Goal: Task Accomplishment & Management: Manage account settings

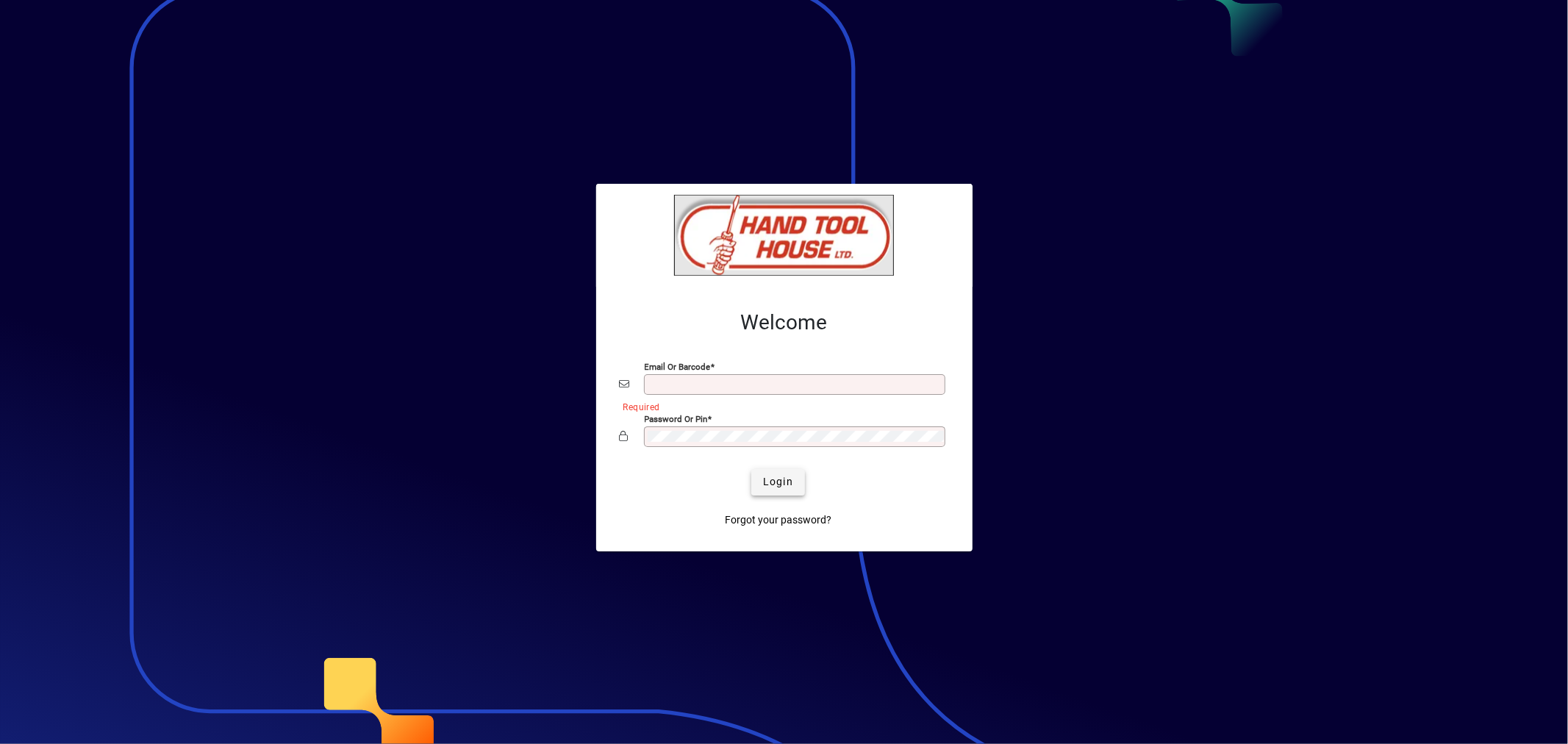
type input "**********"
click at [764, 471] on span "submit" at bounding box center [778, 482] width 54 height 35
type input "**********"
click at [787, 481] on span "Login" at bounding box center [777, 481] width 30 height 16
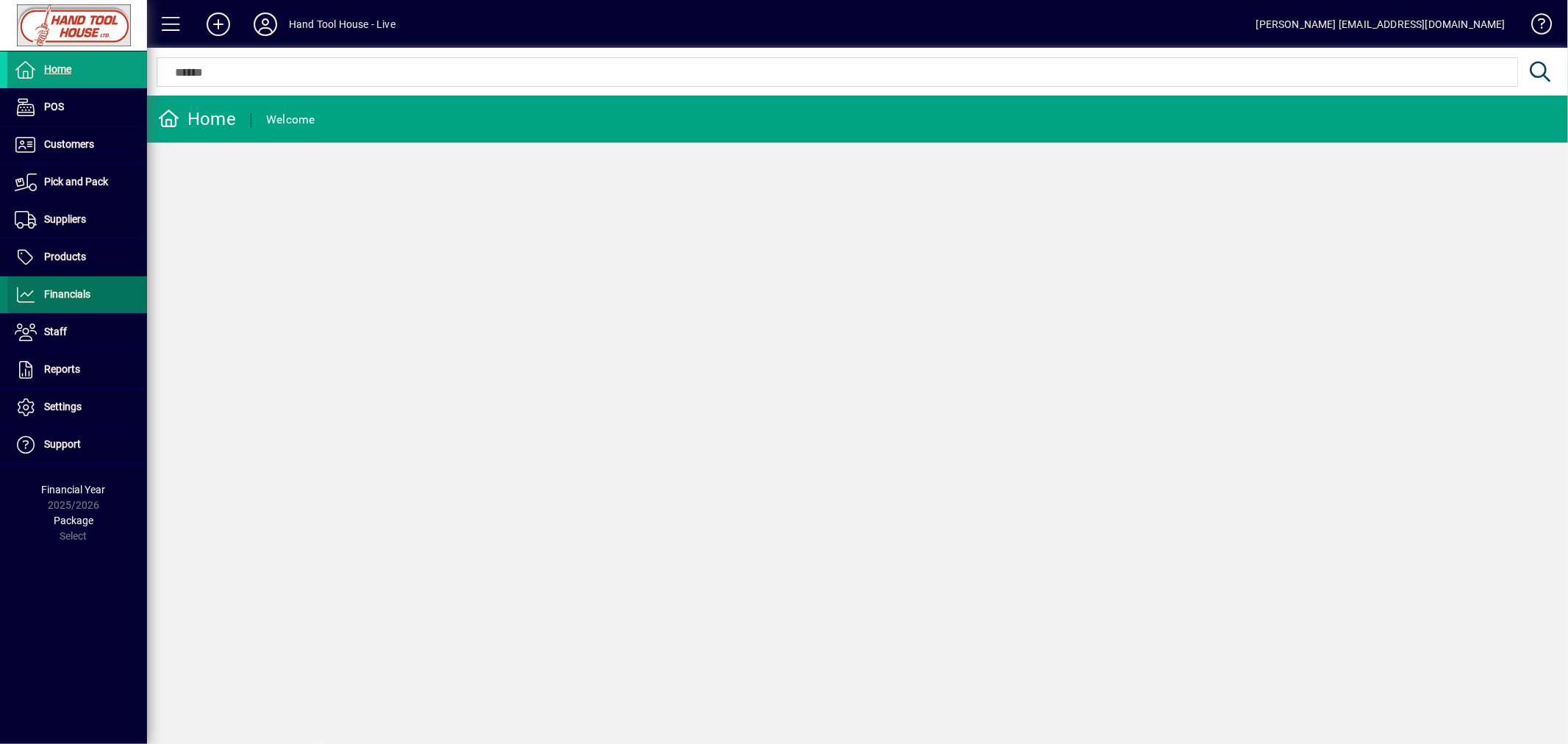
click at [86, 294] on span "Financials" at bounding box center [67, 294] width 47 height 11
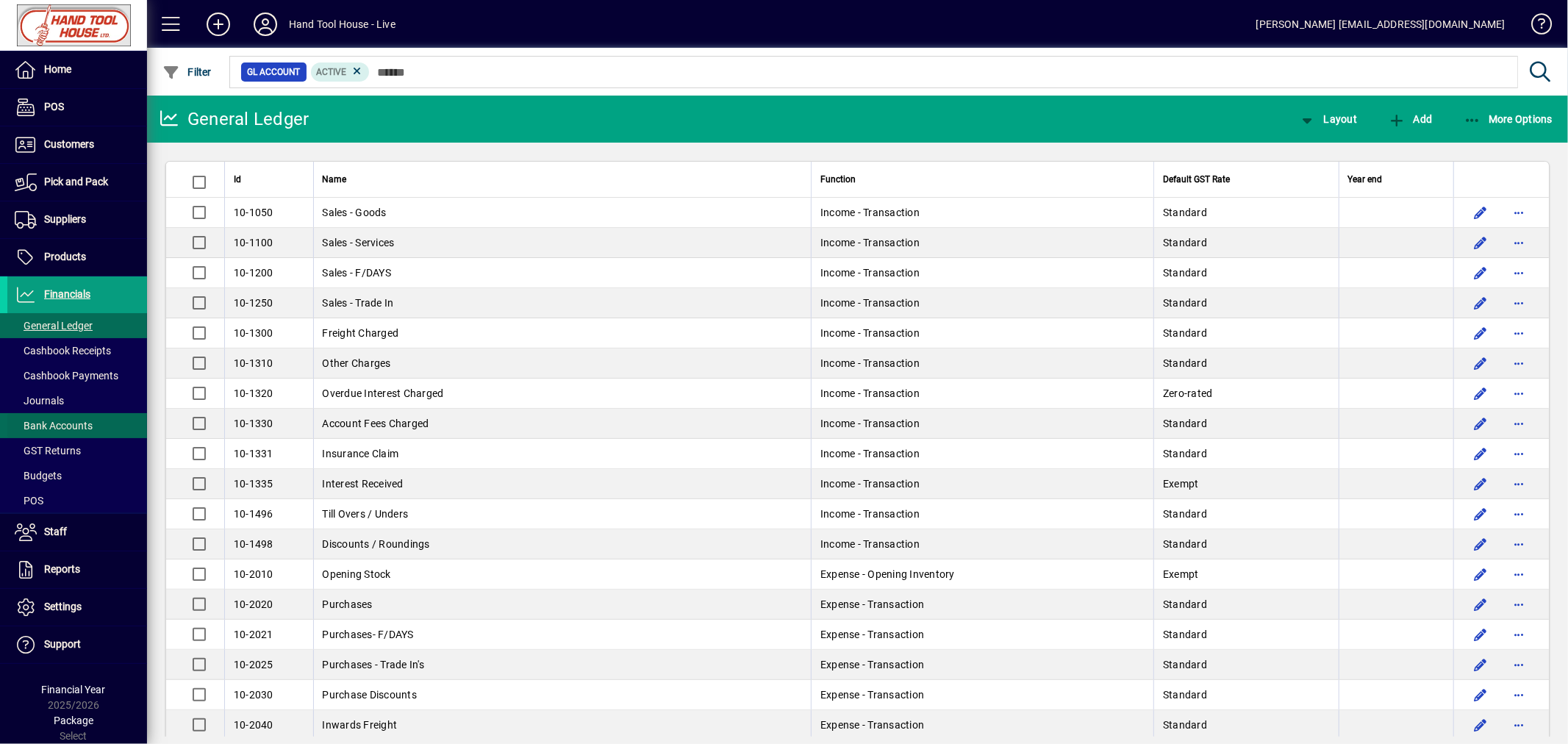
click at [64, 422] on span "Bank Accounts" at bounding box center [53, 426] width 78 height 11
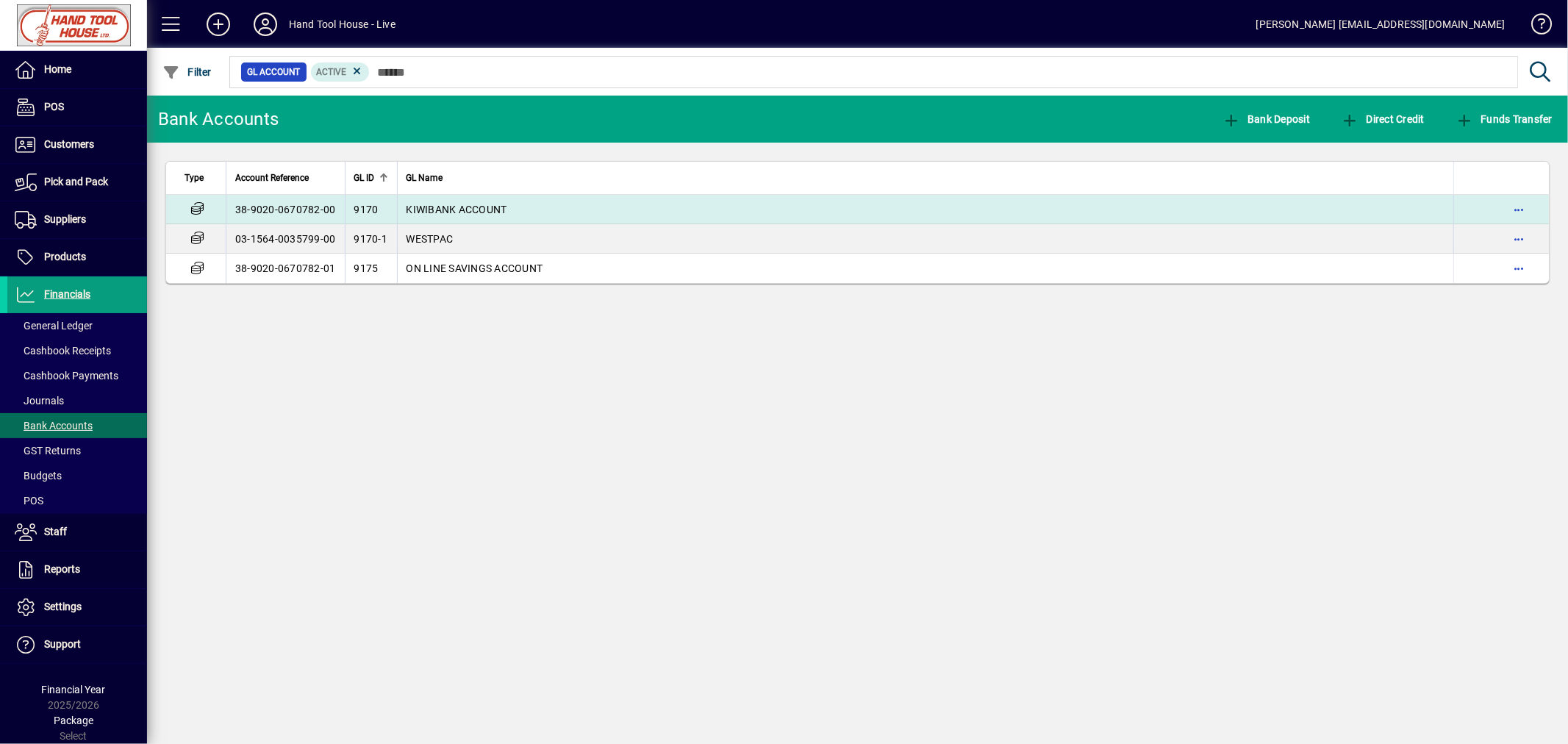
click at [246, 203] on td "38-9020-0670782-00" at bounding box center [285, 210] width 119 height 29
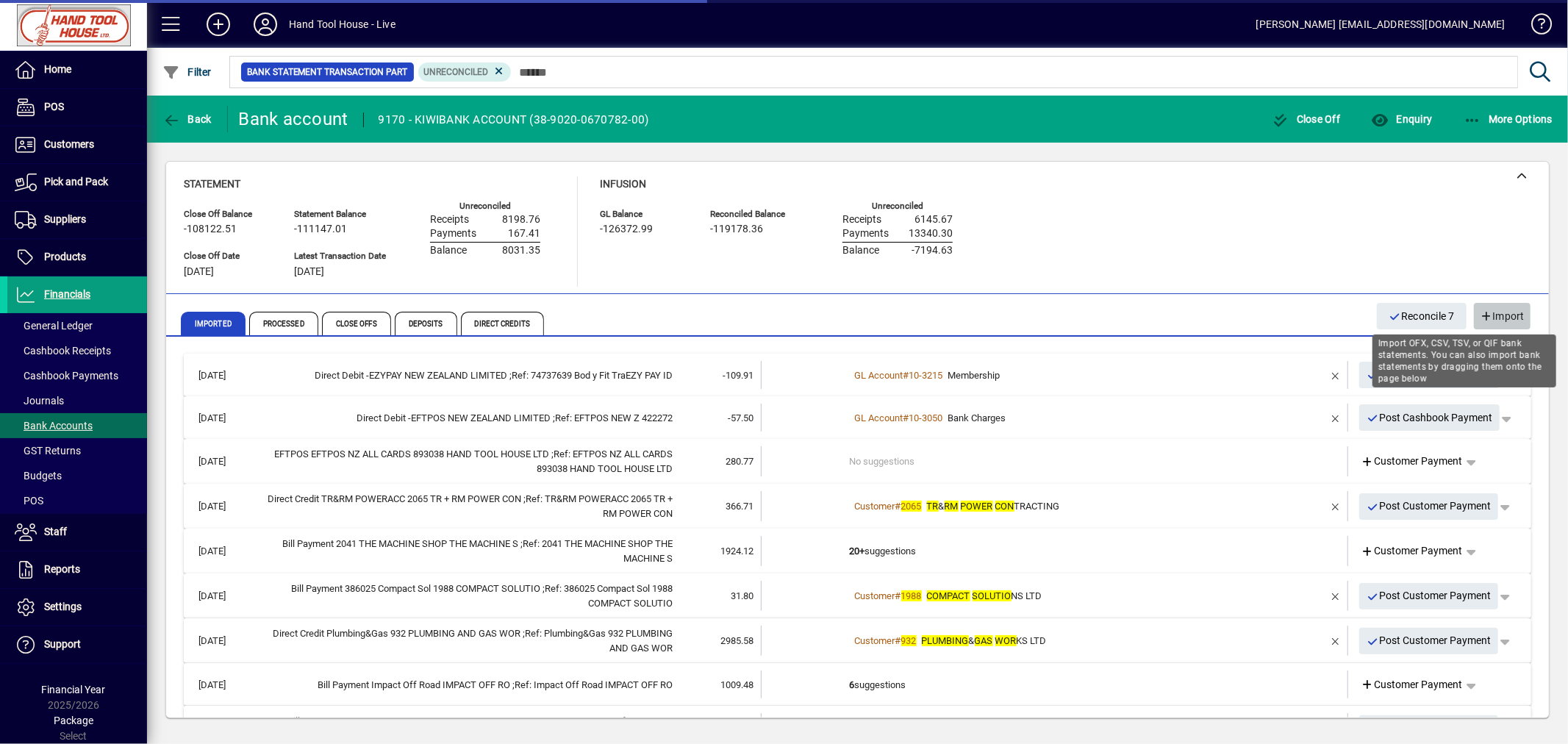
click at [1507, 313] on span "Import" at bounding box center [1502, 317] width 45 height 25
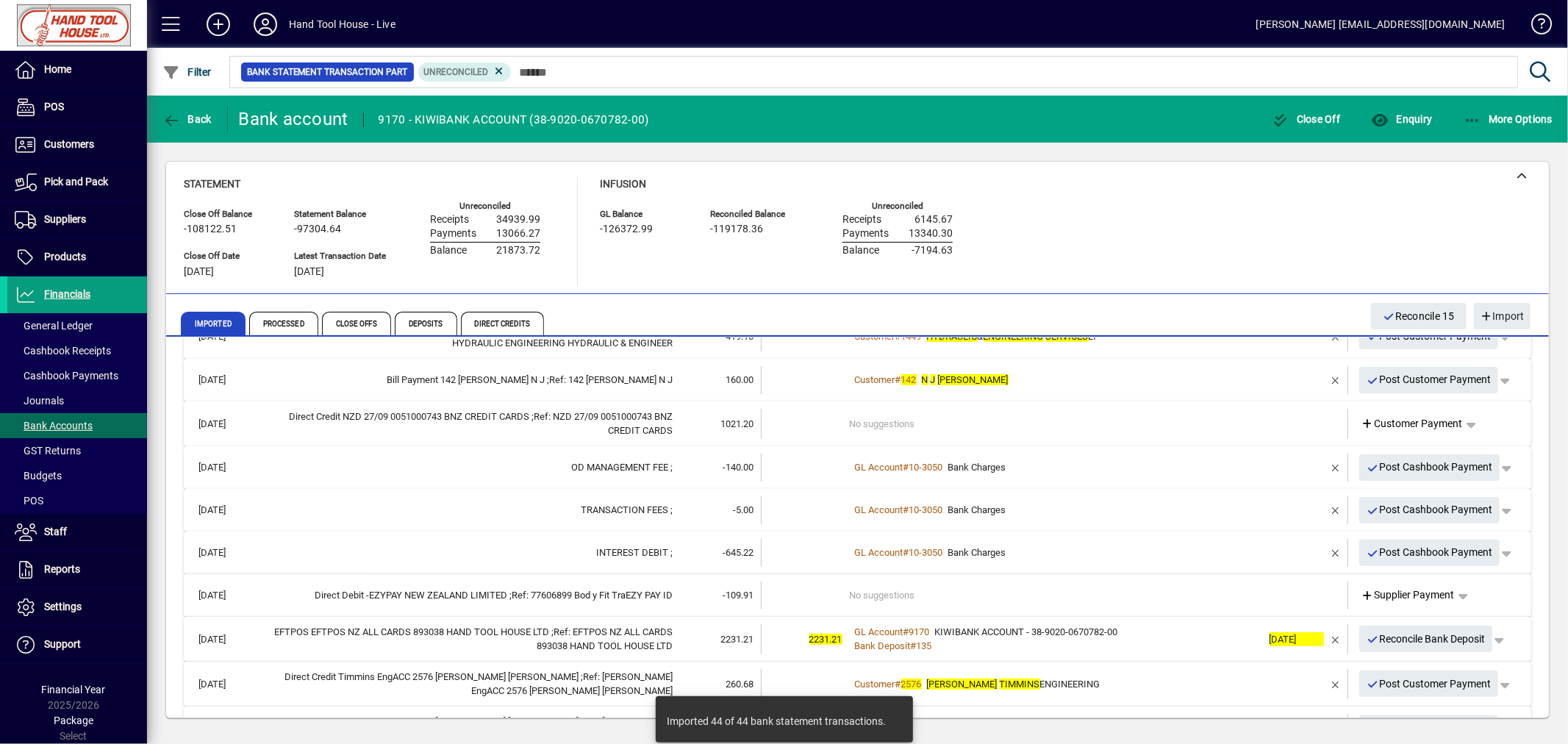
scroll to position [408, 0]
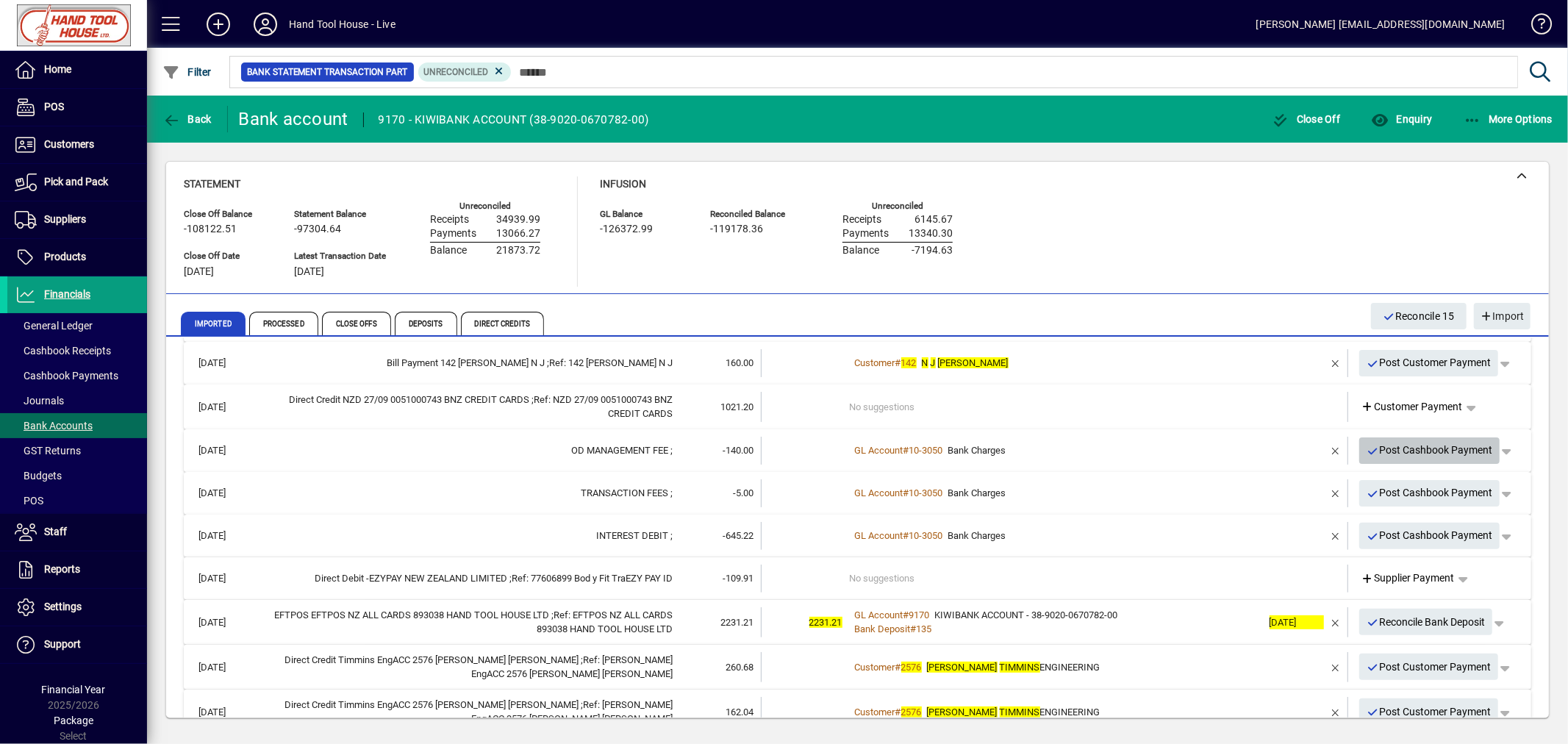
click at [1415, 449] on span "Post Cashbook Payment" at bounding box center [1430, 450] width 126 height 25
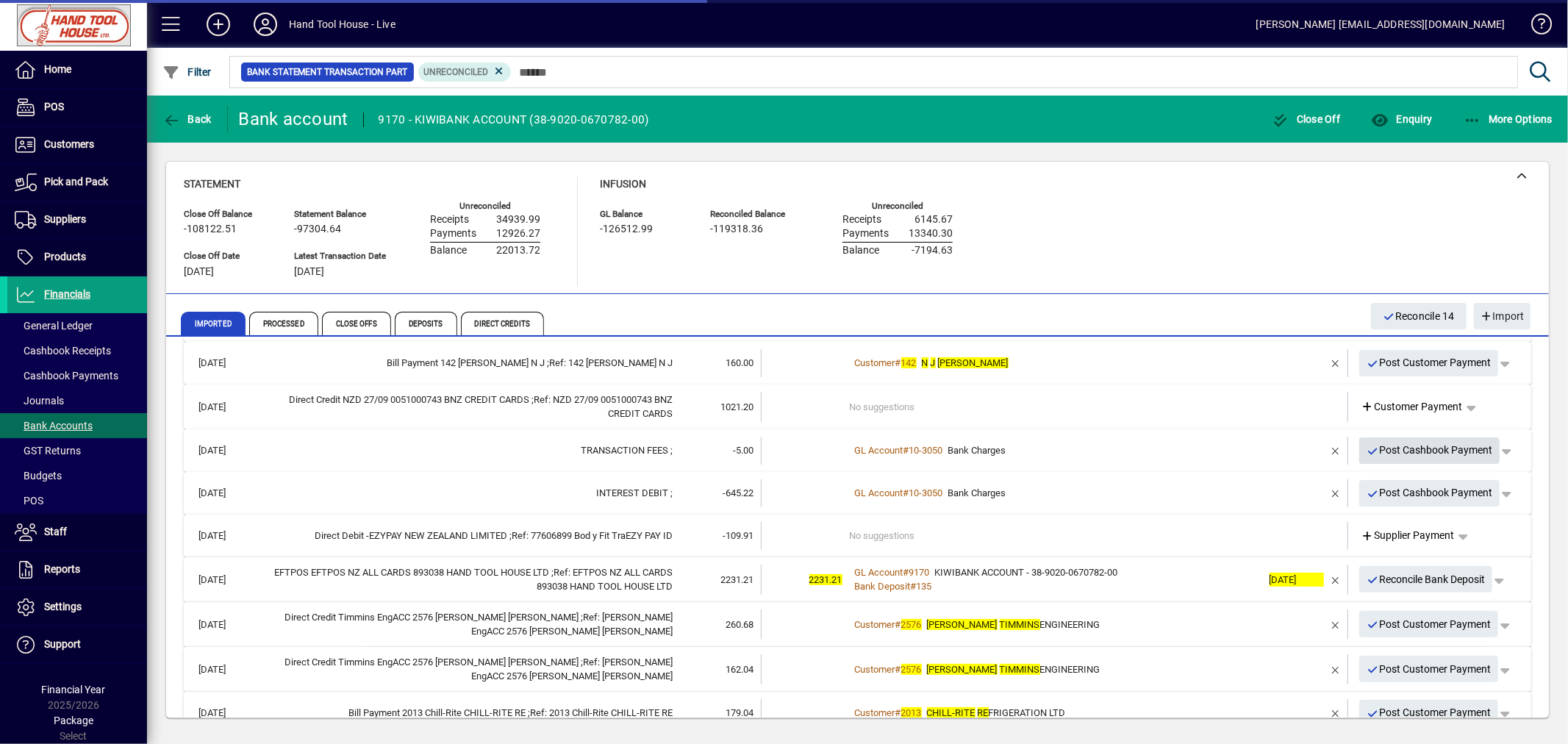
click at [1415, 449] on span "Post Cashbook Payment" at bounding box center [1430, 450] width 126 height 25
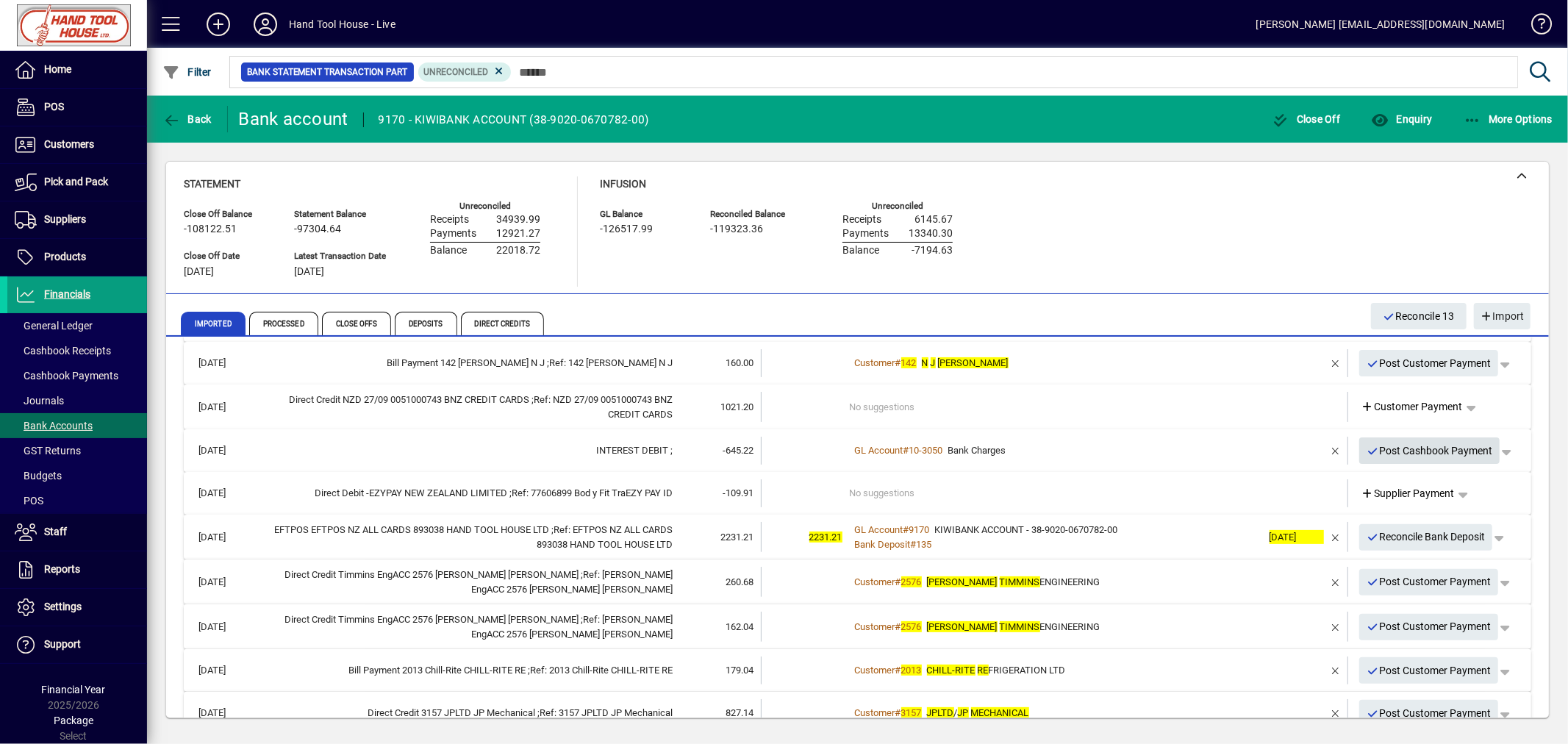
click at [1415, 449] on span "Post Cashbook Payment" at bounding box center [1430, 451] width 126 height 25
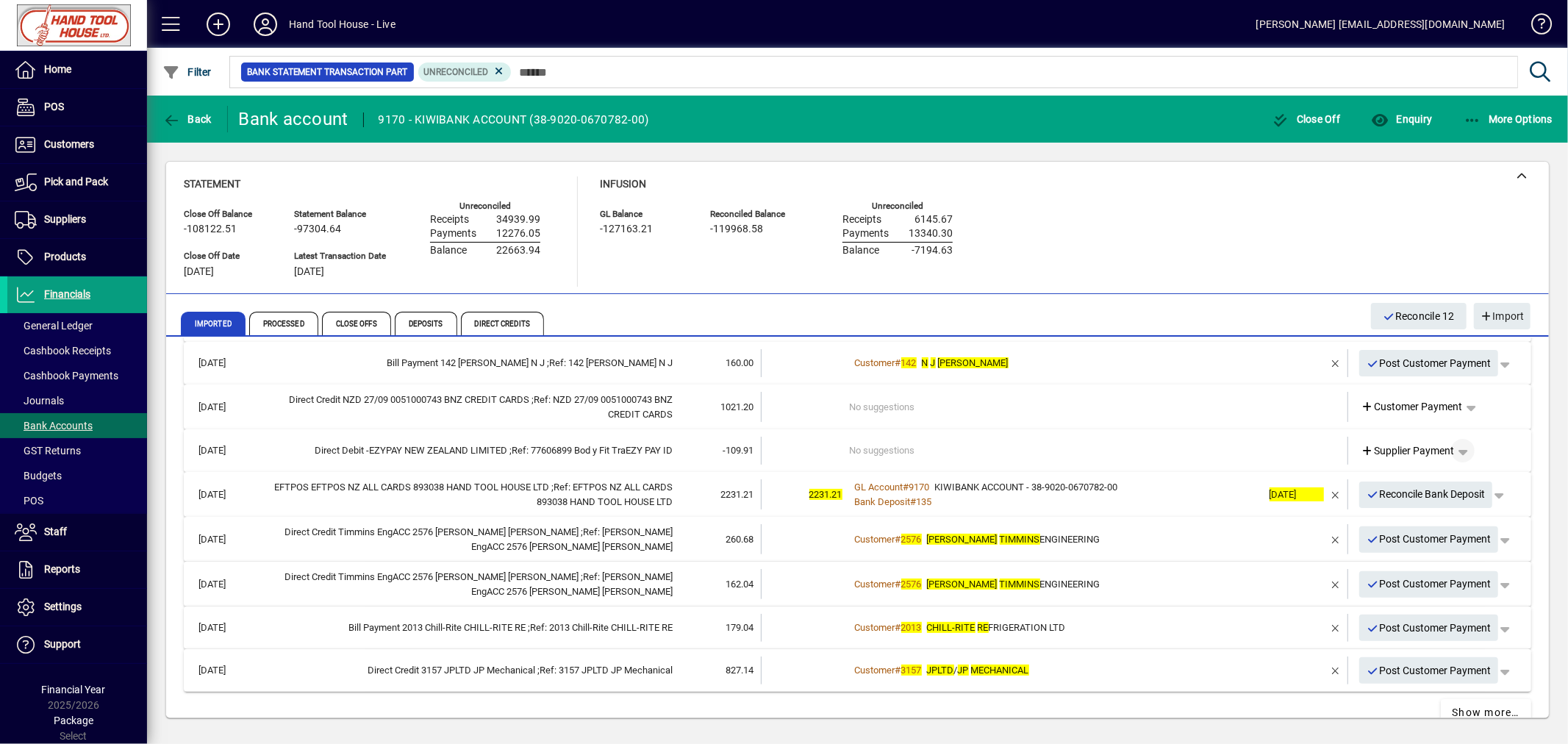
click at [1449, 449] on span "button" at bounding box center [1462, 450] width 35 height 35
click at [1413, 510] on span "Cashbook Payment" at bounding box center [1405, 507] width 109 height 18
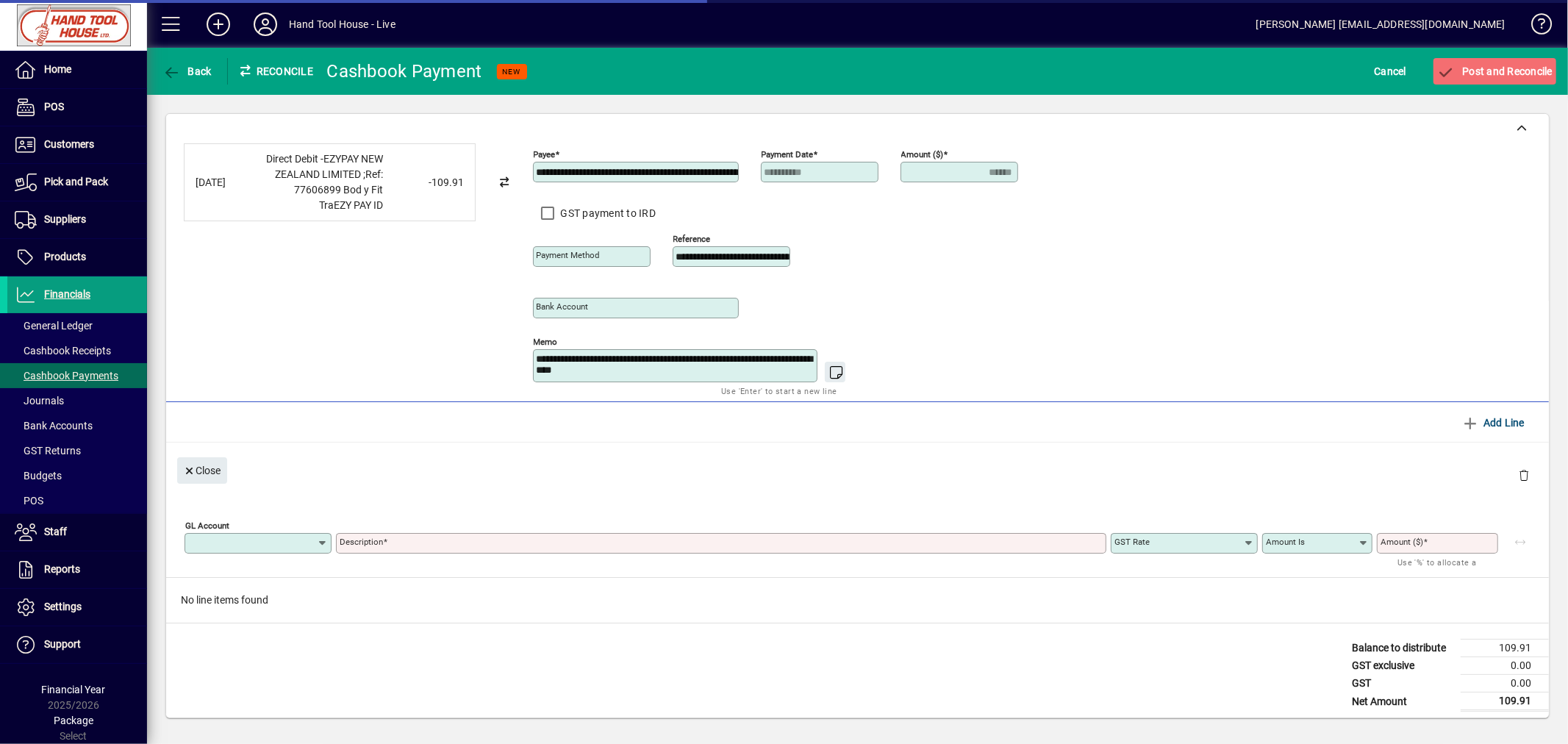
type input "**********"
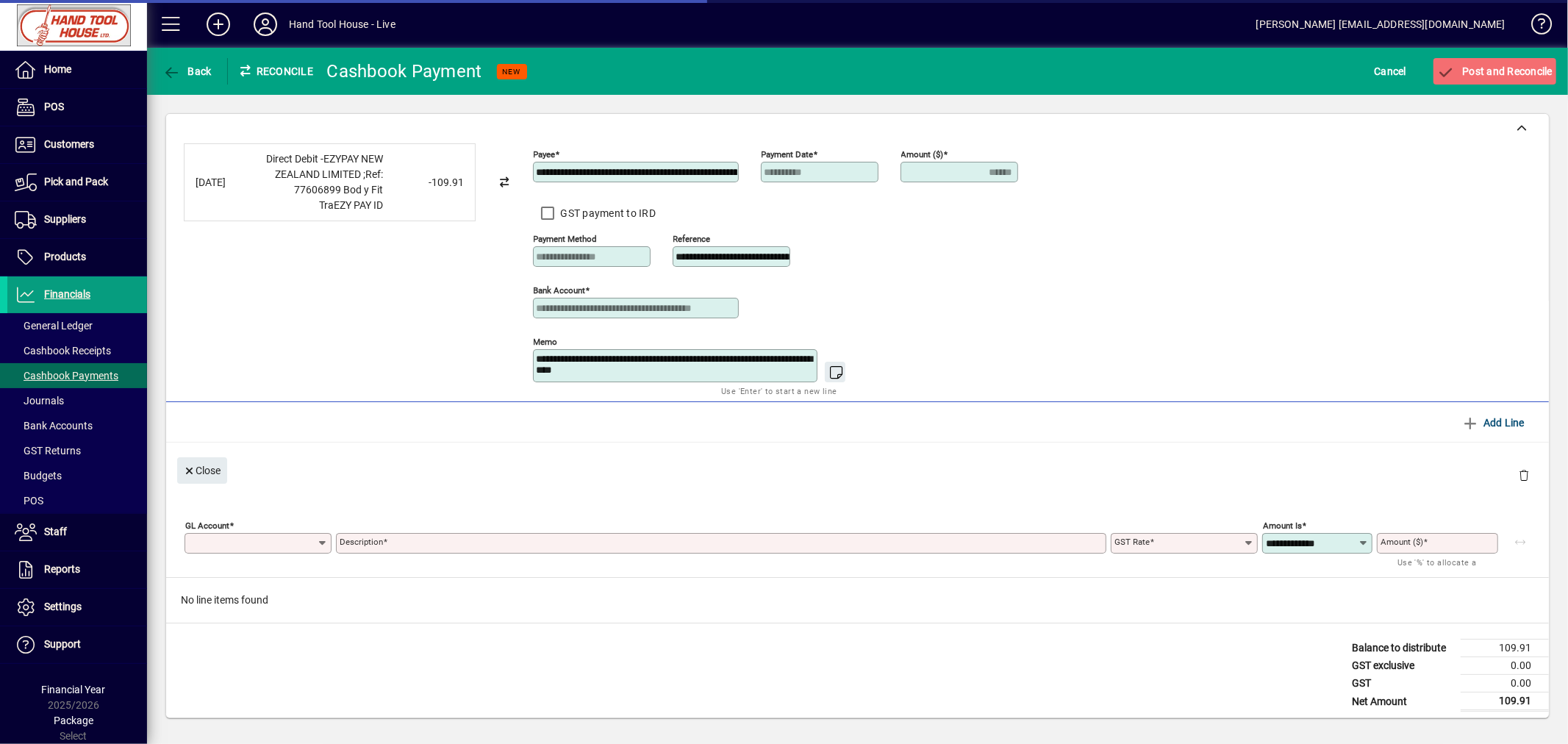
type input "******"
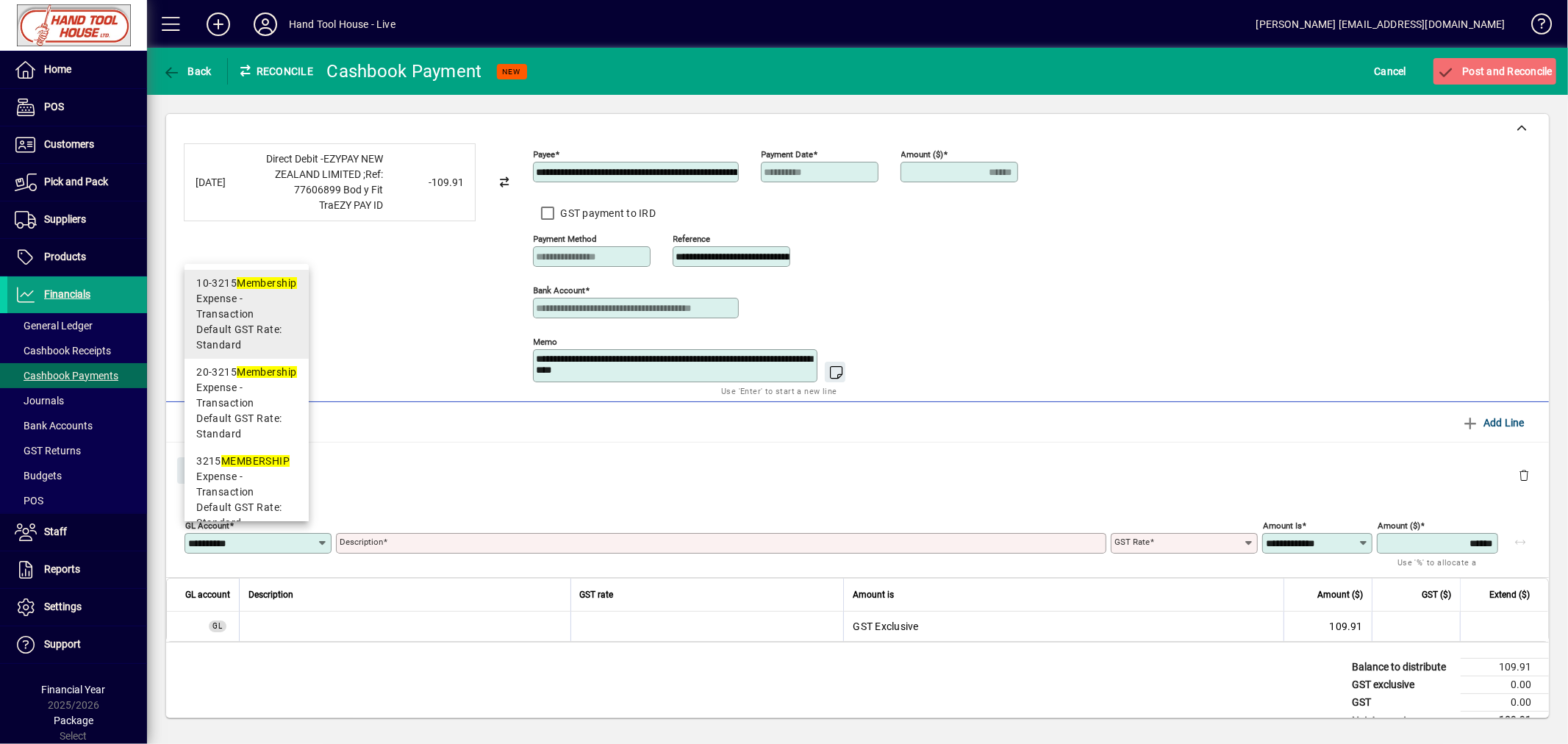
click at [254, 304] on span "Expense - Transaction" at bounding box center [246, 307] width 100 height 31
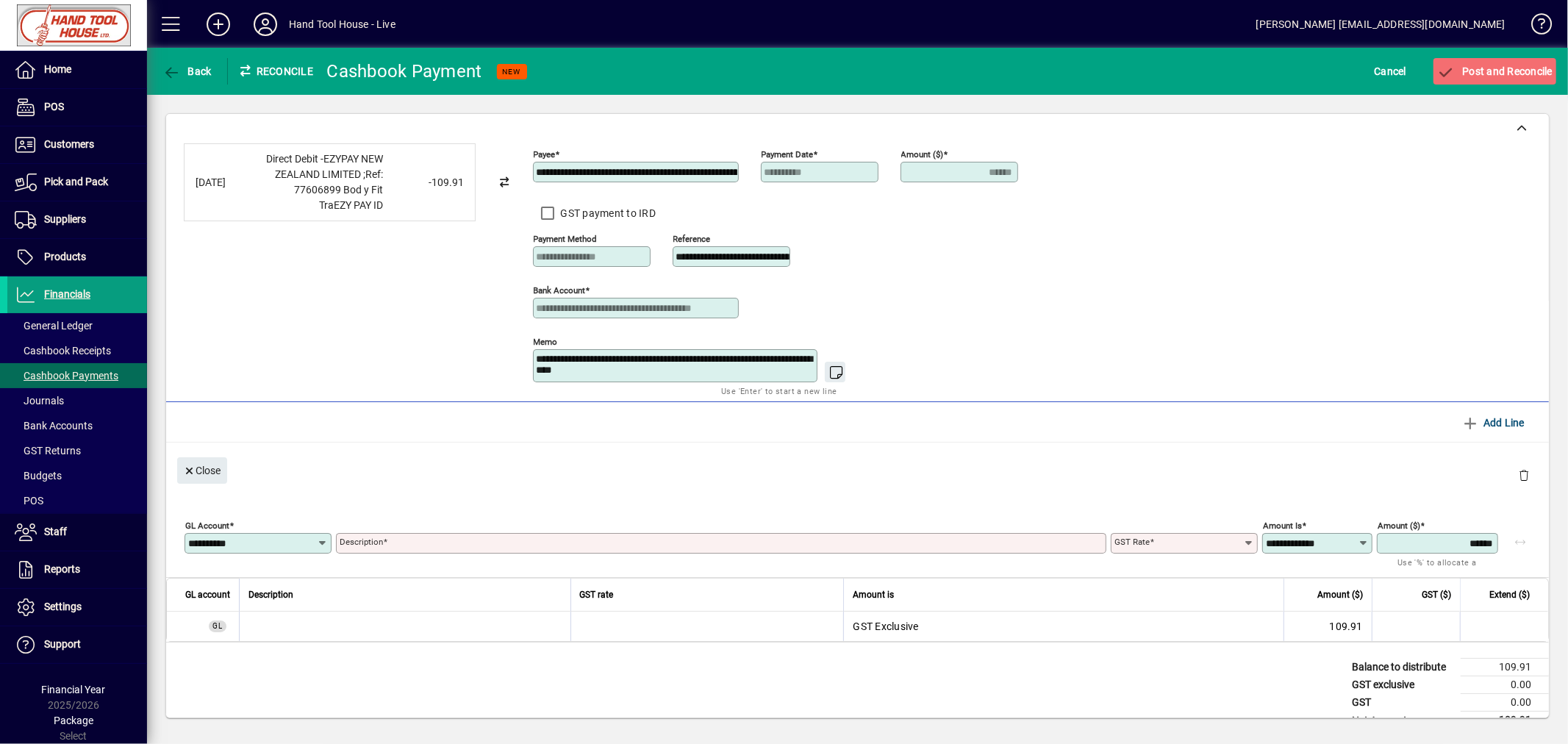
type input "*******"
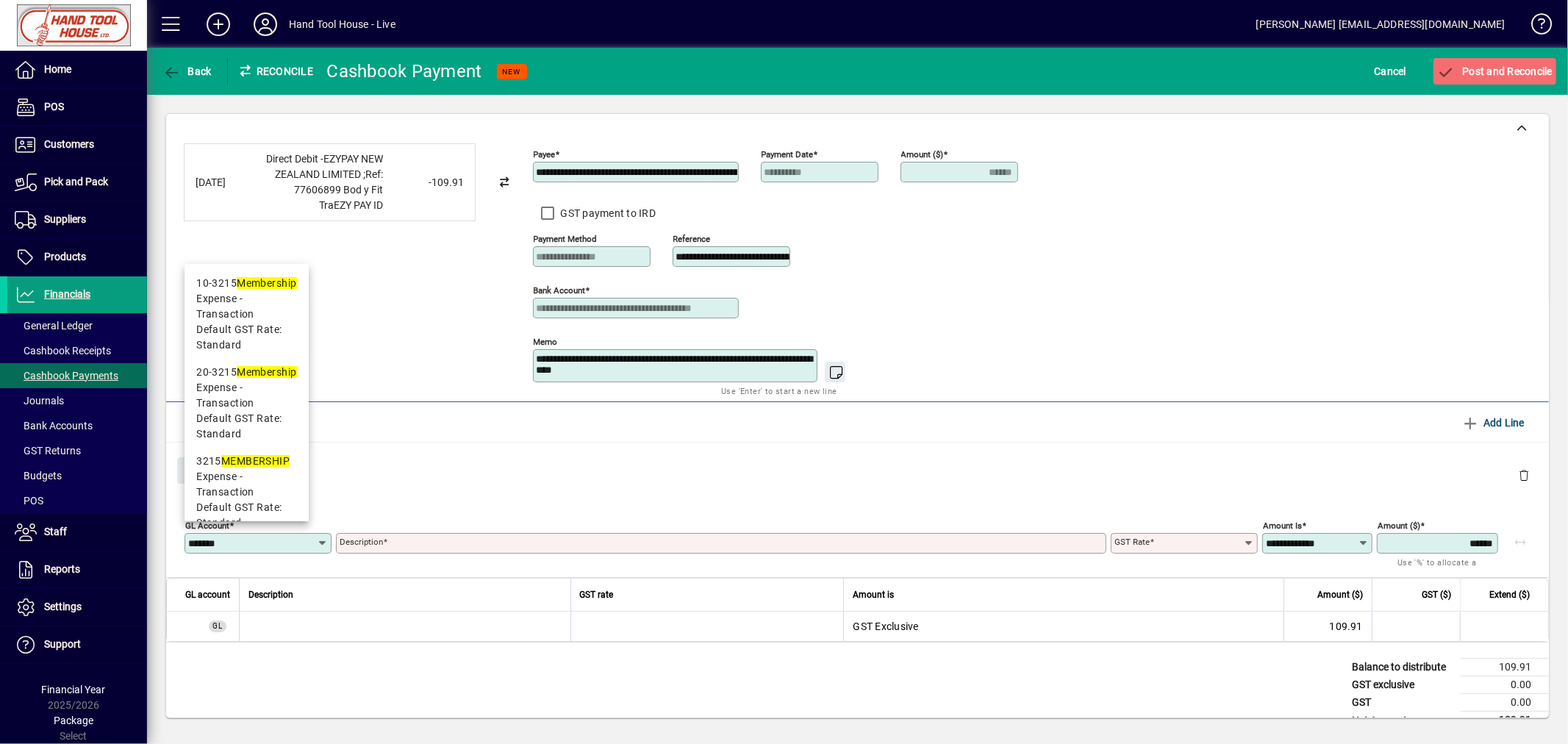
type input "**********"
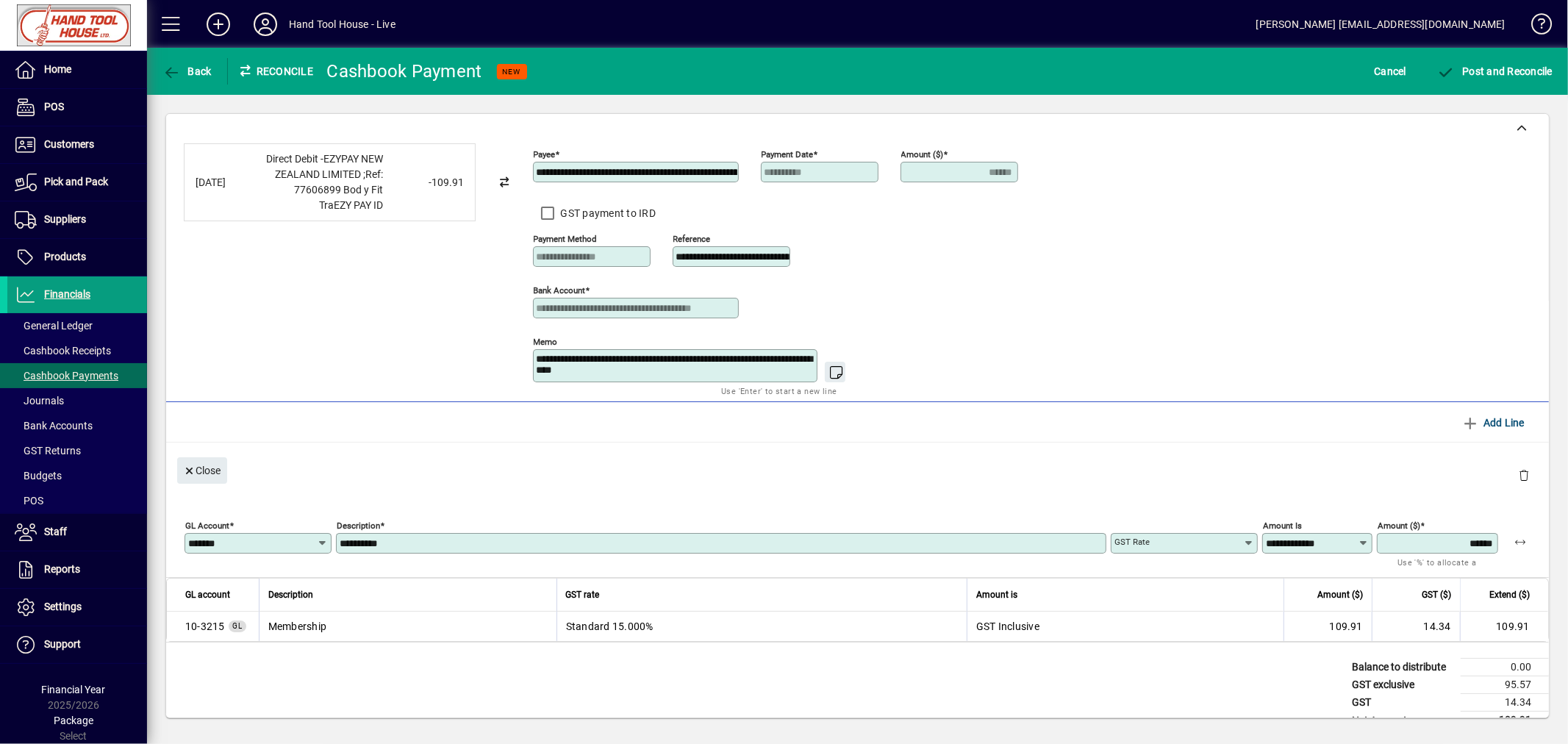
type input "********"
type input "**********"
click at [1508, 68] on span "Post and Reconcile" at bounding box center [1494, 71] width 115 height 11
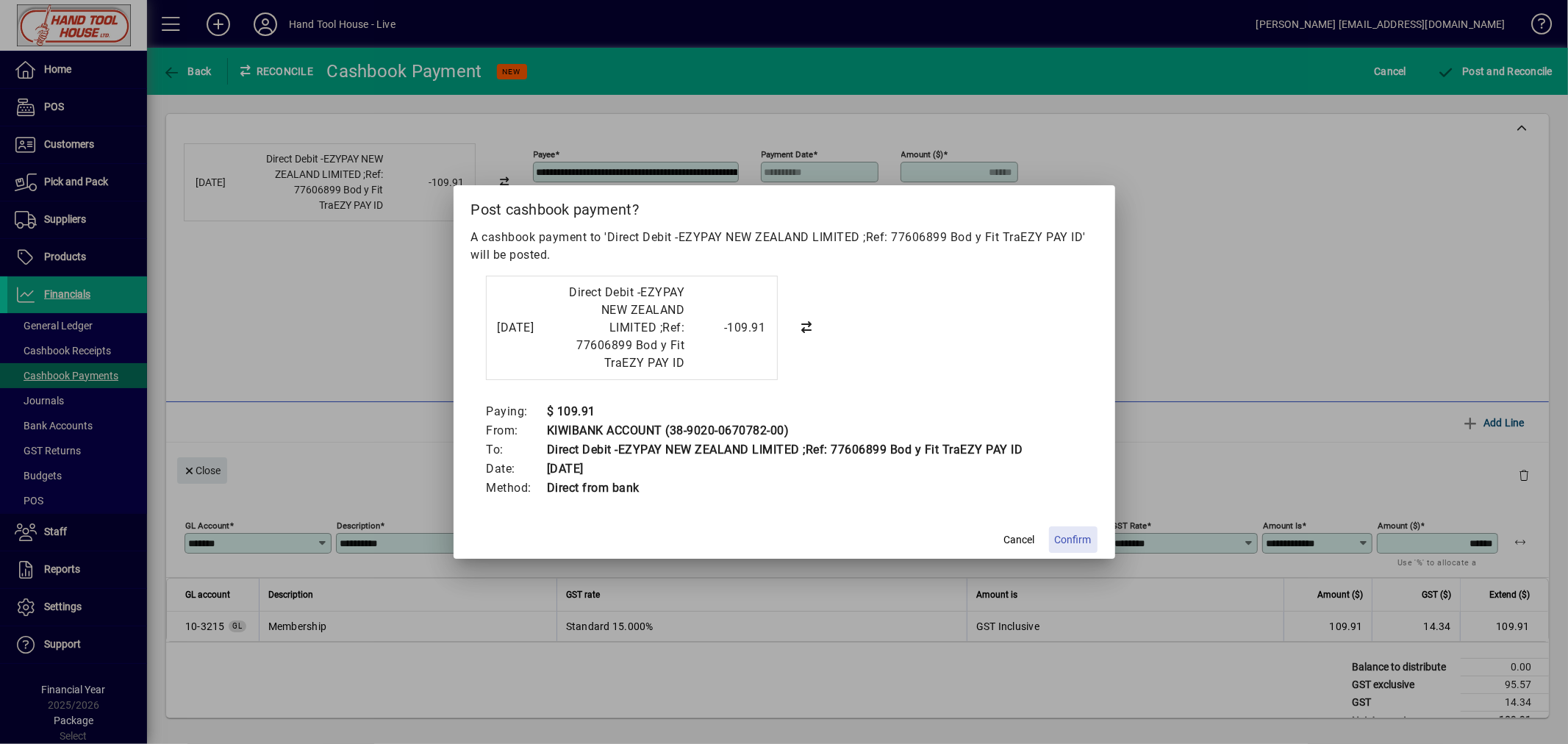
click at [1081, 534] on span "Confirm" at bounding box center [1073, 539] width 37 height 16
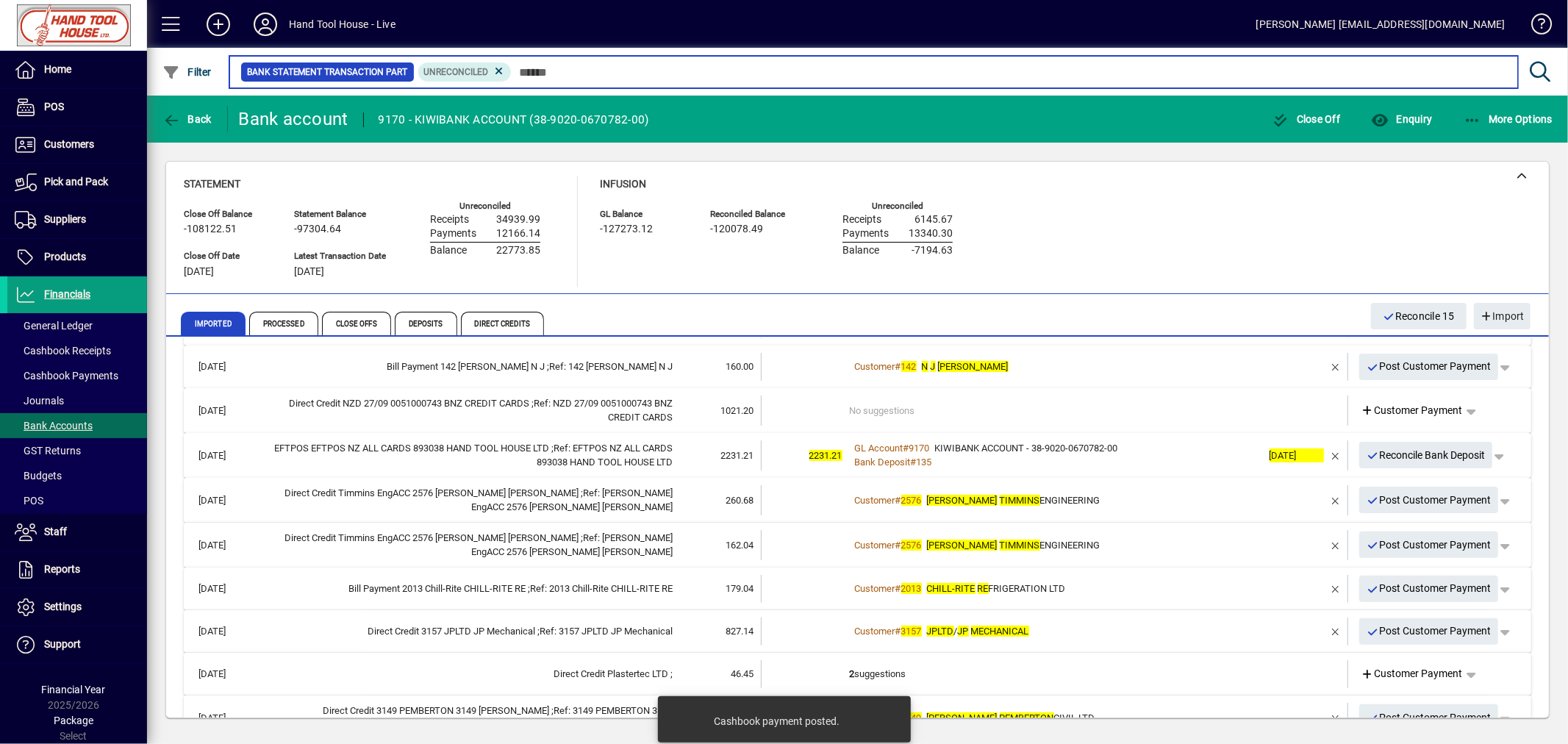
scroll to position [567, 0]
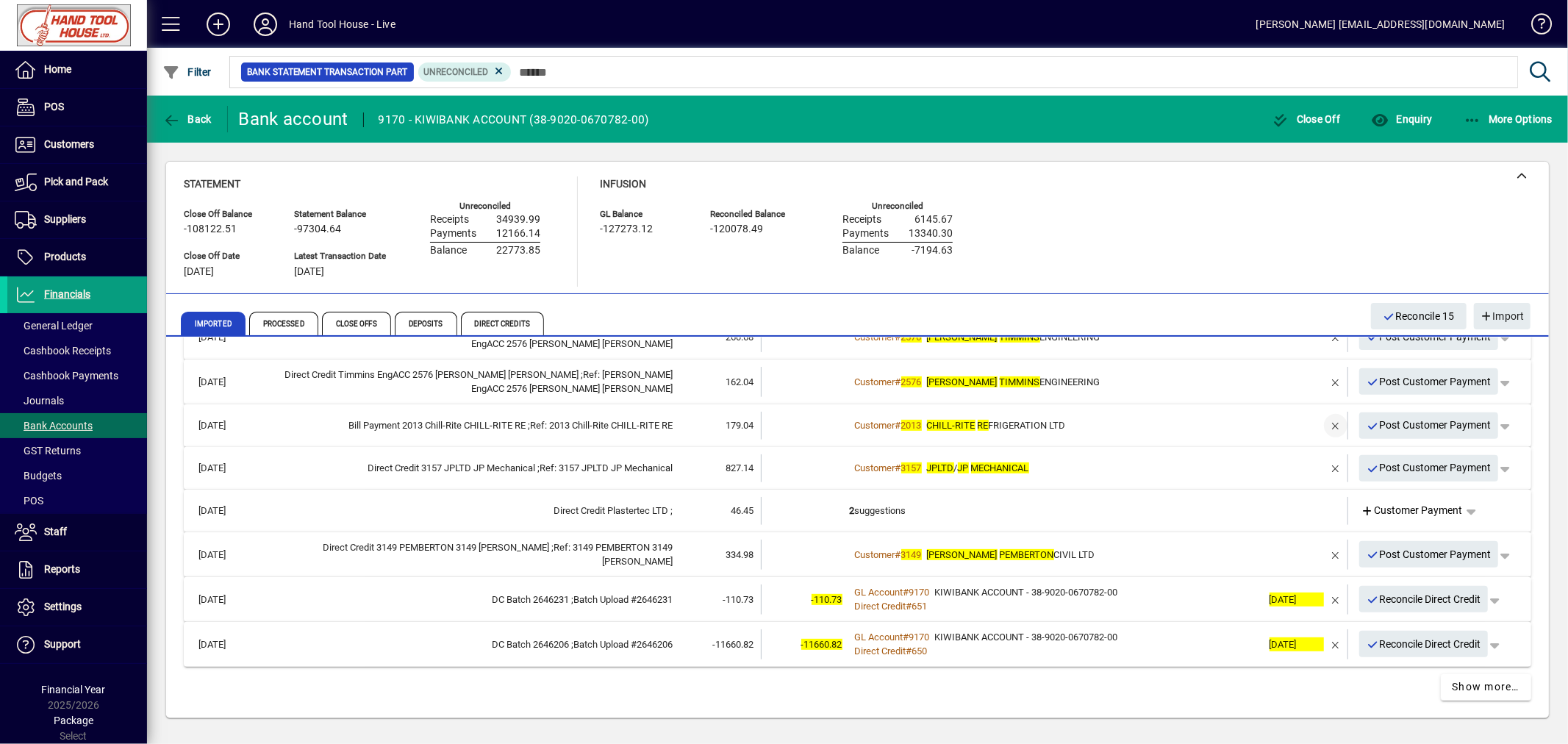
click at [1318, 426] on span "button" at bounding box center [1335, 425] width 35 height 35
click at [1422, 424] on span "Customer Payment" at bounding box center [1412, 425] width 101 height 16
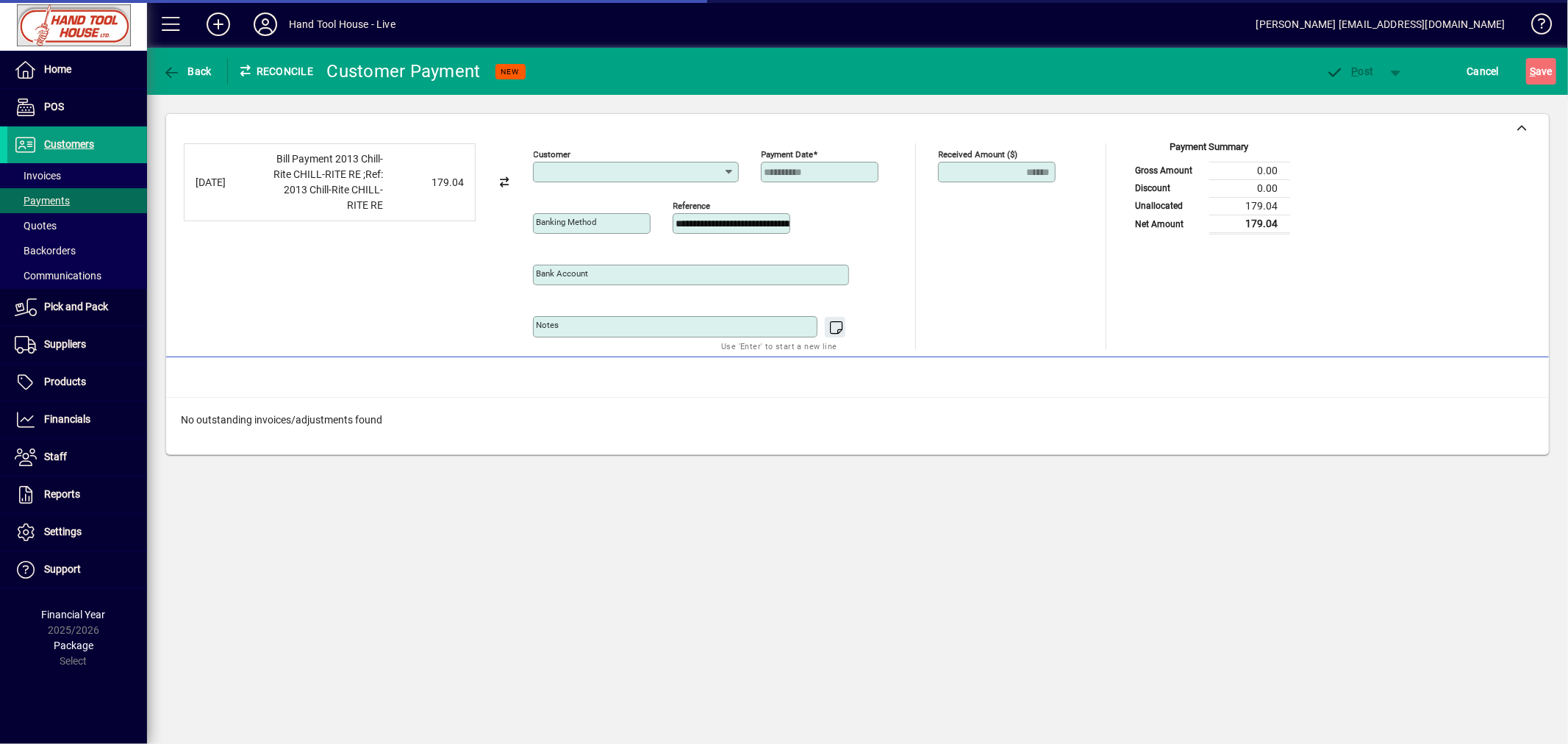
type input "**********"
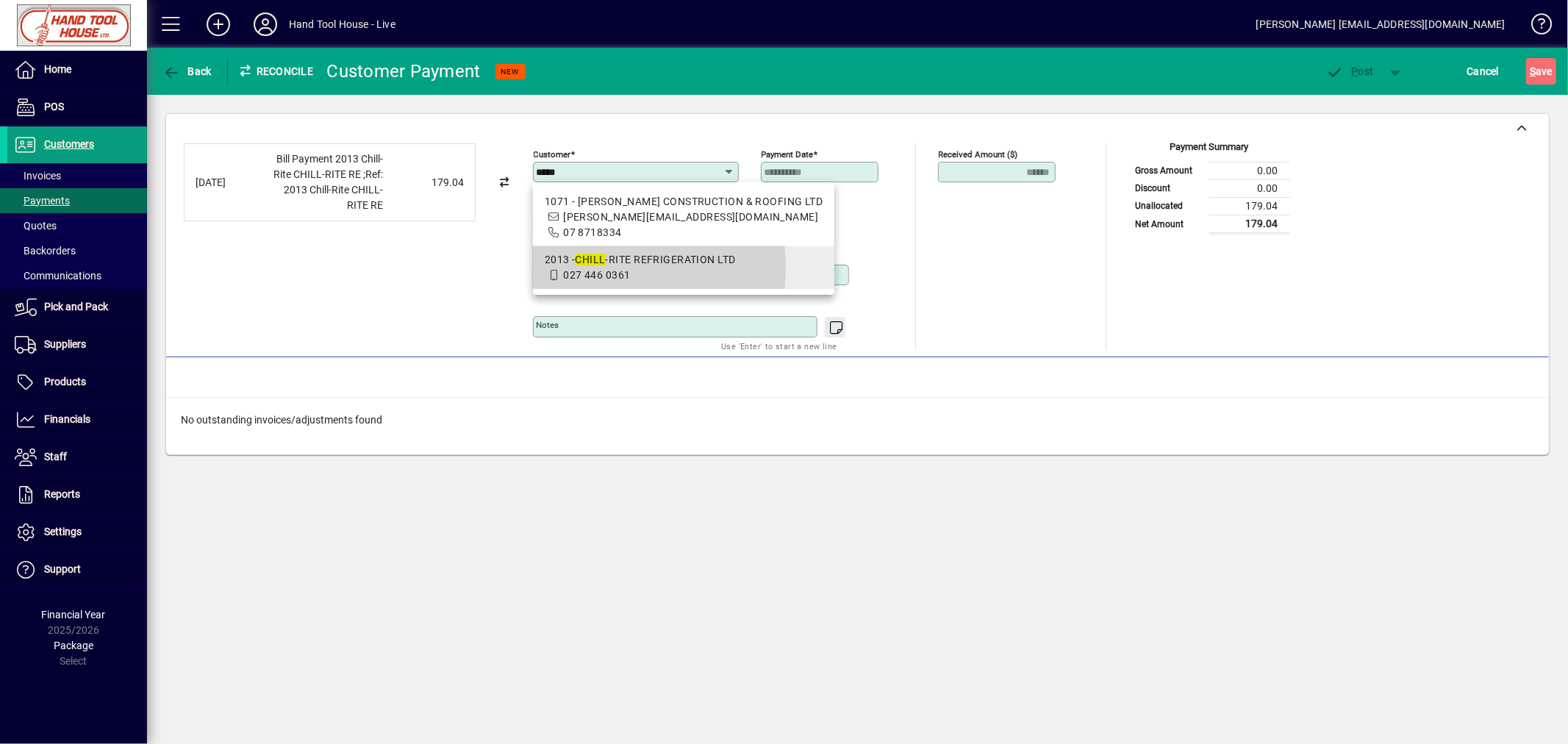
click at [579, 269] on span "027 446 0361" at bounding box center [597, 275] width 67 height 11
type input "**********"
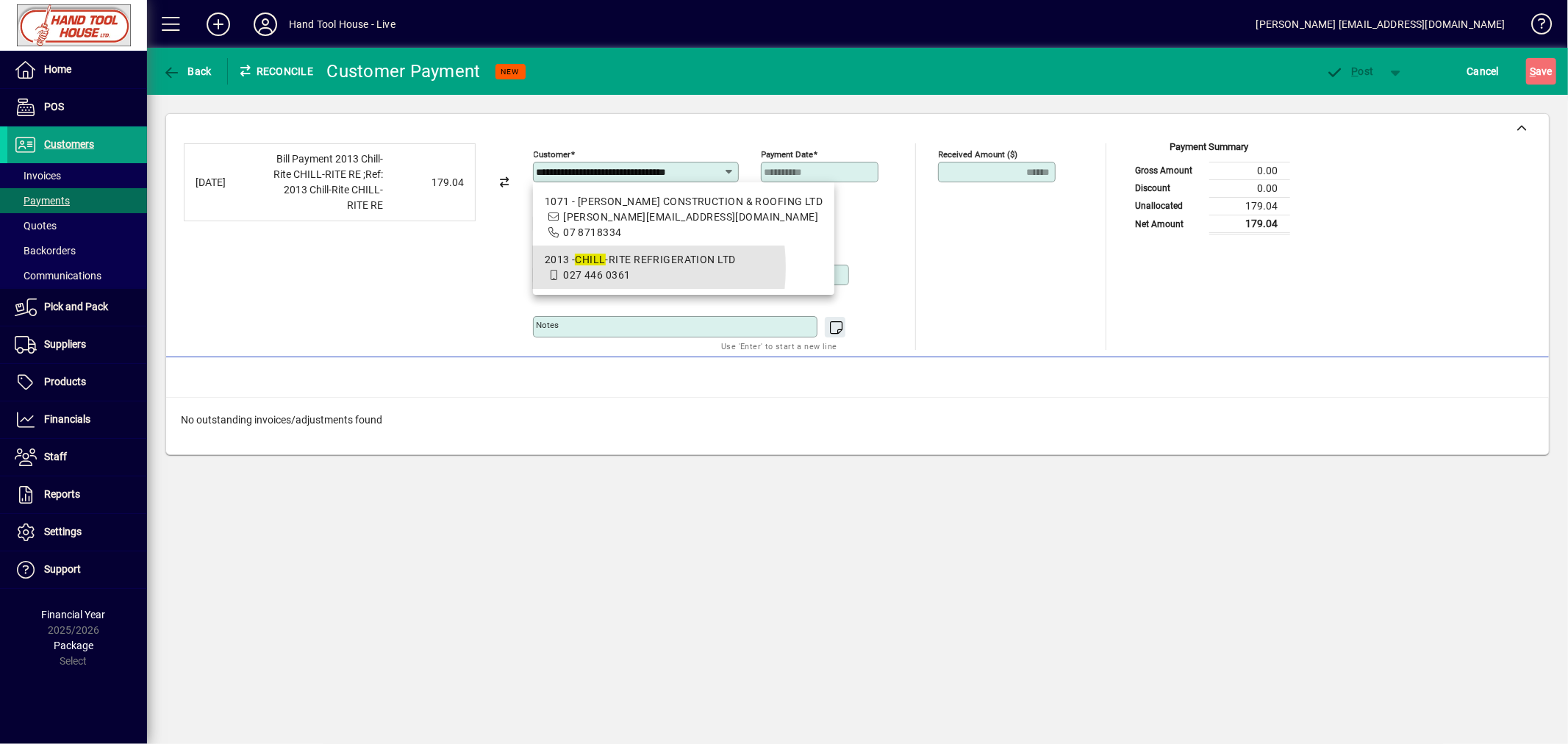
scroll to position [0, 1]
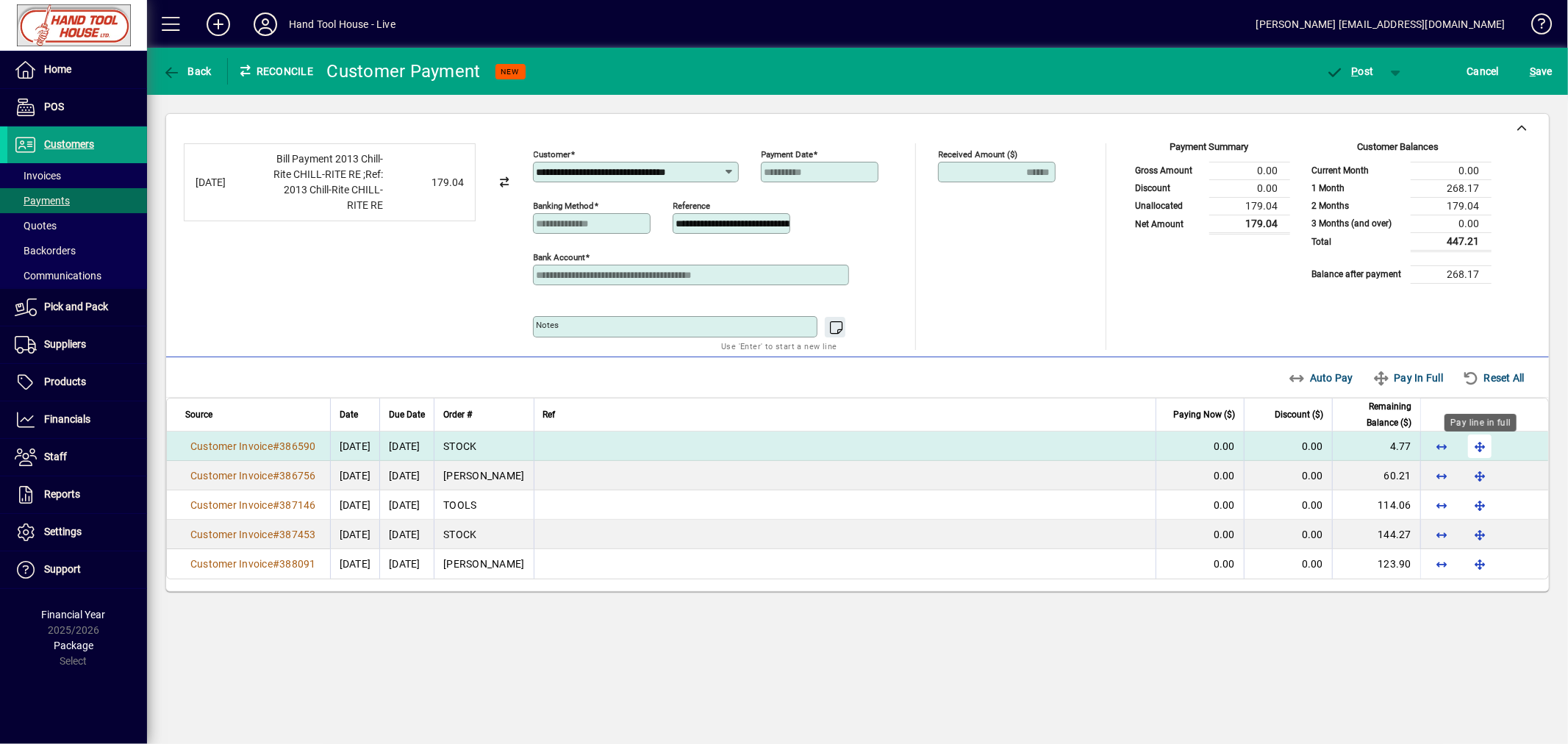
click at [1477, 451] on span "button" at bounding box center [1479, 446] width 35 height 35
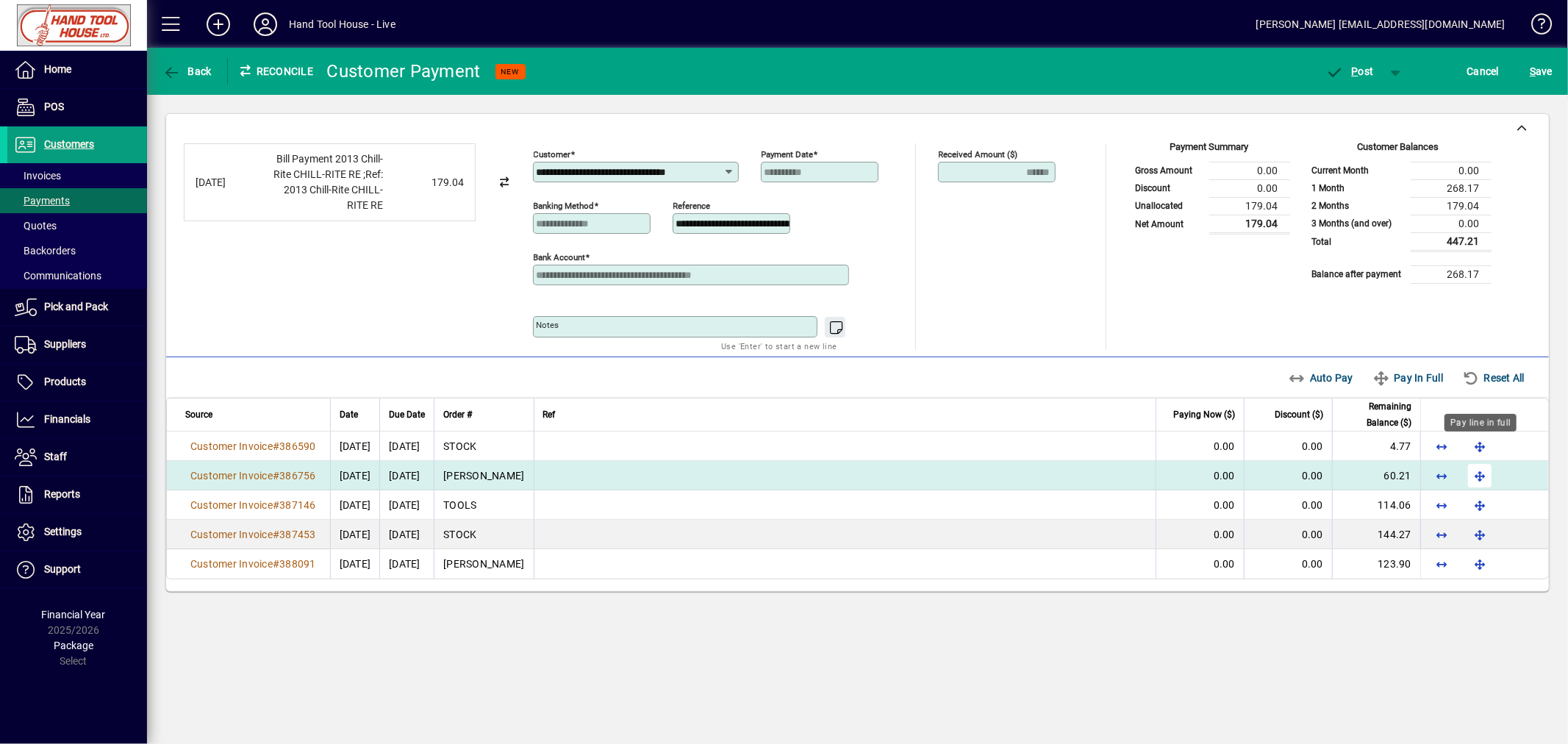
scroll to position [0, 0]
click at [1479, 476] on span "button" at bounding box center [1479, 476] width 35 height 35
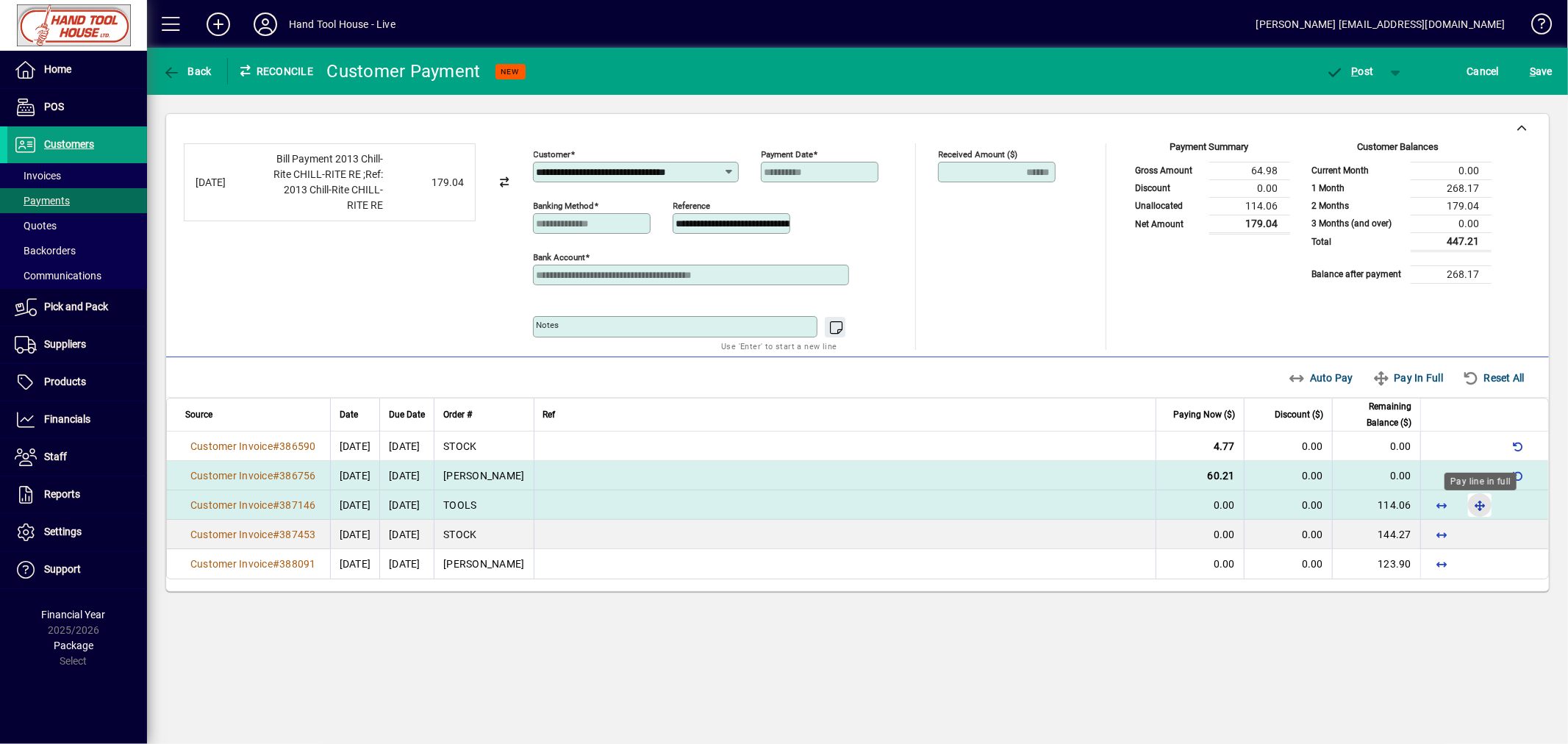
click at [1479, 509] on span "button" at bounding box center [1479, 504] width 35 height 35
click at [1355, 67] on span "P" at bounding box center [1355, 71] width 7 height 11
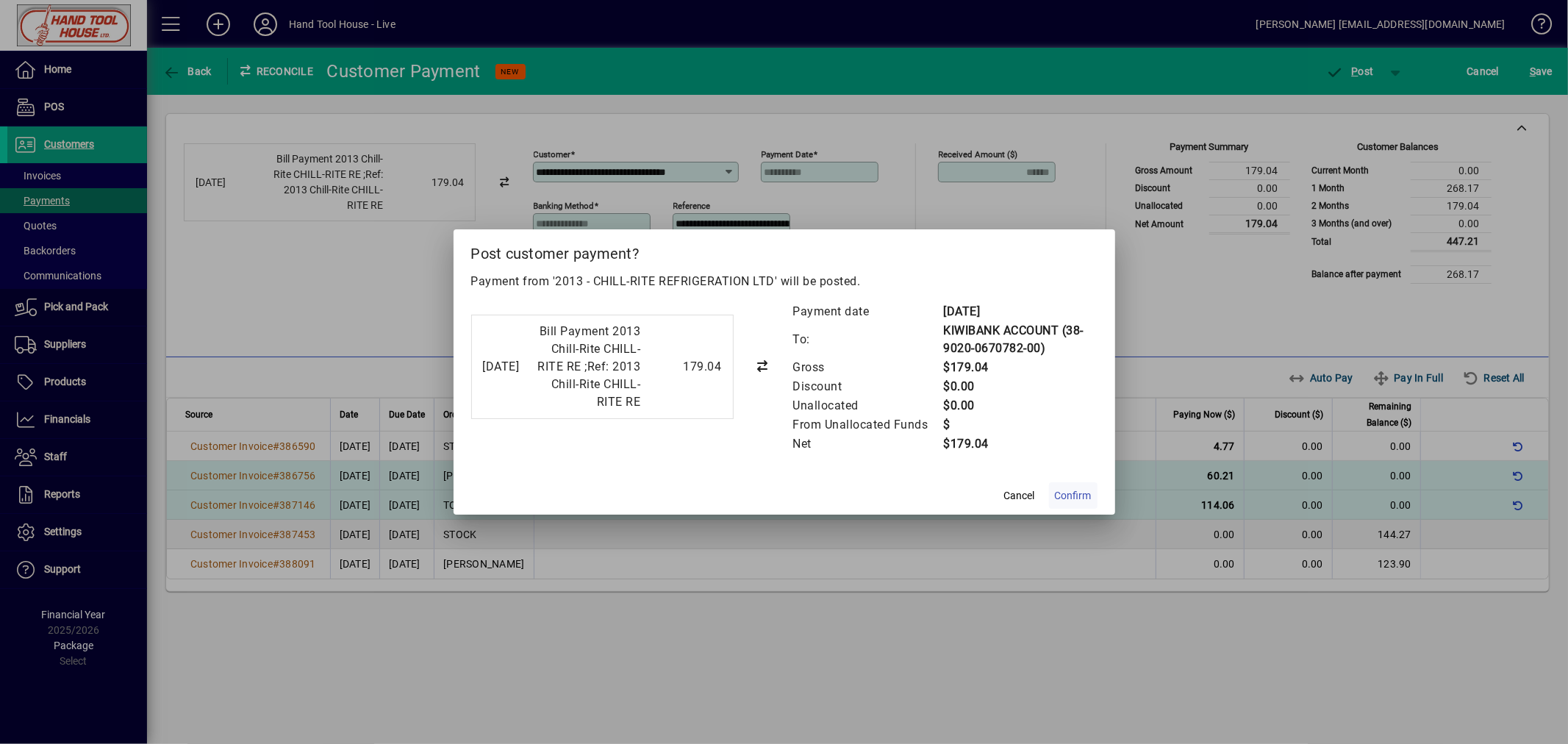
click at [1078, 502] on span "Confirm" at bounding box center [1073, 495] width 37 height 16
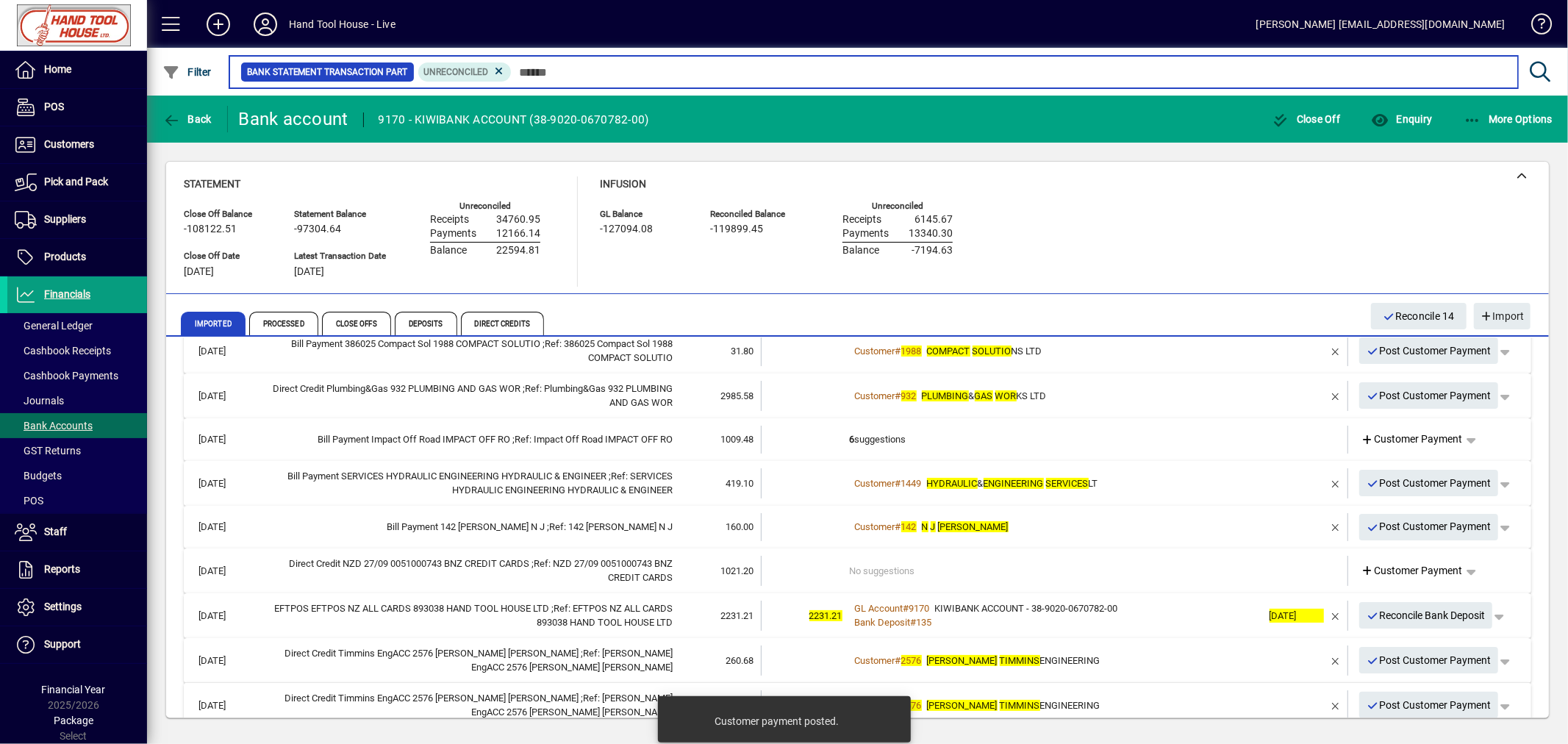
scroll to position [327, 0]
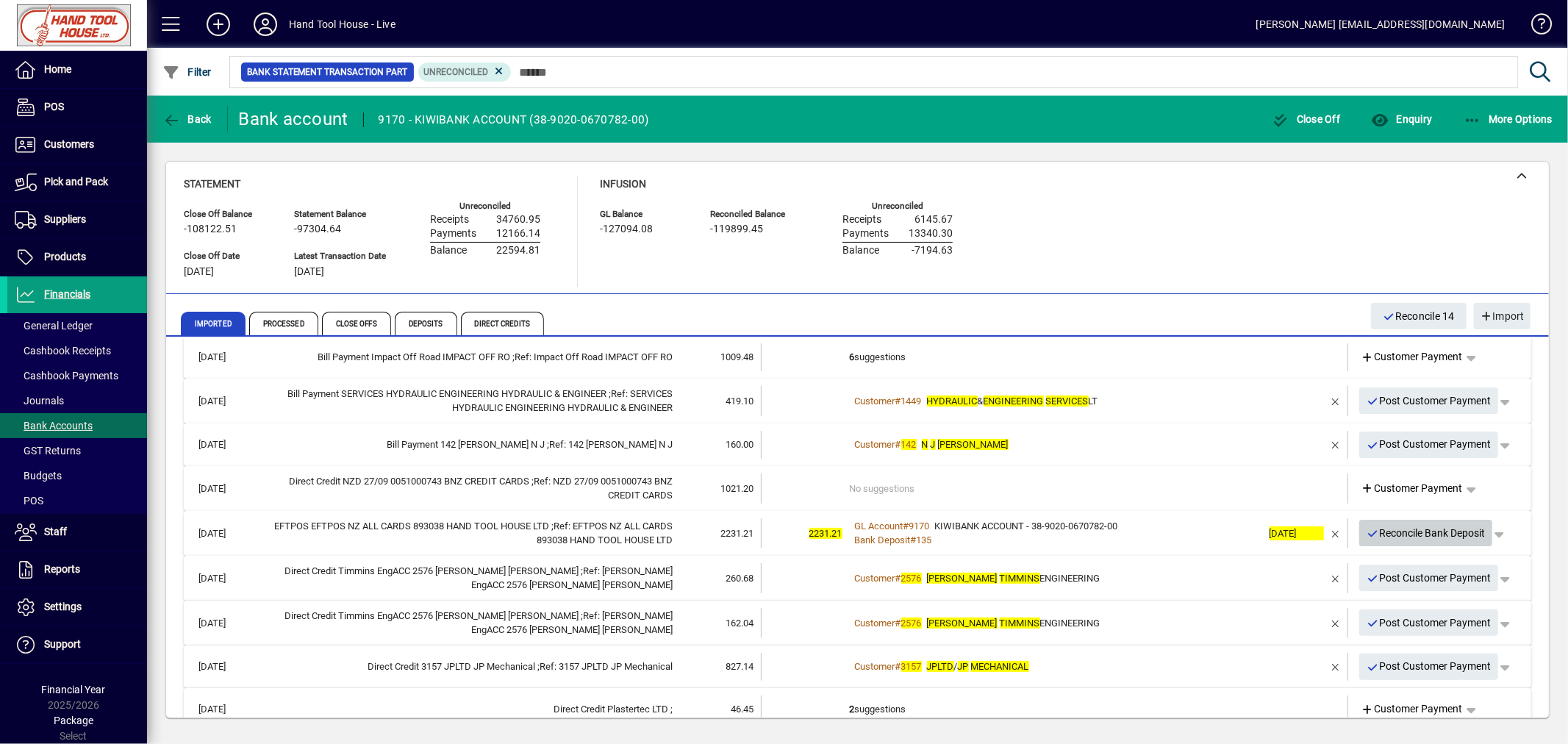
drag, startPoint x: 1456, startPoint y: 532, endPoint x: 1440, endPoint y: 533, distance: 16.0
click at [1456, 532] on span "Reconcile Bank Deposit" at bounding box center [1426, 534] width 119 height 25
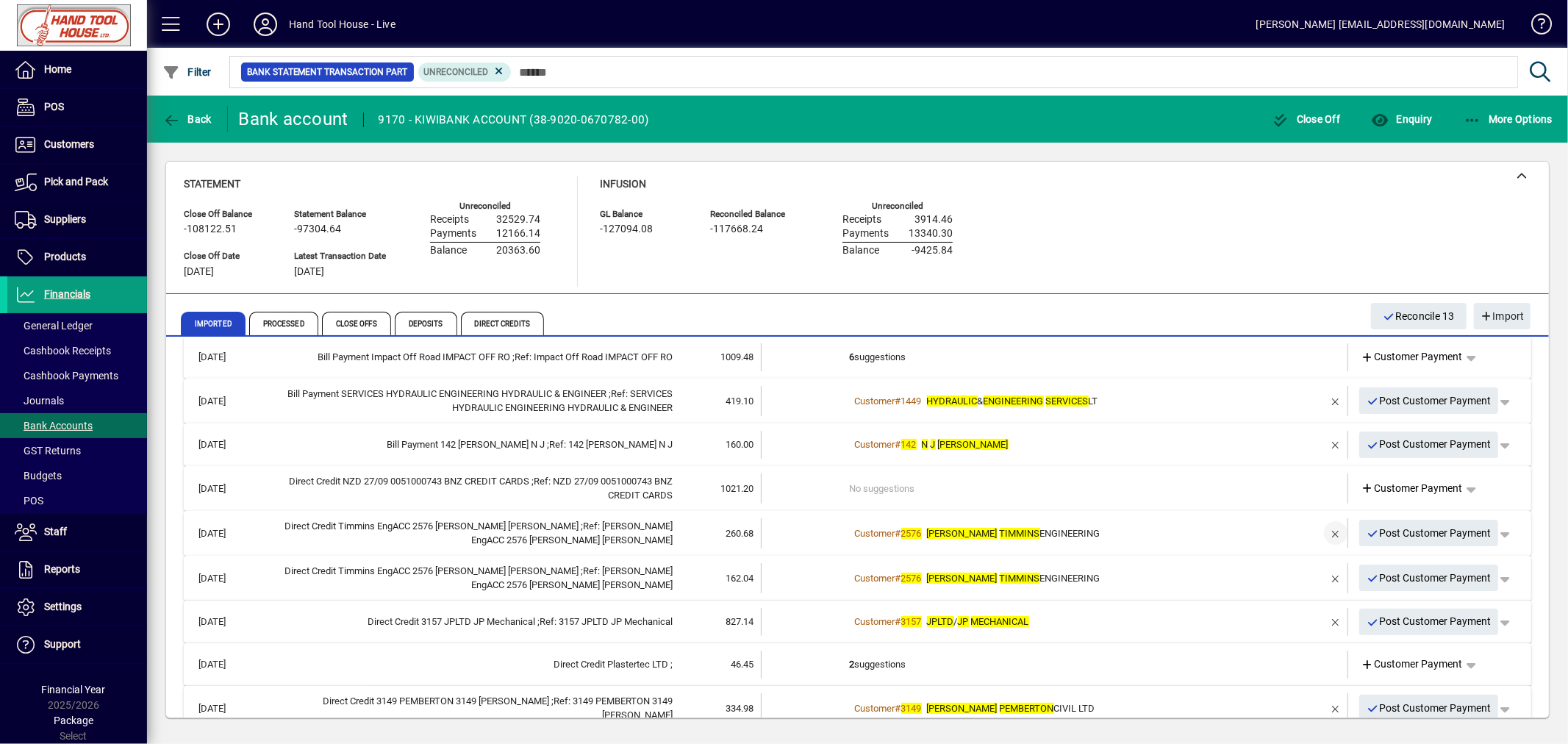
click at [1321, 531] on span "button" at bounding box center [1335, 533] width 35 height 35
click at [1399, 534] on span "Customer Payment" at bounding box center [1412, 533] width 101 height 16
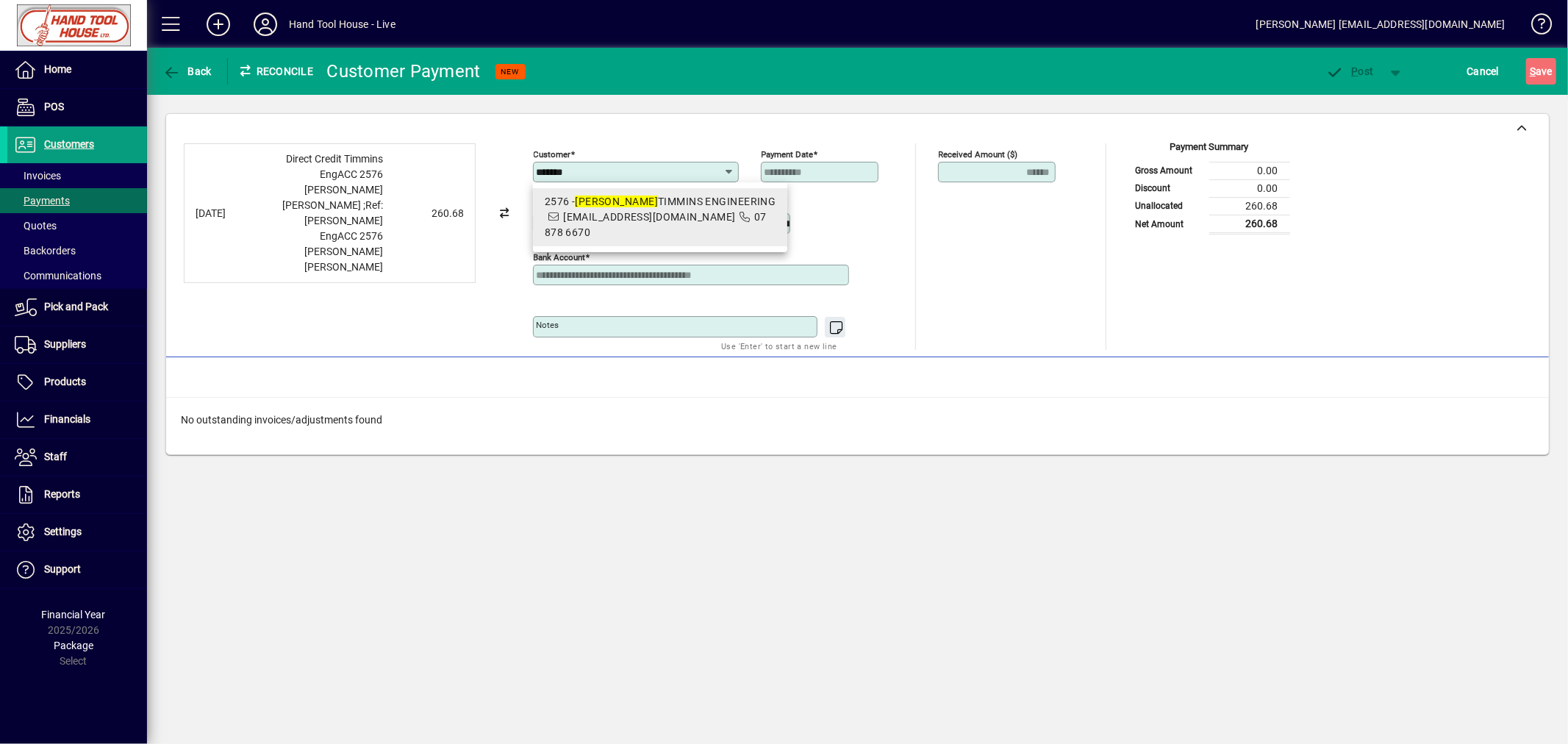
click at [588, 215] on span "ctel@xtra.co.nz" at bounding box center [649, 217] width 172 height 11
type input "**********"
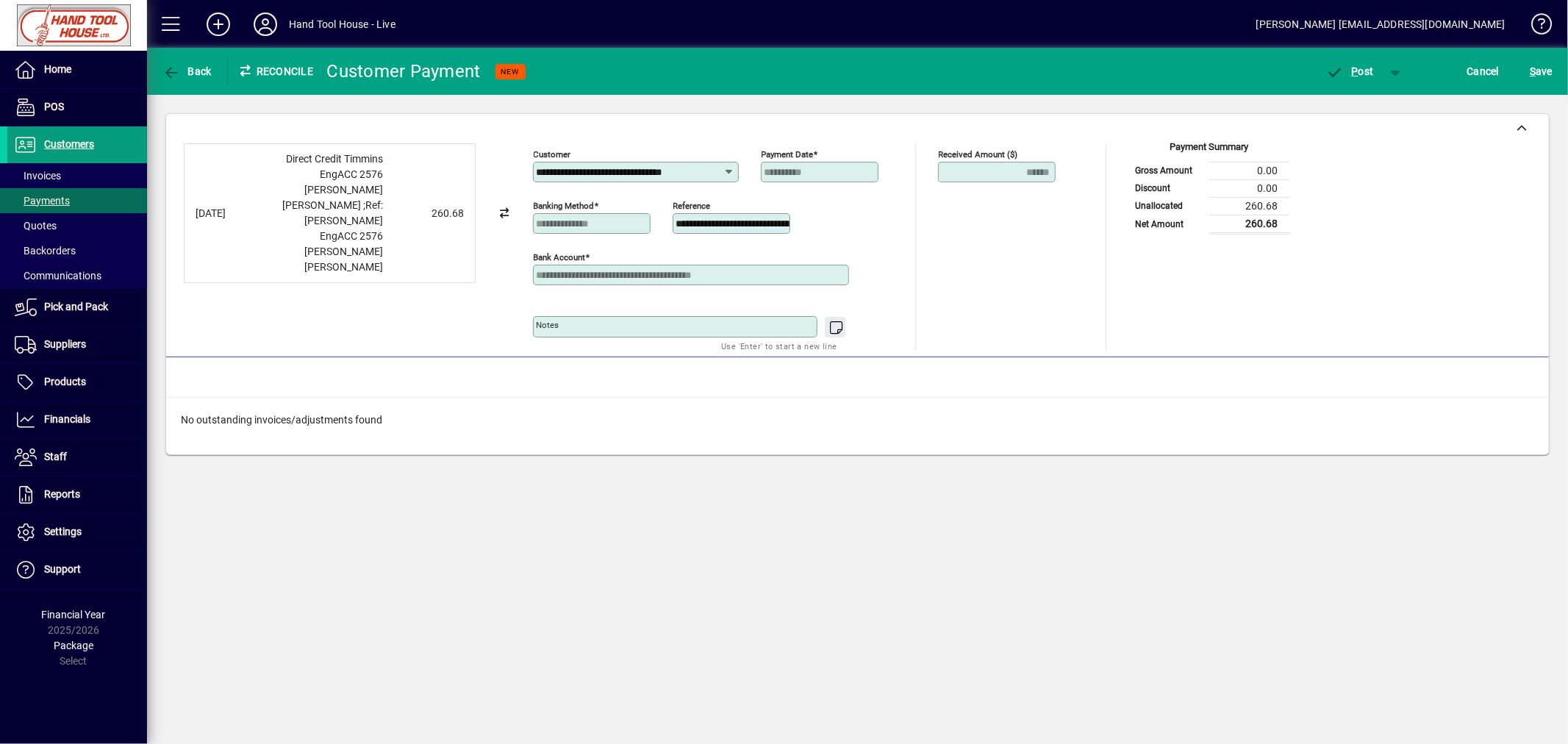
scroll to position [0, 5]
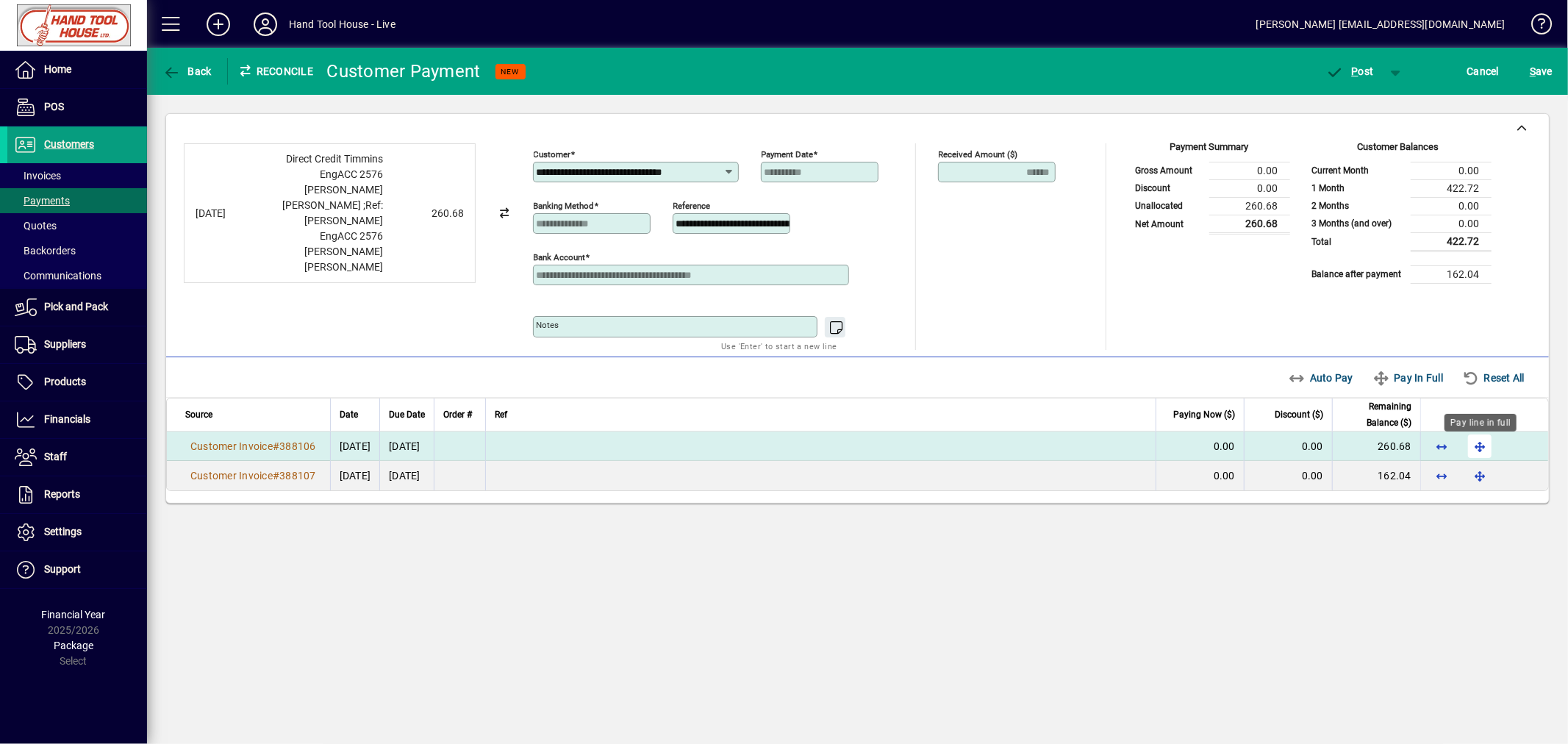
click at [1483, 444] on span "button" at bounding box center [1479, 446] width 35 height 35
click at [1351, 60] on span "button" at bounding box center [1349, 71] width 62 height 35
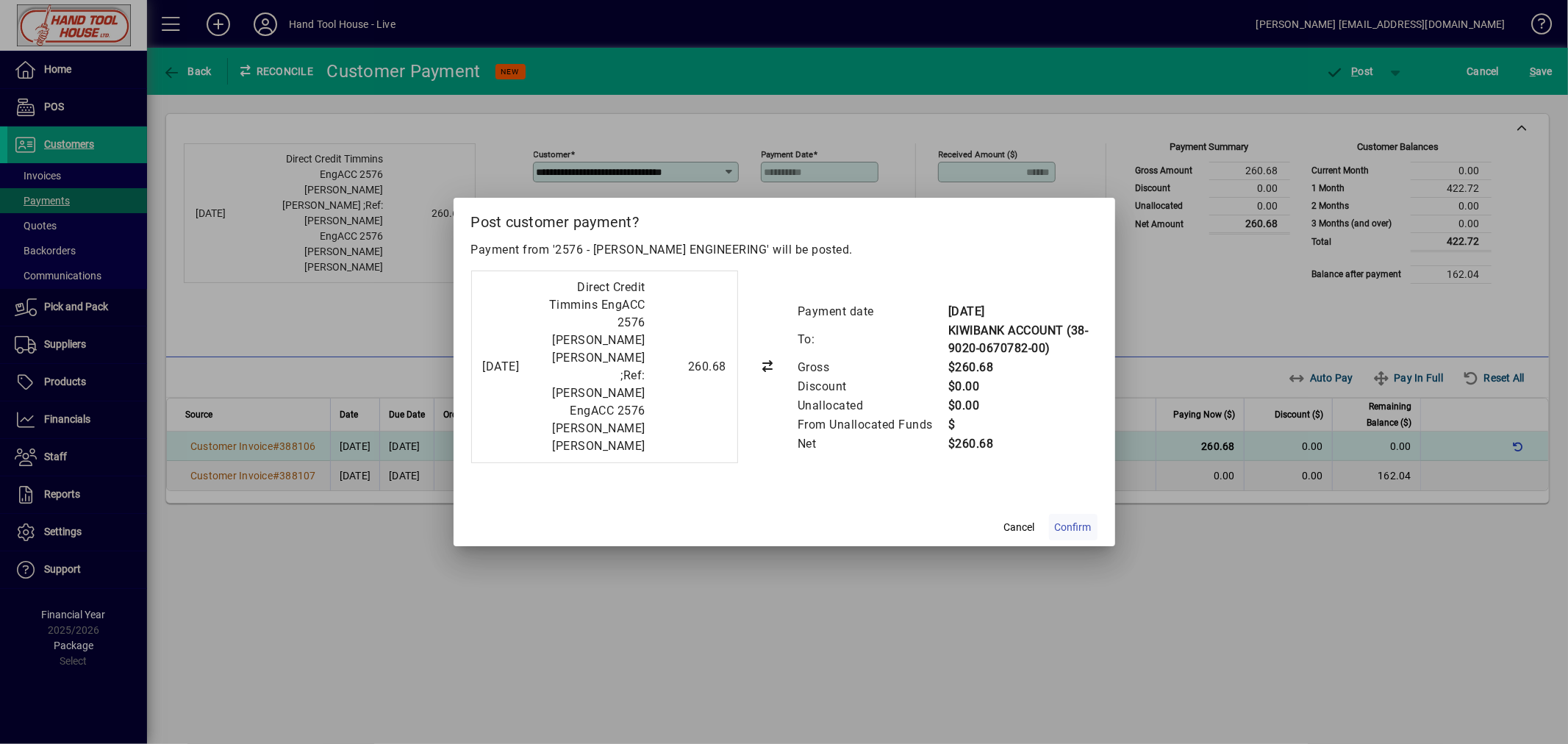
click at [1063, 521] on span "Confirm" at bounding box center [1073, 527] width 37 height 16
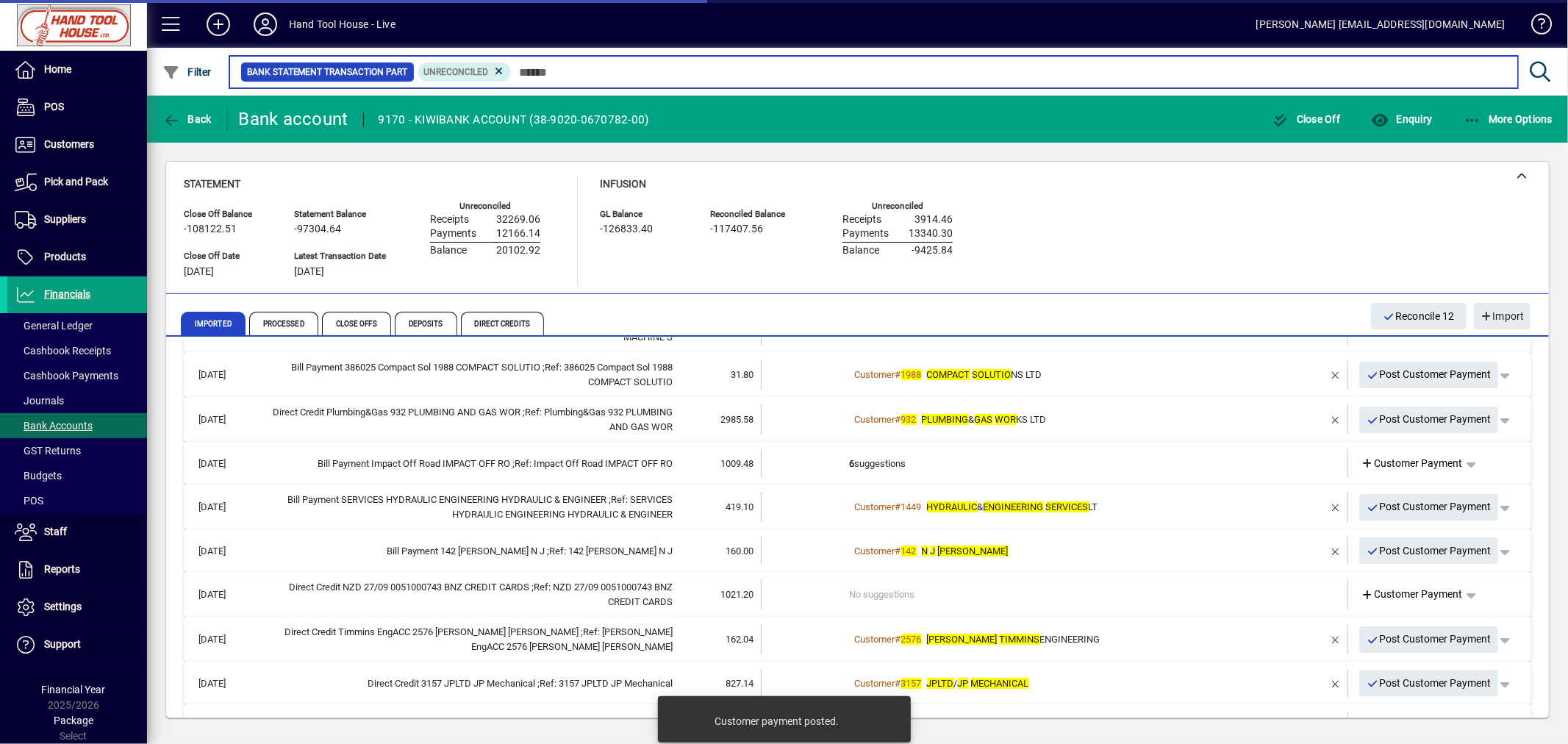
scroll to position [339, 0]
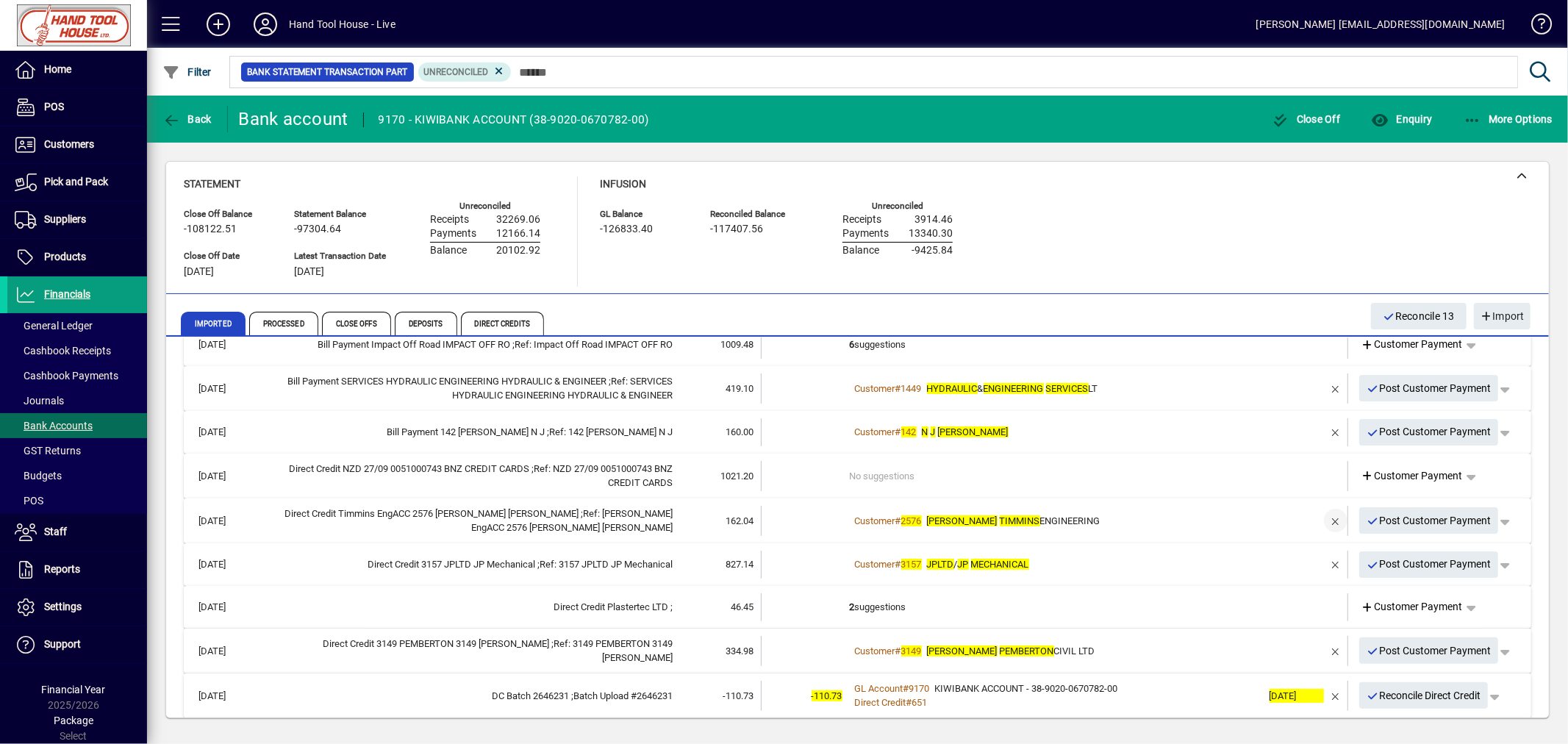
click at [1326, 520] on span "button" at bounding box center [1335, 520] width 35 height 35
click at [1385, 520] on span "Customer Payment" at bounding box center [1412, 521] width 101 height 16
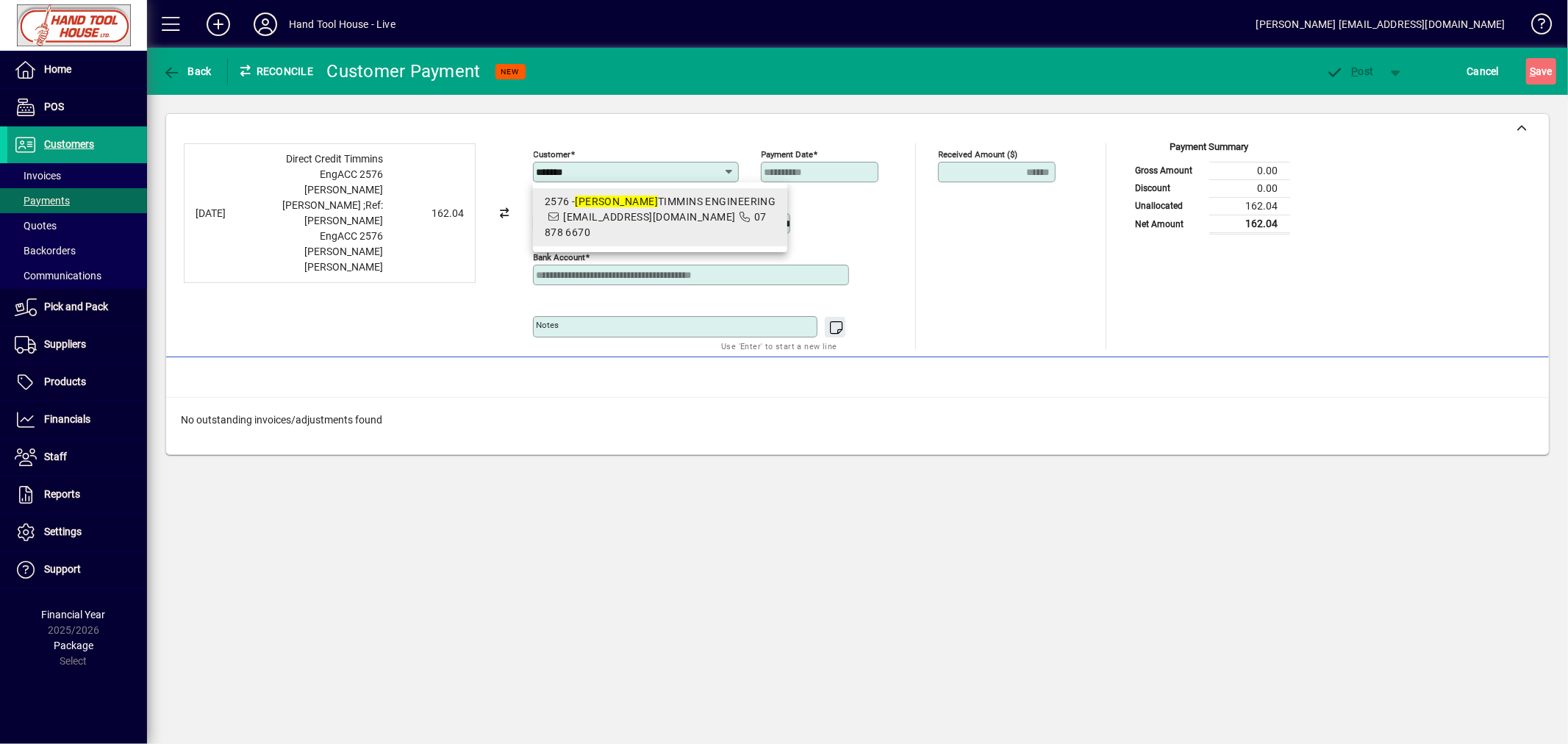
click at [679, 206] on div "2576 - CHARLIE TIMMINS ENGINEERING" at bounding box center [660, 201] width 232 height 16
type input "**********"
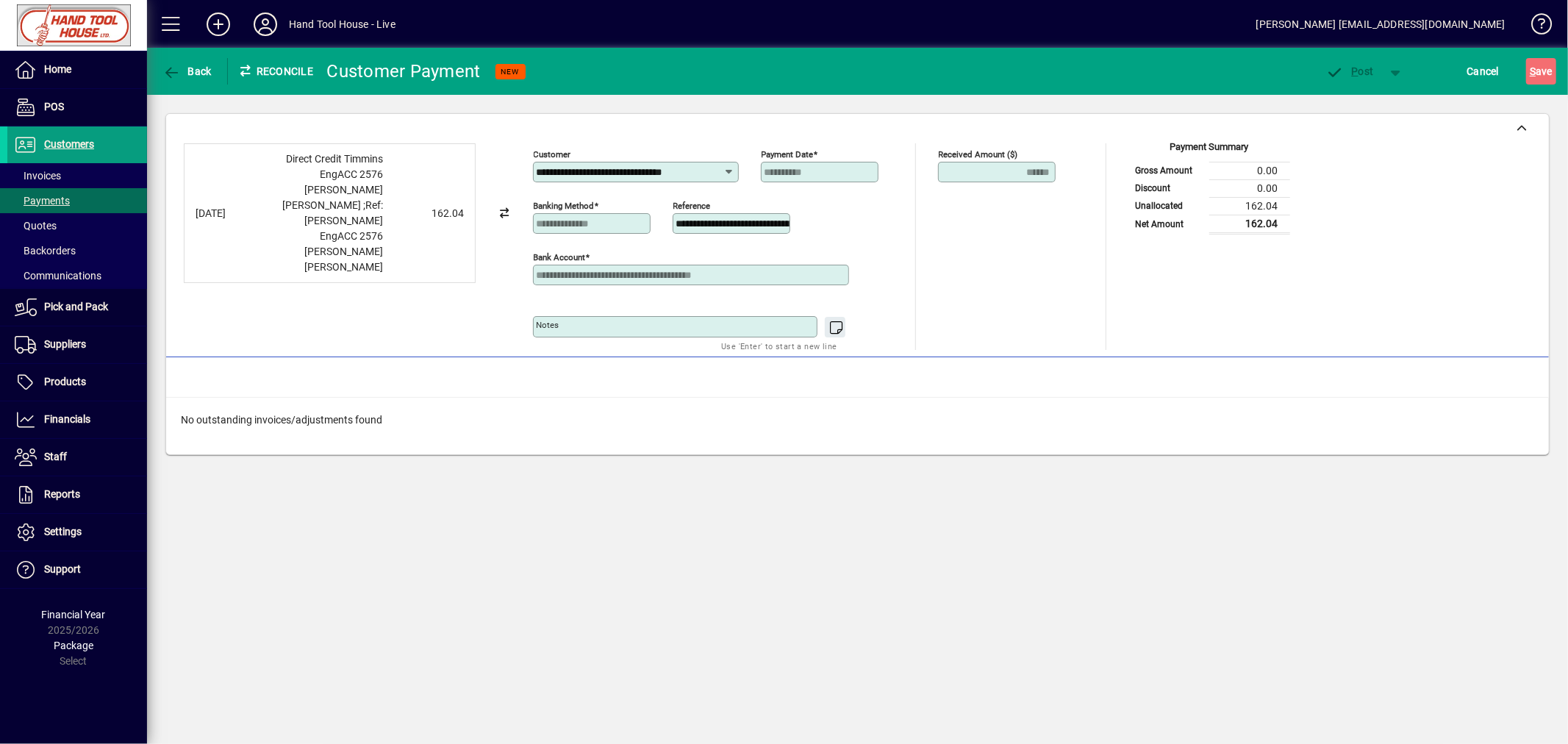
scroll to position [0, 5]
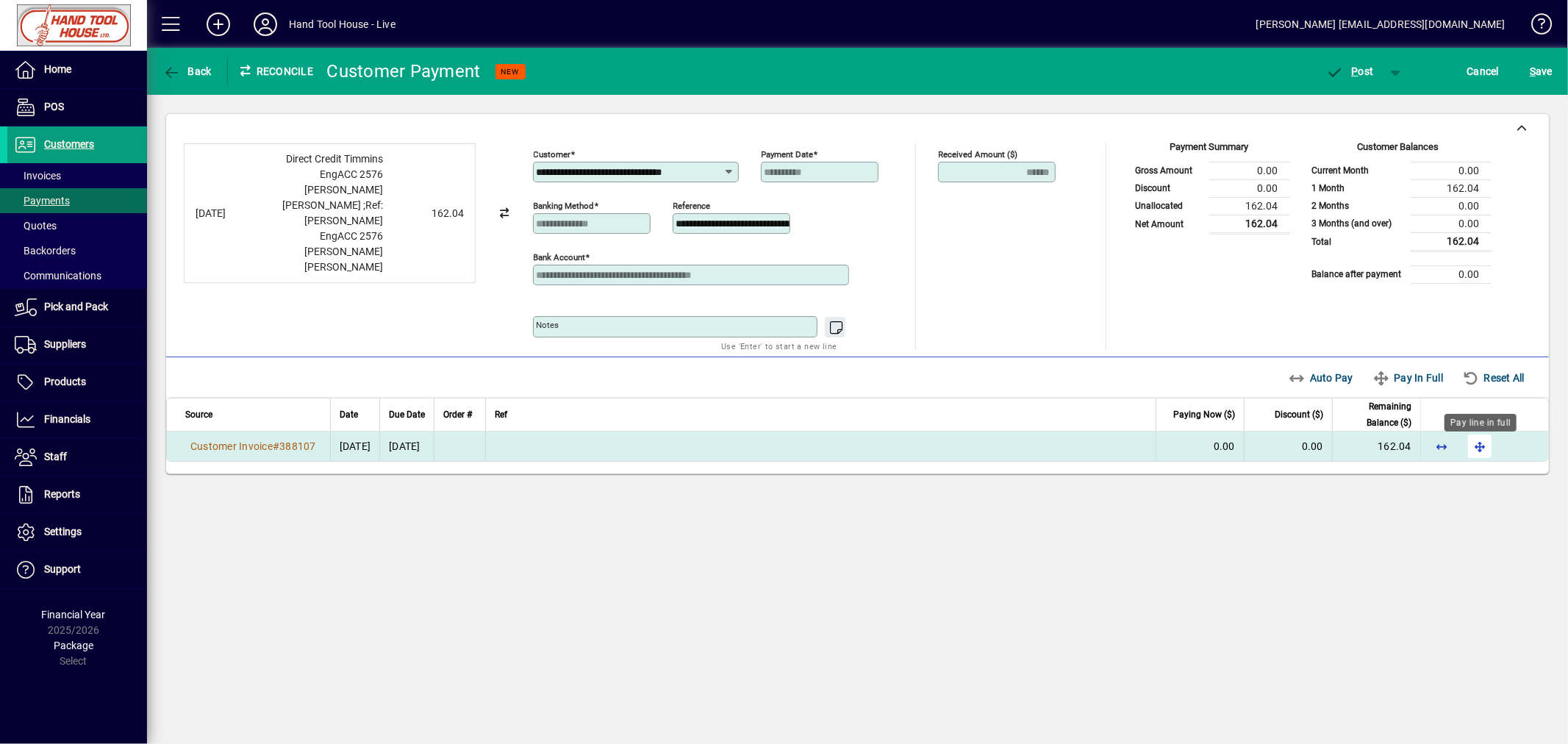
click at [1480, 446] on span "button" at bounding box center [1479, 446] width 35 height 35
click at [1372, 78] on span "button" at bounding box center [1349, 71] width 62 height 35
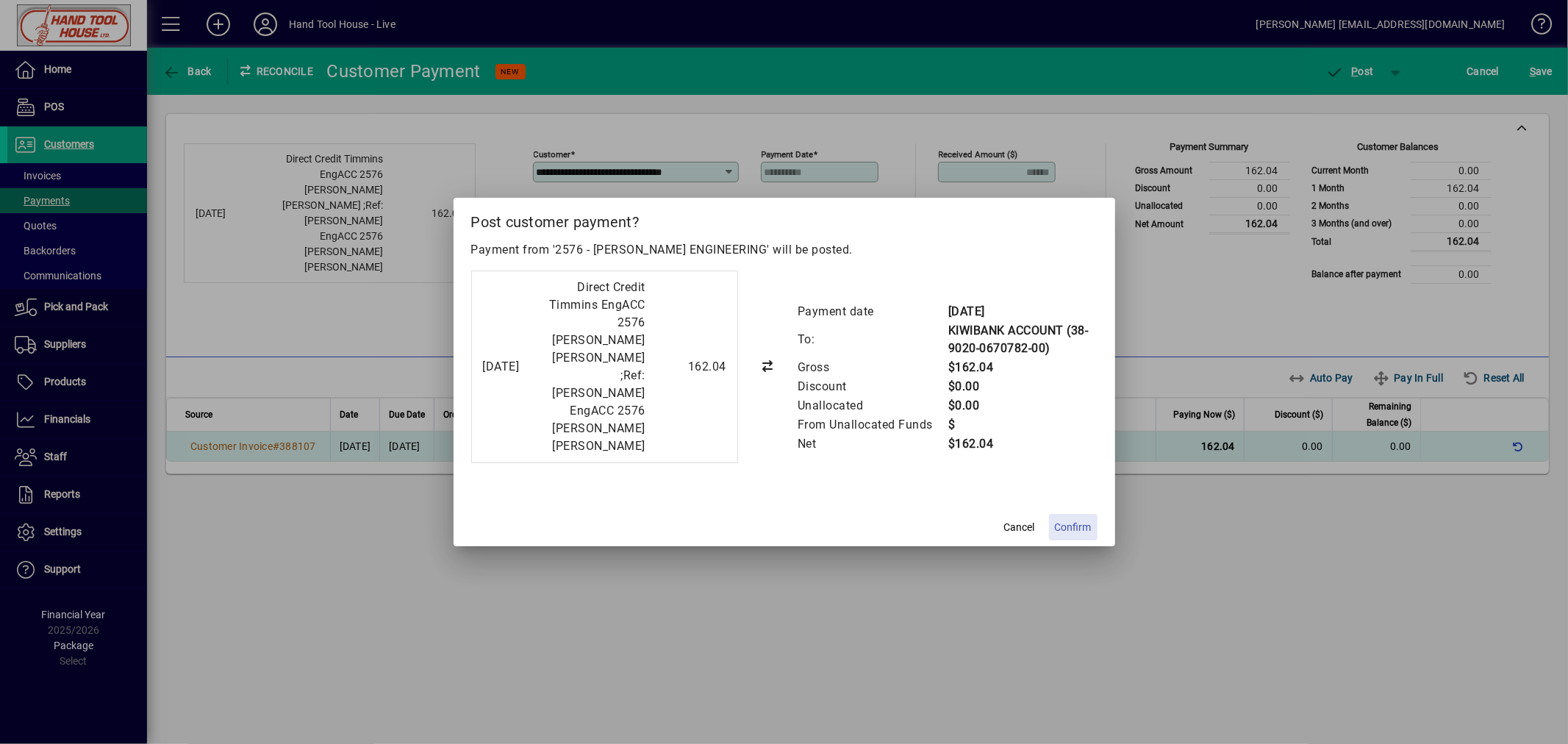
click at [1096, 516] on span at bounding box center [1073, 526] width 48 height 35
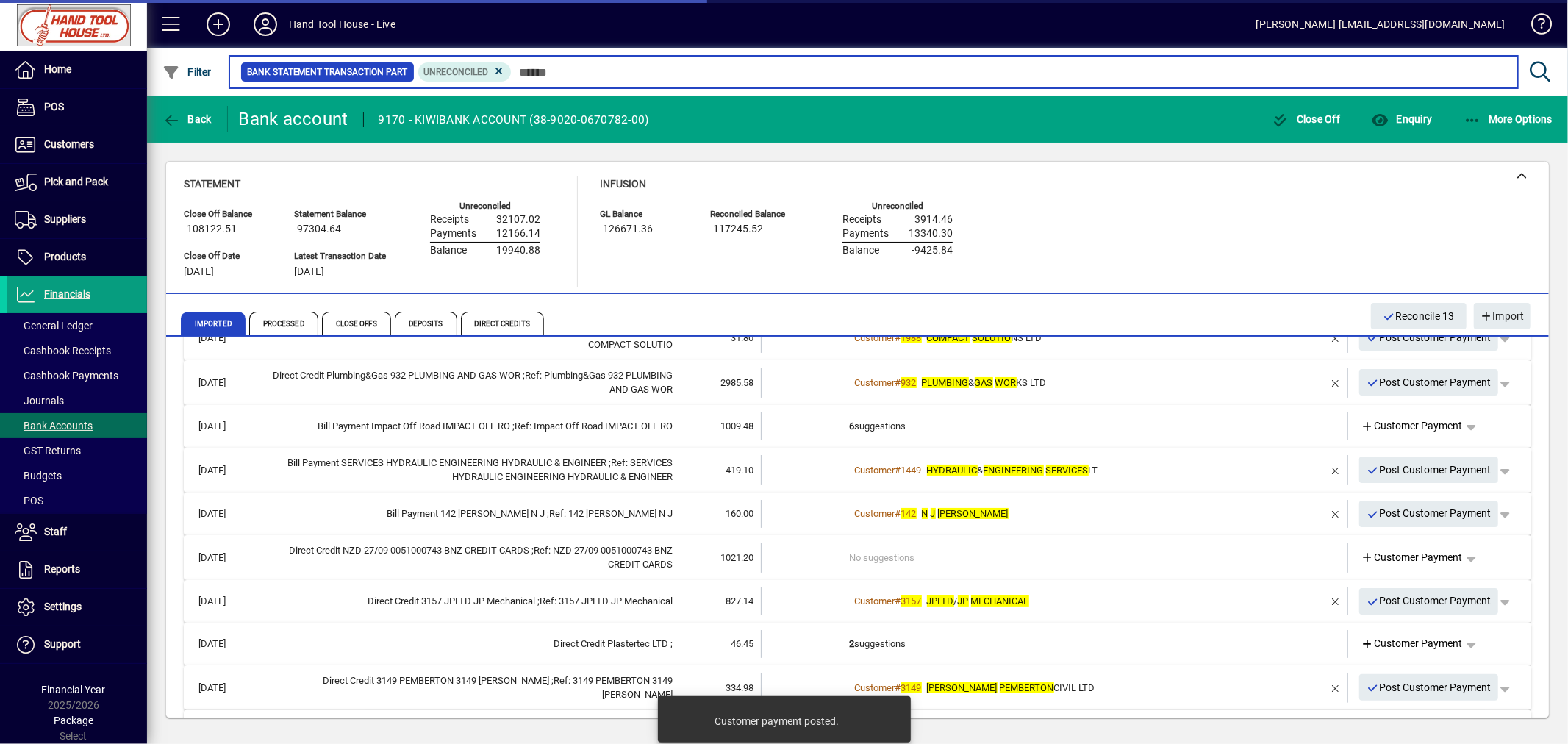
scroll to position [269, 0]
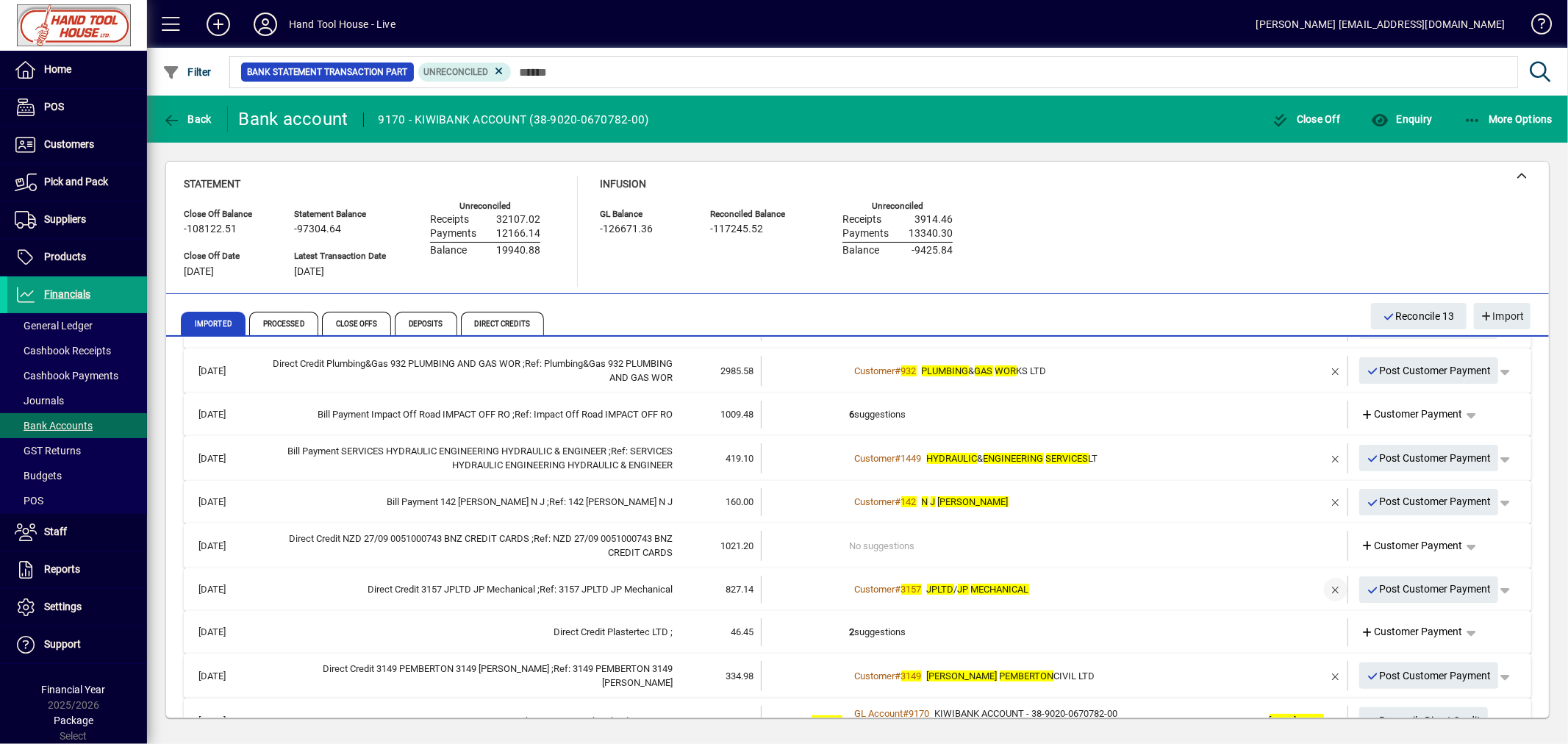
click at [1326, 586] on span "button" at bounding box center [1335, 589] width 35 height 35
click at [868, 581] on td "1 suggestion" at bounding box center [1056, 589] width 412 height 28
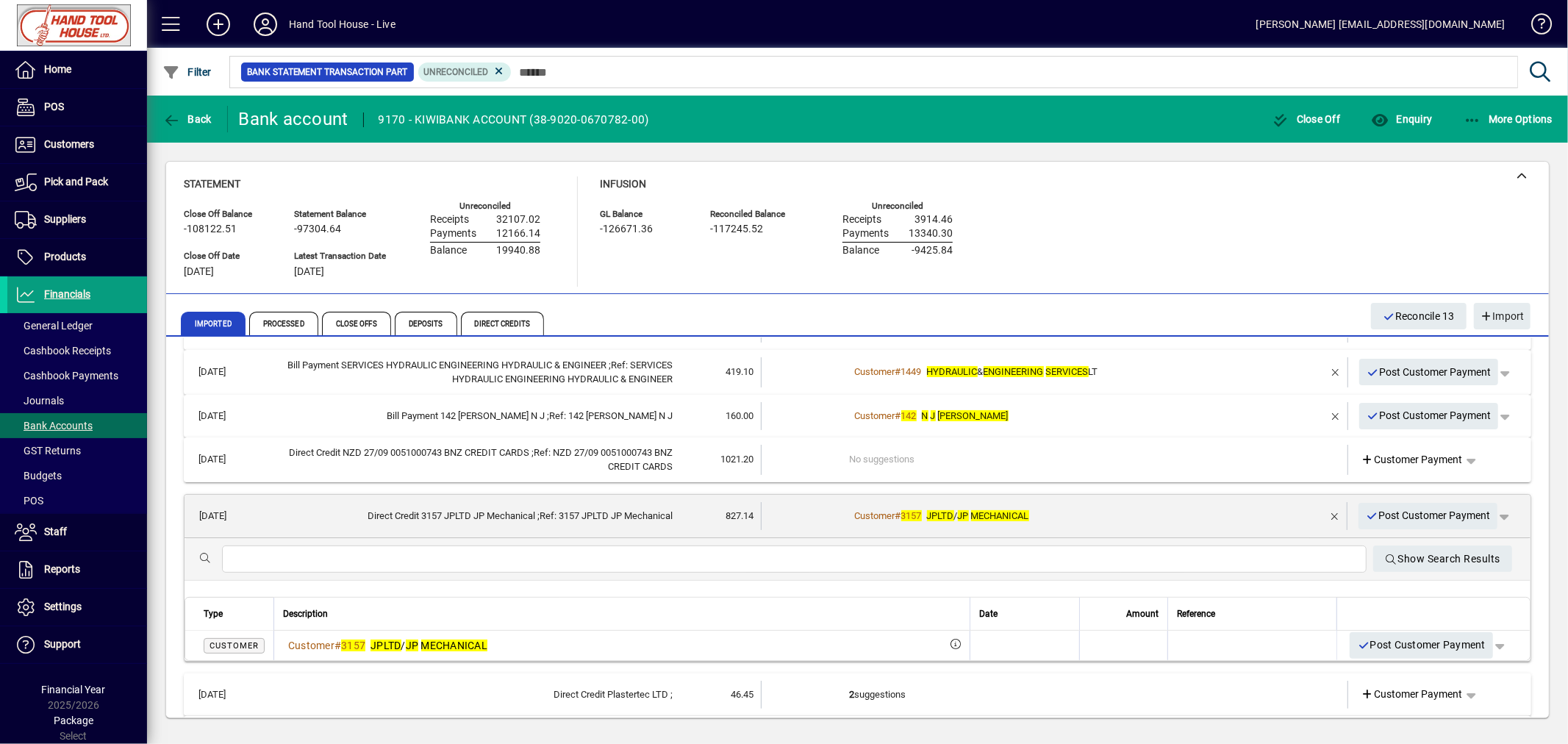
scroll to position [350, 0]
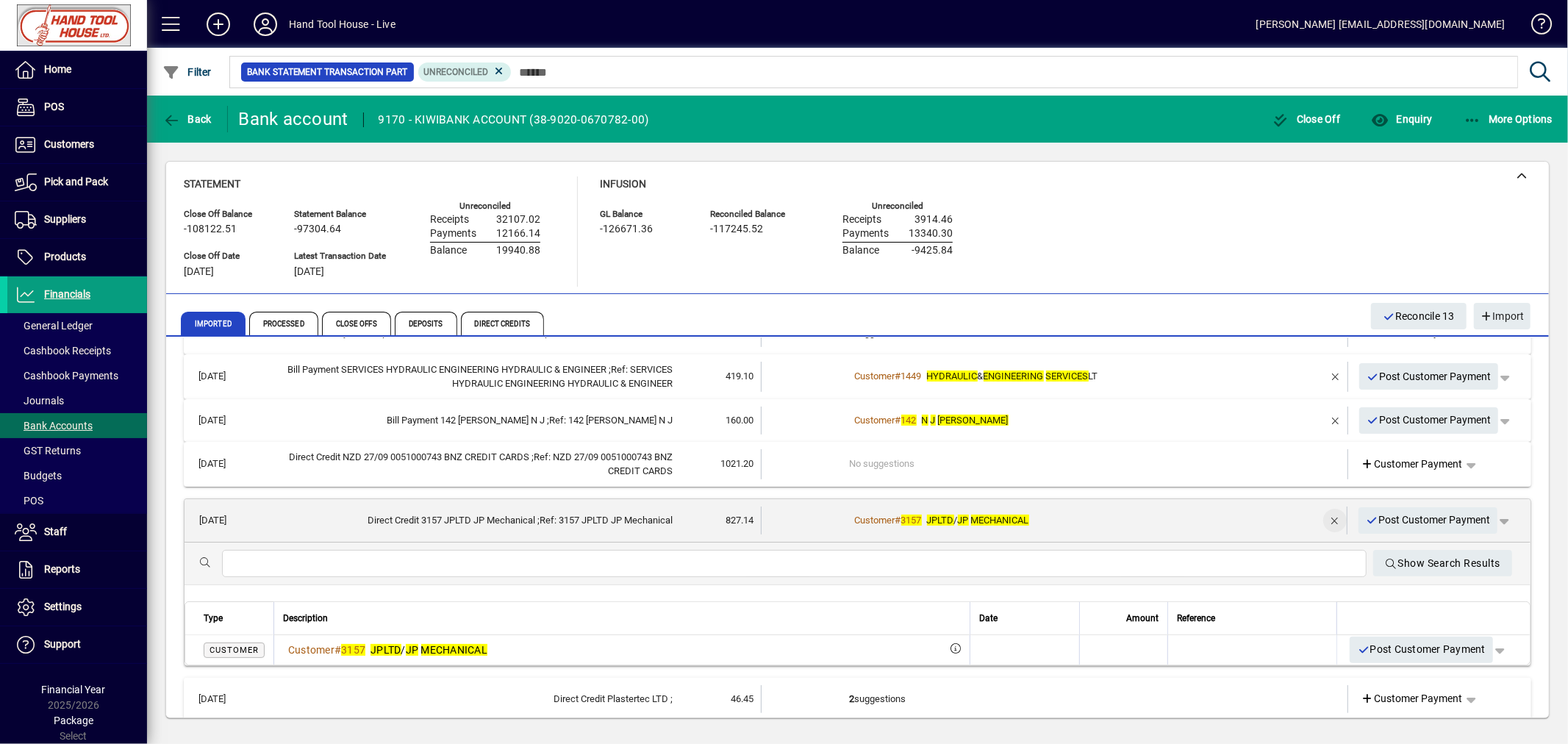
click at [1324, 516] on span "button" at bounding box center [1334, 520] width 35 height 35
click at [1412, 521] on span "Customer Payment" at bounding box center [1411, 520] width 101 height 16
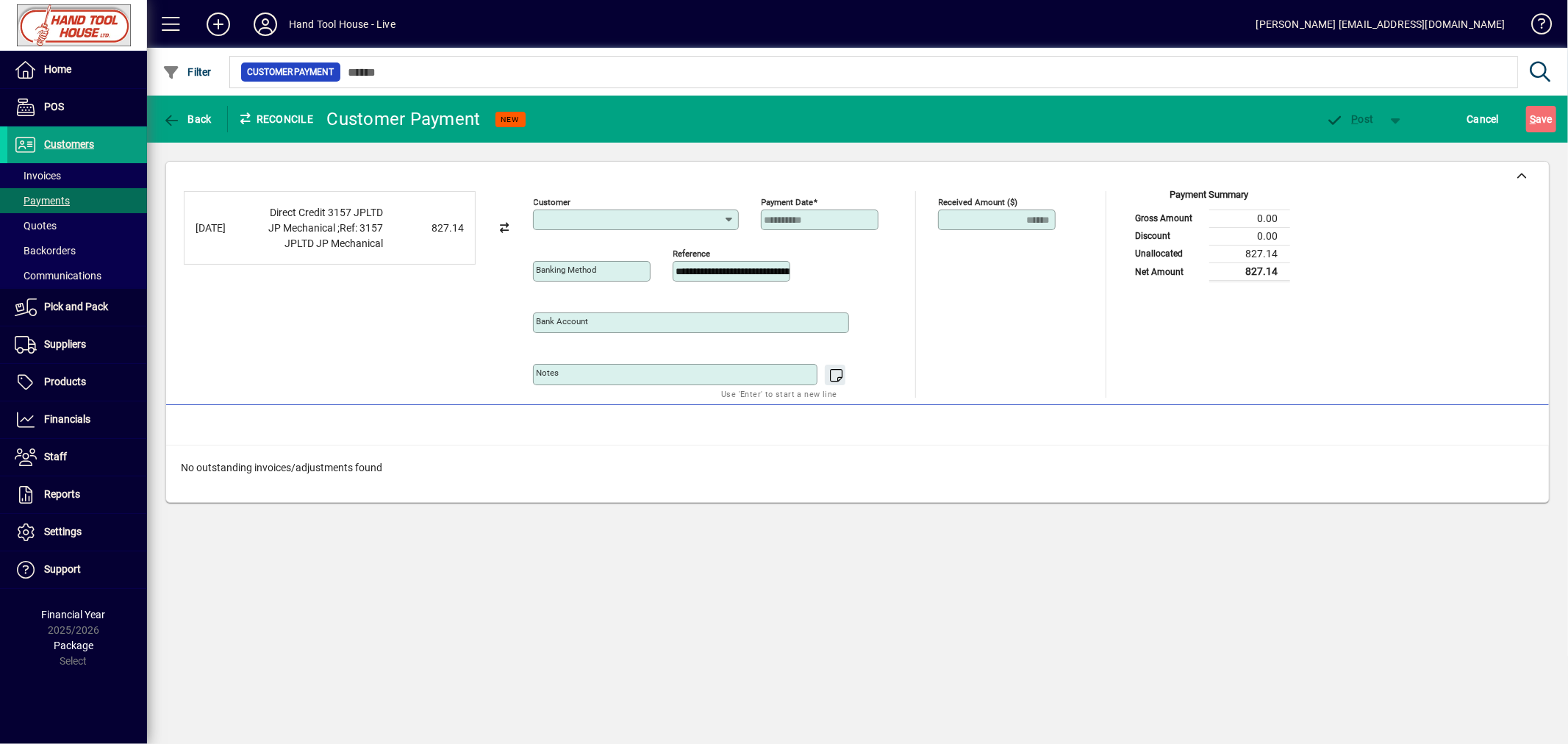
type input "**********"
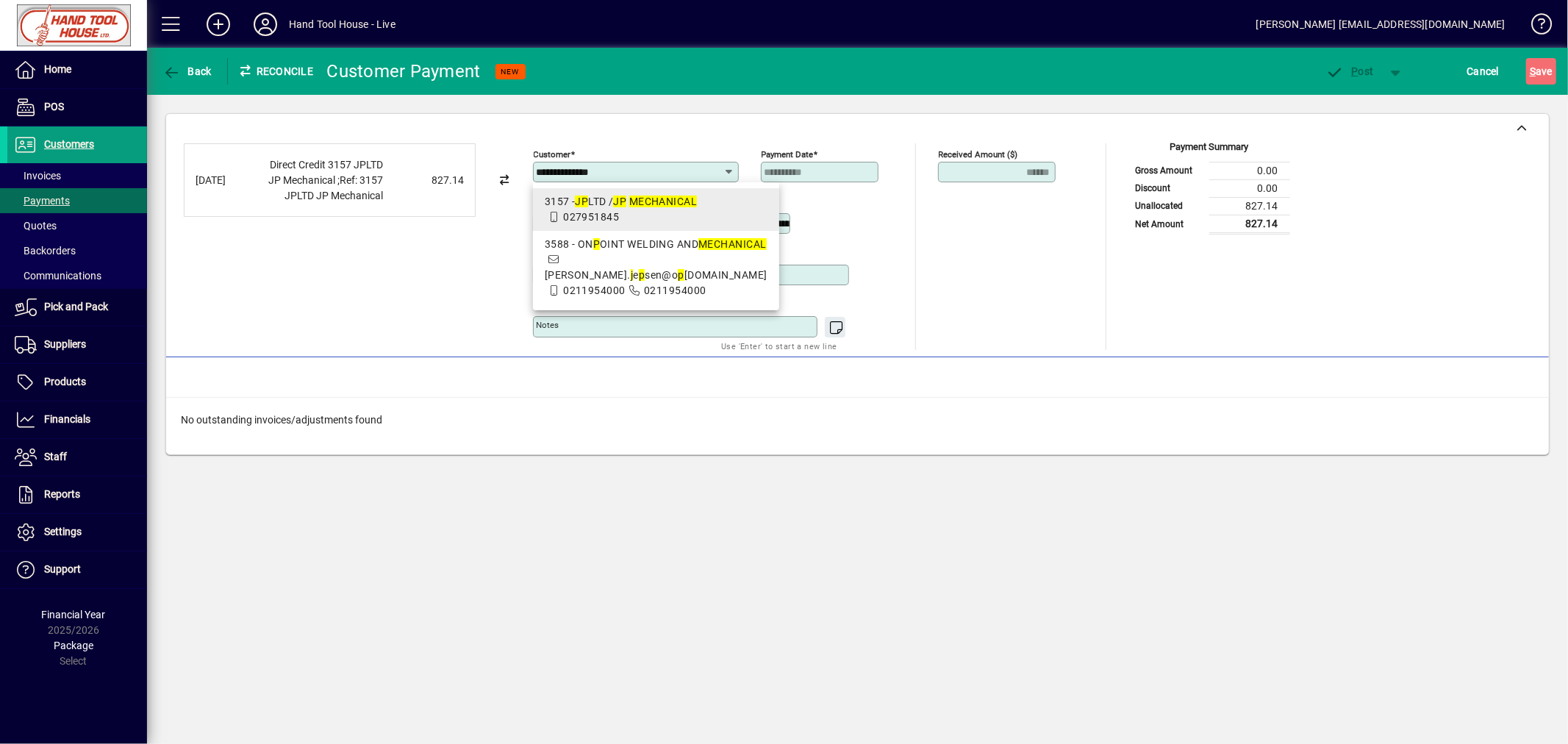
click at [579, 205] on em "J" at bounding box center [577, 201] width 6 height 11
type input "**********"
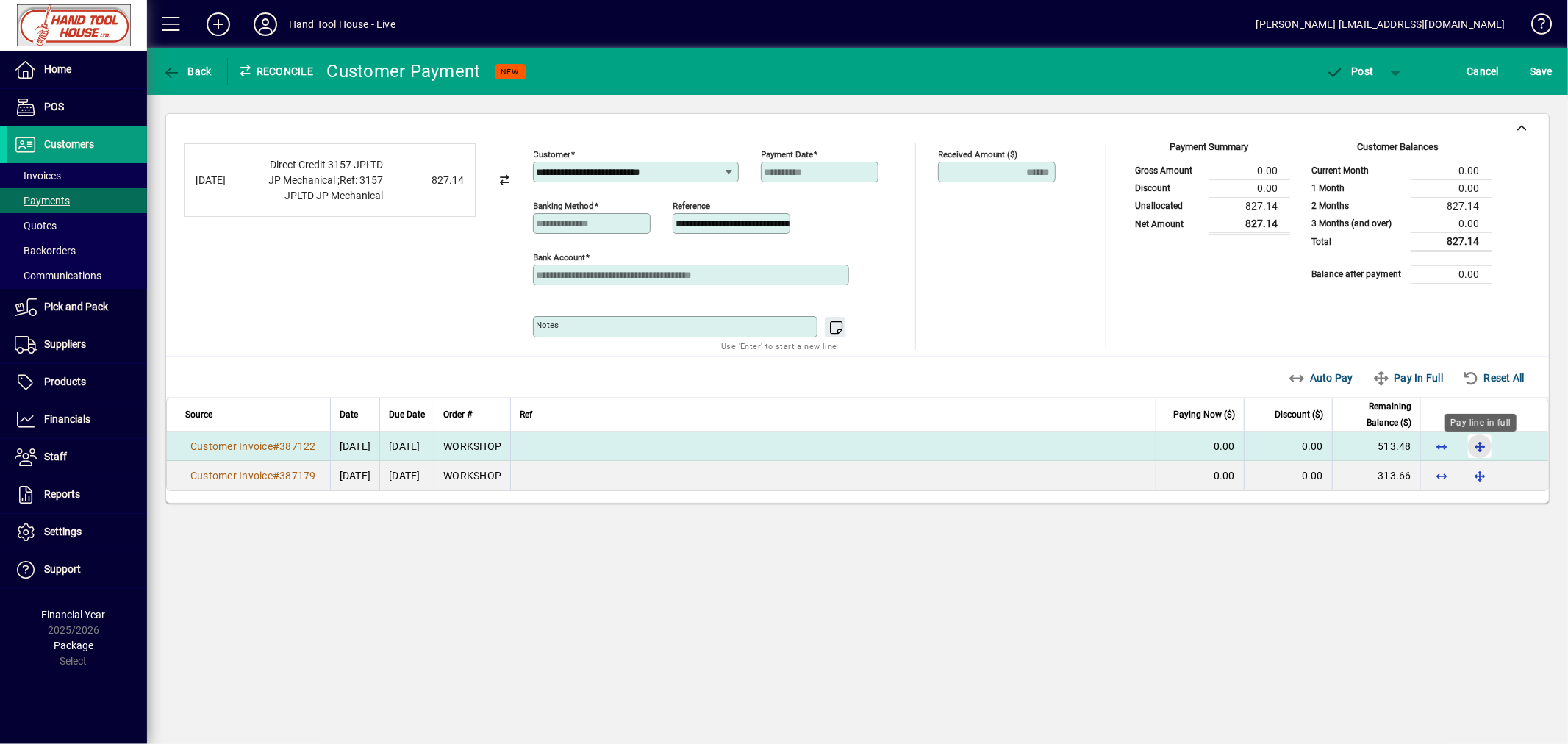
click at [1490, 446] on span "button" at bounding box center [1479, 446] width 35 height 35
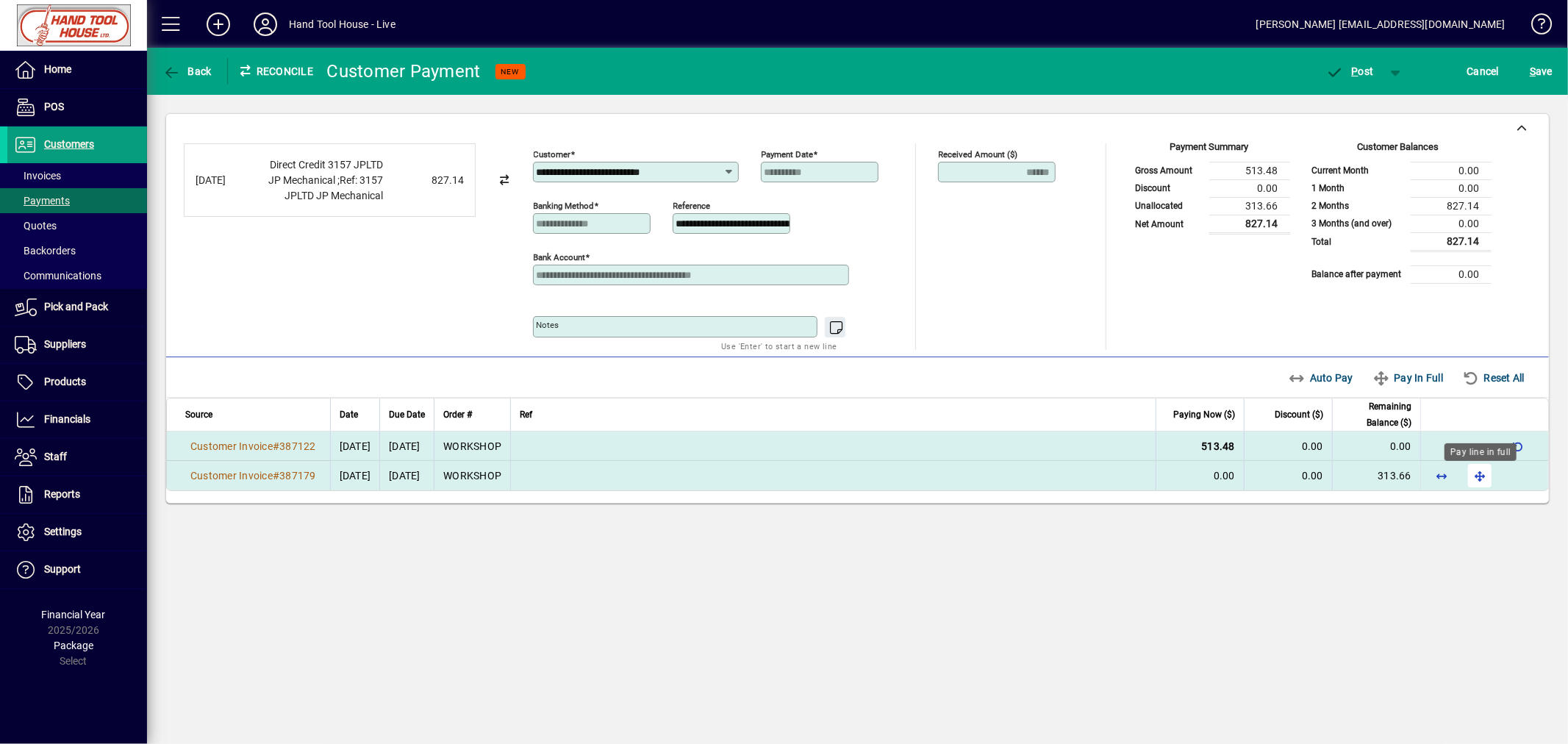
click at [1485, 480] on span "button" at bounding box center [1479, 476] width 35 height 35
click at [1357, 71] on span "P" at bounding box center [1355, 71] width 7 height 11
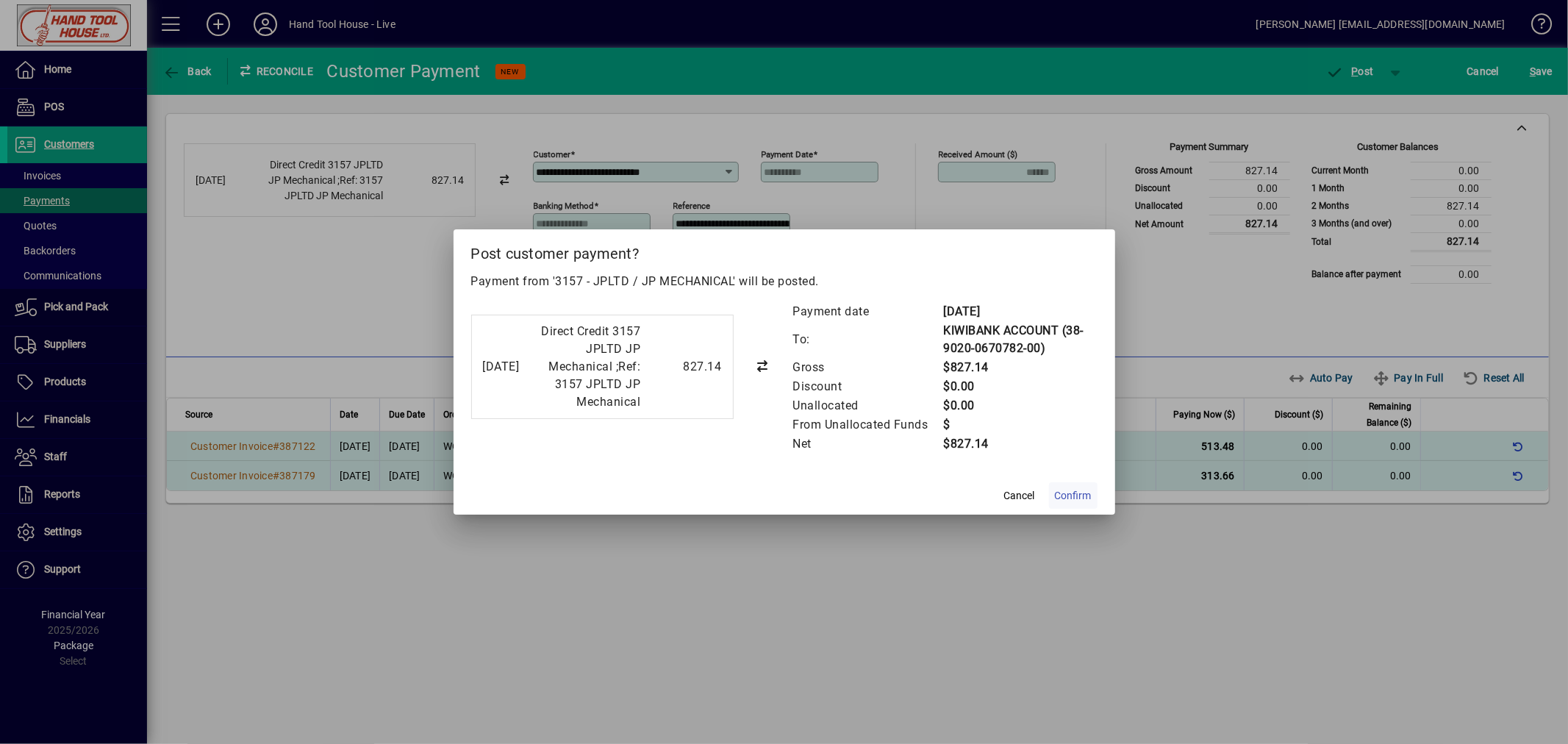
click at [1084, 494] on span "Confirm" at bounding box center [1073, 495] width 37 height 16
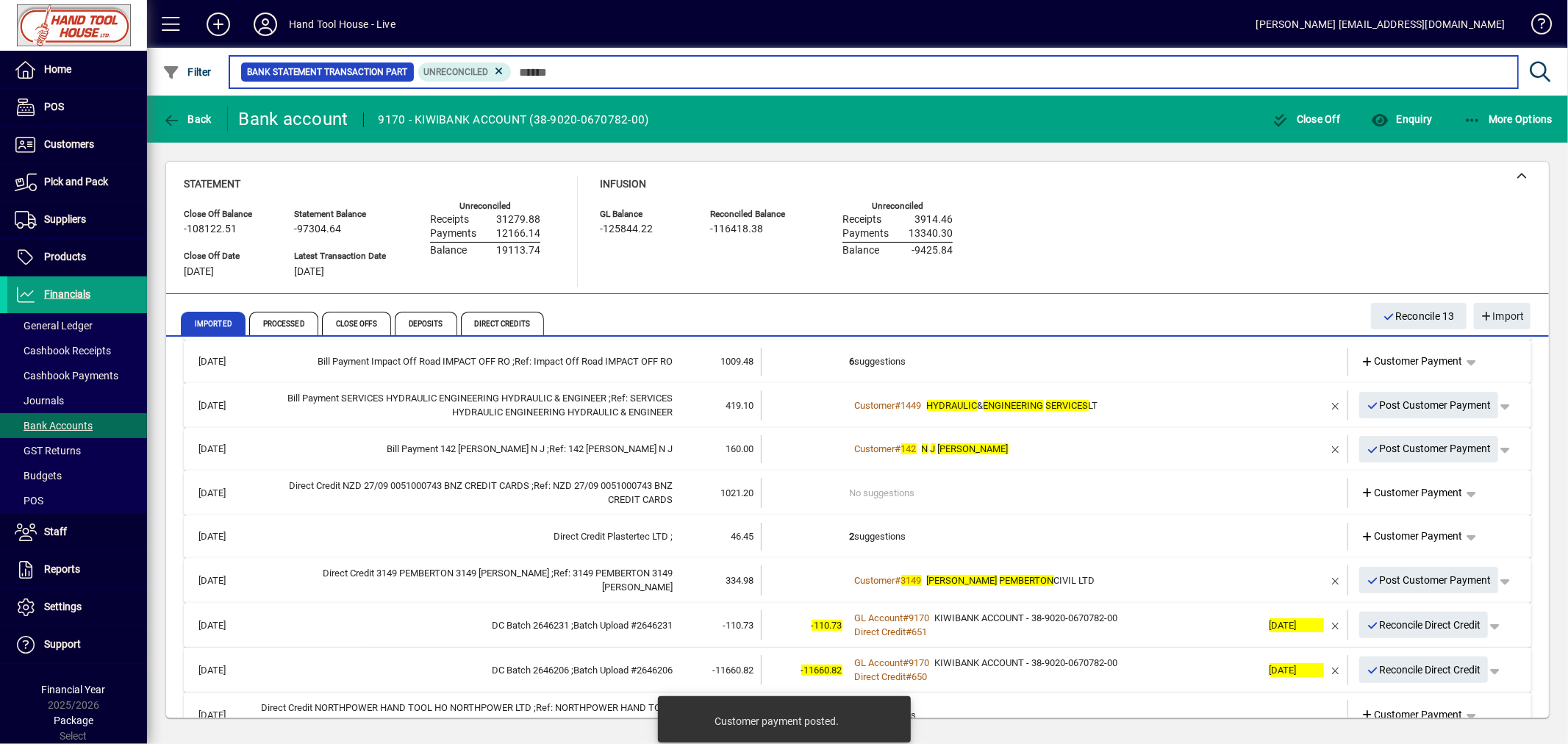
scroll to position [408, 0]
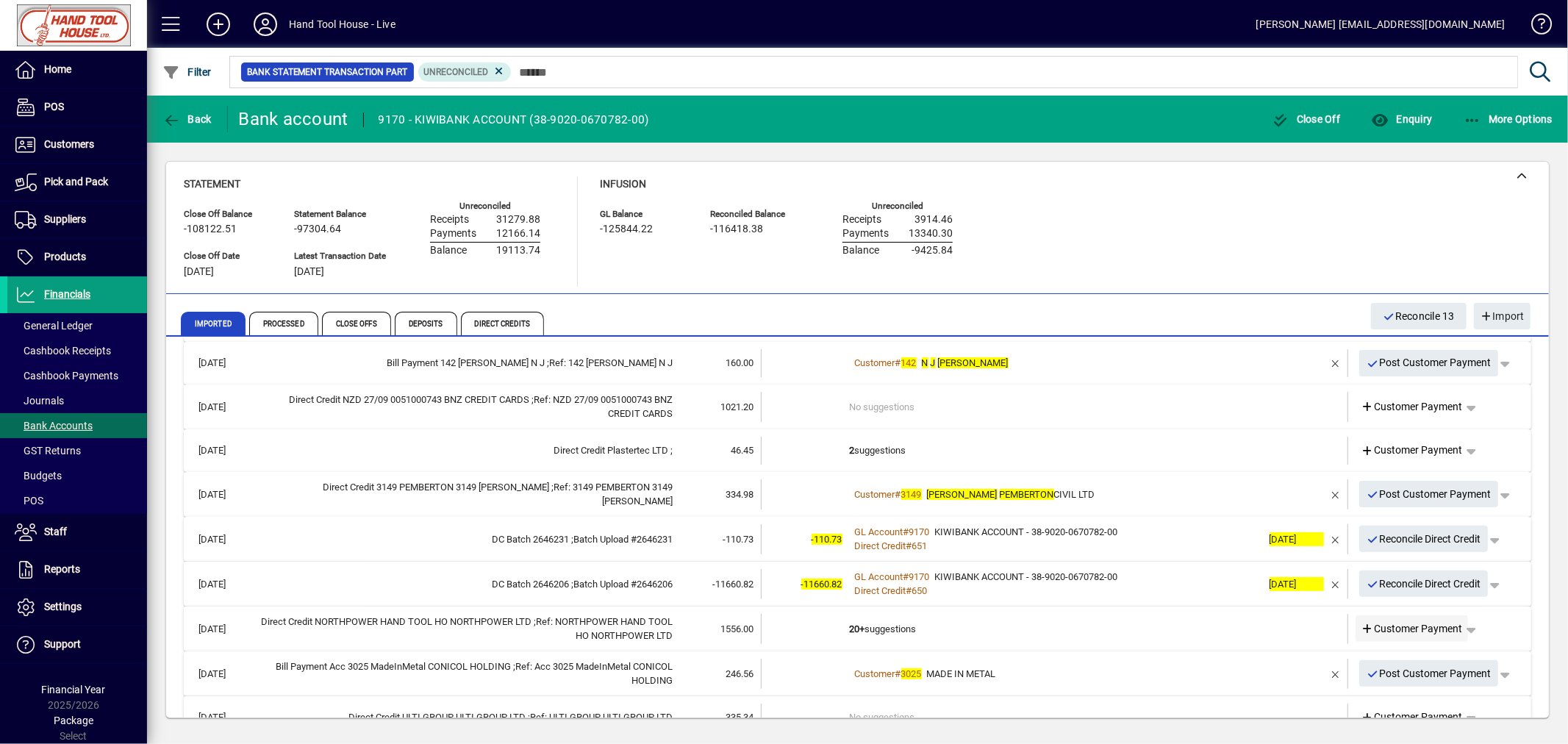
click at [1395, 628] on span "Customer Payment" at bounding box center [1412, 629] width 101 height 16
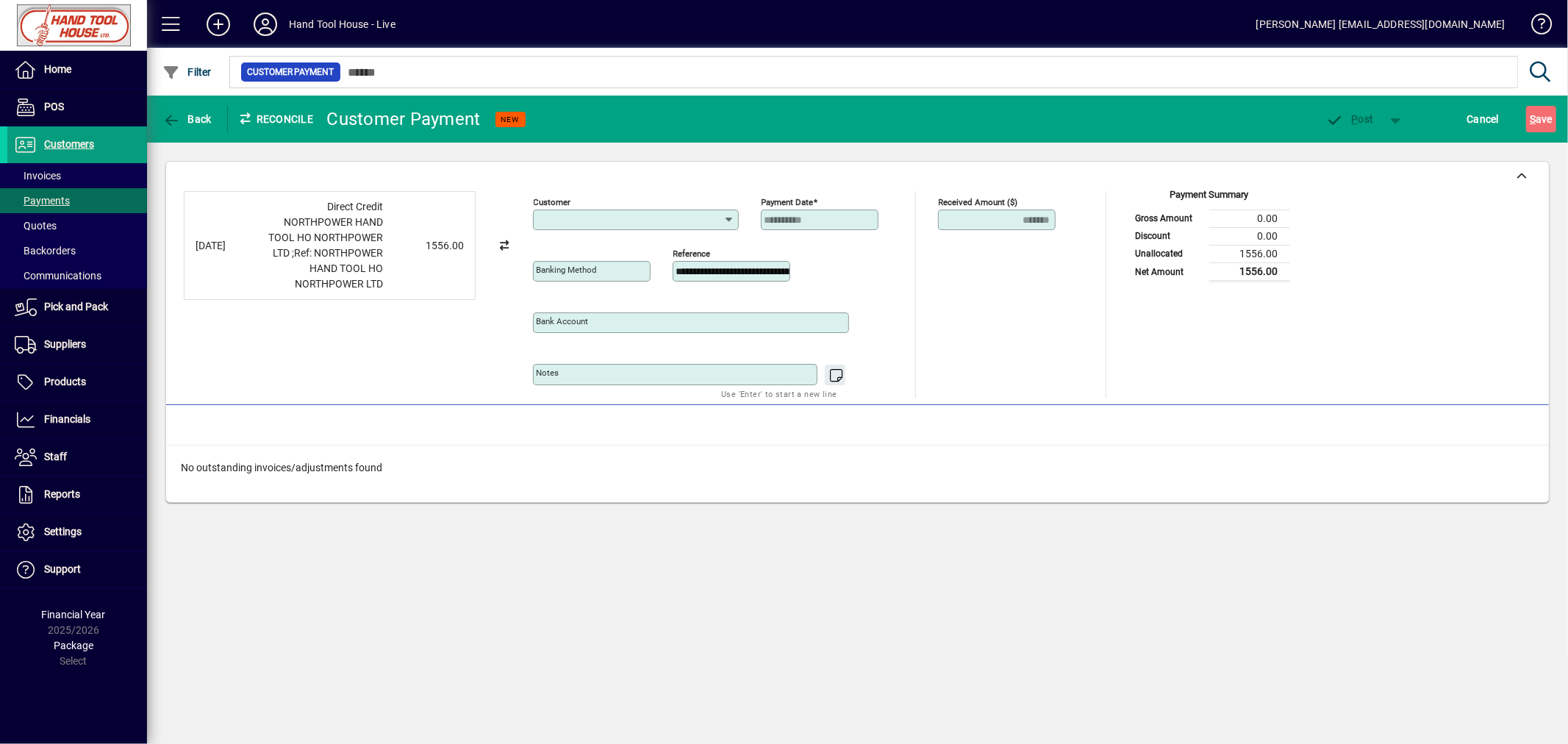
type input "**********"
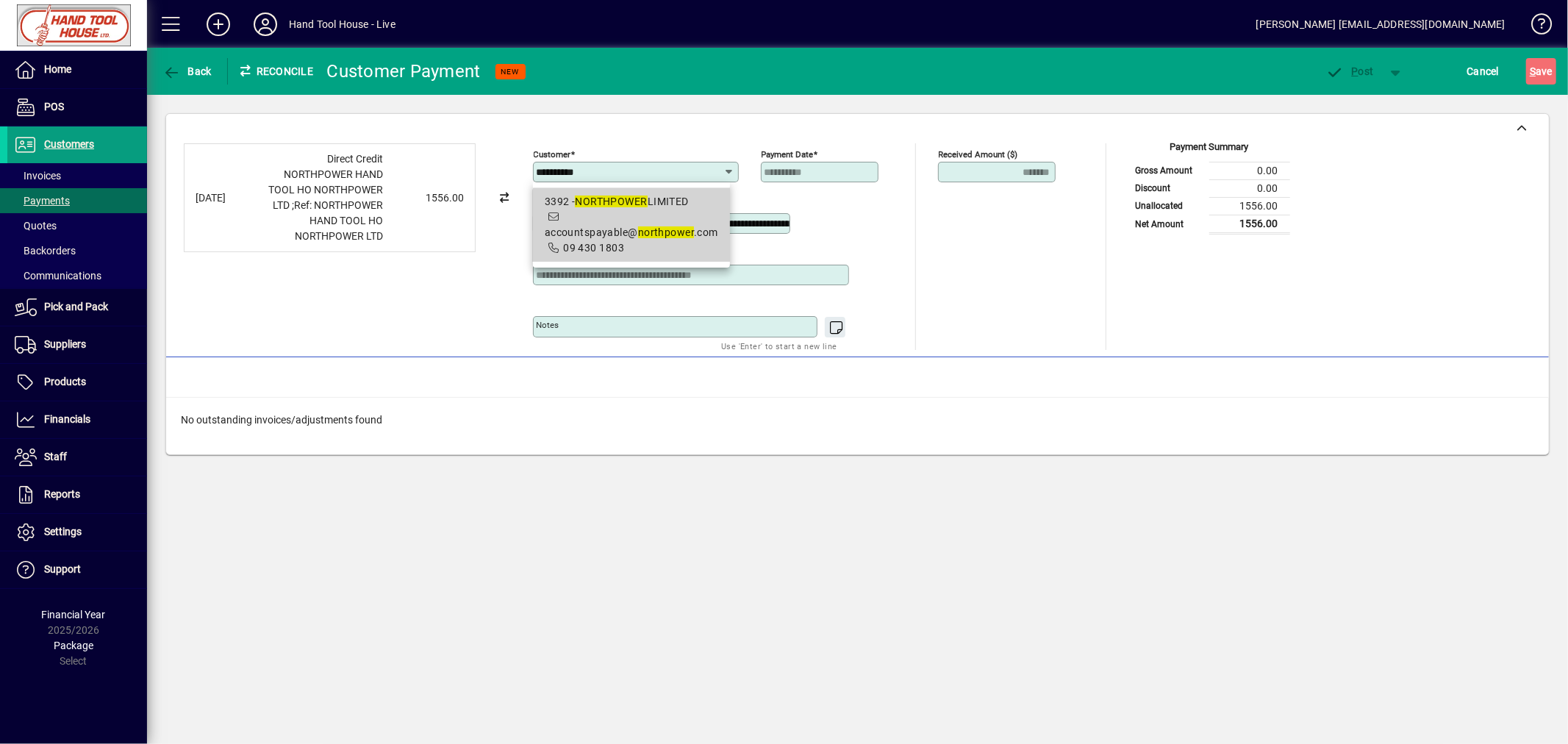
click at [638, 228] on em "northpower" at bounding box center [666, 232] width 56 height 11
type input "**********"
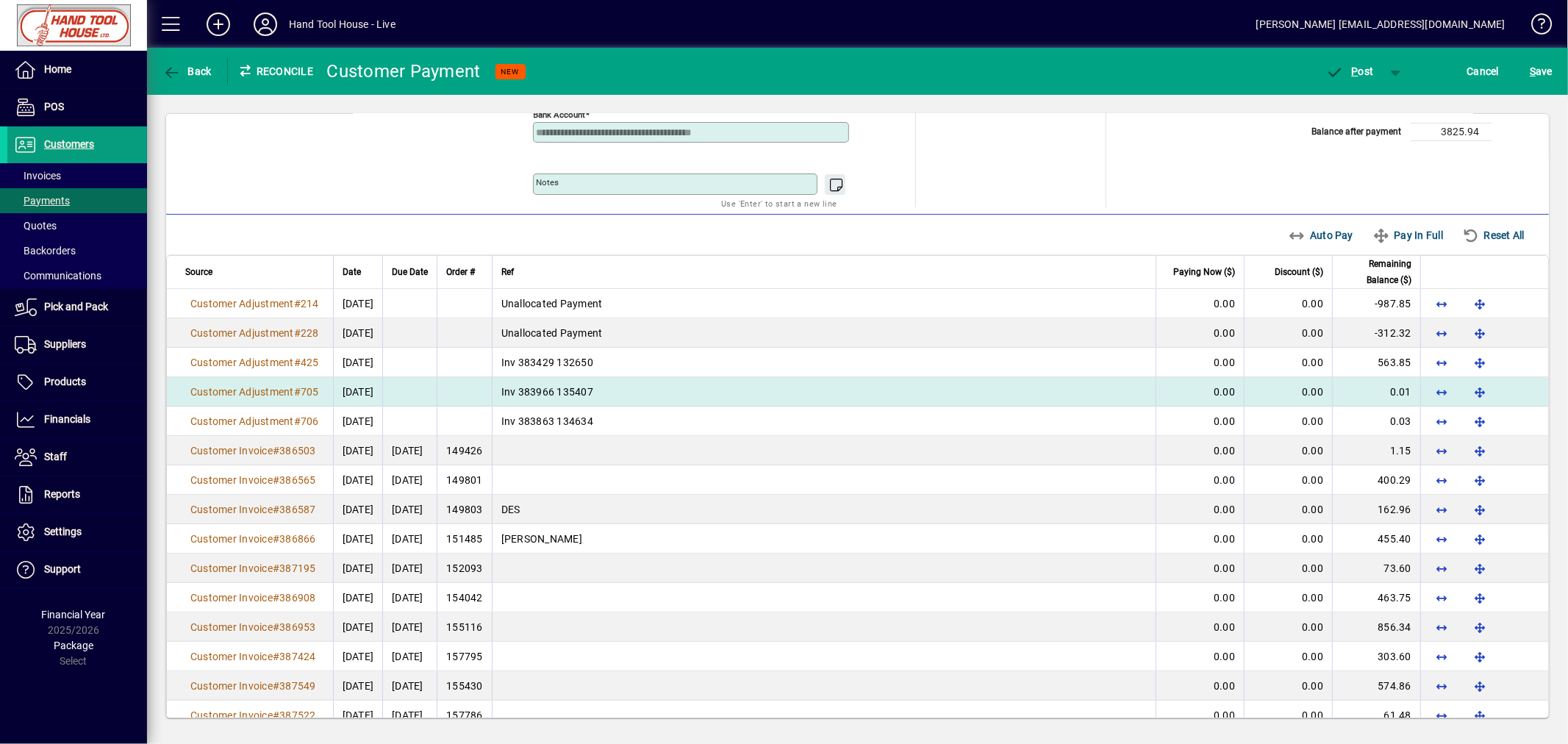
scroll to position [163, 0]
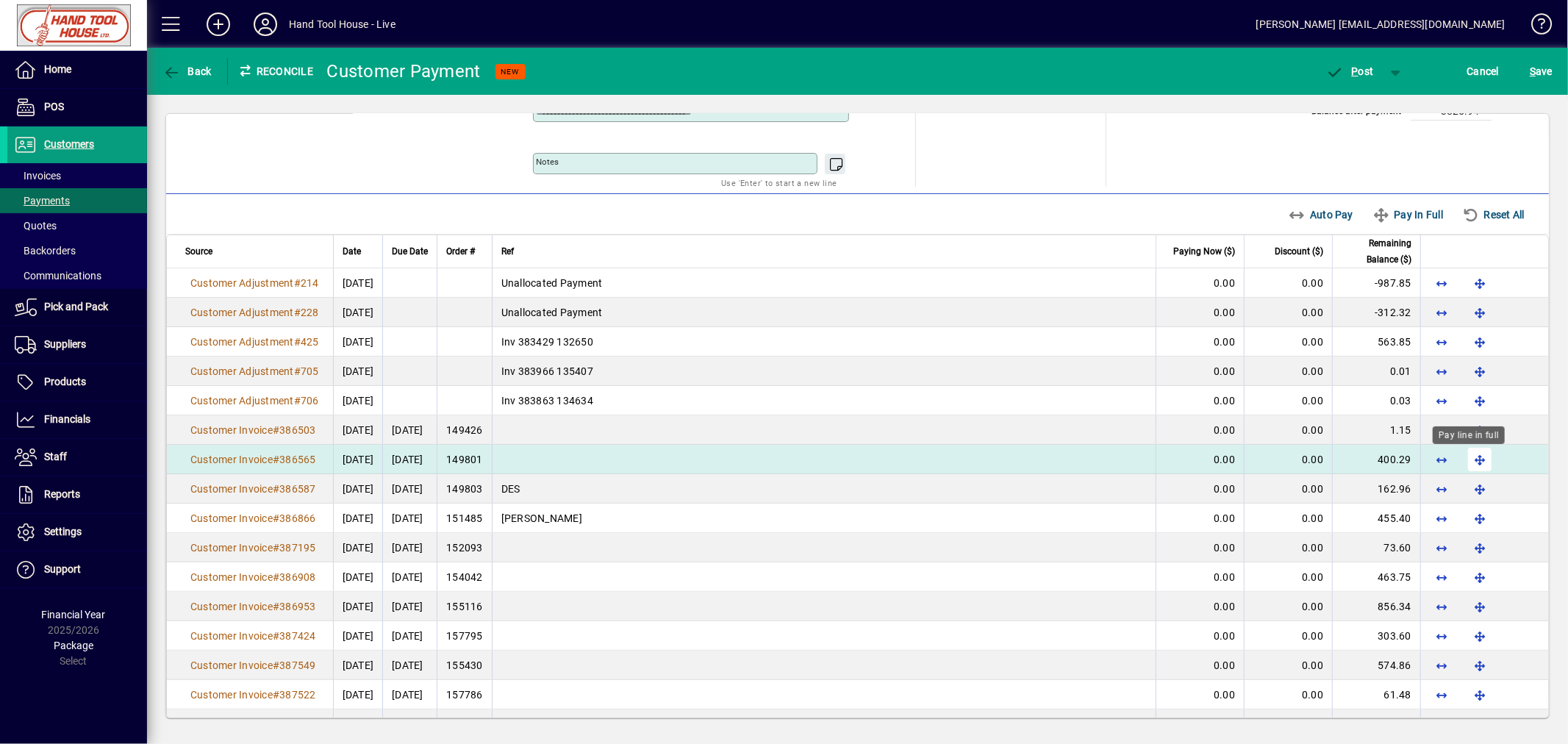
click at [1464, 459] on span "button" at bounding box center [1479, 459] width 35 height 35
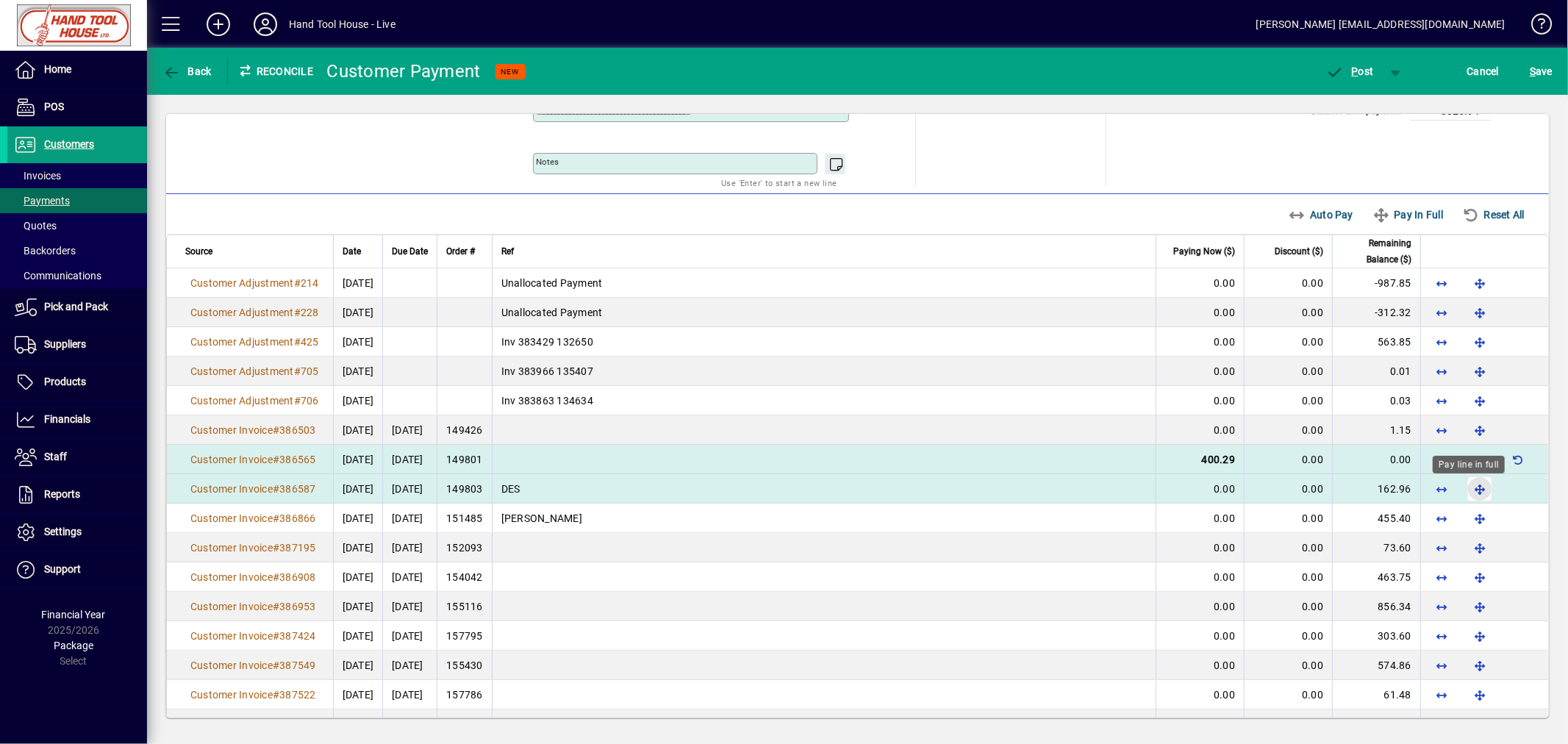
click at [1467, 493] on span "button" at bounding box center [1479, 489] width 35 height 35
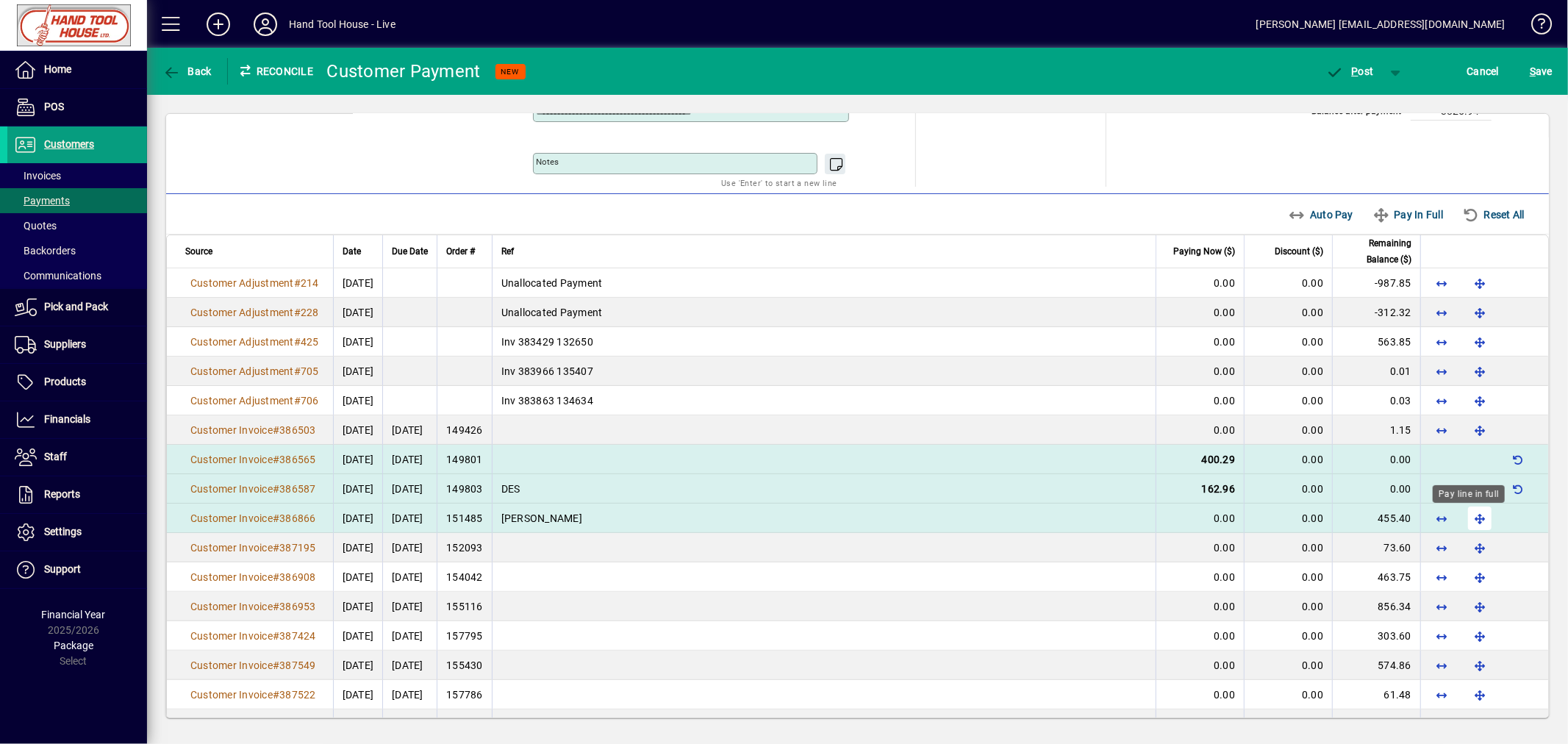
click at [1467, 518] on span "button" at bounding box center [1479, 518] width 35 height 35
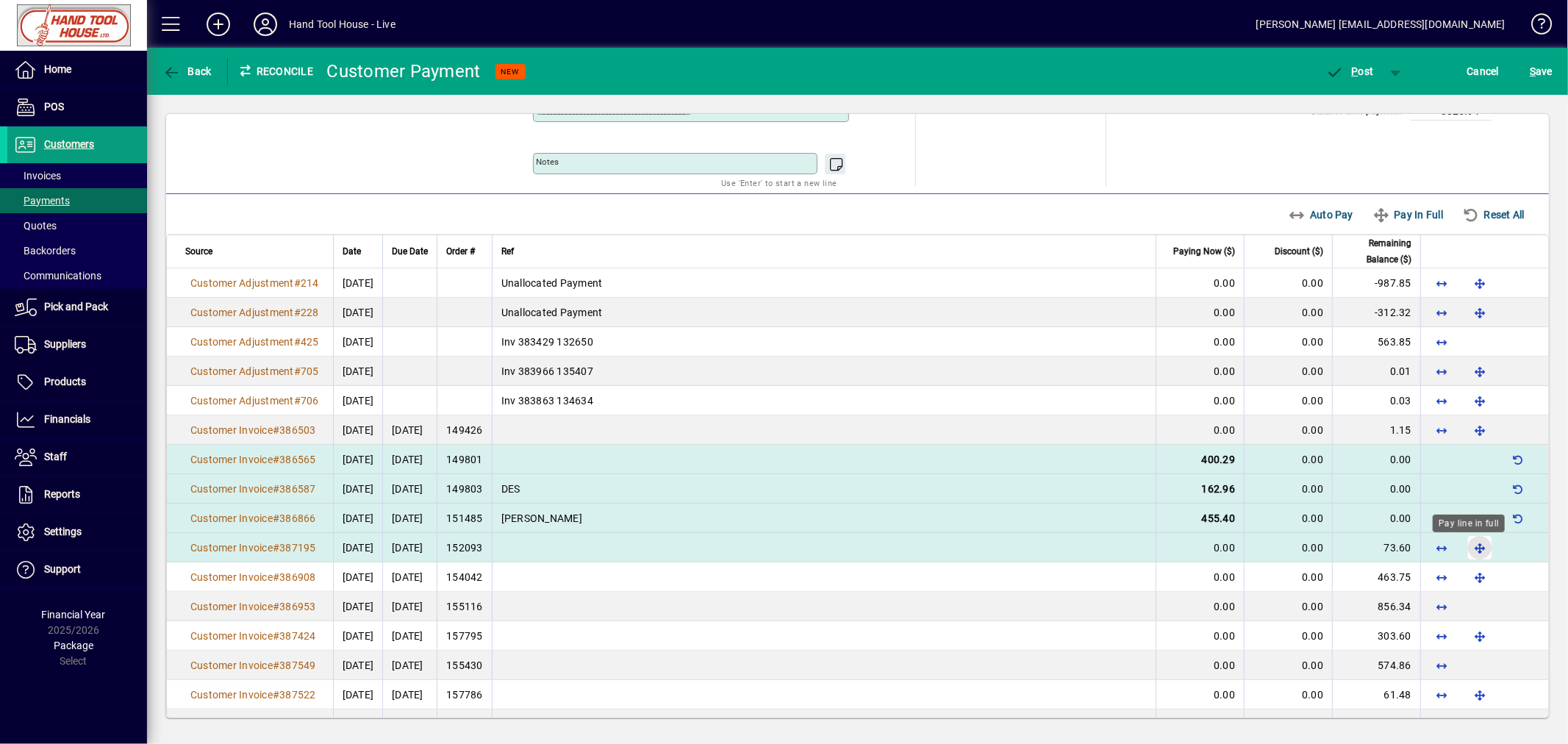
click at [1466, 548] on span "button" at bounding box center [1479, 548] width 35 height 35
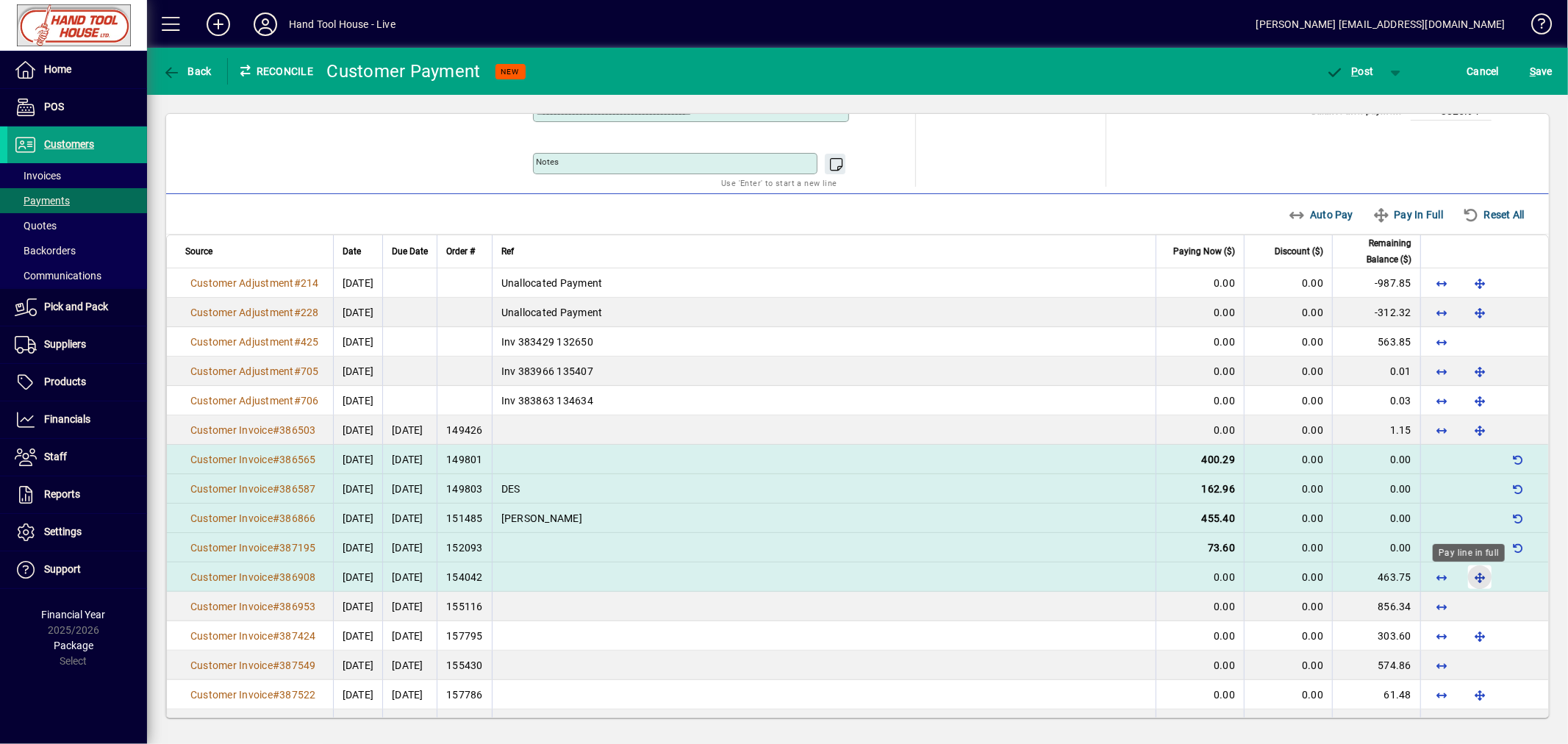
click at [1467, 582] on span "button" at bounding box center [1479, 576] width 35 height 35
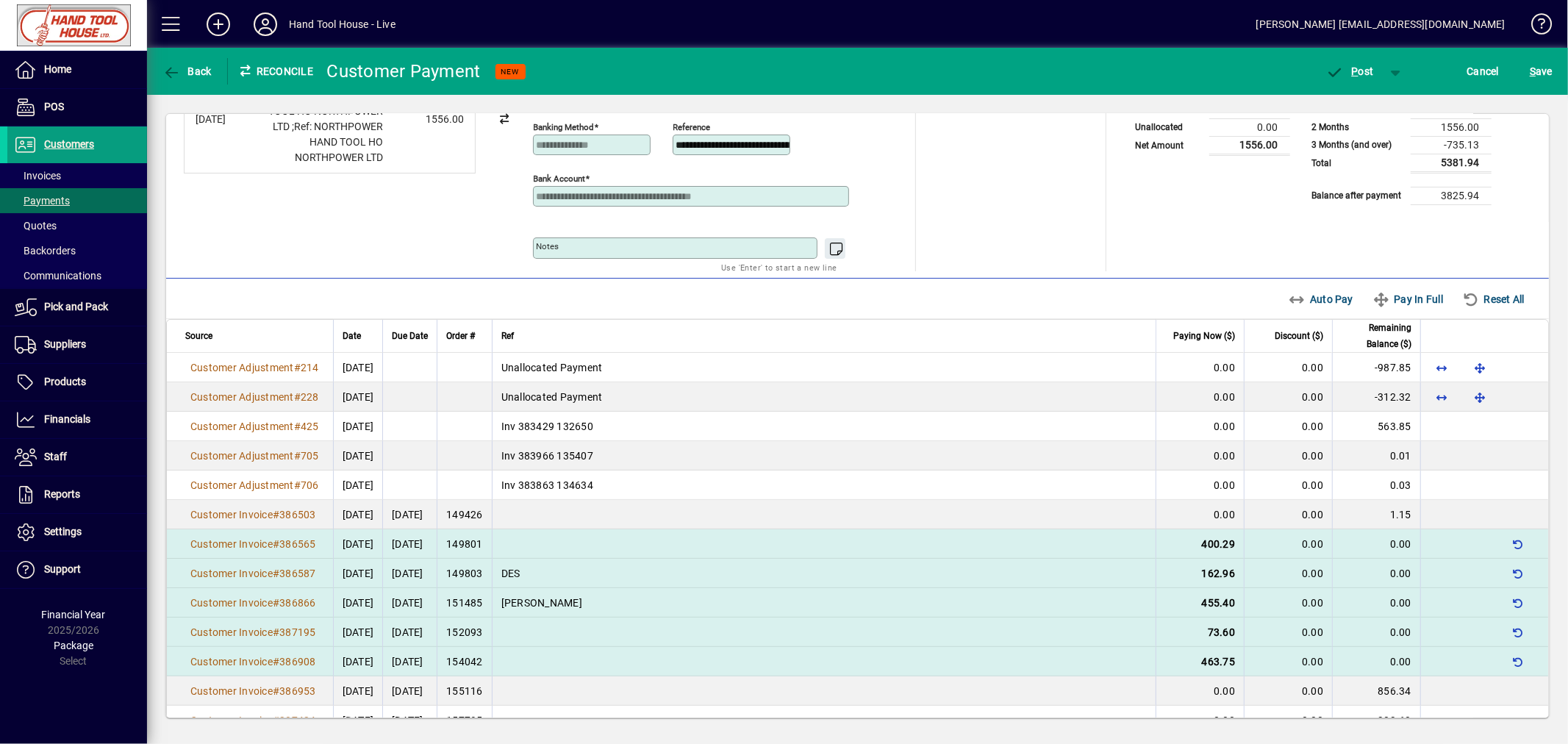
scroll to position [0, 0]
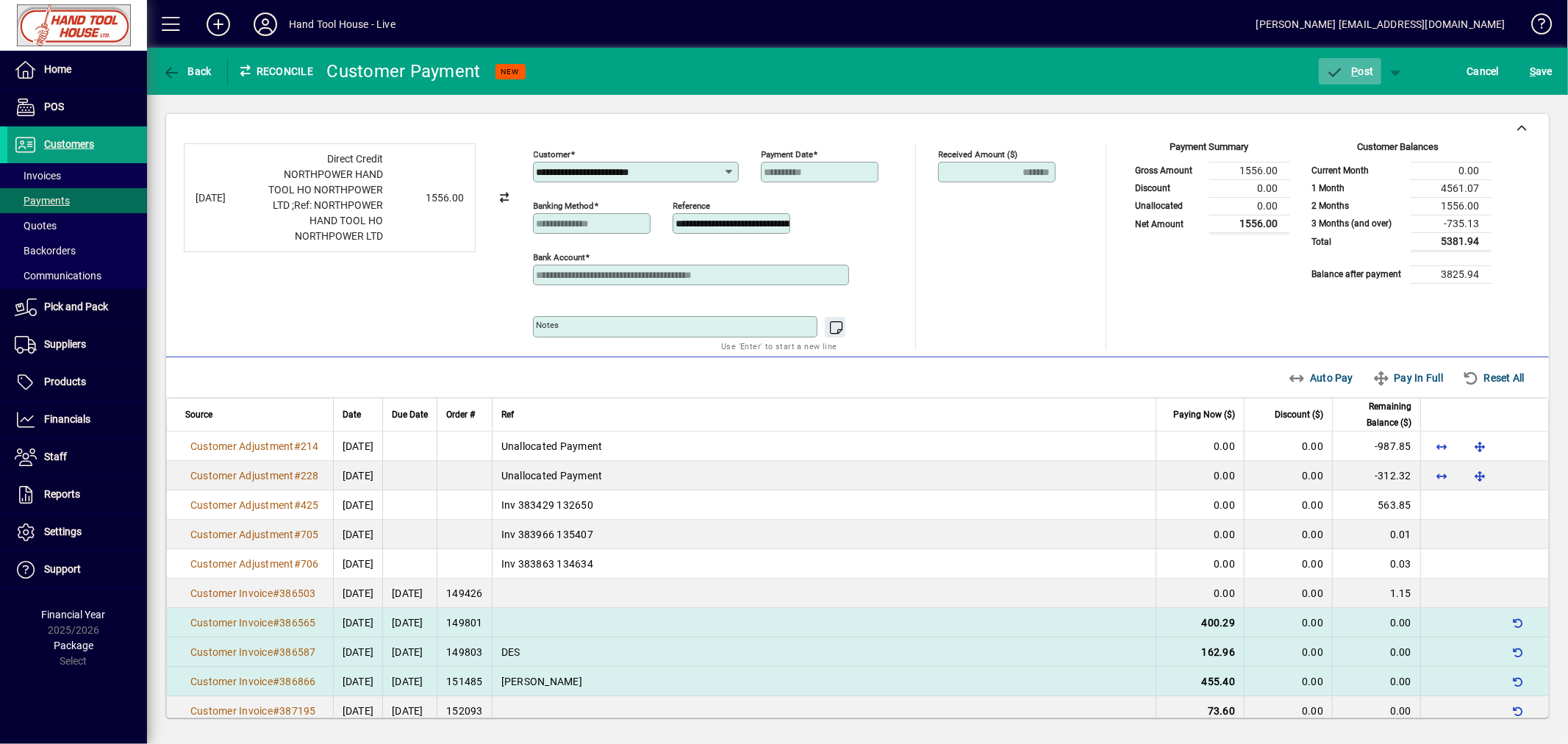
click at [1365, 69] on span "P ost" at bounding box center [1349, 71] width 47 height 11
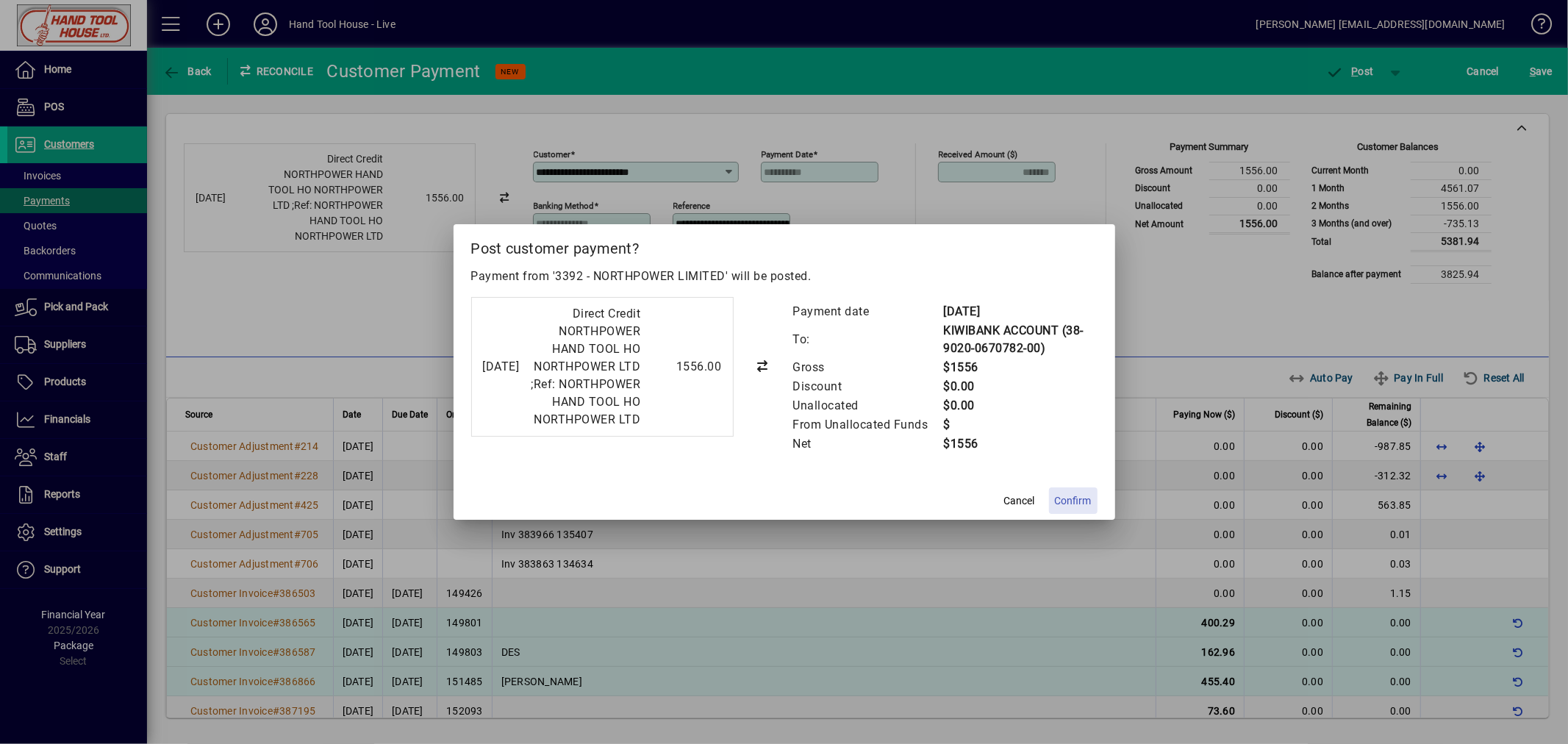
click at [1066, 509] on span "Confirm" at bounding box center [1073, 501] width 37 height 16
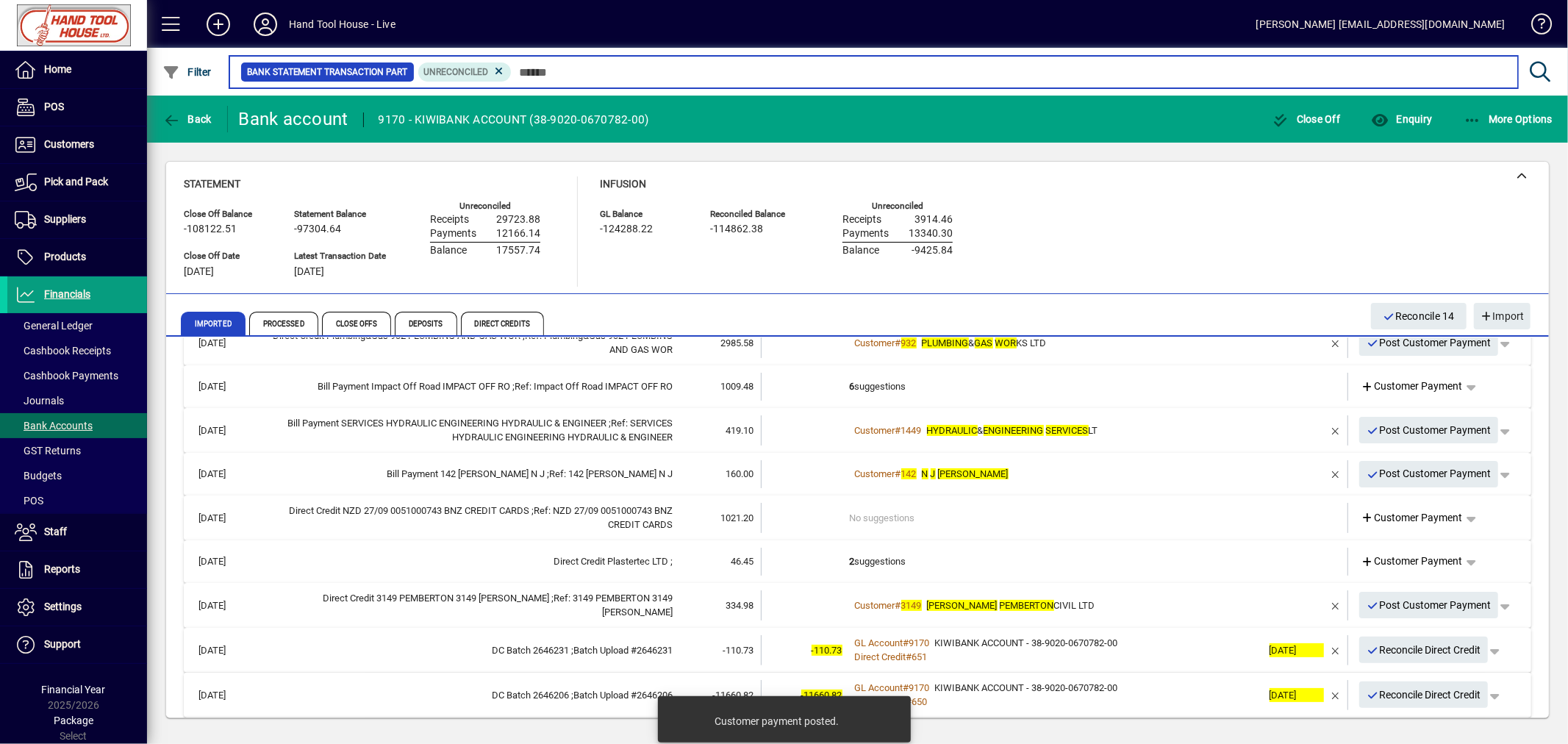
scroll to position [327, 0]
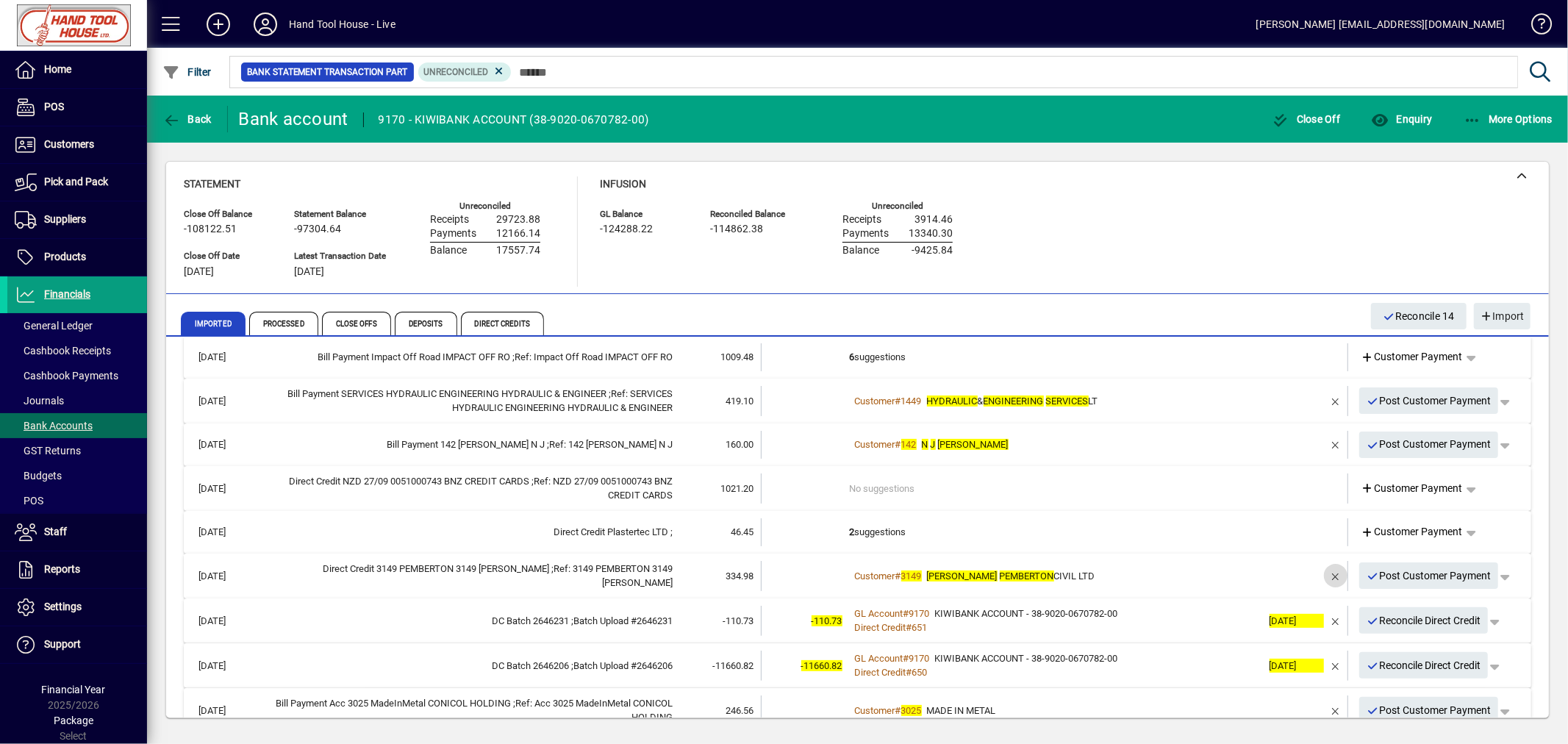
click at [1319, 576] on span "button" at bounding box center [1335, 575] width 35 height 35
click at [1407, 571] on span "Customer Payment" at bounding box center [1412, 575] width 101 height 16
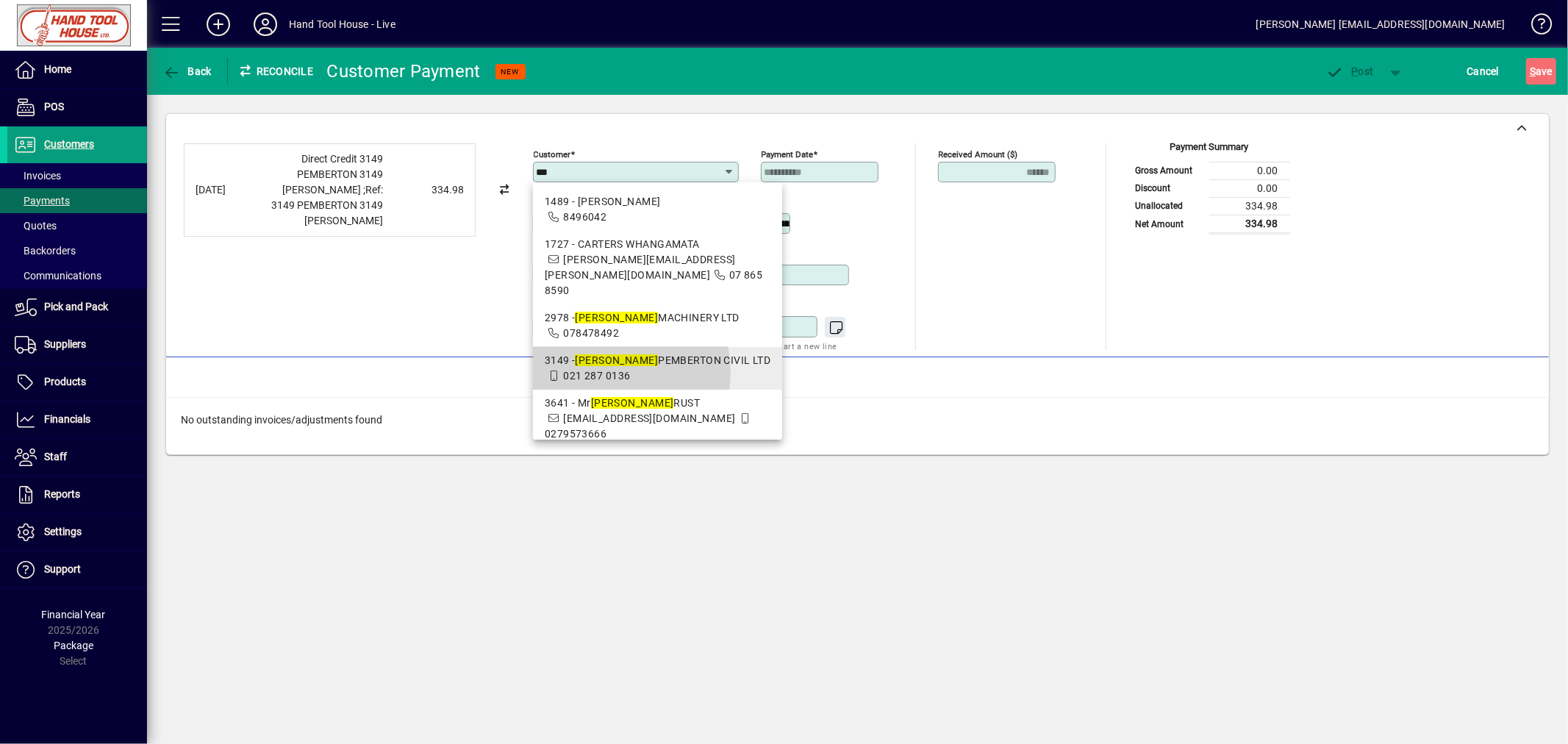
click at [613, 370] on span "021 287 0136" at bounding box center [597, 376] width 67 height 11
type input "**********"
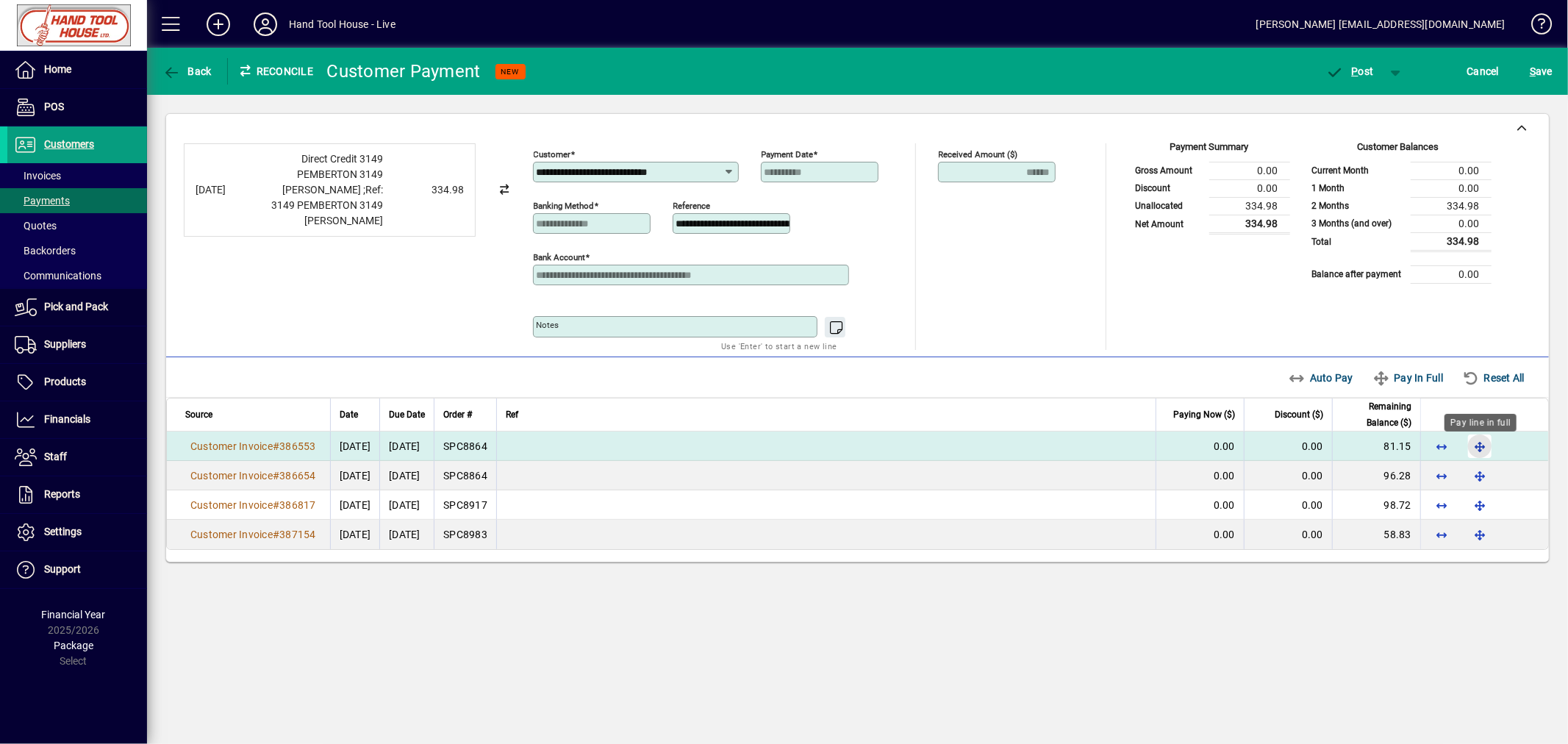
click at [1481, 450] on span "button" at bounding box center [1479, 446] width 35 height 35
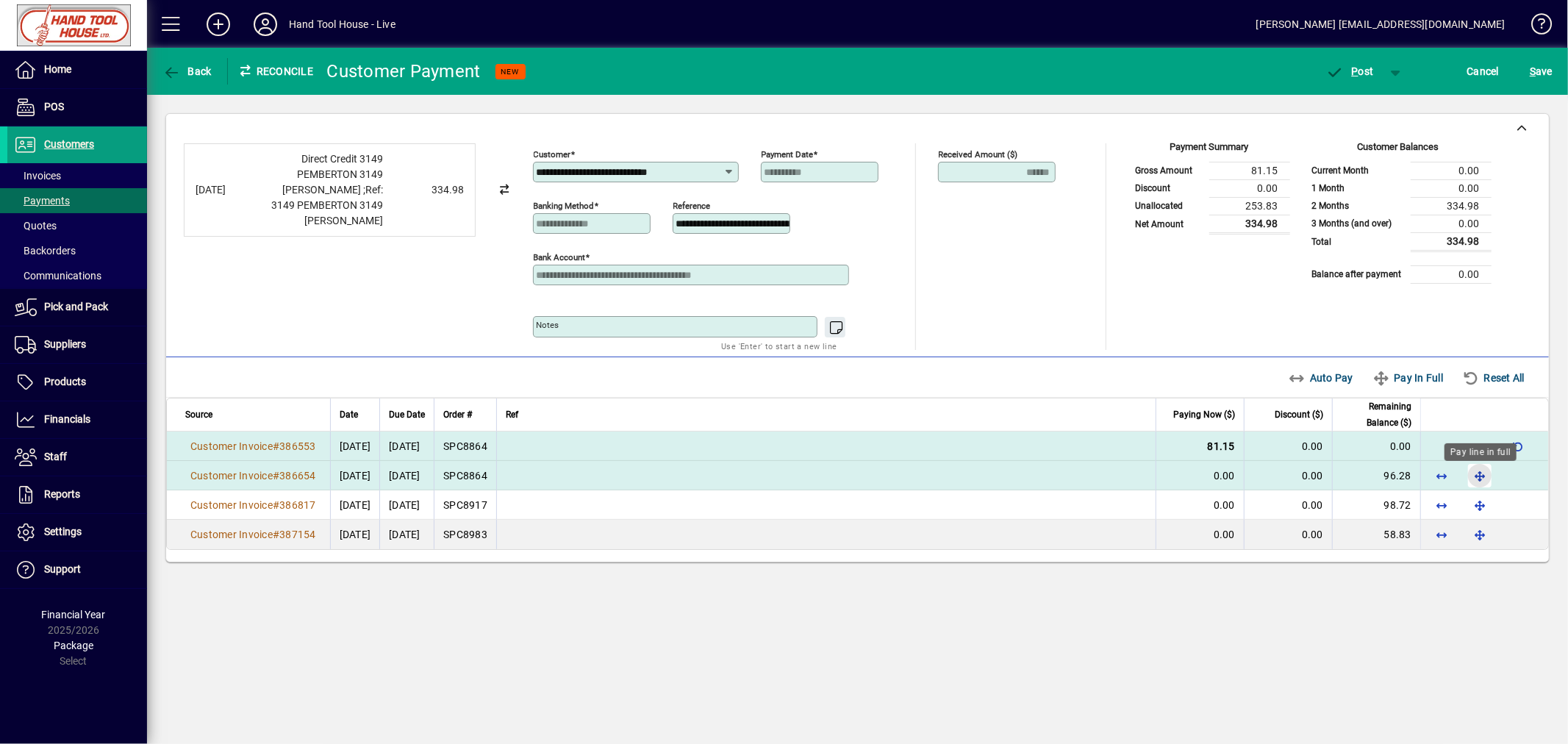
click at [1483, 476] on span "button" at bounding box center [1479, 476] width 35 height 35
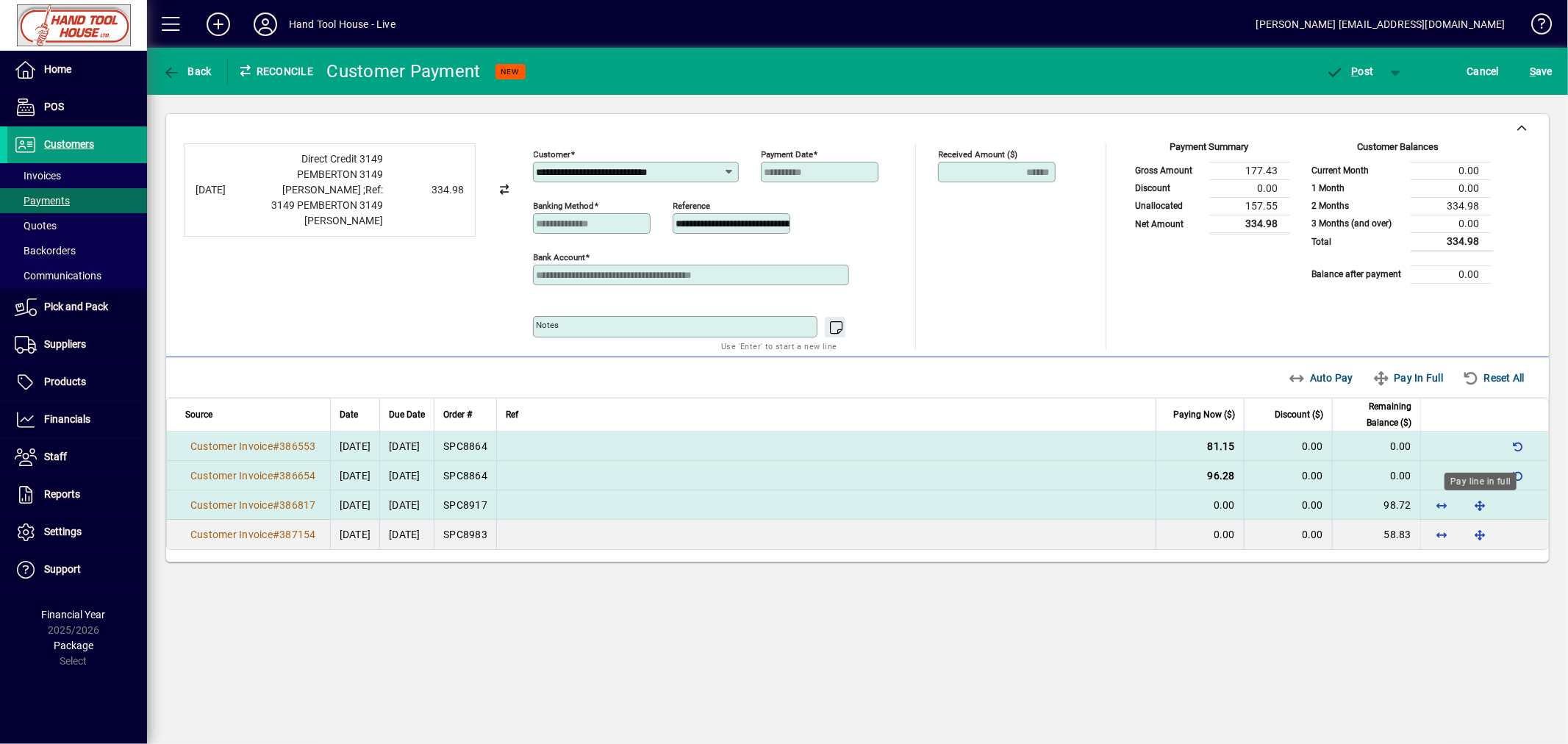
drag, startPoint x: 1486, startPoint y: 503, endPoint x: 1486, endPoint y: 515, distance: 12.0
click at [1486, 506] on span "button" at bounding box center [1479, 504] width 35 height 35
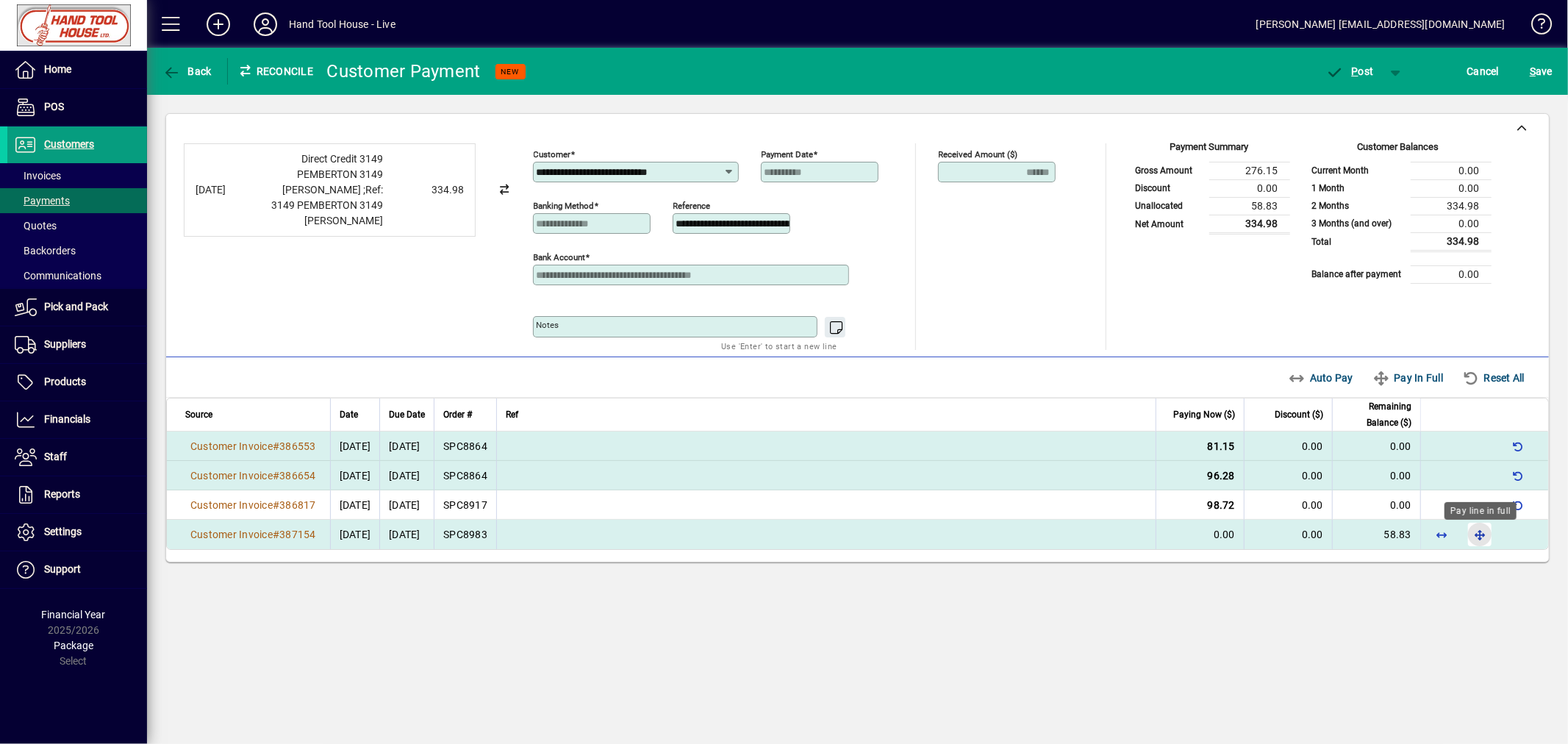
click at [1485, 539] on span "button" at bounding box center [1479, 534] width 35 height 35
click at [1362, 74] on span "P ost" at bounding box center [1349, 71] width 47 height 11
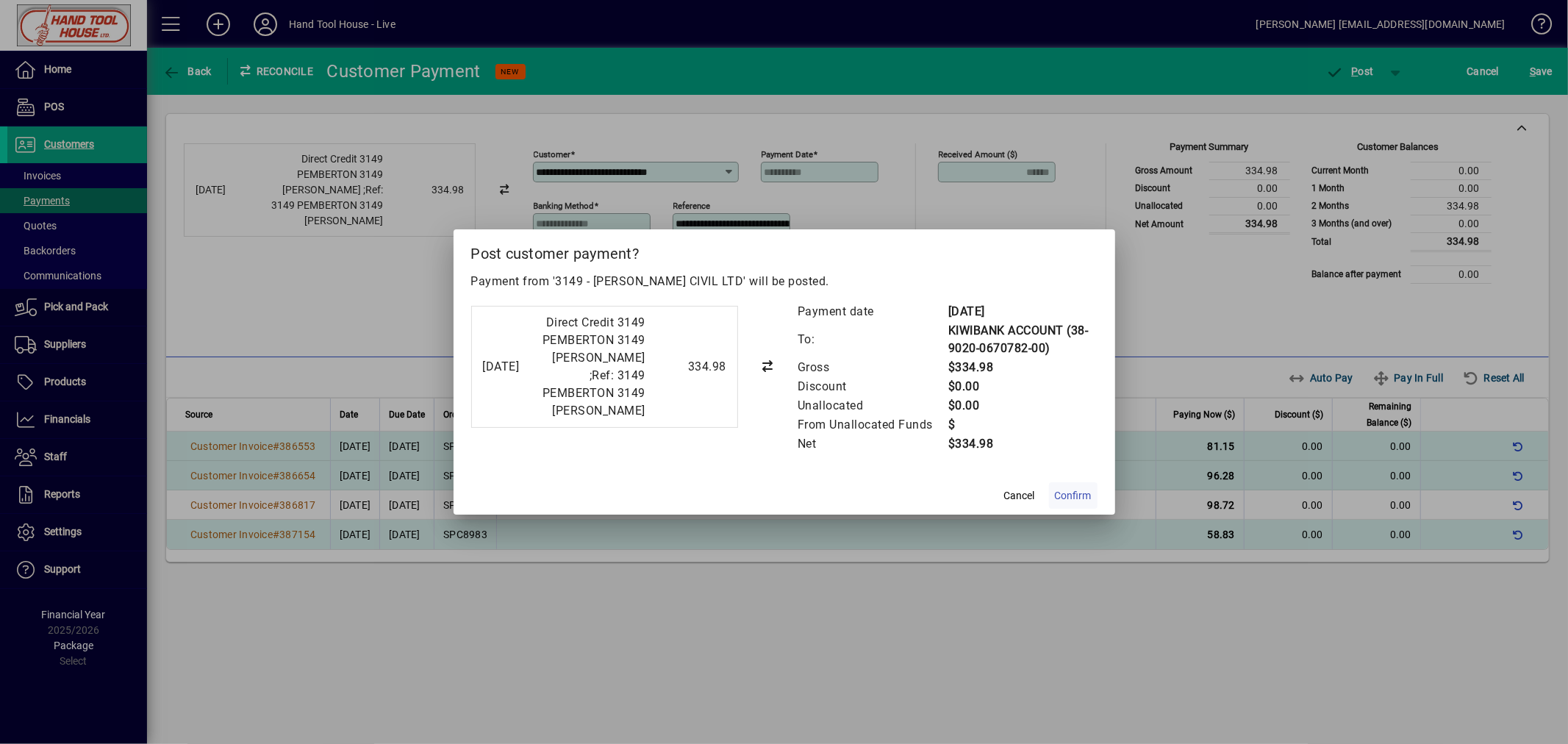
click at [1069, 503] on span "Confirm" at bounding box center [1073, 495] width 37 height 16
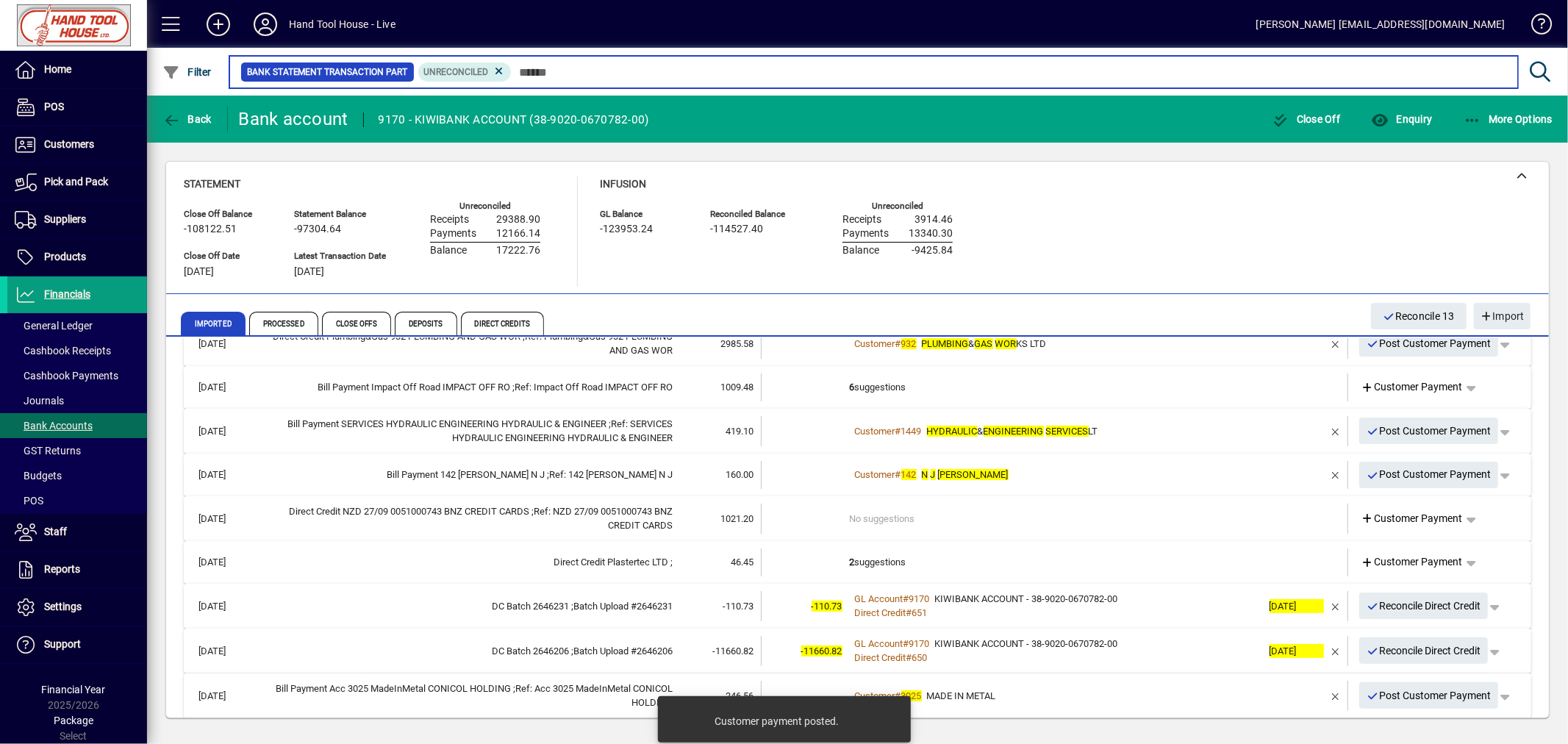
scroll to position [327, 0]
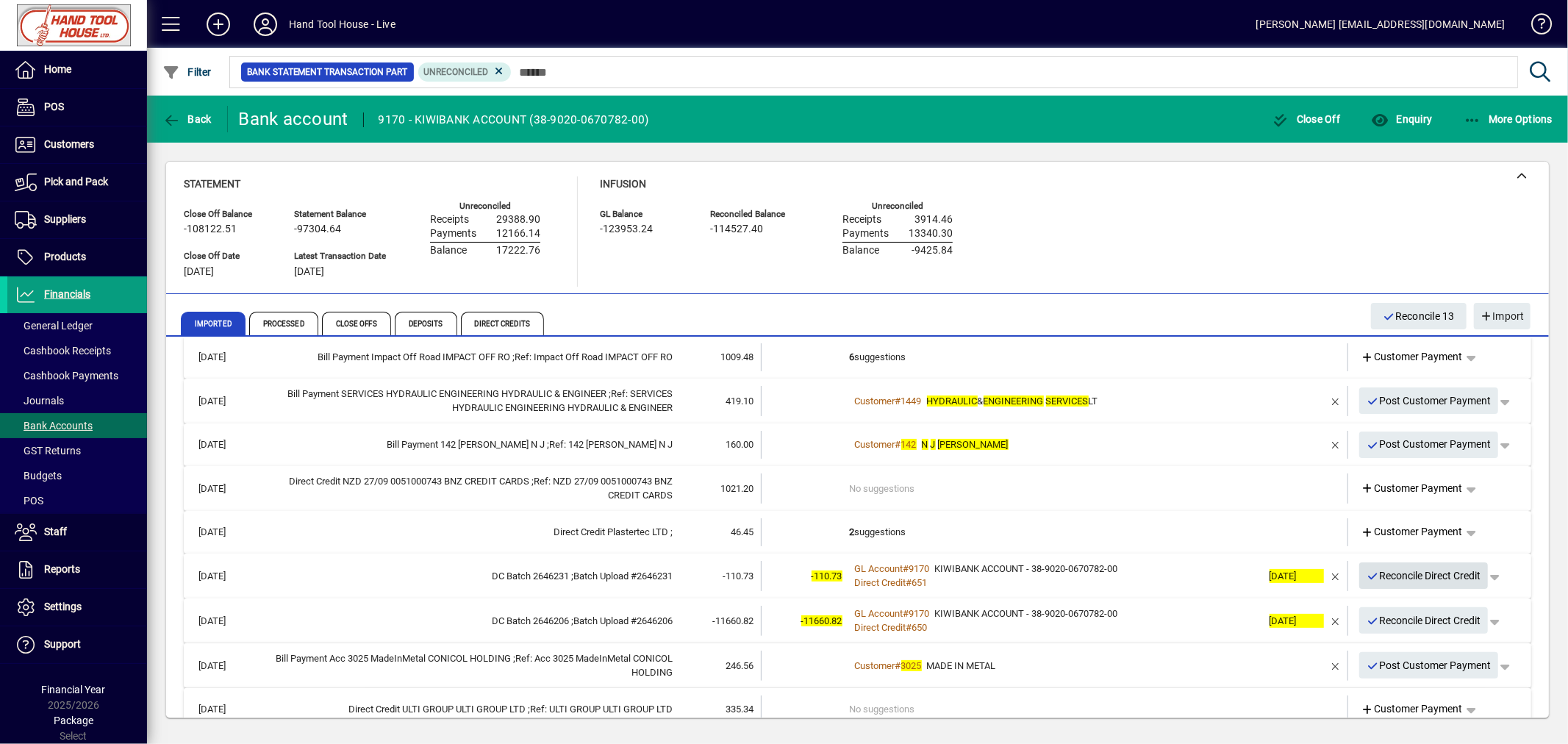
click at [1398, 572] on span "Reconcile Direct Credit" at bounding box center [1424, 576] width 115 height 25
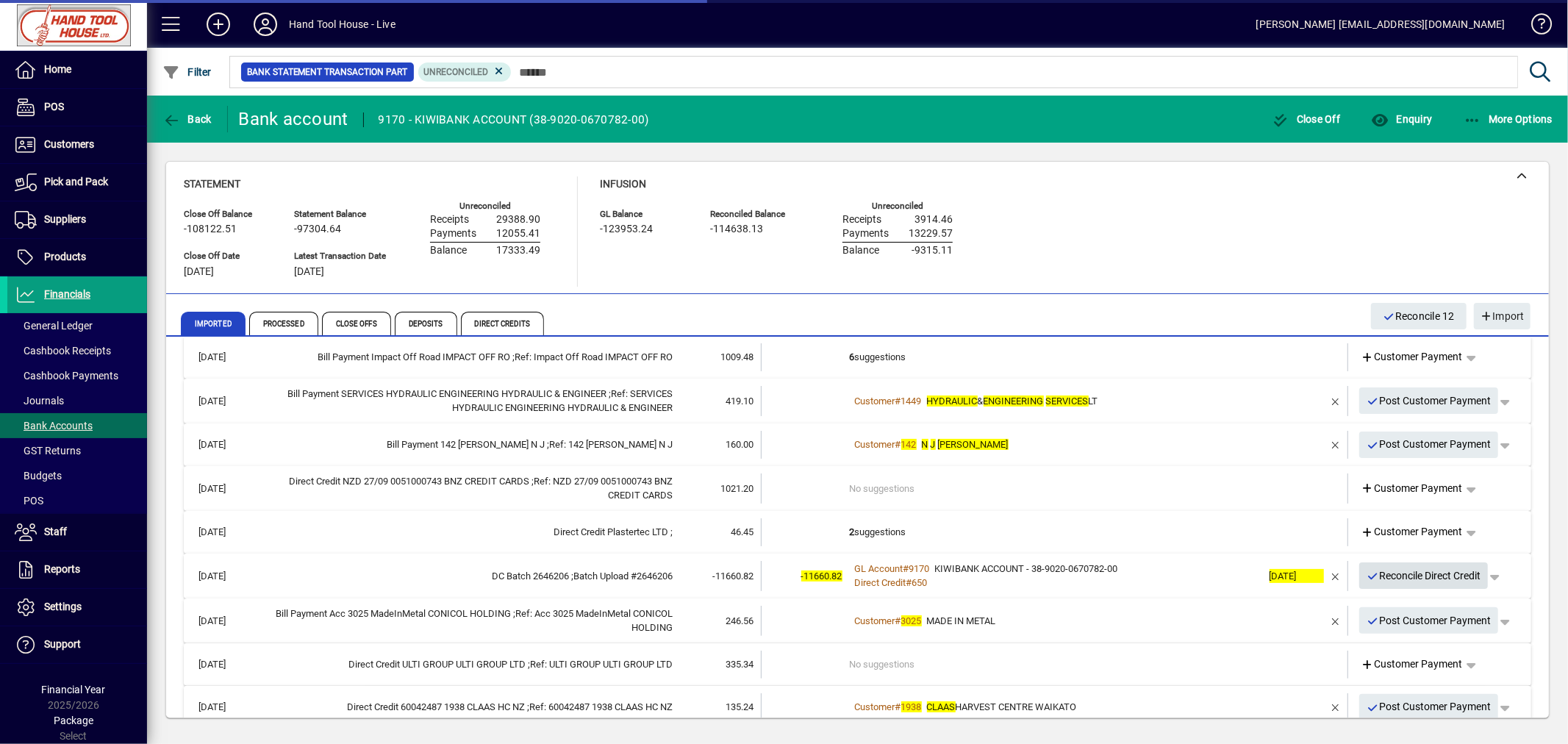
click at [1398, 572] on span "Reconcile Direct Credit" at bounding box center [1424, 576] width 115 height 25
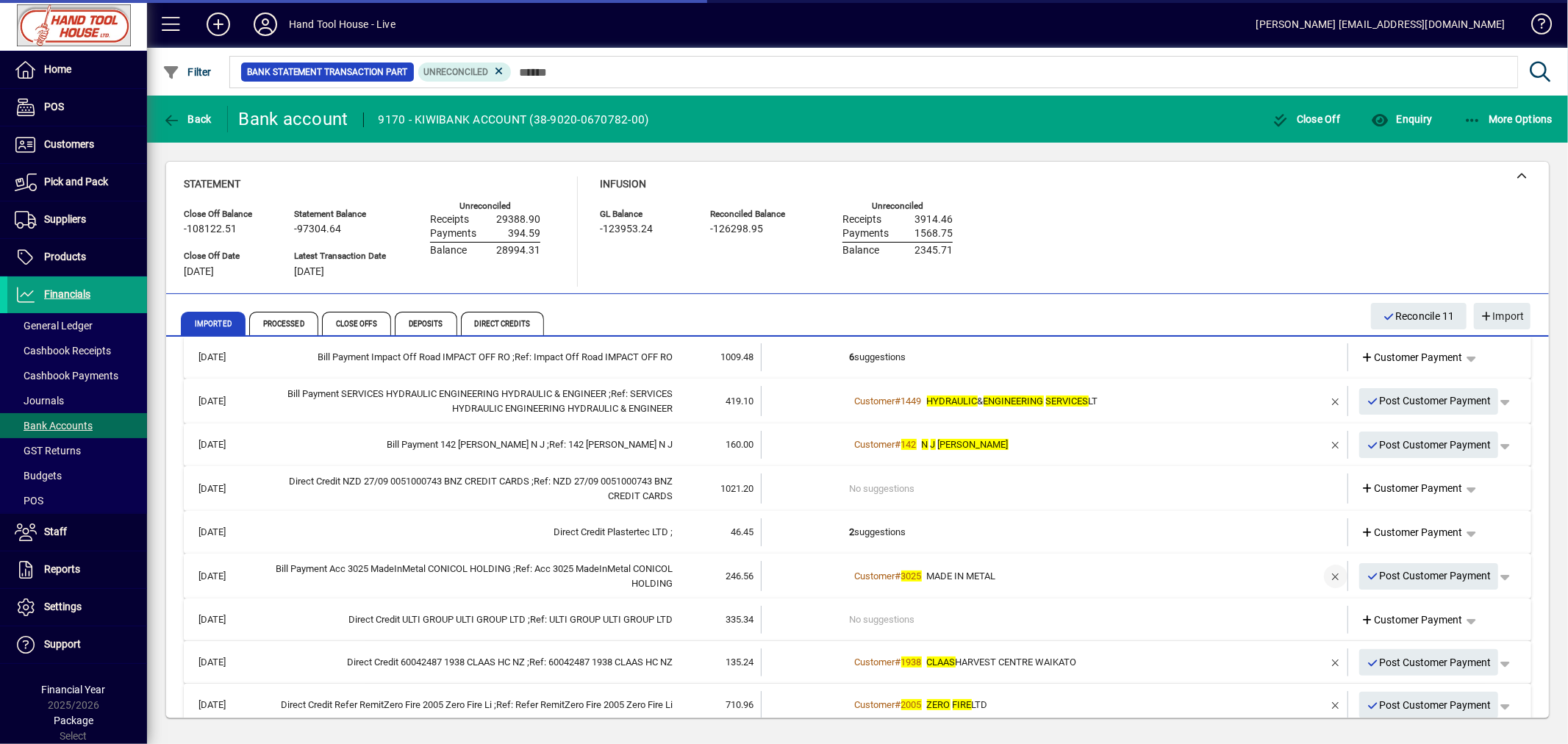
click at [1326, 575] on span "button" at bounding box center [1335, 576] width 35 height 35
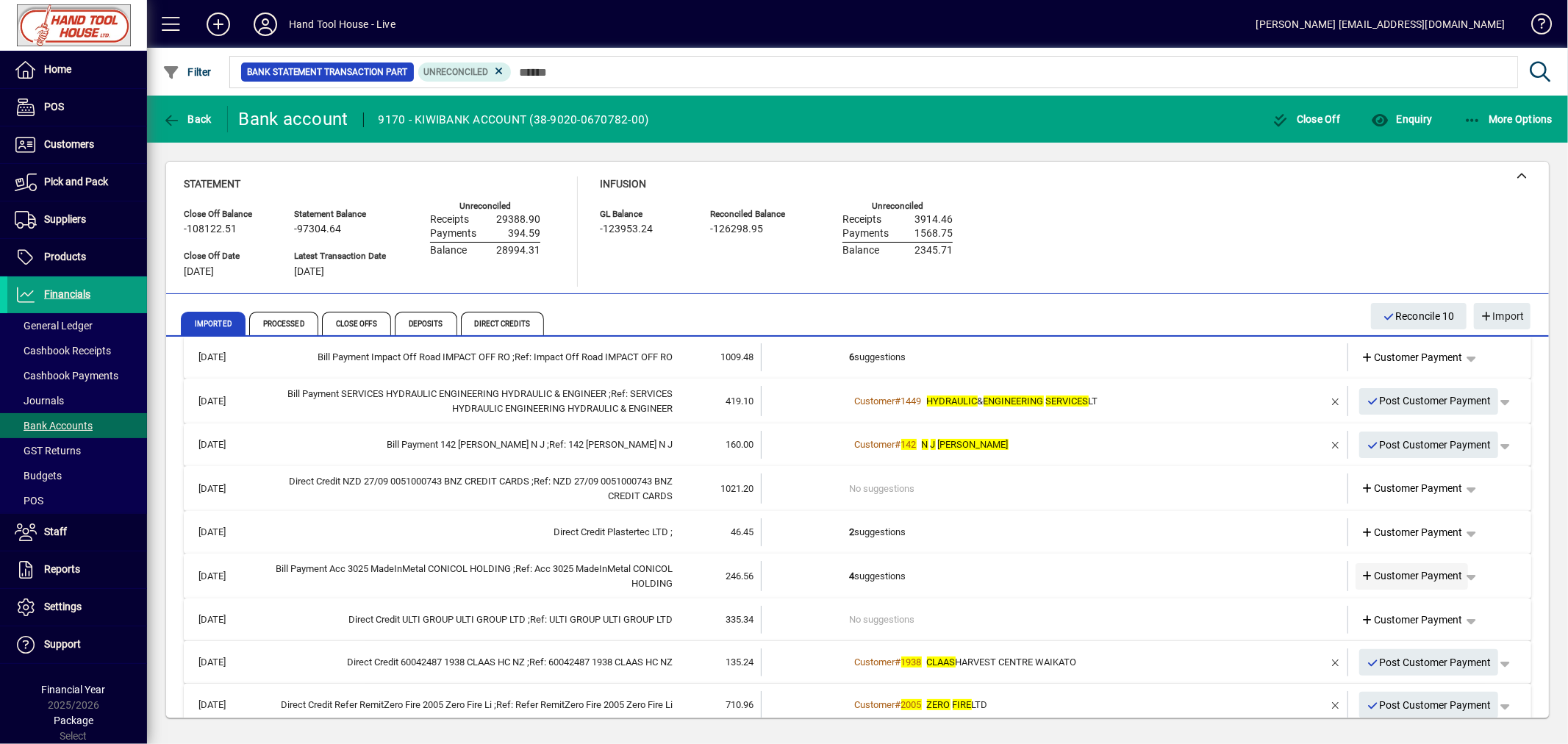
click at [1398, 575] on span "Customer Payment" at bounding box center [1412, 575] width 101 height 16
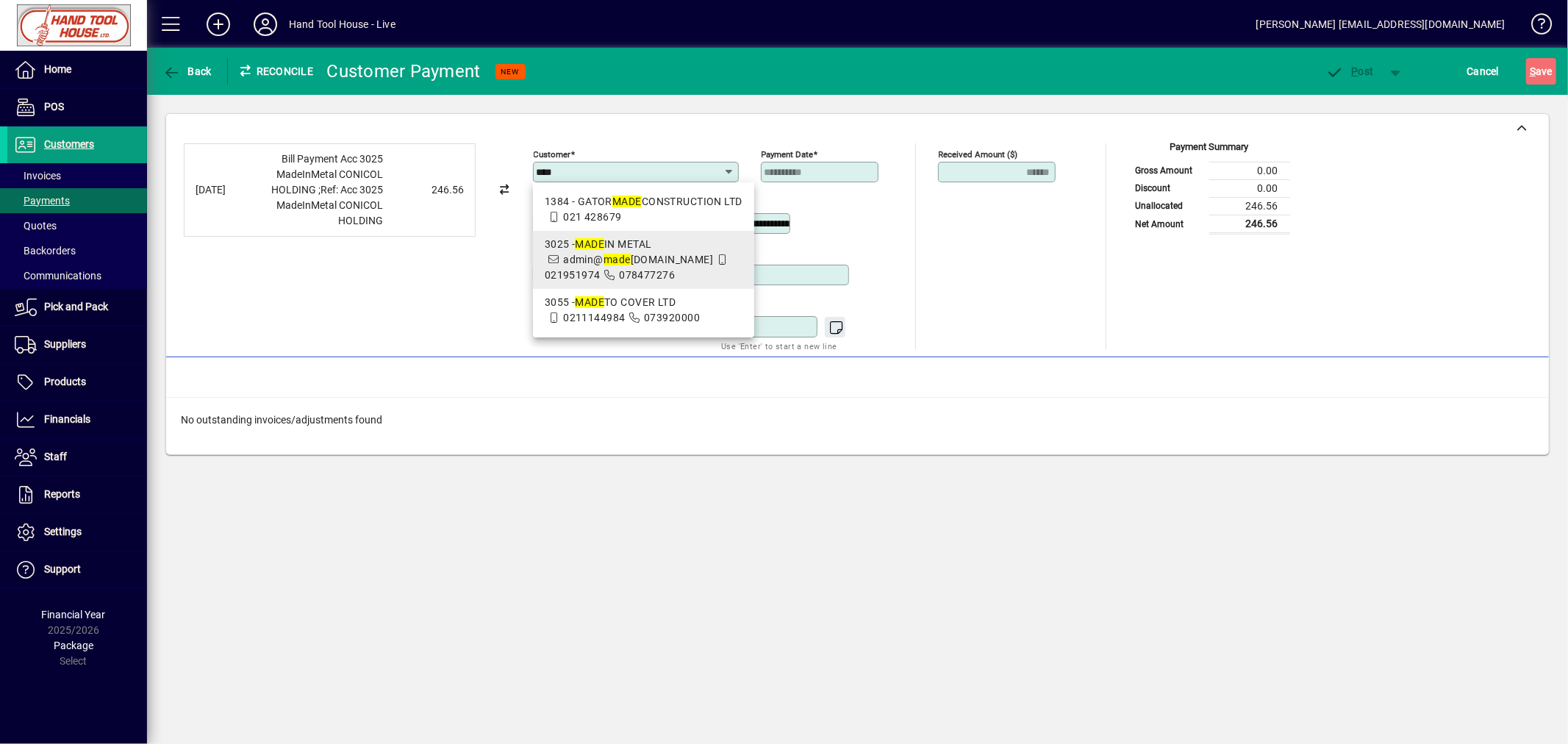
click at [591, 254] on span "admin@ made inmetal.co.nz" at bounding box center [638, 259] width 150 height 11
type input "**********"
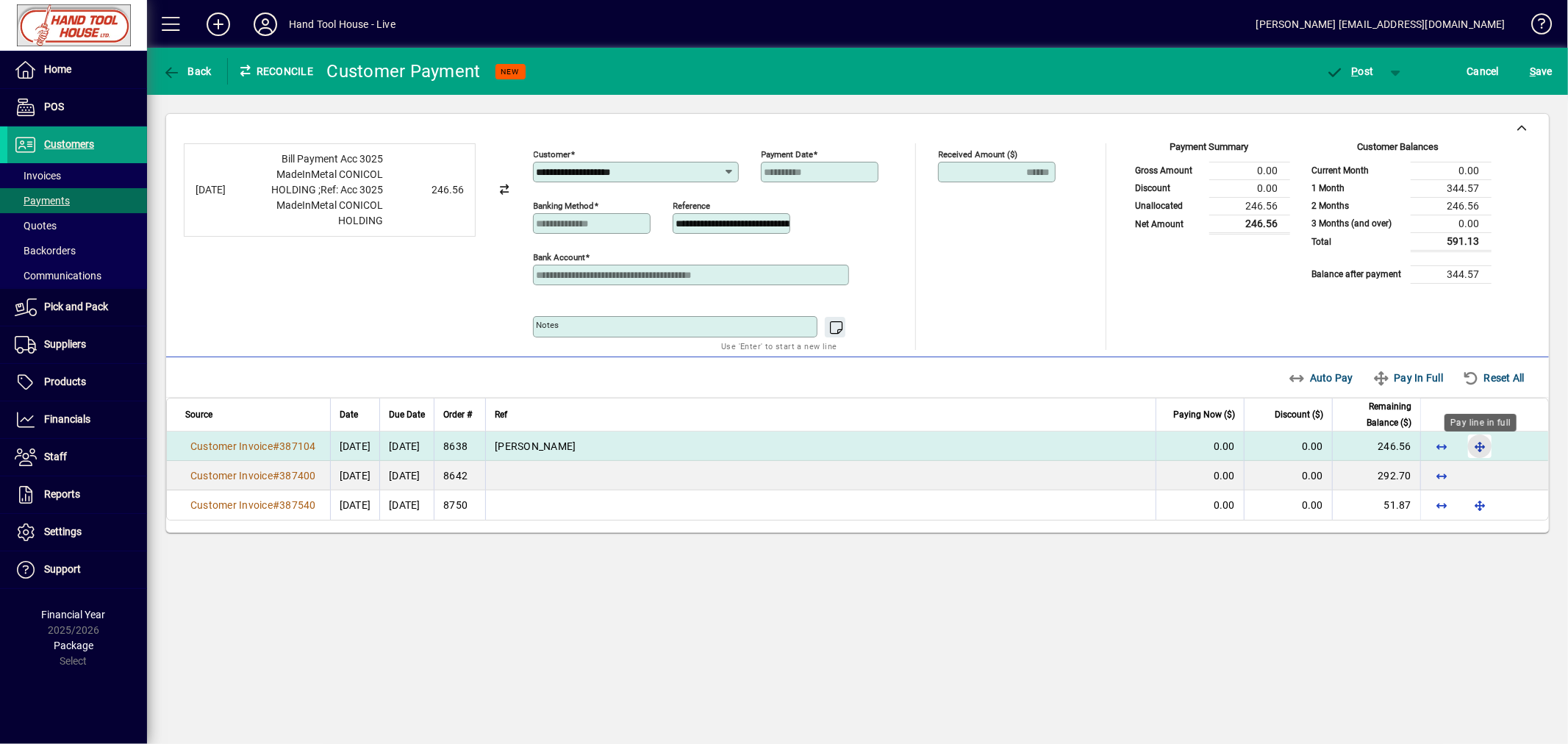
click at [1490, 447] on span "button" at bounding box center [1479, 446] width 35 height 35
click at [1353, 65] on span "P" at bounding box center [1355, 71] width 7 height 11
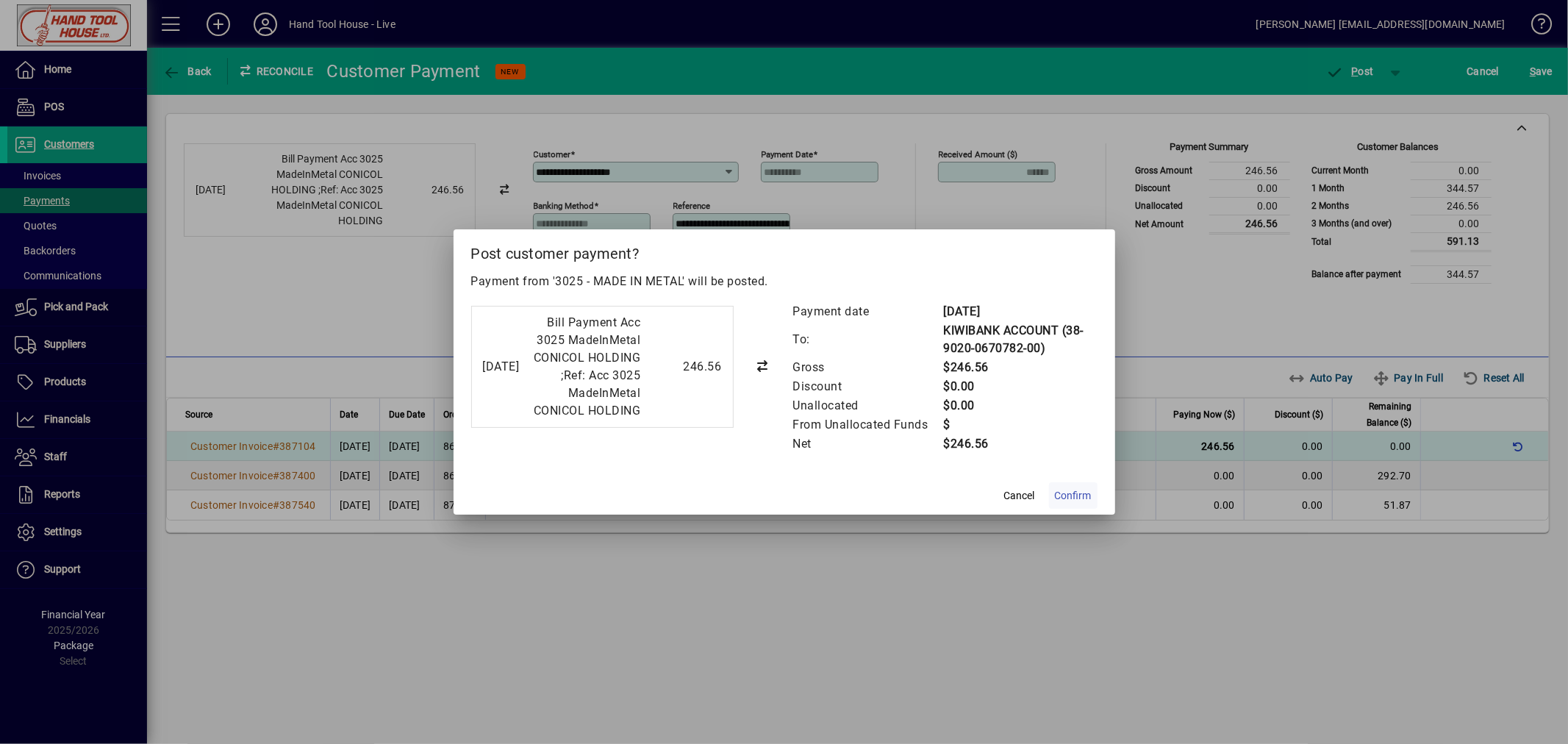
click at [1081, 503] on span "Confirm" at bounding box center [1073, 495] width 37 height 16
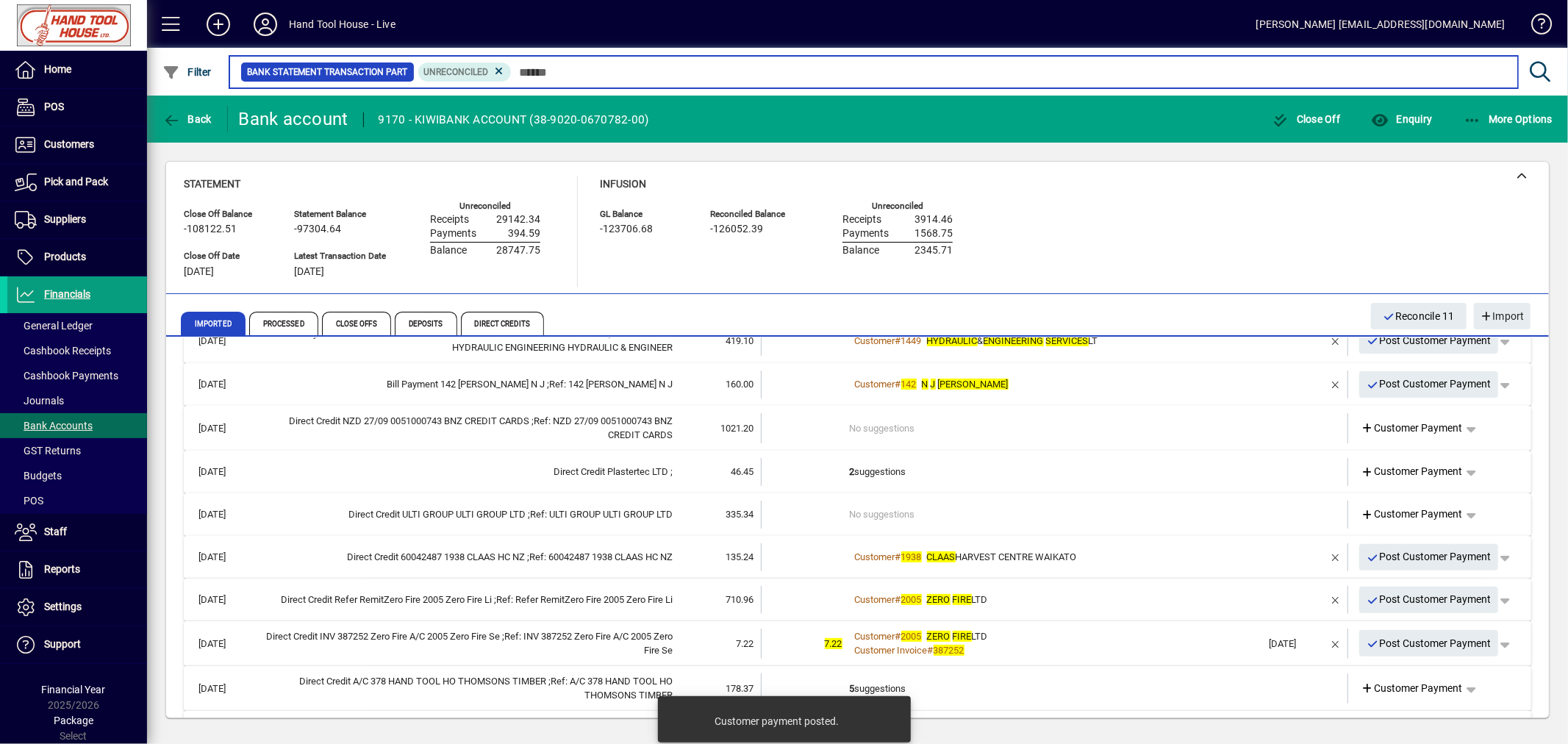
scroll to position [408, 0]
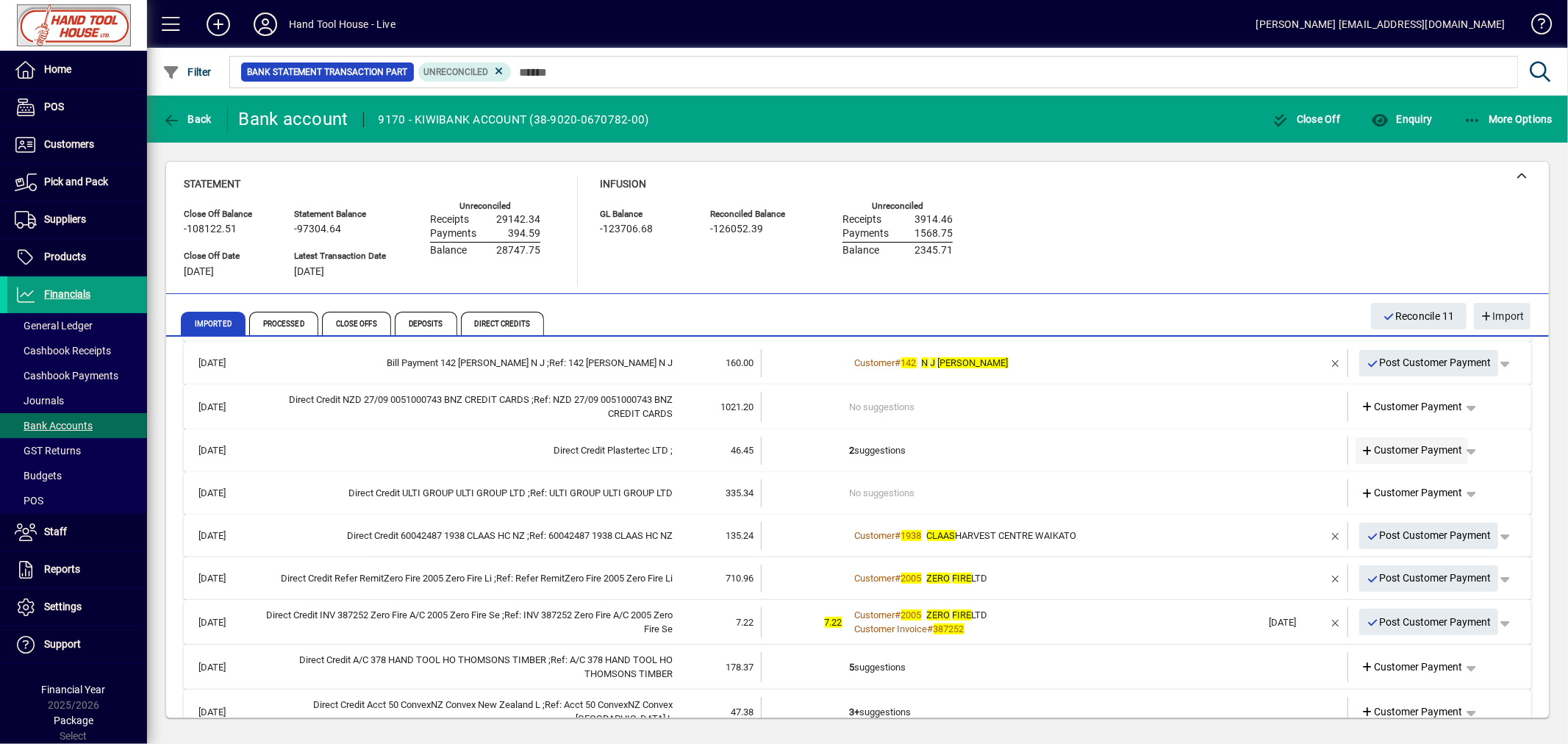
click at [1402, 445] on span "Customer Payment" at bounding box center [1412, 450] width 101 height 16
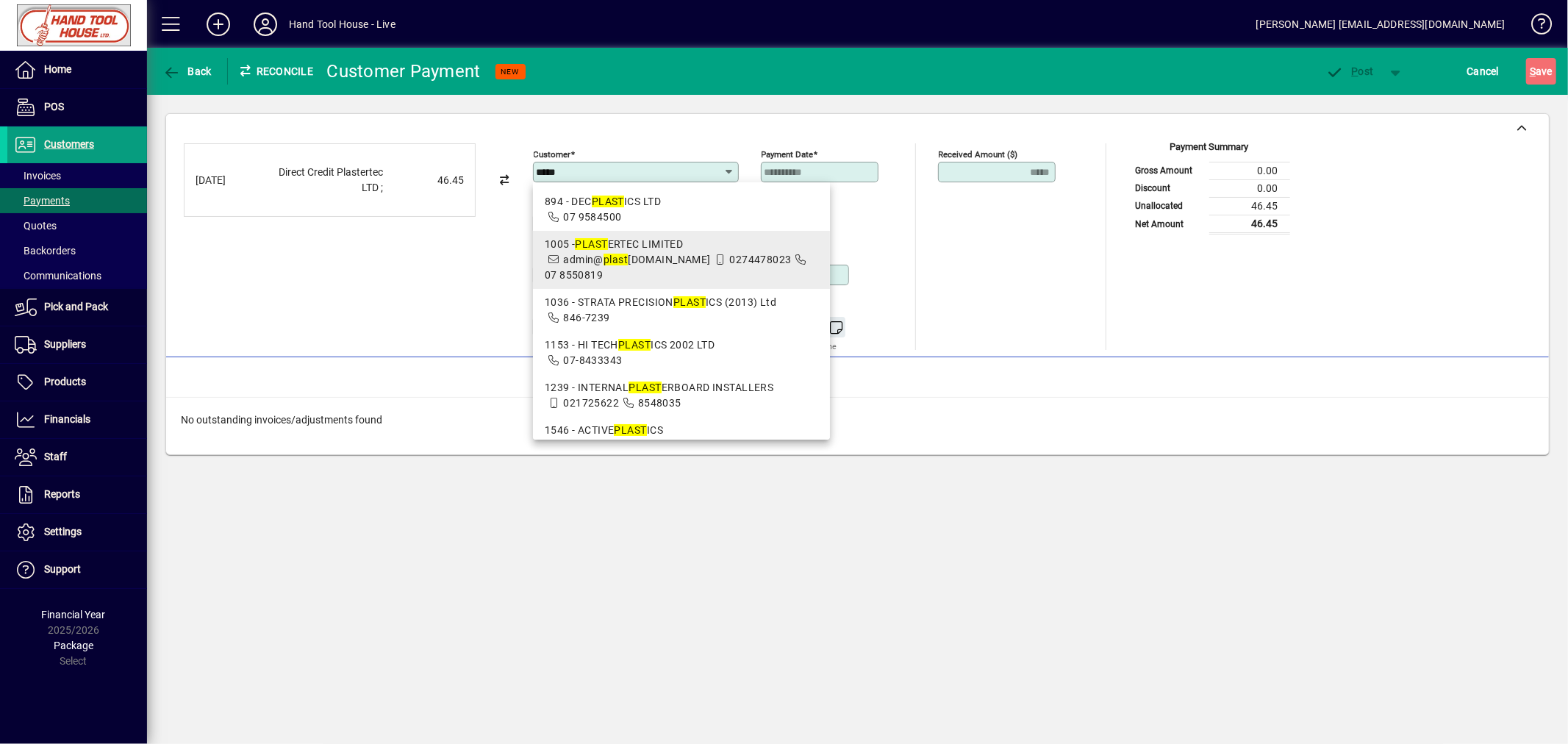
click at [620, 265] on span "1005 - PLAST ERTEC LIMITED admin@ plast ertec.co.nz 0274478023 07 8550819" at bounding box center [682, 259] width 274 height 47
type input "**********"
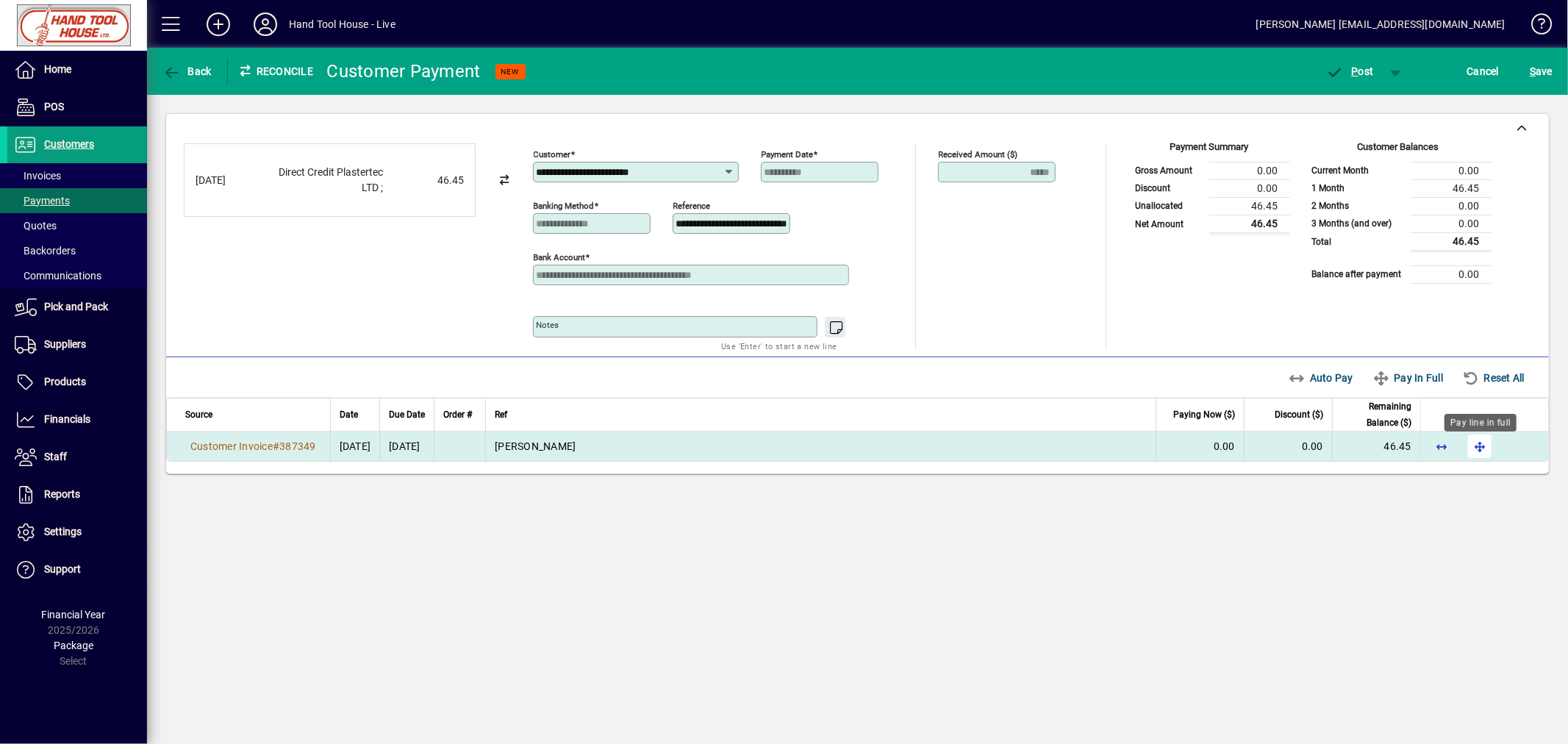
click at [1486, 449] on span "button" at bounding box center [1479, 446] width 35 height 35
click at [1354, 69] on span "P" at bounding box center [1355, 71] width 7 height 11
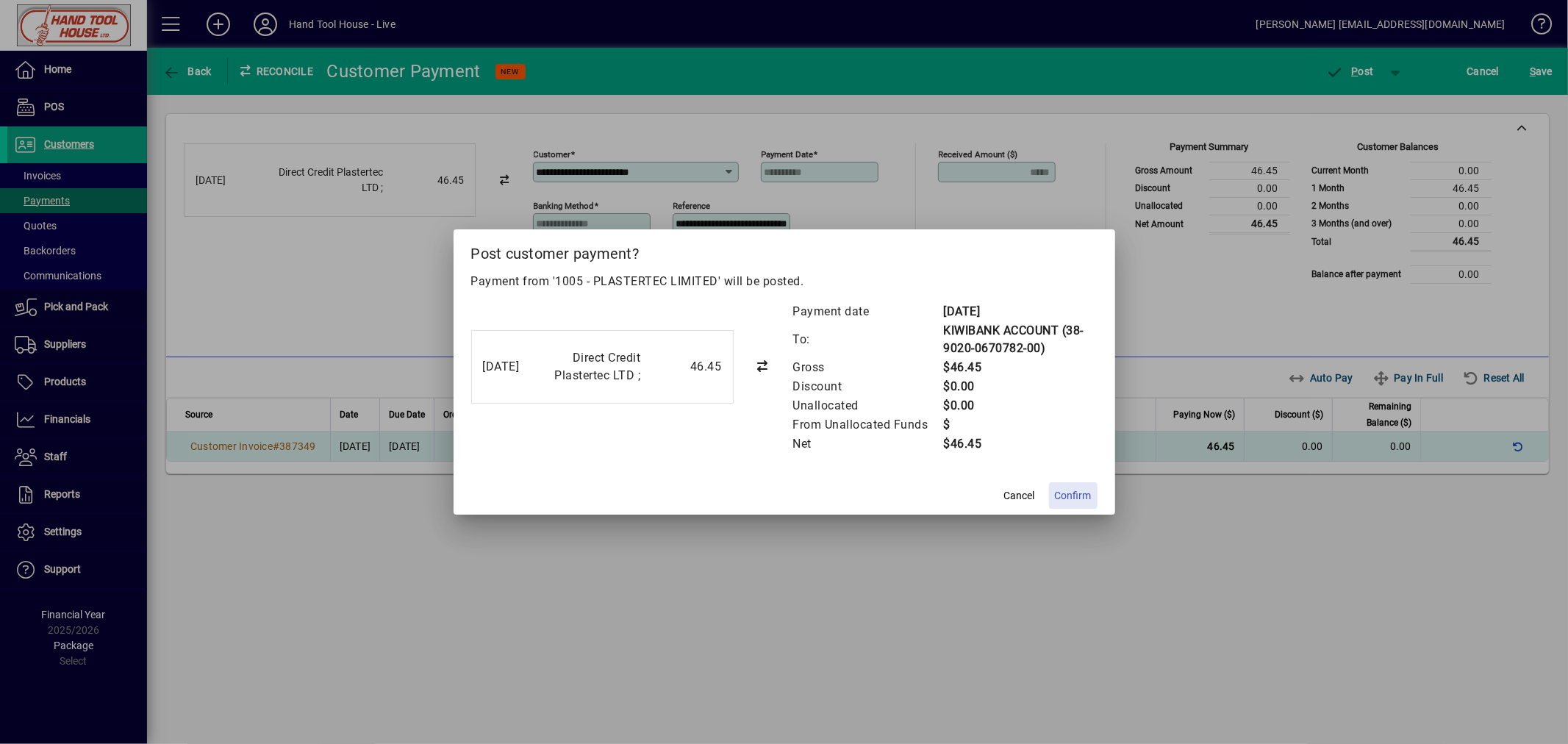
click at [1070, 494] on span "Confirm" at bounding box center [1073, 495] width 37 height 16
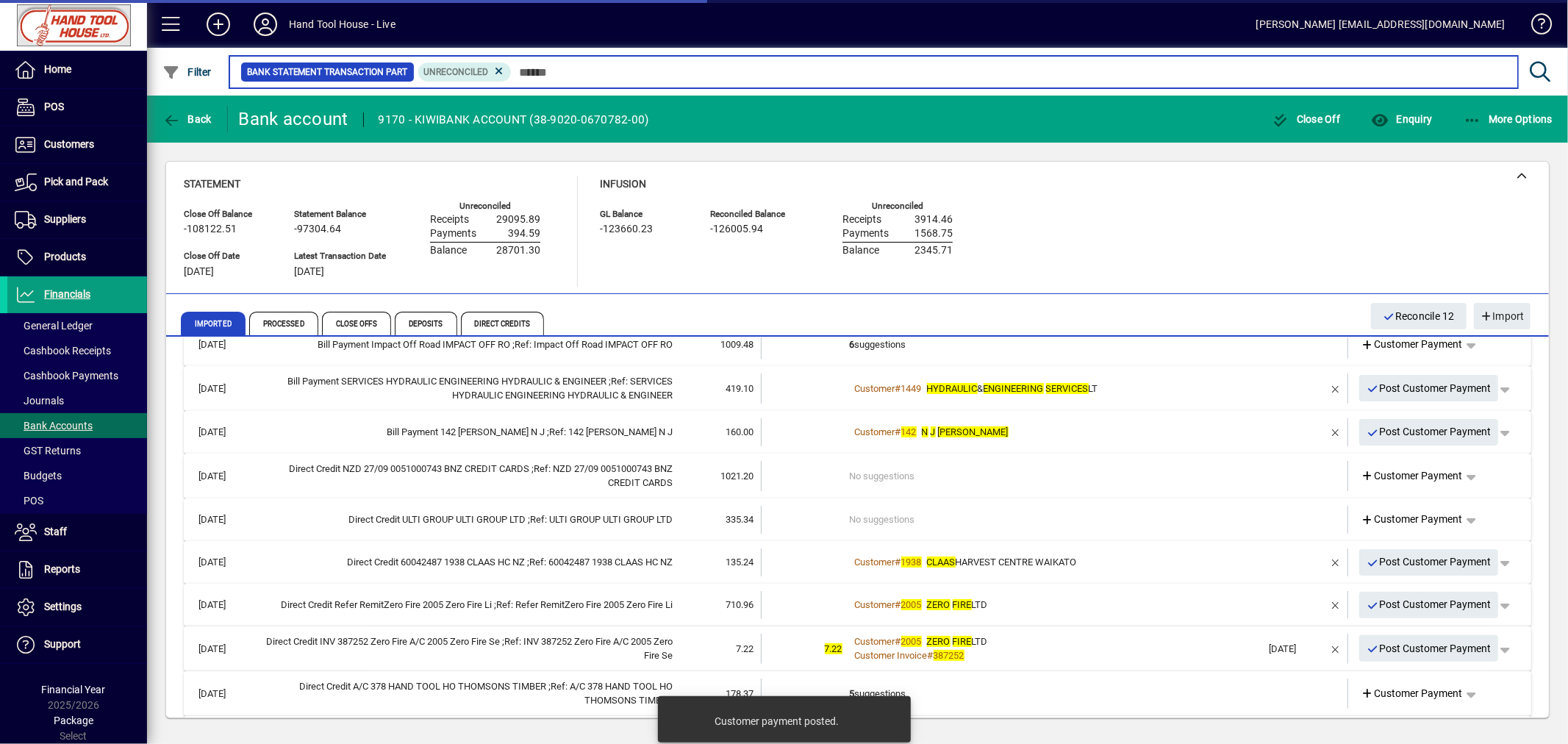
scroll to position [350, 0]
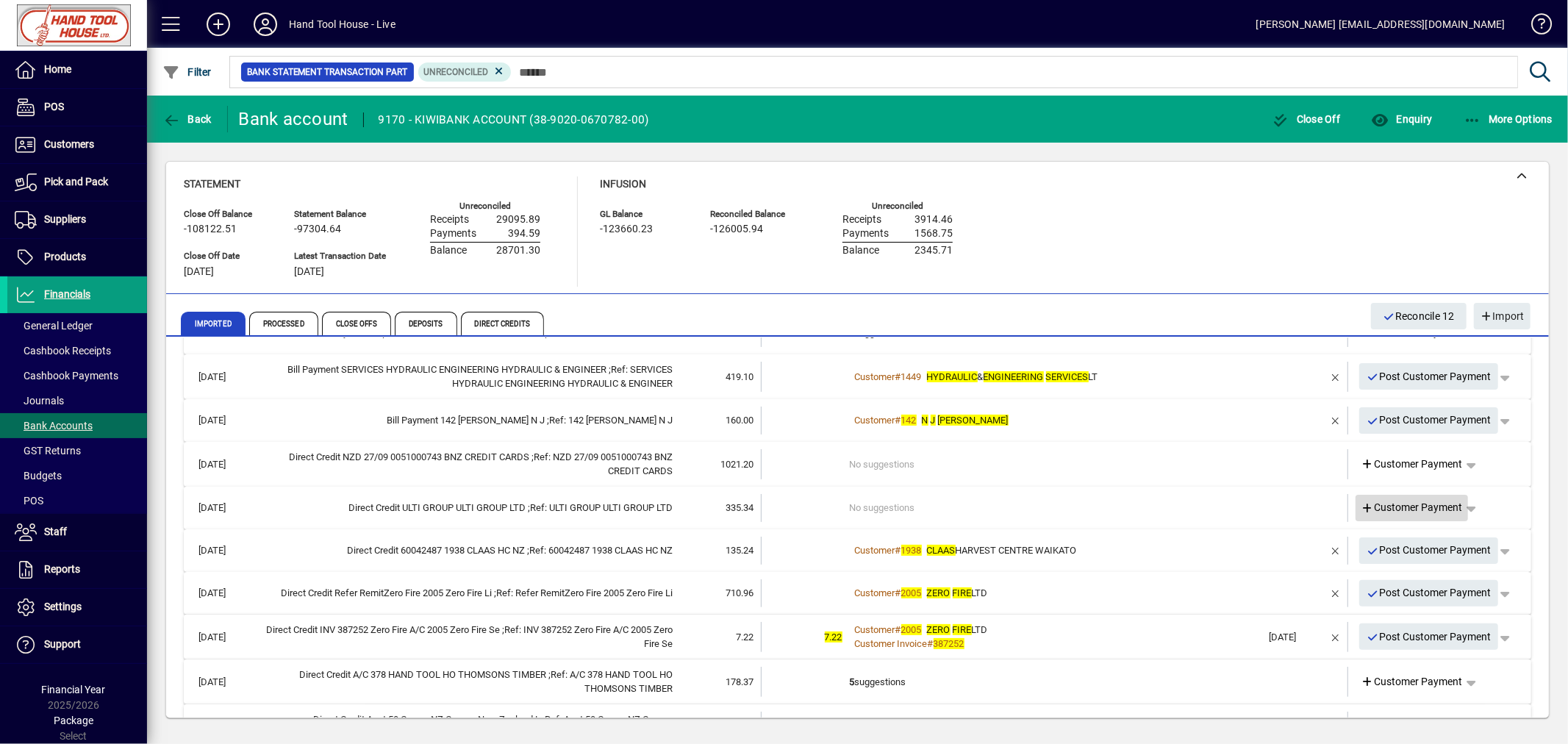
click at [1388, 509] on span "Customer Payment" at bounding box center [1412, 507] width 101 height 16
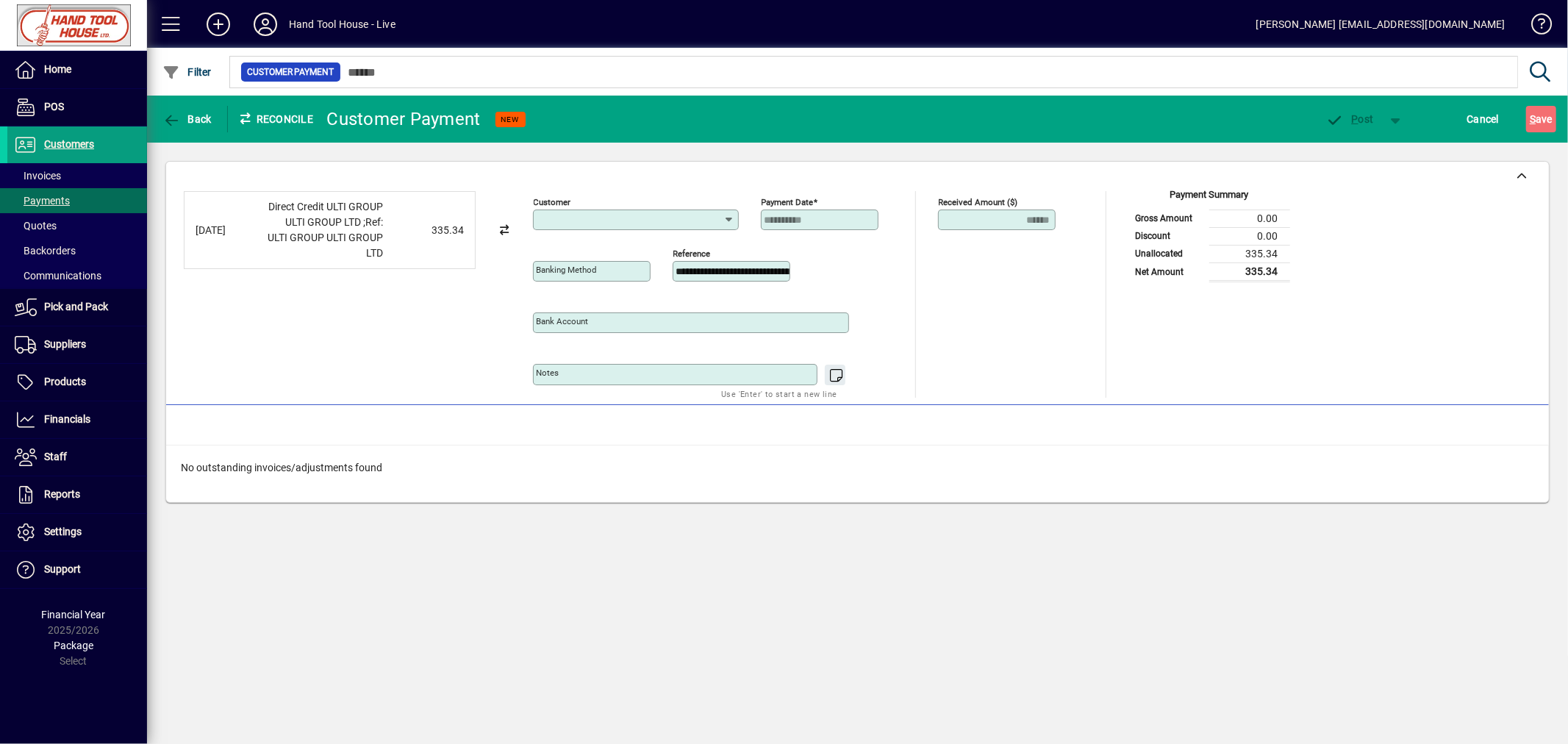
type input "**********"
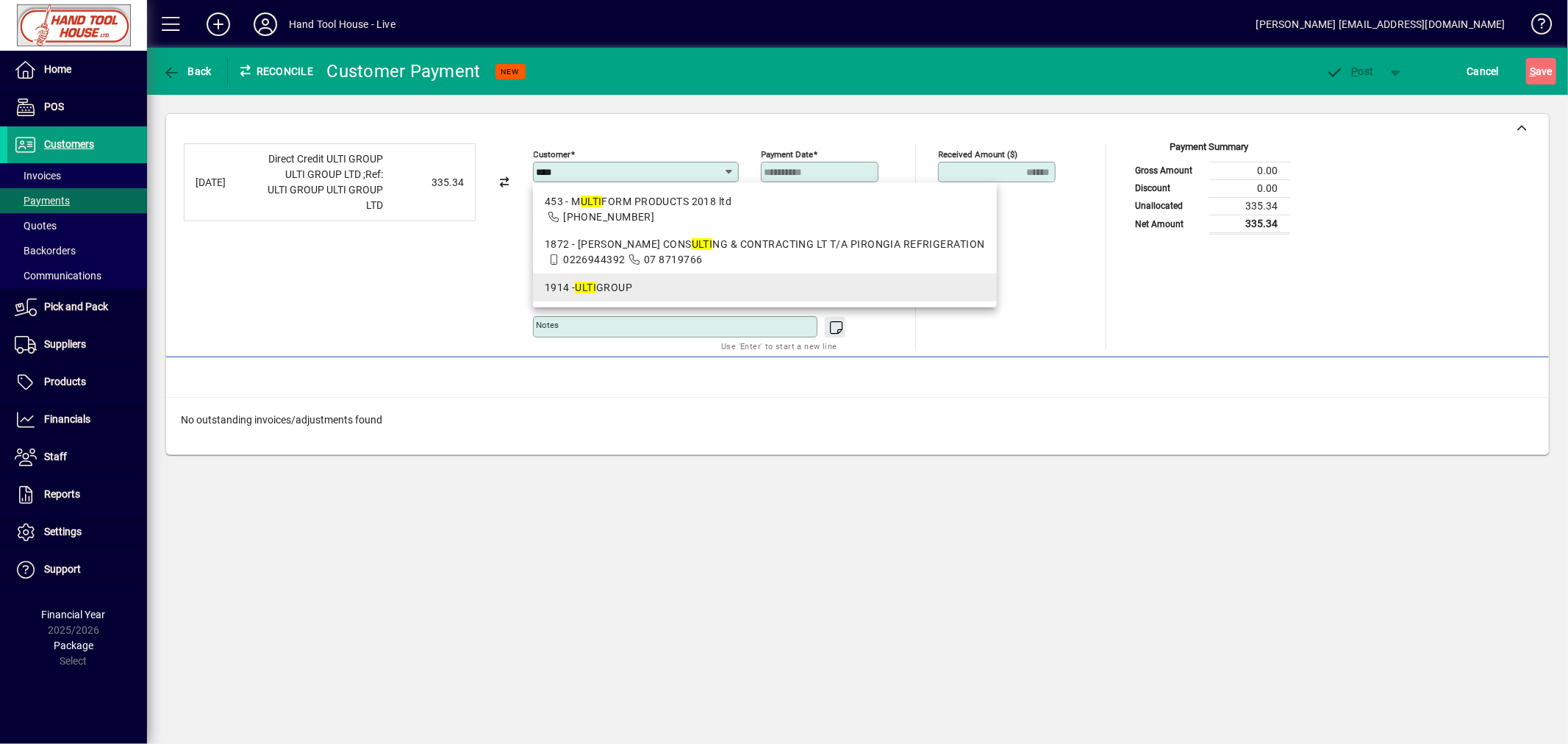
click at [615, 287] on div "1914 - ULTI GROUP" at bounding box center [765, 287] width 440 height 16
type input "**********"
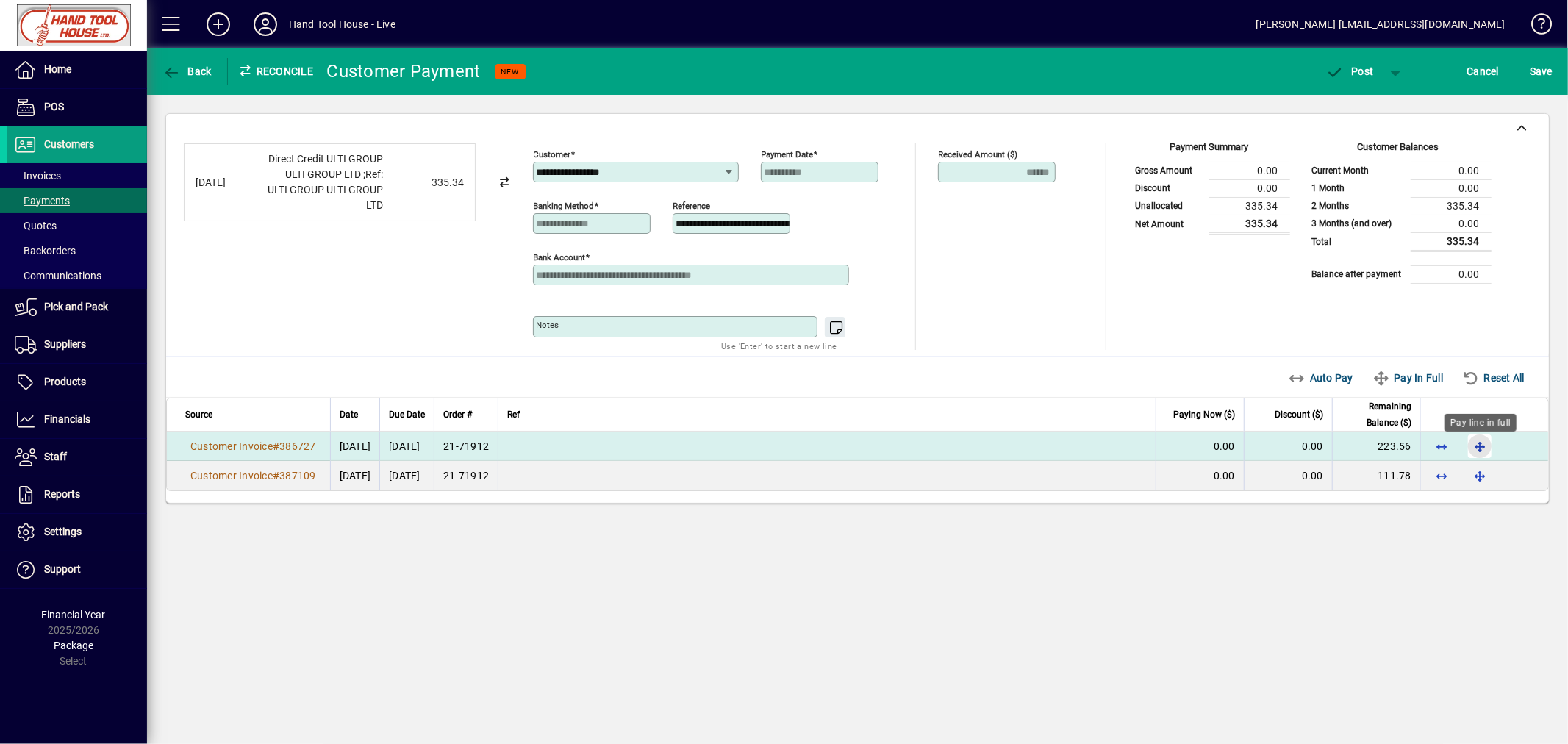
click at [1486, 449] on span "button" at bounding box center [1479, 446] width 35 height 35
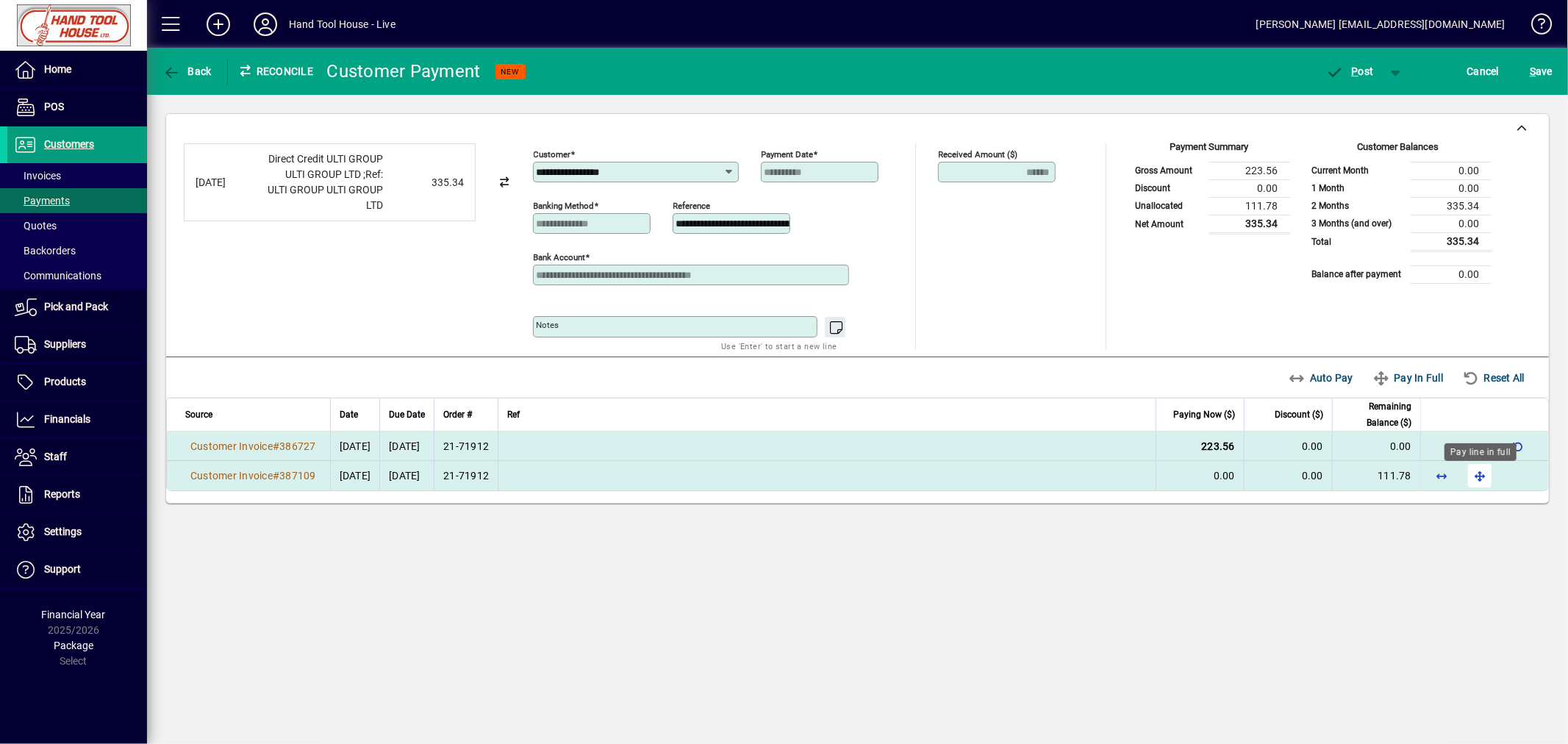
click at [1477, 479] on span "button" at bounding box center [1479, 476] width 35 height 35
click at [1354, 69] on span "P" at bounding box center [1355, 71] width 7 height 11
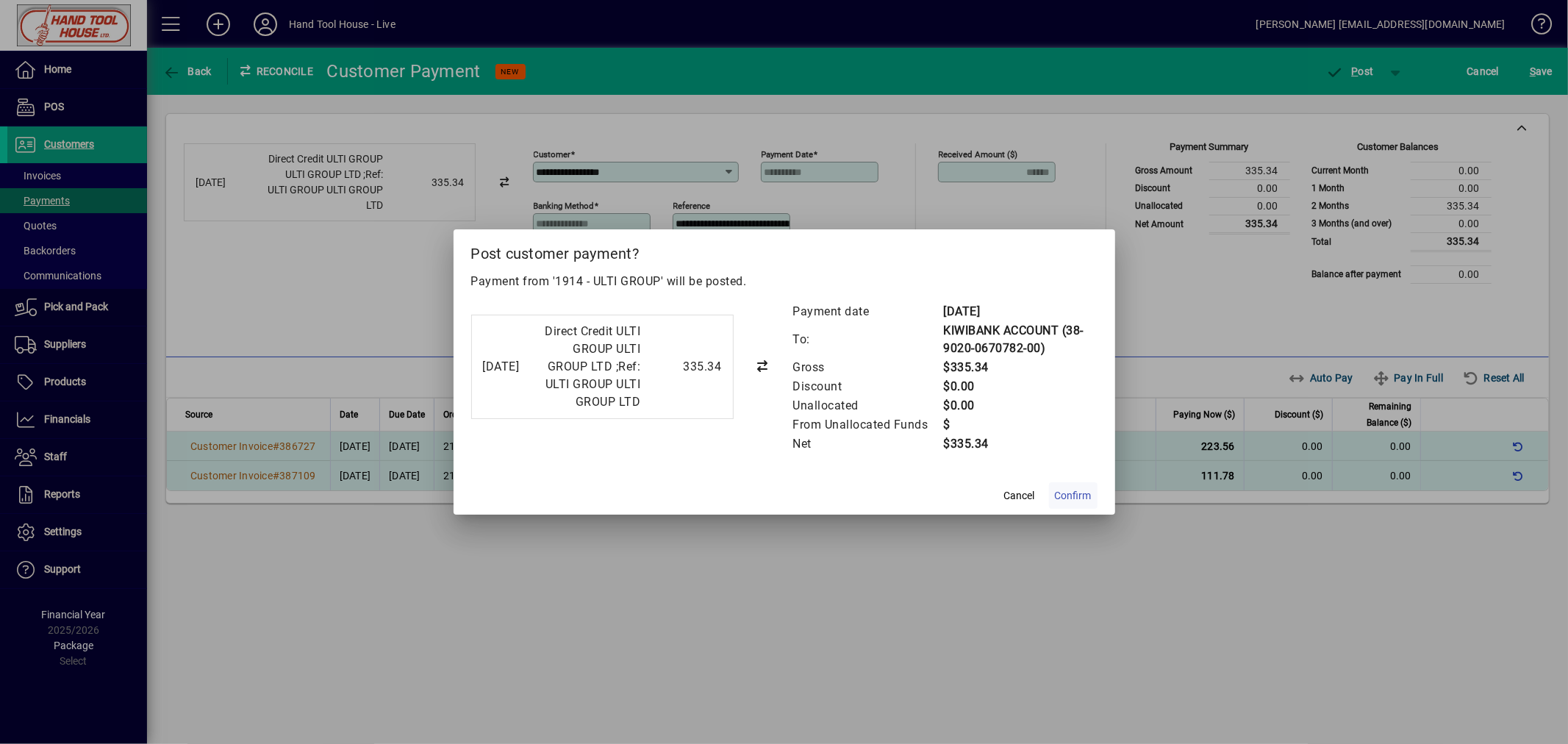
click at [1080, 491] on span "Confirm" at bounding box center [1073, 495] width 37 height 16
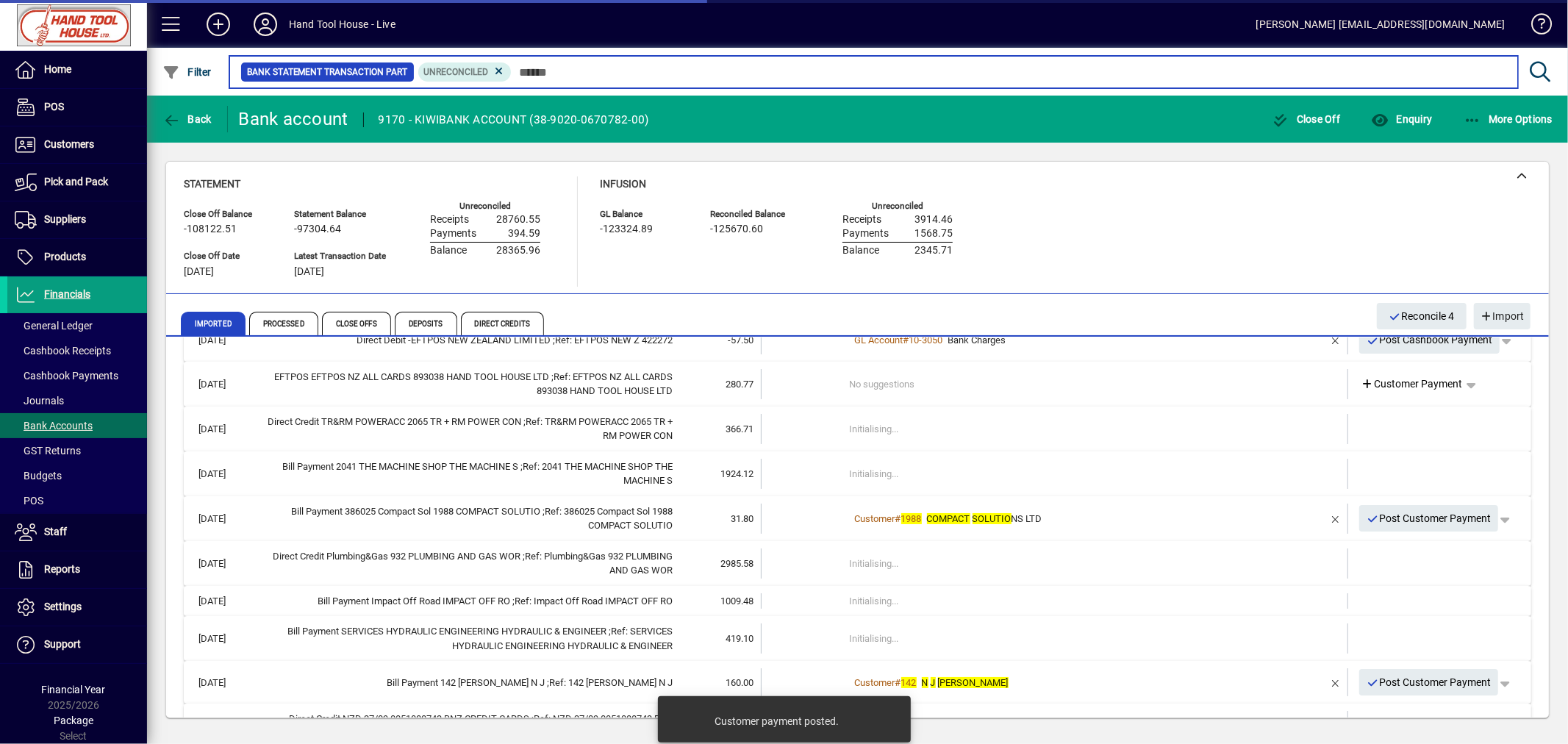
scroll to position [350, 0]
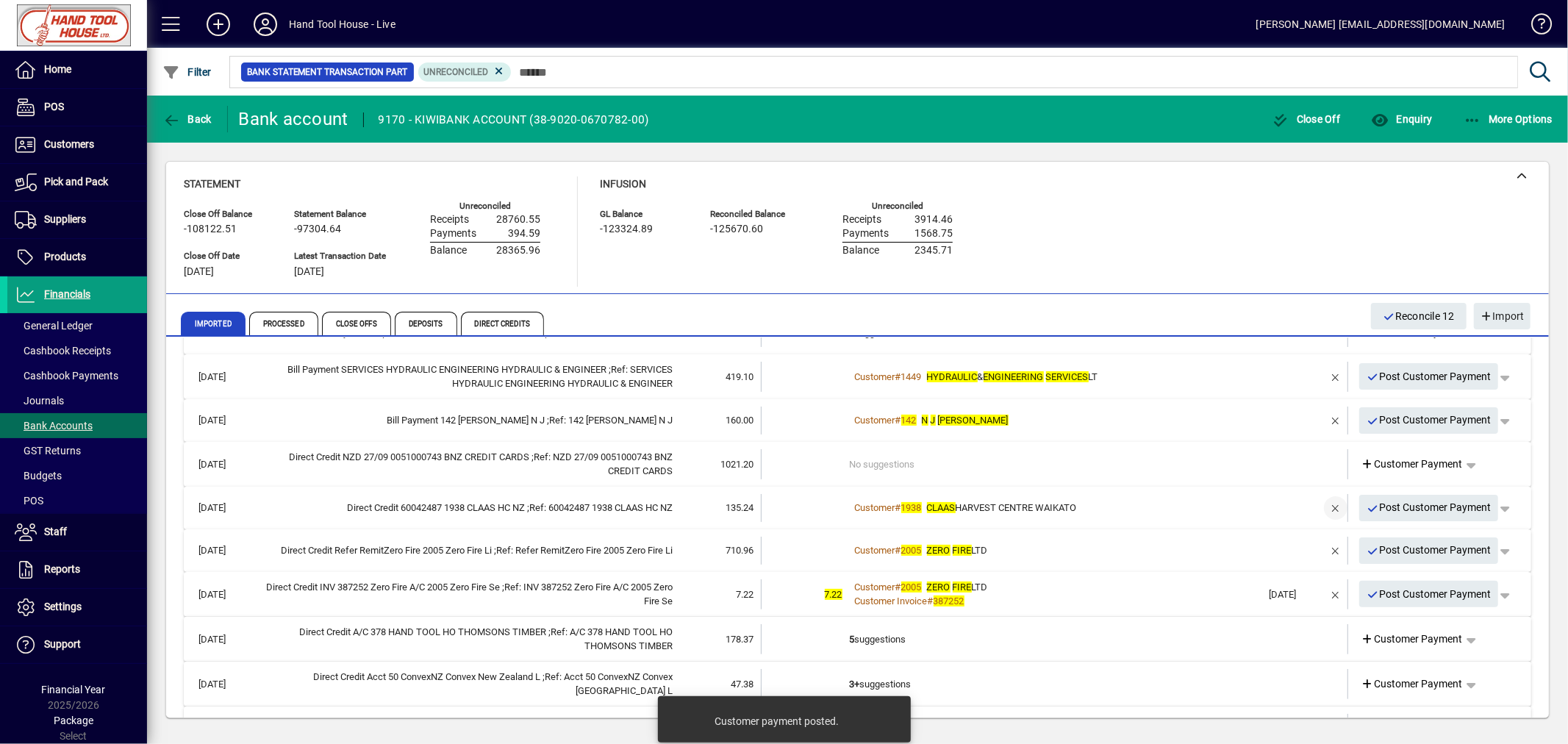
click at [1318, 507] on span "button" at bounding box center [1335, 507] width 35 height 35
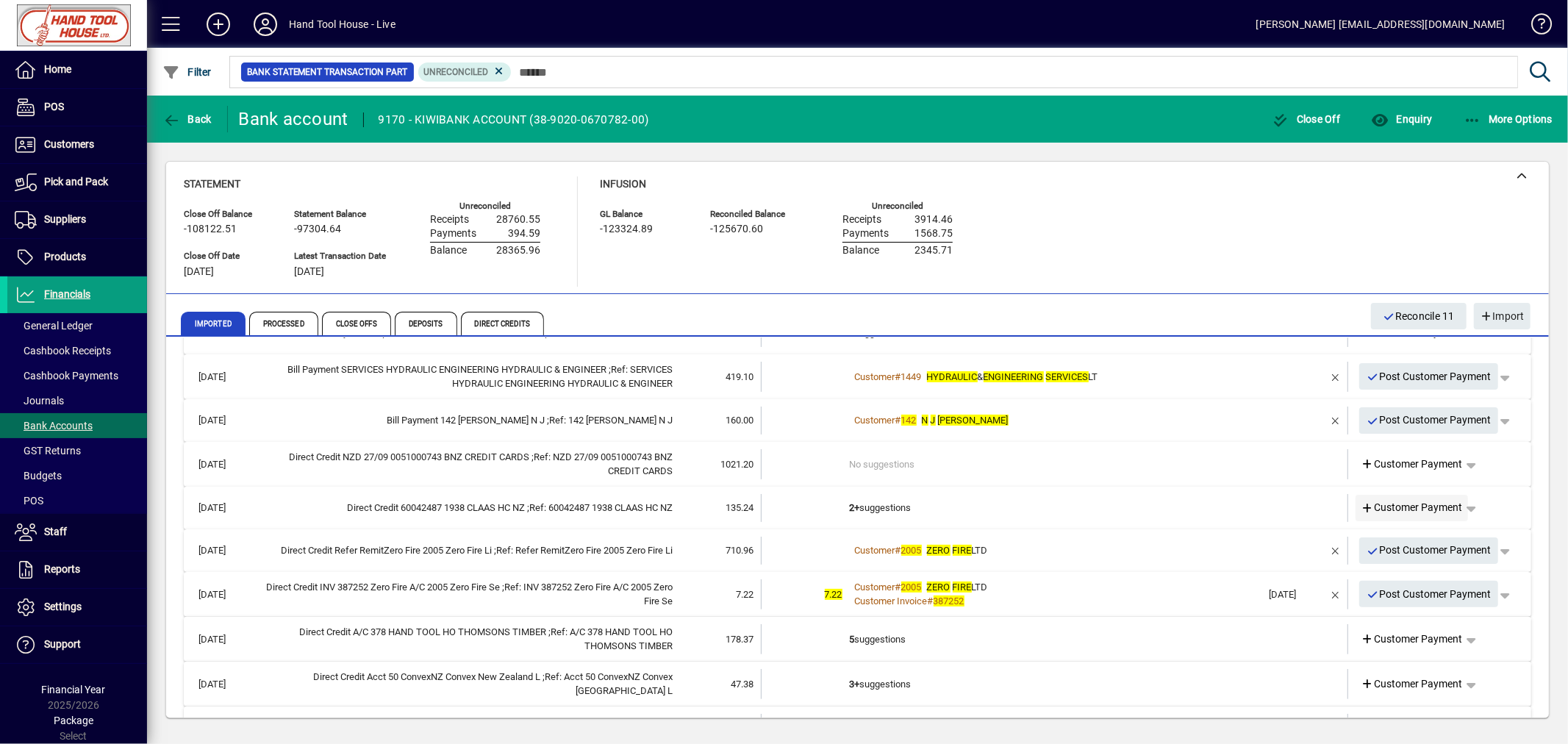
click at [1364, 503] on span "Customer Payment" at bounding box center [1412, 507] width 101 height 16
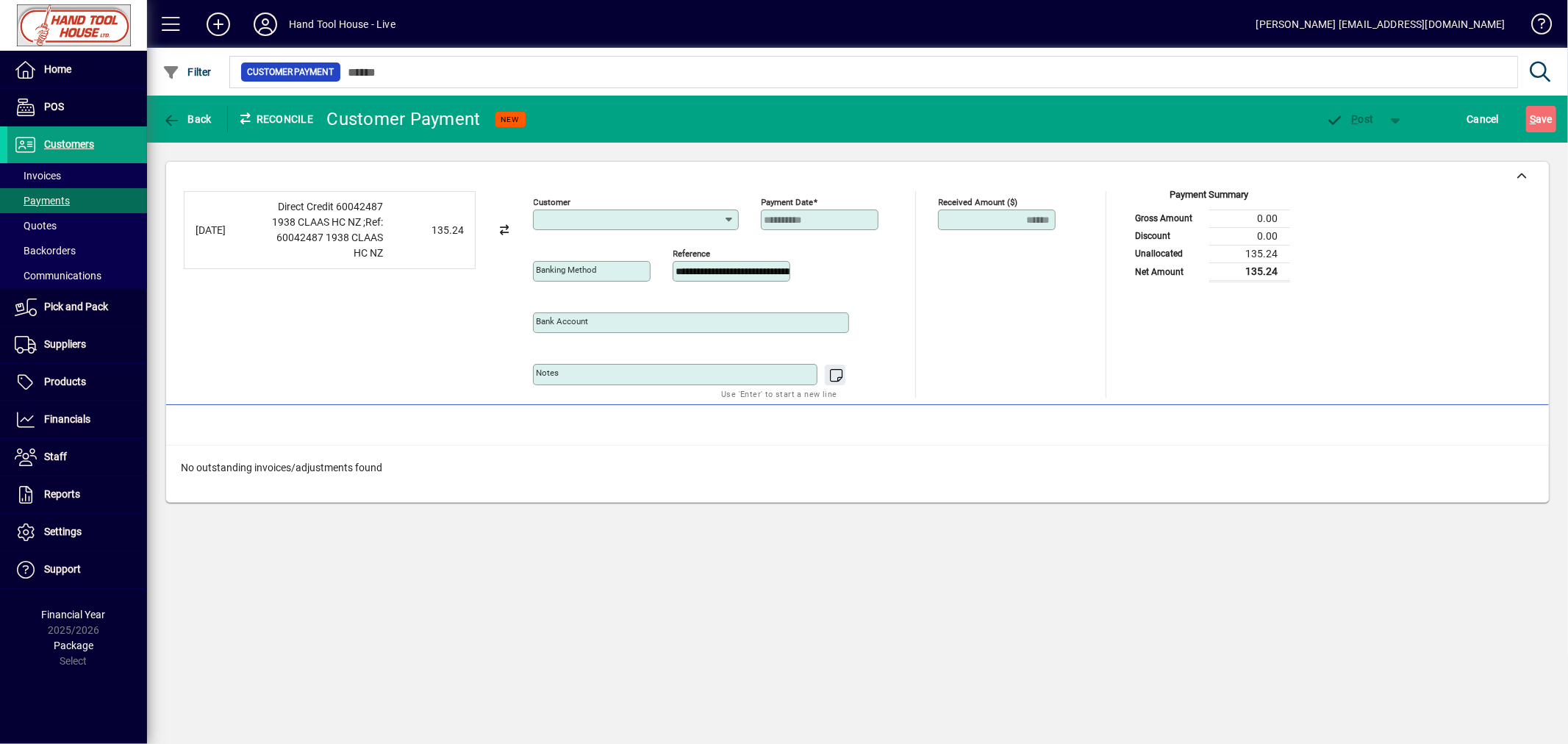
type input "**********"
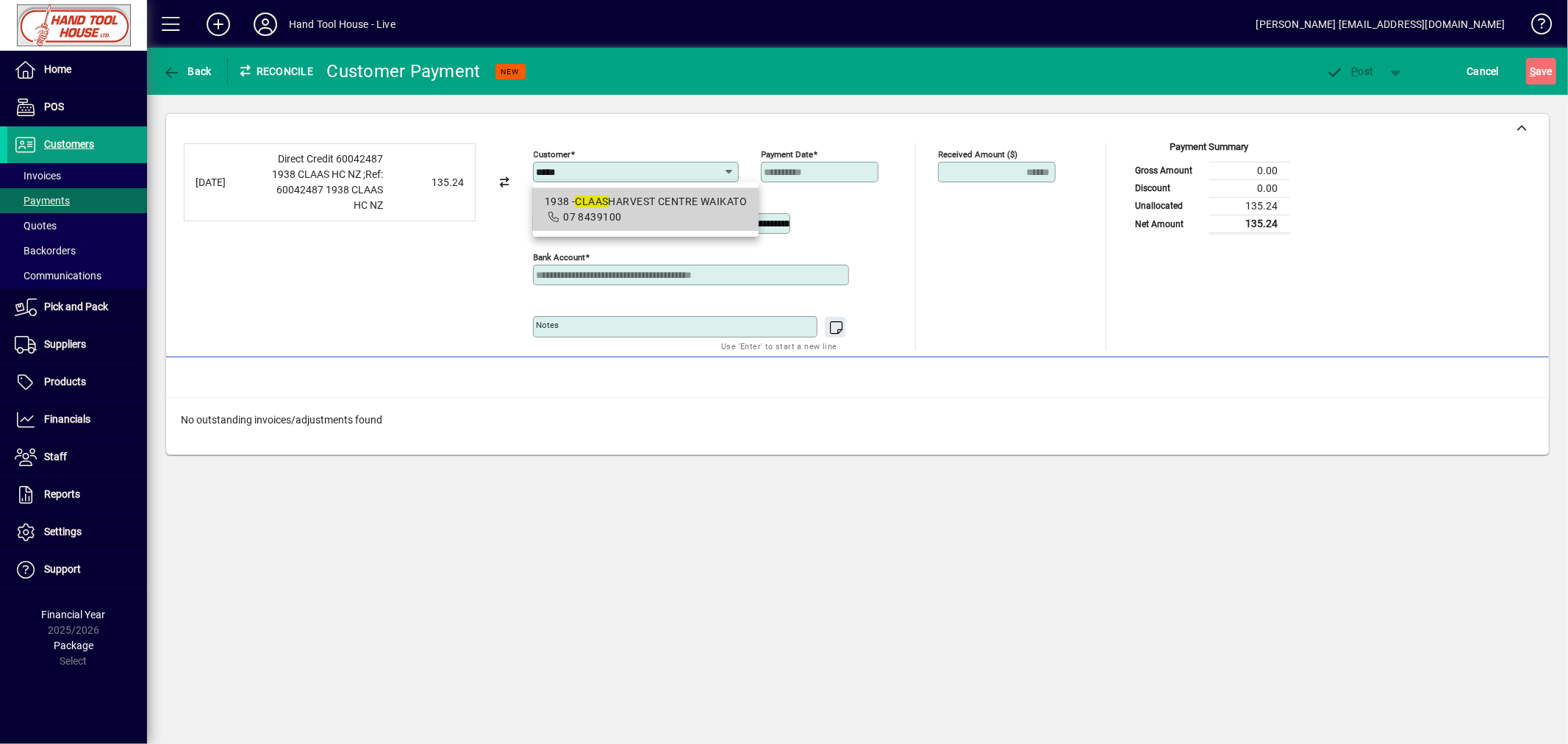
click at [661, 202] on div "1938 - CLAAS HARVEST CENTRE WAIKATO" at bounding box center [646, 201] width 202 height 16
type input "**********"
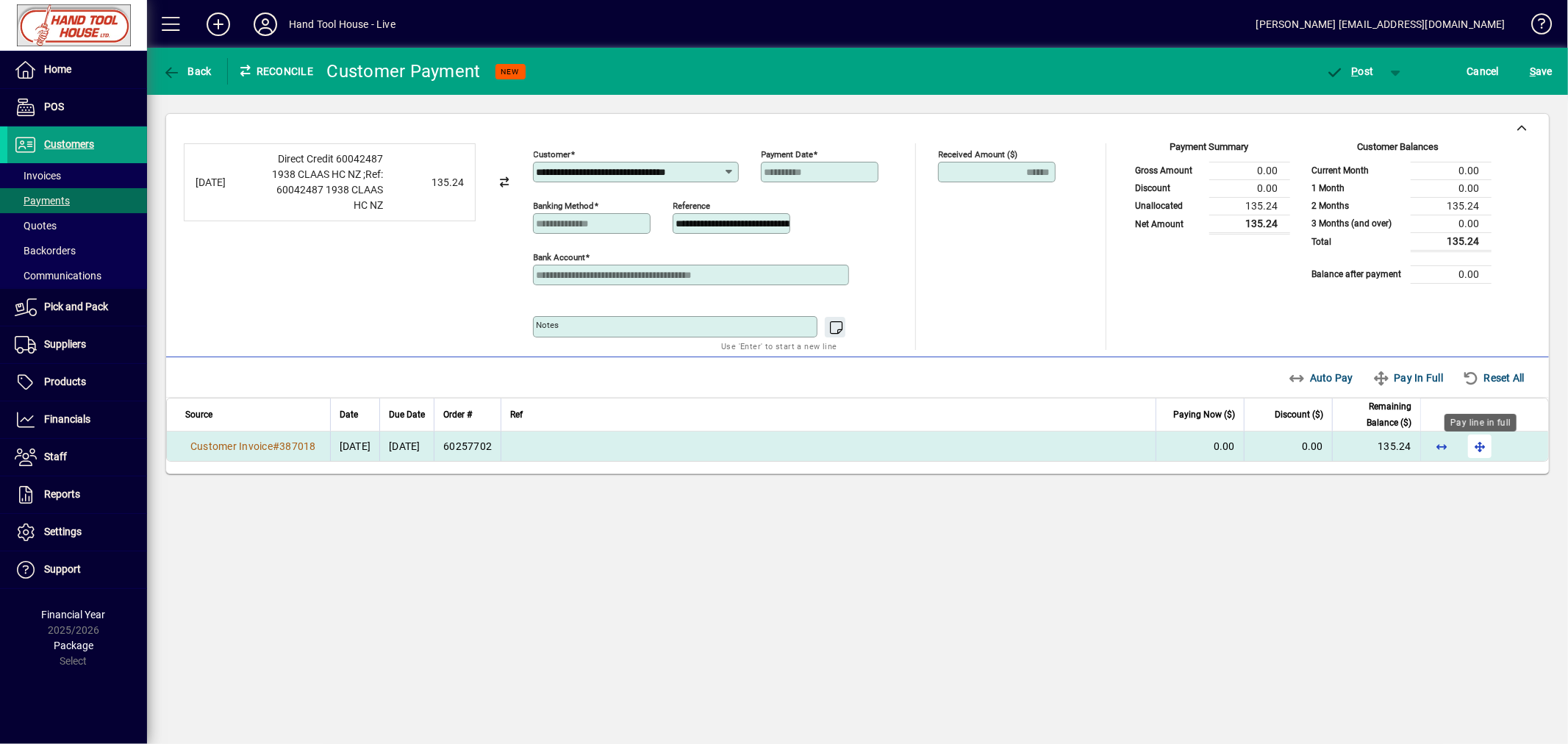
click at [1480, 444] on span "button" at bounding box center [1479, 446] width 35 height 35
click at [1362, 69] on span "P ost" at bounding box center [1349, 71] width 47 height 11
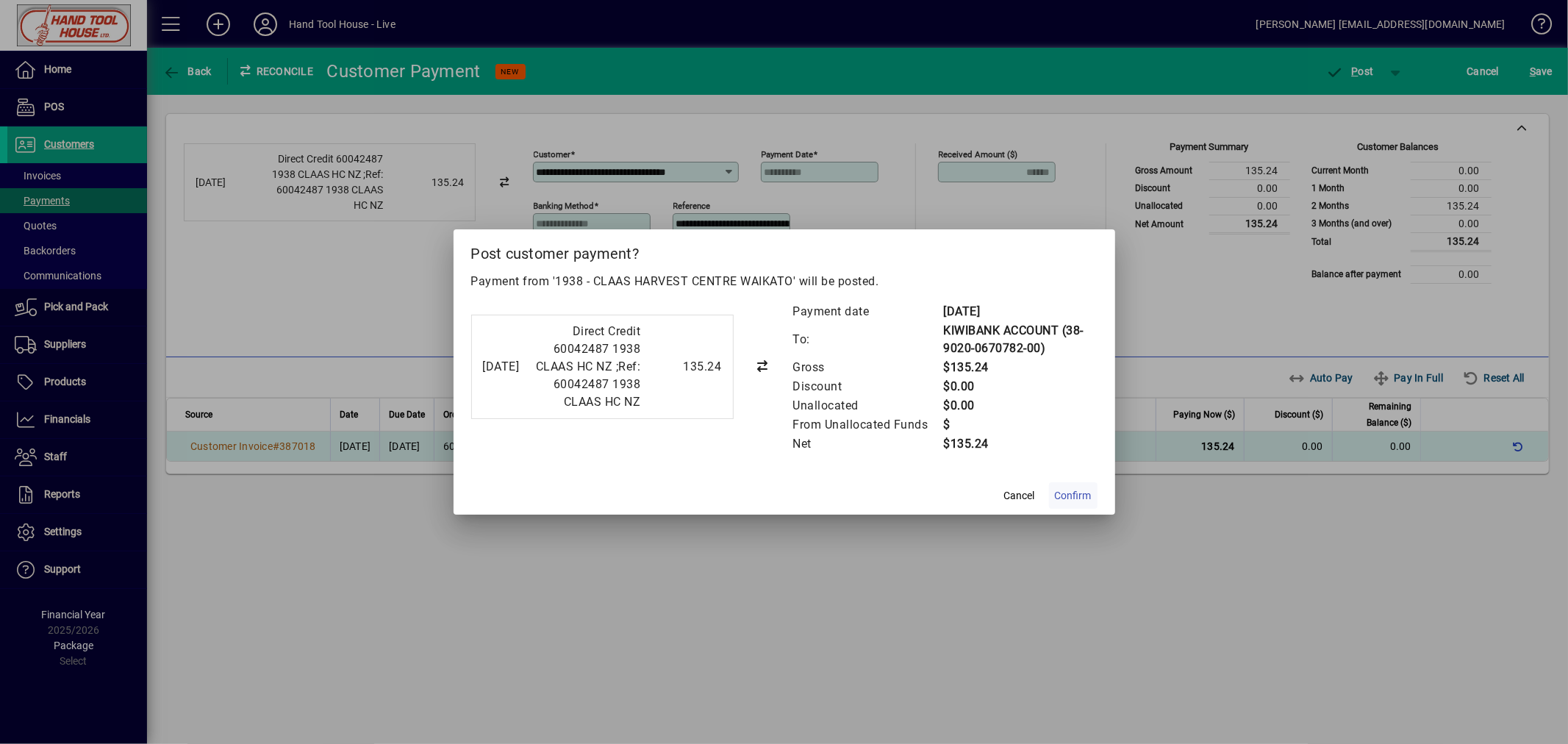
click at [1082, 494] on span "Confirm" at bounding box center [1073, 495] width 37 height 16
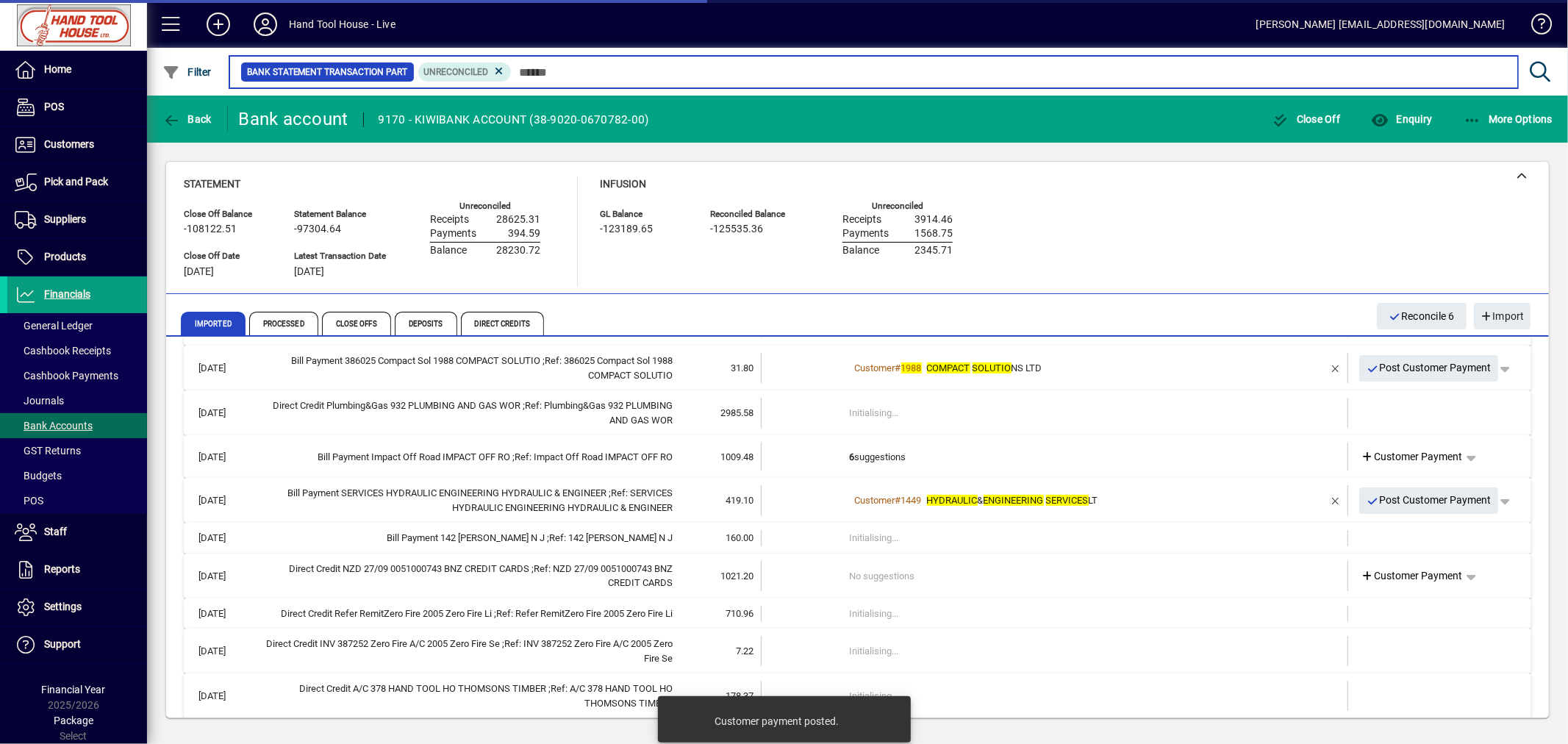
scroll to position [257, 0]
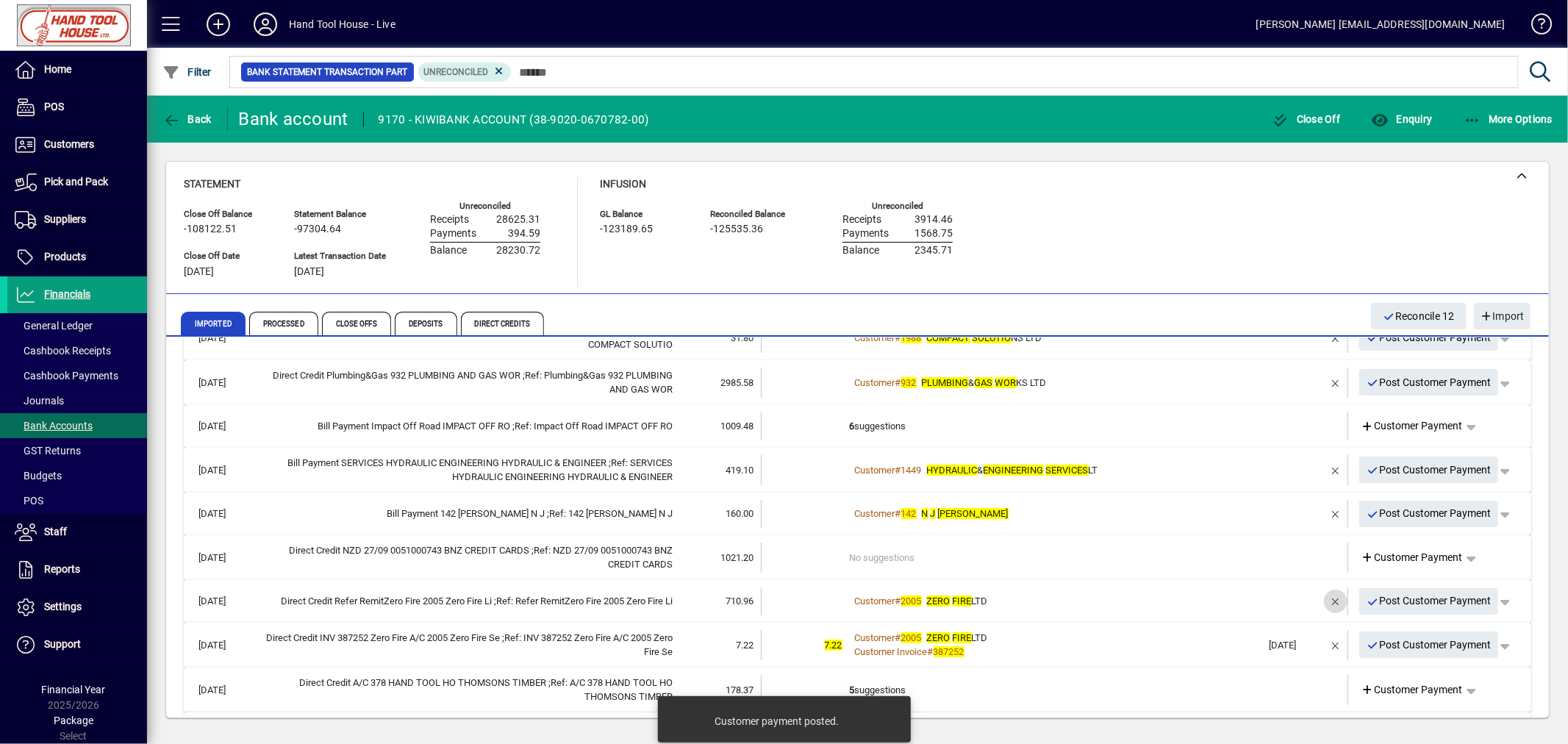
click at [1321, 598] on span "button" at bounding box center [1335, 601] width 35 height 35
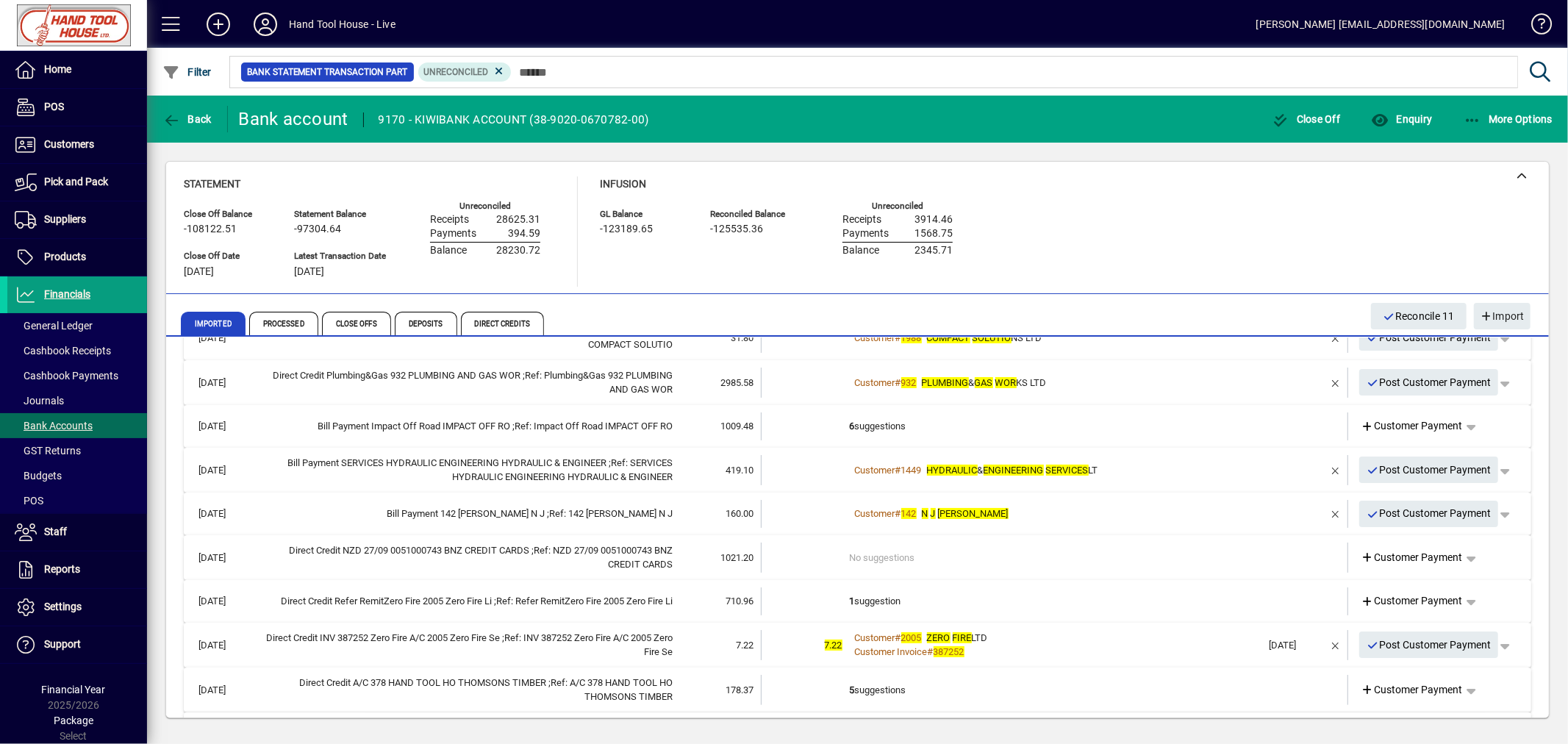
click at [873, 596] on td "1 suggestion" at bounding box center [1056, 602] width 412 height 28
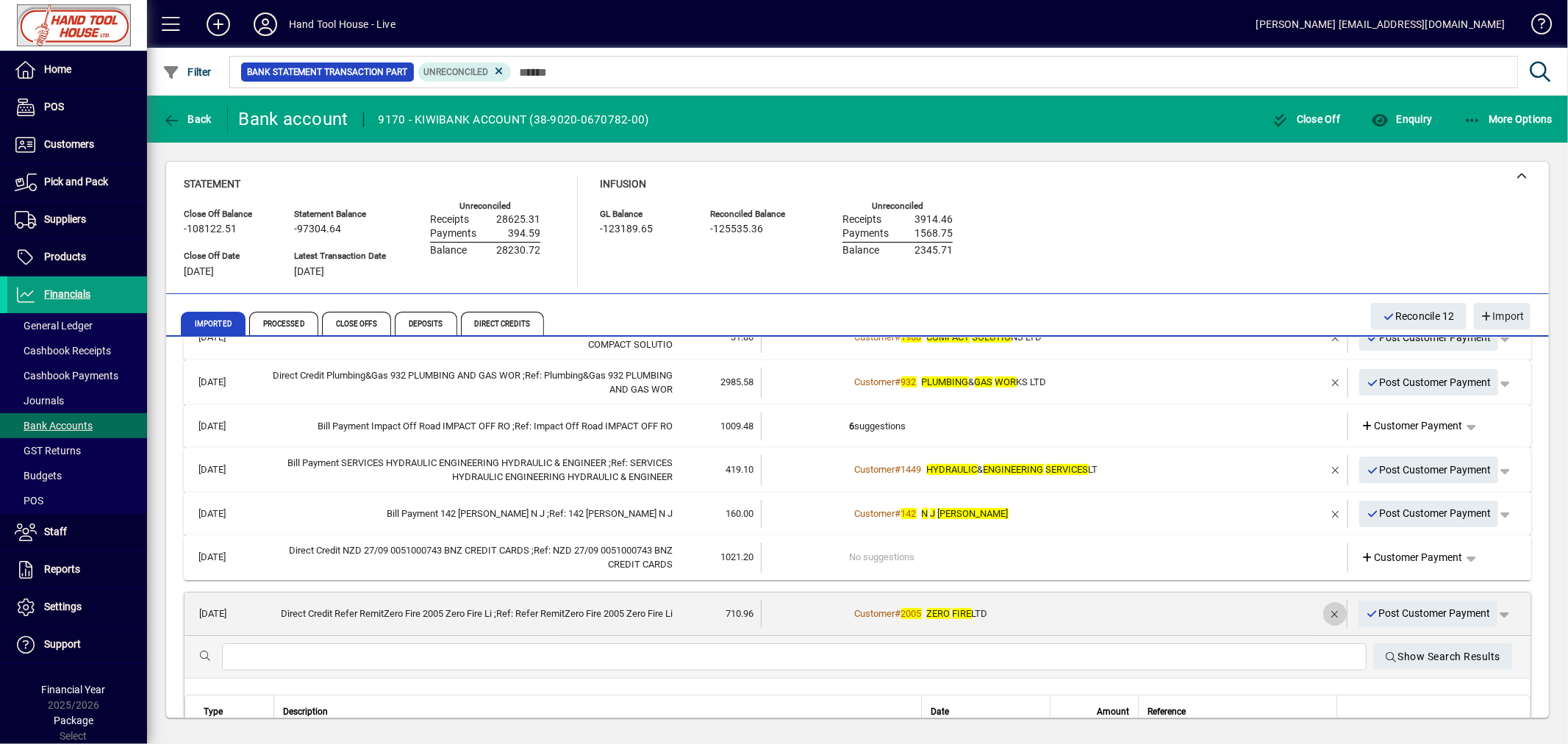
click at [1321, 611] on span "button" at bounding box center [1334, 613] width 35 height 35
click at [1413, 614] on span "Customer Payment" at bounding box center [1411, 613] width 101 height 16
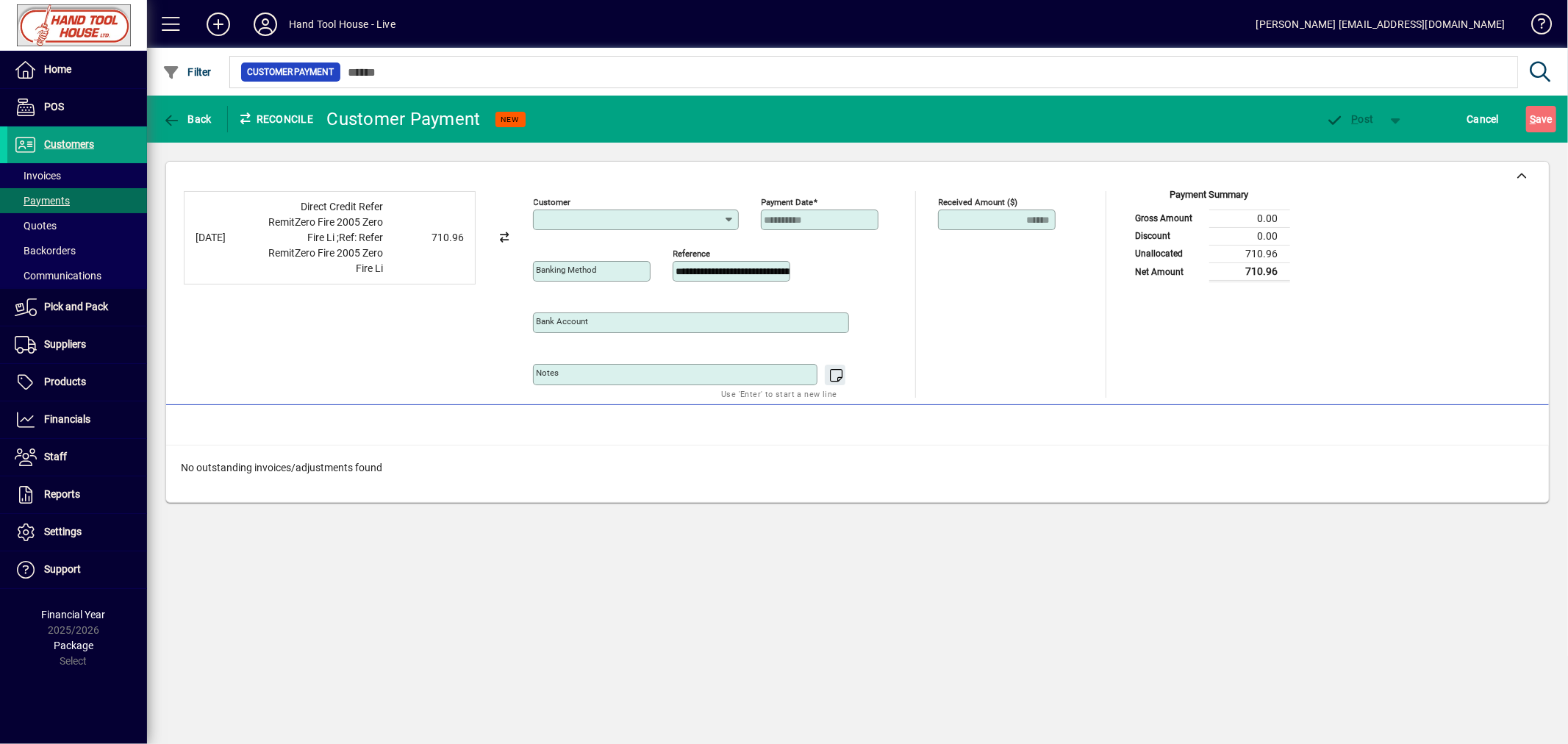
type input "**********"
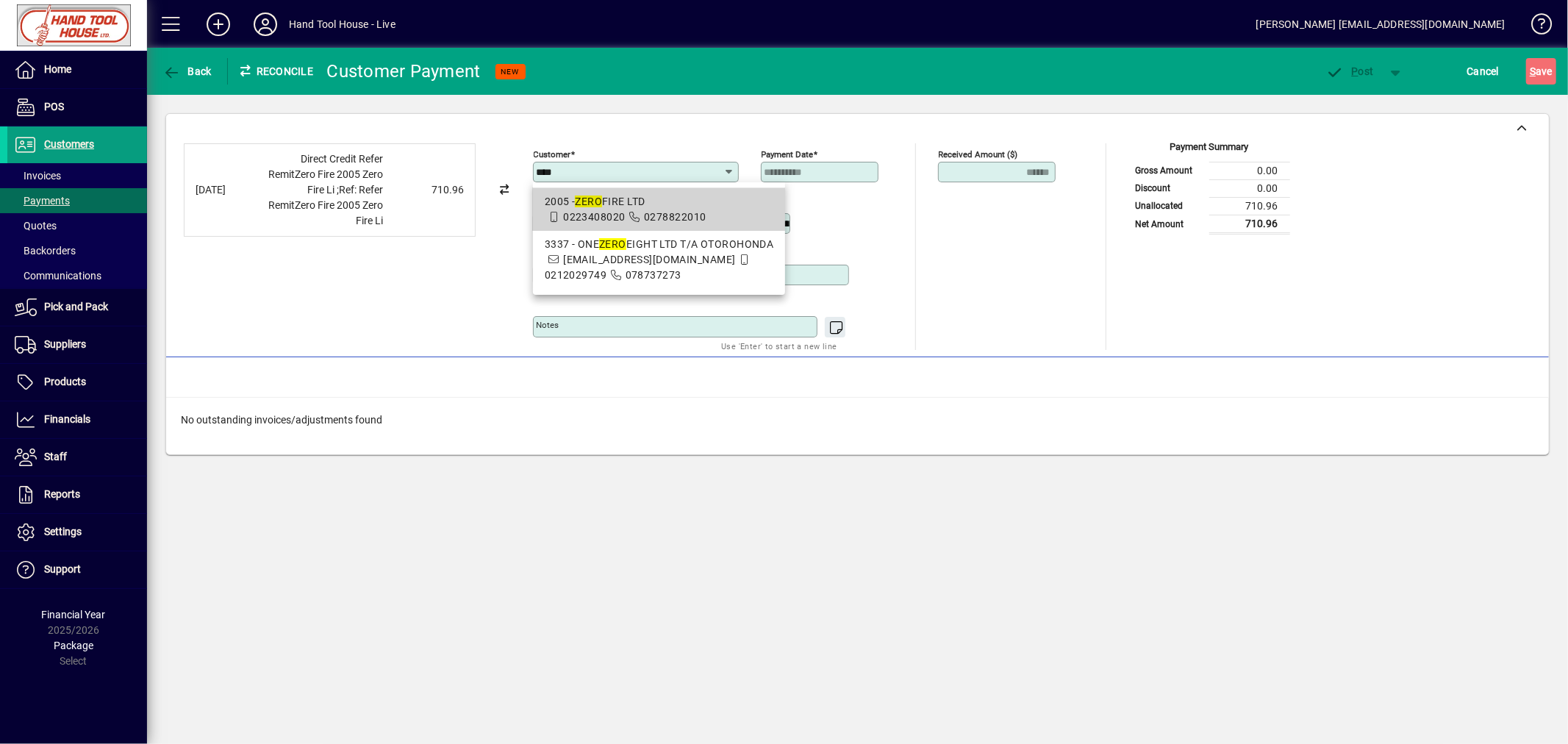
click at [575, 206] on div "2005 - ZERO FIRE LTD" at bounding box center [660, 201] width 229 height 16
type input "**********"
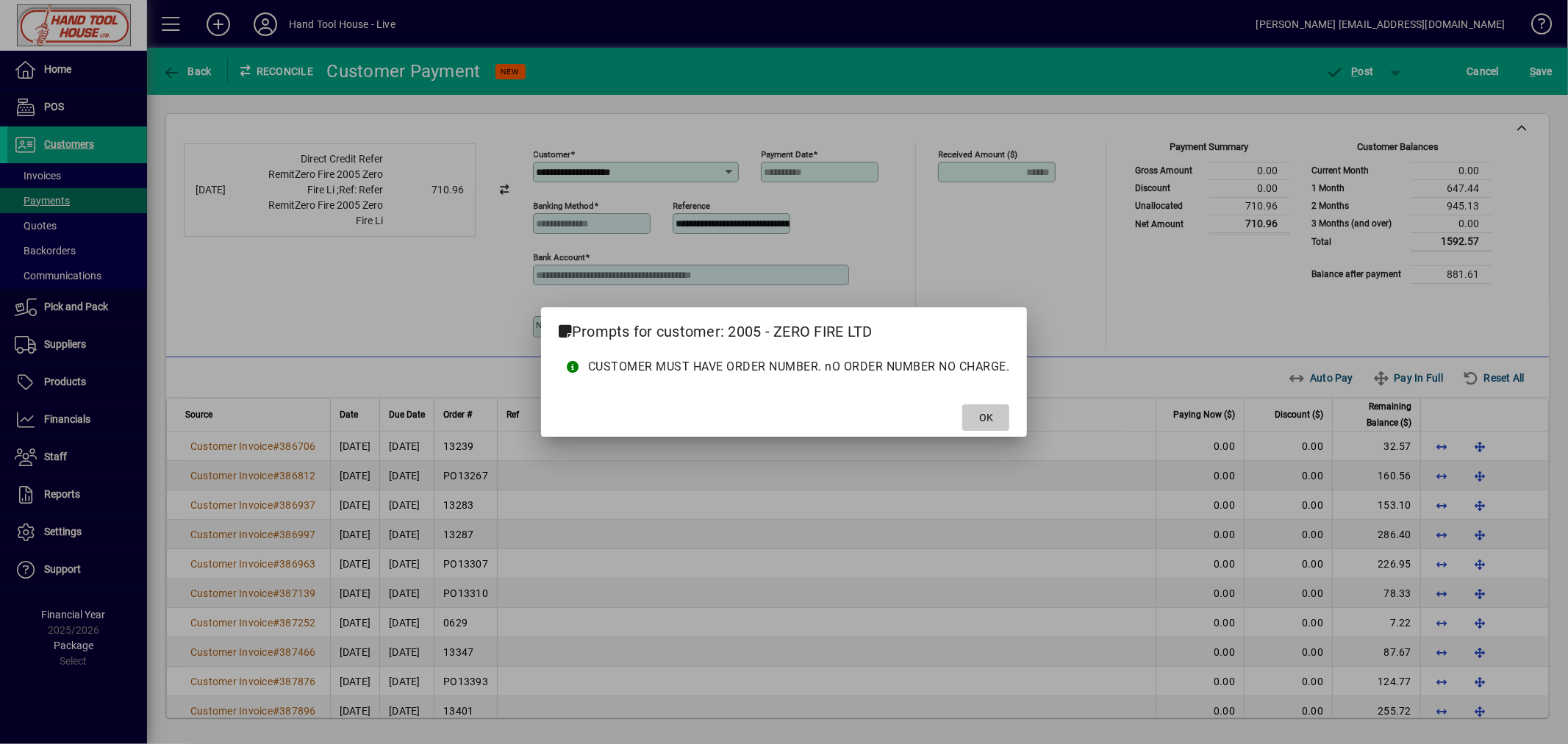
click at [983, 413] on span "OK" at bounding box center [985, 417] width 14 height 16
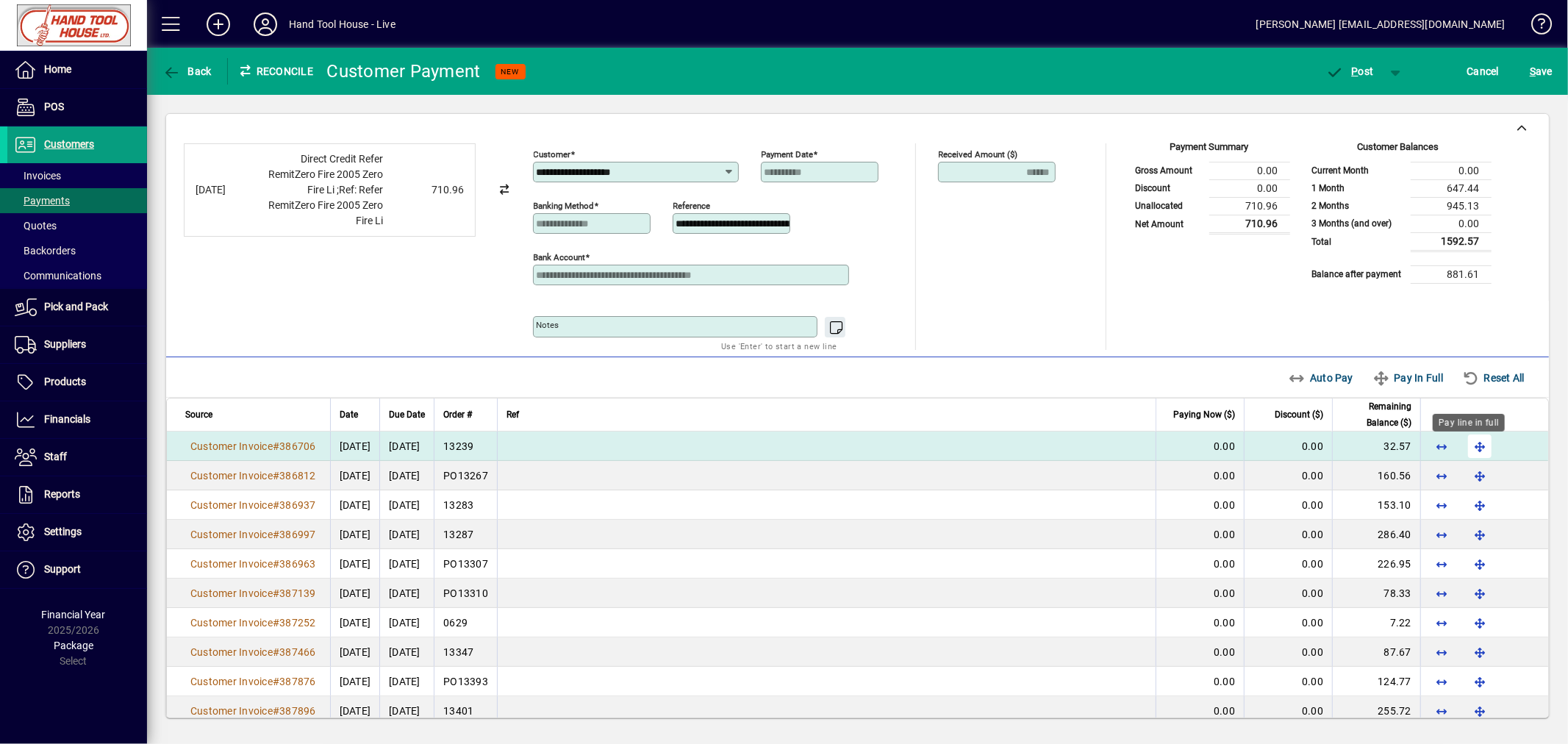
click at [1472, 445] on span "button" at bounding box center [1479, 446] width 35 height 35
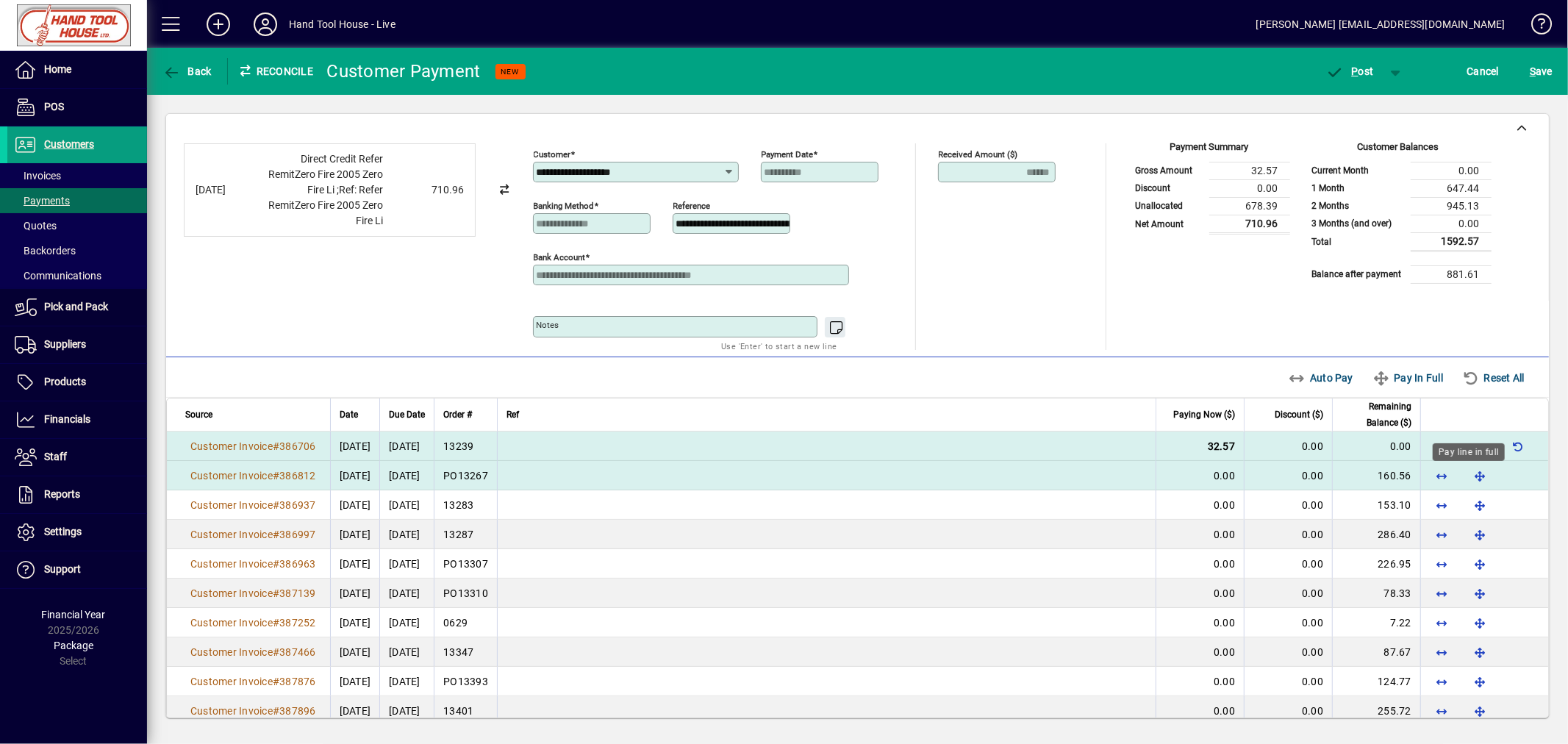
click at [1472, 479] on span "button" at bounding box center [1479, 476] width 35 height 35
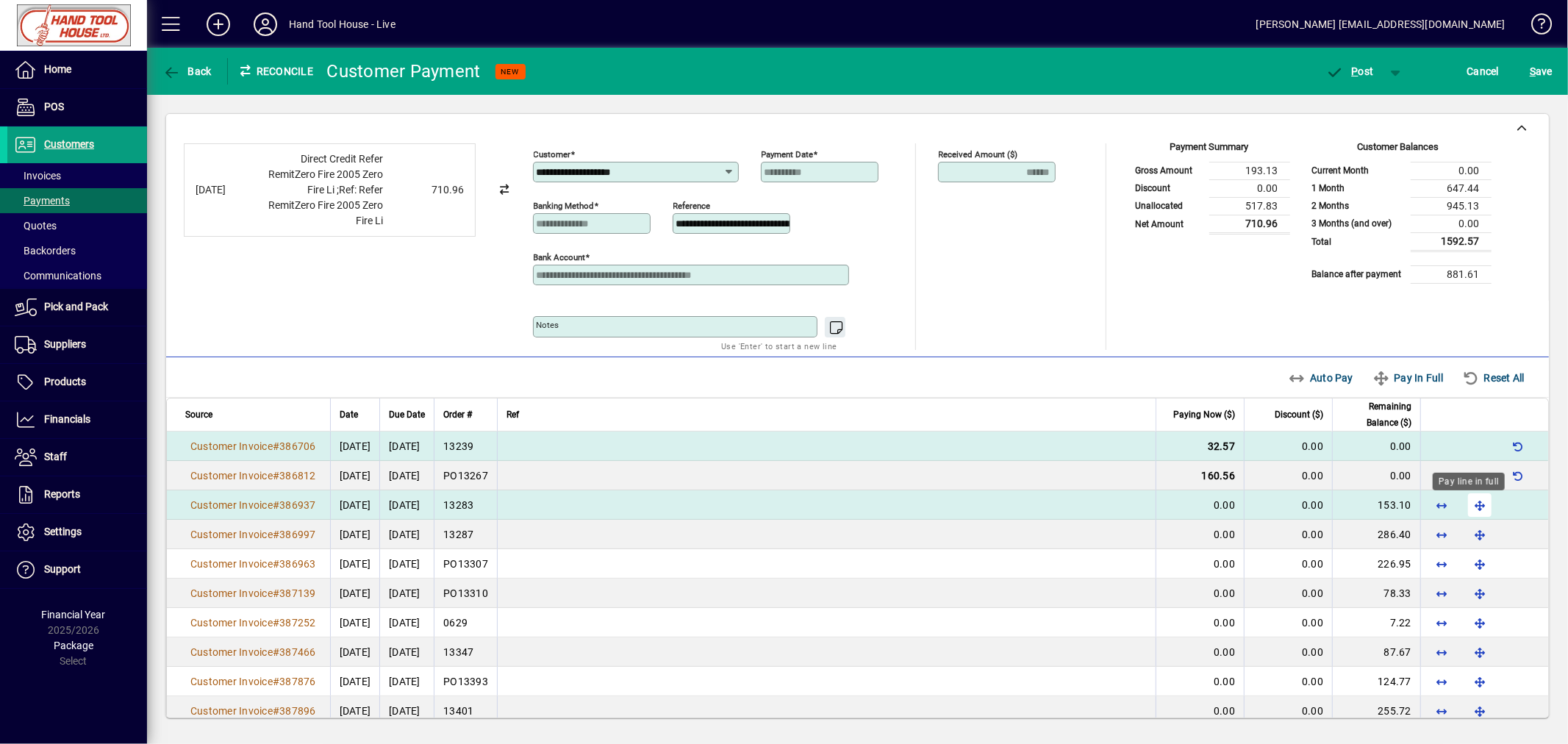
click at [1472, 509] on span "button" at bounding box center [1479, 504] width 35 height 35
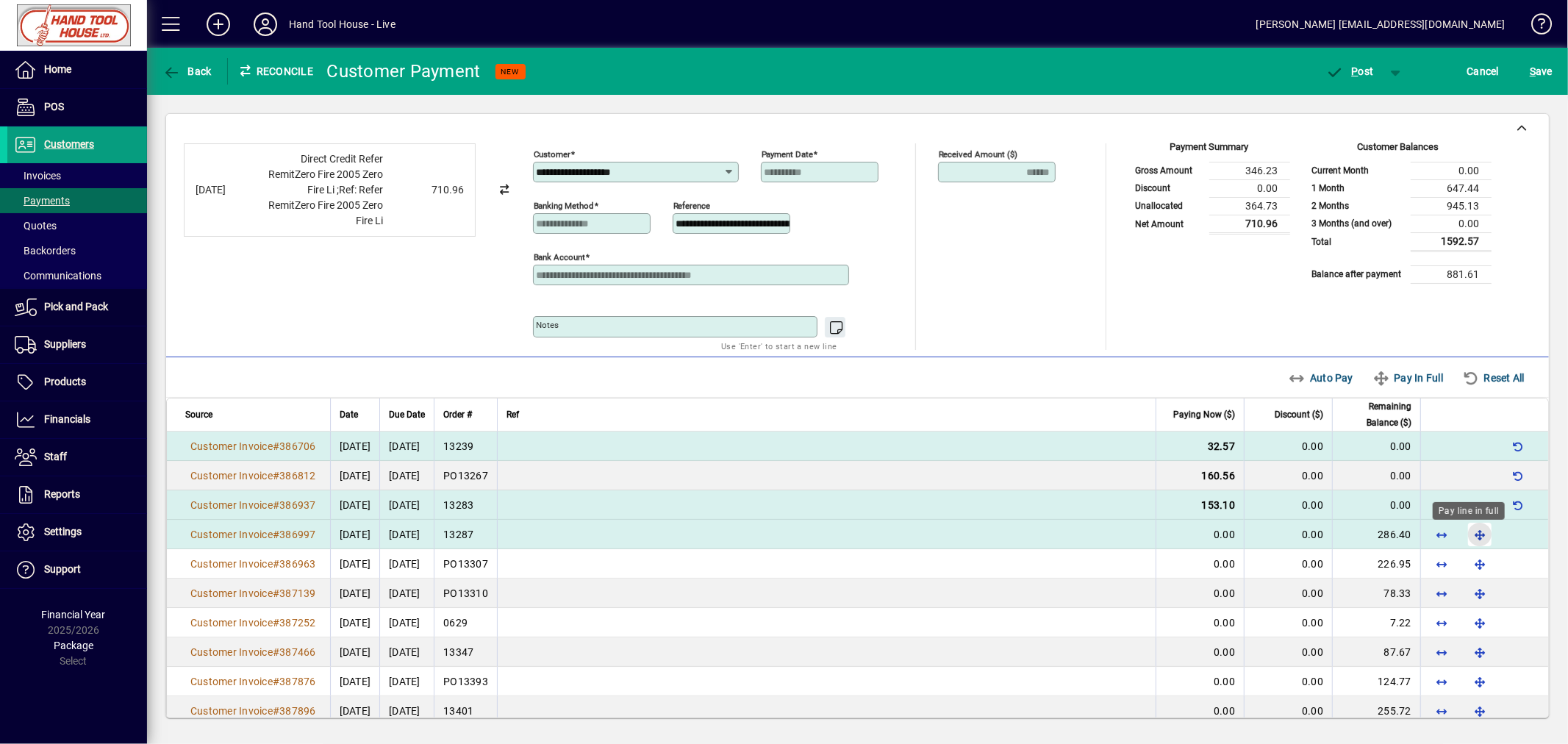
click at [1468, 537] on span "button" at bounding box center [1479, 534] width 35 height 35
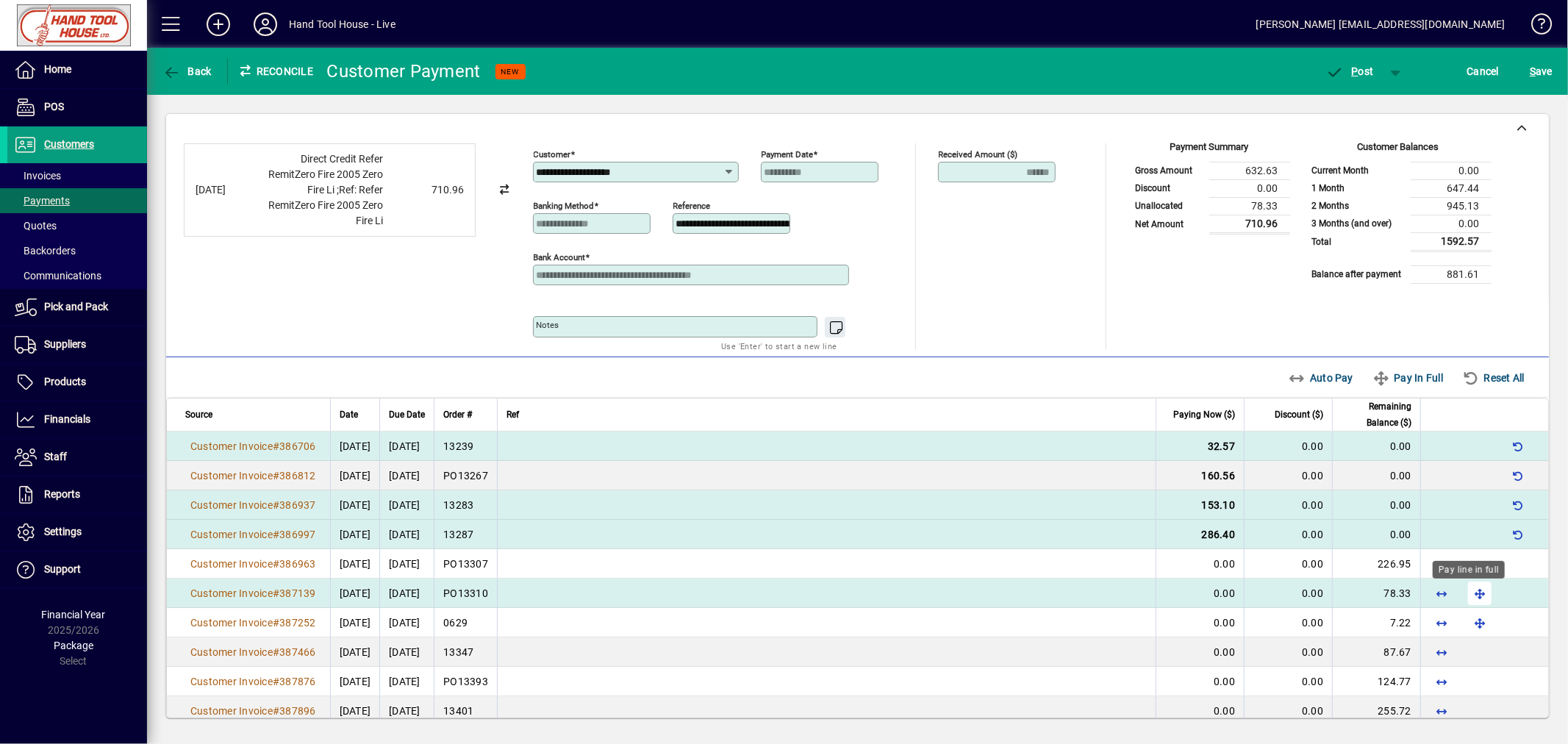
click at [1466, 595] on span "button" at bounding box center [1479, 593] width 35 height 35
click at [1356, 66] on span "P" at bounding box center [1355, 71] width 7 height 11
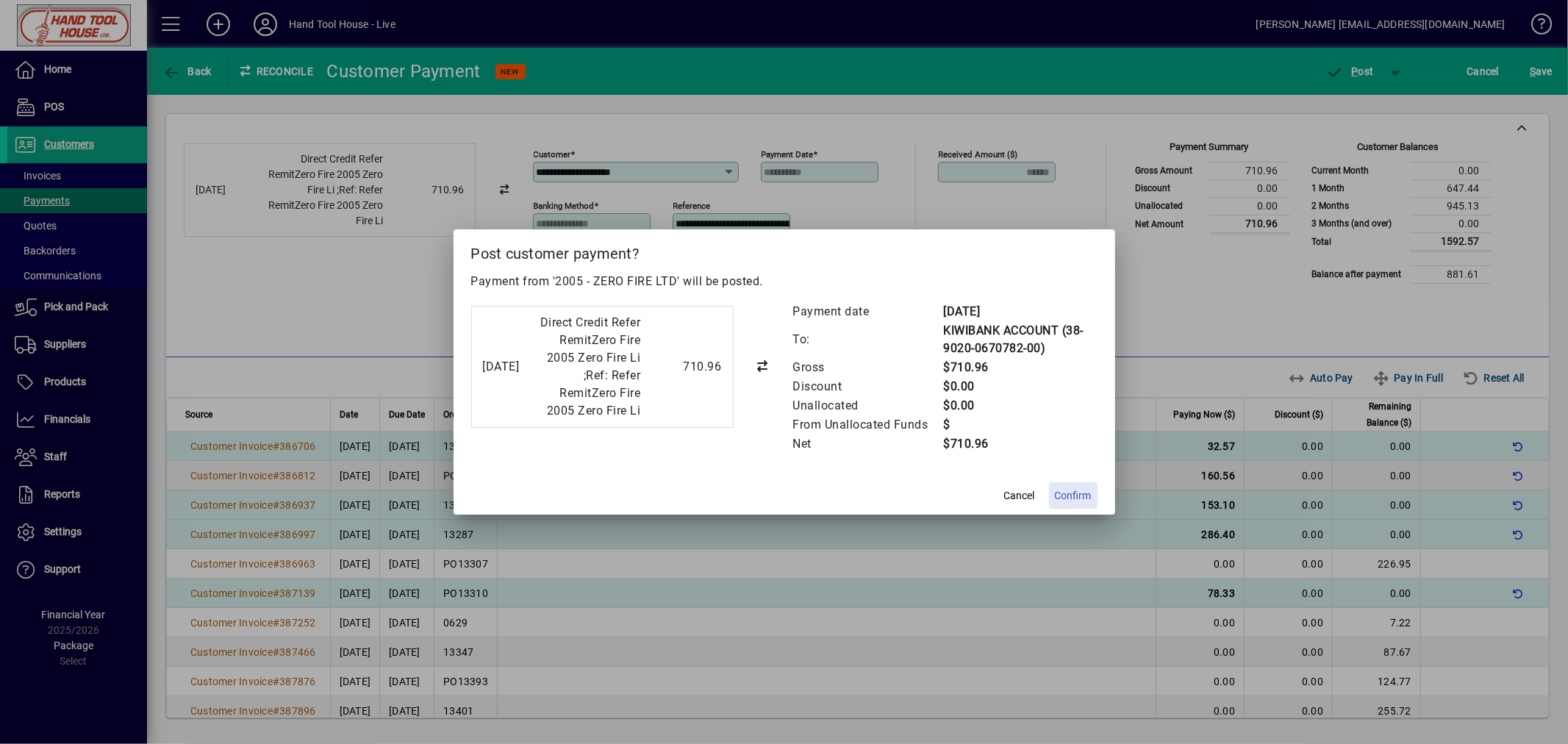
click at [1073, 503] on span "Confirm" at bounding box center [1073, 495] width 37 height 16
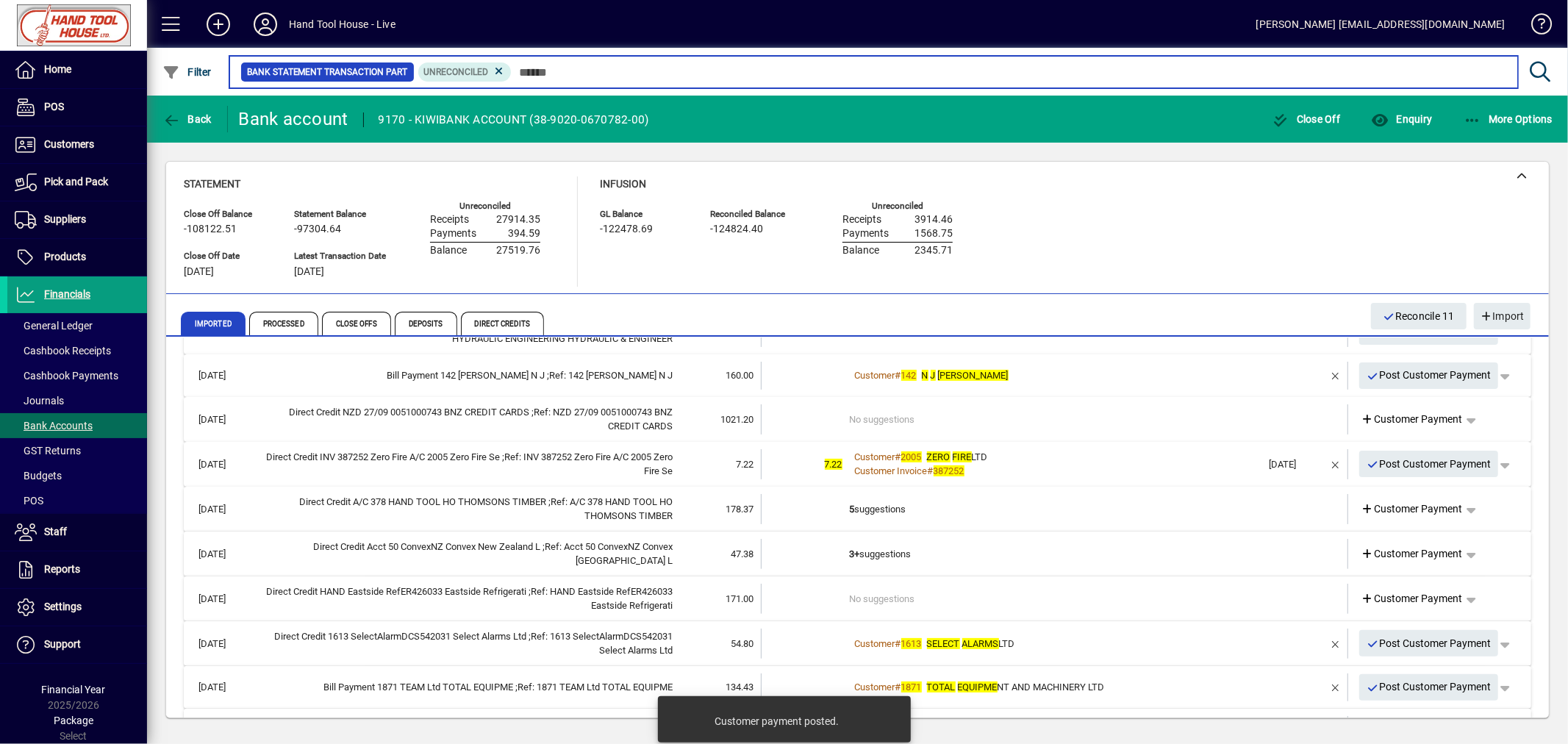
scroll to position [408, 0]
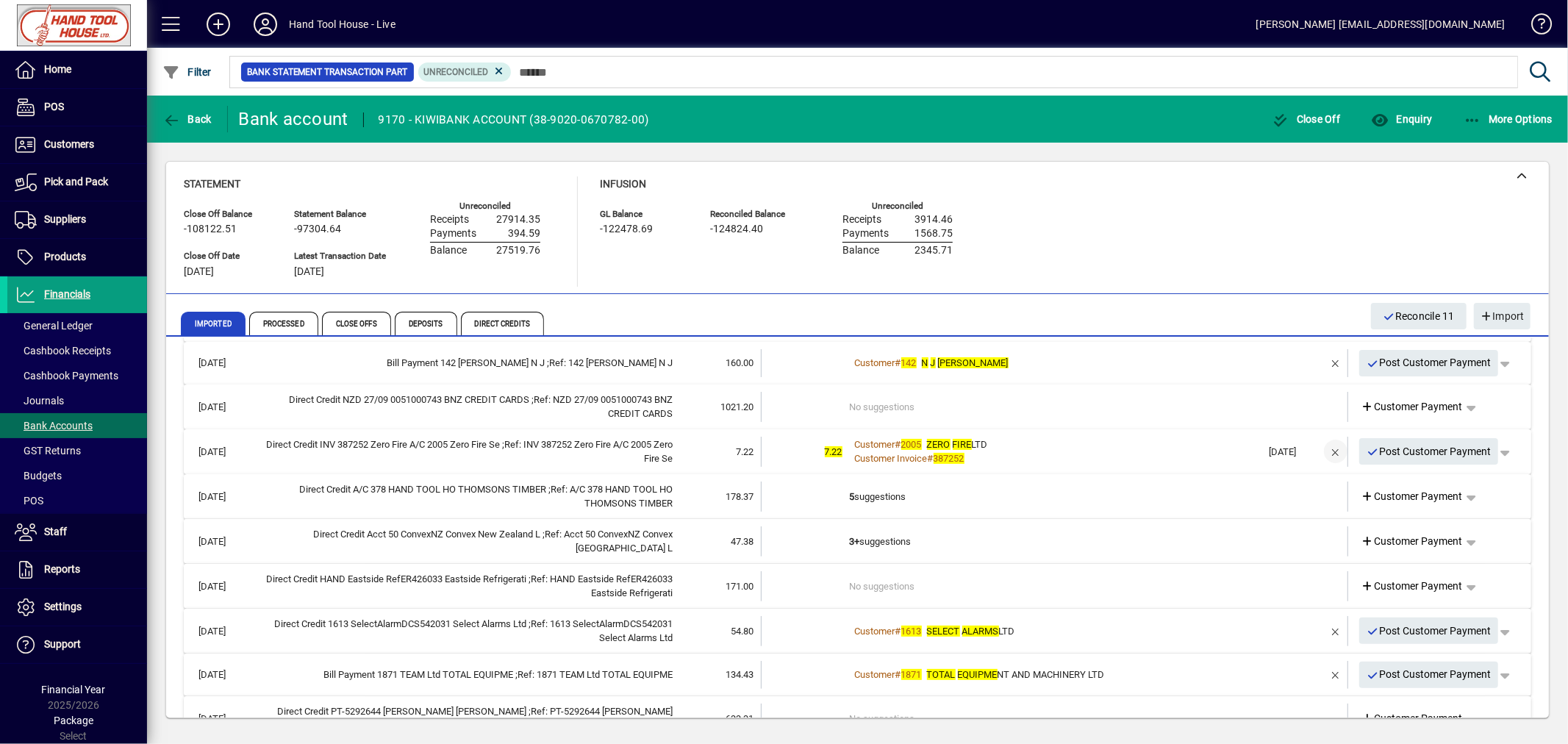
click at [1326, 450] on span "button" at bounding box center [1335, 451] width 35 height 35
click at [1378, 451] on span "Customer Payment" at bounding box center [1412, 451] width 101 height 16
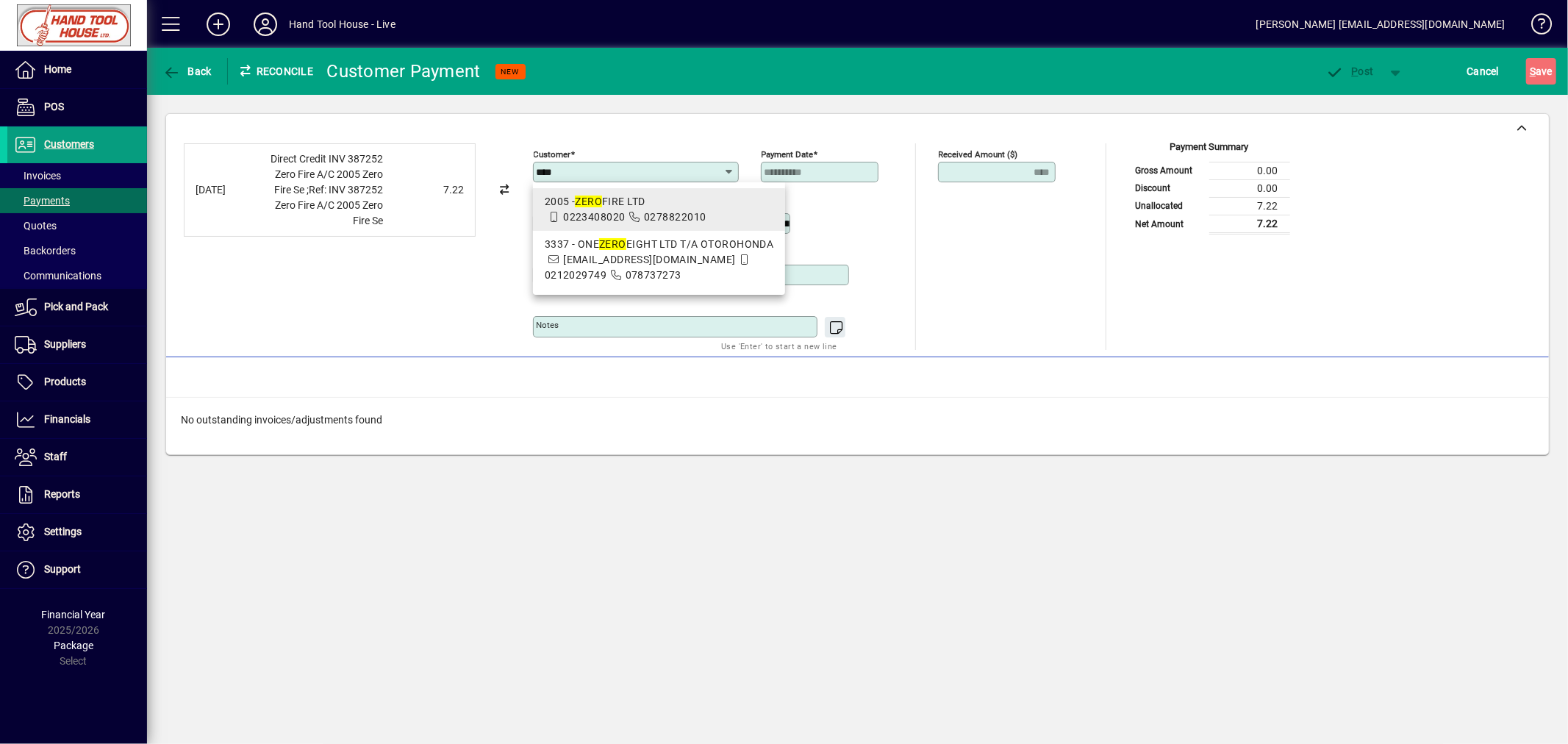
click at [604, 201] on div "2005 - ZERO FIRE LTD" at bounding box center [660, 201] width 229 height 16
type input "**********"
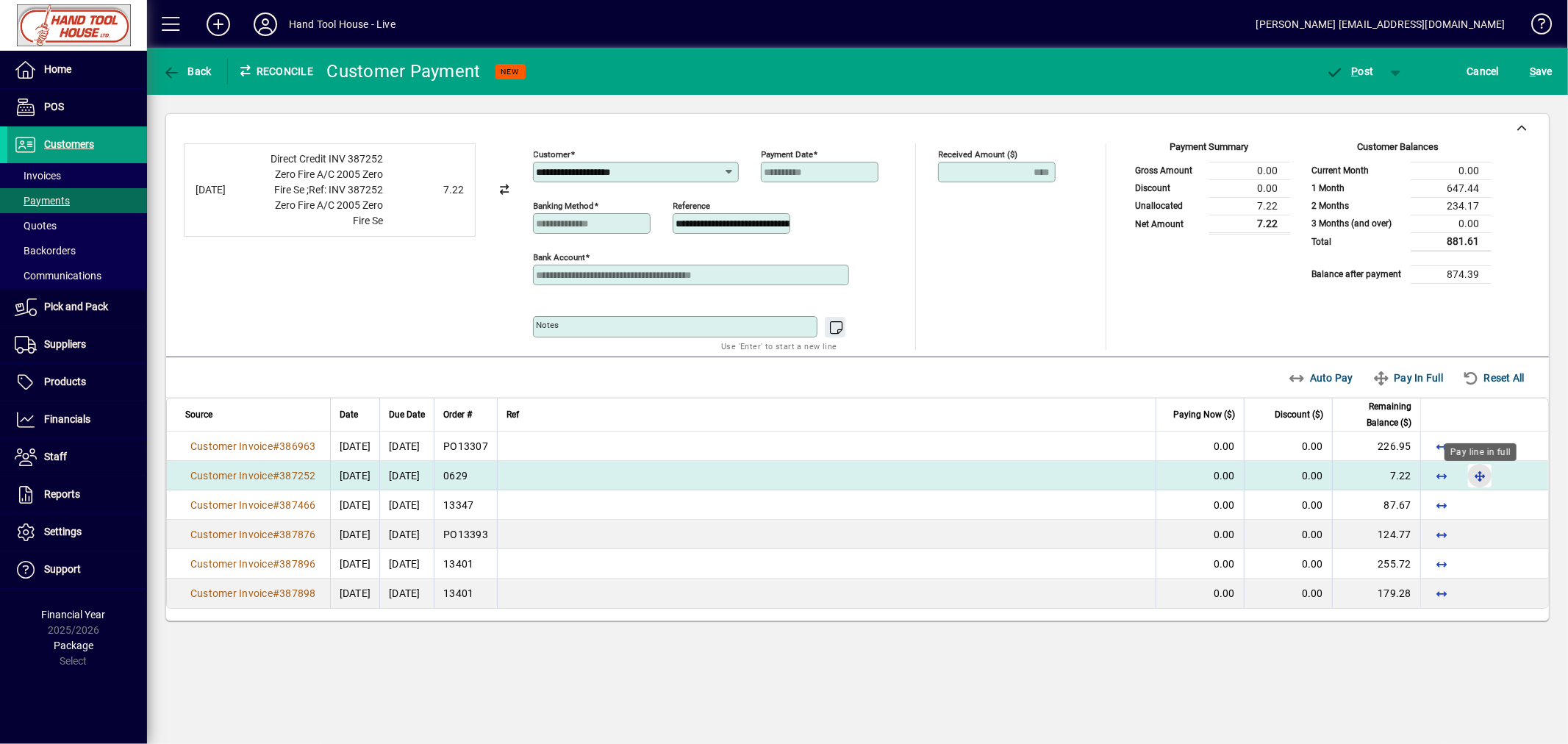
click at [1482, 478] on span "button" at bounding box center [1479, 476] width 35 height 35
click at [1355, 70] on span "P" at bounding box center [1355, 71] width 7 height 11
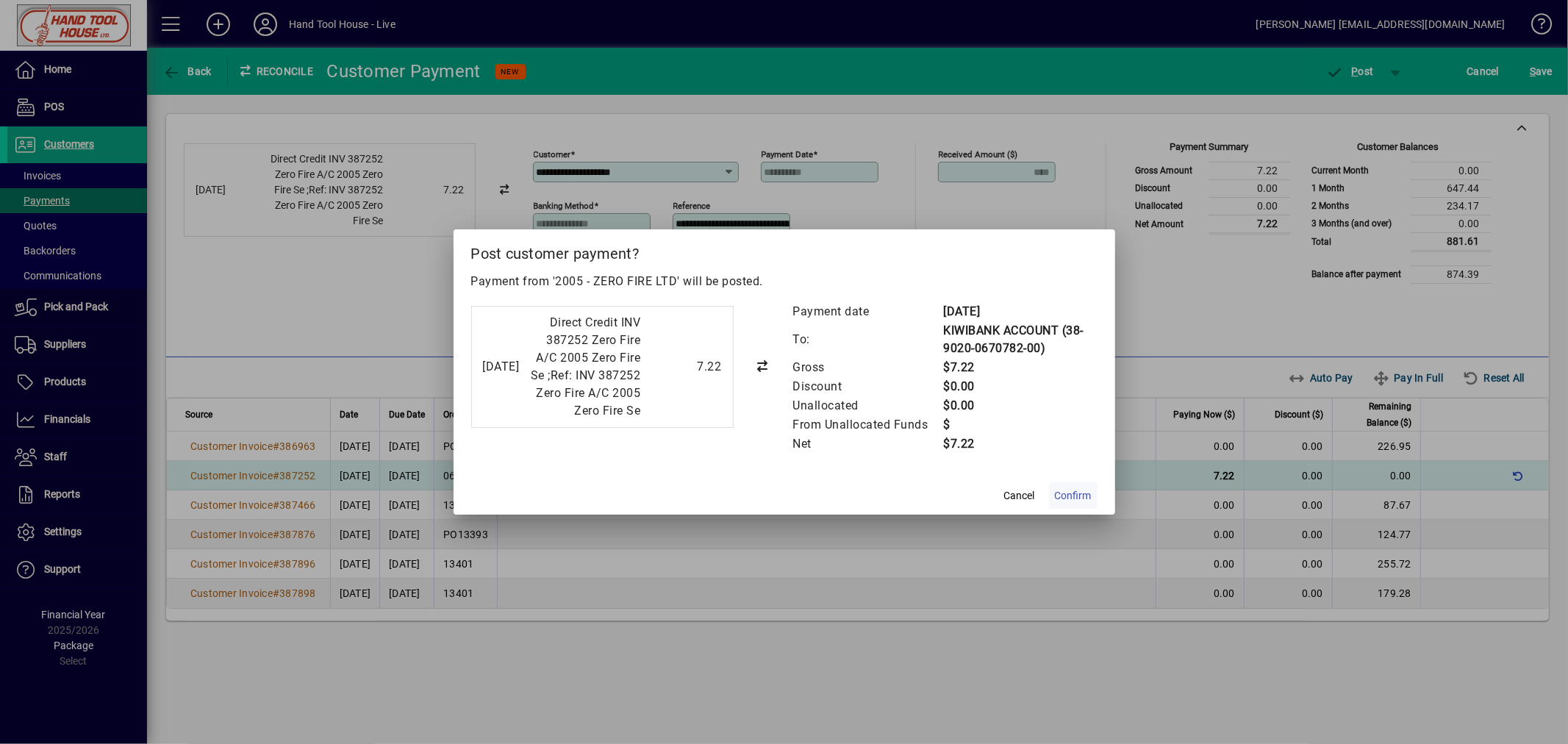
click at [1068, 503] on span "Confirm" at bounding box center [1073, 495] width 37 height 16
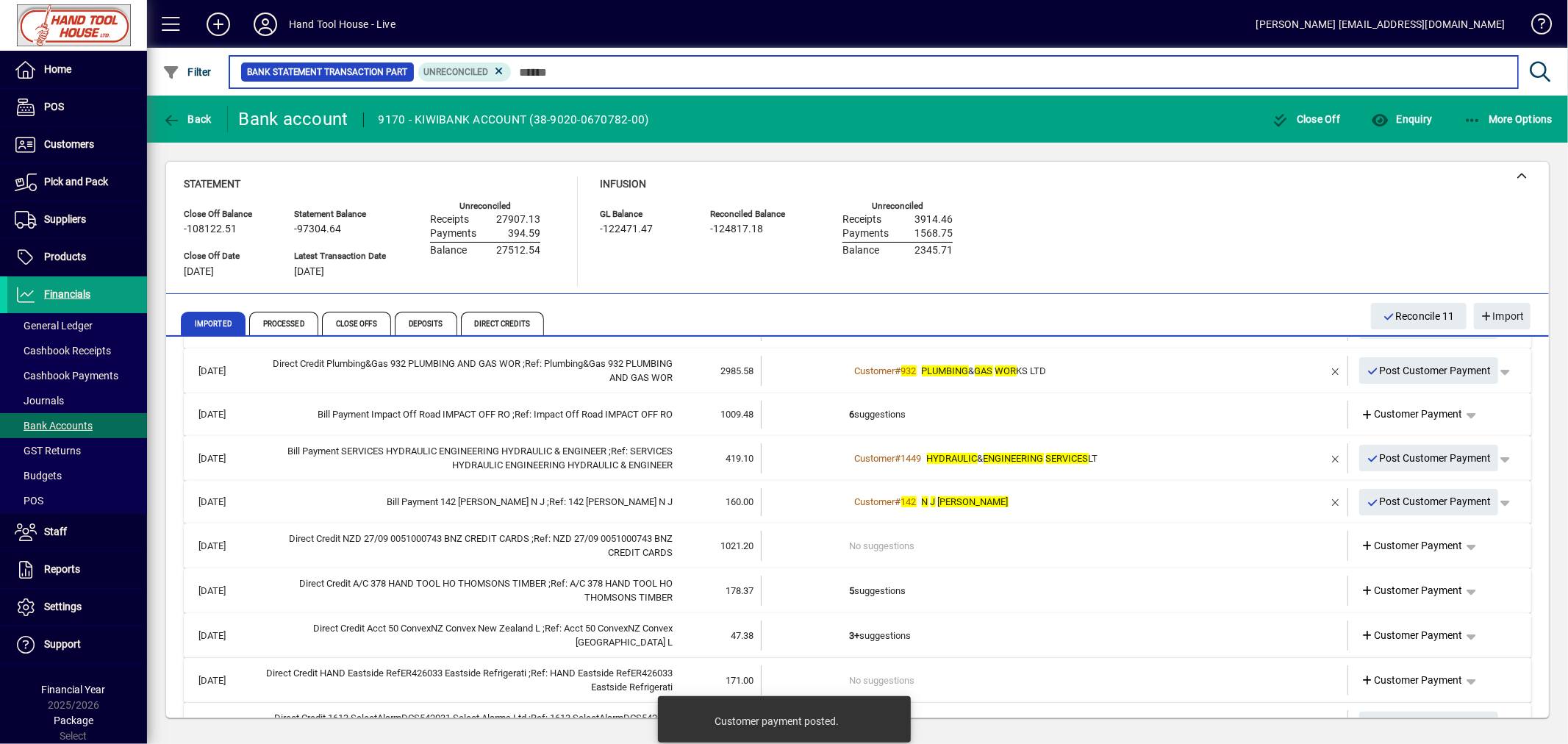
scroll to position [350, 0]
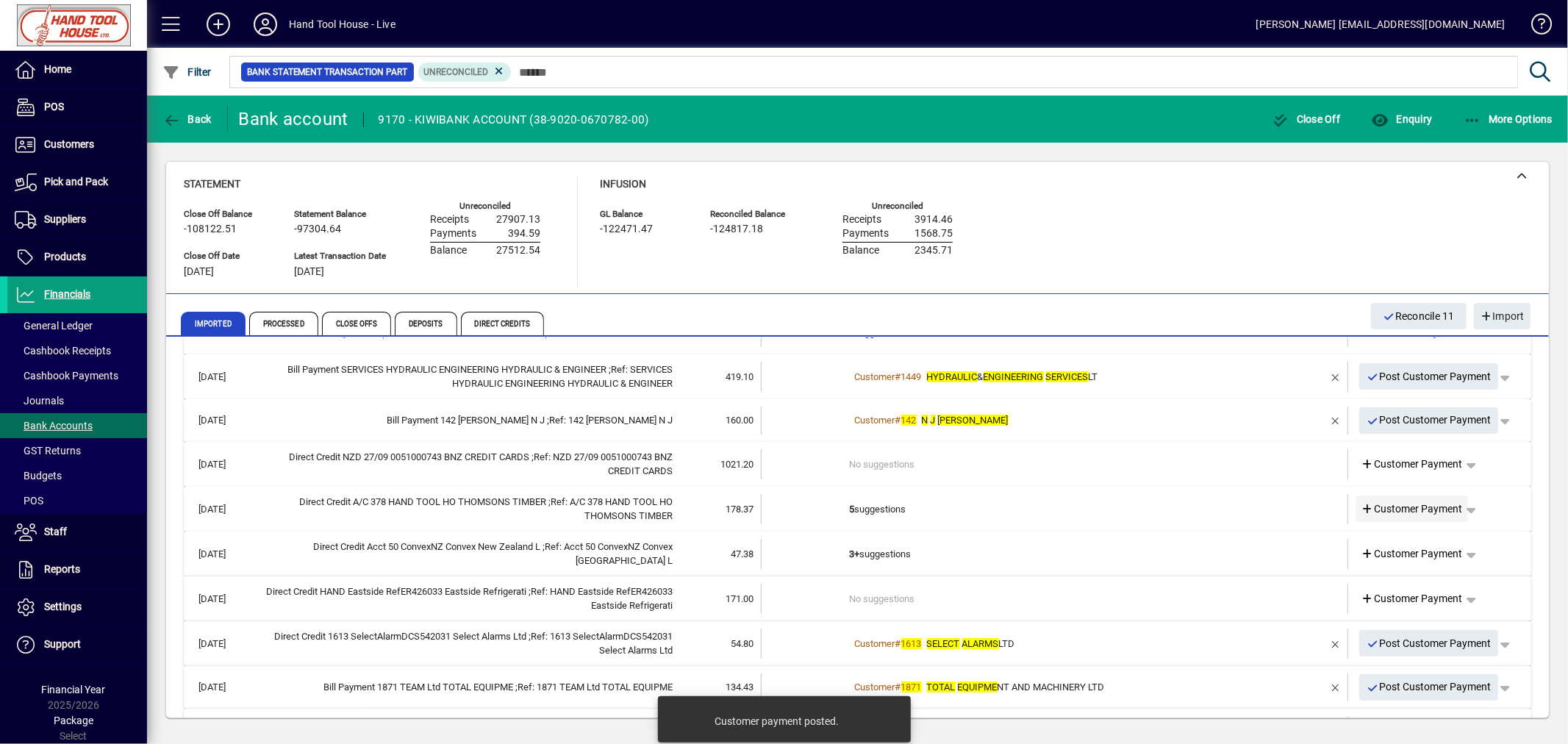
click at [1365, 504] on span "Customer Payment" at bounding box center [1412, 509] width 101 height 16
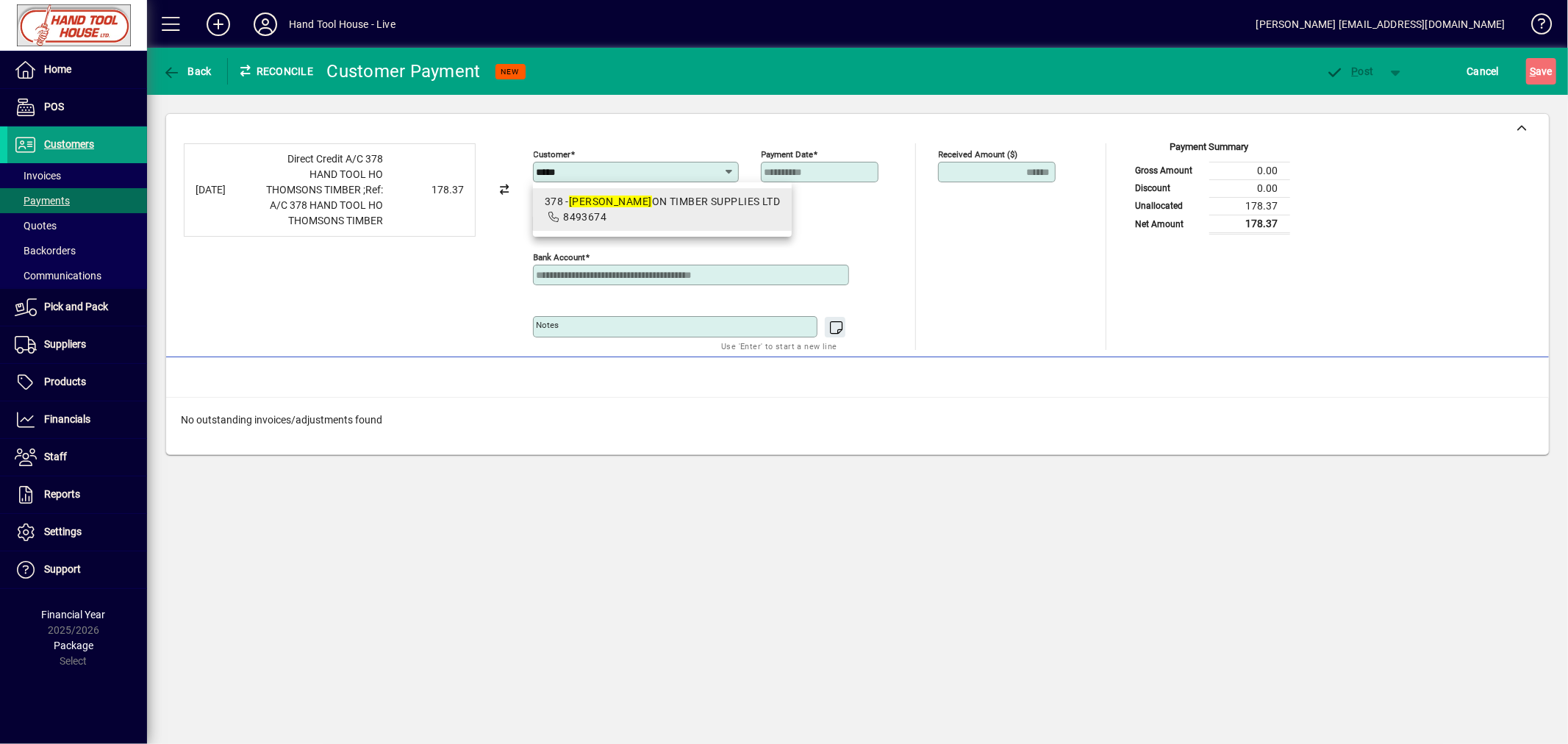
click at [664, 200] on div "378 - THOMS ON TIMBER SUPPLIES LTD" at bounding box center [663, 201] width 236 height 16
type input "**********"
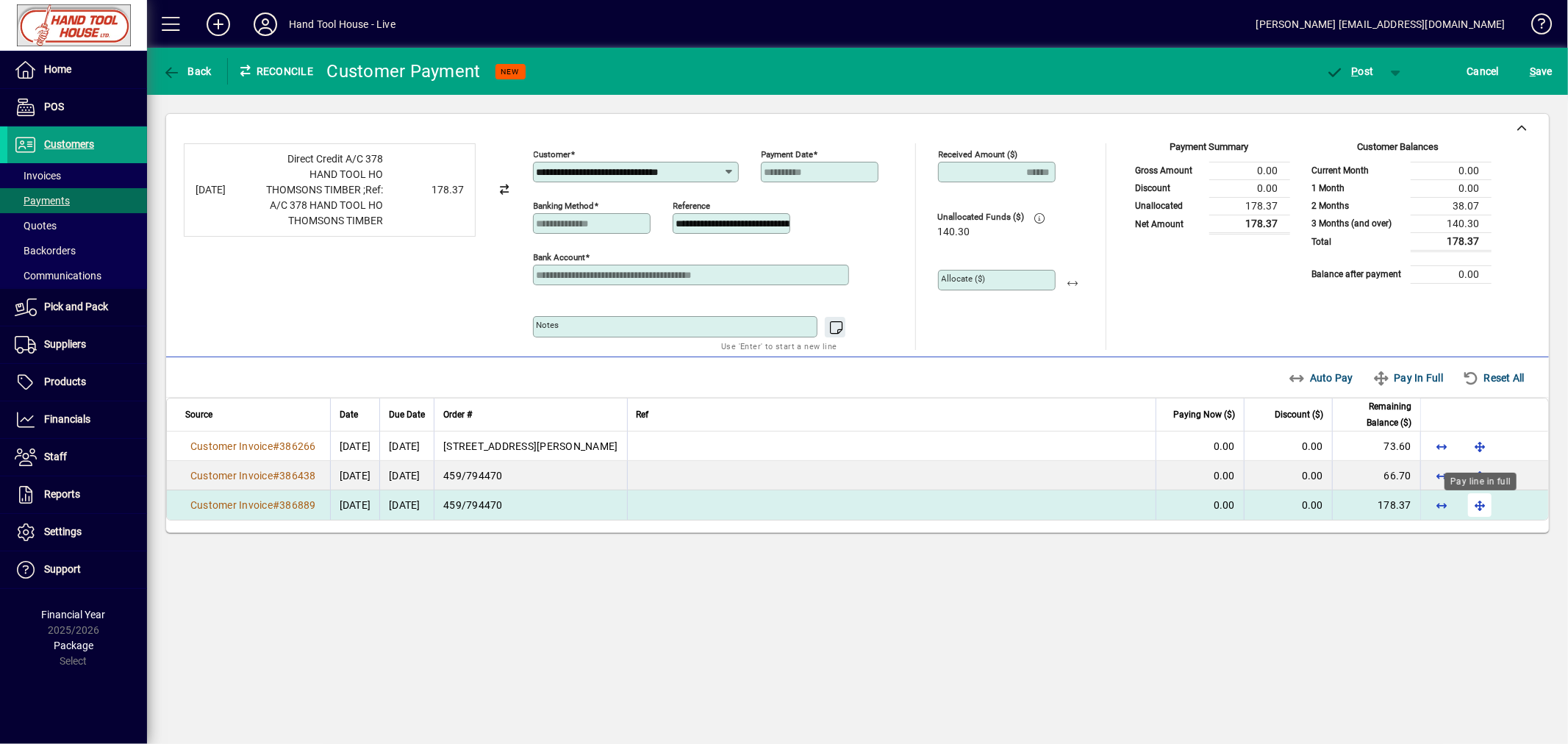
click at [1476, 510] on span "button" at bounding box center [1479, 504] width 35 height 35
click at [1361, 66] on span "P ost" at bounding box center [1349, 71] width 47 height 11
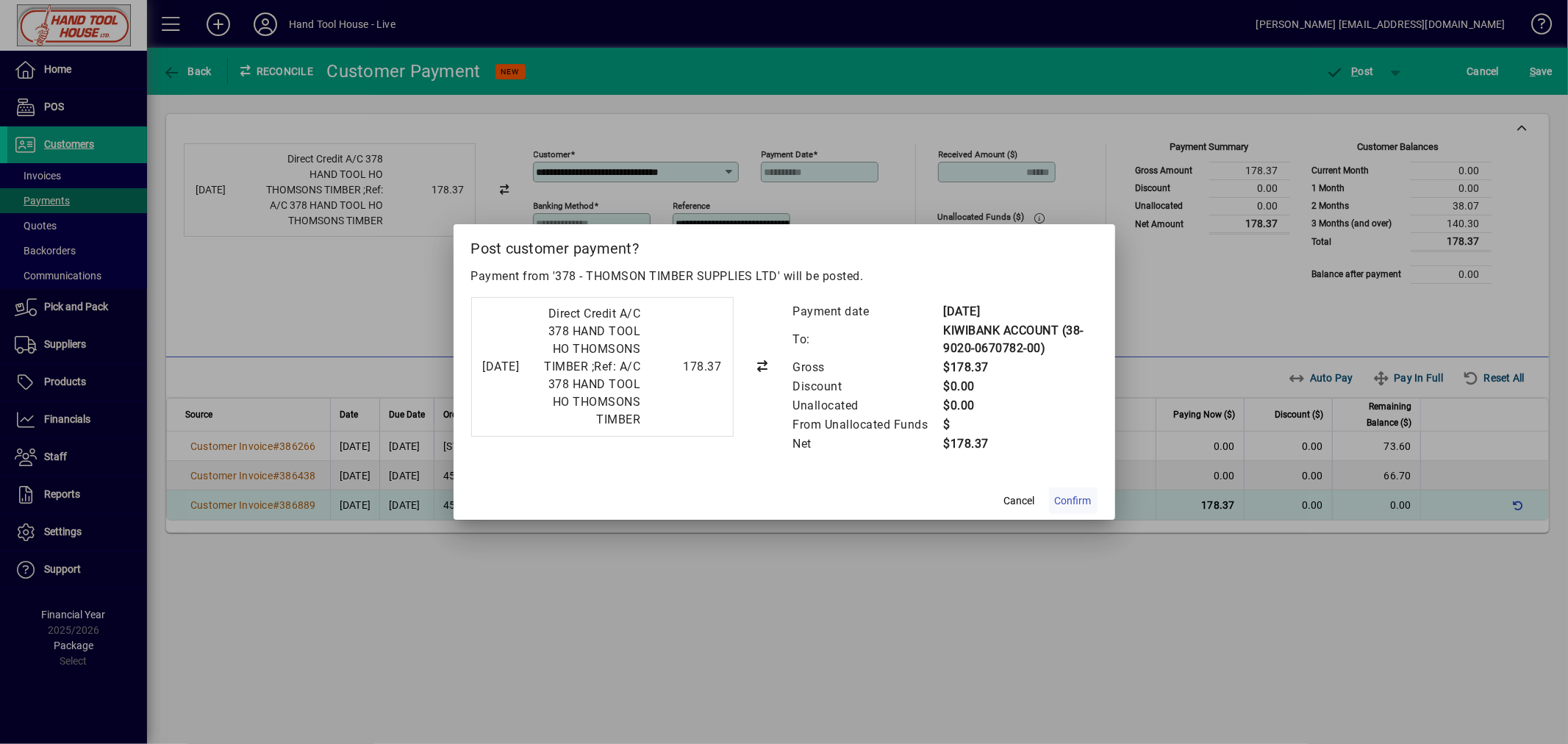
click at [1080, 509] on span "Confirm" at bounding box center [1073, 501] width 37 height 16
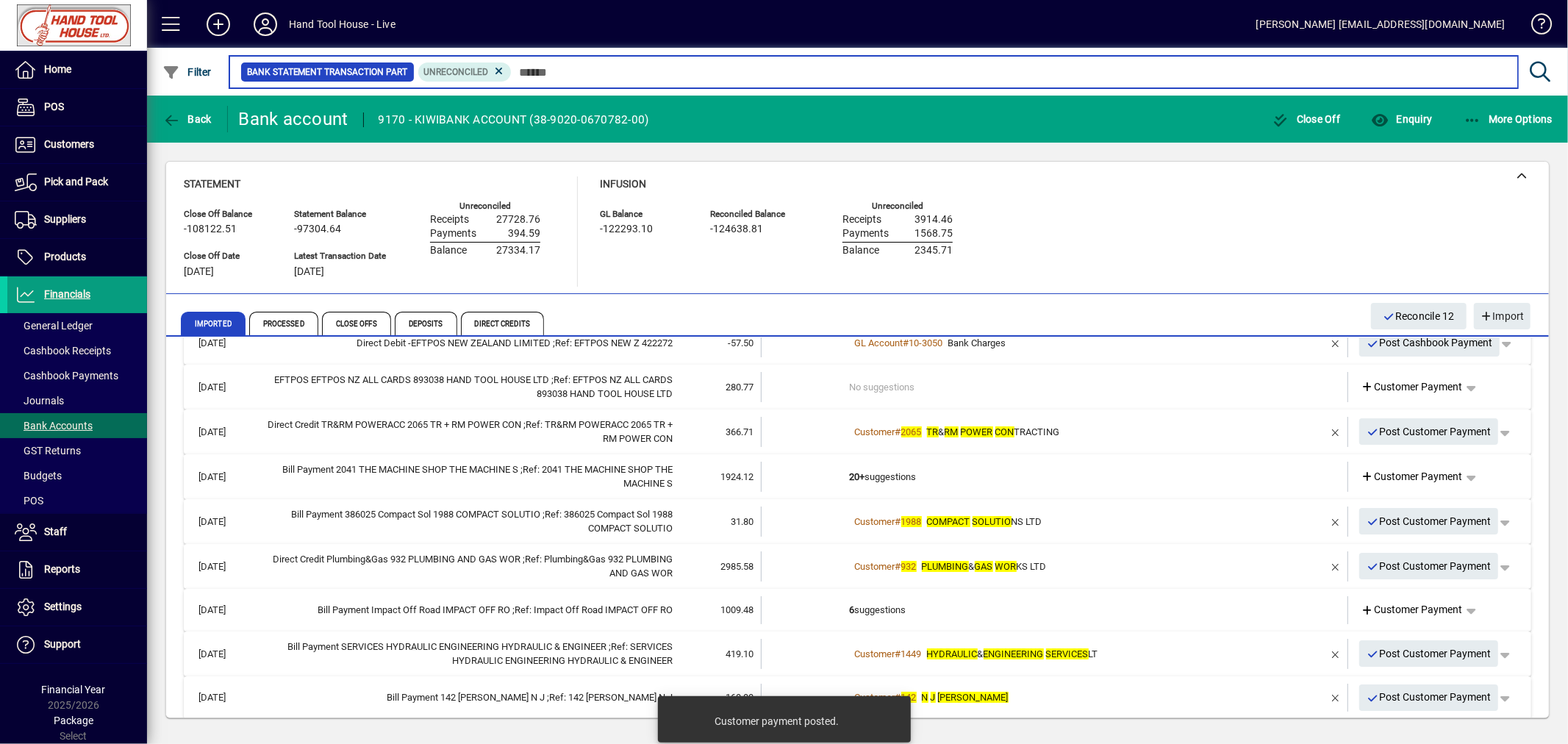
scroll to position [327, 0]
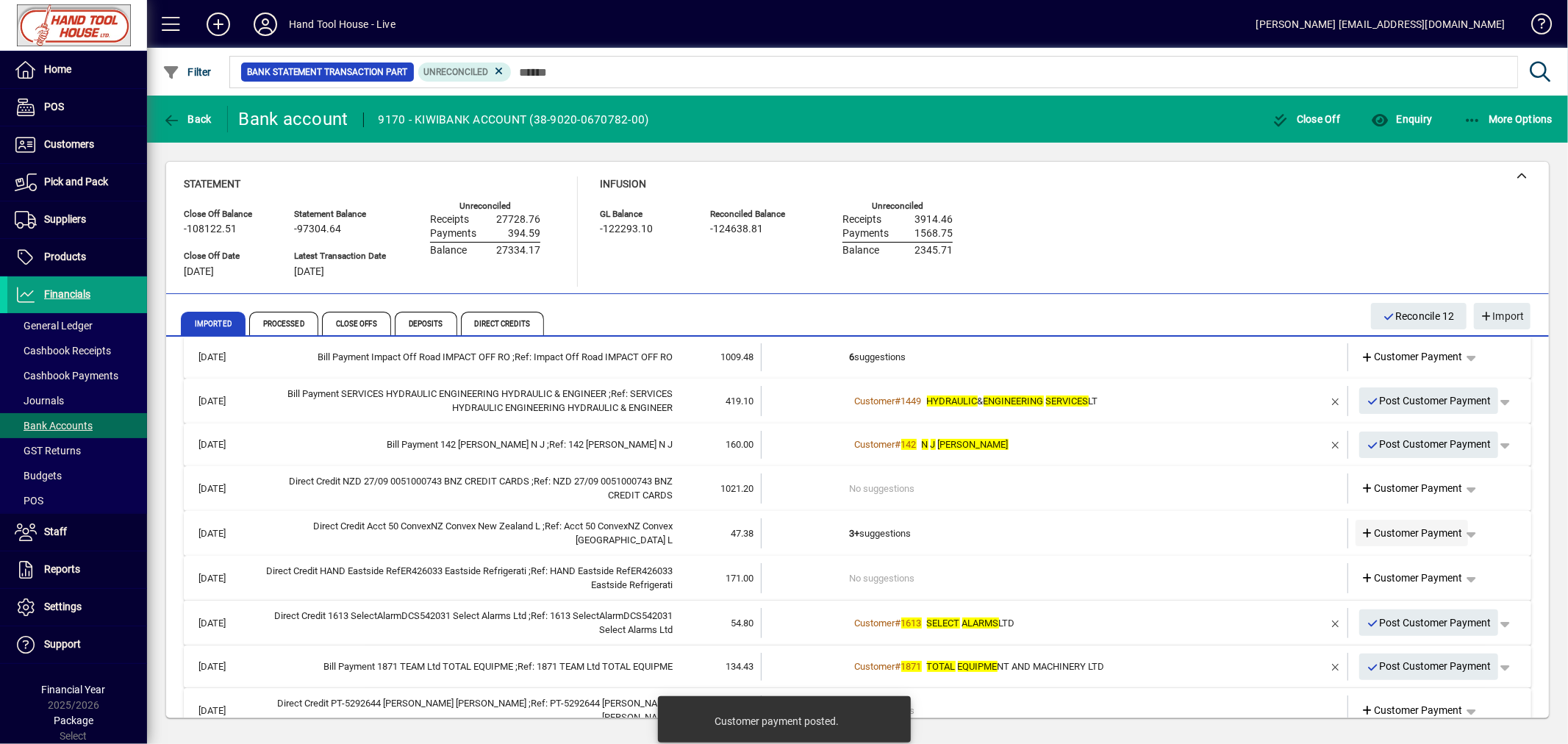
click at [1416, 530] on span "Customer Payment" at bounding box center [1412, 533] width 101 height 16
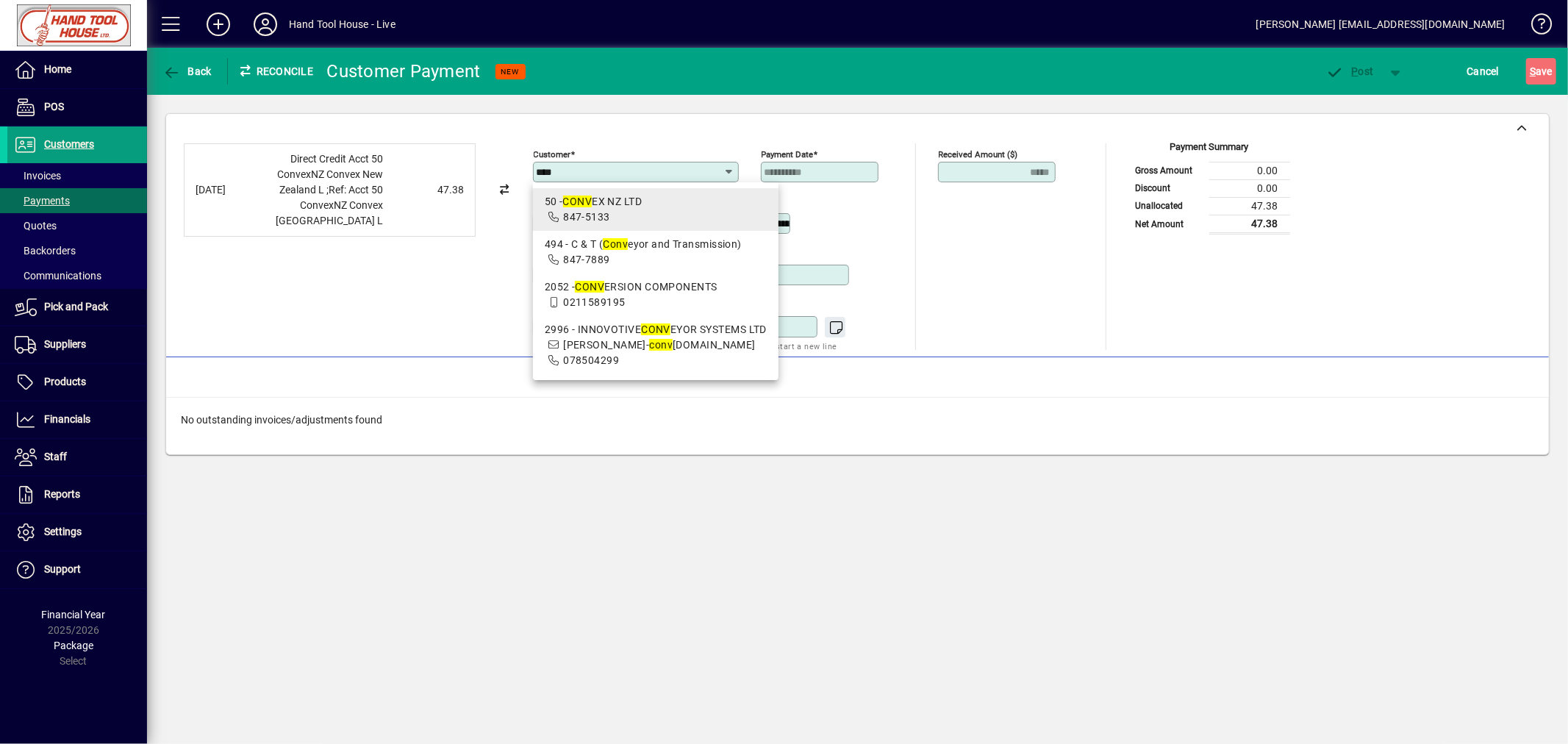
click at [593, 207] on div "50 - CONV EX NZ LTD" at bounding box center [656, 201] width 222 height 16
type input "**********"
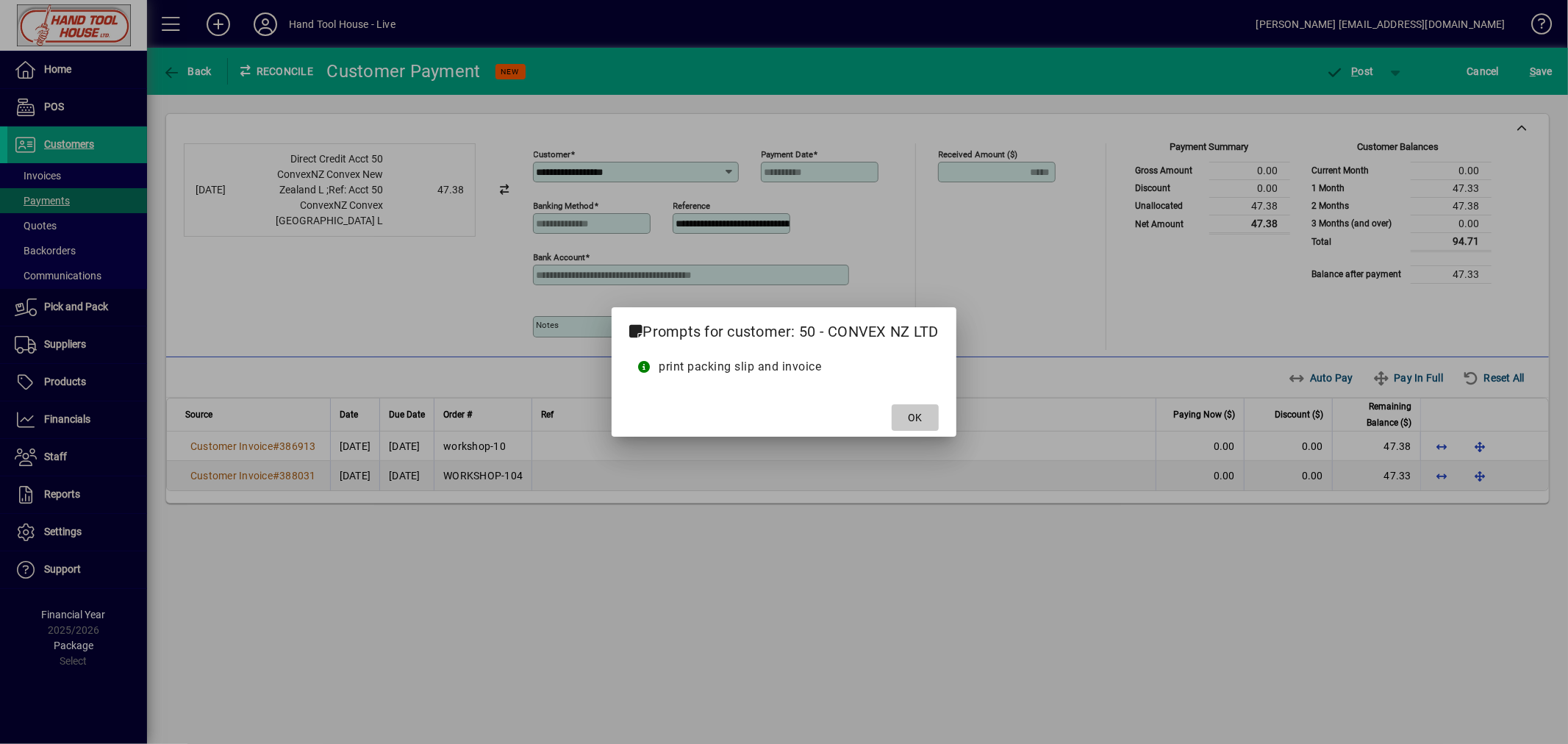
click at [899, 419] on span at bounding box center [914, 417] width 47 height 35
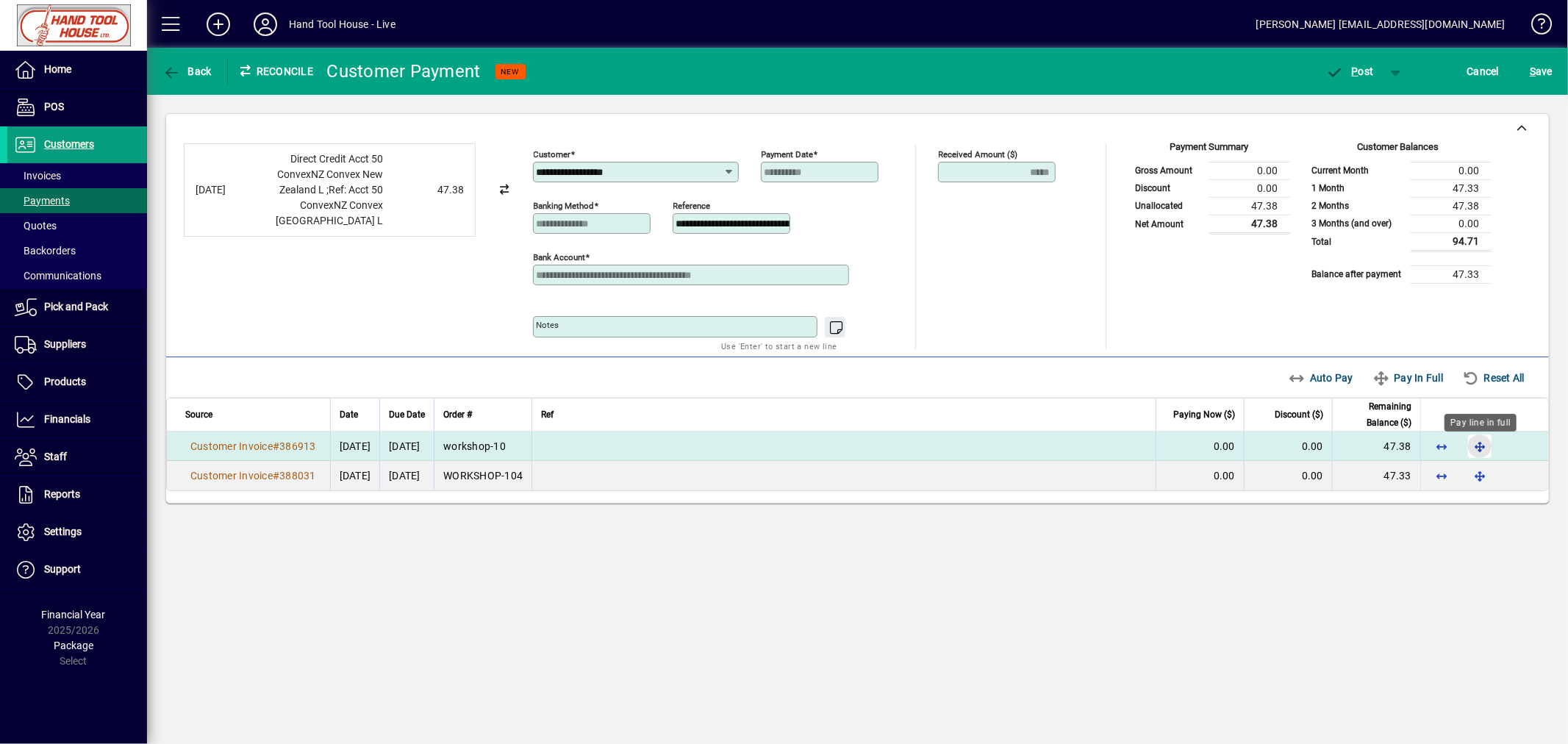
click at [1480, 444] on span "button" at bounding box center [1479, 446] width 35 height 35
click at [1360, 66] on span "P ost" at bounding box center [1349, 71] width 47 height 11
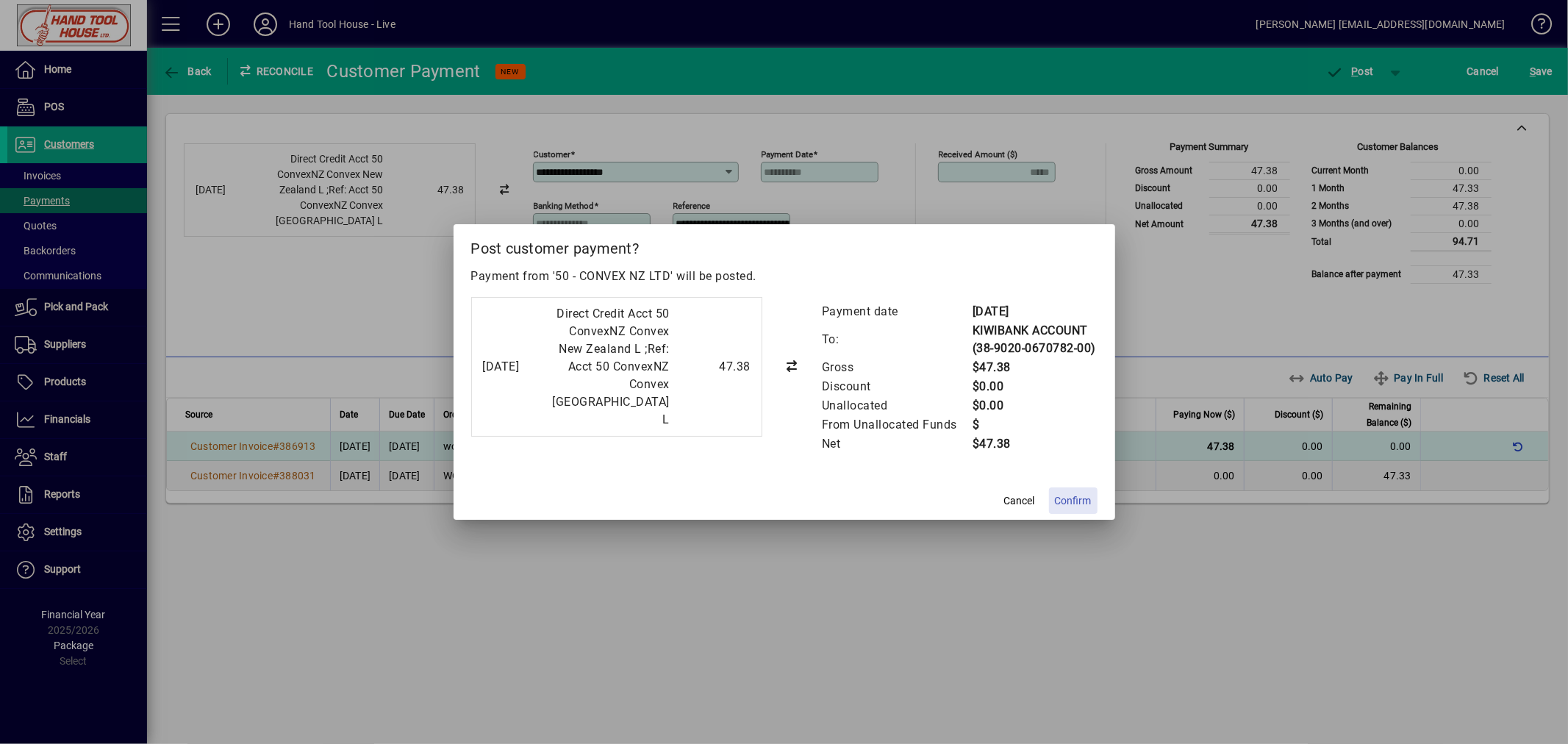
click at [1079, 509] on span "Confirm" at bounding box center [1073, 501] width 37 height 16
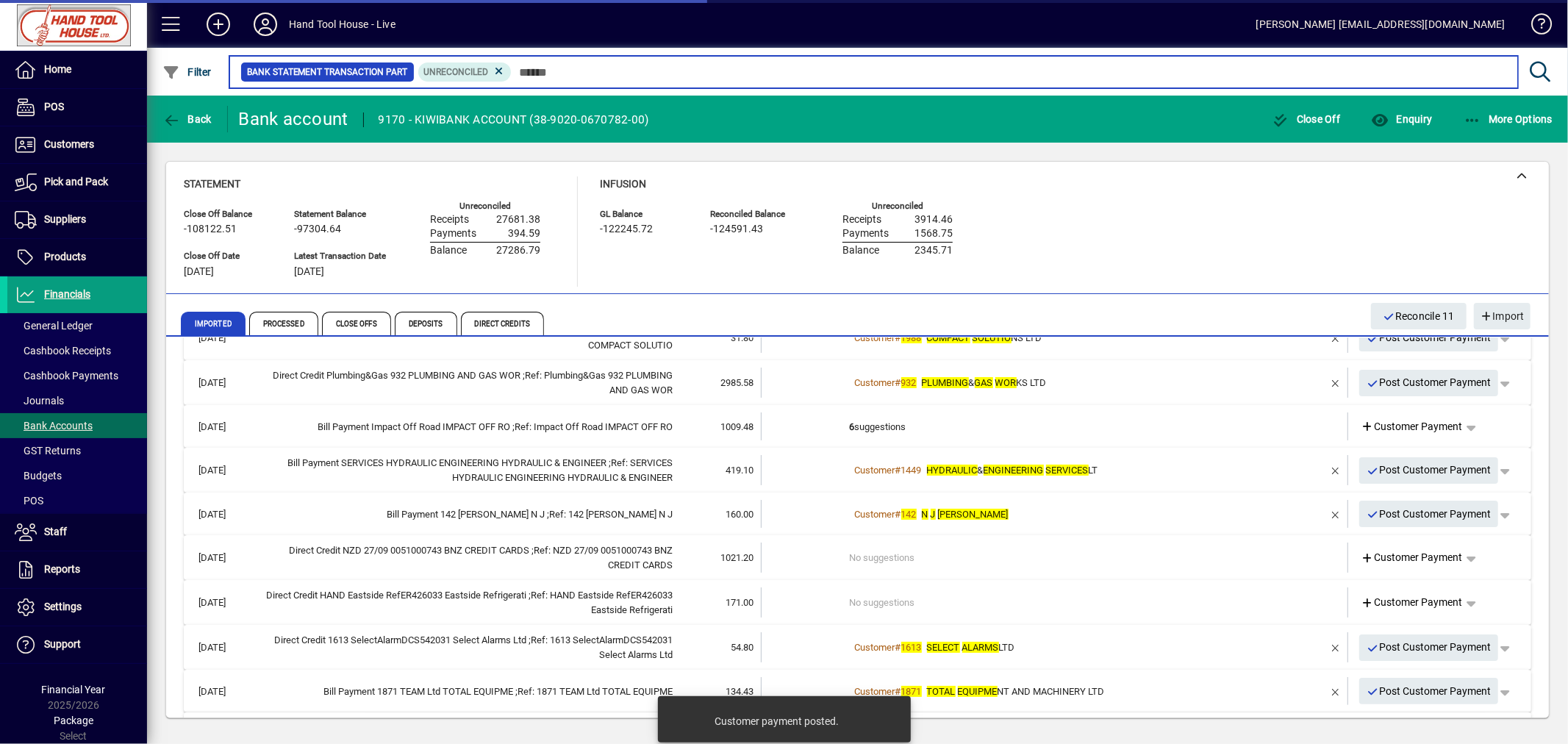
scroll to position [257, 0]
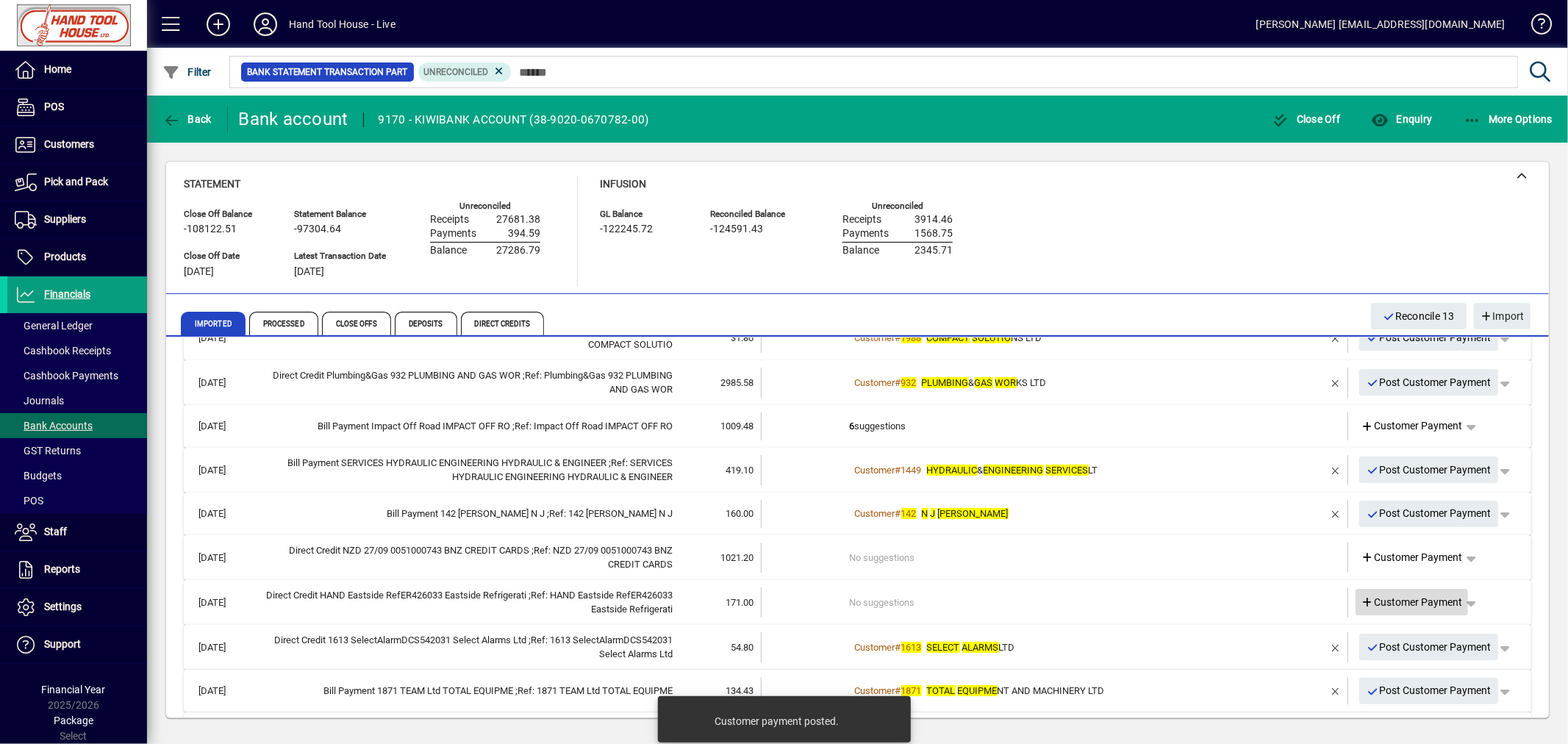
click at [1430, 597] on span "Customer Payment" at bounding box center [1412, 602] width 101 height 16
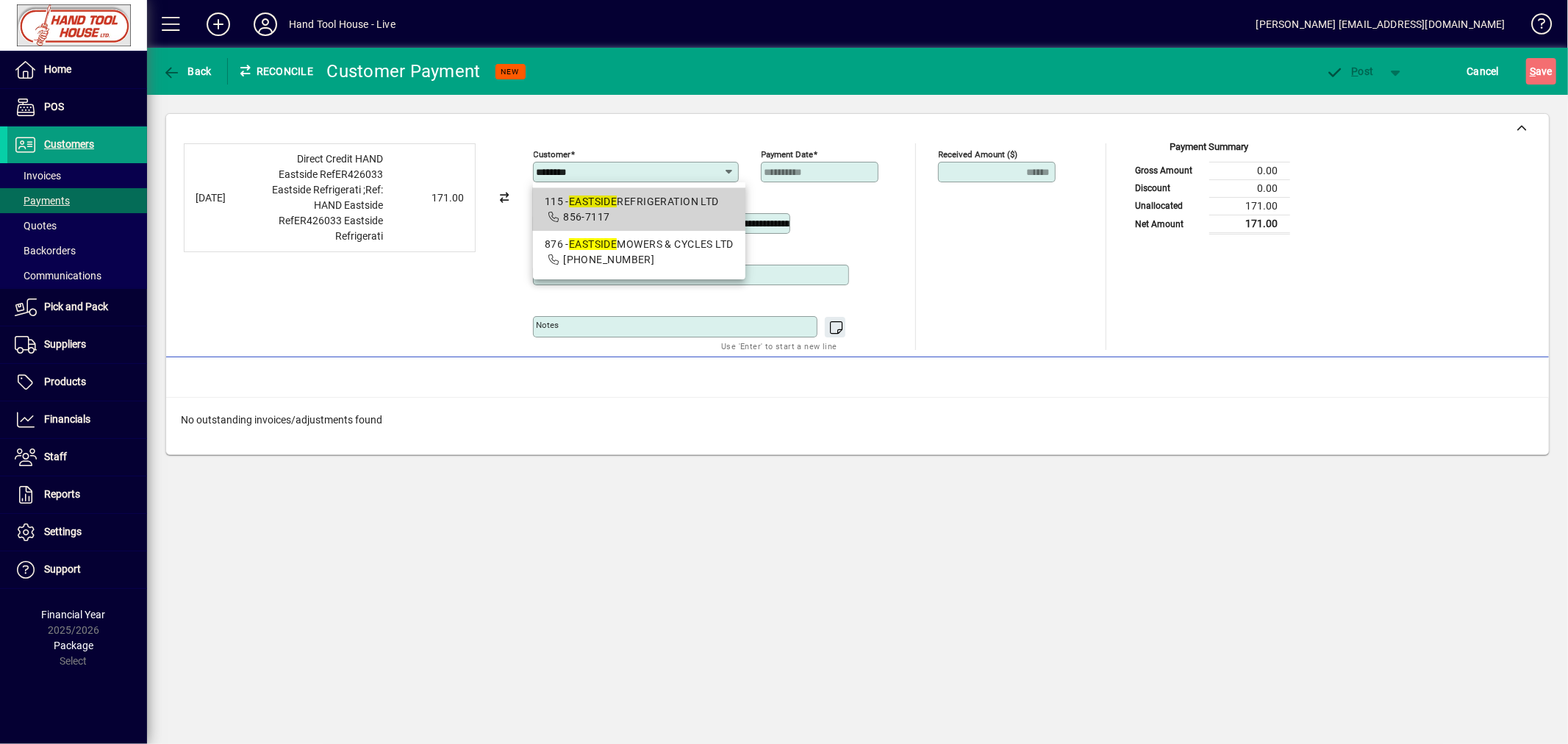
click at [612, 206] on em "EASTSIDE" at bounding box center [593, 201] width 48 height 11
type input "**********"
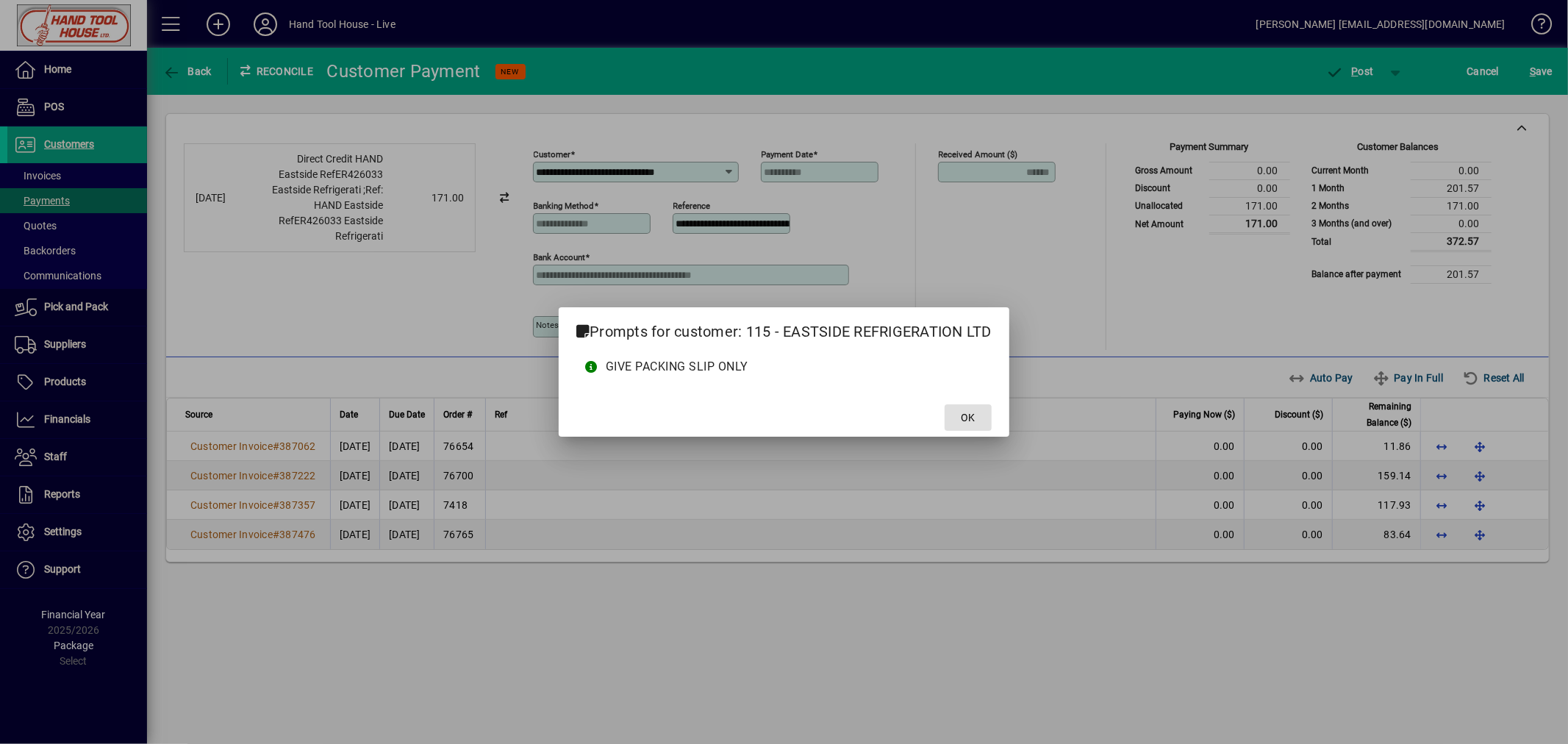
click at [993, 415] on mat-dialog-actions "OK" at bounding box center [784, 417] width 451 height 39
click at [989, 419] on span at bounding box center [967, 417] width 47 height 35
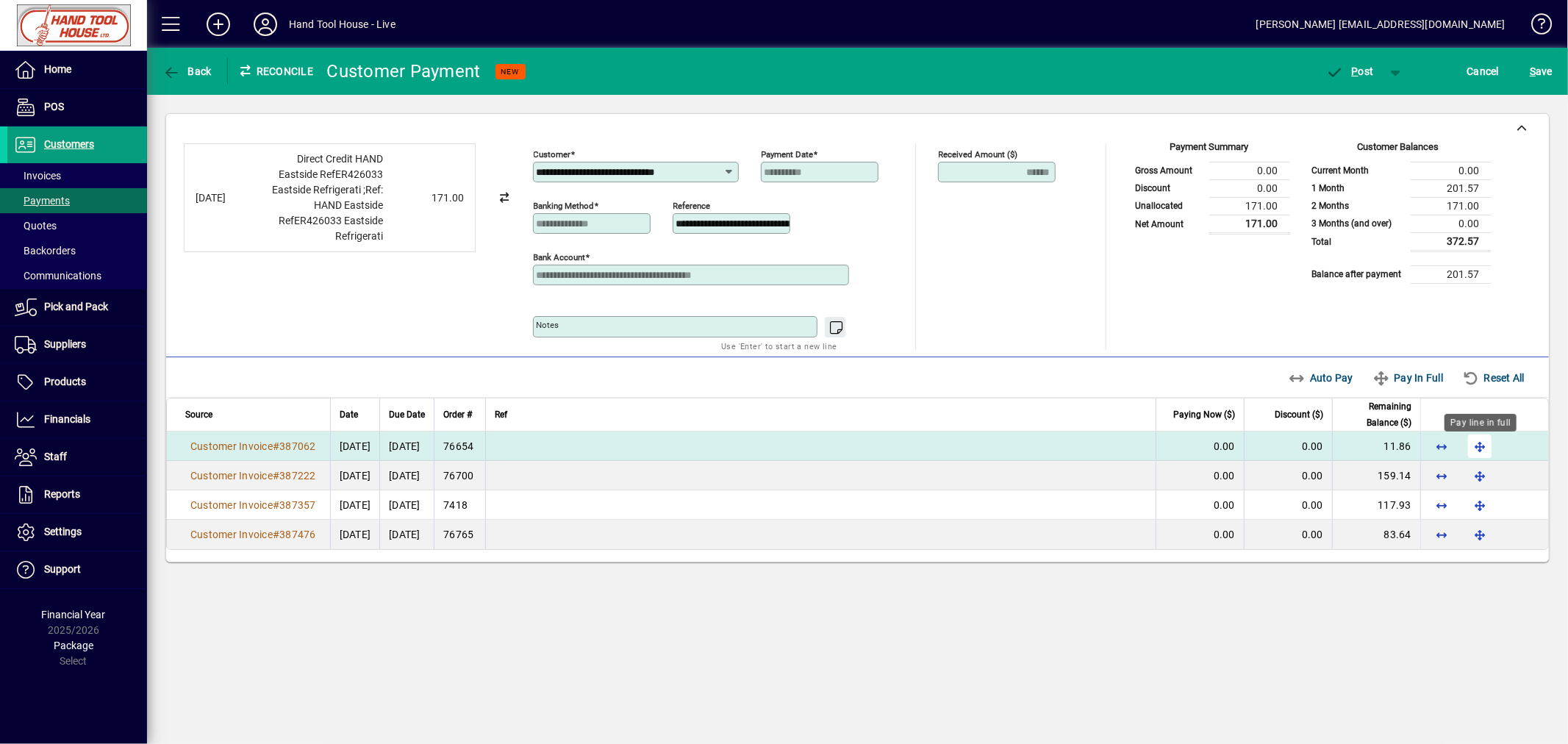
click at [1482, 444] on span "button" at bounding box center [1479, 446] width 35 height 35
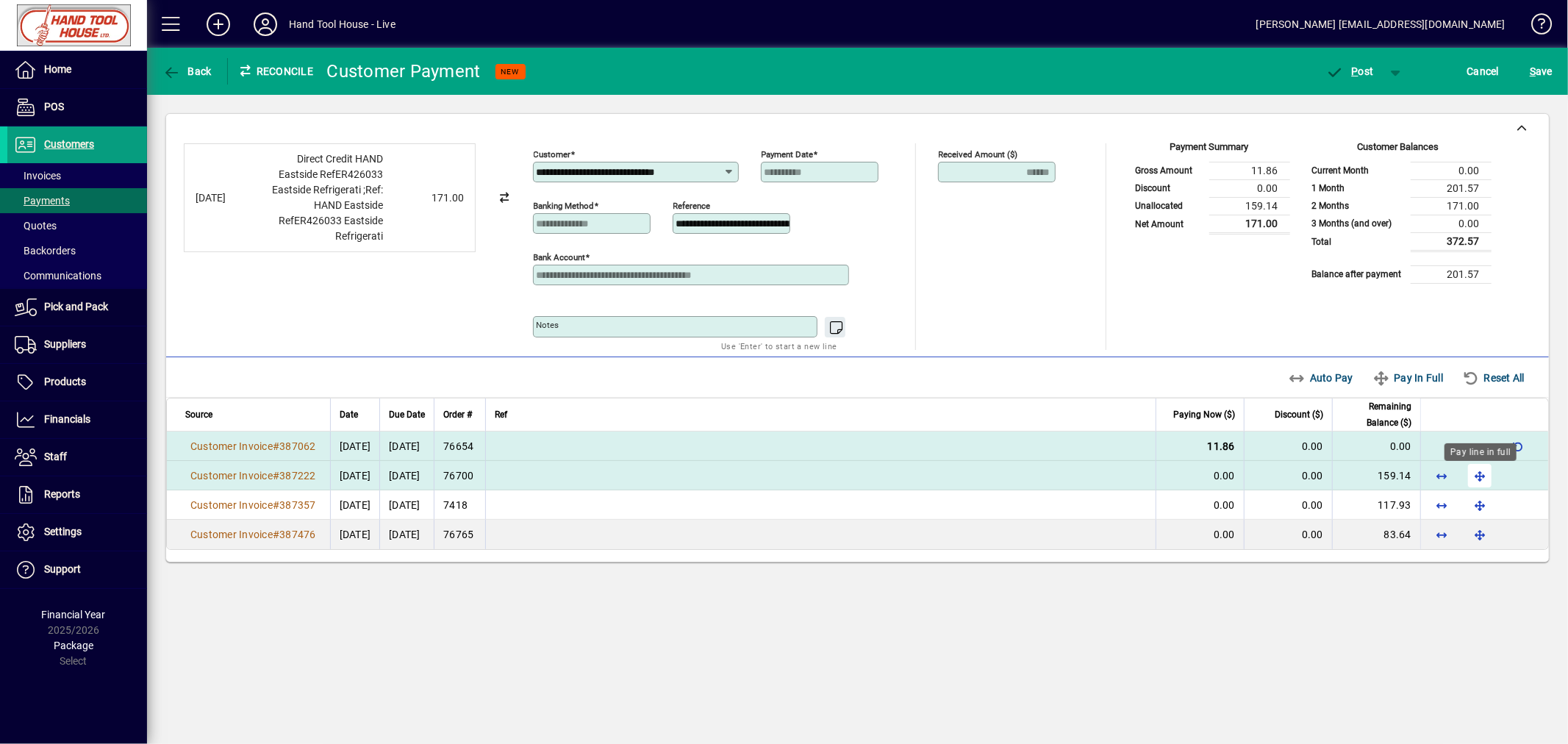
click at [1482, 478] on span "button" at bounding box center [1479, 476] width 35 height 35
click at [1367, 70] on span "P ost" at bounding box center [1349, 71] width 47 height 11
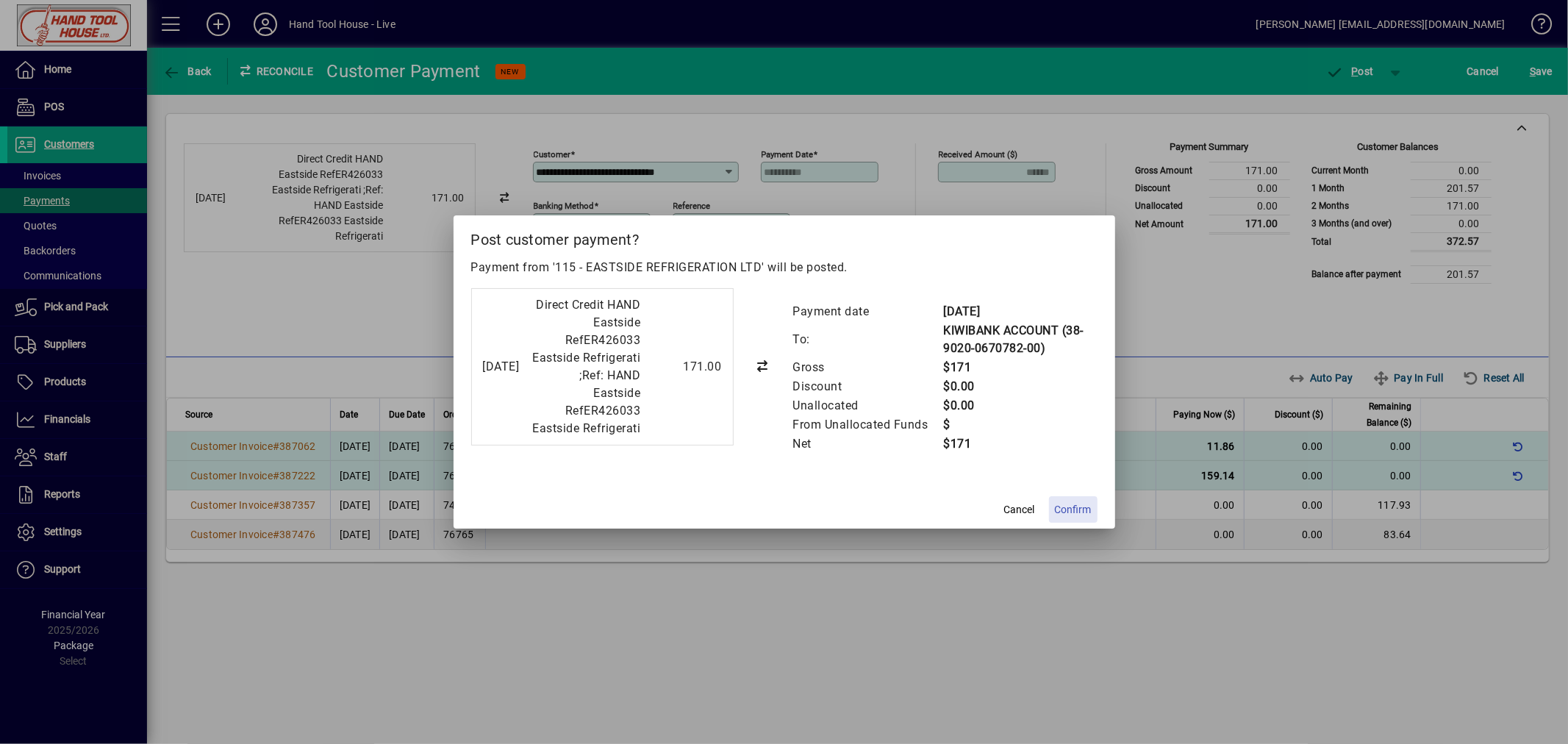
click at [1066, 517] on span "Confirm" at bounding box center [1073, 509] width 37 height 16
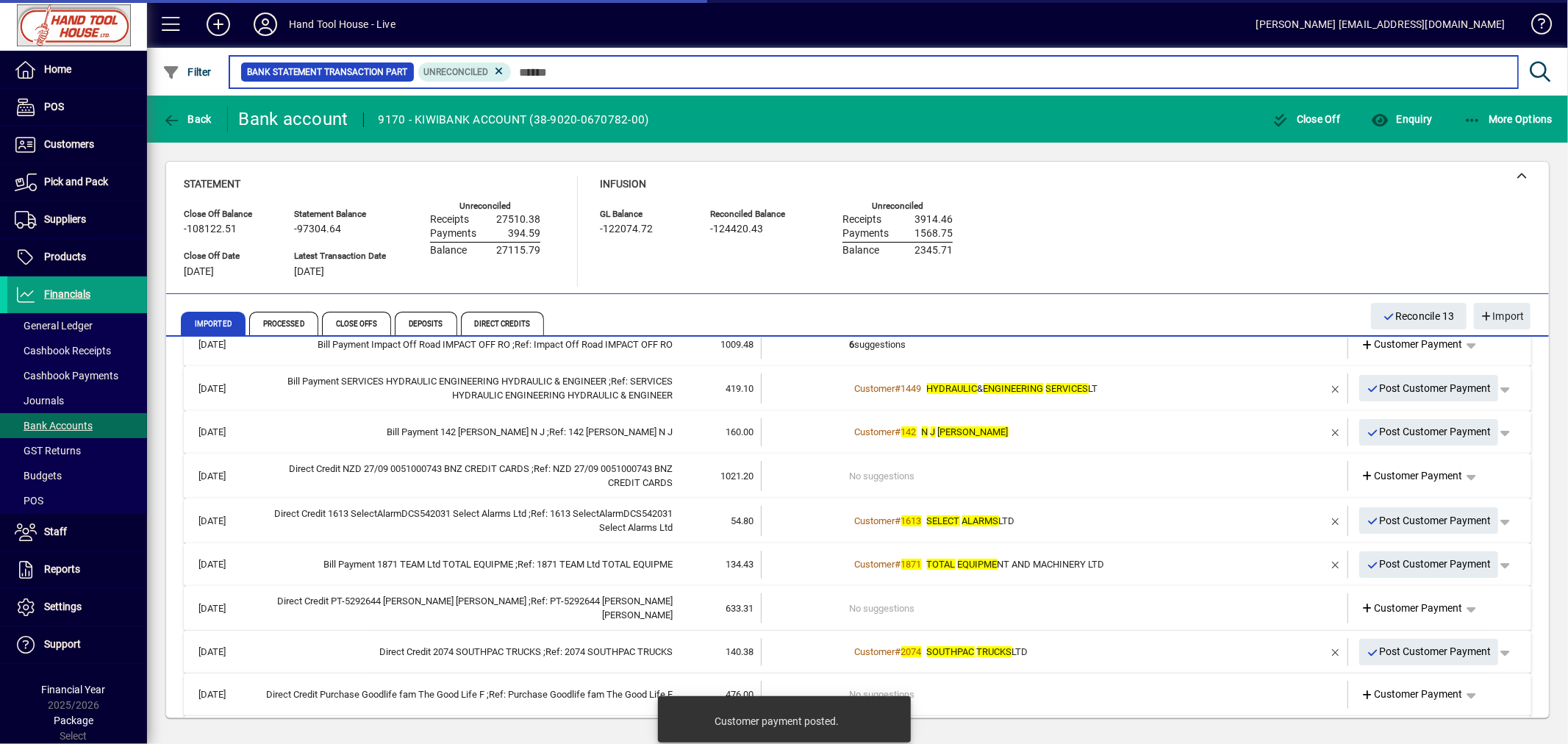
scroll to position [350, 0]
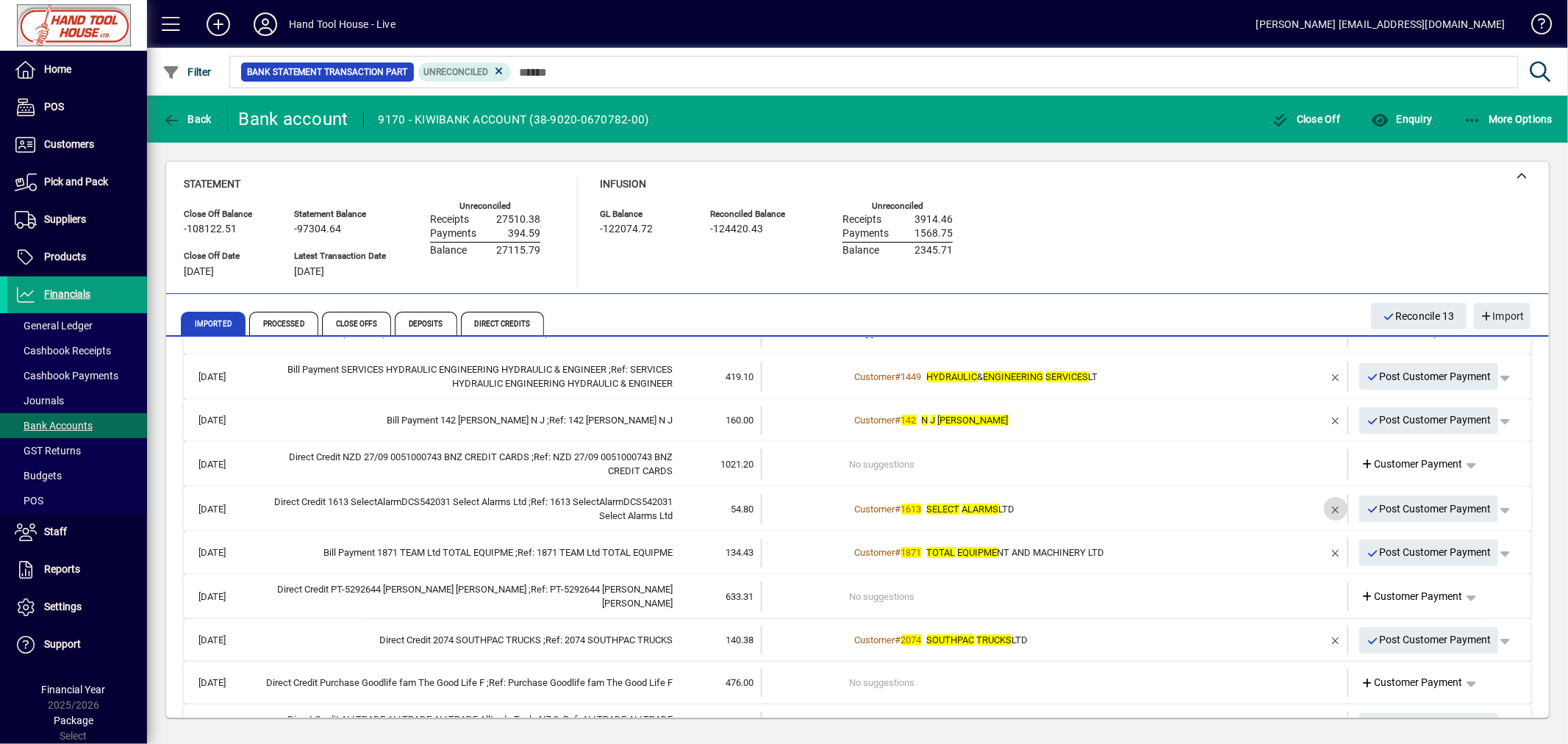
click at [1321, 509] on span "button" at bounding box center [1335, 508] width 35 height 35
click at [1381, 502] on span "Customer Payment" at bounding box center [1412, 509] width 101 height 16
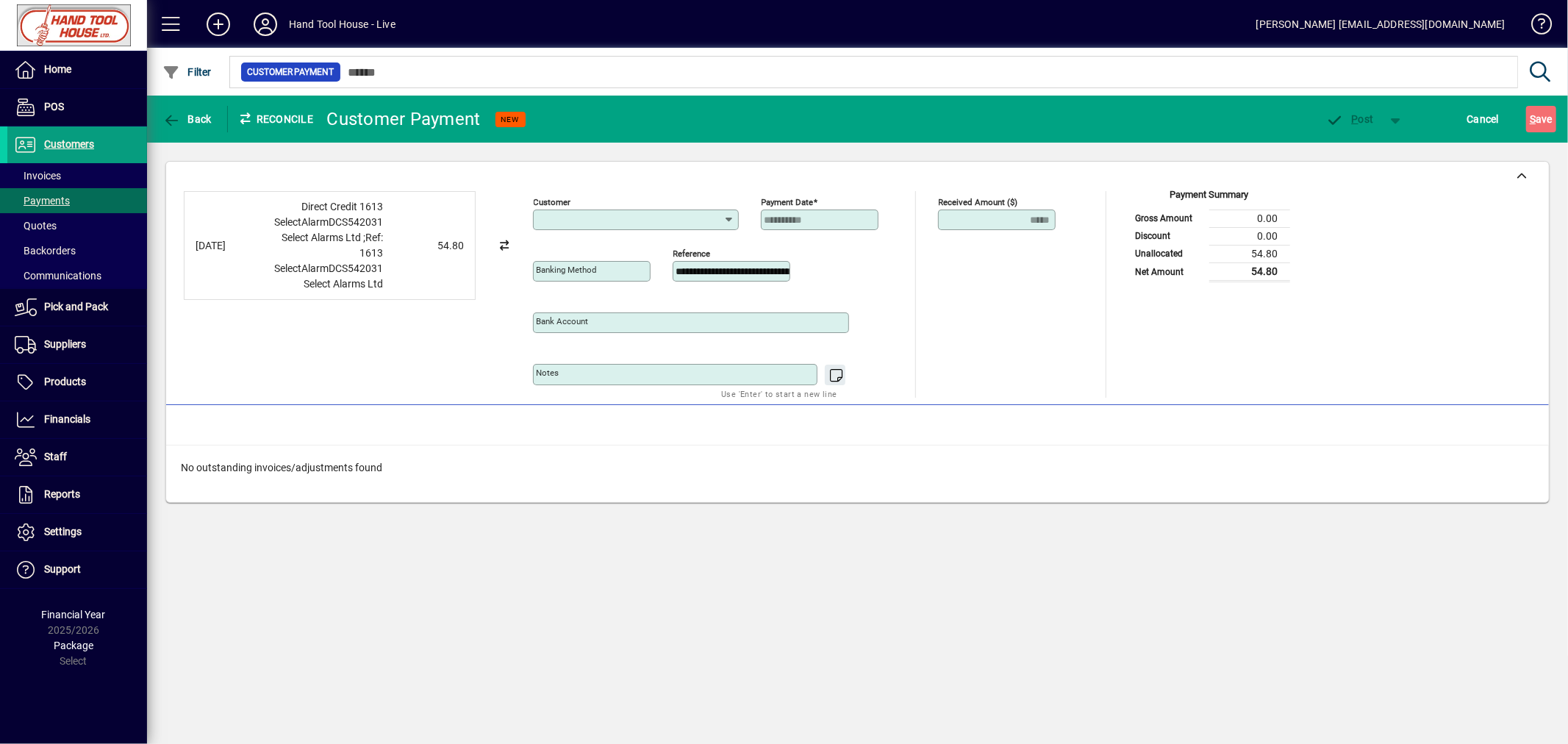
type input "**********"
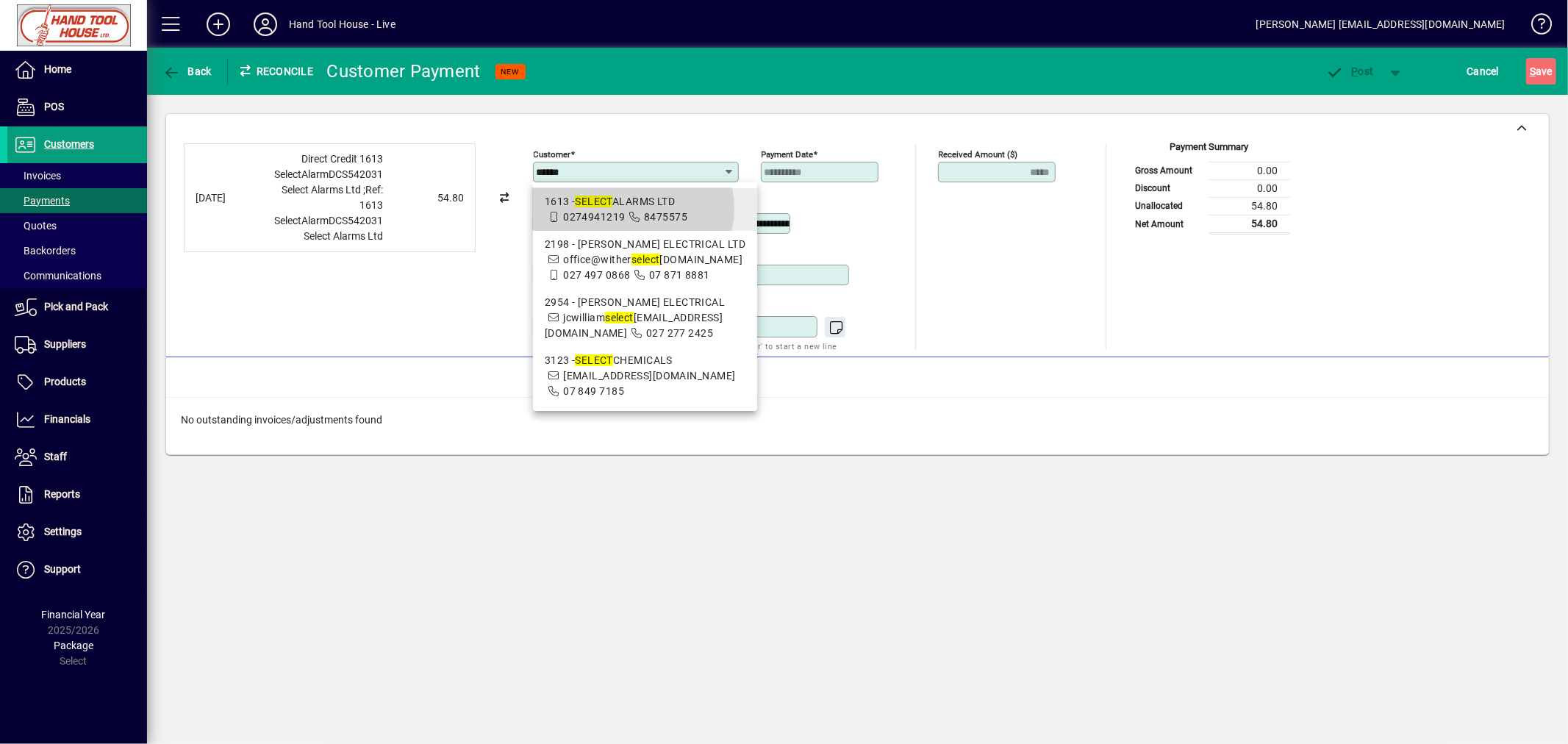
click at [632, 208] on div "1613 - SELECT ALARMS LTD" at bounding box center [645, 201] width 201 height 16
type input "**********"
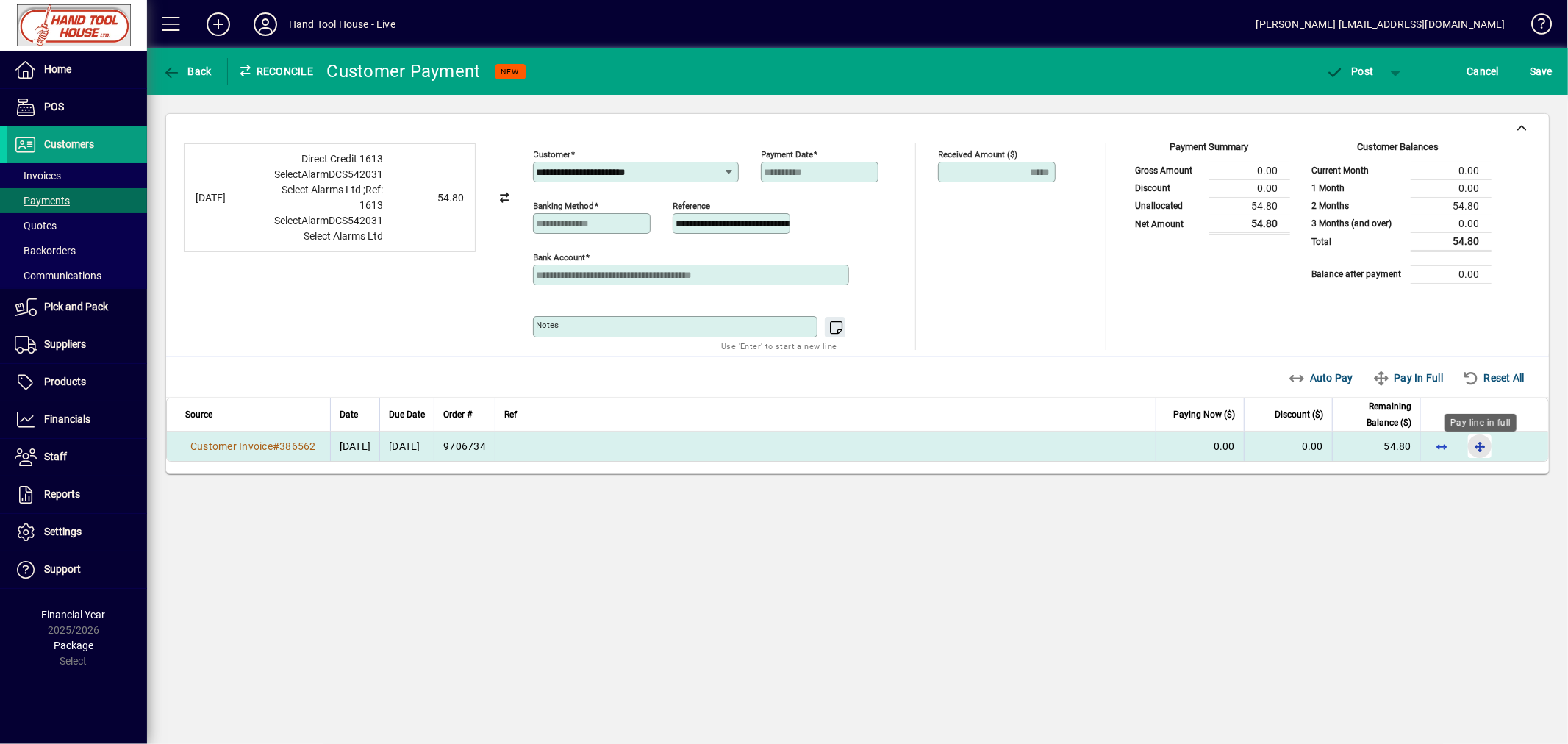
click at [1481, 447] on span "button" at bounding box center [1479, 446] width 35 height 35
click at [1366, 66] on span "P ost" at bounding box center [1349, 71] width 47 height 11
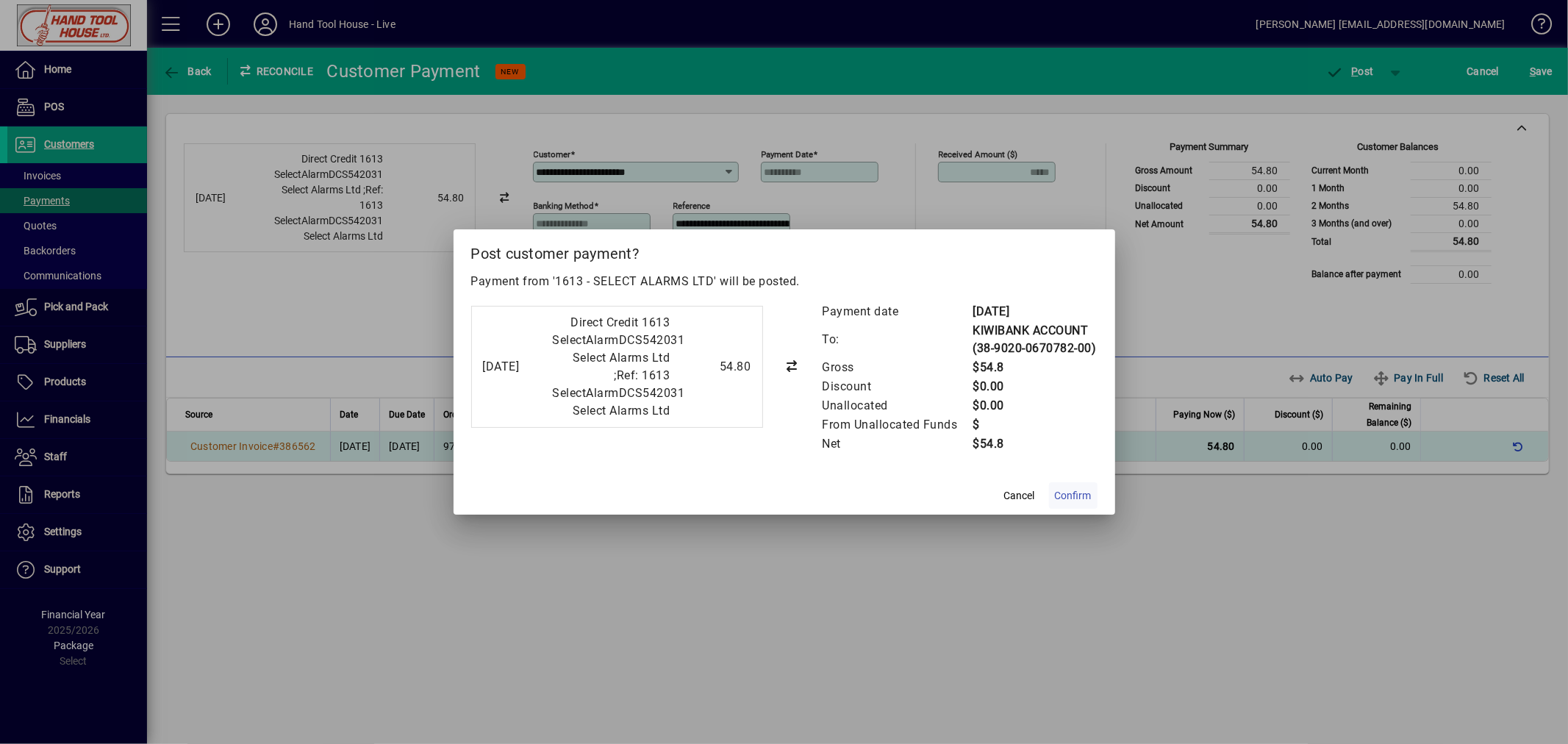
click at [1081, 503] on span "Confirm" at bounding box center [1073, 495] width 37 height 16
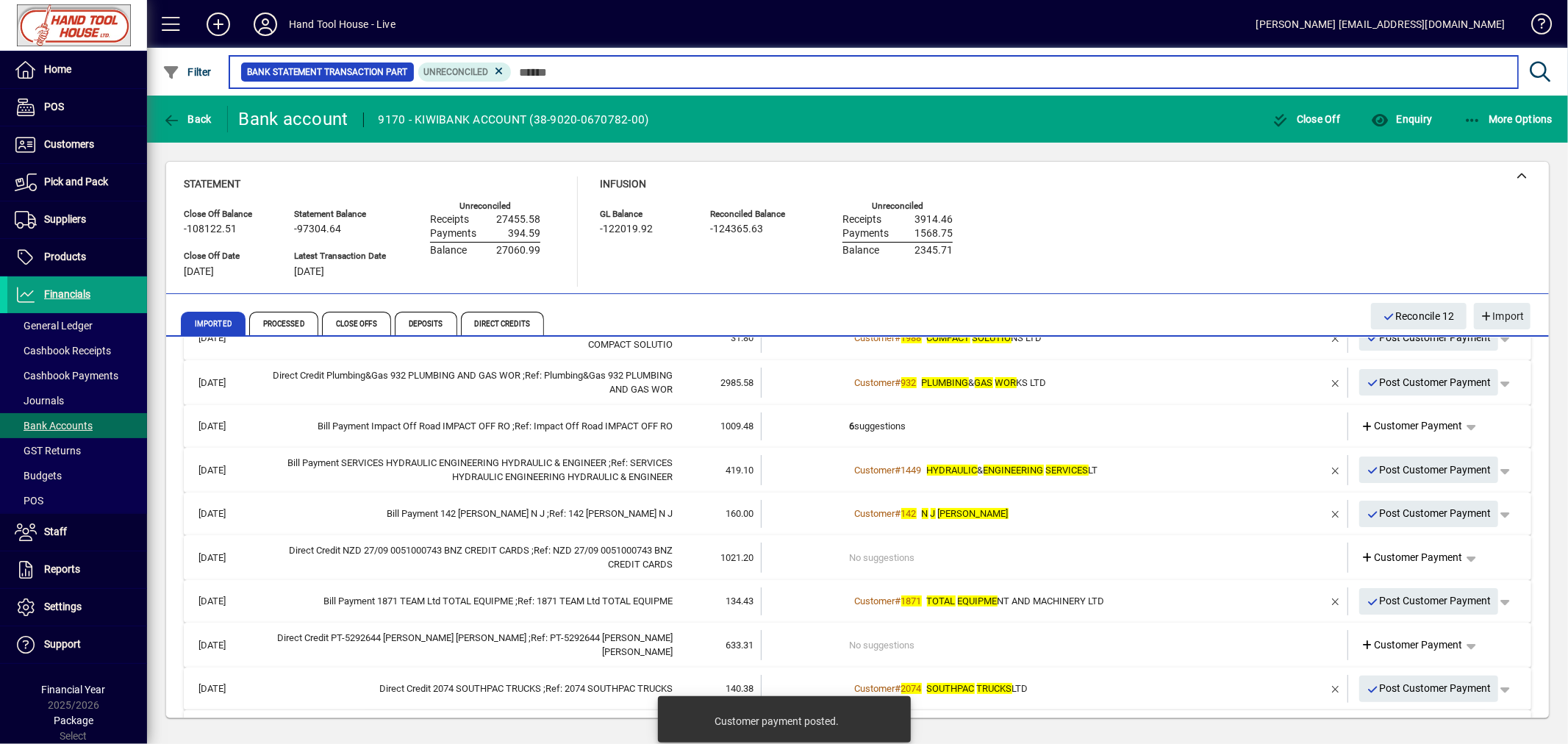
scroll to position [339, 0]
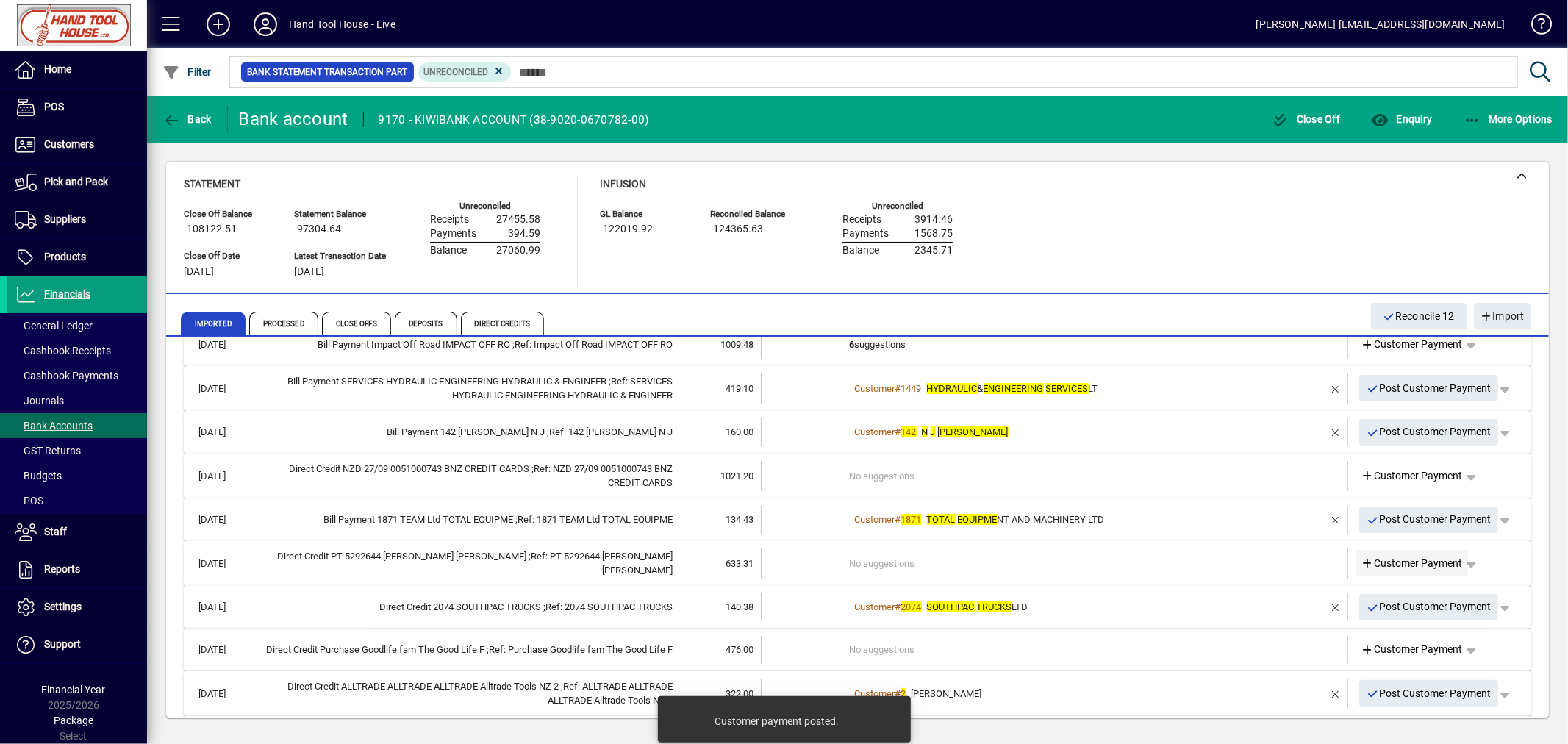
click at [1391, 560] on span "Customer Payment" at bounding box center [1412, 563] width 101 height 16
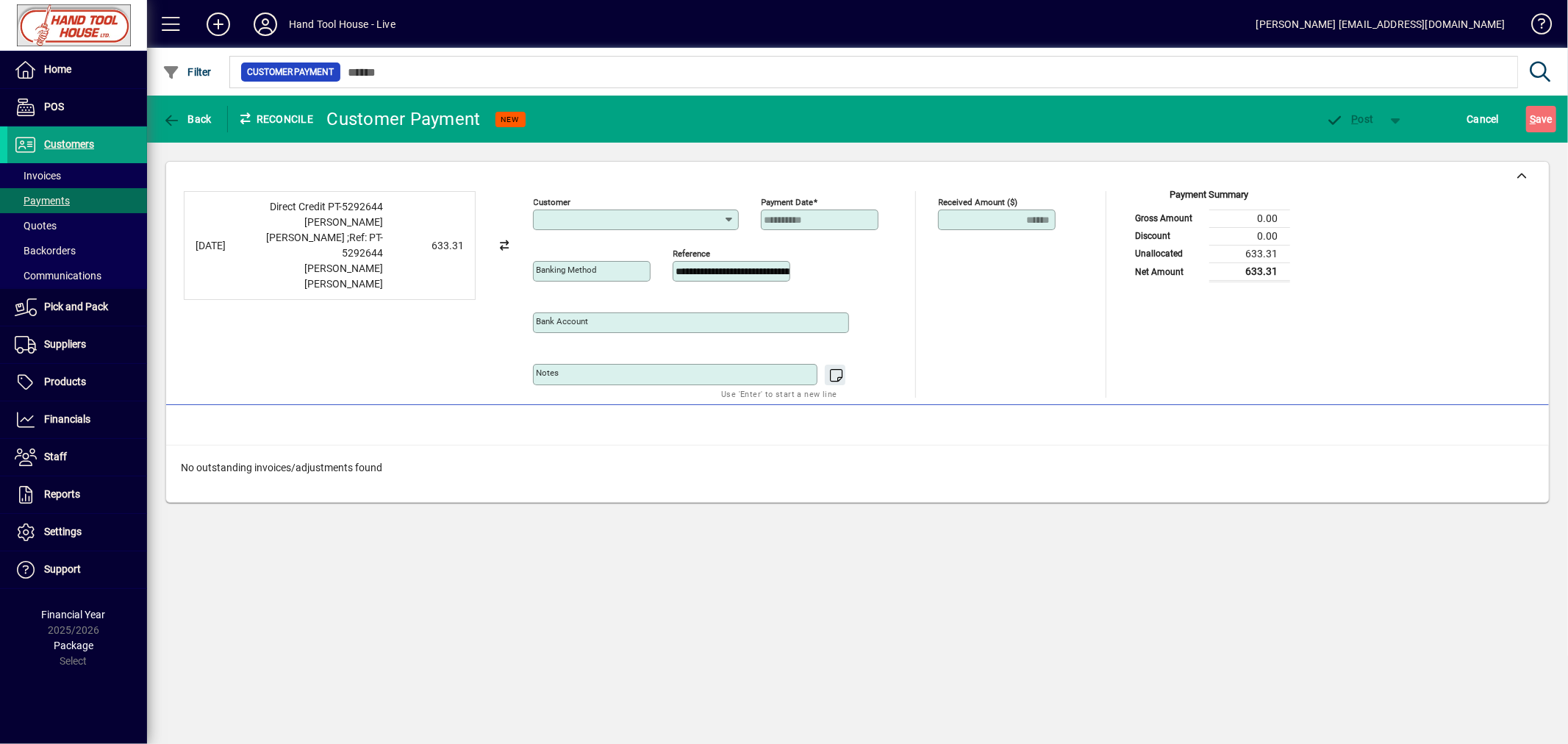
type input "**********"
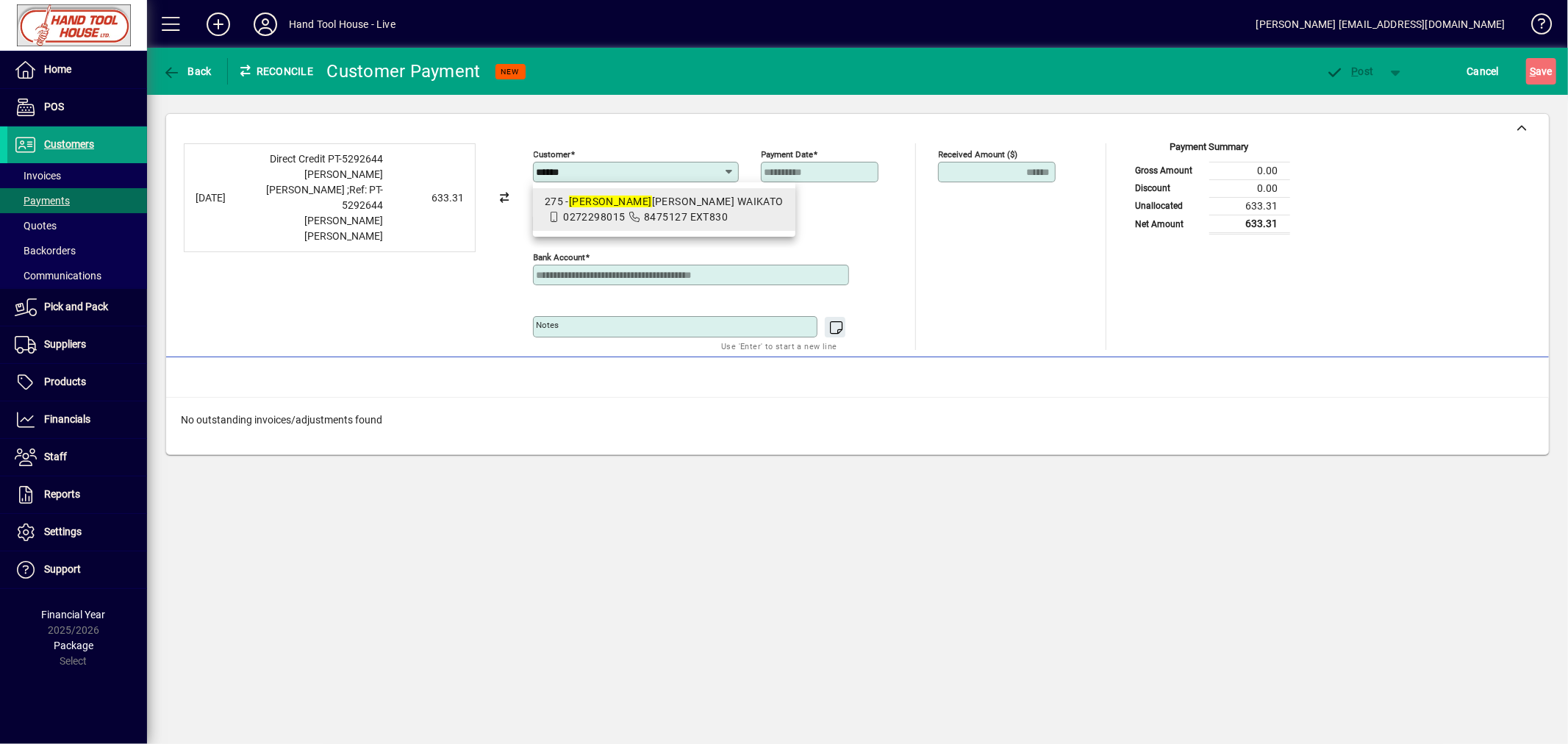
click at [608, 196] on em "FULTON" at bounding box center [610, 201] width 83 height 11
type input "**********"
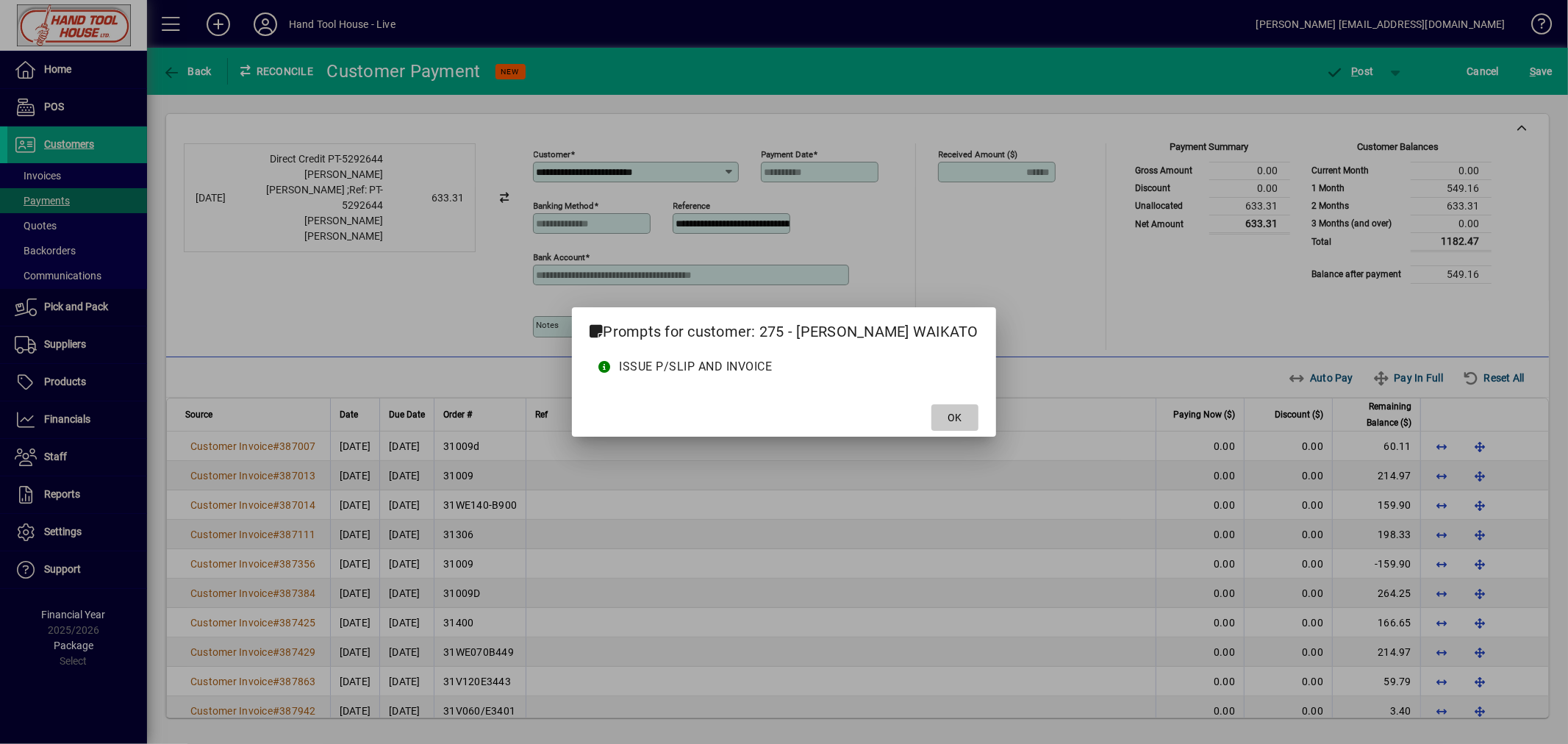
click at [956, 420] on span "OK" at bounding box center [954, 417] width 14 height 16
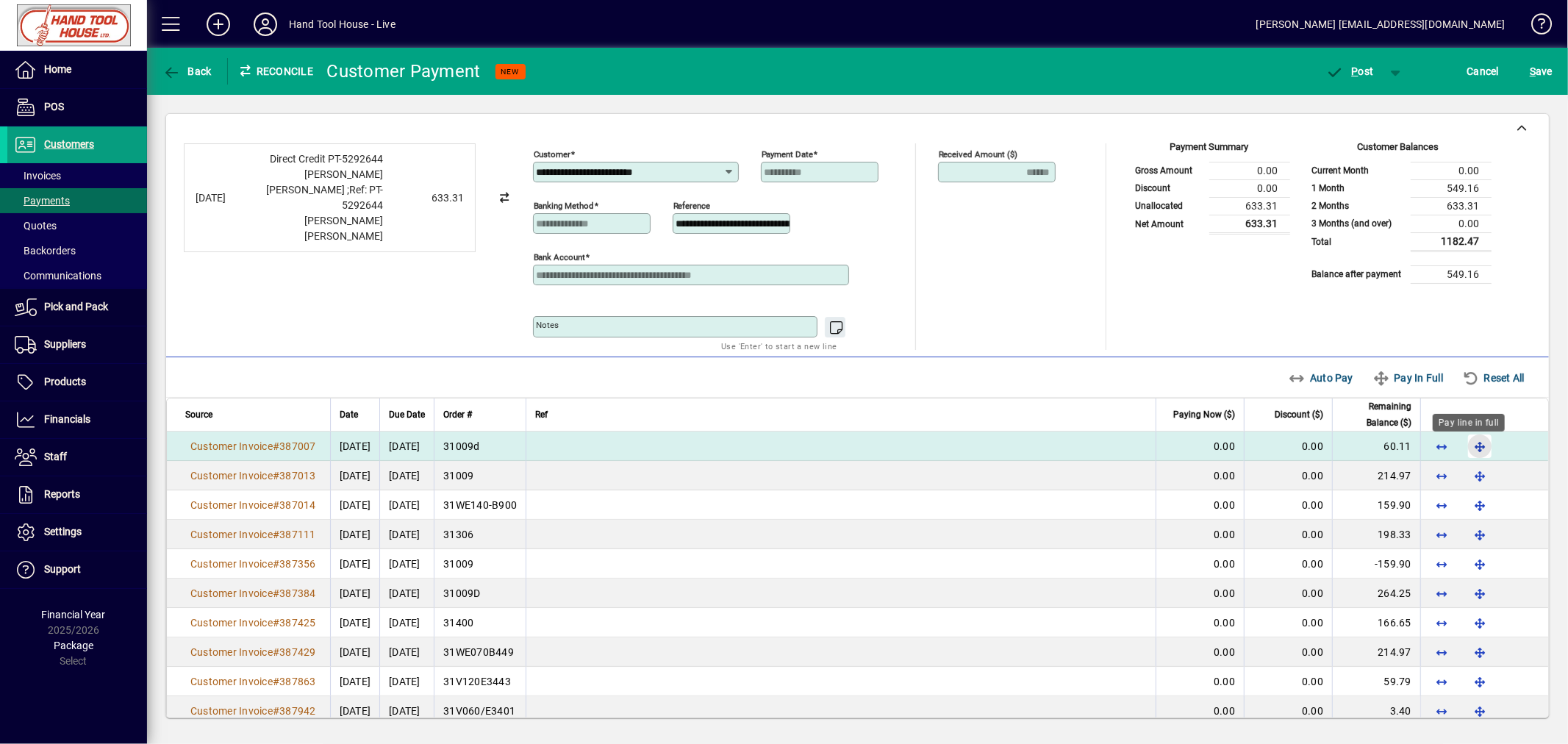
click at [1467, 450] on span "button" at bounding box center [1479, 446] width 35 height 35
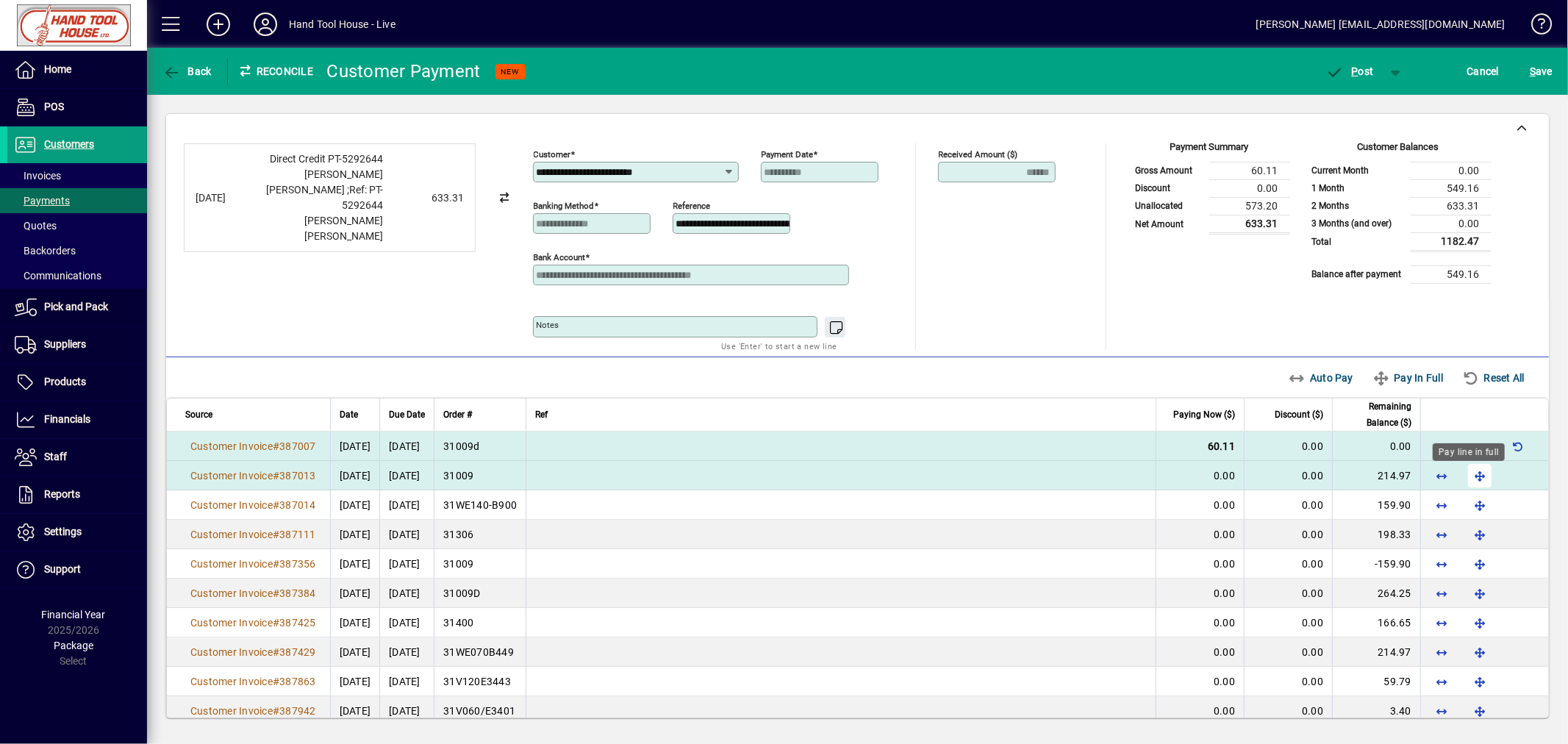
click at [1471, 480] on span "button" at bounding box center [1479, 476] width 35 height 35
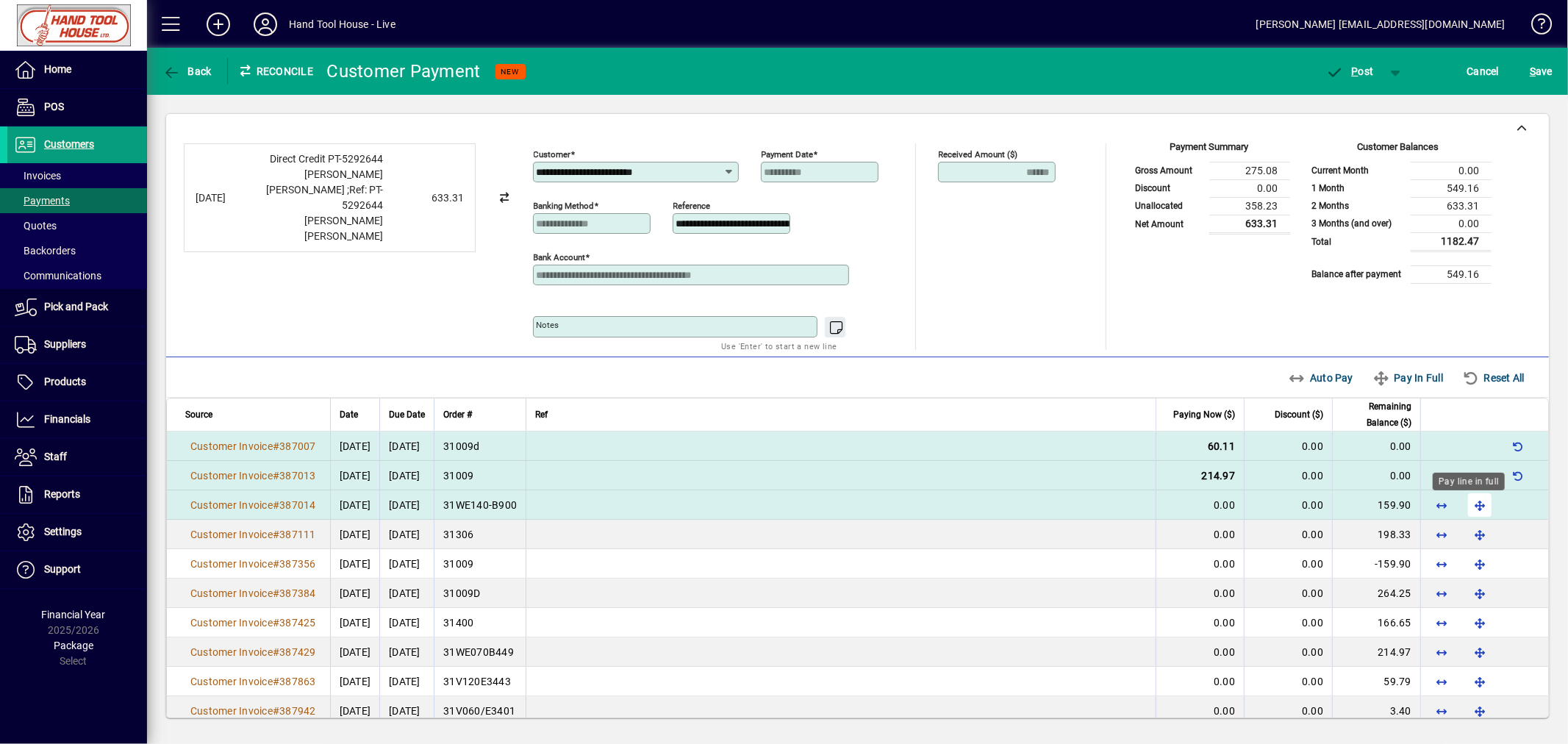
click at [1470, 509] on span "button" at bounding box center [1479, 504] width 35 height 35
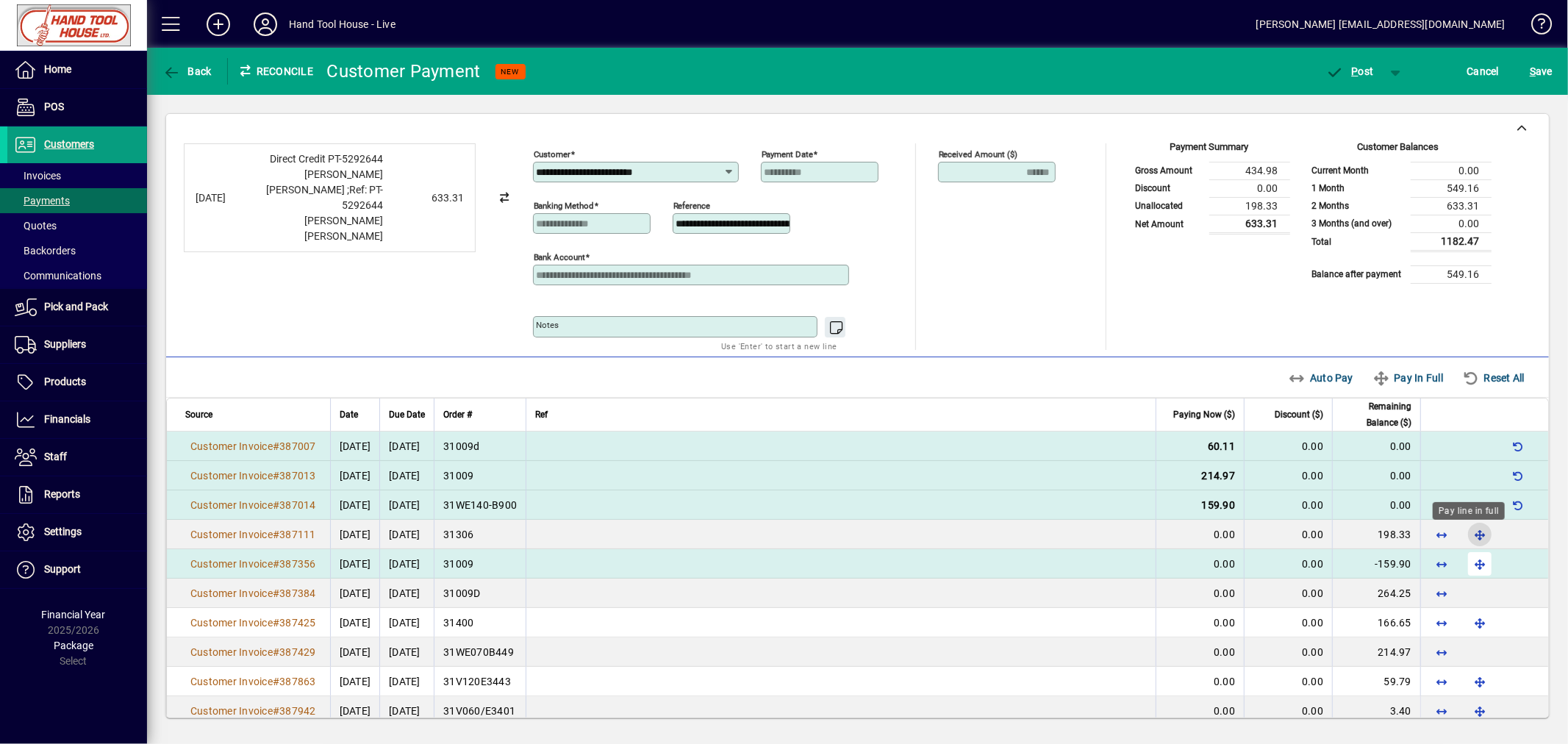
drag, startPoint x: 1467, startPoint y: 539, endPoint x: 1468, endPoint y: 548, distance: 9.1
click at [1467, 541] on span "button" at bounding box center [1479, 534] width 35 height 35
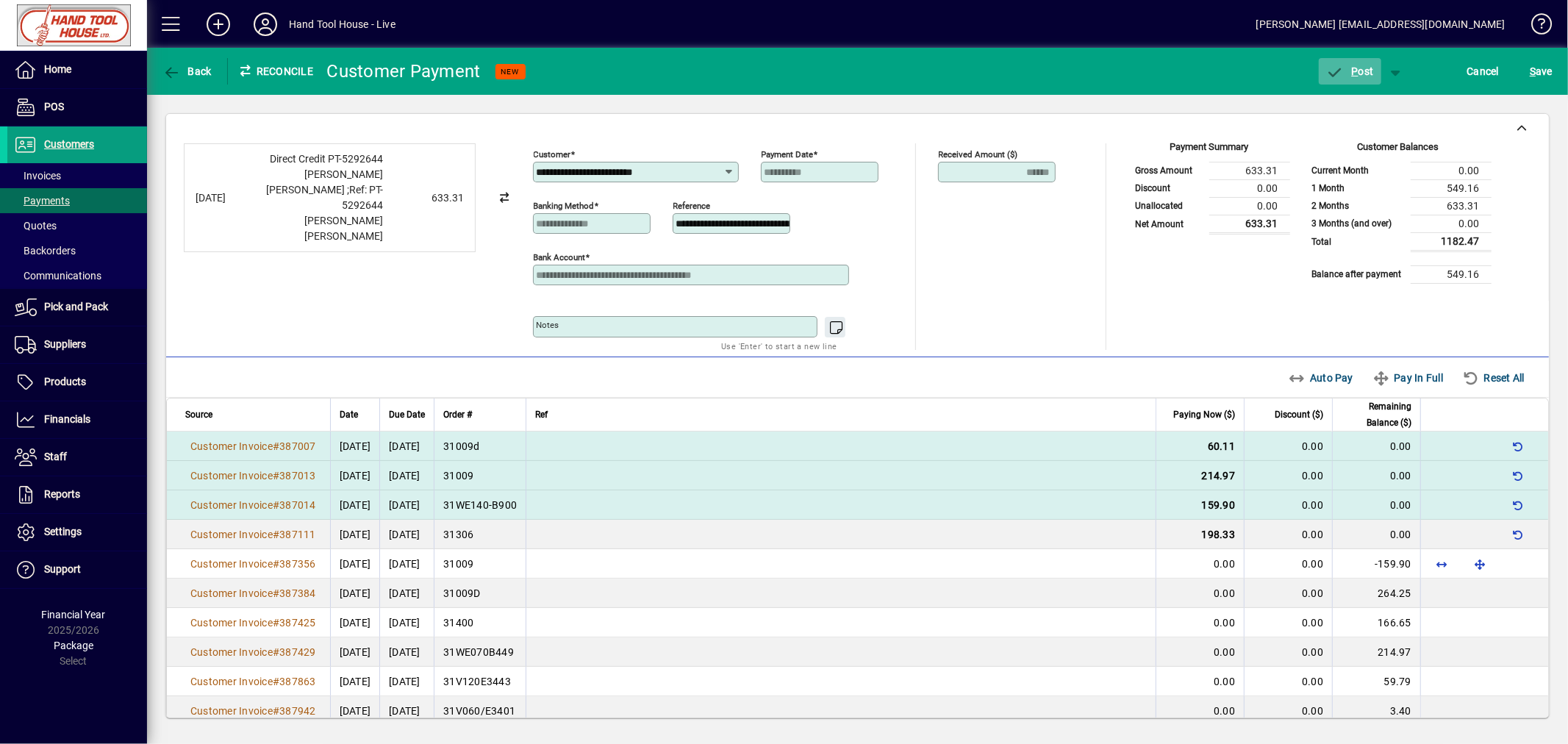
click at [1361, 70] on span "P ost" at bounding box center [1349, 71] width 47 height 11
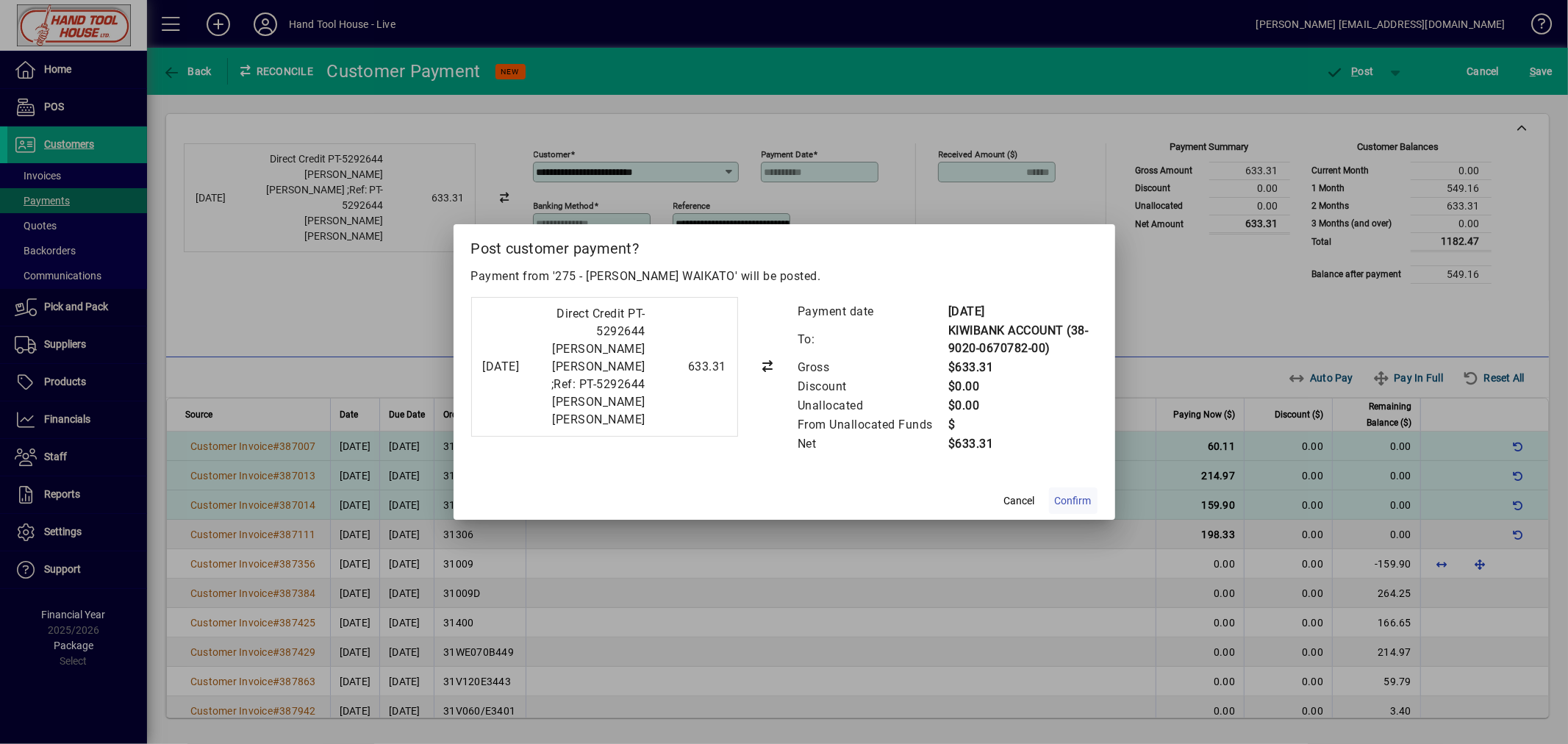
click at [1077, 509] on span "Confirm" at bounding box center [1073, 501] width 37 height 16
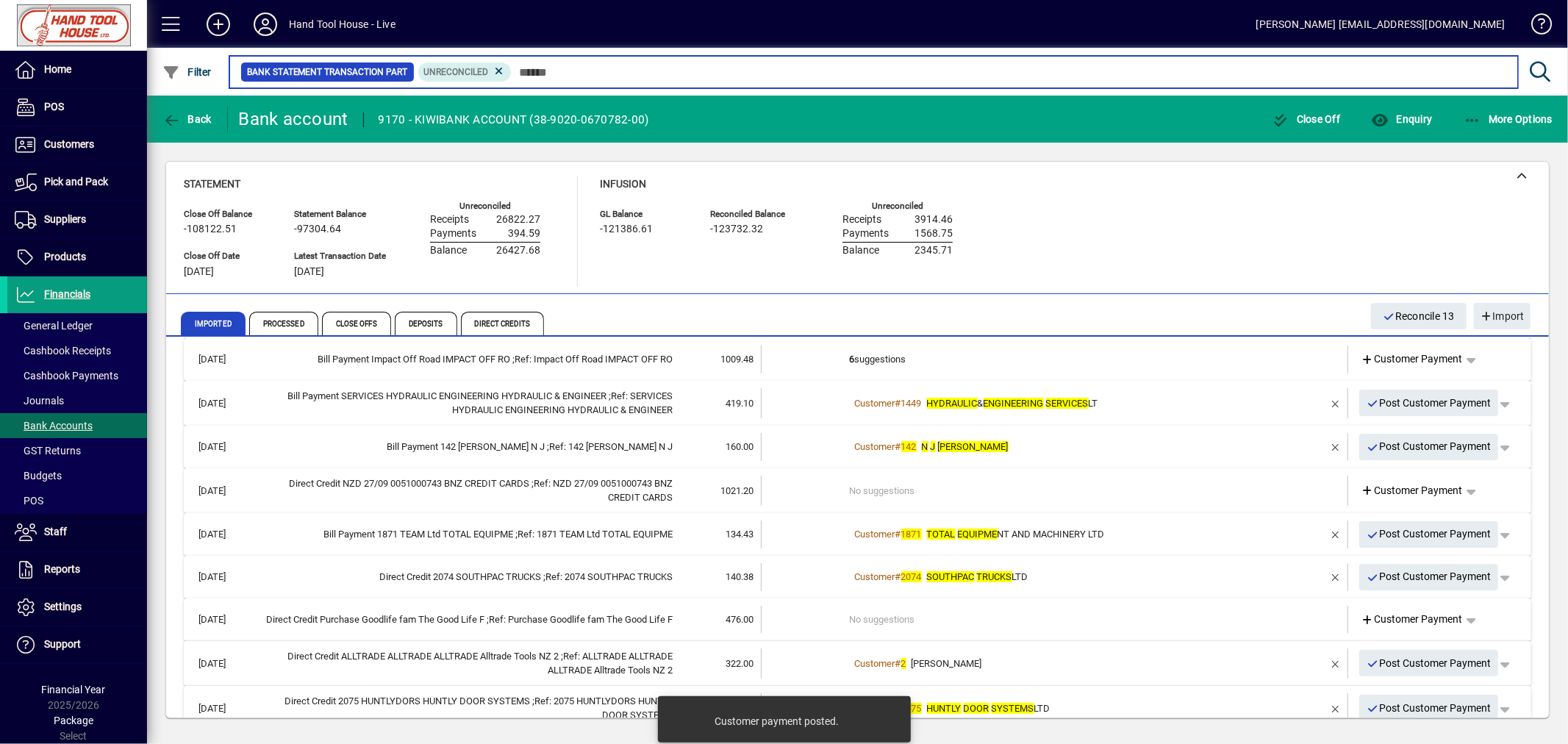
scroll to position [338, 0]
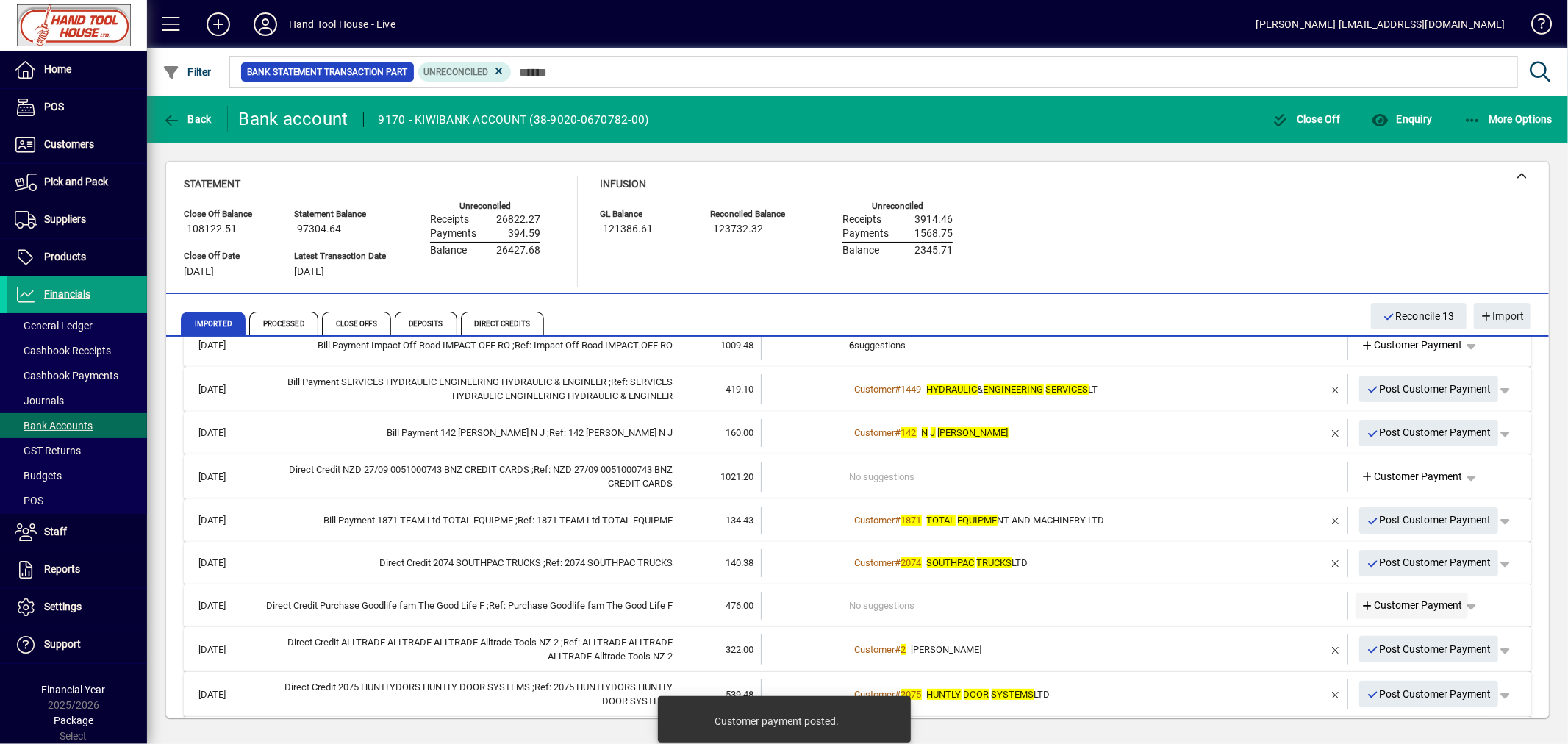
click at [1413, 609] on span "Customer Payment" at bounding box center [1412, 605] width 101 height 16
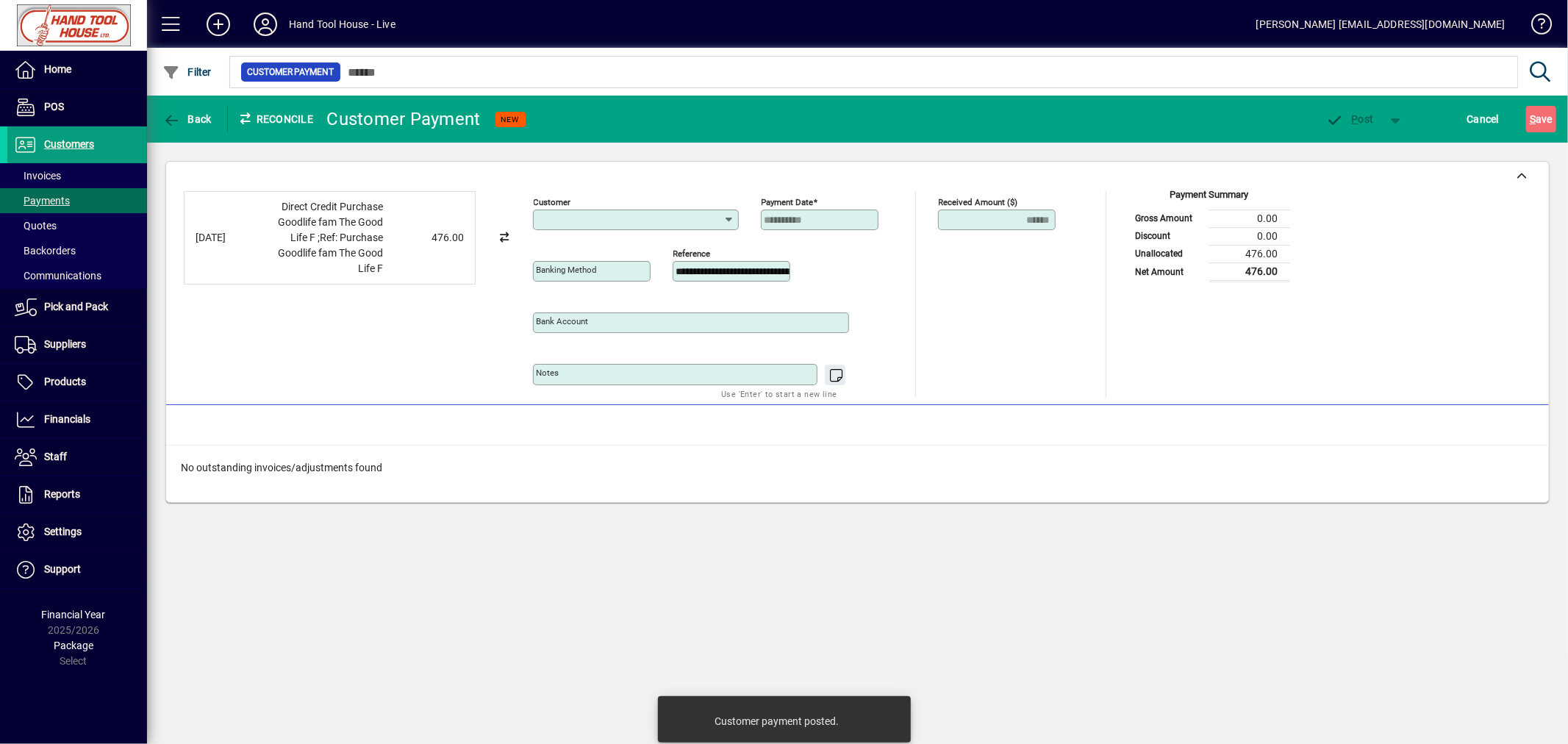
type input "**********"
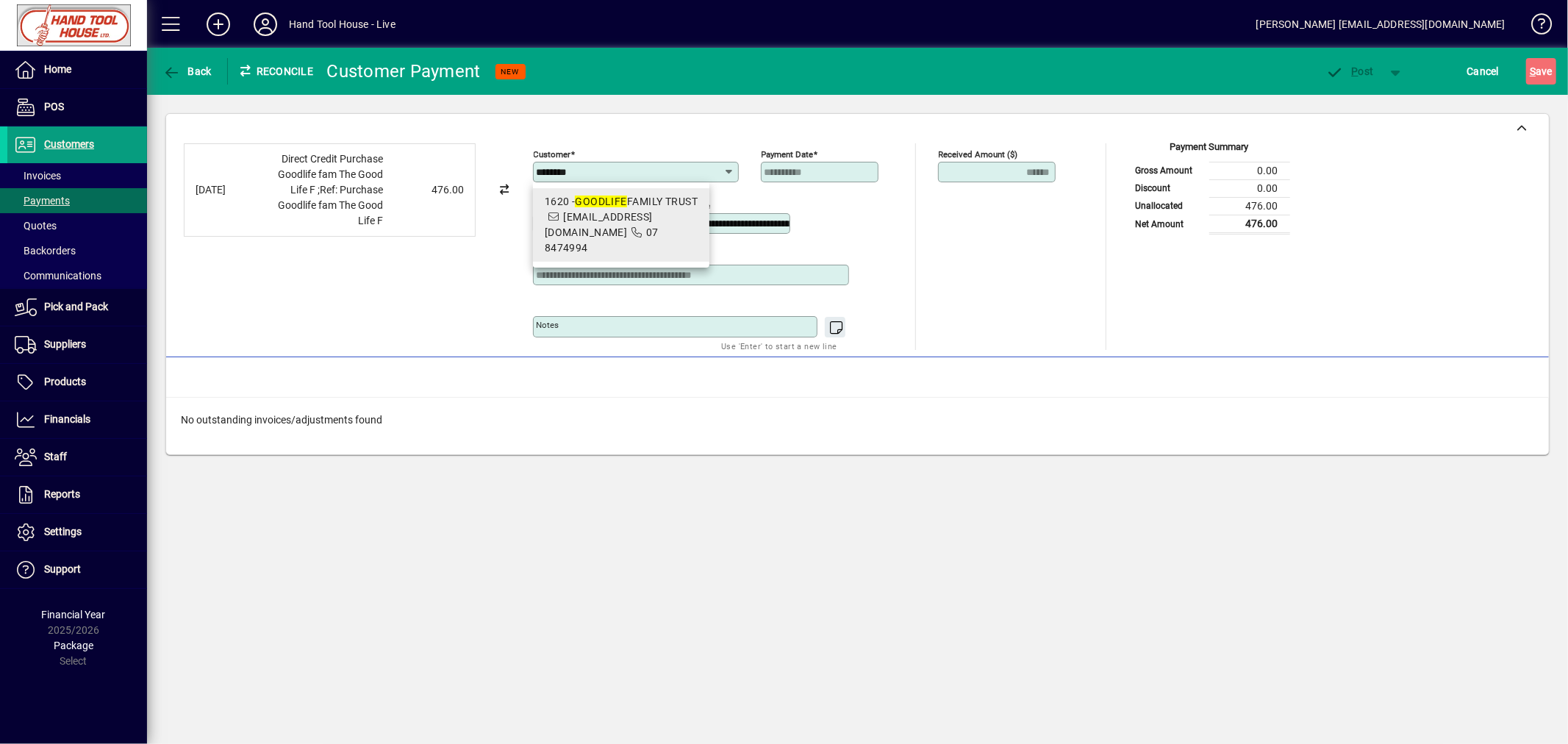
click at [623, 237] on span "admin@handtoolhouse.co.nz" at bounding box center [599, 224] width 108 height 27
type input "**********"
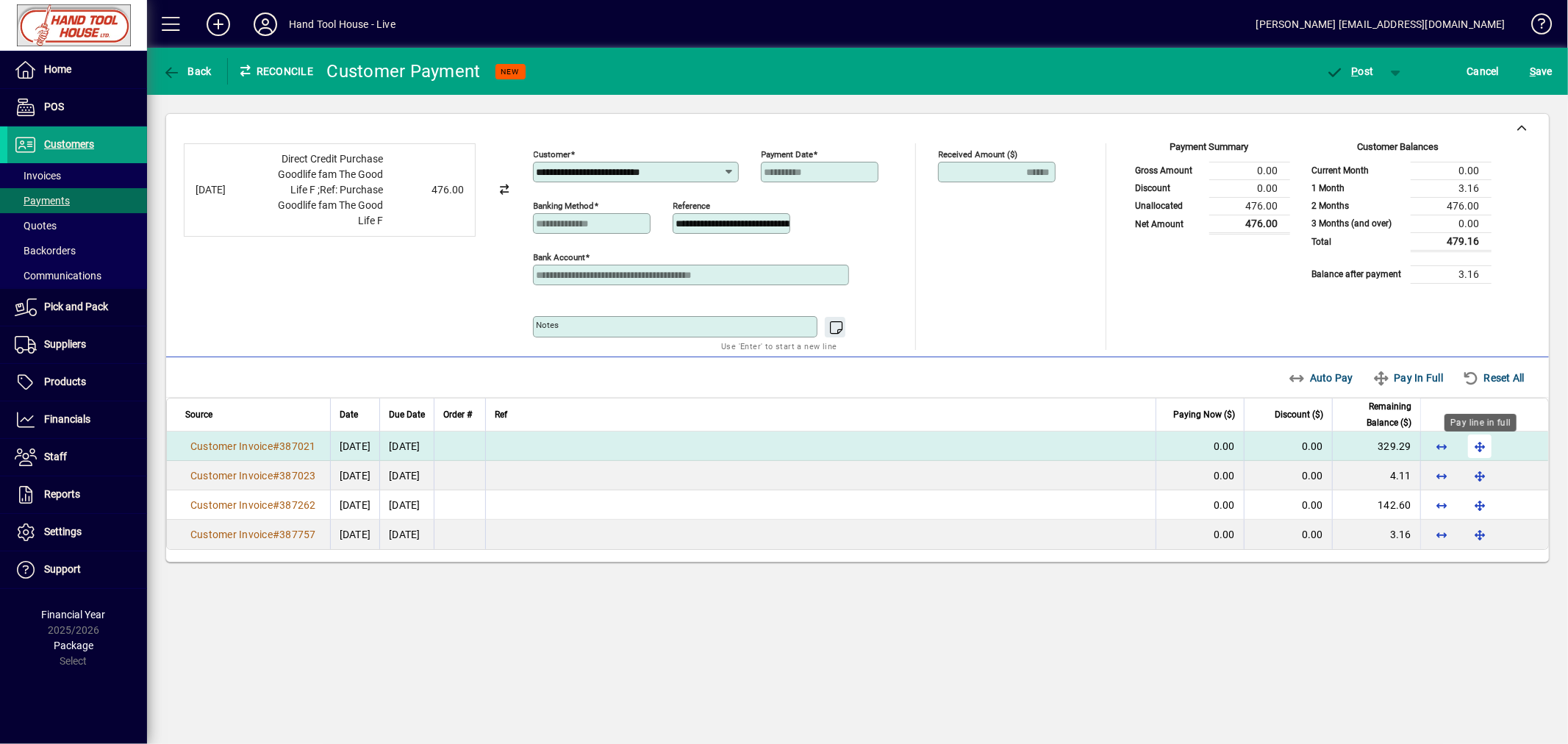
click at [1478, 446] on span "button" at bounding box center [1479, 446] width 35 height 35
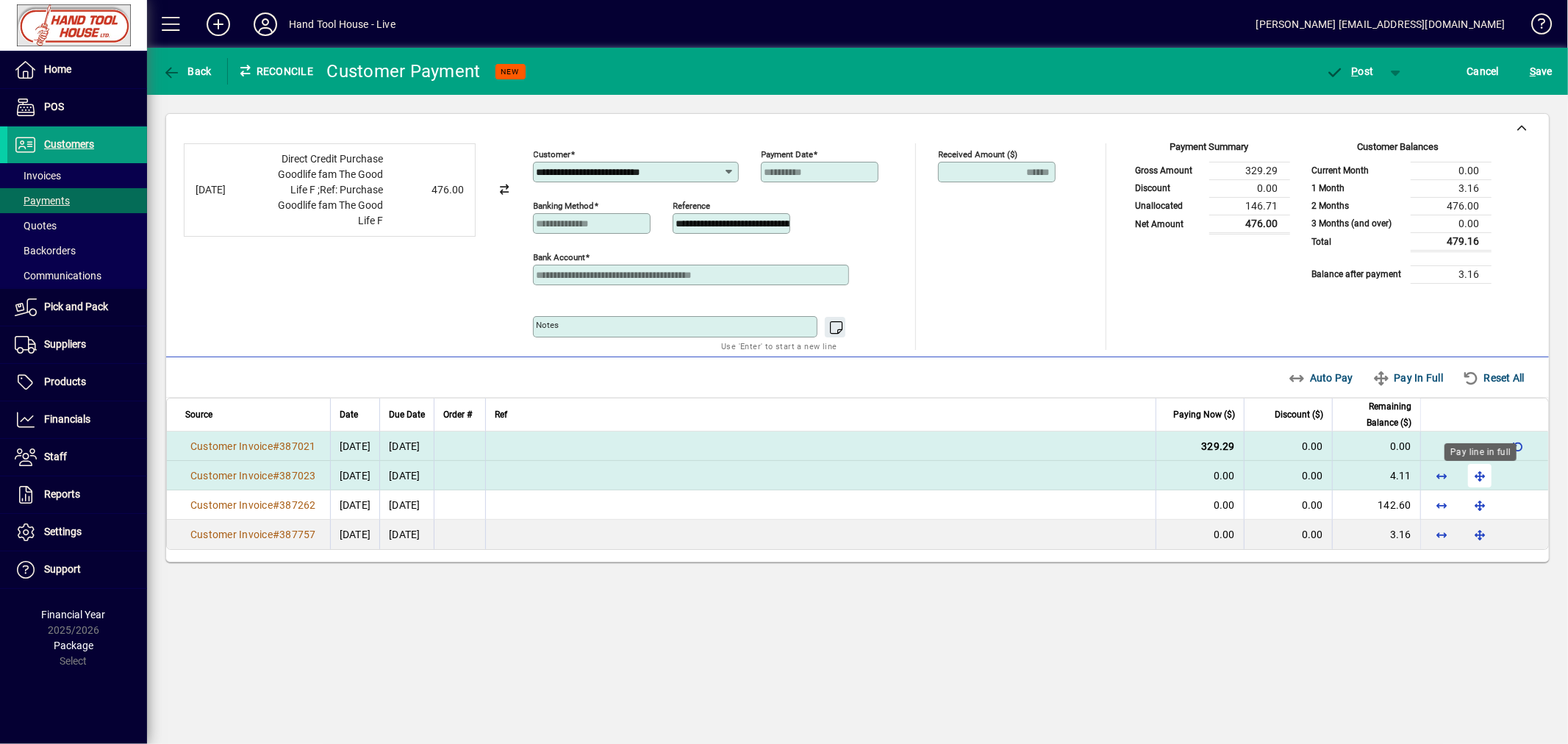
click at [1489, 480] on span "button" at bounding box center [1479, 476] width 35 height 35
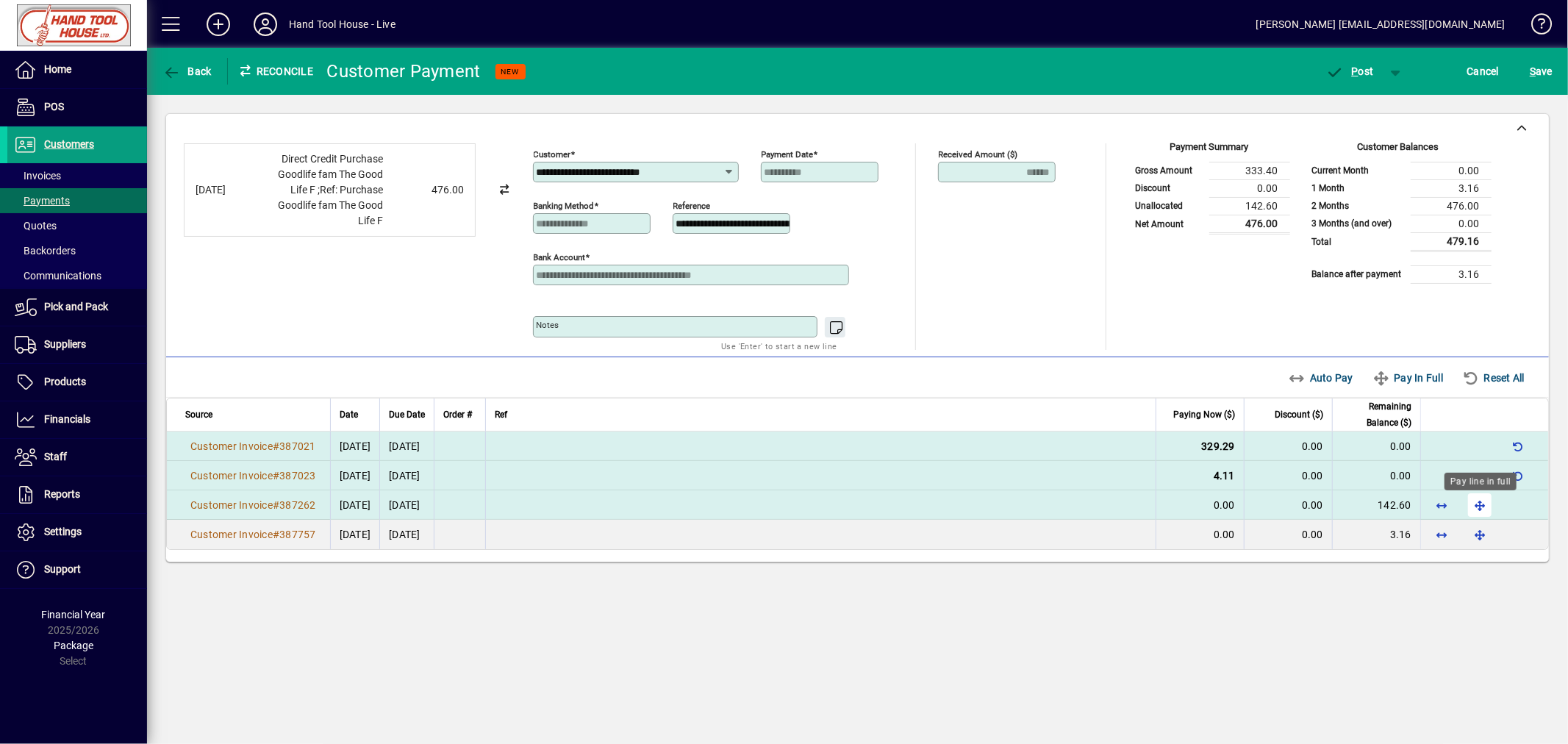
click at [1485, 512] on span "button" at bounding box center [1479, 504] width 35 height 35
click at [1357, 70] on span "P" at bounding box center [1355, 71] width 7 height 11
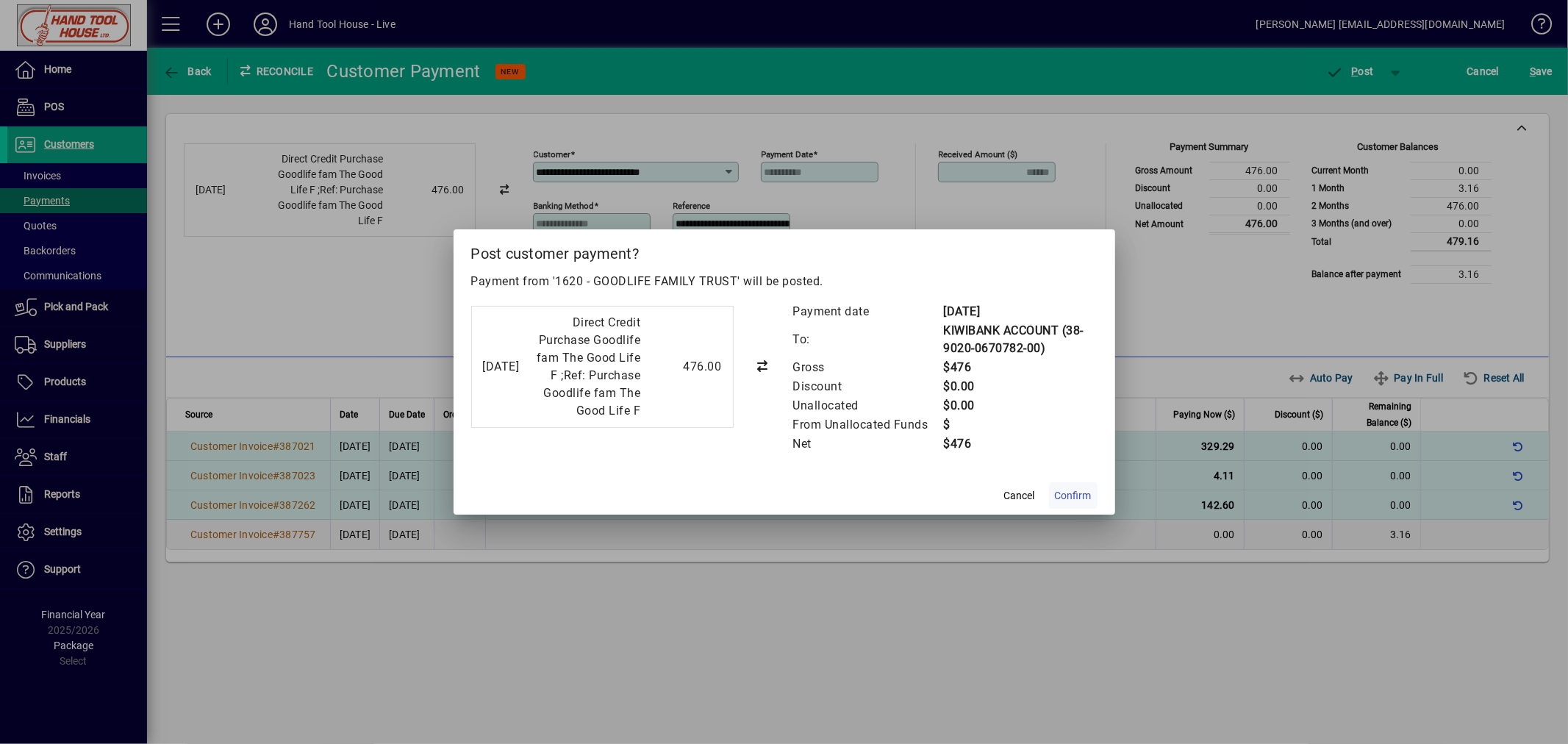
click at [1066, 502] on span "Confirm" at bounding box center [1073, 495] width 37 height 16
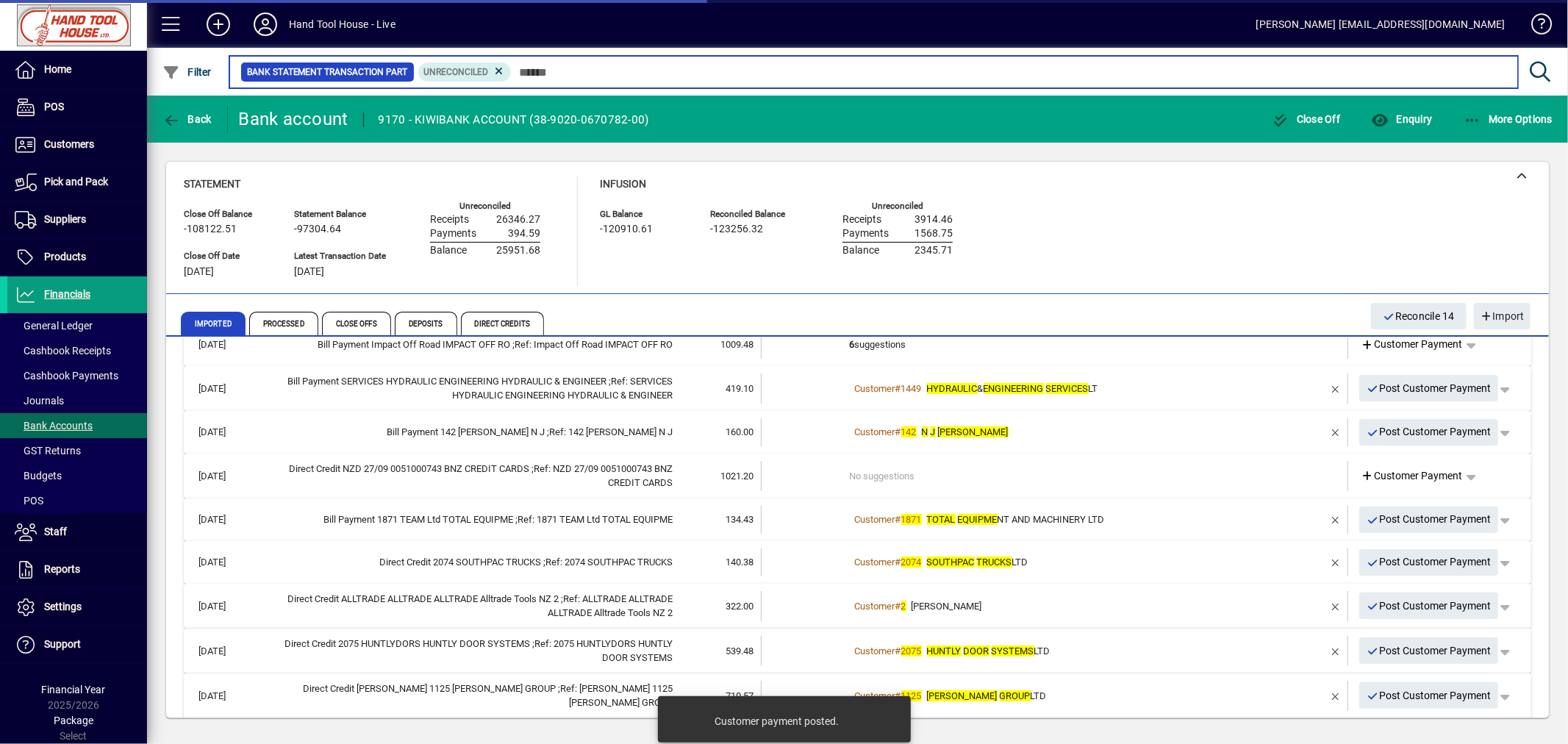
scroll to position [350, 0]
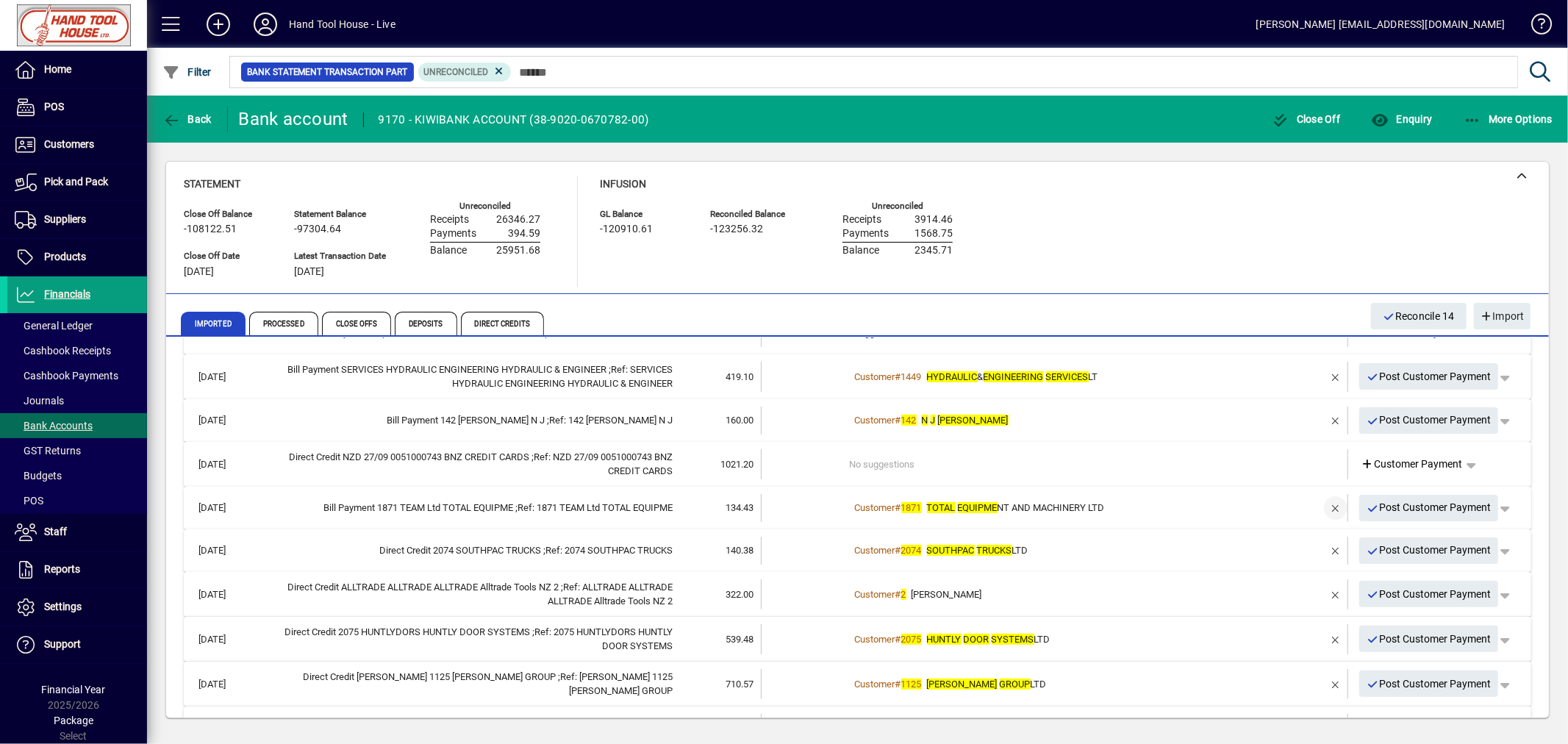
click at [1323, 502] on span "button" at bounding box center [1335, 507] width 35 height 35
click at [1363, 506] on span "Customer Payment" at bounding box center [1412, 507] width 101 height 16
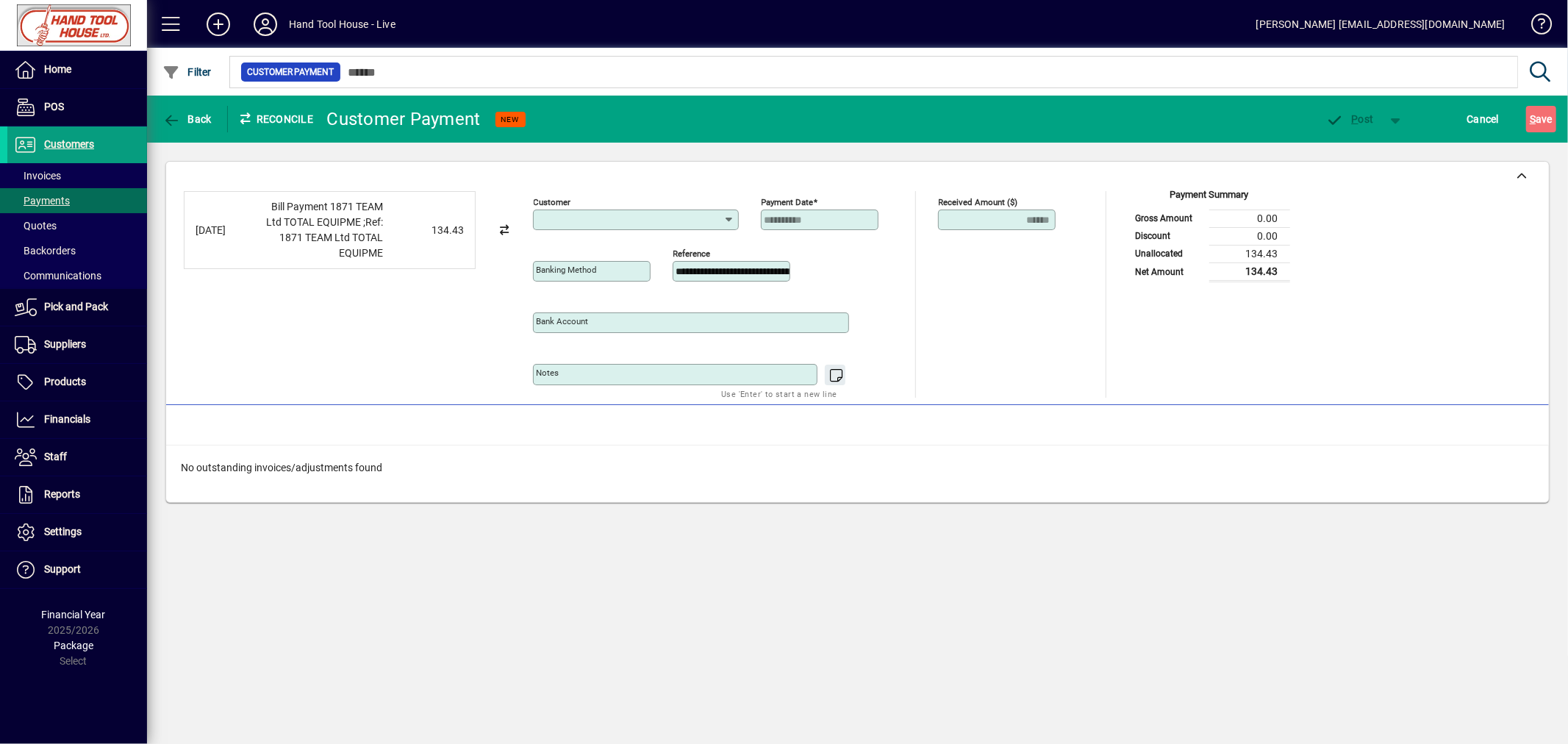
type input "**********"
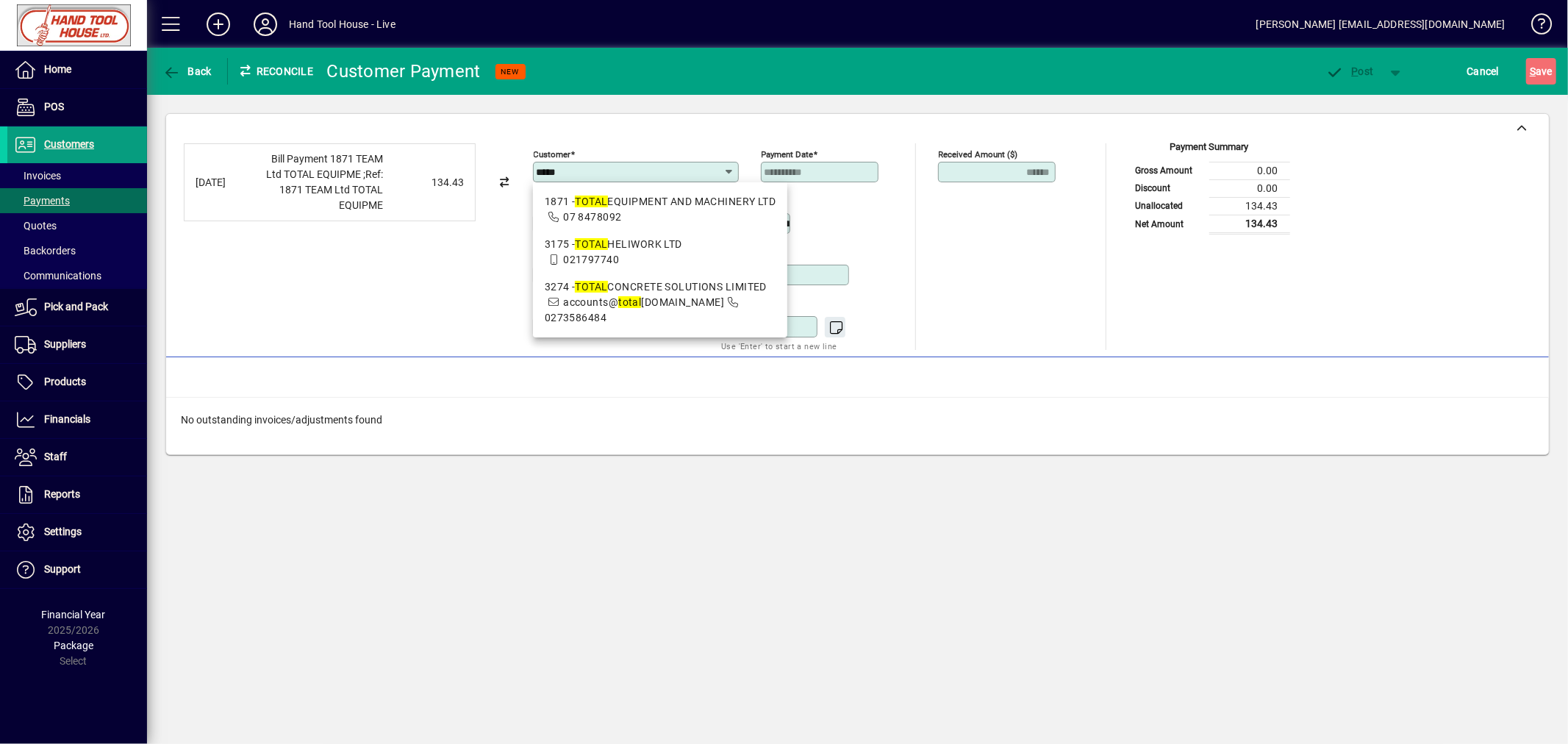
drag, startPoint x: 654, startPoint y: 199, endPoint x: 775, endPoint y: 237, distance: 126.8
click at [656, 199] on div "1871 - TOTAL EQUIPMENT AND MACHINERY LTD" at bounding box center [660, 201] width 232 height 16
type input "**********"
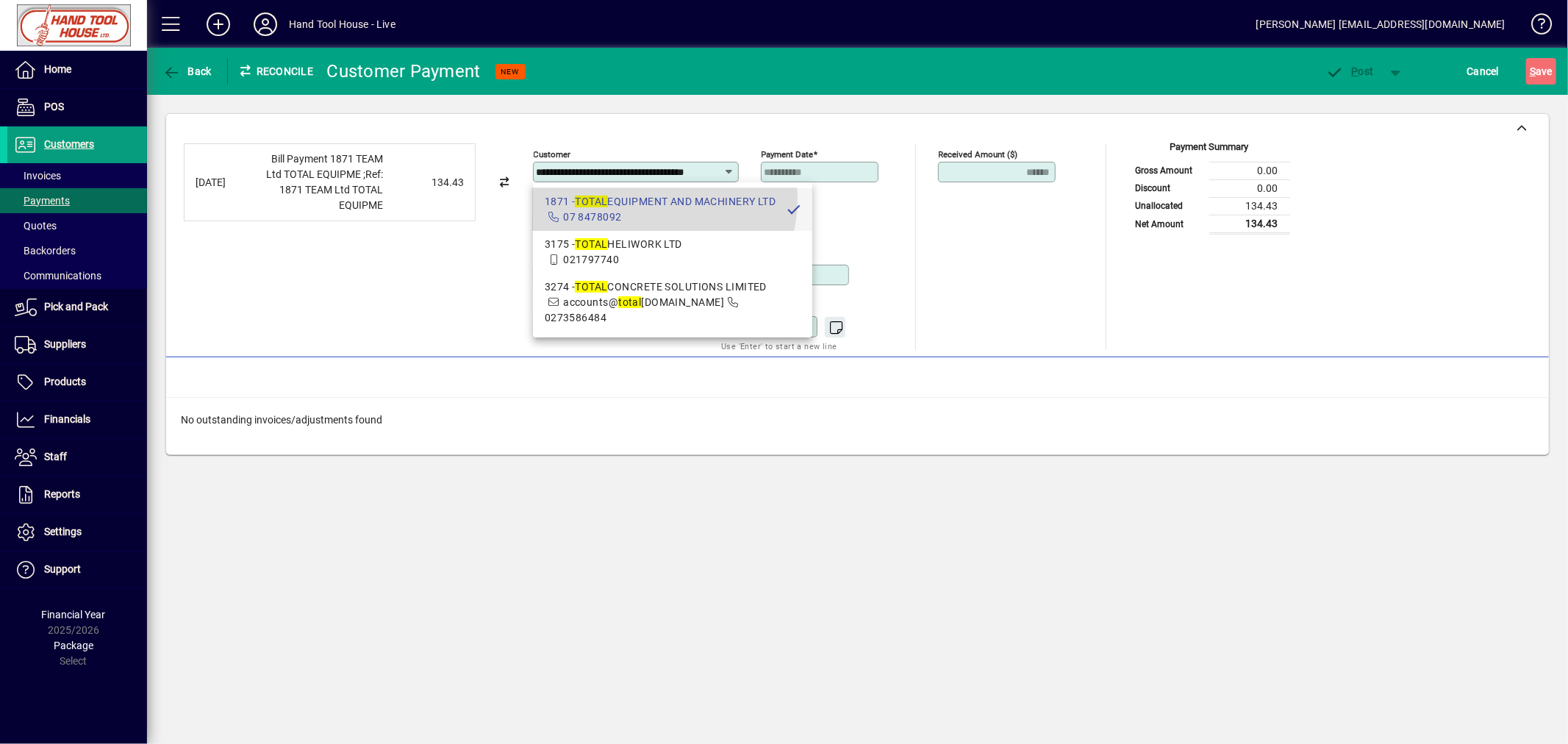
scroll to position [0, 46]
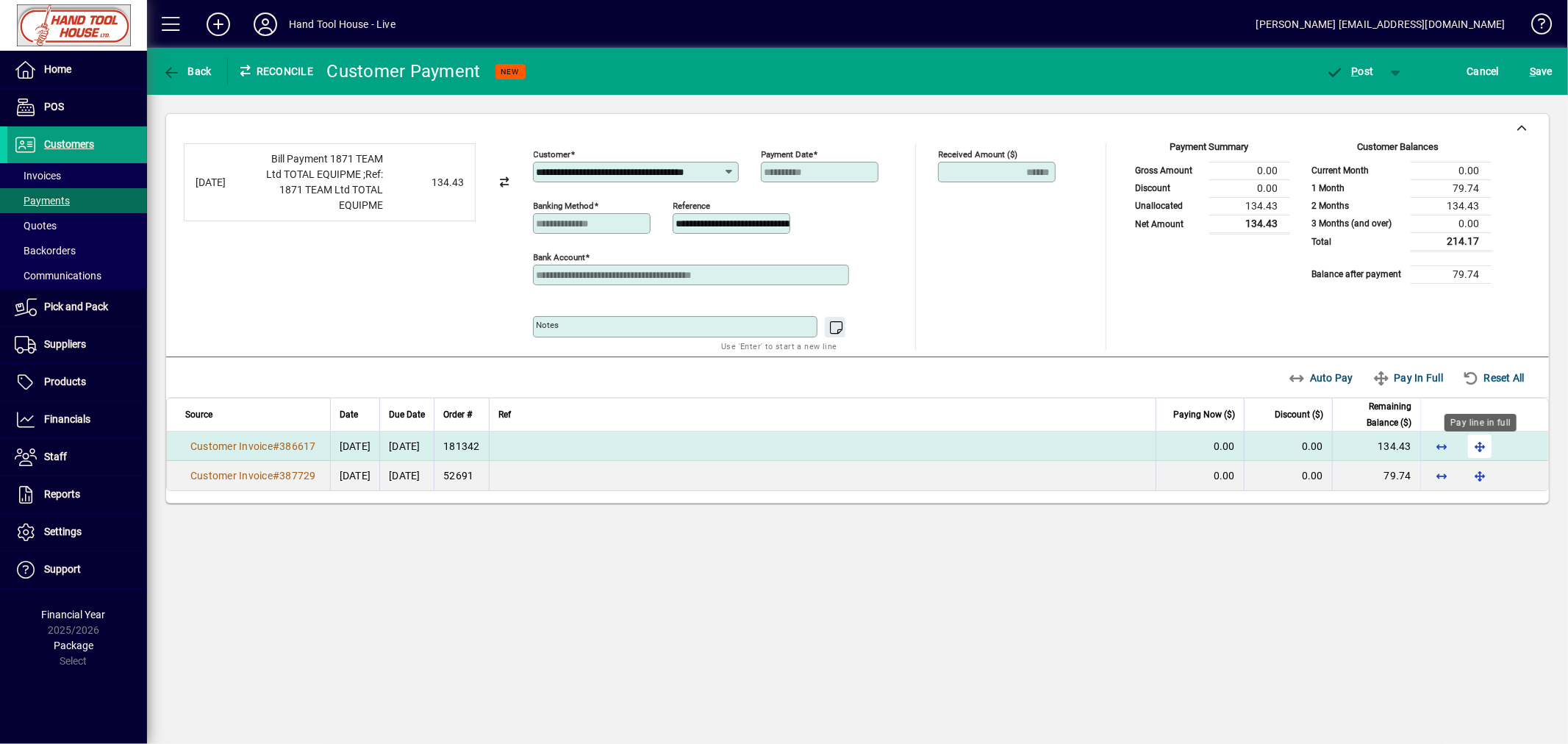
click at [1476, 447] on span "button" at bounding box center [1479, 446] width 35 height 35
click at [1362, 76] on span "button" at bounding box center [1349, 71] width 62 height 35
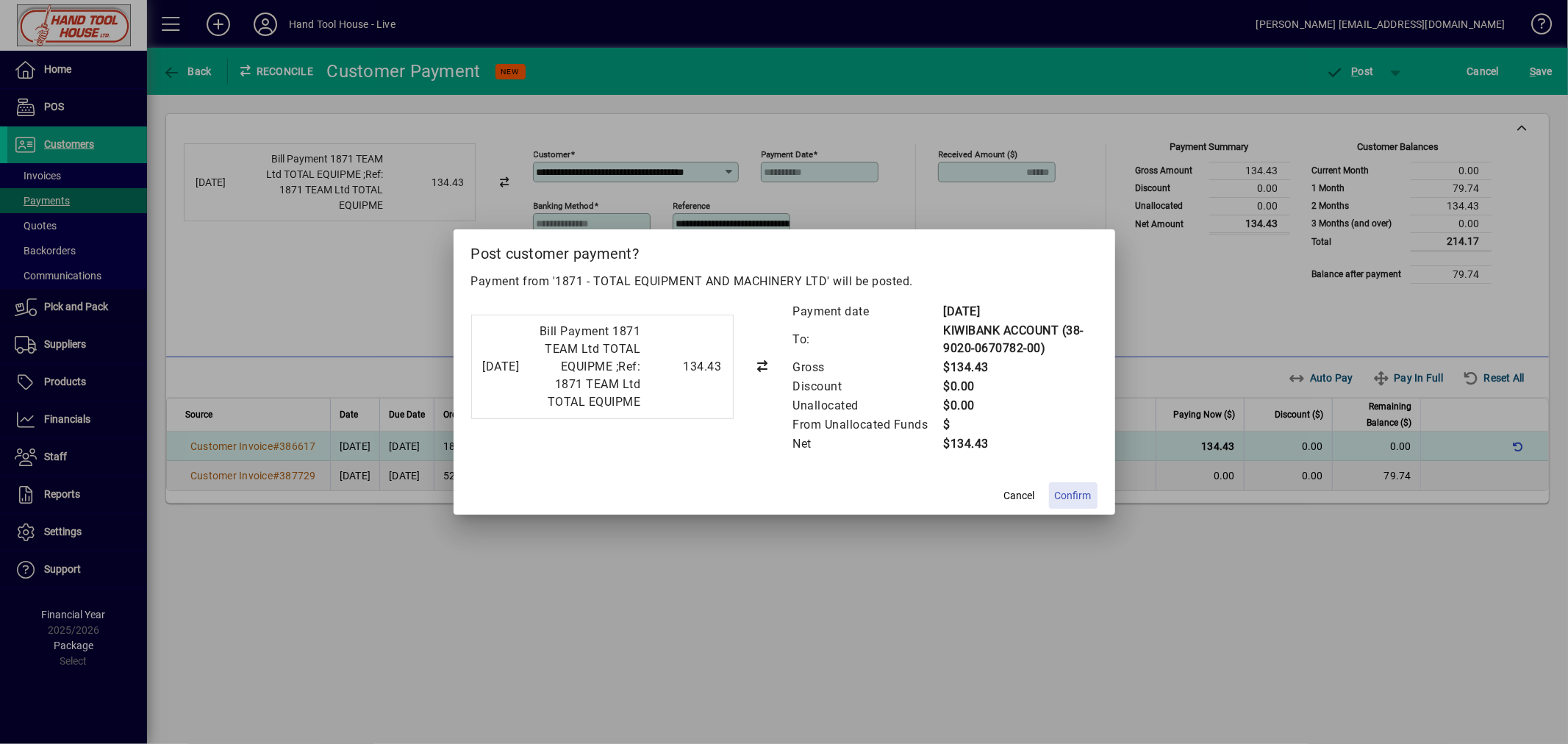
click at [1075, 497] on span "Confirm" at bounding box center [1073, 495] width 37 height 16
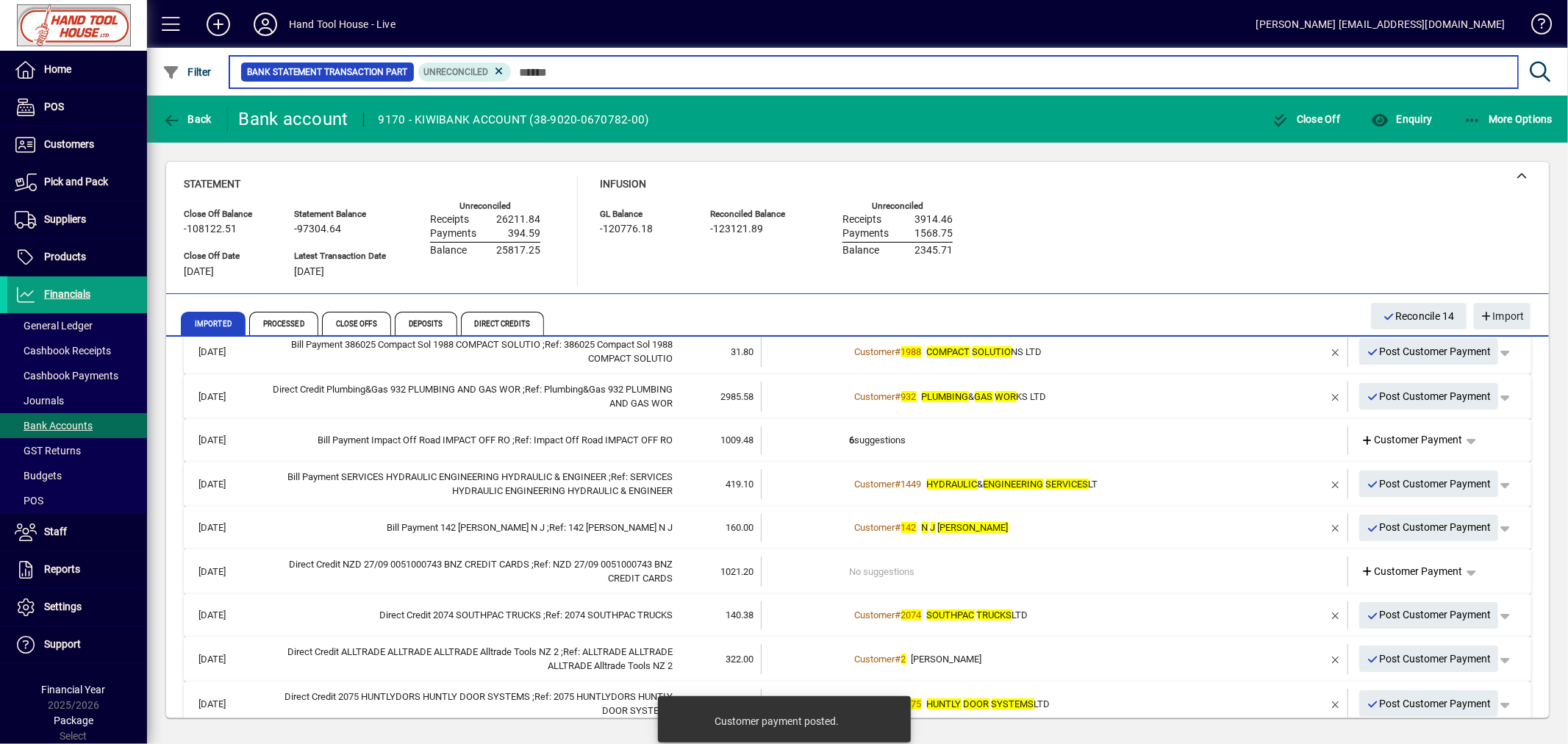
scroll to position [245, 0]
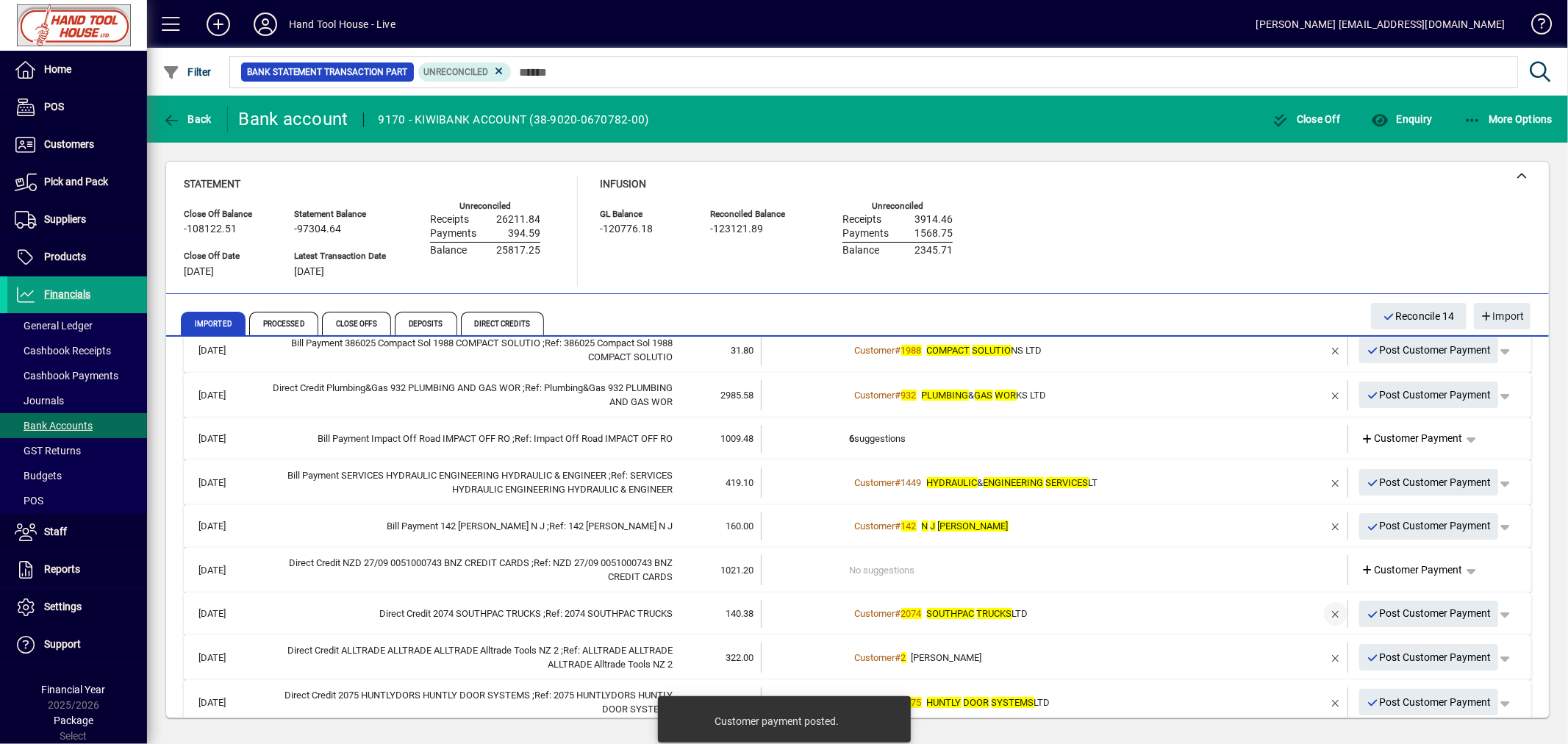
click at [1318, 610] on span "button" at bounding box center [1335, 613] width 35 height 35
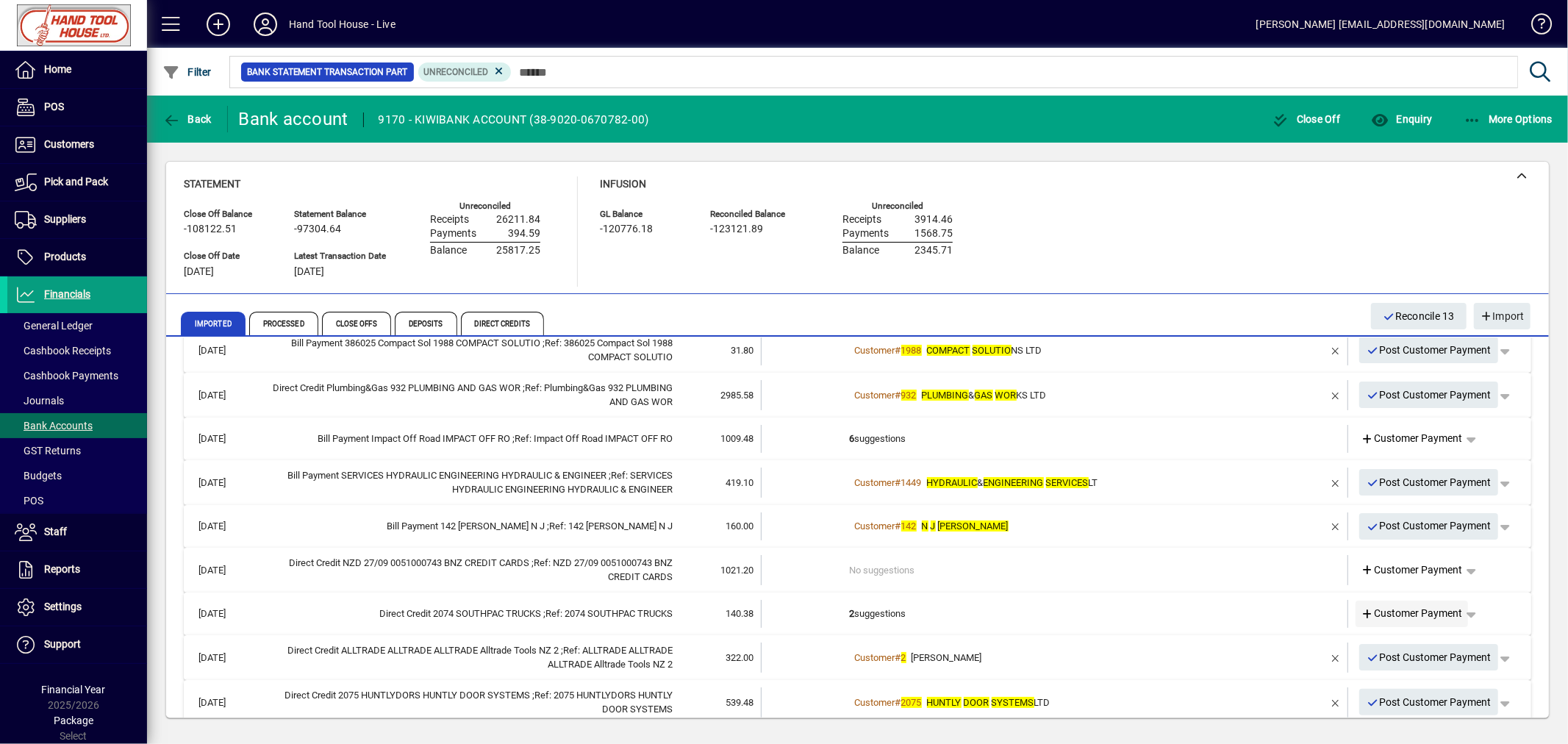
click at [1425, 612] on span "Customer Payment" at bounding box center [1412, 613] width 101 height 16
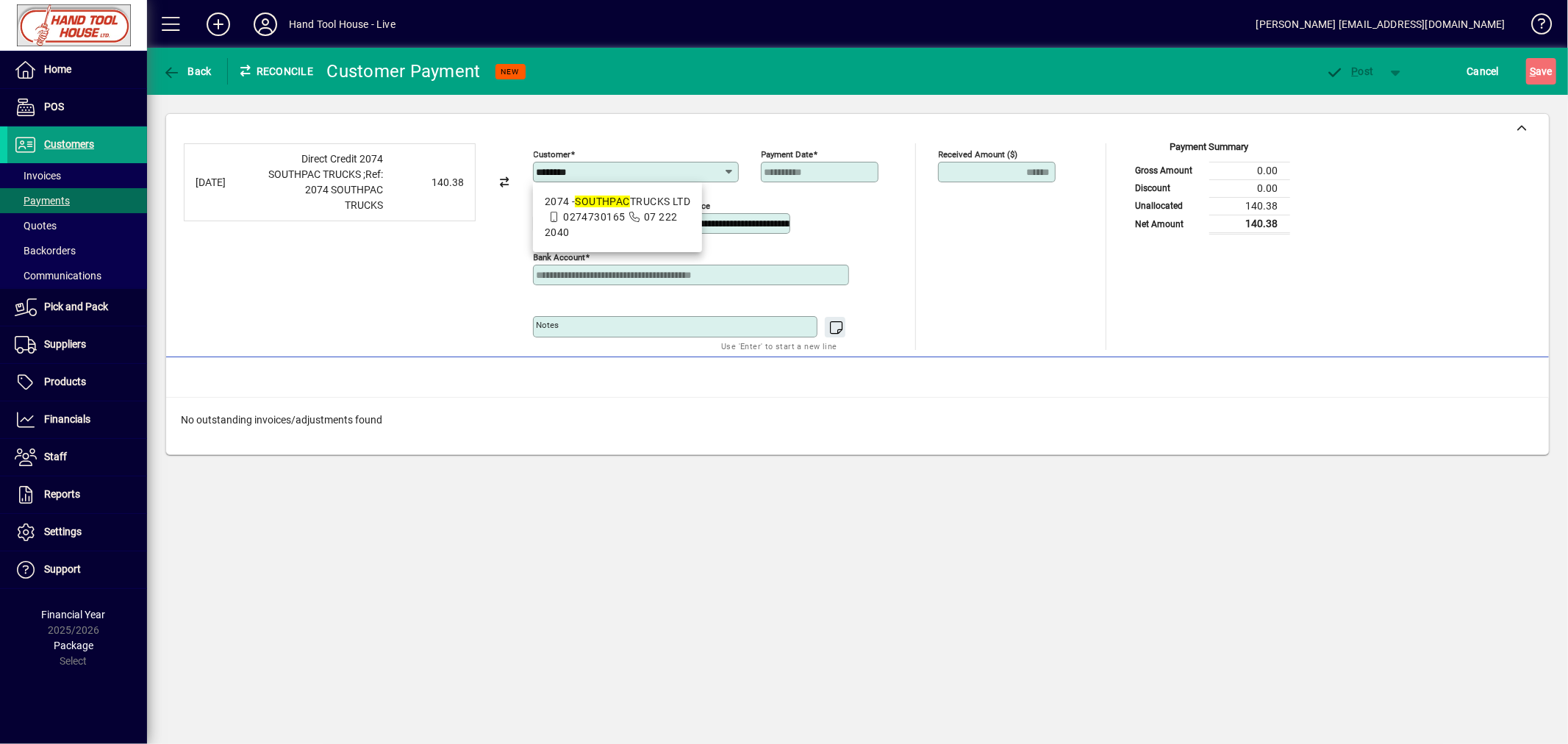
click at [643, 201] on div "2074 - SOUTHPAC TRUCKS LTD" at bounding box center [618, 201] width 146 height 16
type input "**********"
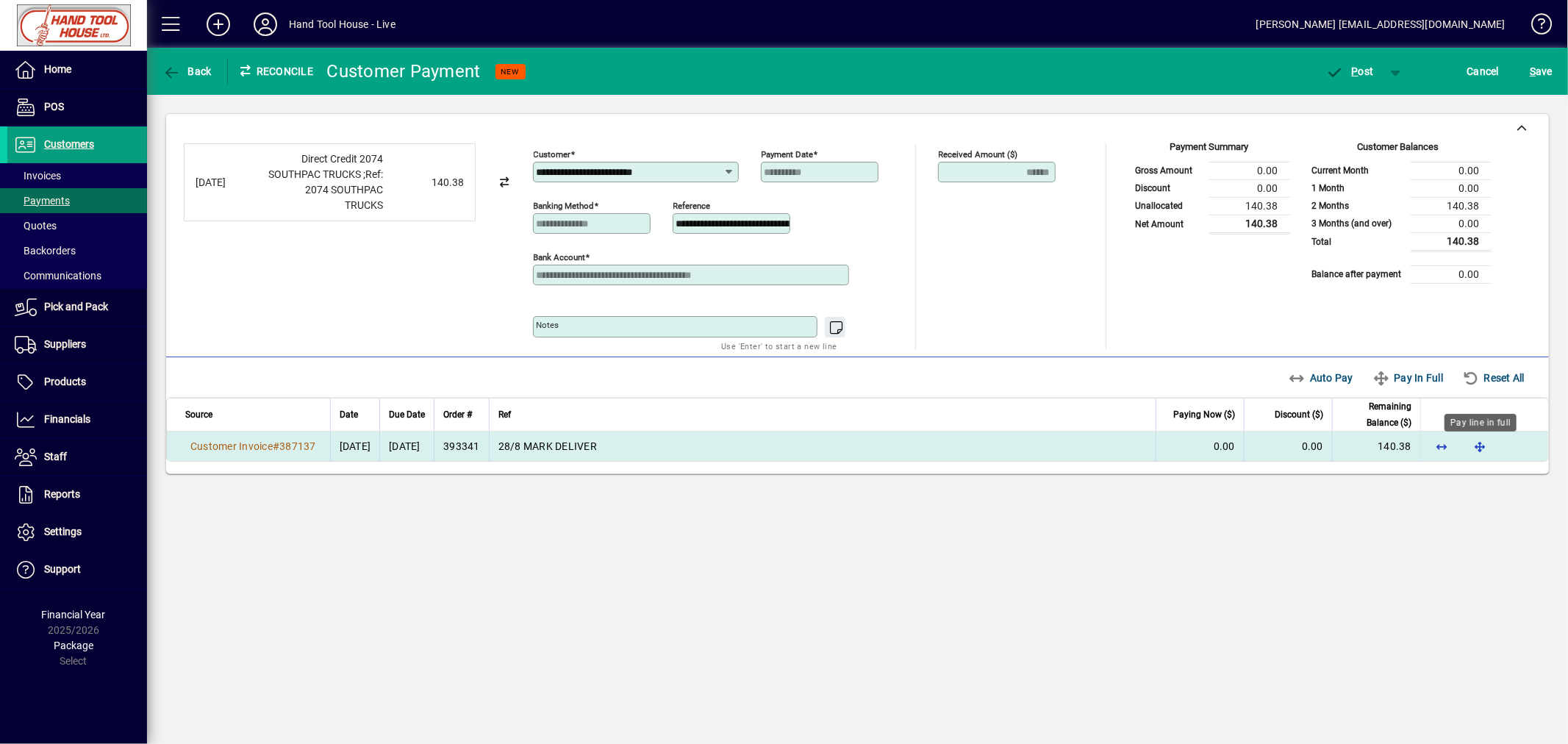
drag, startPoint x: 1477, startPoint y: 444, endPoint x: 1483, endPoint y: 439, distance: 7.8
click at [1477, 445] on span "button" at bounding box center [1479, 446] width 35 height 35
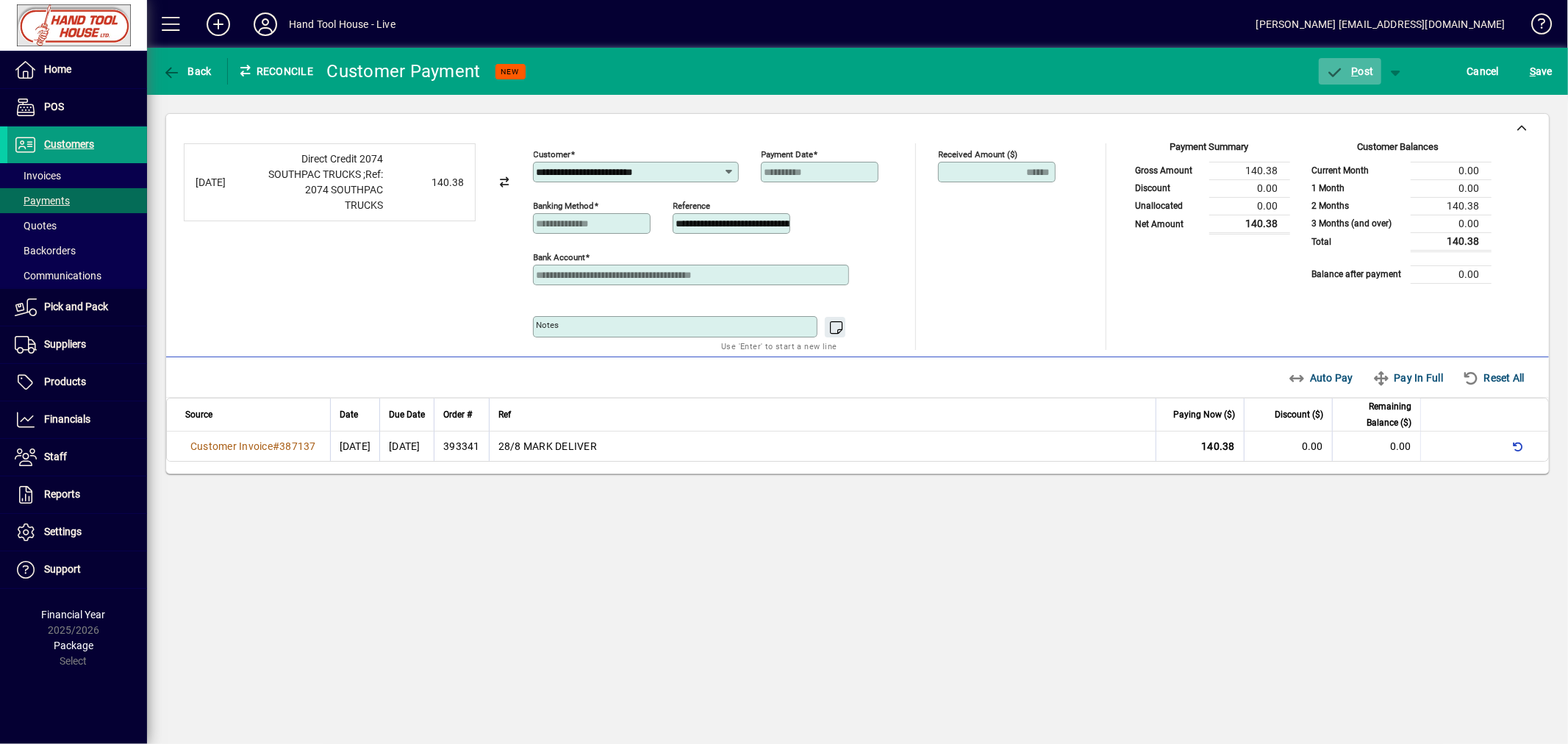
click at [1363, 72] on span "P ost" at bounding box center [1349, 71] width 47 height 11
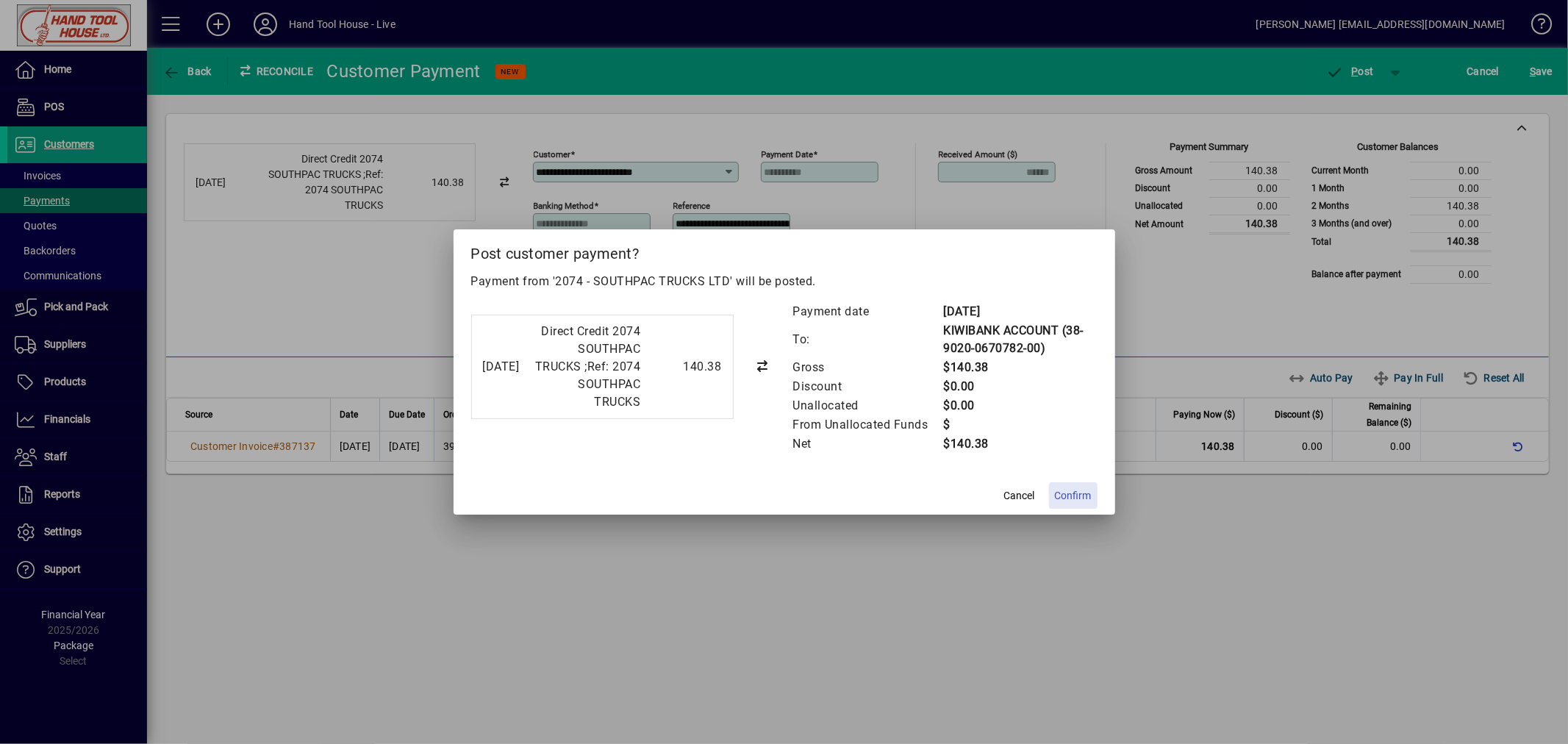
click at [1073, 502] on span "Confirm" at bounding box center [1073, 495] width 37 height 16
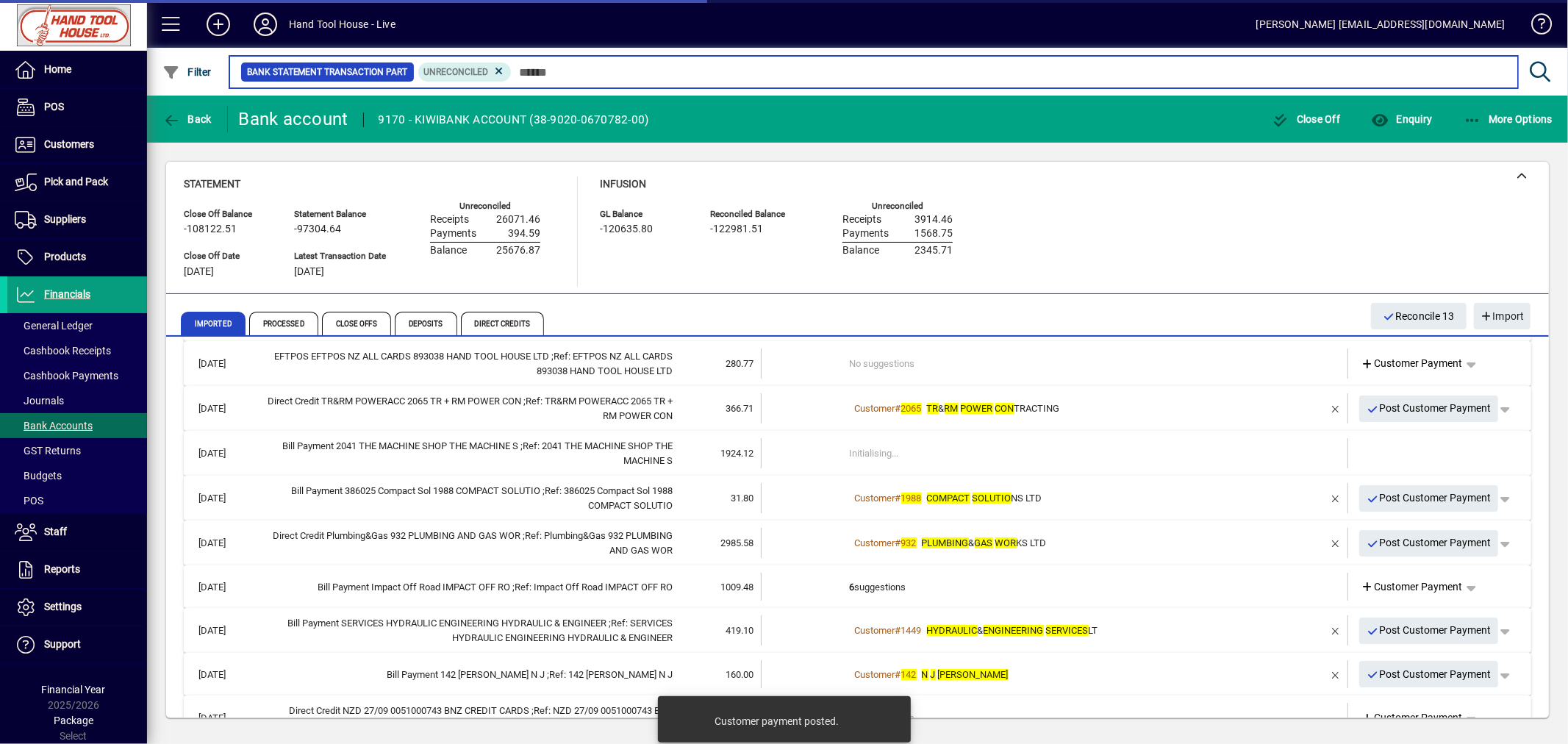
scroll to position [257, 0]
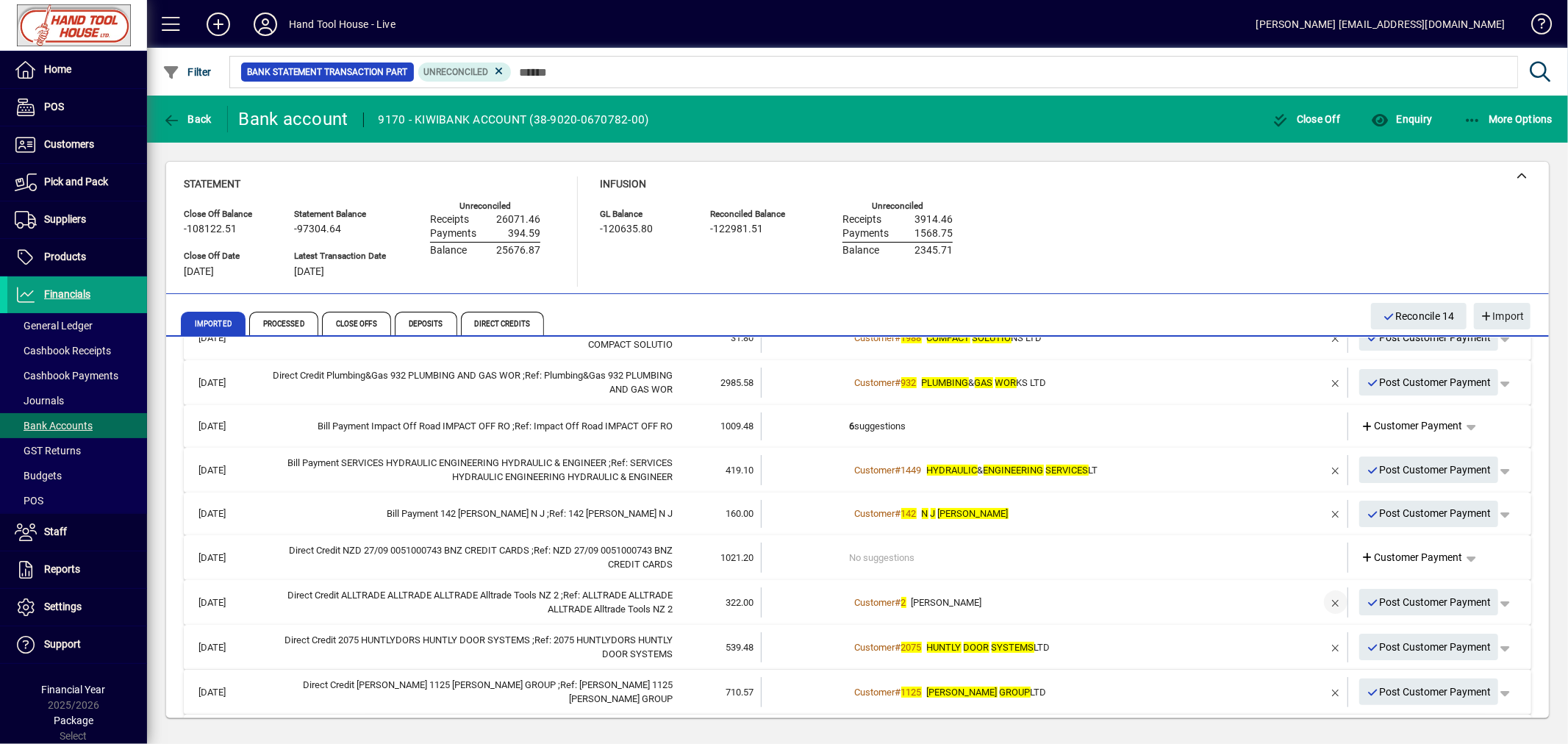
click at [1319, 600] on span "button" at bounding box center [1335, 602] width 35 height 35
click at [1325, 648] on span "button" at bounding box center [1335, 647] width 35 height 35
click at [899, 650] on td "1 suggestion" at bounding box center [1056, 647] width 412 height 30
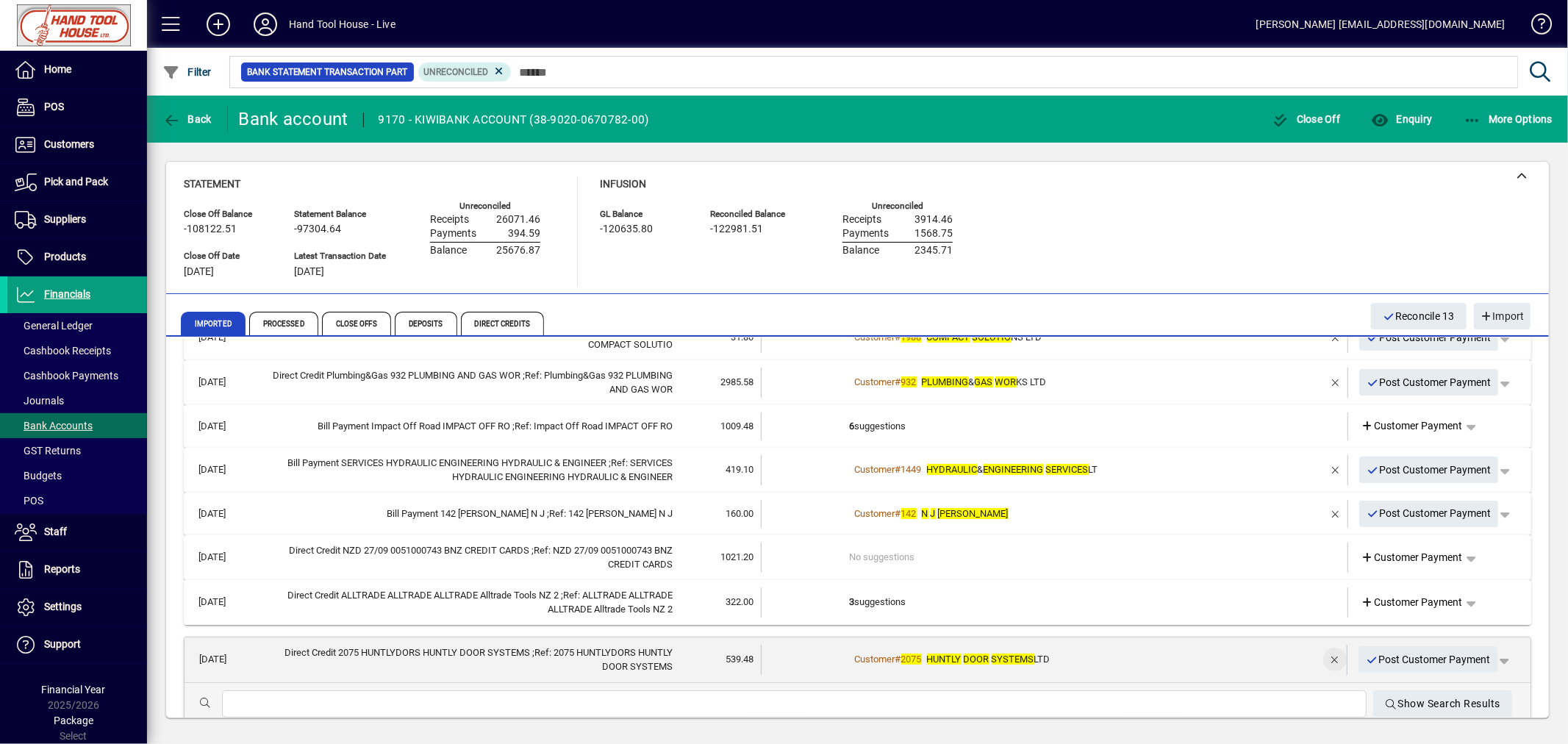
click at [1318, 658] on span "button" at bounding box center [1334, 659] width 35 height 35
click at [1394, 656] on span "Customer Payment" at bounding box center [1411, 660] width 101 height 16
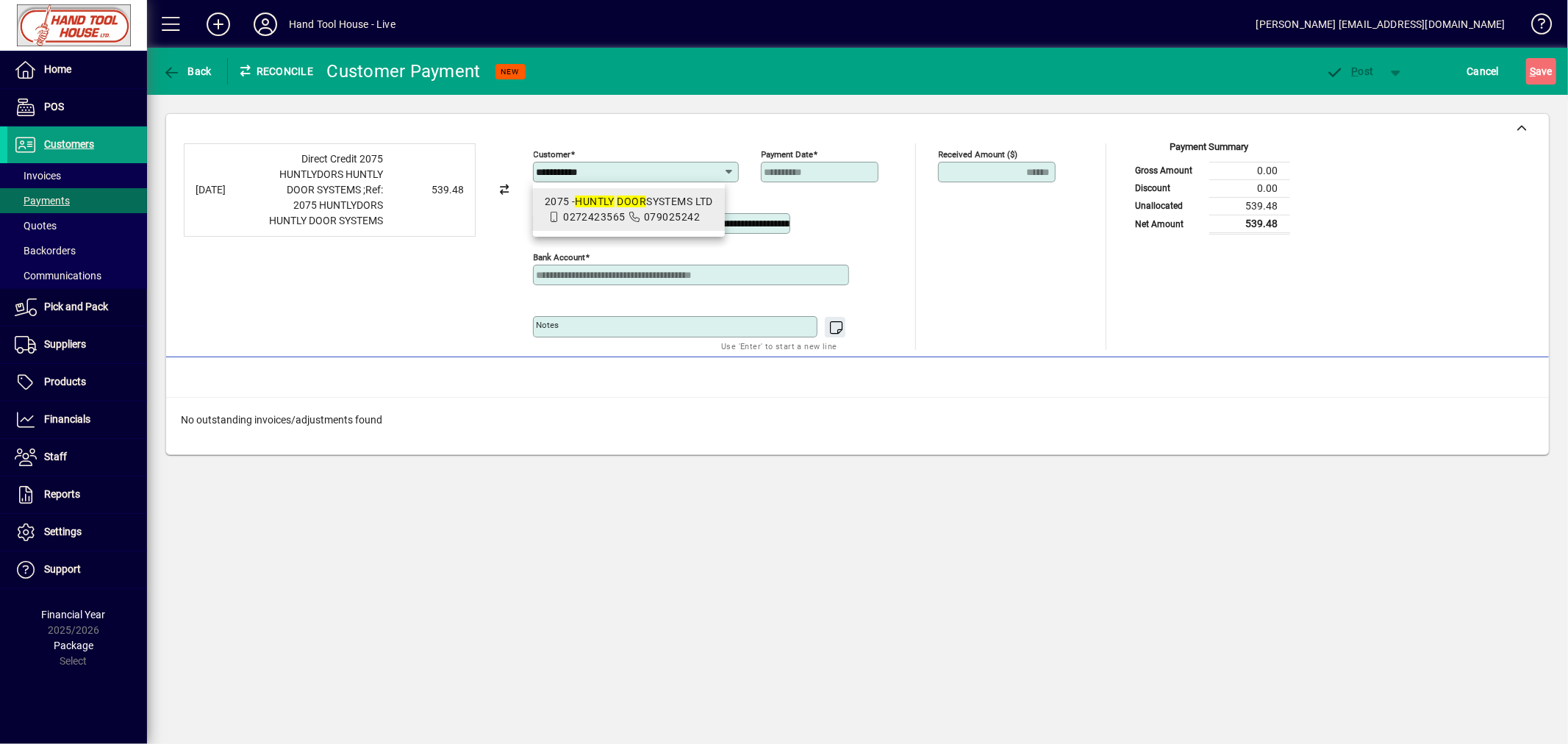
click at [611, 211] on span "0272423565" at bounding box center [593, 217] width 61 height 11
type input "**********"
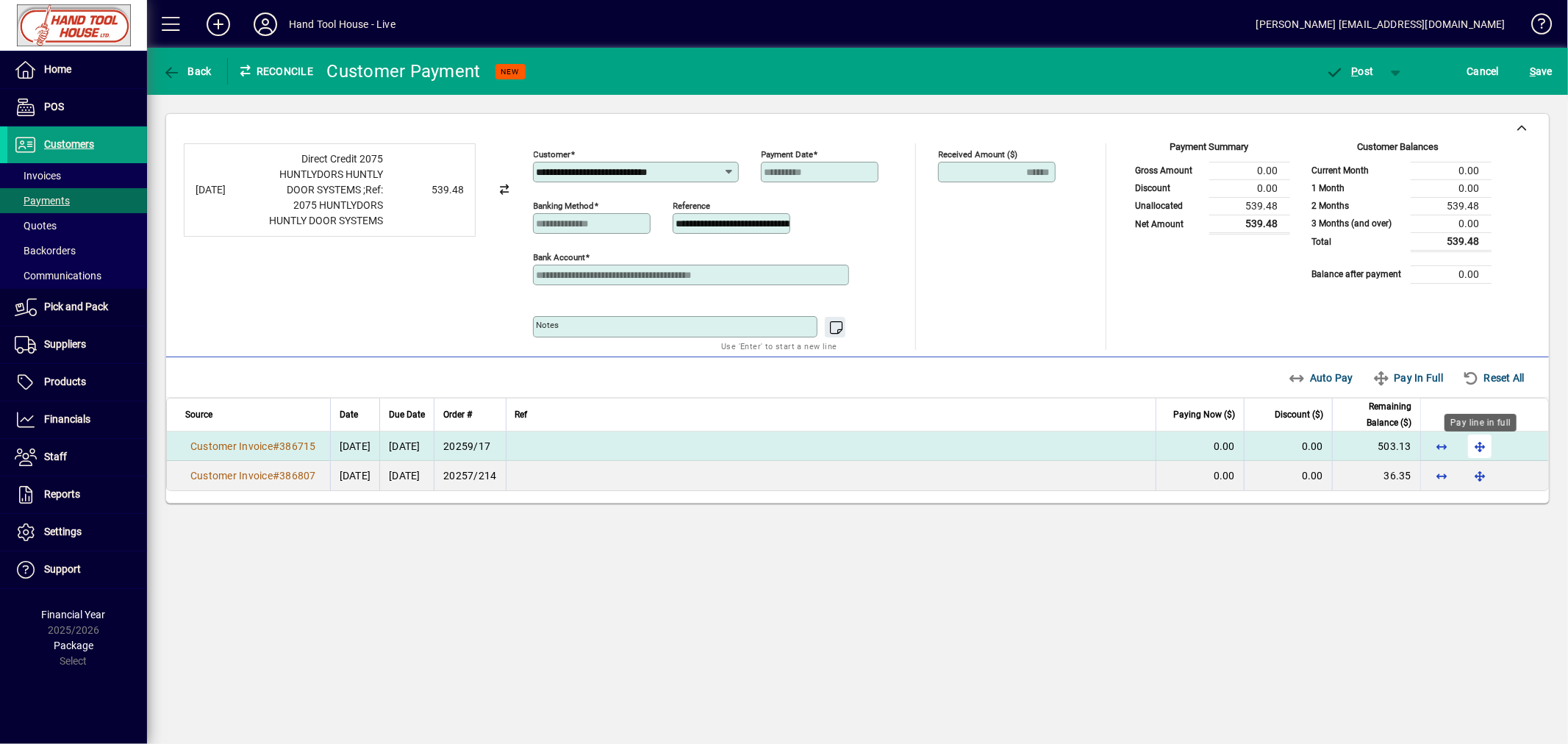
click at [1488, 451] on span "button" at bounding box center [1479, 446] width 35 height 35
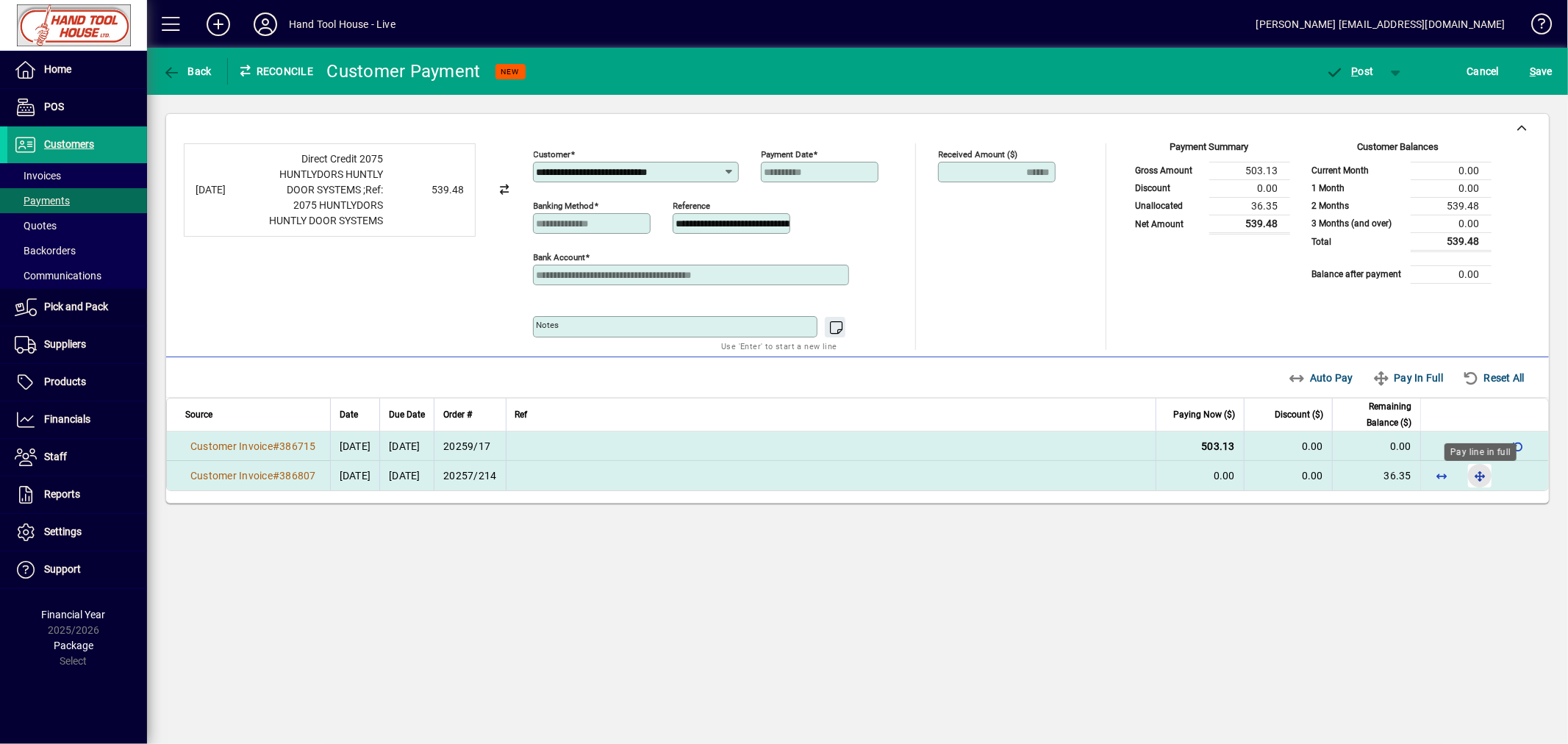
click at [1485, 478] on span "button" at bounding box center [1479, 476] width 35 height 35
click at [1365, 70] on span "P ost" at bounding box center [1349, 71] width 47 height 11
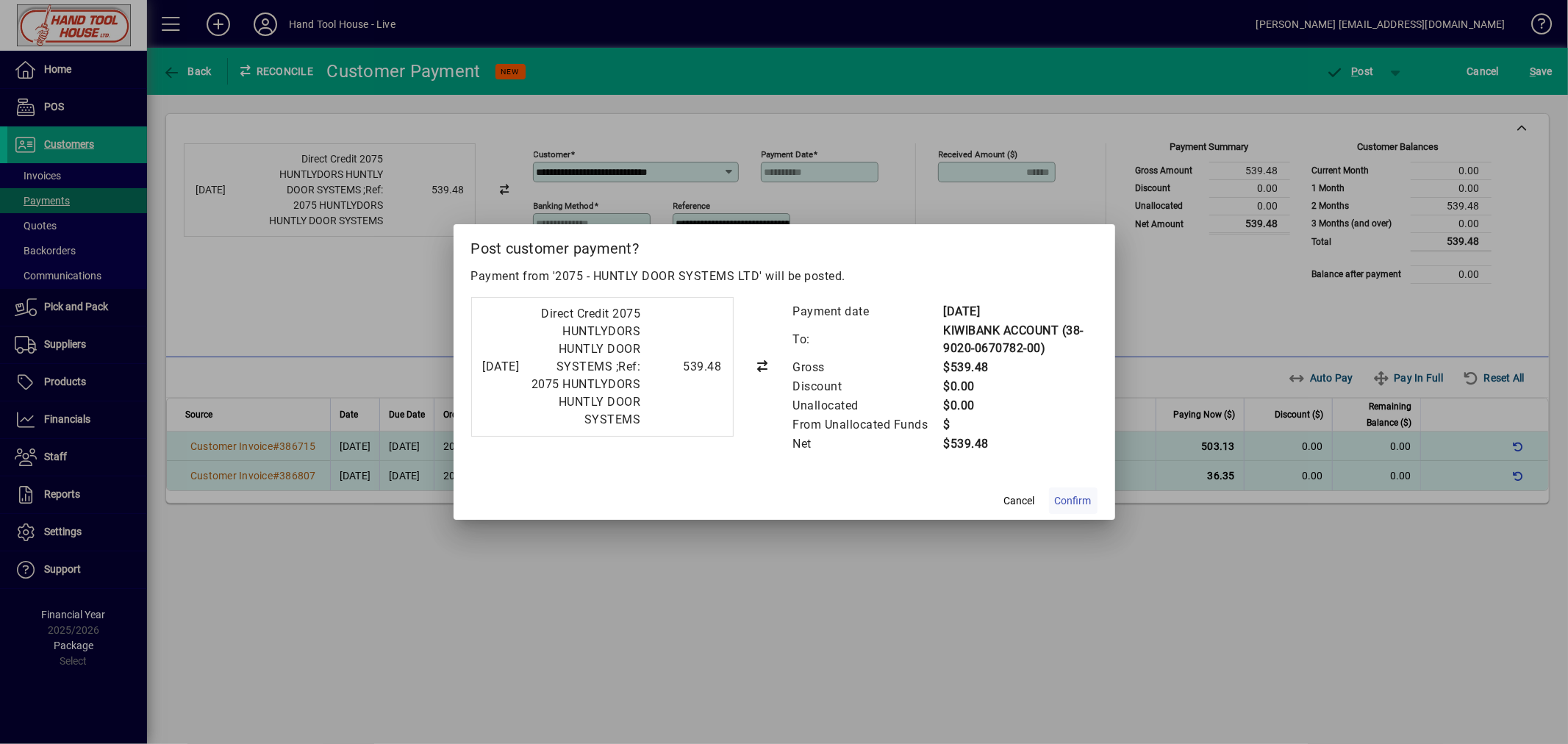
click at [1075, 509] on span "Confirm" at bounding box center [1073, 501] width 37 height 16
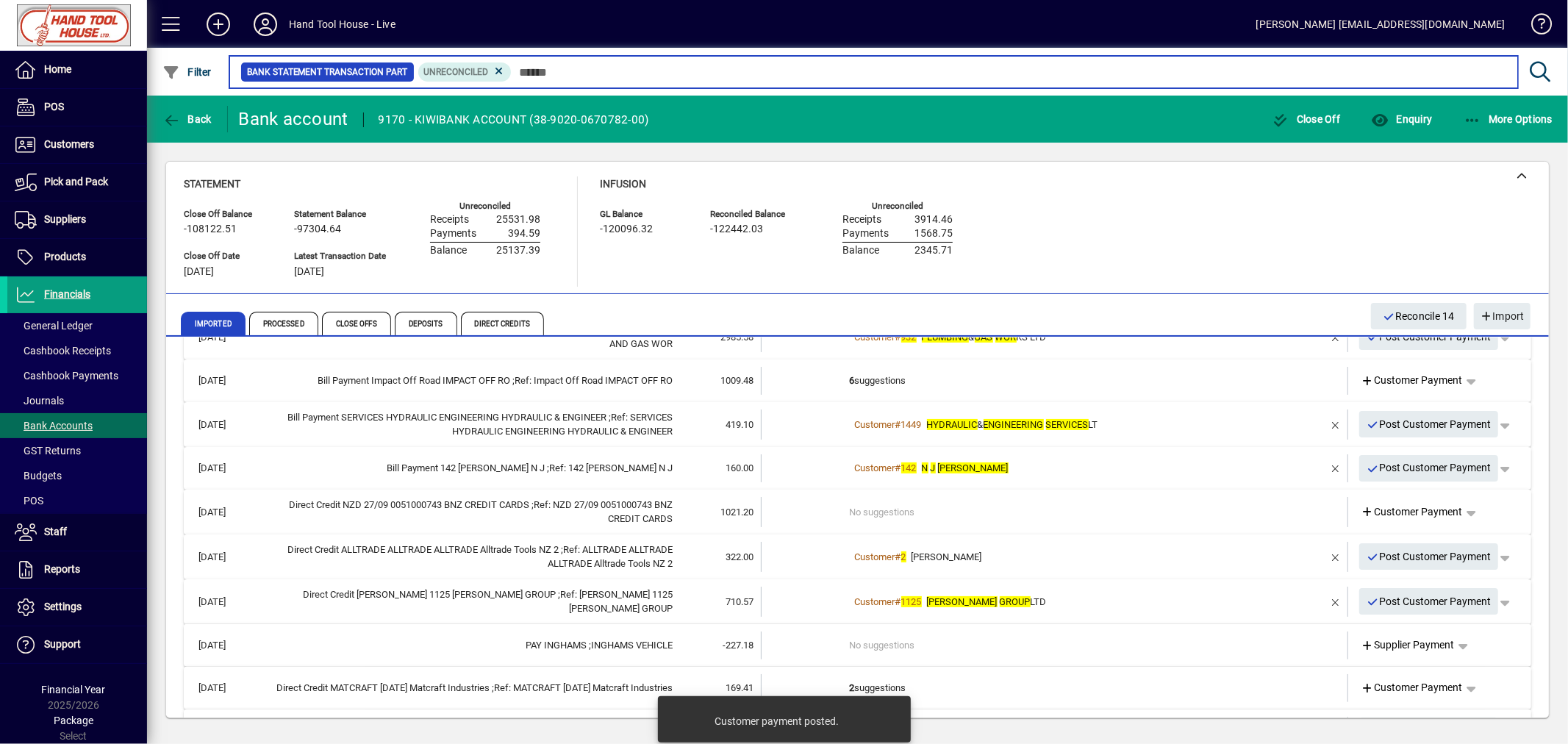
scroll to position [327, 0]
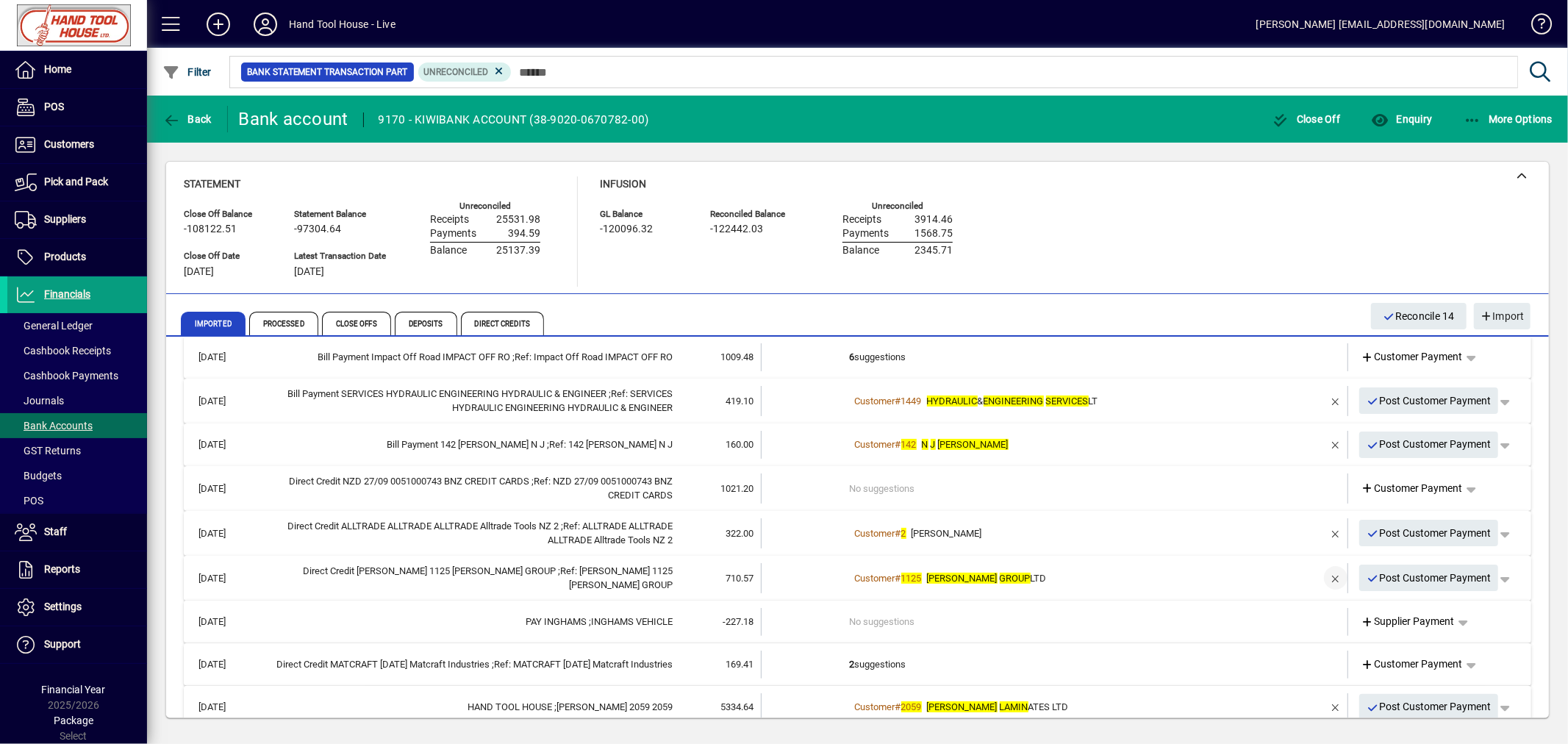
click at [1318, 576] on span "button" at bounding box center [1335, 577] width 35 height 35
click at [1393, 574] on span "Customer Payment" at bounding box center [1412, 578] width 101 height 16
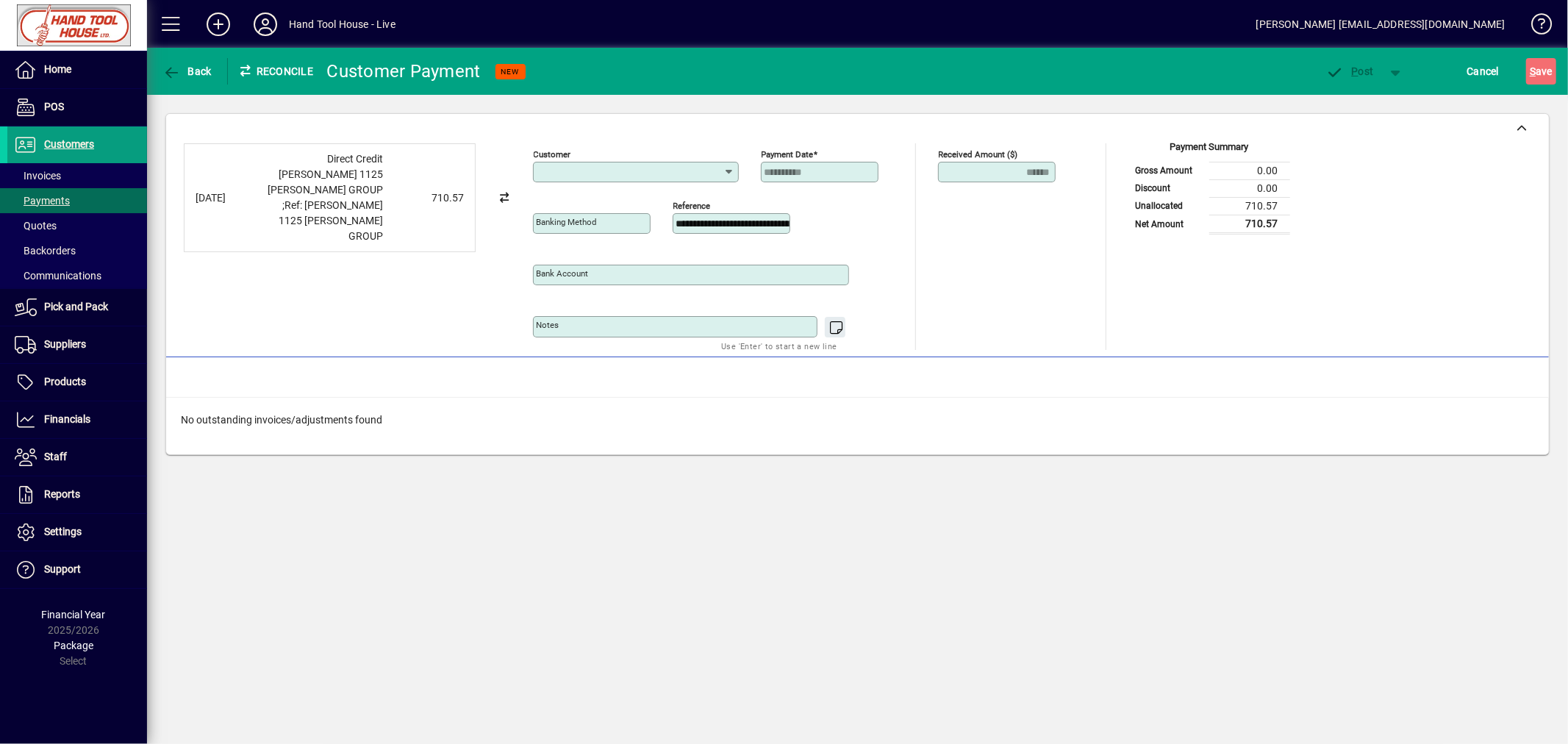
type input "**********"
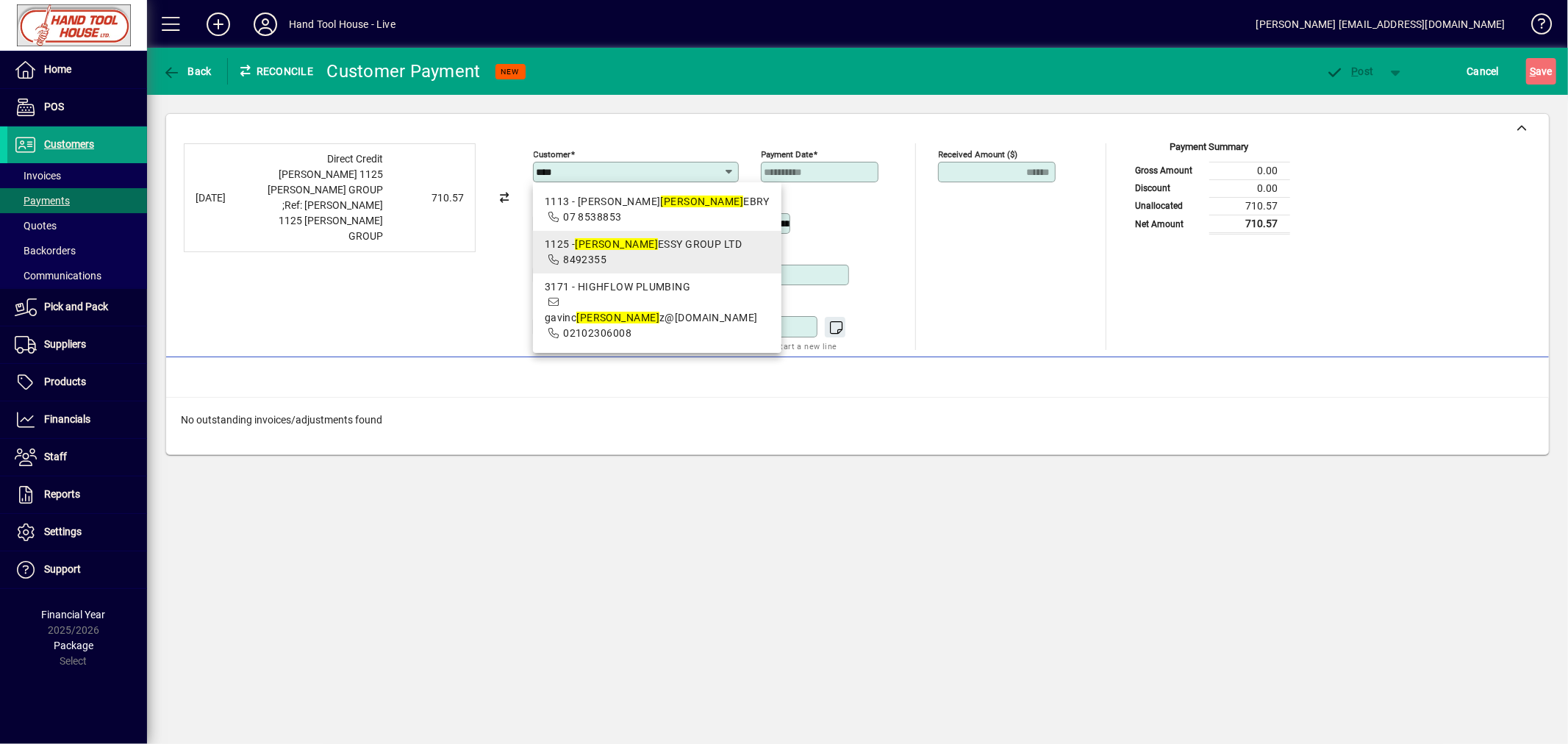
click at [597, 261] on span "8492355" at bounding box center [584, 259] width 43 height 11
type input "**********"
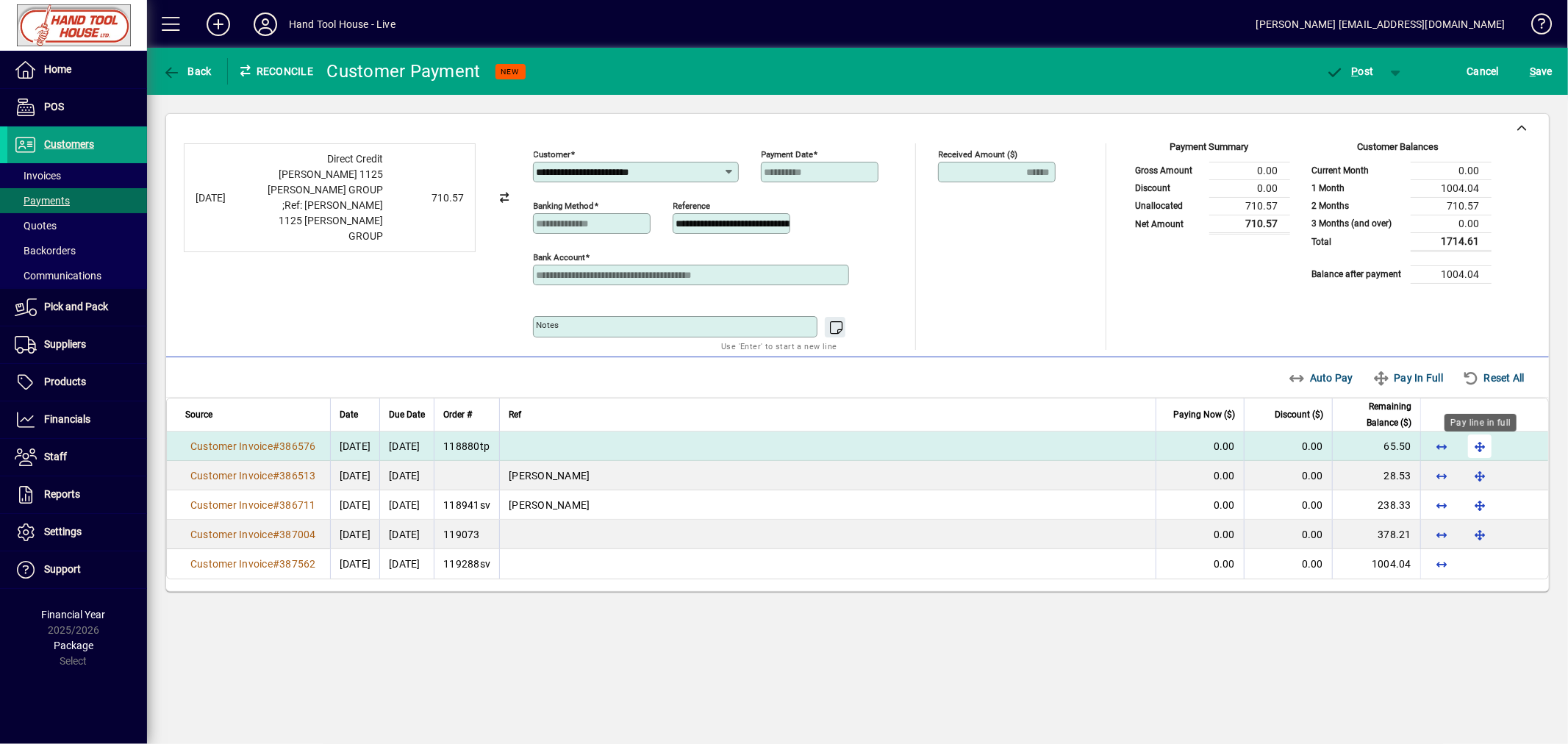
click at [1482, 453] on span "button" at bounding box center [1479, 446] width 35 height 35
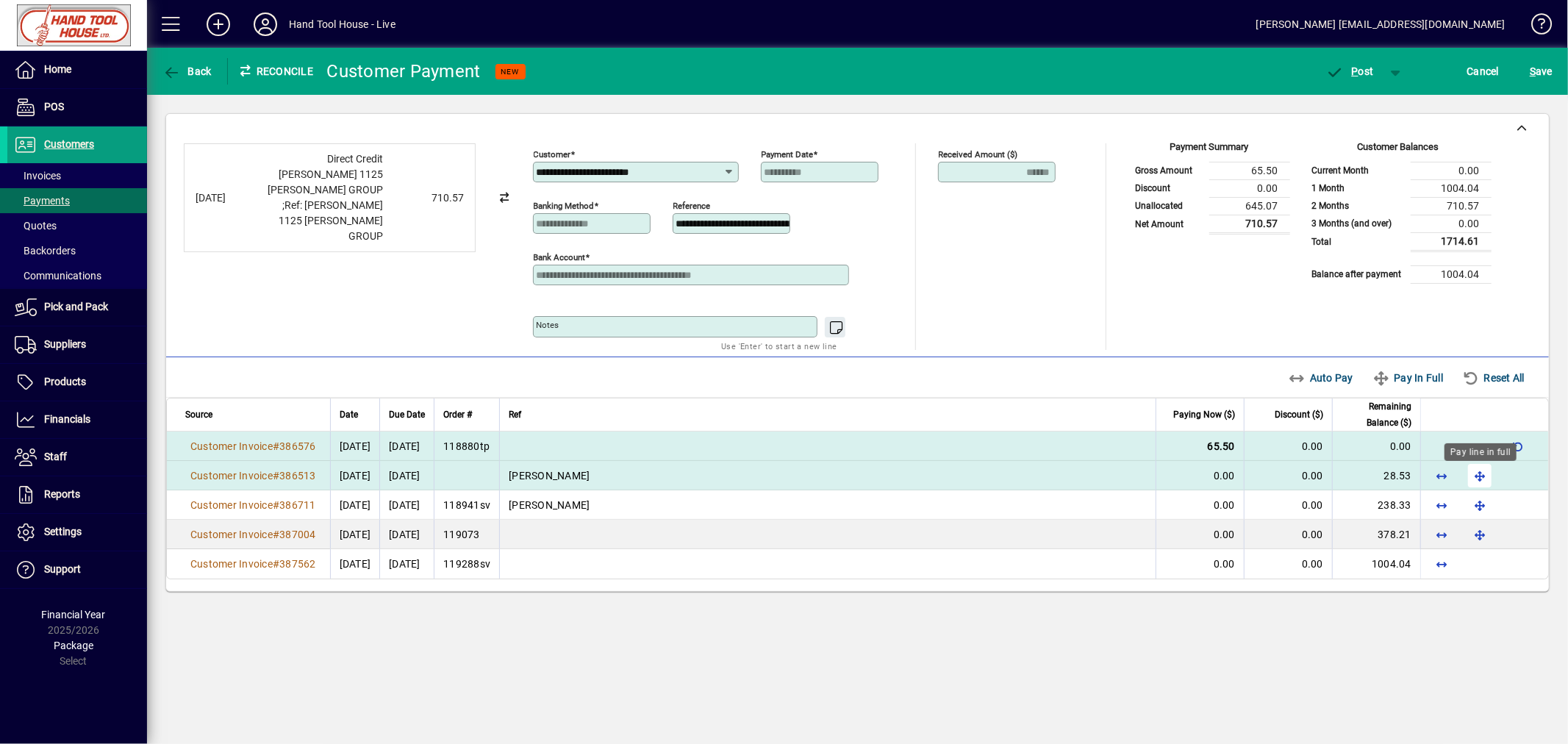
click at [1483, 487] on span "button" at bounding box center [1479, 476] width 35 height 35
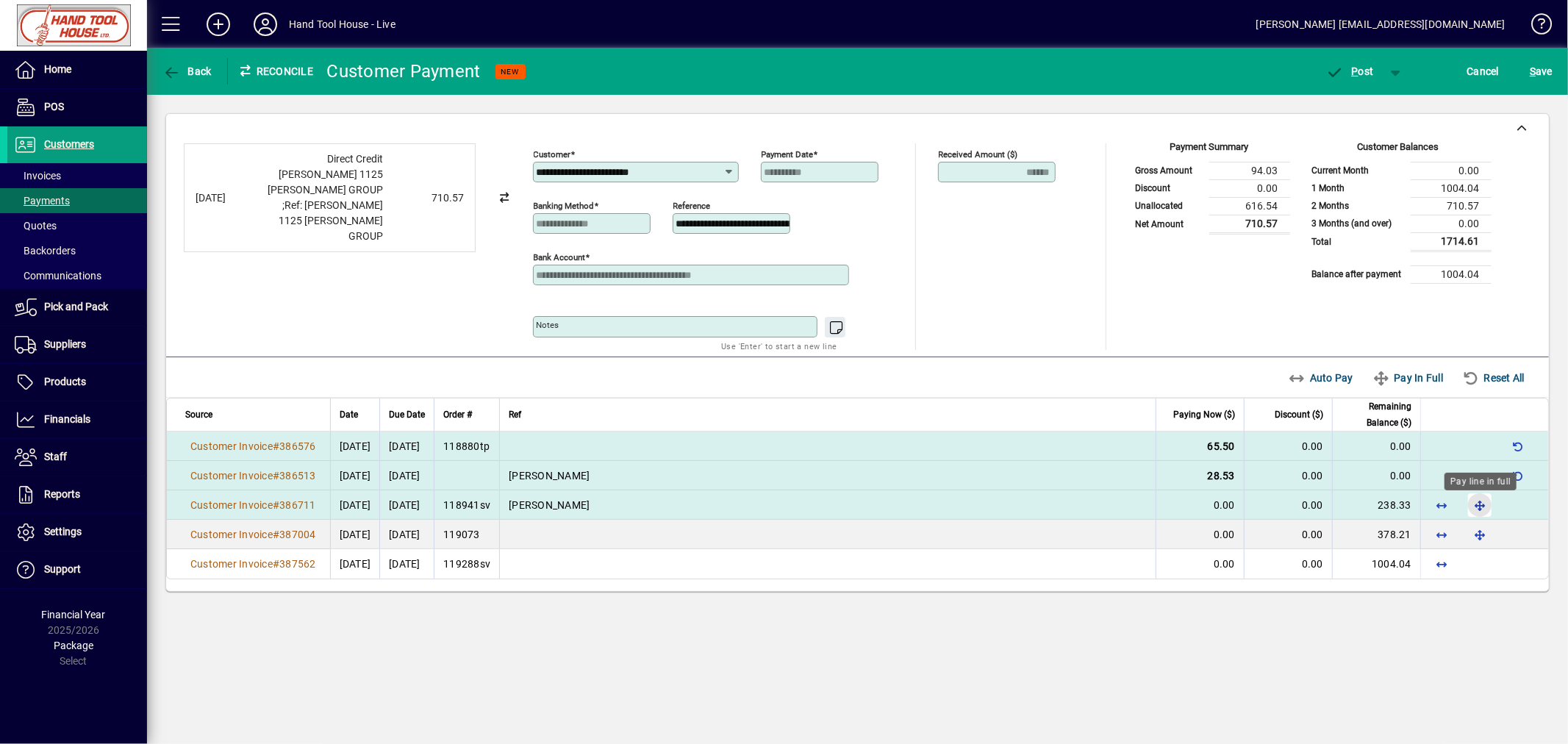
click at [1480, 512] on span "button" at bounding box center [1479, 504] width 35 height 35
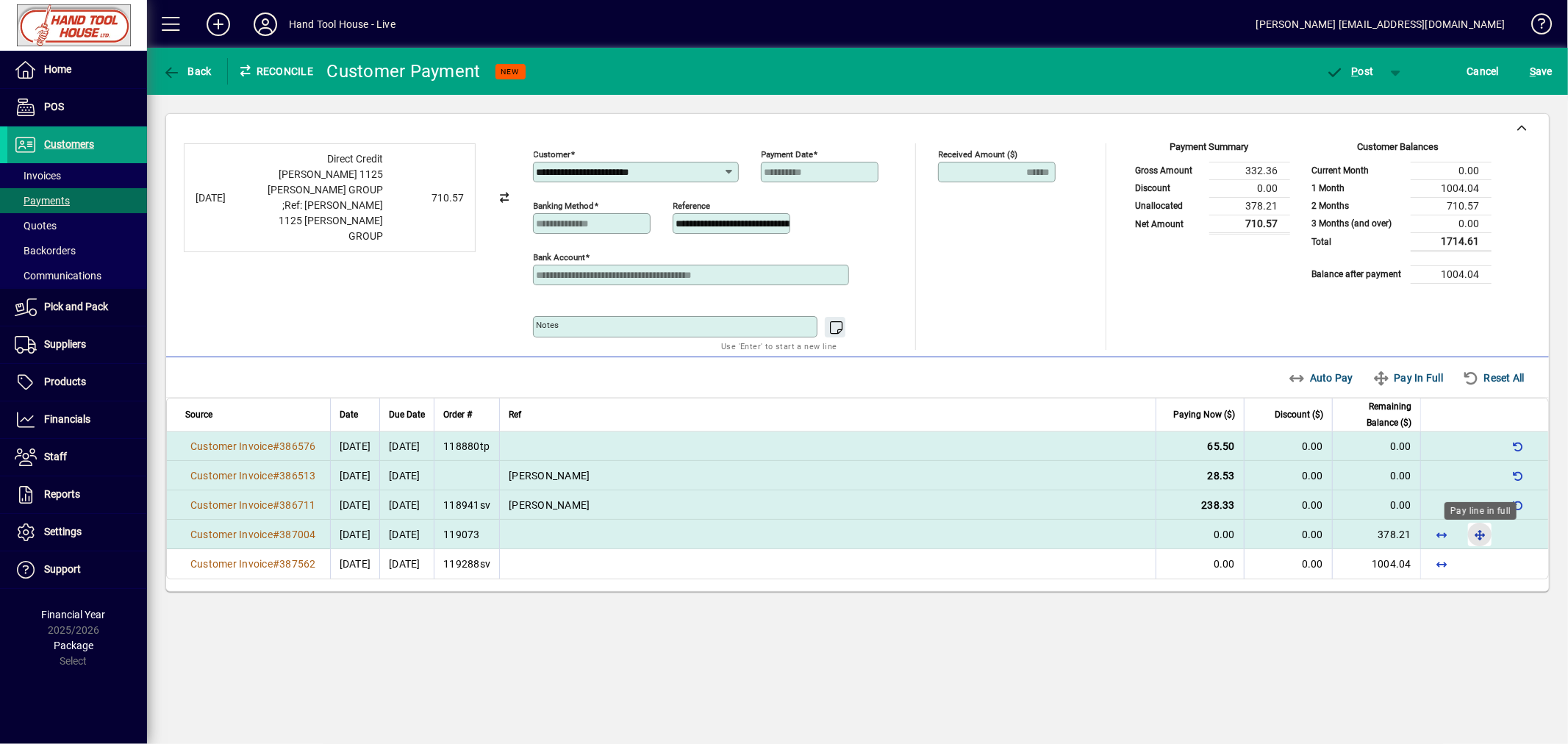
click at [1479, 538] on span "button" at bounding box center [1479, 534] width 35 height 35
click at [1363, 70] on span "P ost" at bounding box center [1349, 71] width 47 height 11
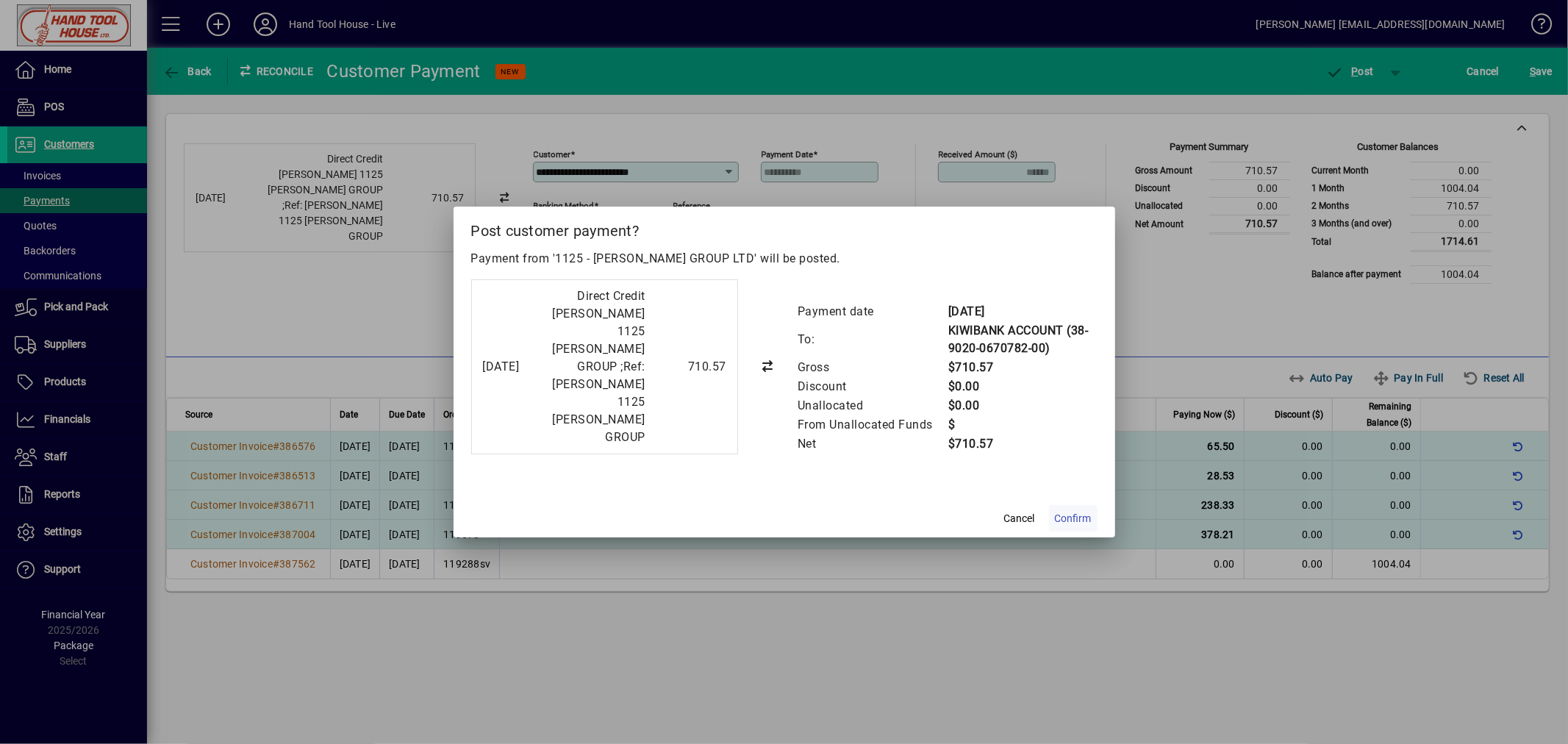
click at [1070, 513] on span "Confirm" at bounding box center [1073, 518] width 37 height 16
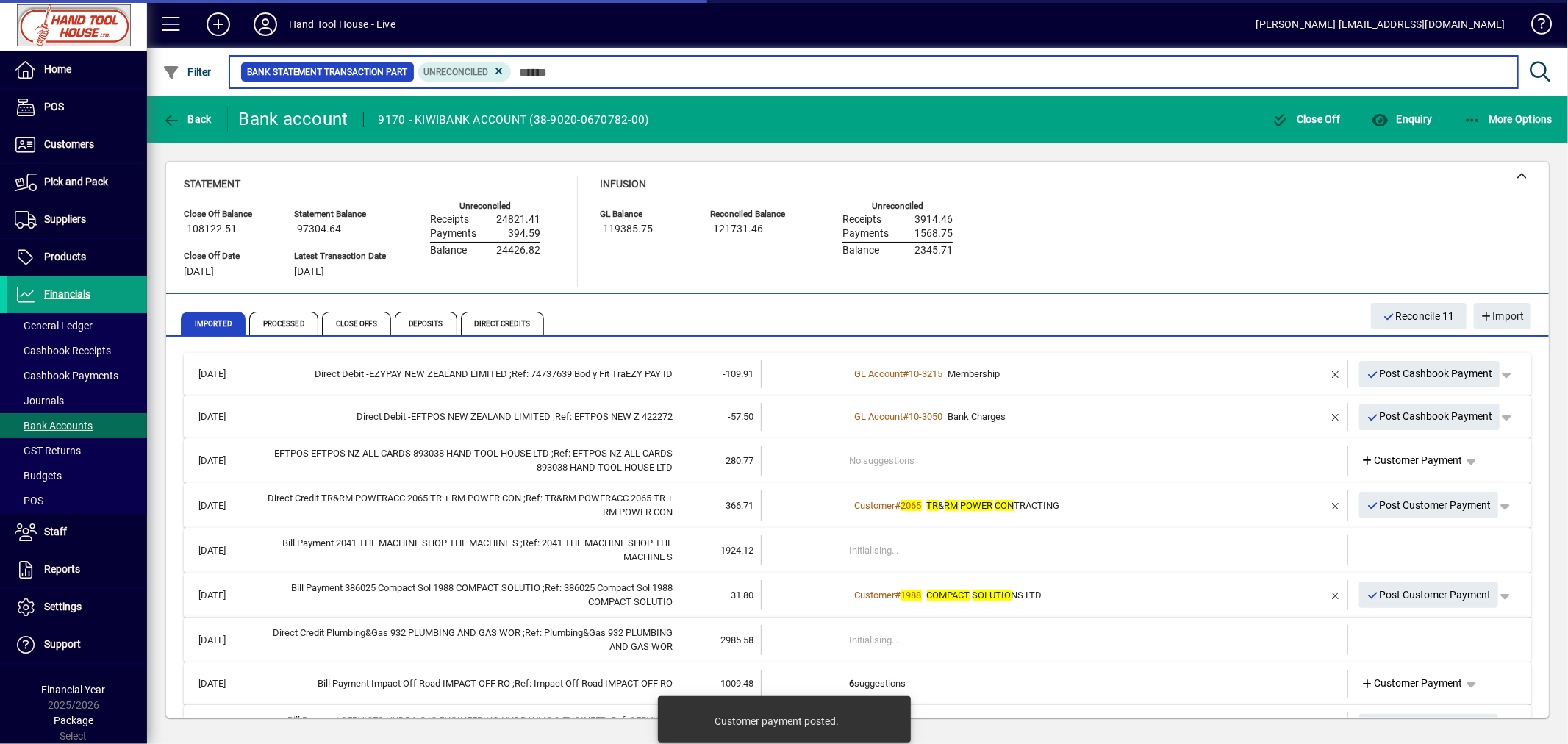
scroll to position [327, 0]
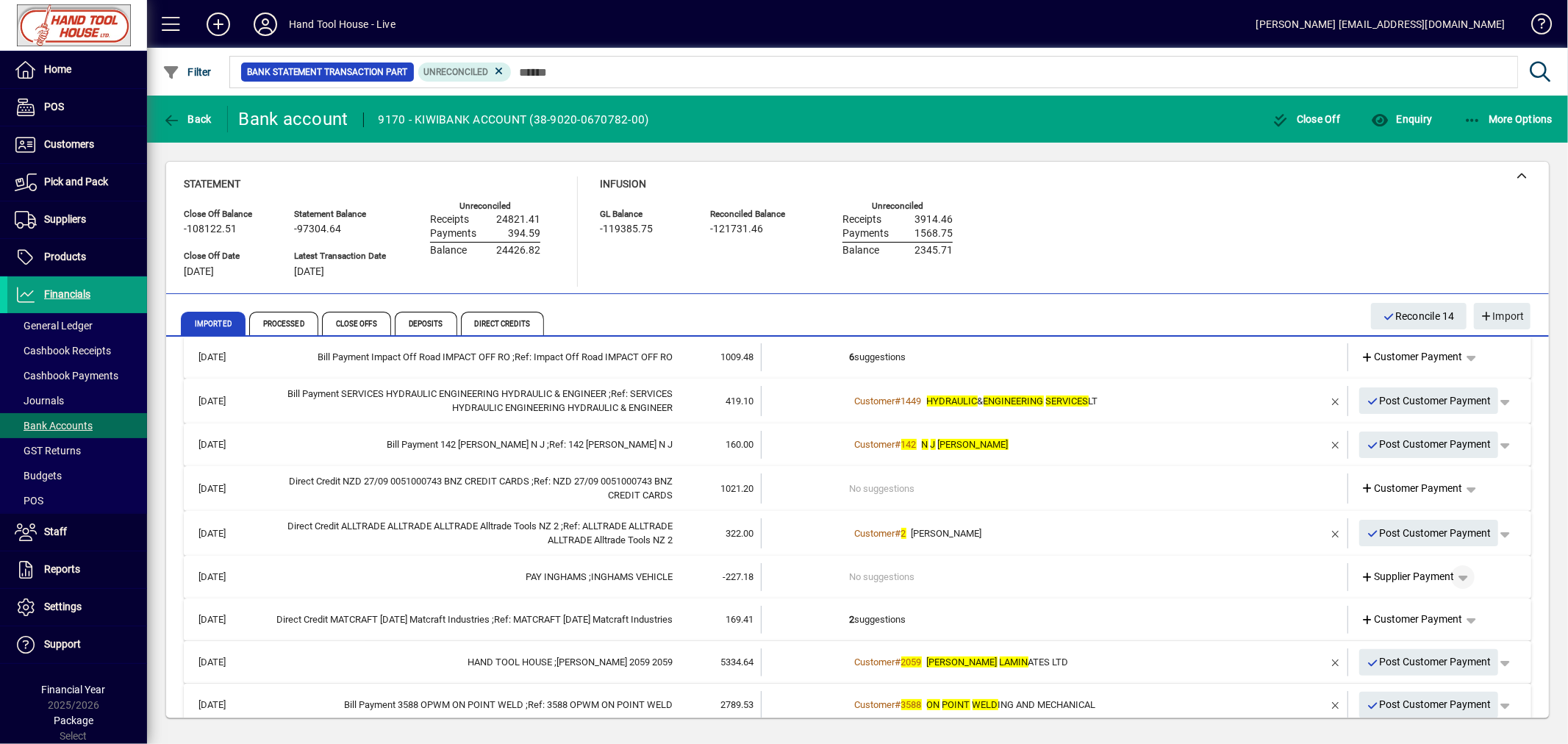
click at [1453, 576] on span "button" at bounding box center [1462, 576] width 35 height 35
click at [1410, 633] on span "Cashbook Payment" at bounding box center [1405, 634] width 109 height 18
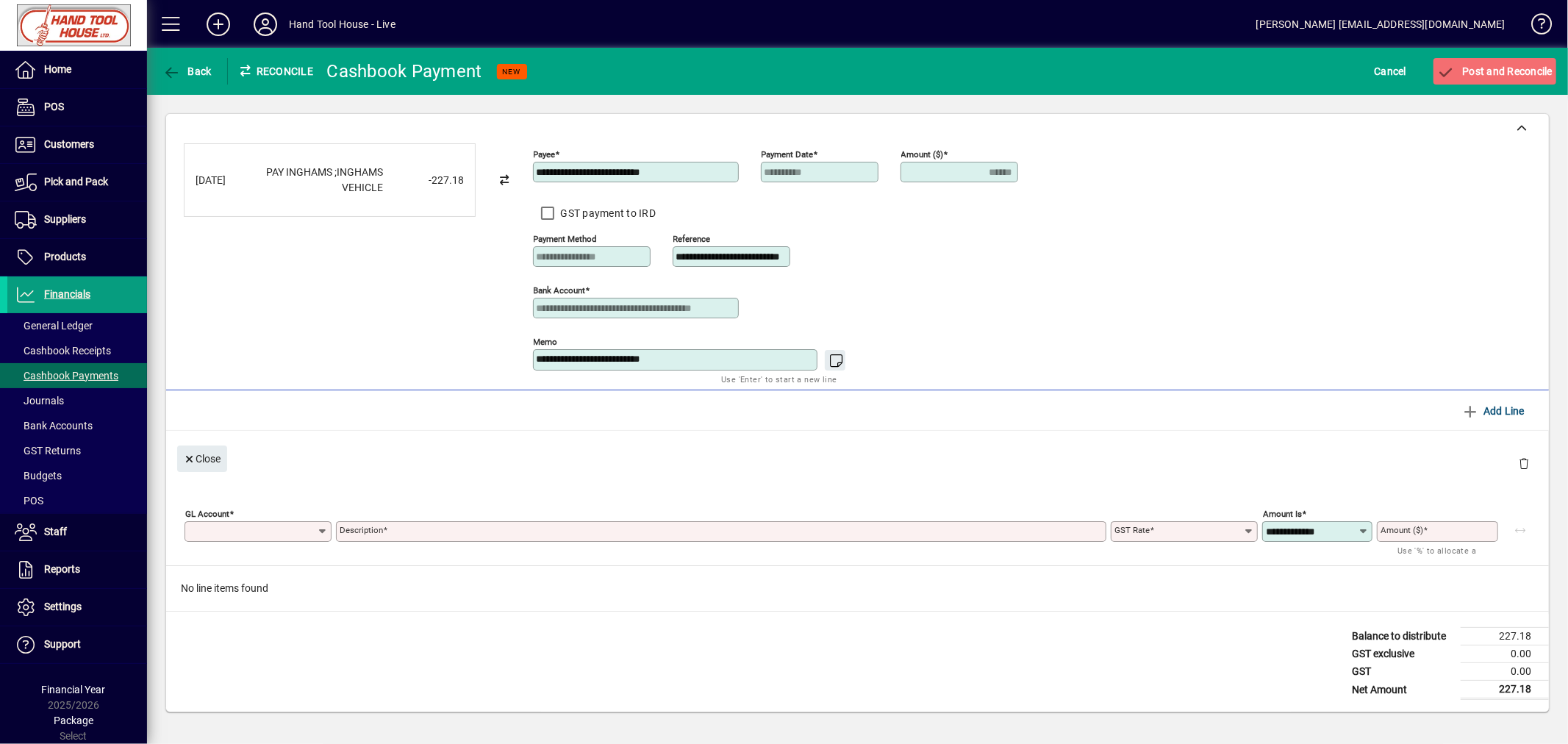
type input "******"
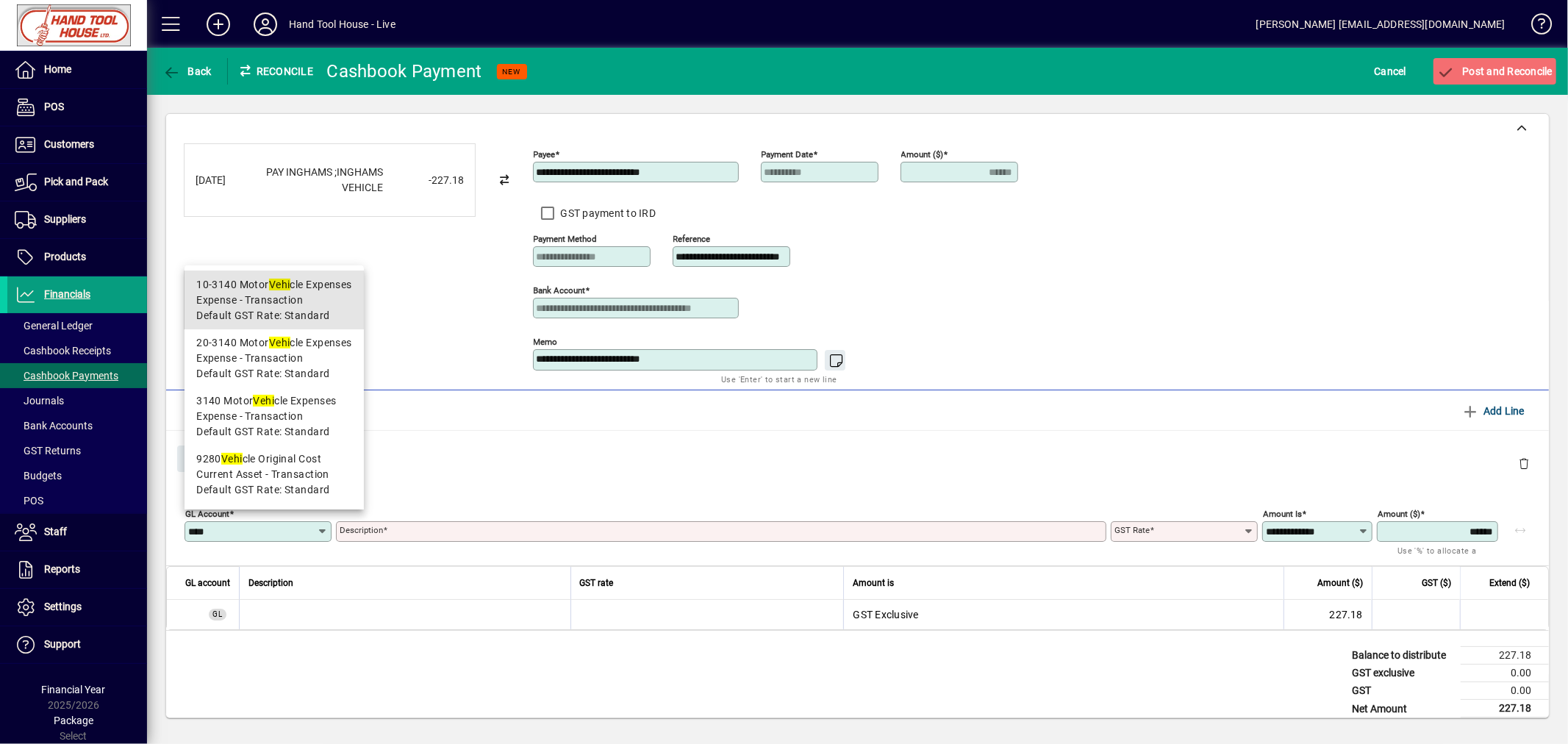
drag, startPoint x: 252, startPoint y: 300, endPoint x: 331, endPoint y: 328, distance: 83.8
click at [253, 300] on span "Expense - Transaction" at bounding box center [250, 300] width 106 height 16
type input "*******"
type input "**********"
type input "********"
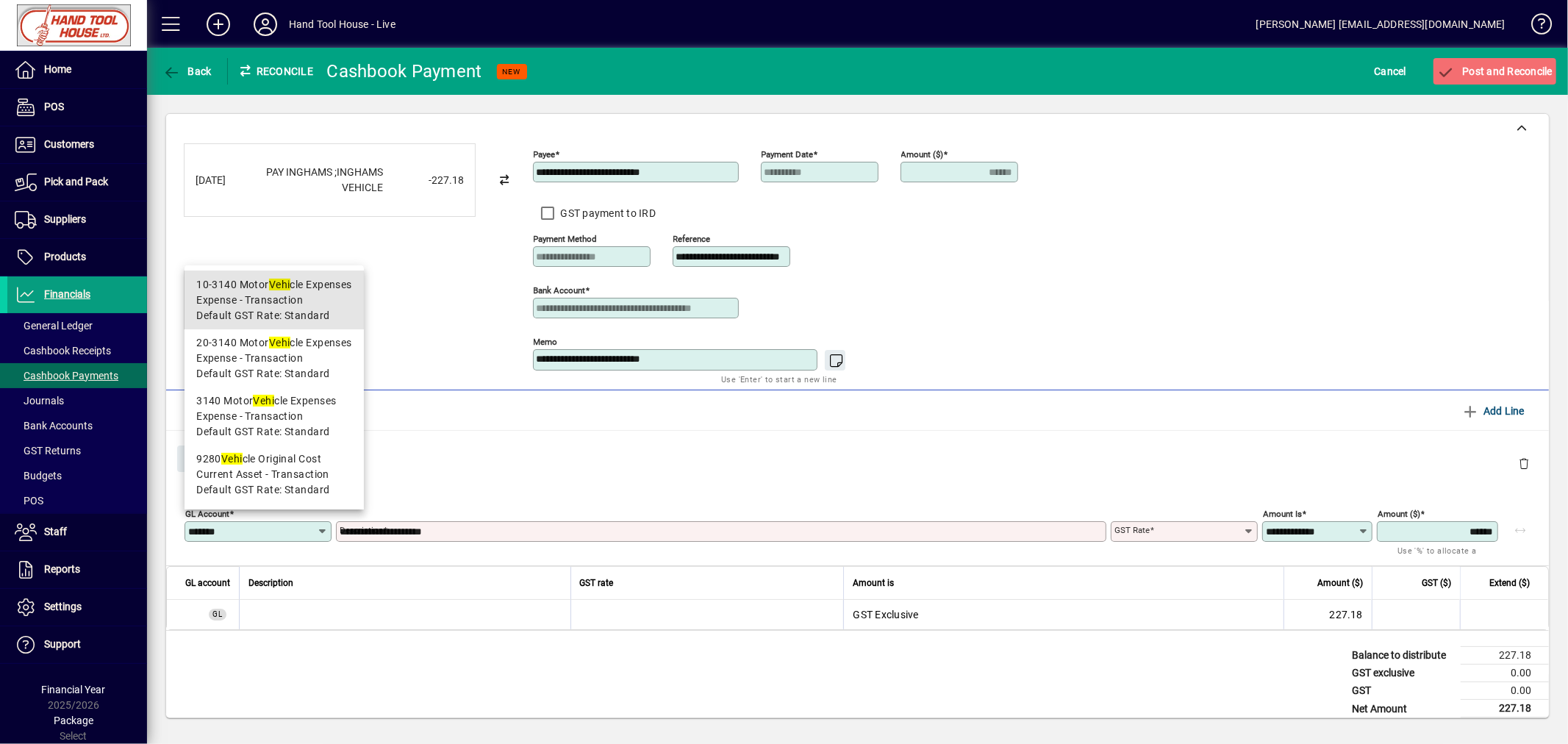
type input "**********"
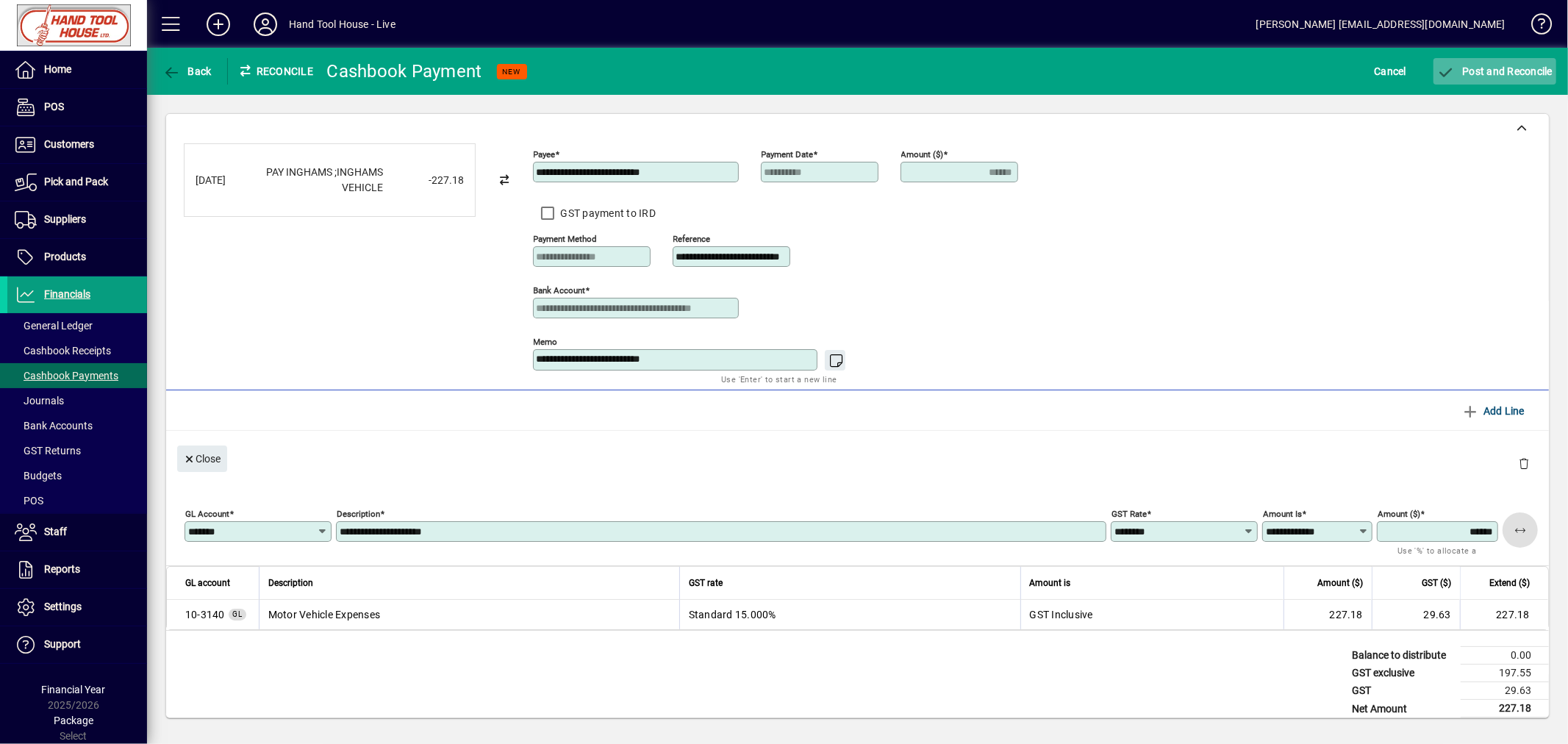
click at [1480, 70] on span "Post and Reconcile" at bounding box center [1494, 71] width 115 height 11
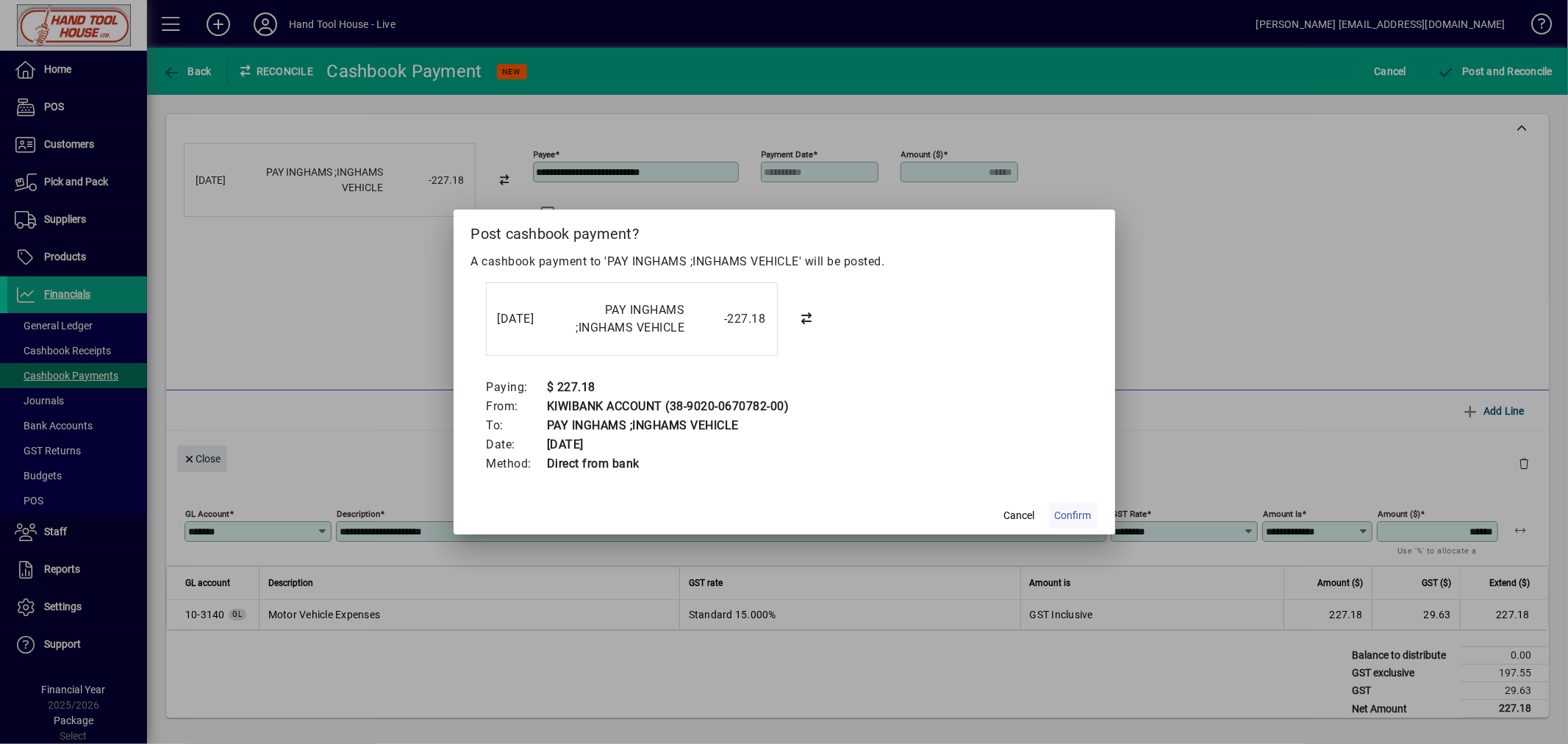
click at [1075, 522] on span "Confirm" at bounding box center [1073, 516] width 37 height 16
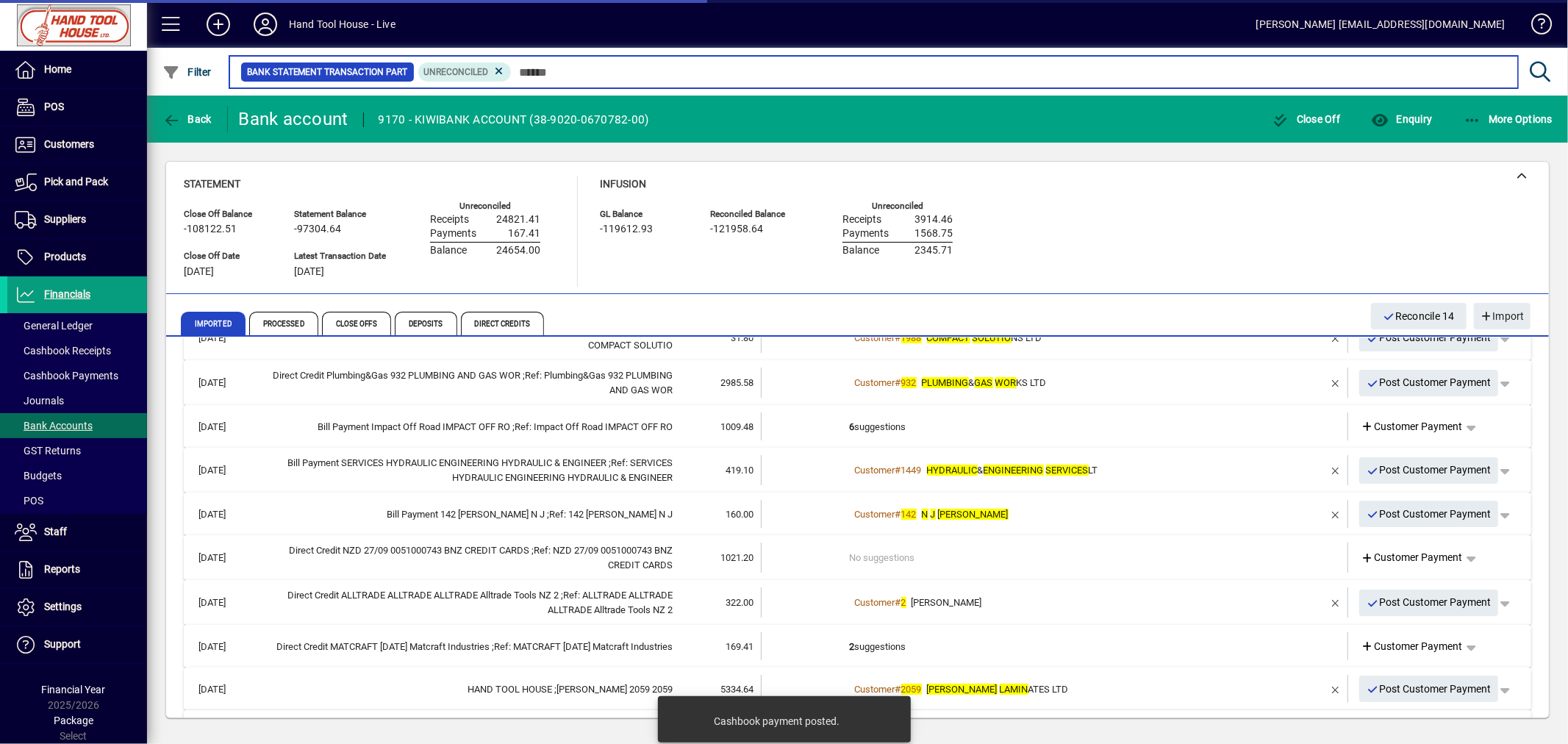
scroll to position [257, 0]
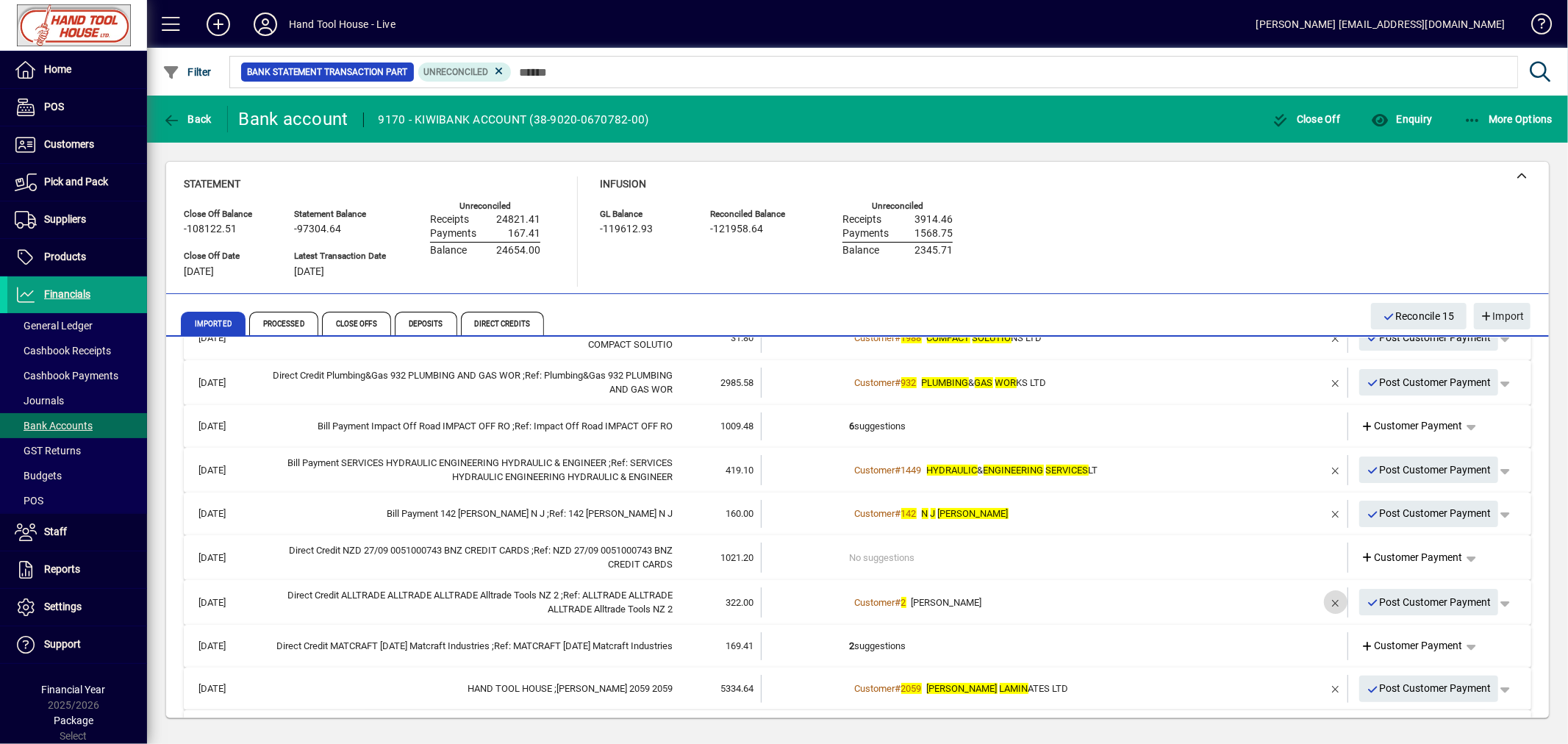
click at [1321, 597] on span "button" at bounding box center [1335, 602] width 35 height 35
click at [885, 604] on td "3 suggestions" at bounding box center [1056, 602] width 412 height 30
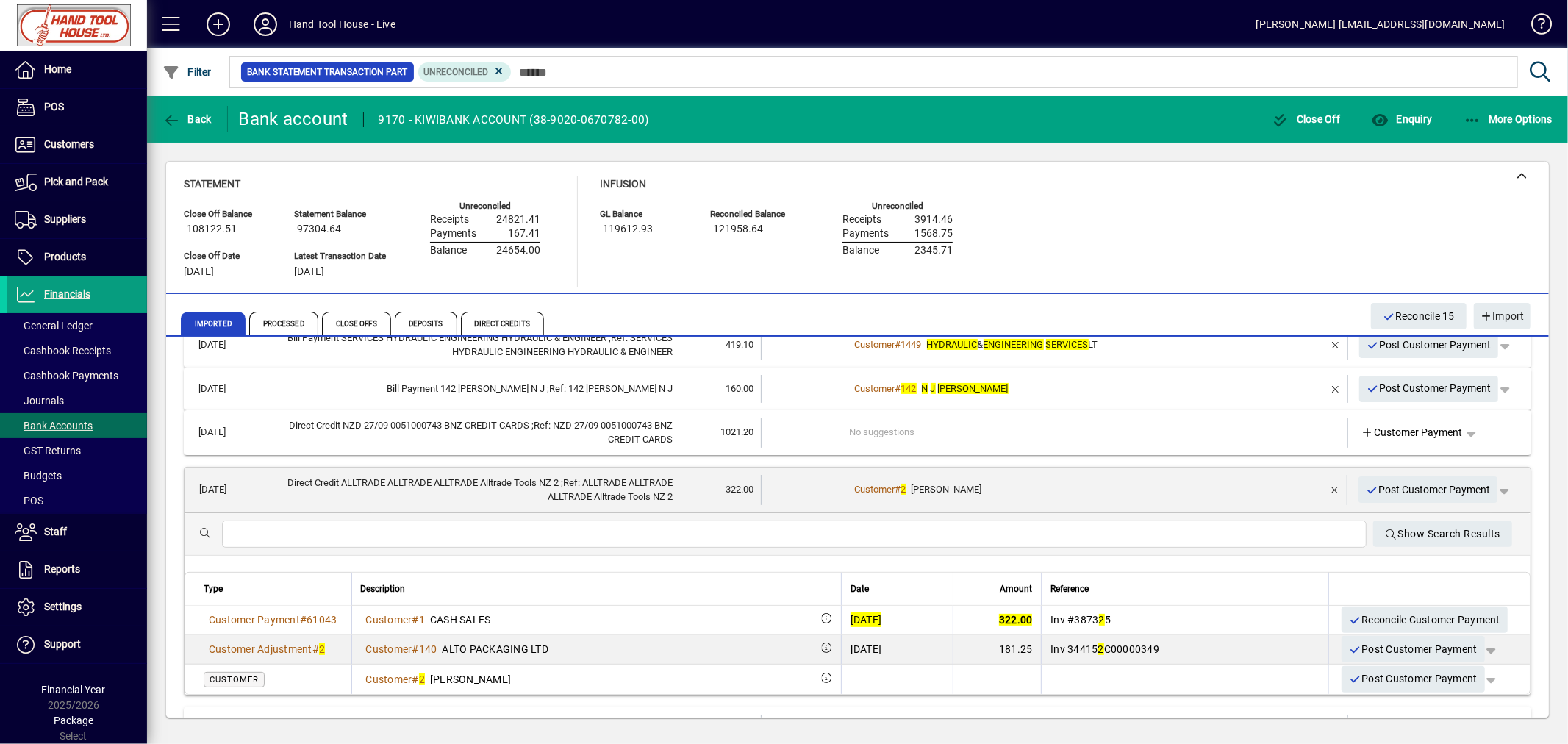
scroll to position [421, 0]
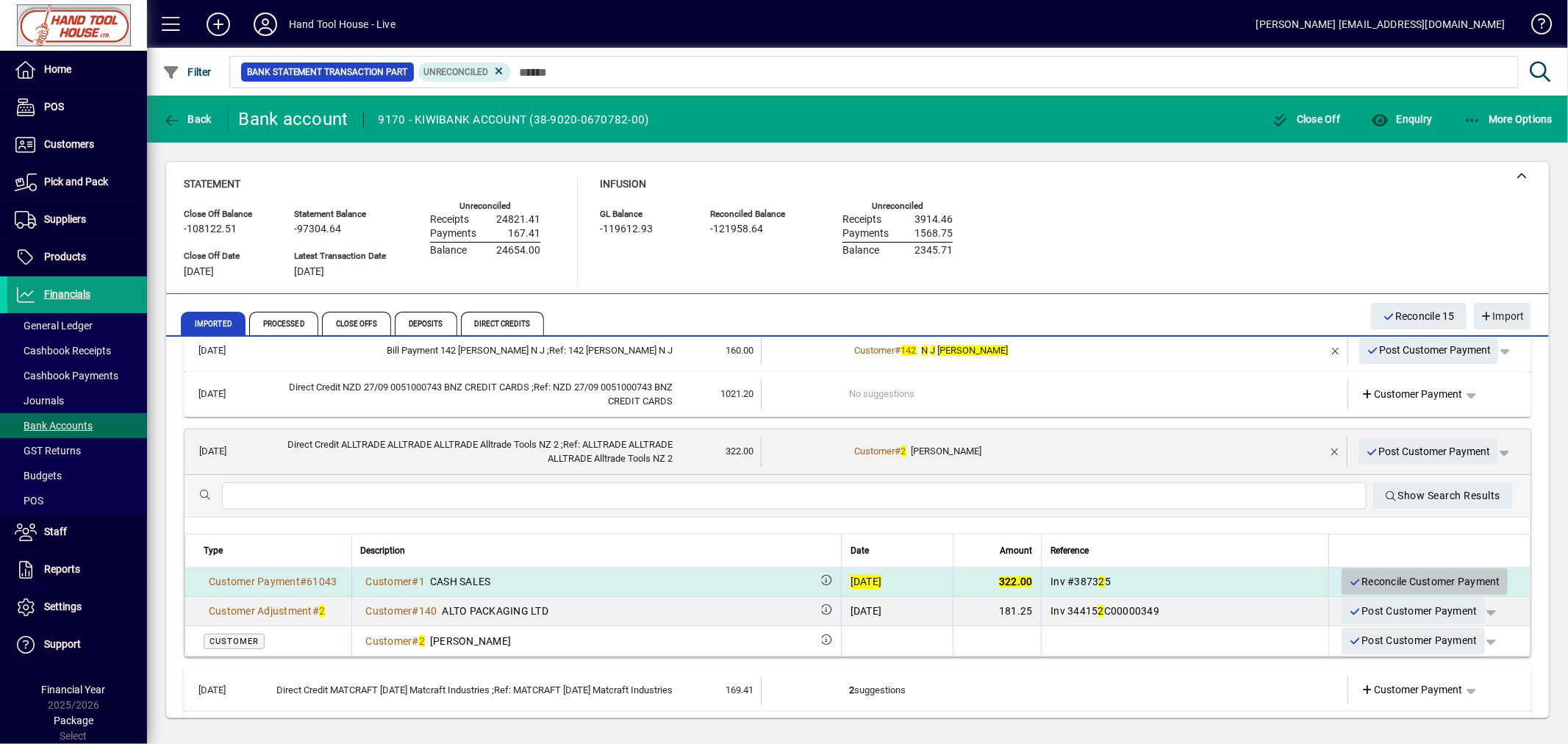
click at [1395, 583] on span "Reconcile Customer Payment" at bounding box center [1424, 582] width 151 height 25
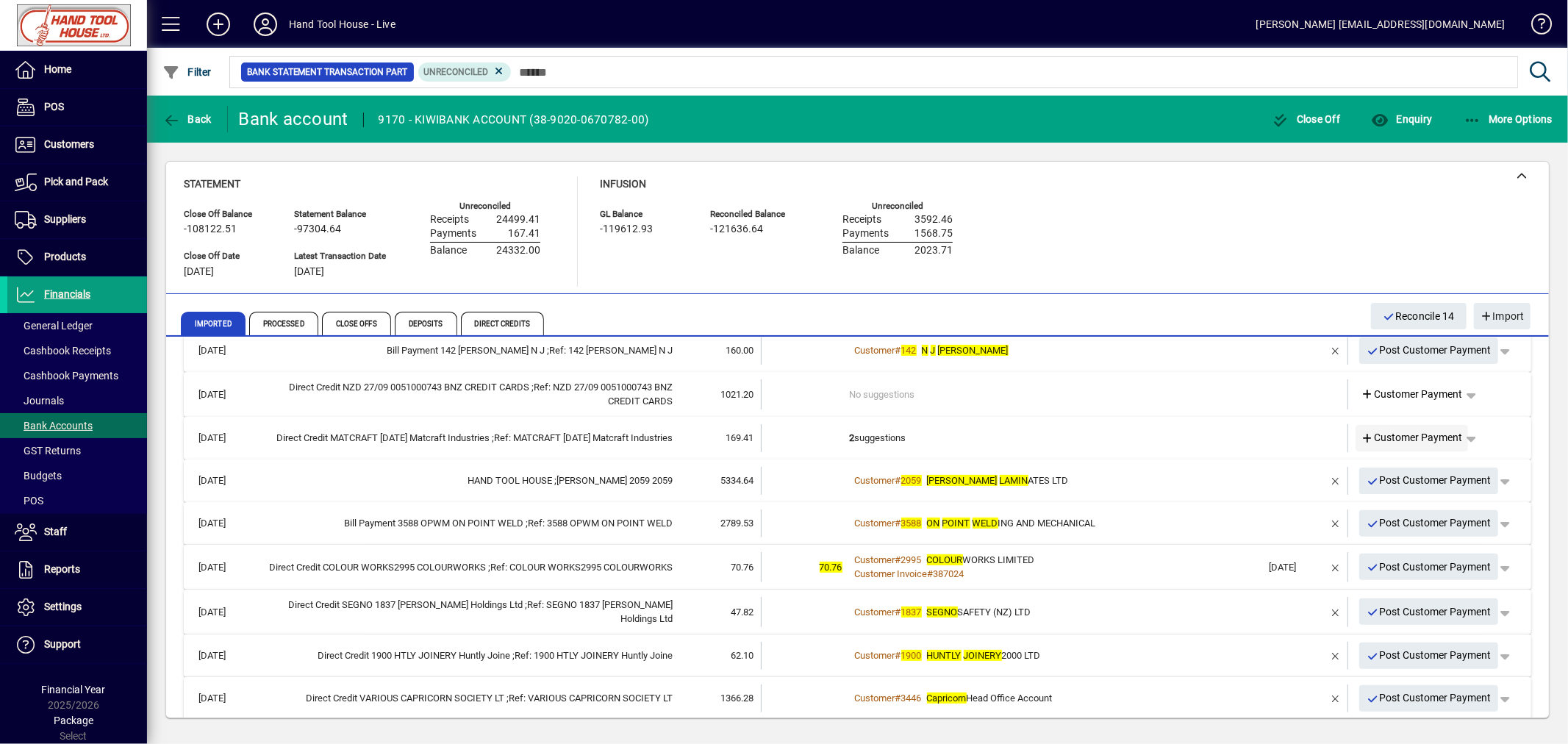
click at [1387, 435] on span "Customer Payment" at bounding box center [1412, 437] width 101 height 16
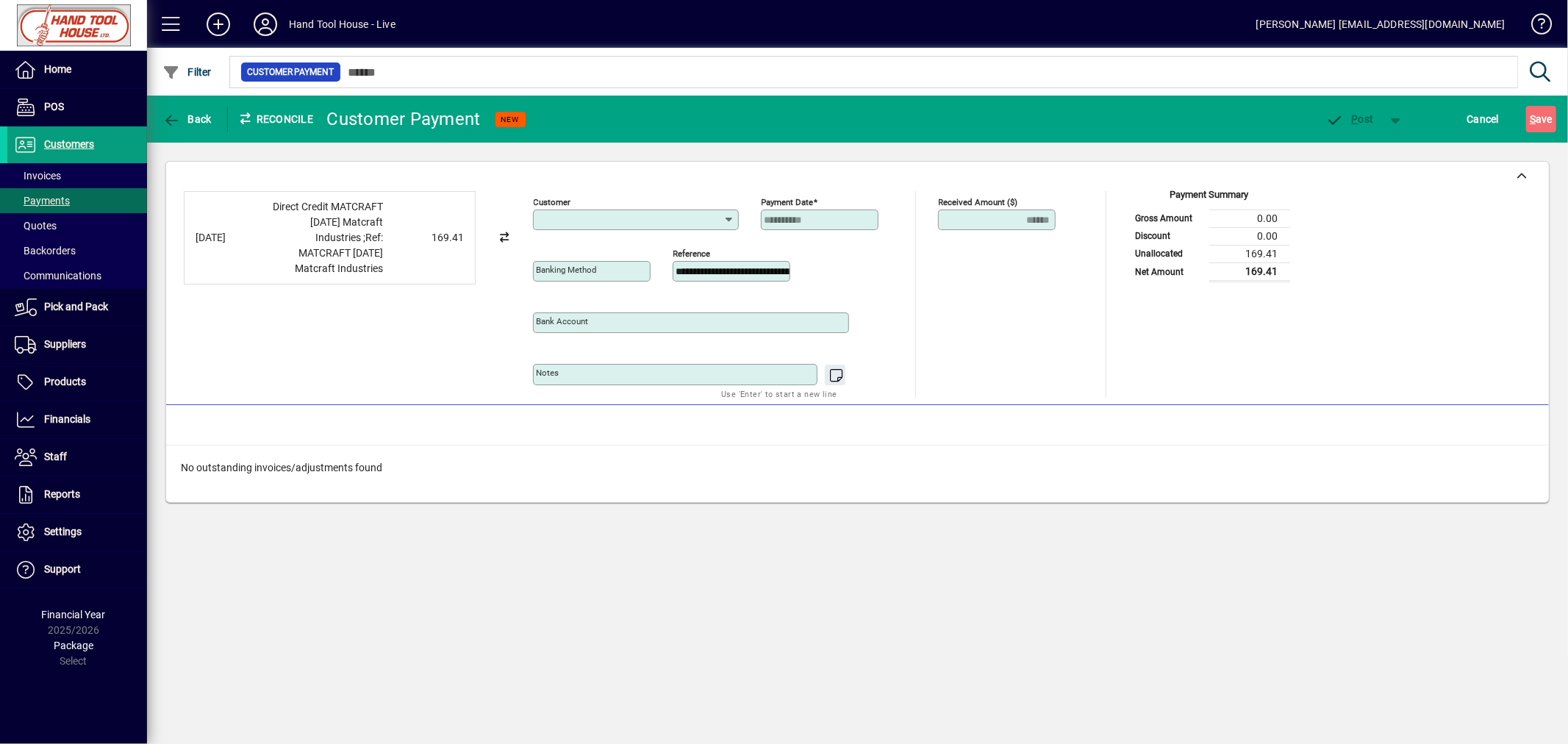
type input "**********"
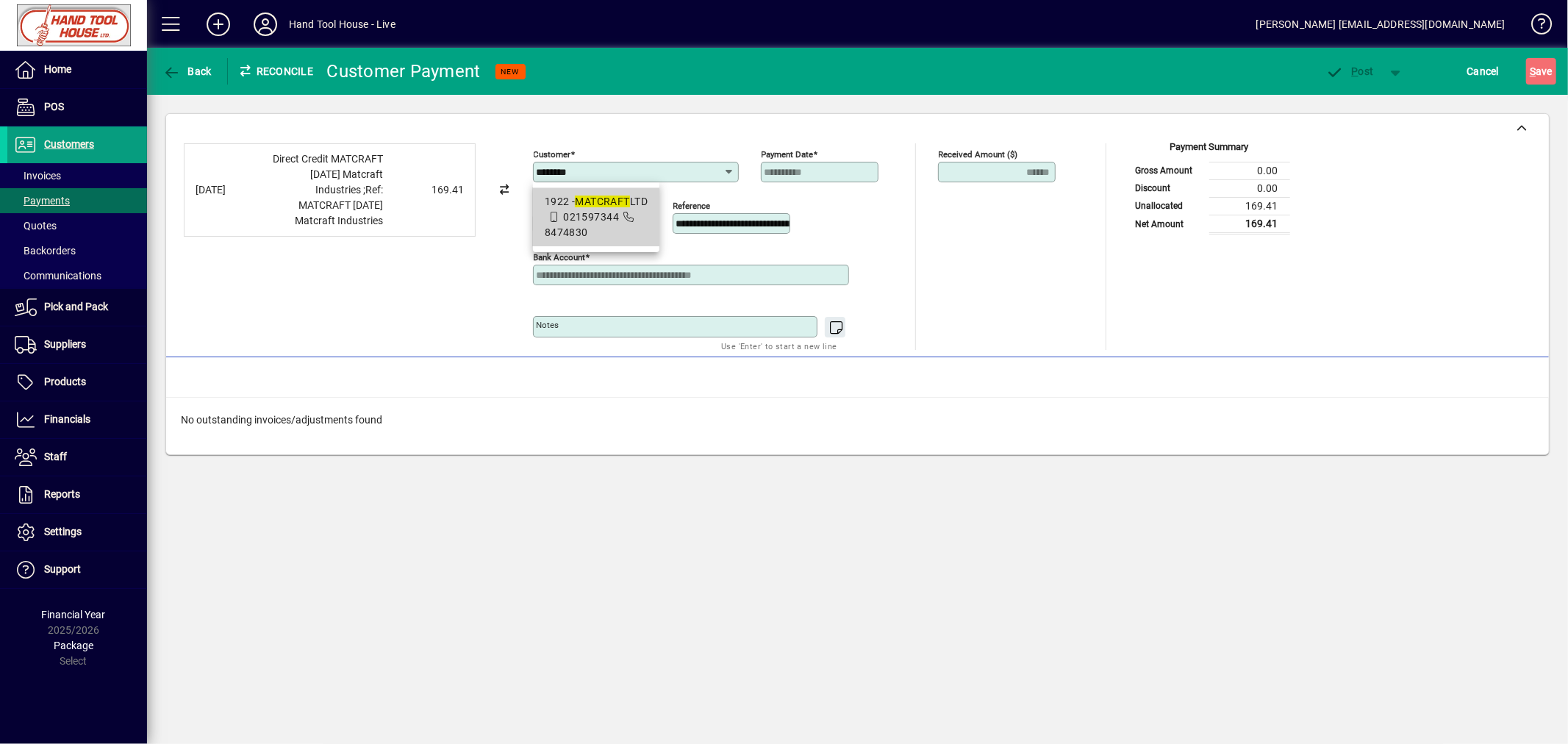
click at [556, 207] on div "1922 - MATCRAFT LTD" at bounding box center [597, 201] width 103 height 16
type input "**********"
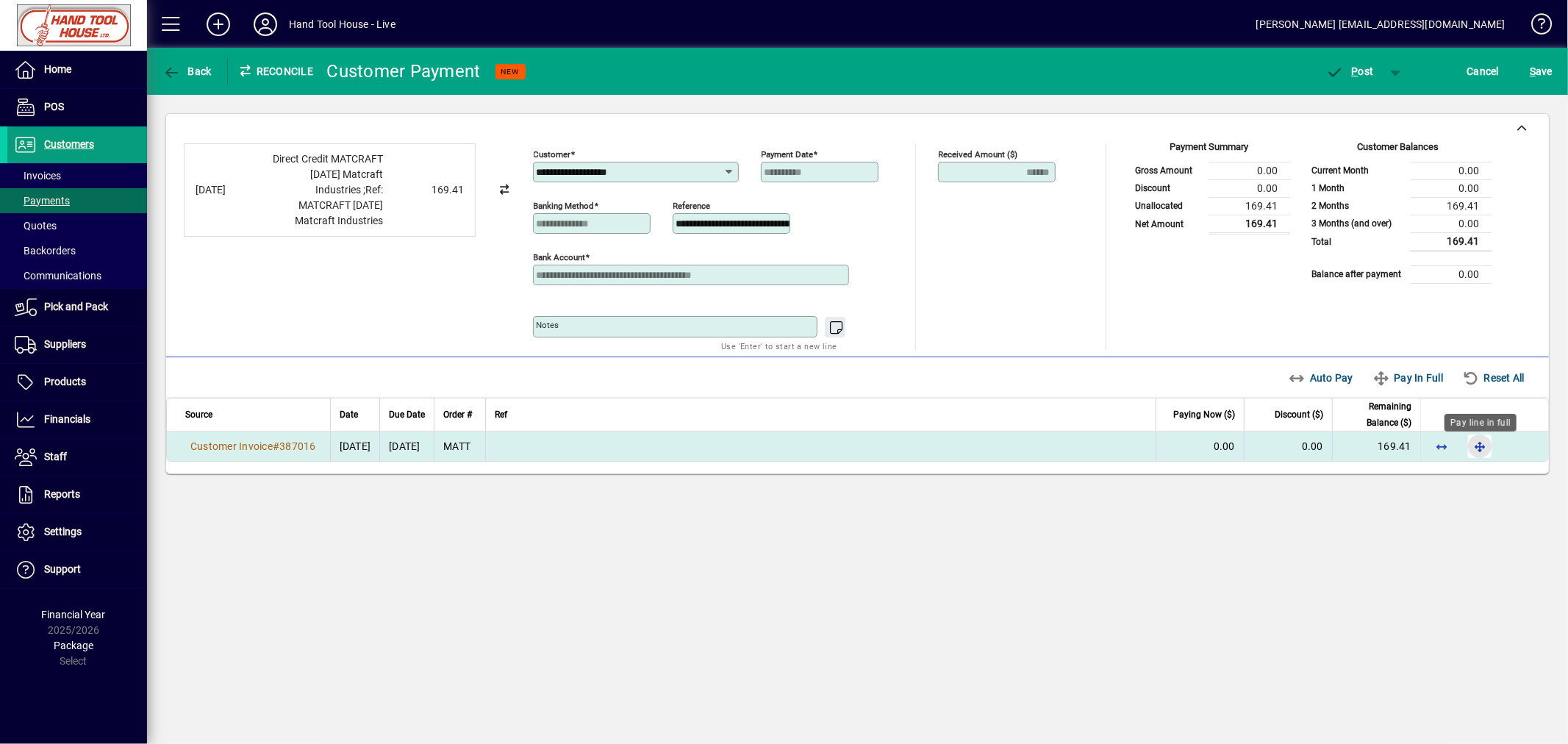
click at [1476, 450] on span "button" at bounding box center [1479, 446] width 35 height 35
click at [1363, 69] on span "P ost" at bounding box center [1349, 71] width 47 height 11
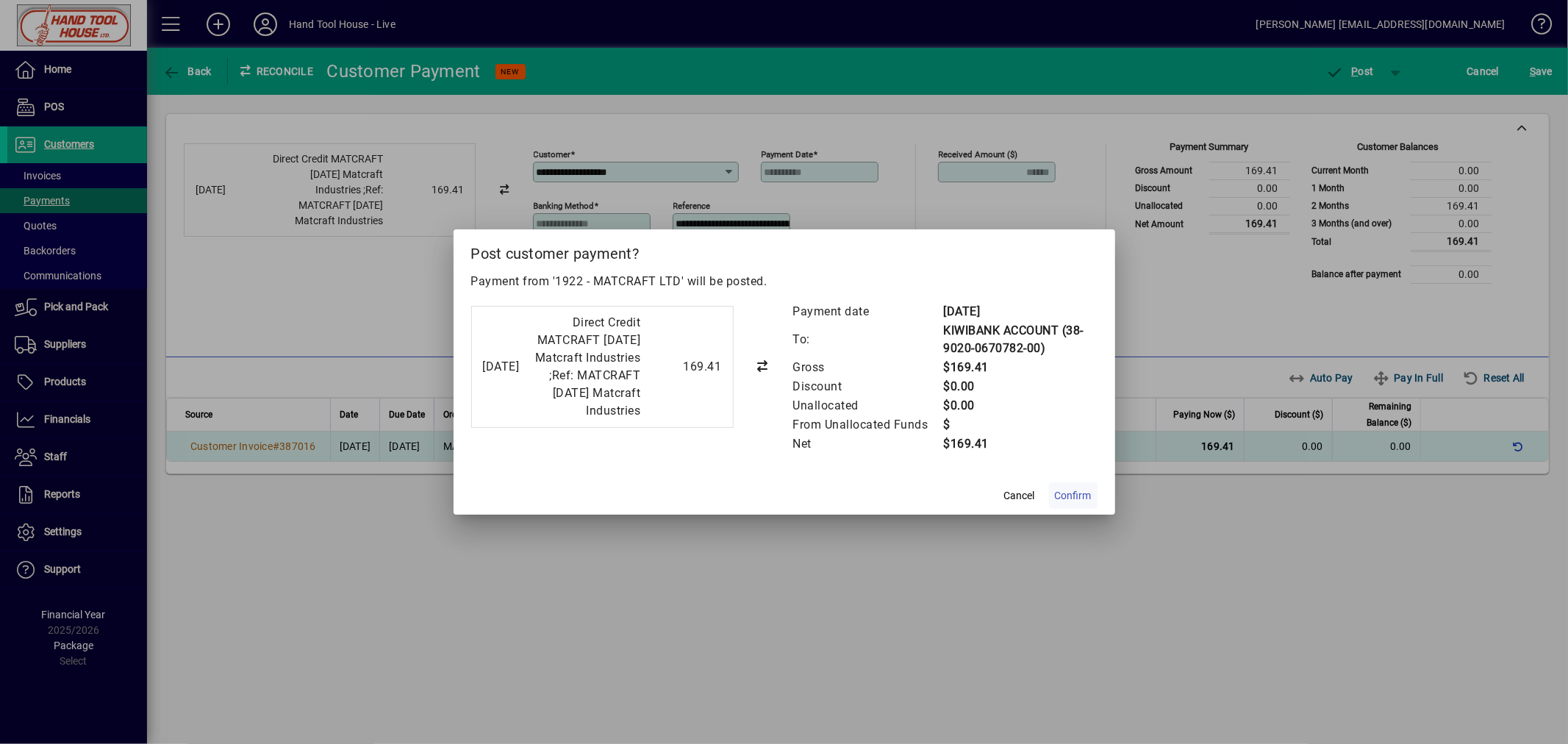
click at [1064, 503] on span "Confirm" at bounding box center [1073, 495] width 37 height 16
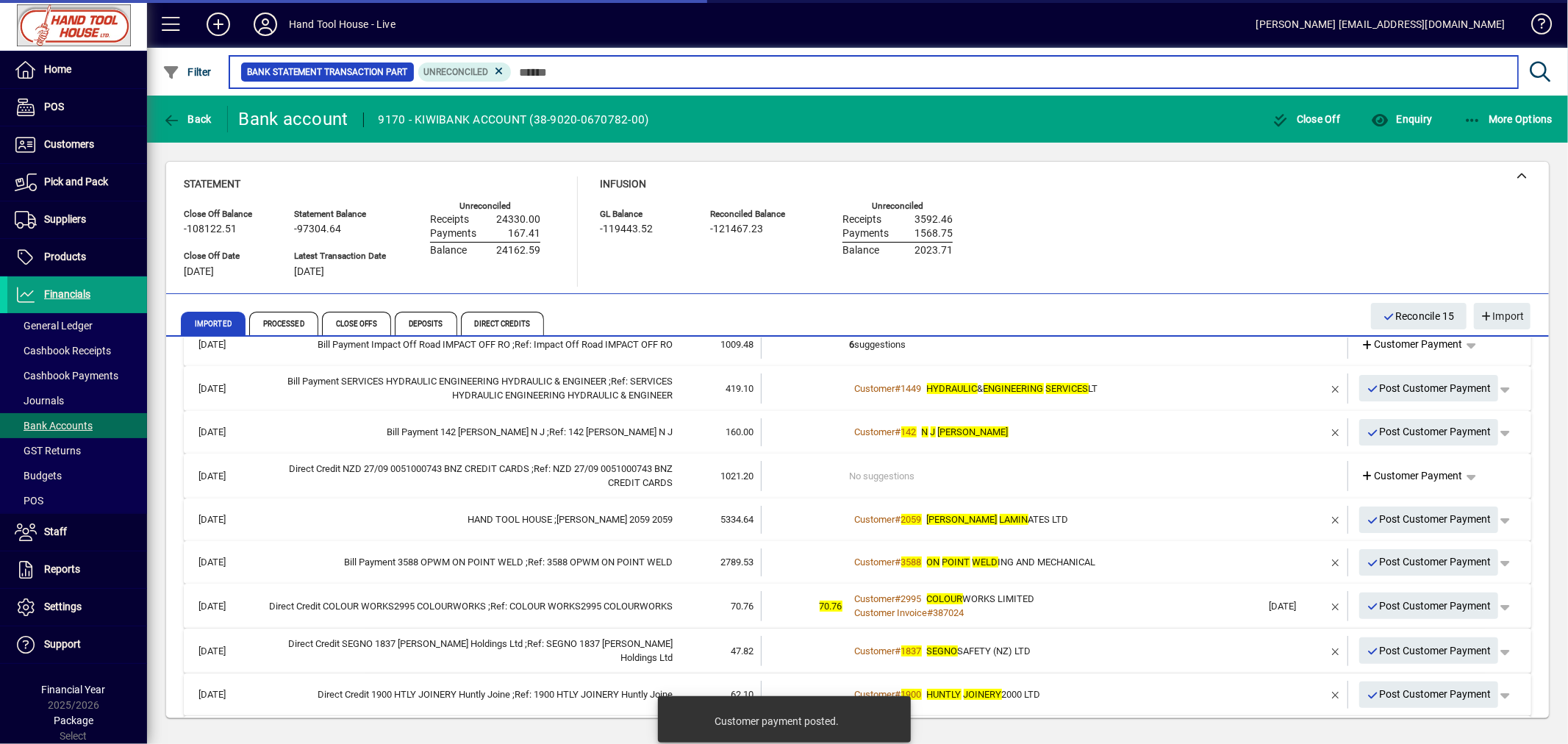
scroll to position [350, 0]
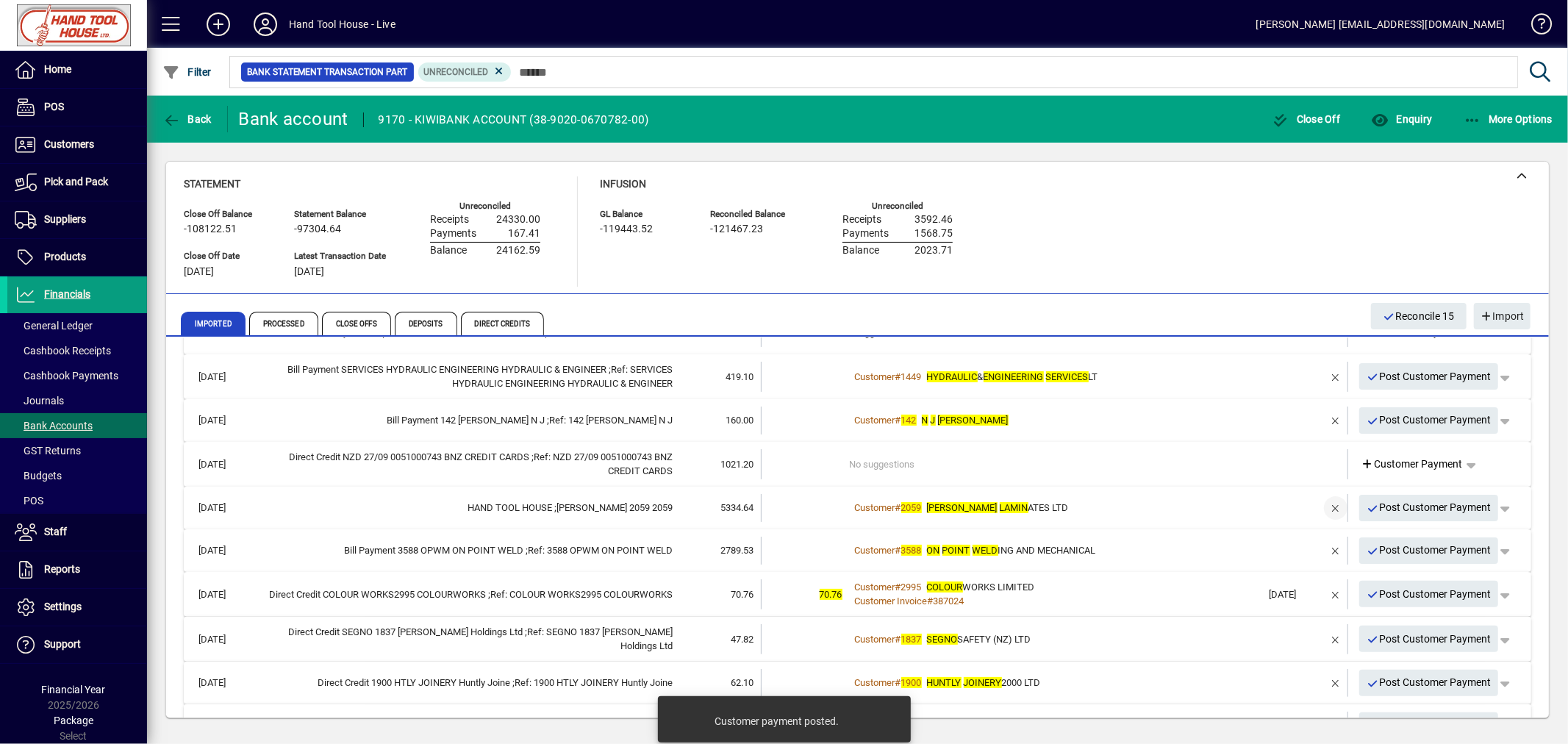
click at [1318, 502] on span "button" at bounding box center [1335, 507] width 35 height 35
click at [1387, 508] on span "Customer Payment" at bounding box center [1412, 507] width 101 height 16
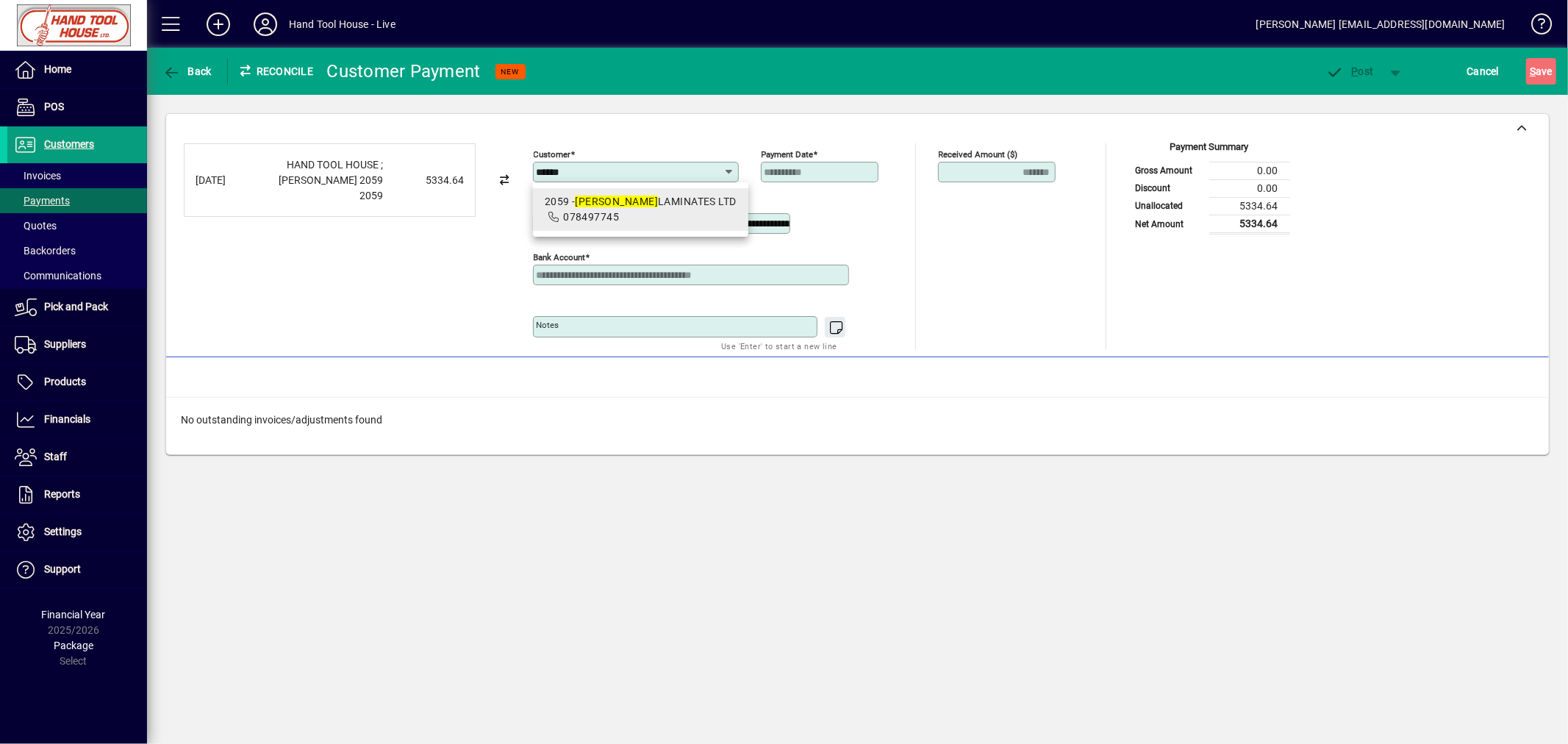
click at [641, 219] on span "2059 - HARKER LAMINATES LTD 078497745" at bounding box center [641, 210] width 191 height 31
type input "**********"
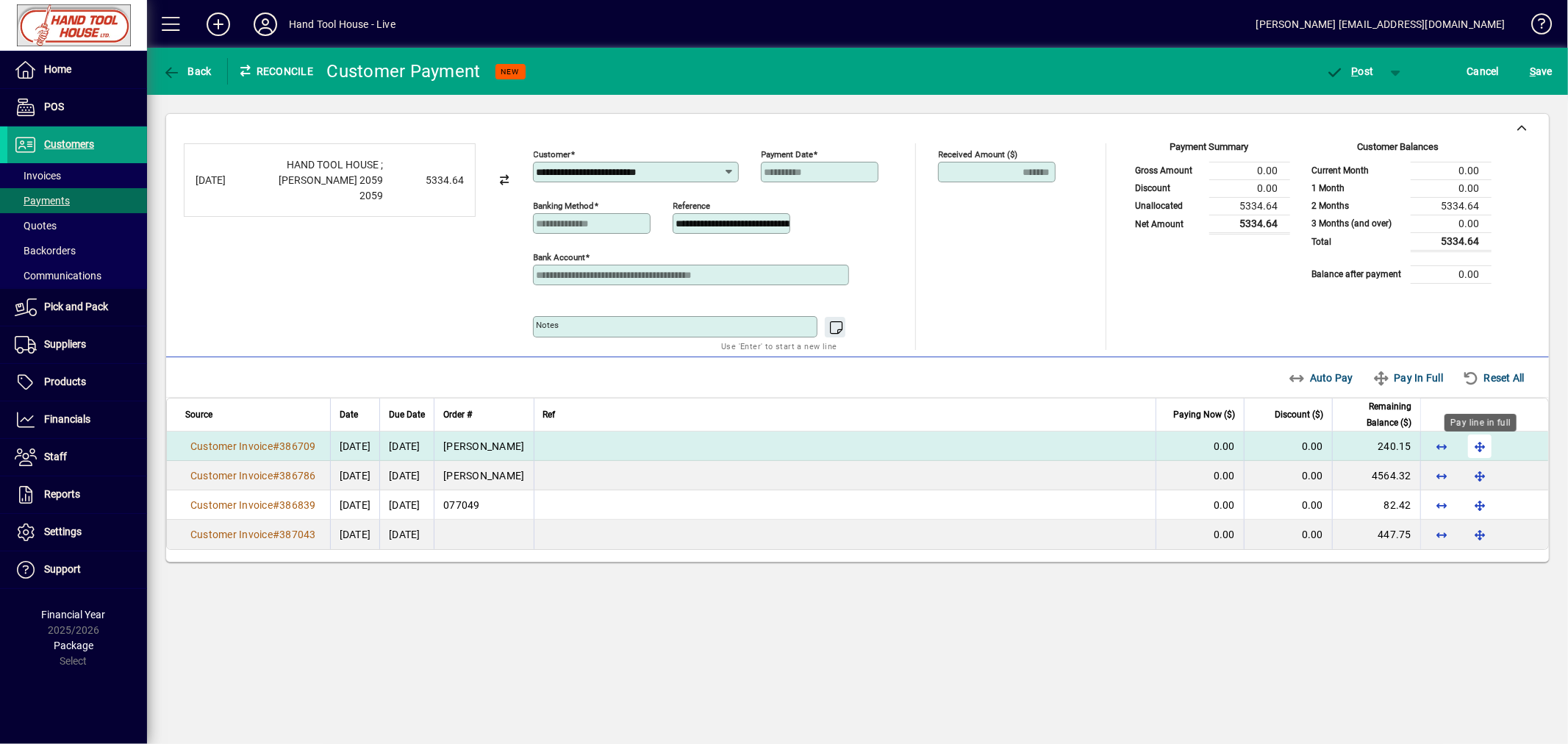
click at [1486, 444] on span "button" at bounding box center [1479, 446] width 35 height 35
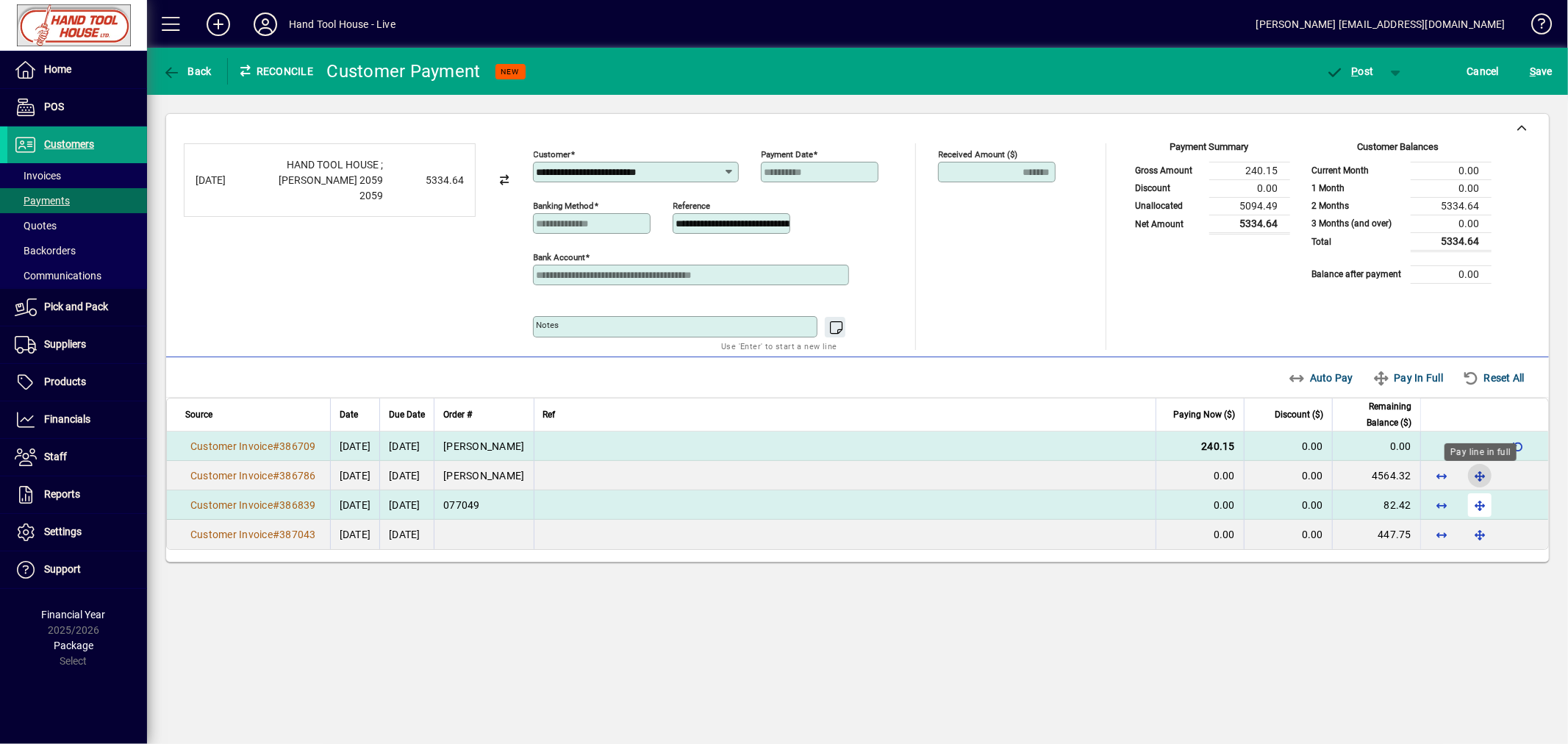
drag, startPoint x: 1482, startPoint y: 479, endPoint x: 1480, endPoint y: 490, distance: 11.2
click at [1482, 480] on span "button" at bounding box center [1479, 476] width 35 height 35
click at [1477, 512] on span "button" at bounding box center [1479, 504] width 35 height 35
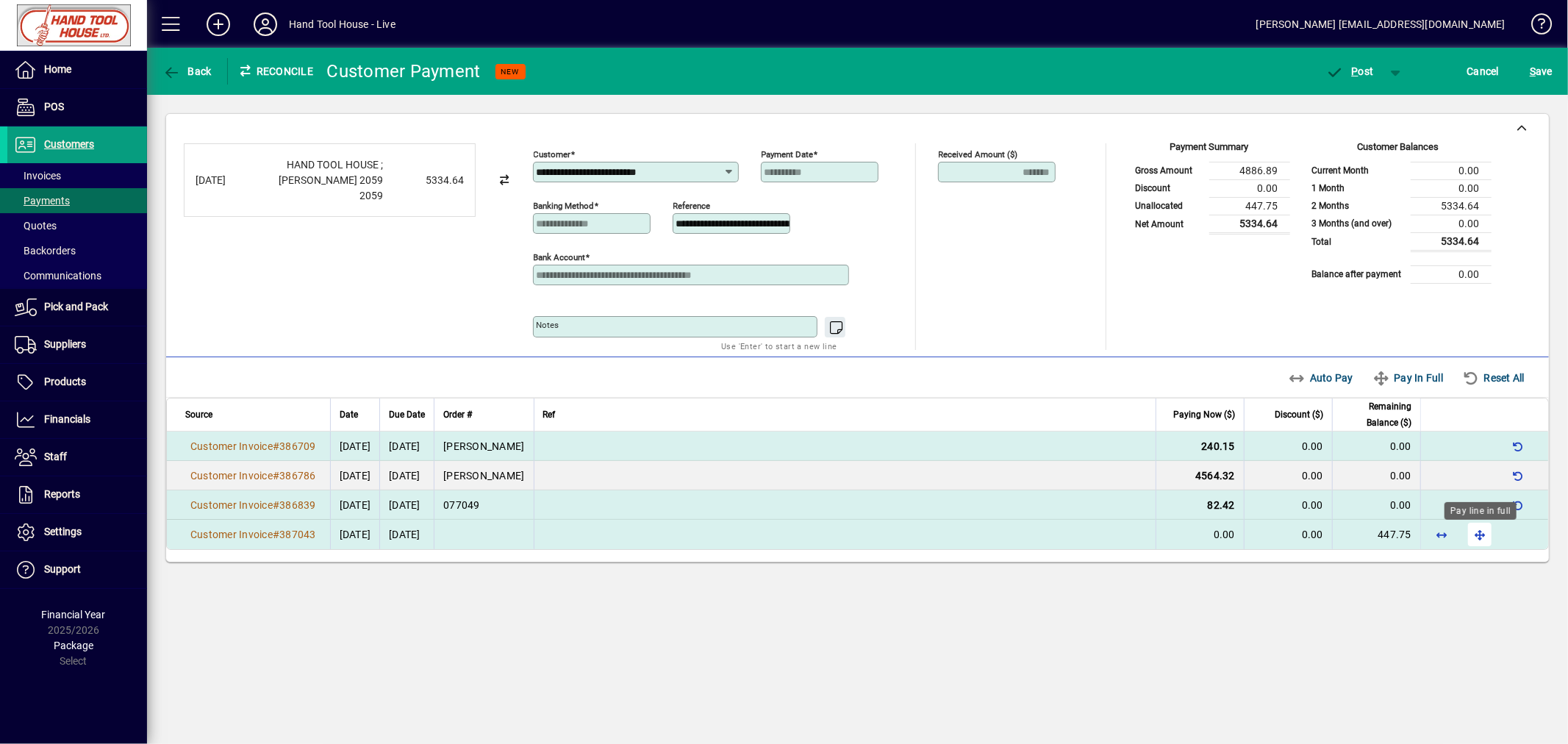
click at [1477, 539] on span "button" at bounding box center [1479, 534] width 35 height 35
click at [1353, 67] on span "P" at bounding box center [1355, 71] width 7 height 11
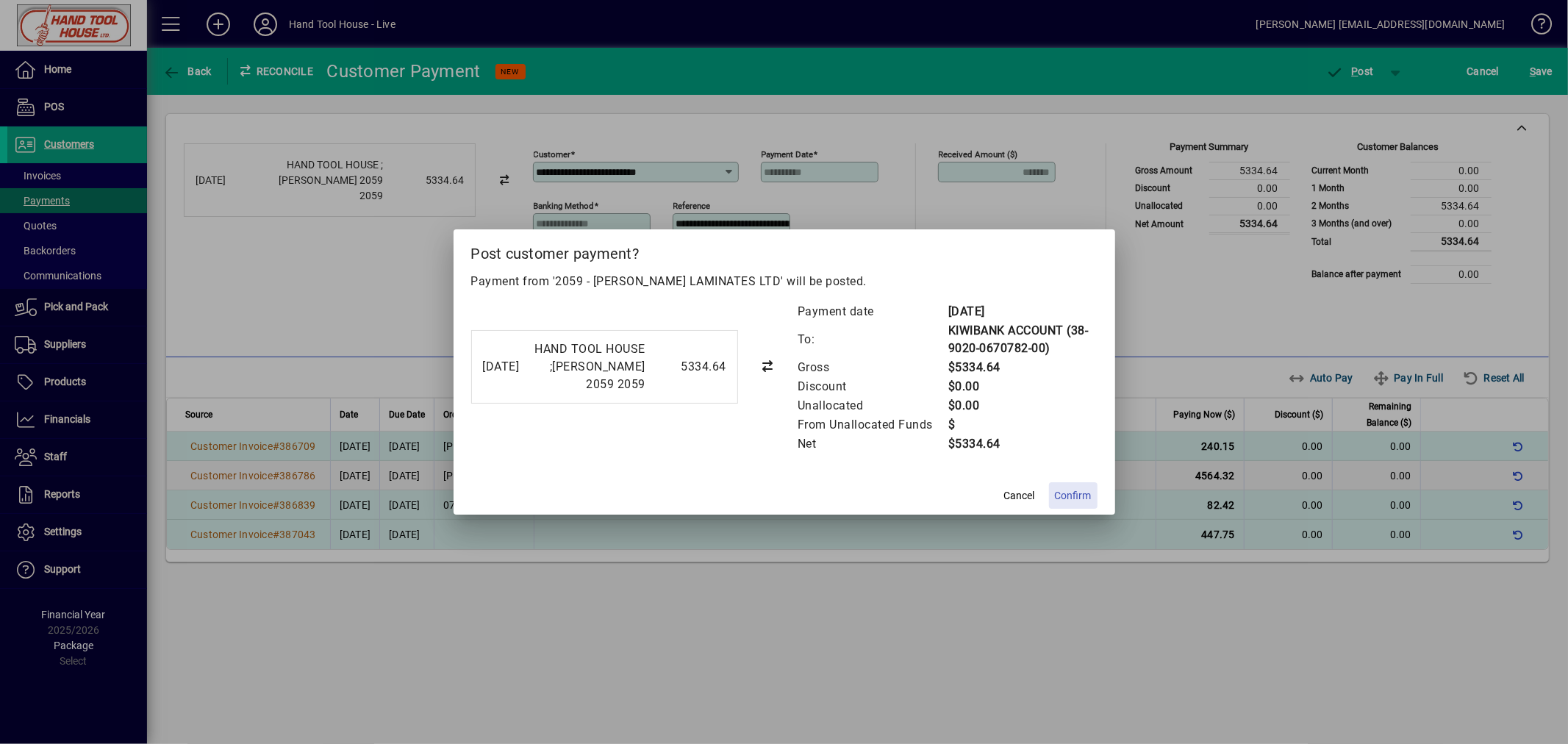
click at [1079, 490] on span "Confirm" at bounding box center [1073, 495] width 37 height 16
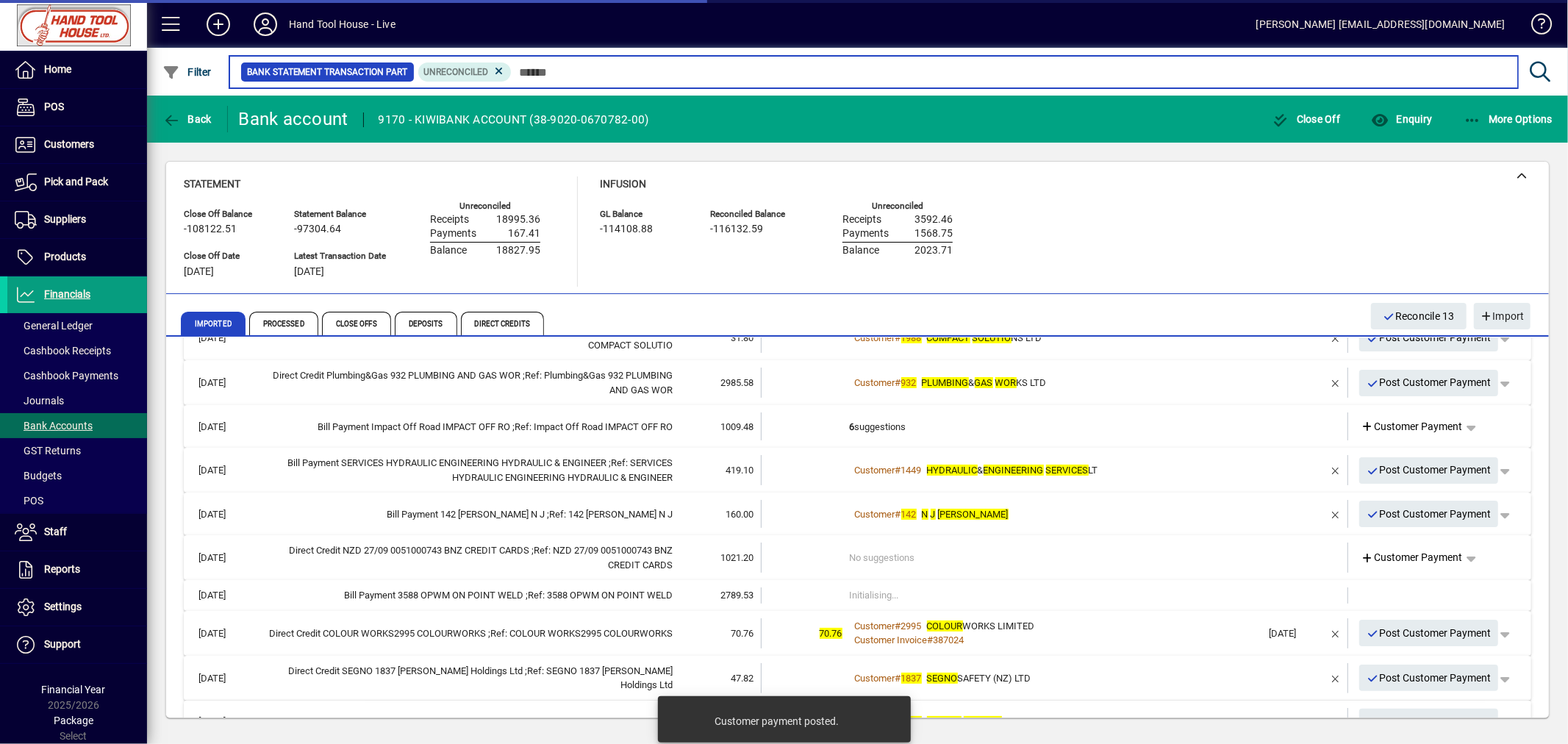
scroll to position [257, 0]
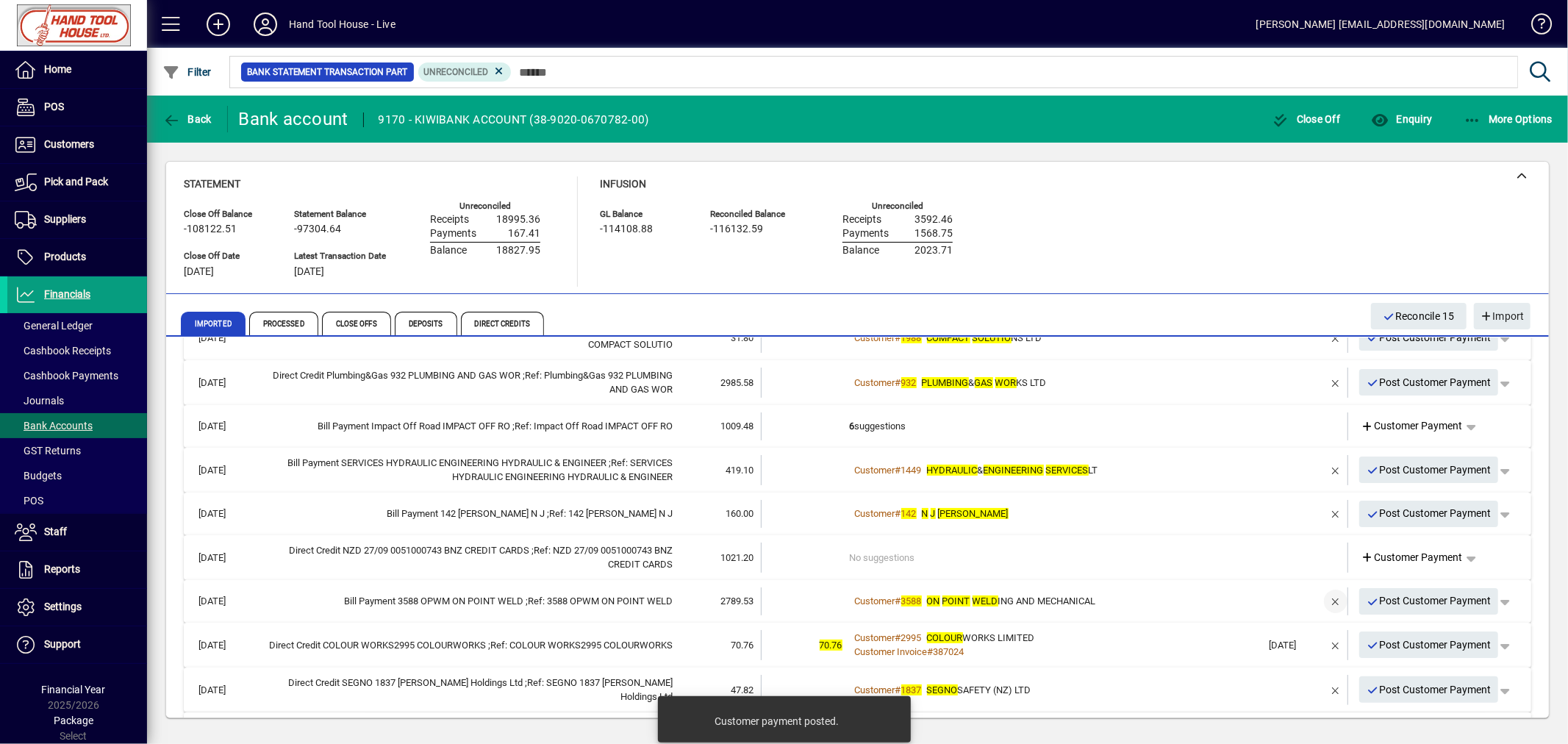
click at [1318, 603] on span "button" at bounding box center [1335, 601] width 35 height 35
click at [1388, 600] on span "Customer Payment" at bounding box center [1412, 601] width 101 height 16
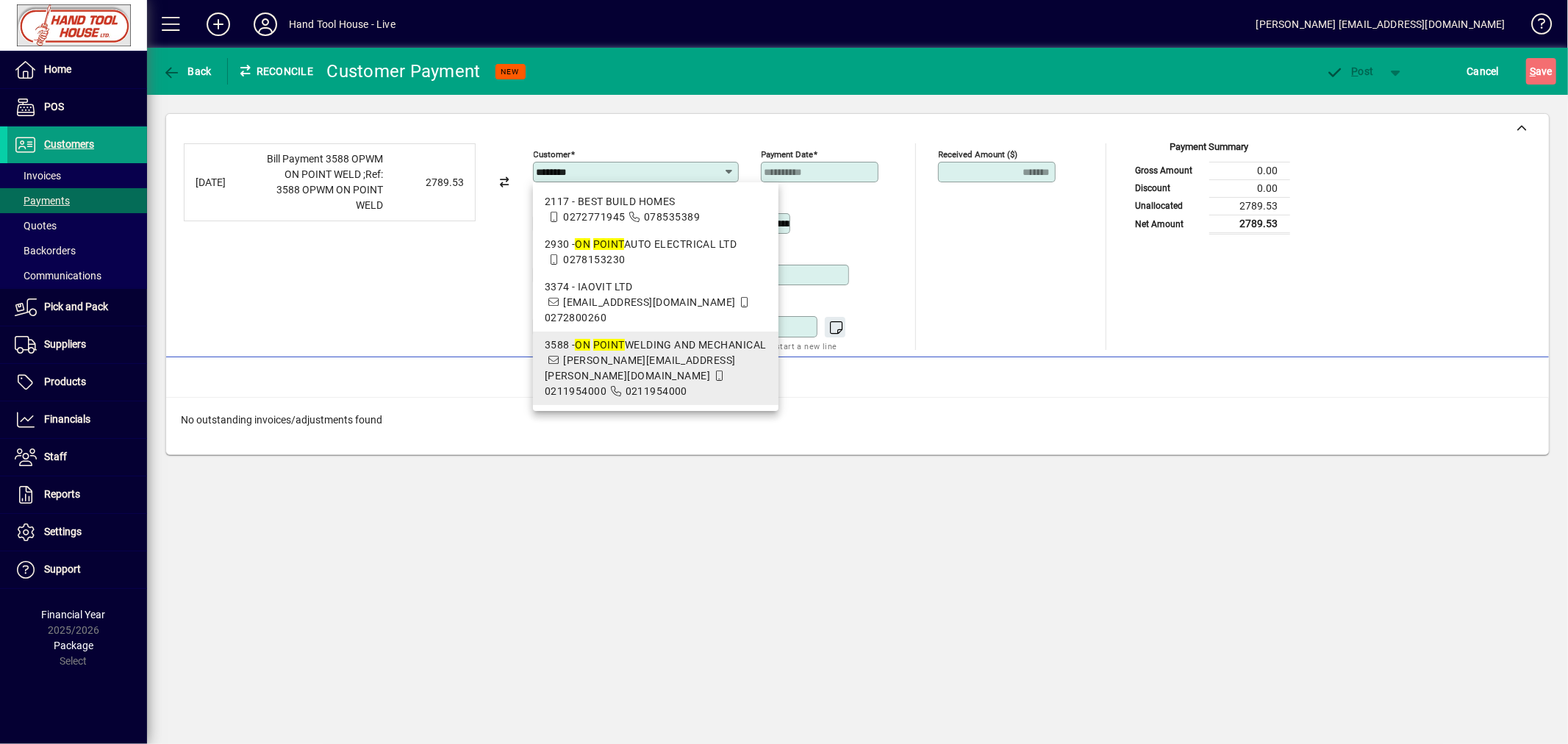
click at [658, 354] on span "dan.jepsen@opwm.co.nz" at bounding box center [641, 367] width 191 height 27
type input "**********"
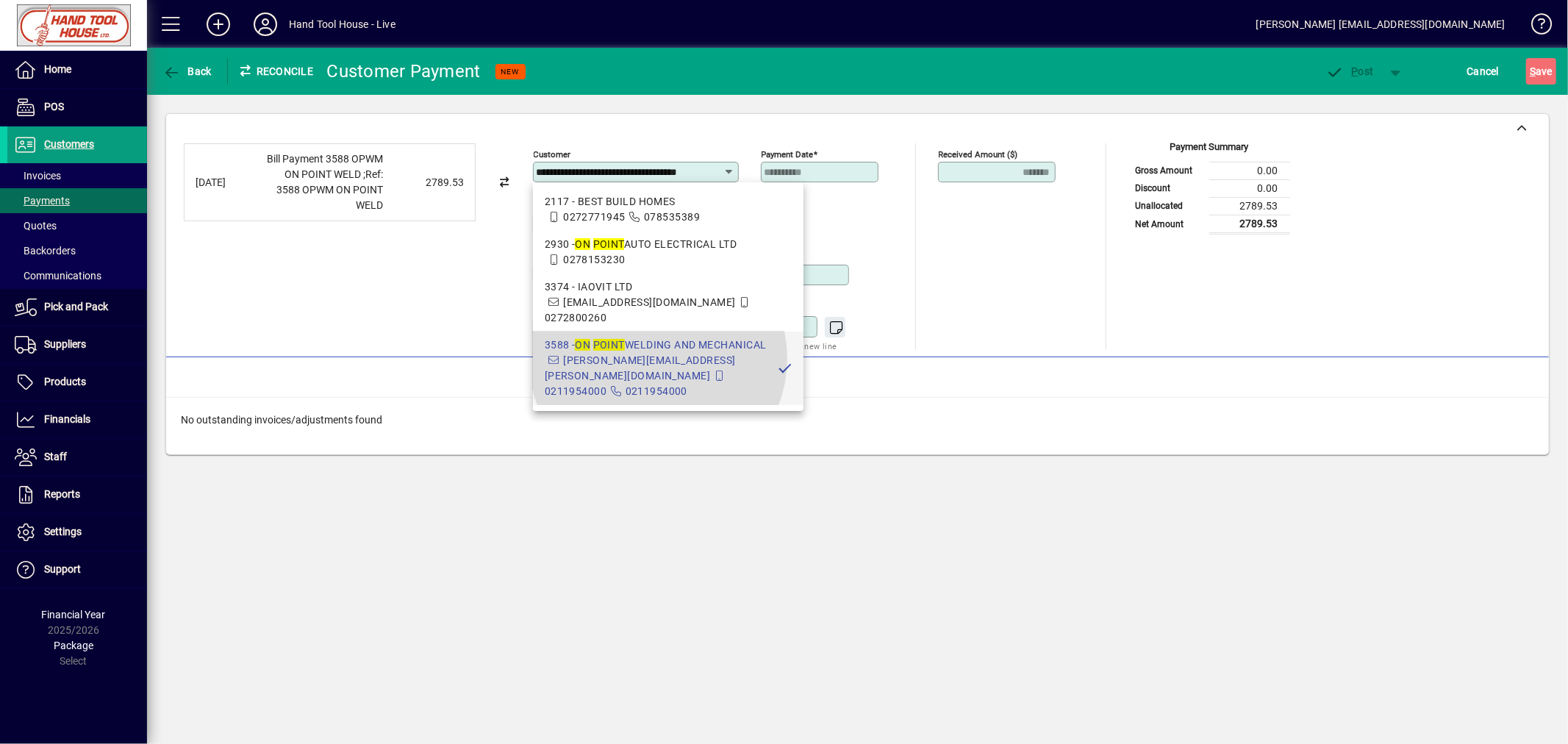
scroll to position [0, 35]
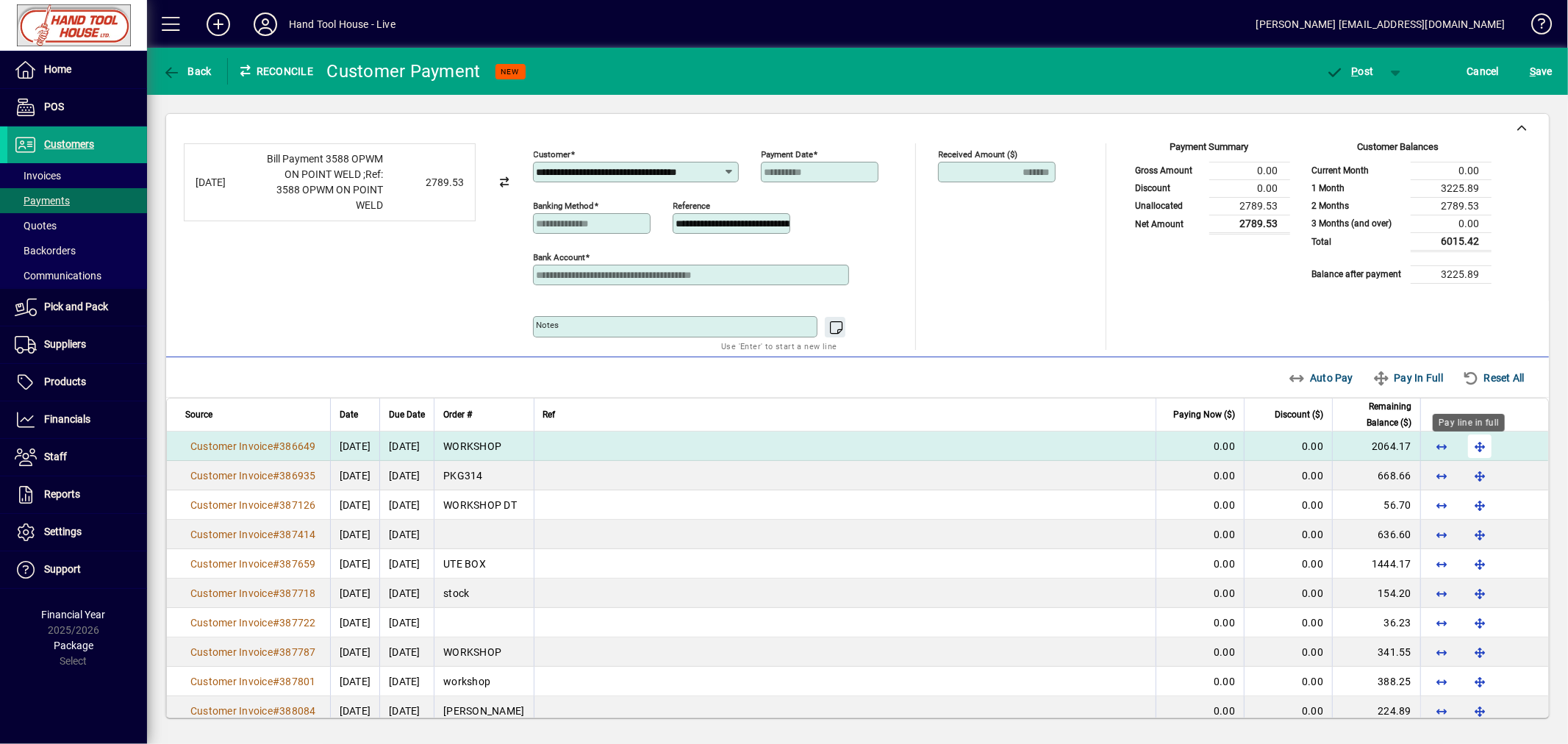
click at [1475, 446] on span "button" at bounding box center [1479, 446] width 35 height 35
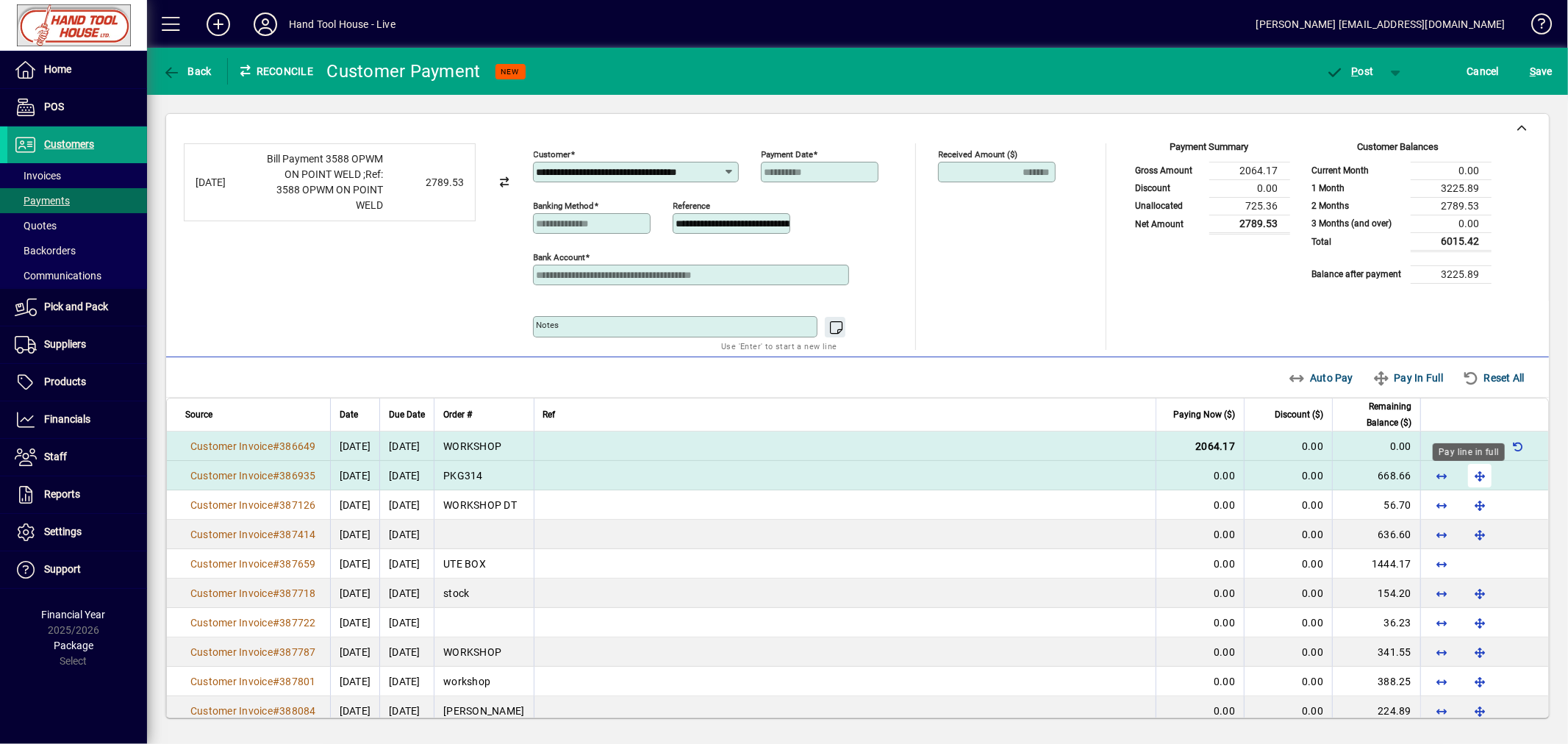
click at [1472, 475] on span "button" at bounding box center [1479, 476] width 35 height 35
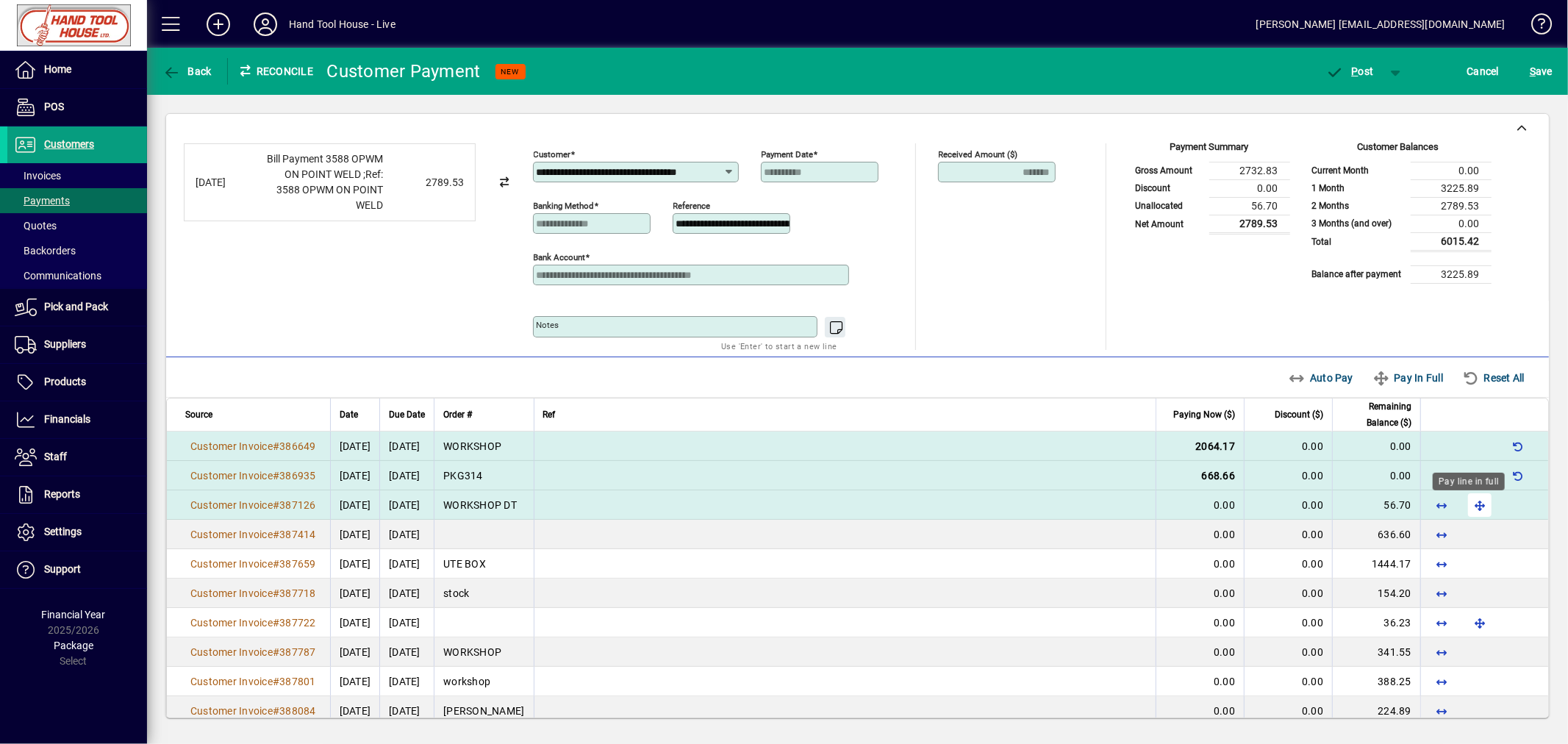
click at [1470, 508] on span "button" at bounding box center [1479, 504] width 35 height 35
click at [1352, 65] on span "P" at bounding box center [1355, 71] width 7 height 11
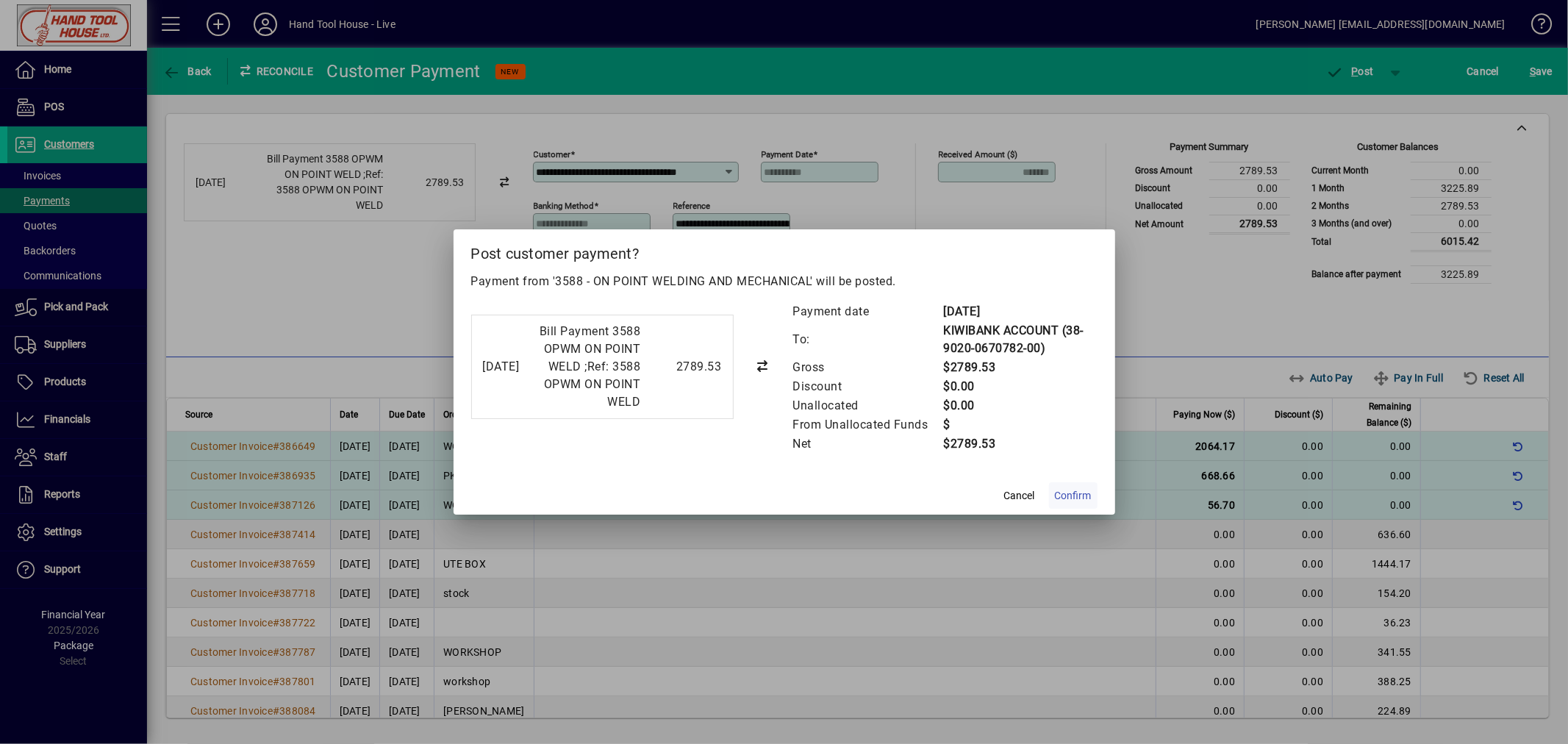
click at [1076, 494] on span "Confirm" at bounding box center [1073, 495] width 37 height 16
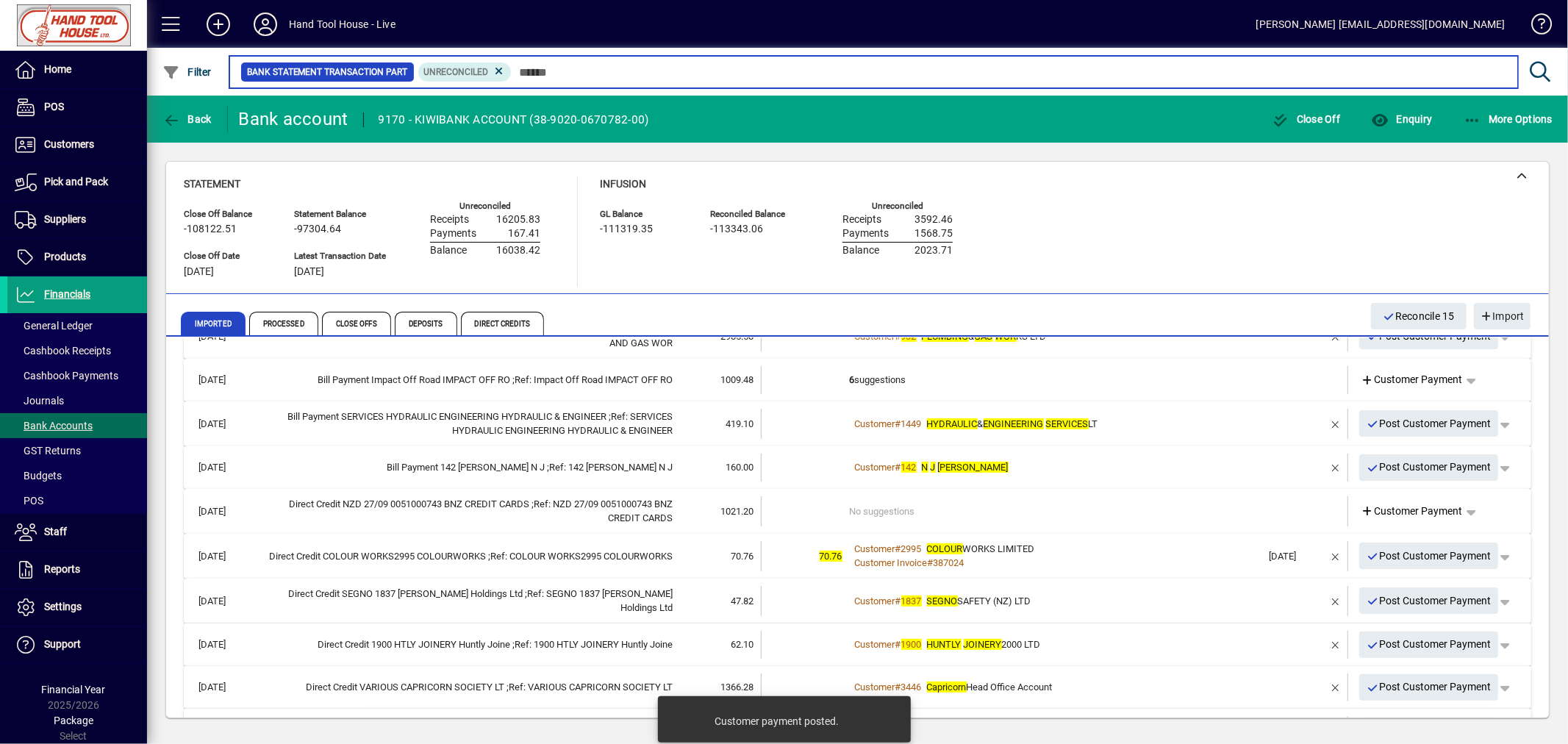
scroll to position [339, 0]
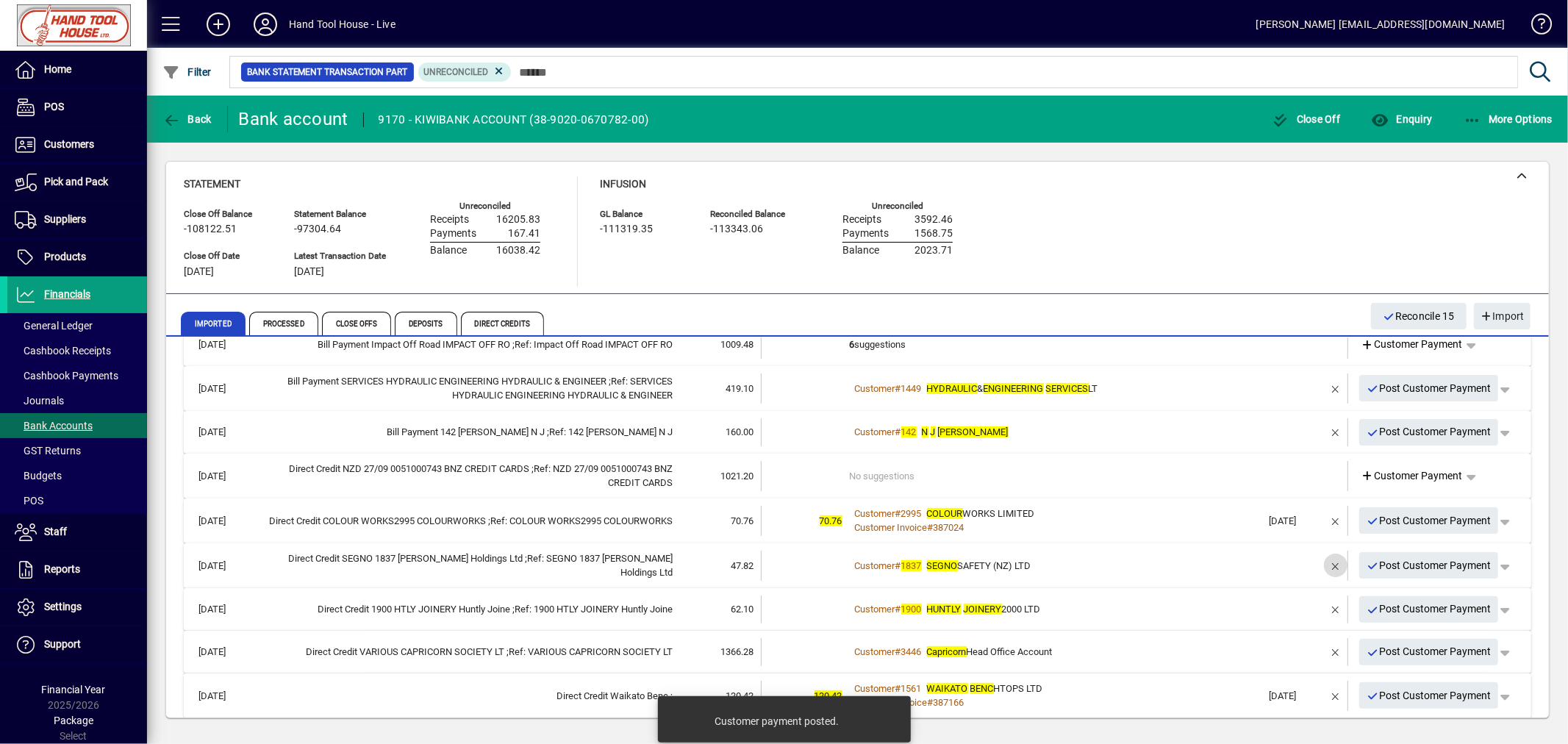
click at [1326, 564] on span "button" at bounding box center [1335, 565] width 35 height 35
click at [1379, 563] on span "Customer Payment" at bounding box center [1412, 566] width 101 height 16
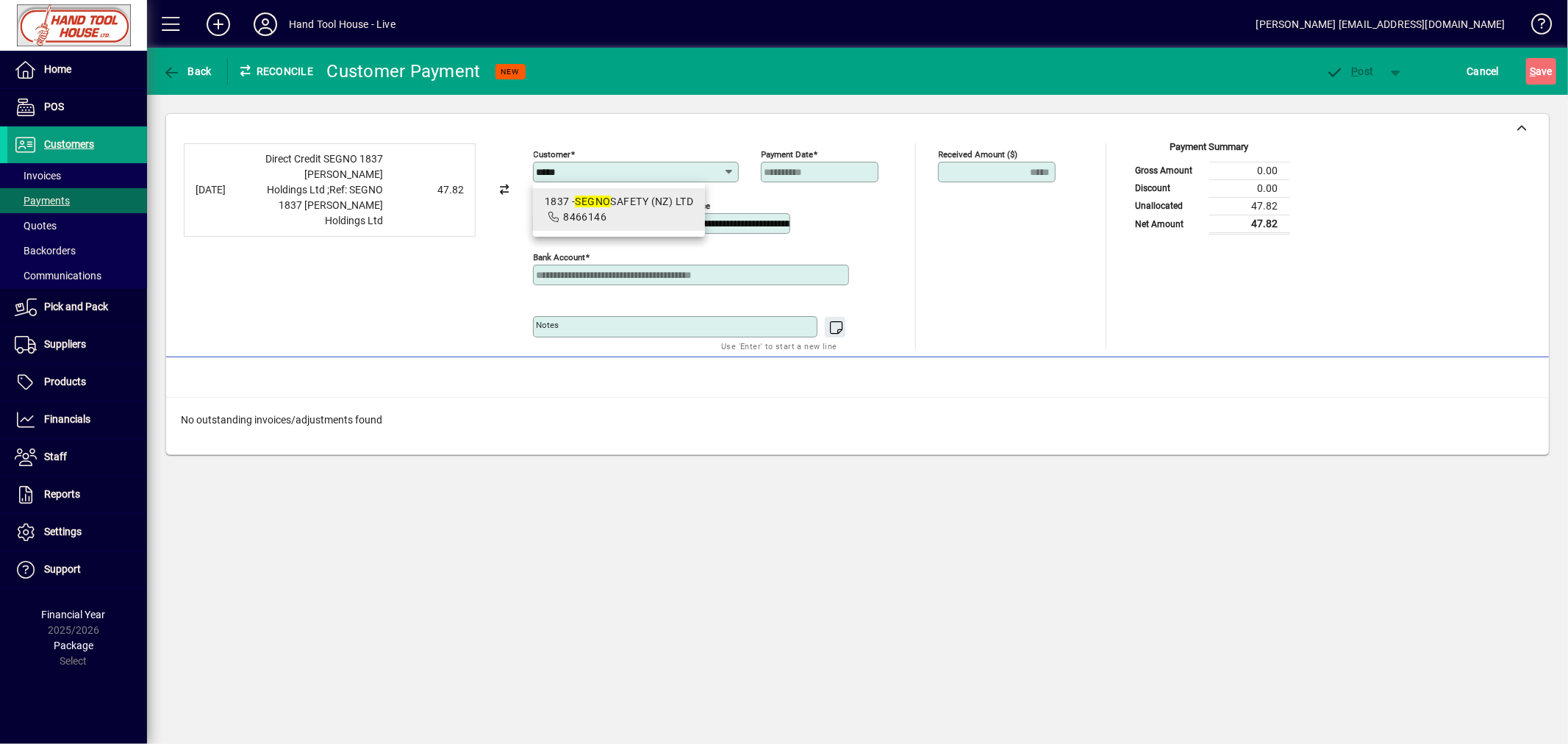
click at [572, 211] on span "8466146" at bounding box center [584, 217] width 43 height 11
type input "**********"
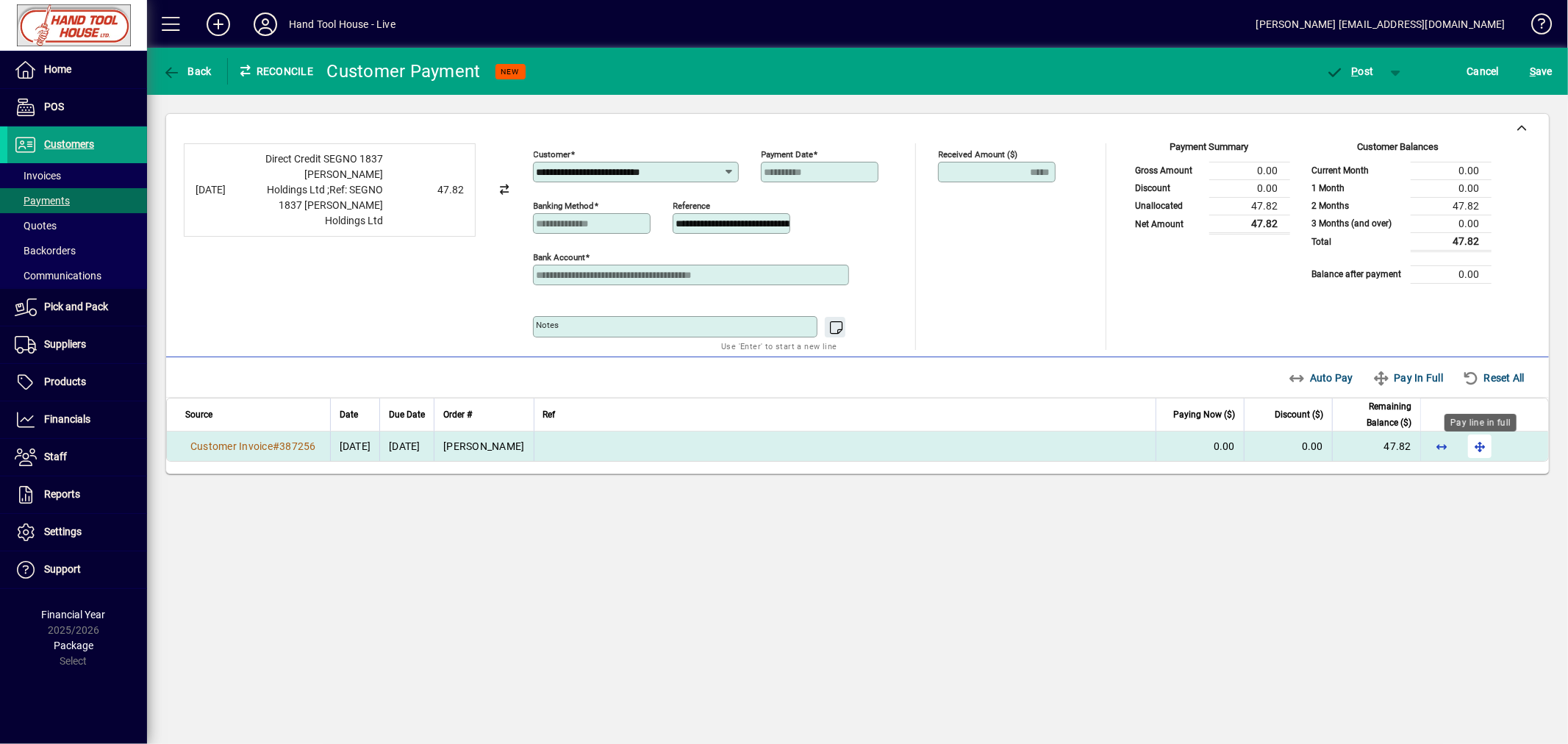
click at [1480, 451] on span "button" at bounding box center [1479, 446] width 35 height 35
click at [1353, 69] on span "P" at bounding box center [1355, 71] width 7 height 11
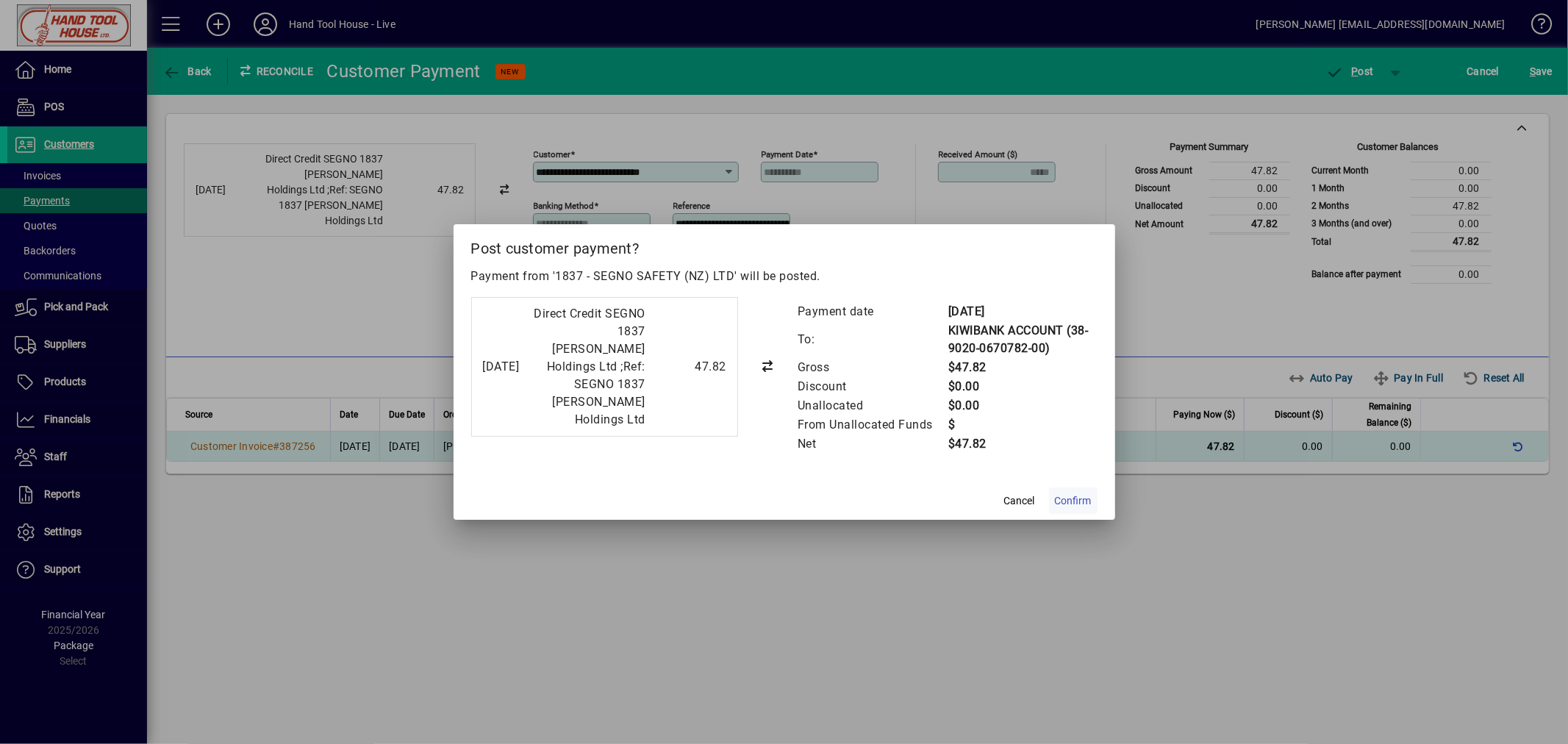
click at [1061, 503] on span "Confirm" at bounding box center [1073, 501] width 37 height 16
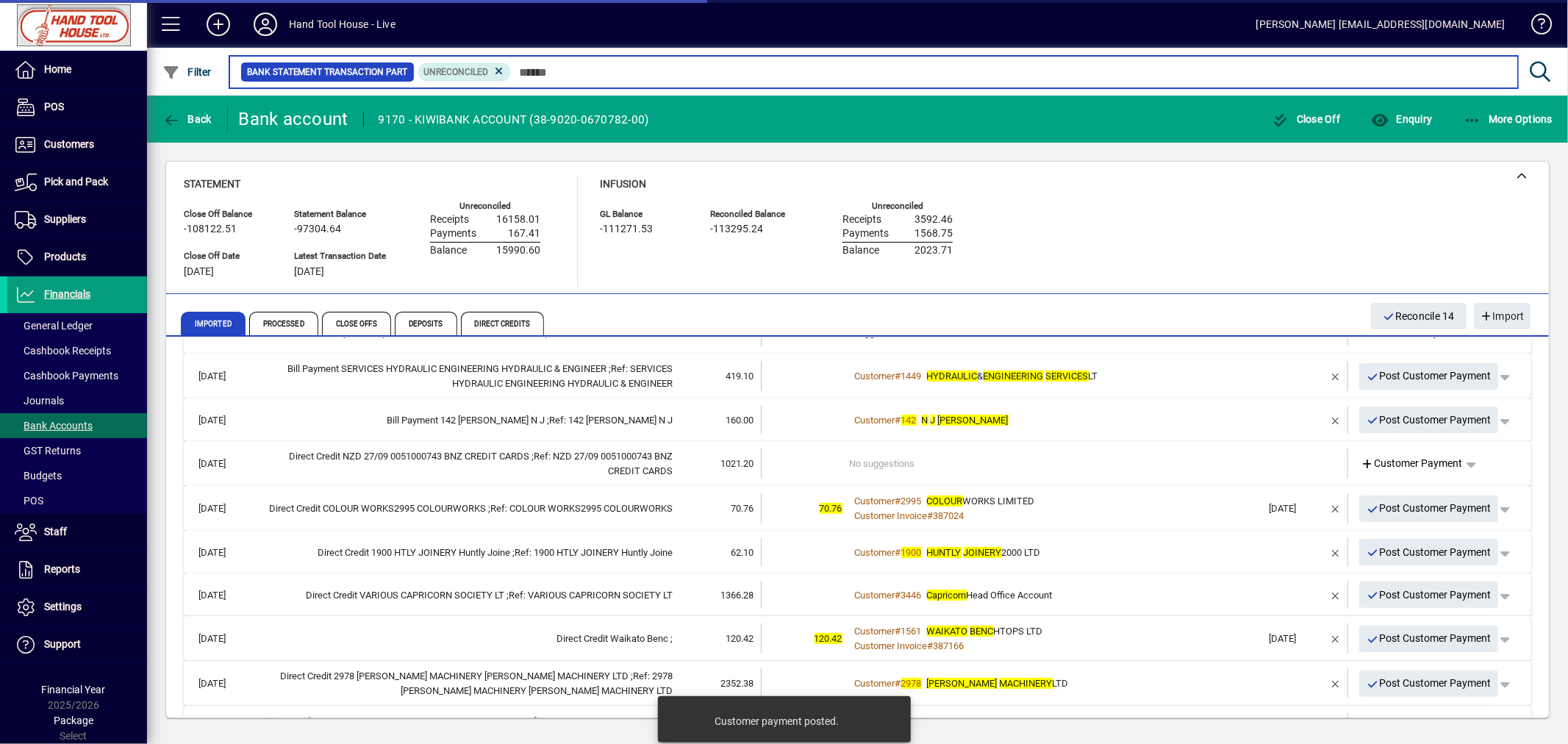
scroll to position [350, 0]
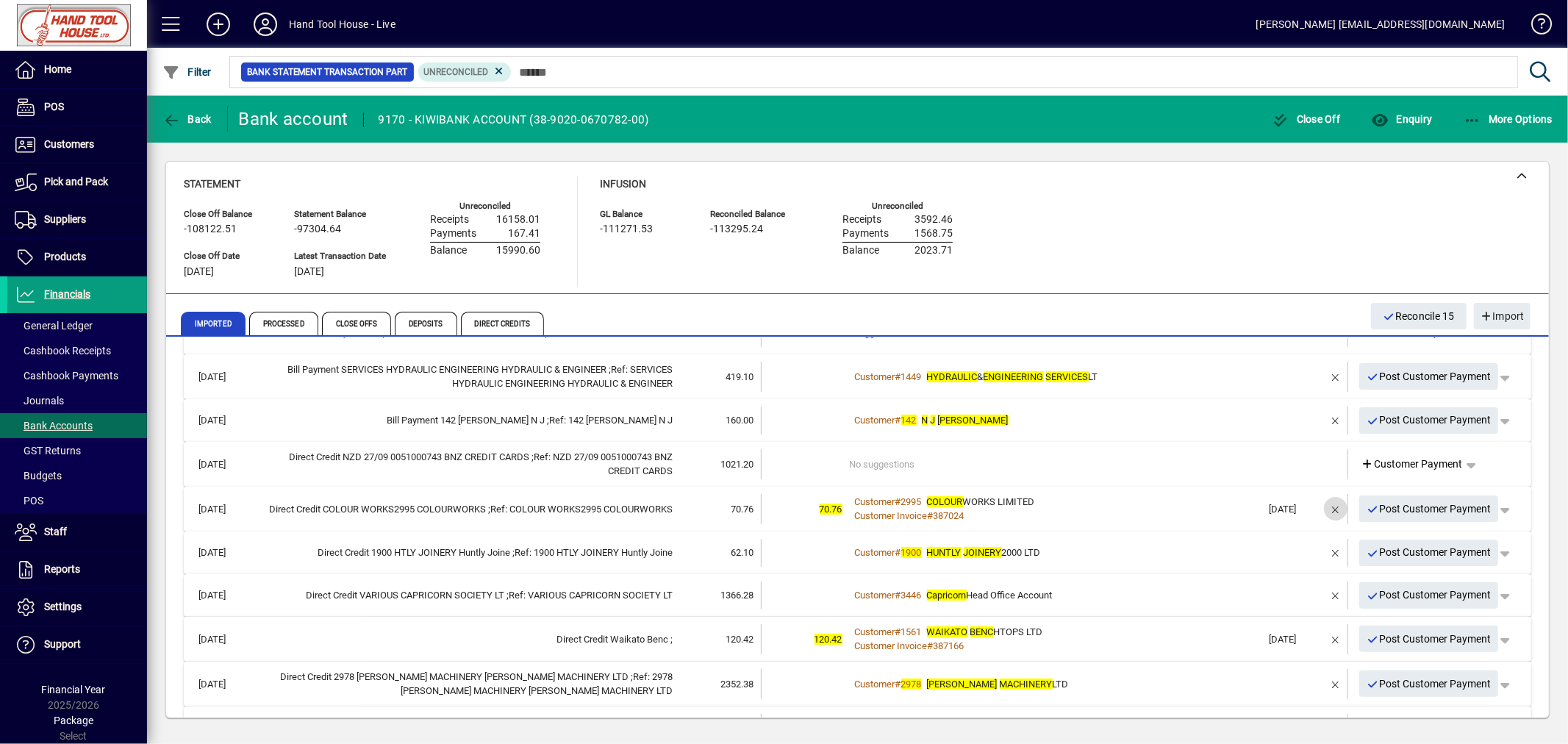
click at [1326, 507] on span "button" at bounding box center [1335, 508] width 35 height 35
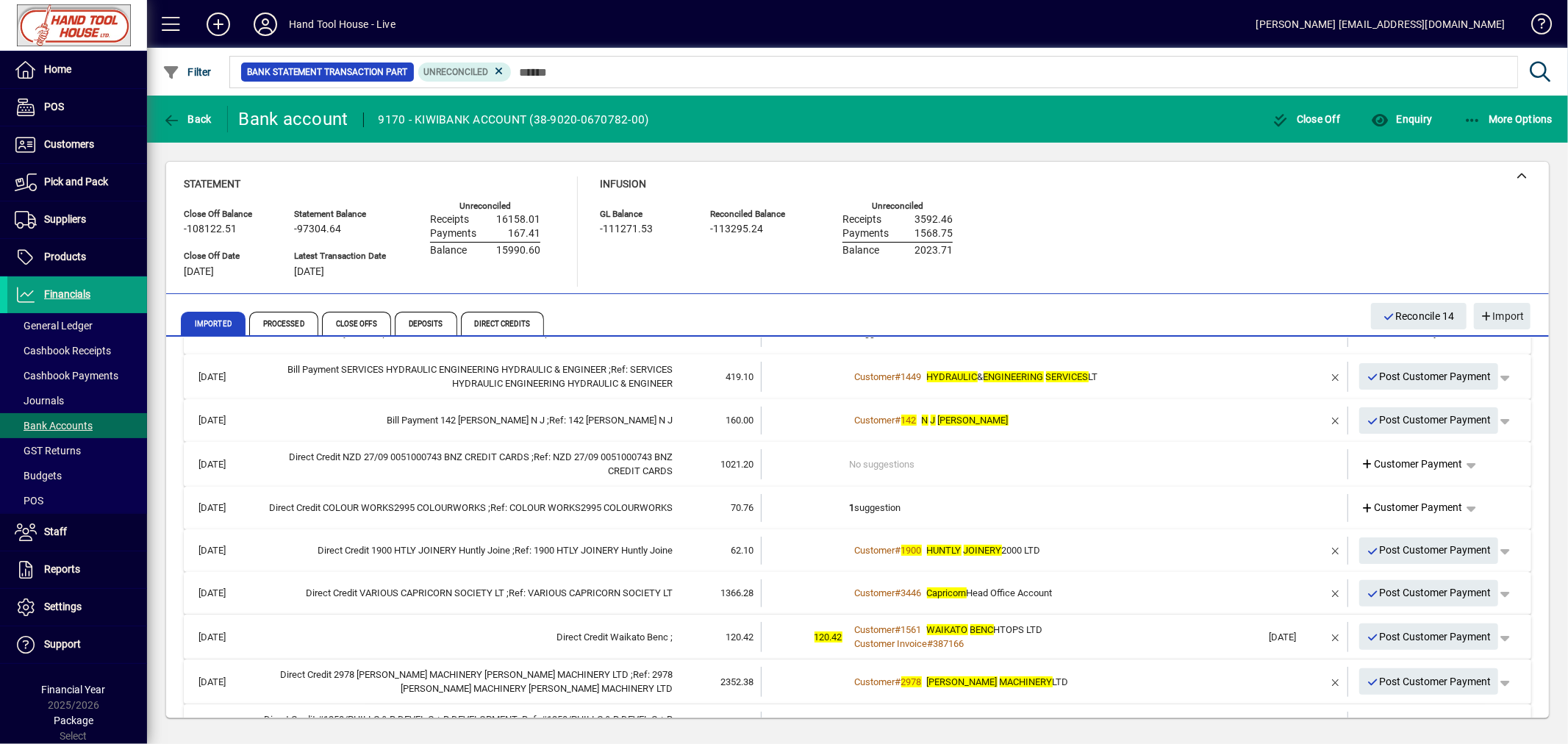
click at [890, 508] on td "1 suggestion" at bounding box center [1056, 508] width 412 height 28
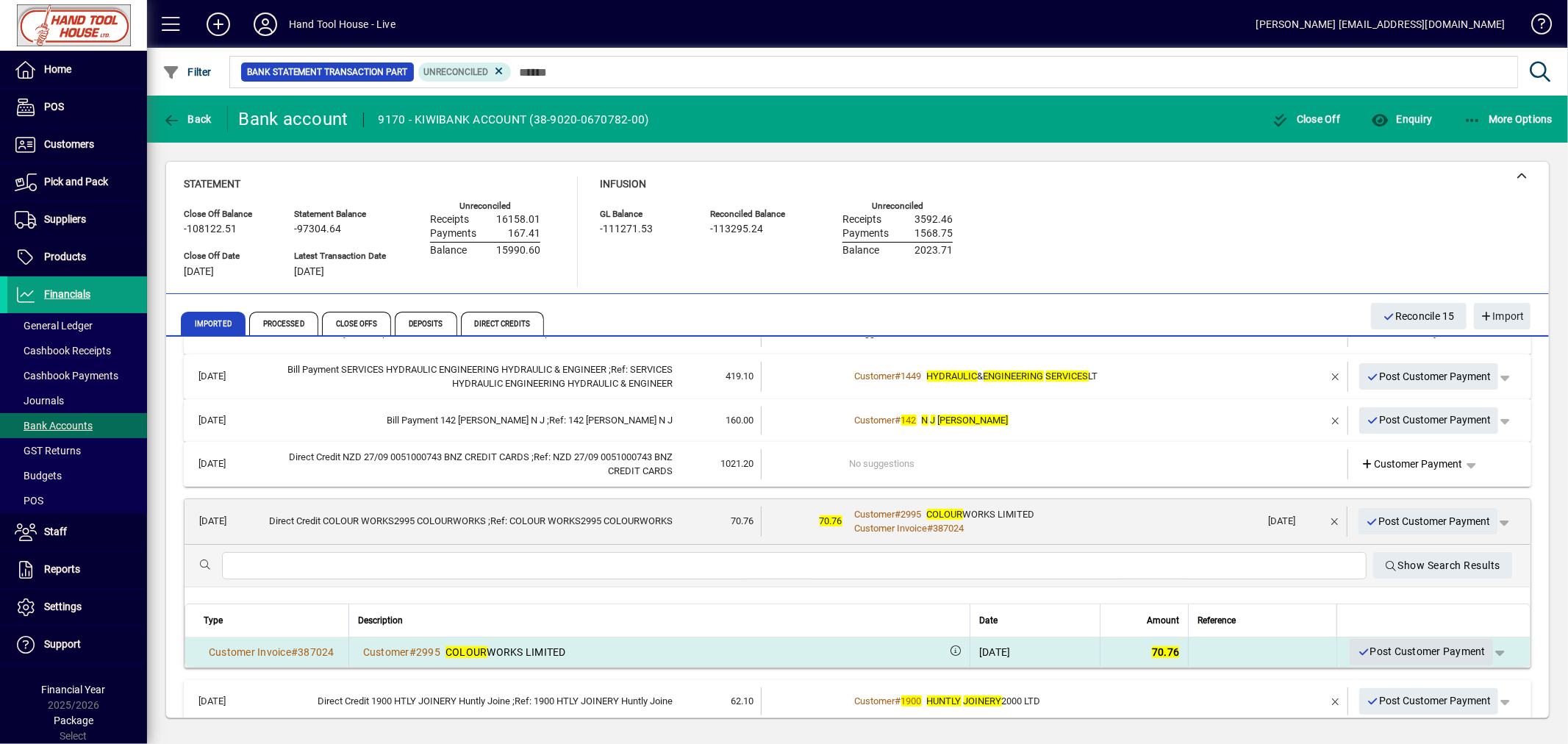
click at [1388, 645] on span "Post Customer Payment" at bounding box center [1421, 652] width 128 height 25
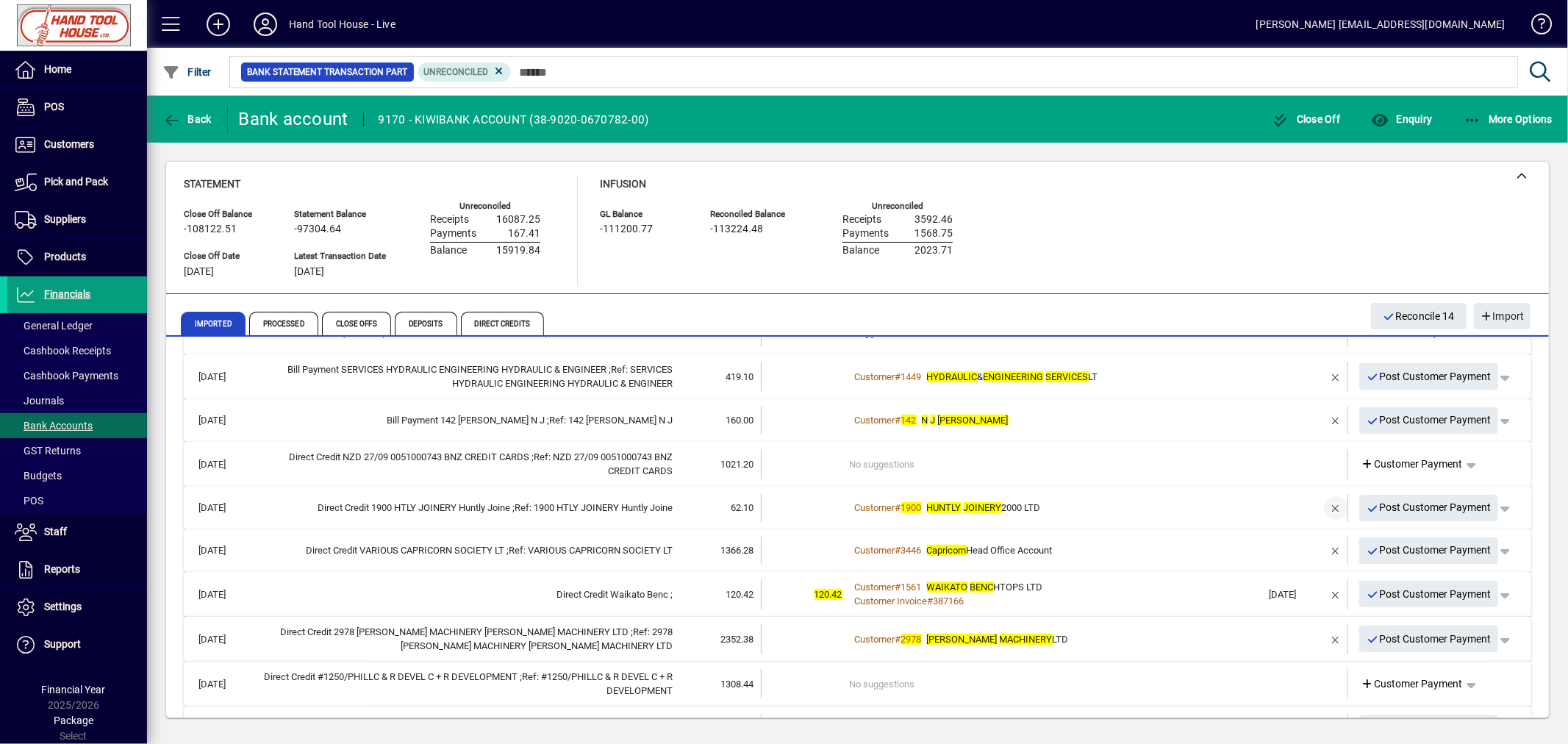
click at [1327, 508] on span "button" at bounding box center [1335, 507] width 35 height 35
click at [1382, 502] on span "Customer Payment" at bounding box center [1412, 507] width 101 height 16
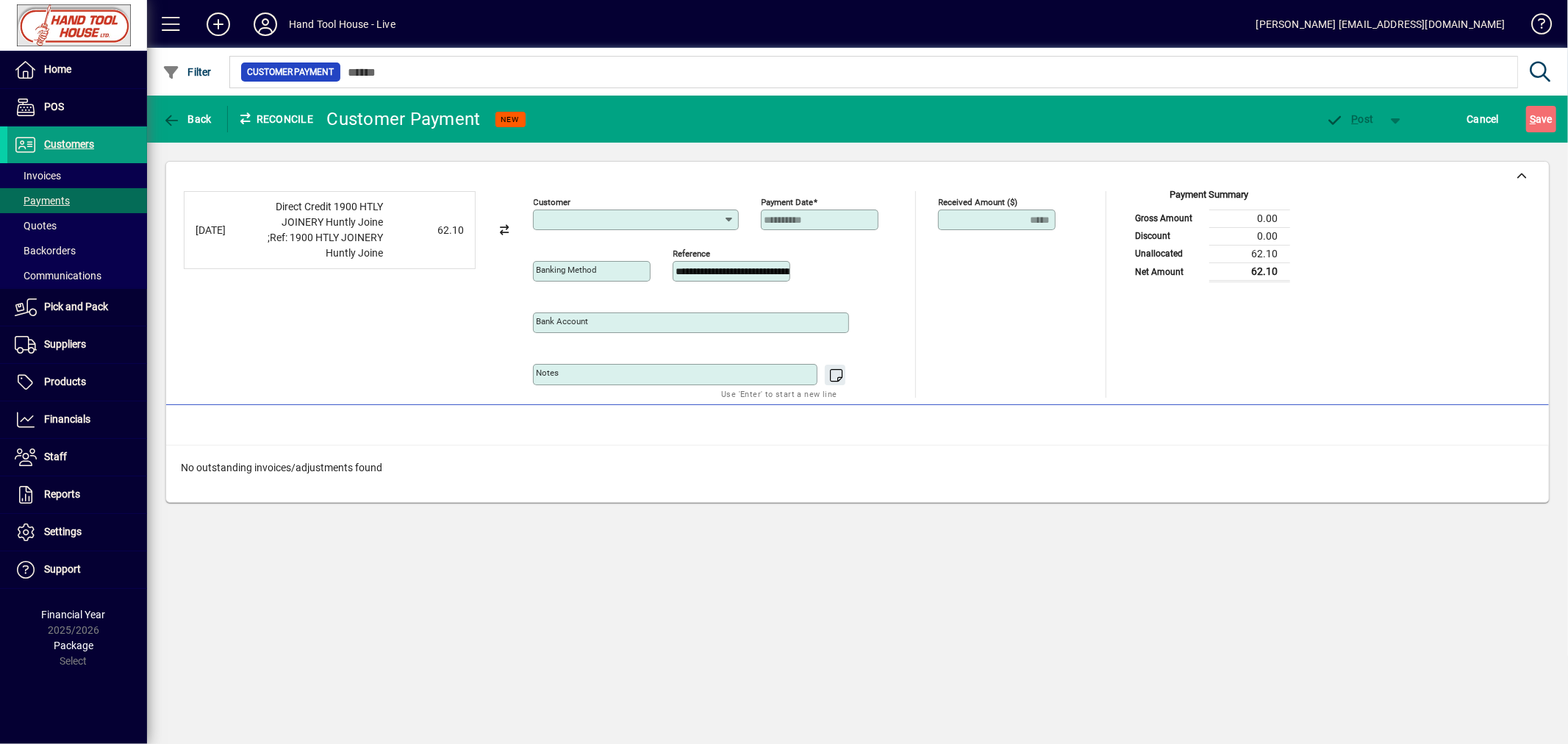
type input "**********"
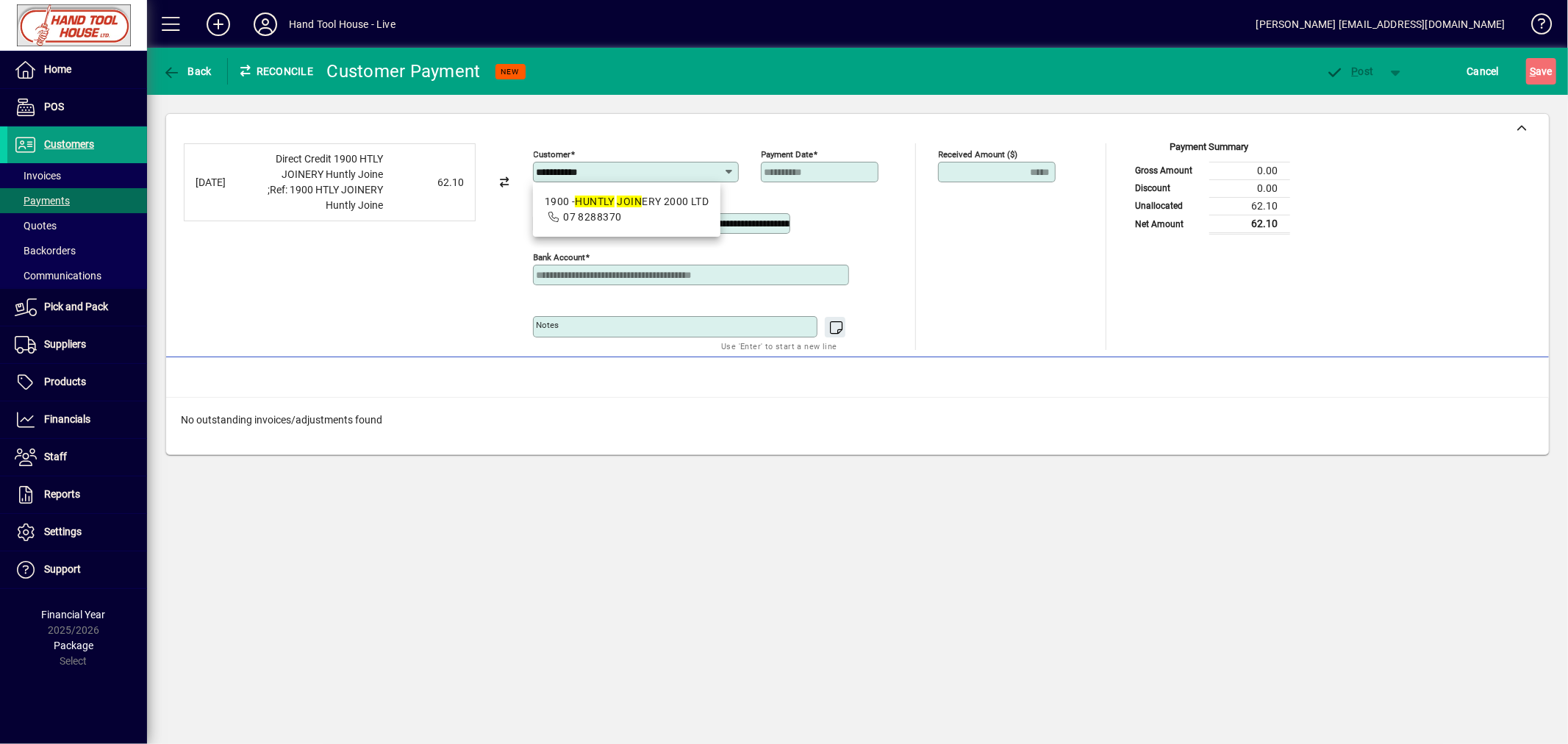
click at [603, 206] on em "HUNTLY" at bounding box center [594, 201] width 39 height 11
type input "**********"
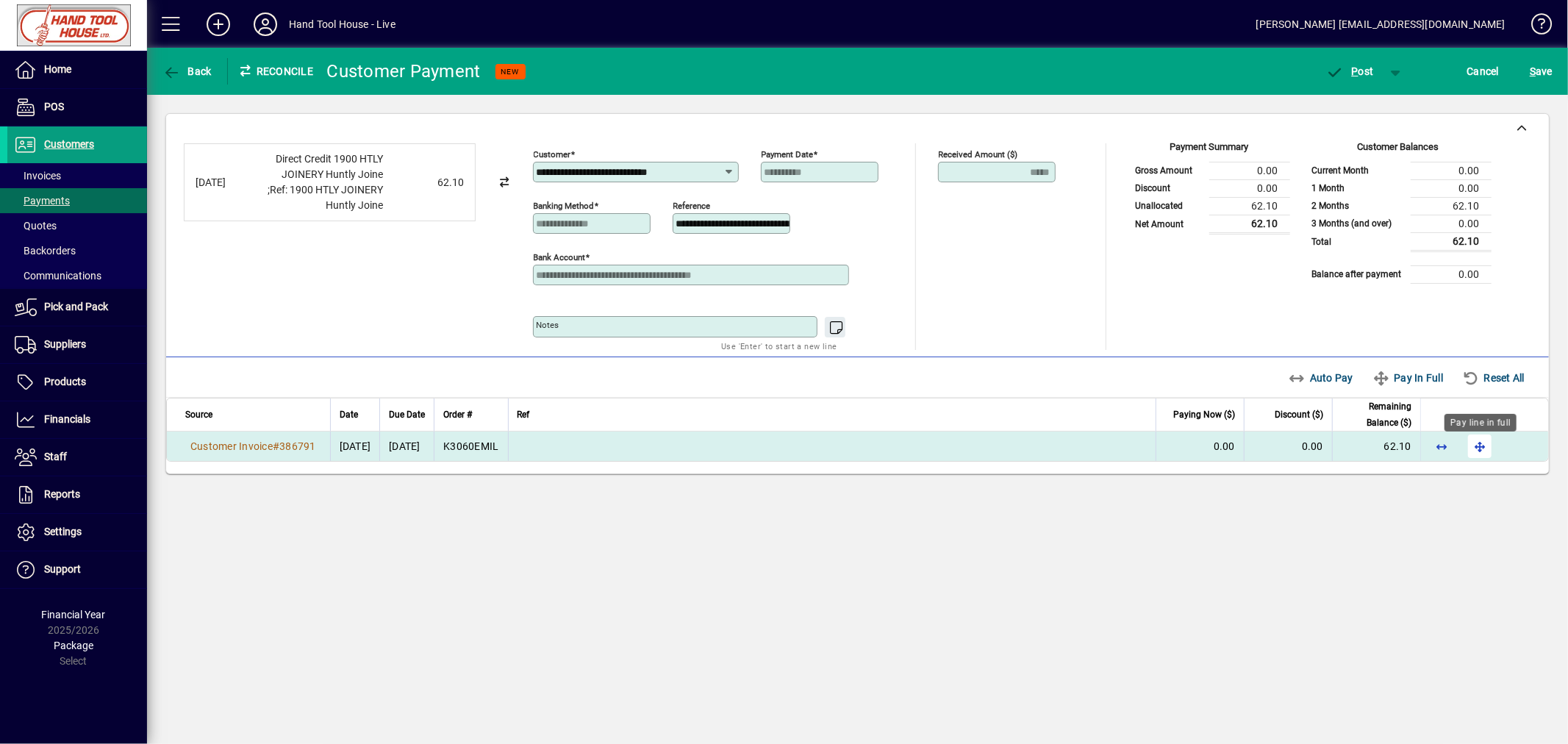
click at [1479, 449] on span "button" at bounding box center [1479, 446] width 35 height 35
click at [1347, 69] on span "P ost" at bounding box center [1349, 71] width 47 height 11
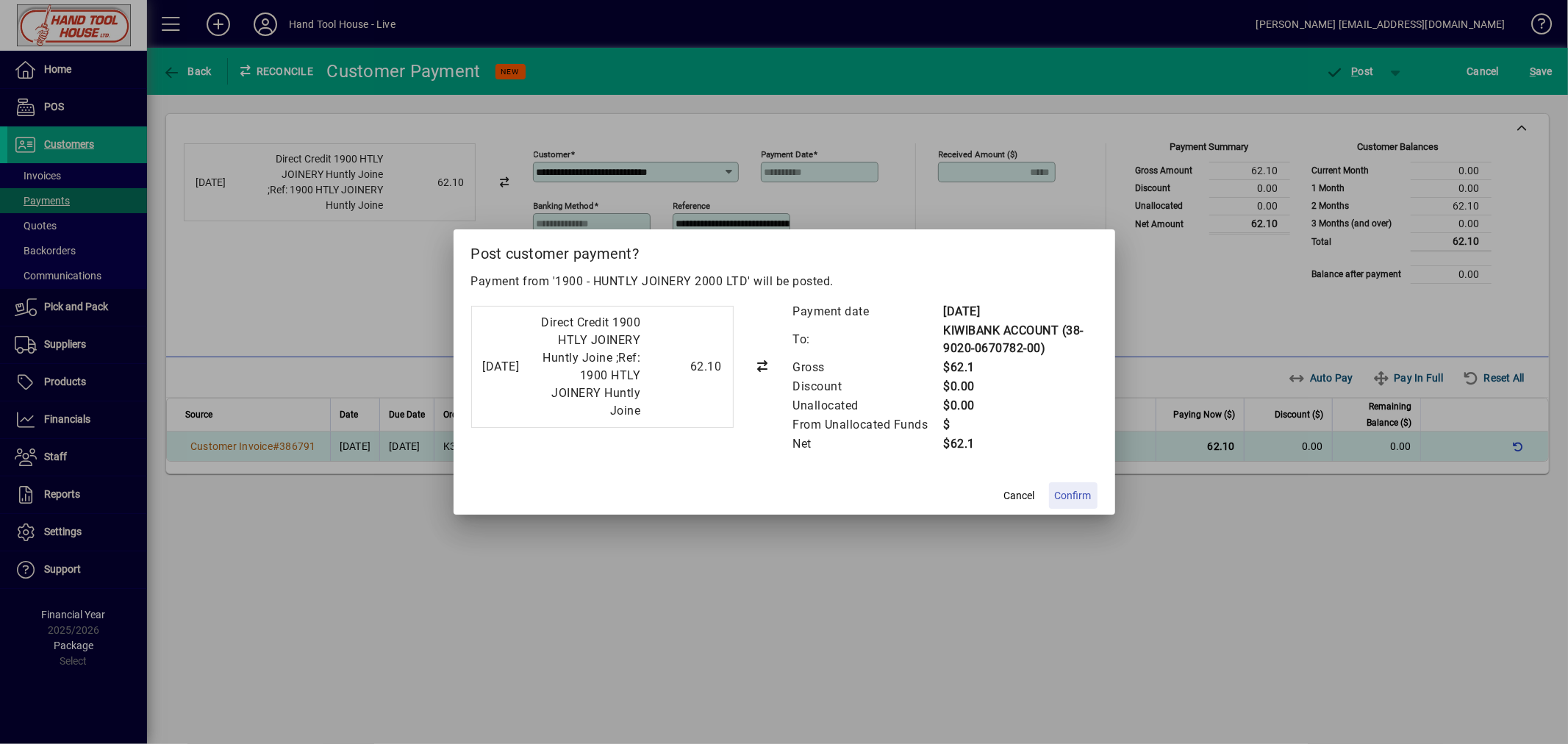
click at [1063, 496] on span "Confirm" at bounding box center [1073, 495] width 37 height 16
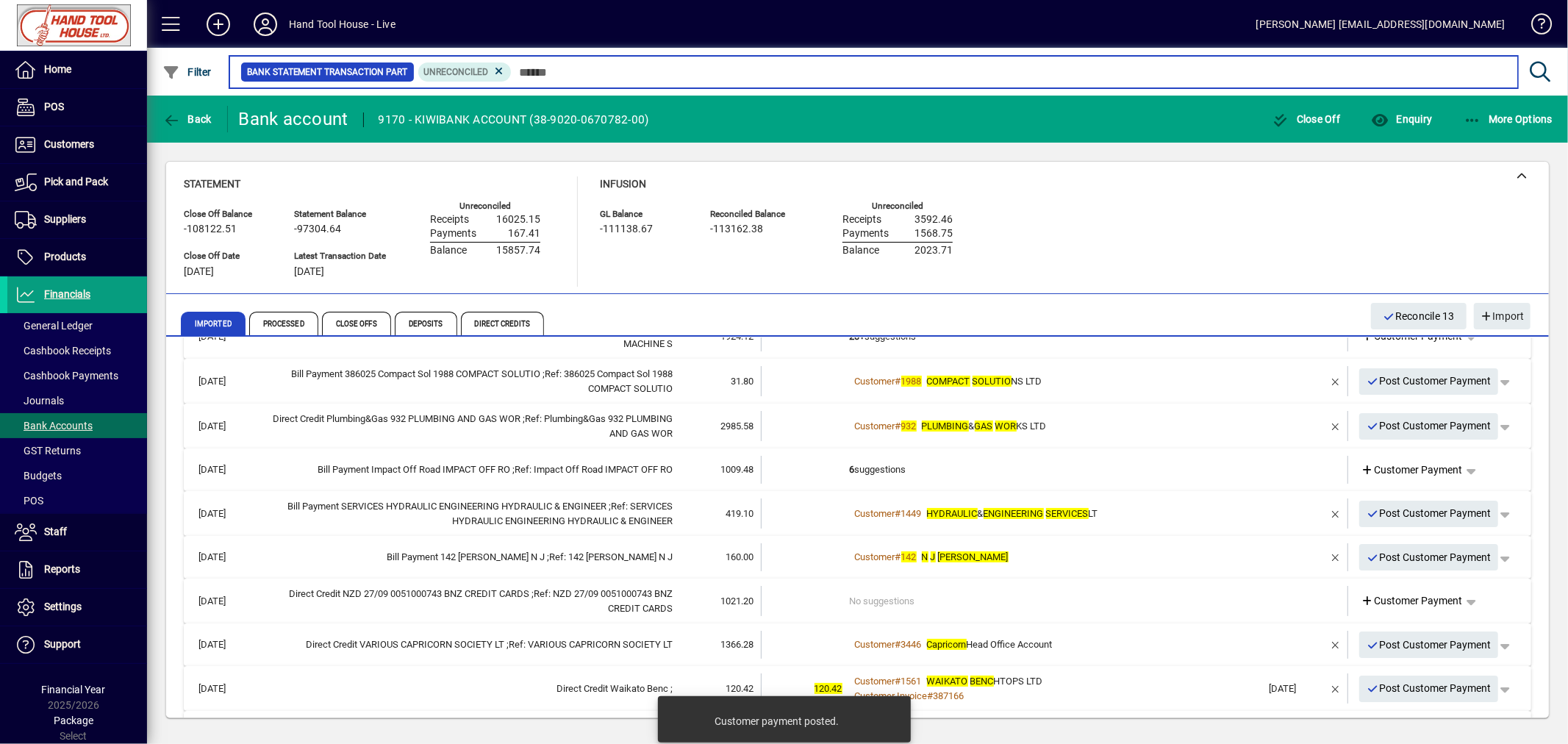
scroll to position [245, 0]
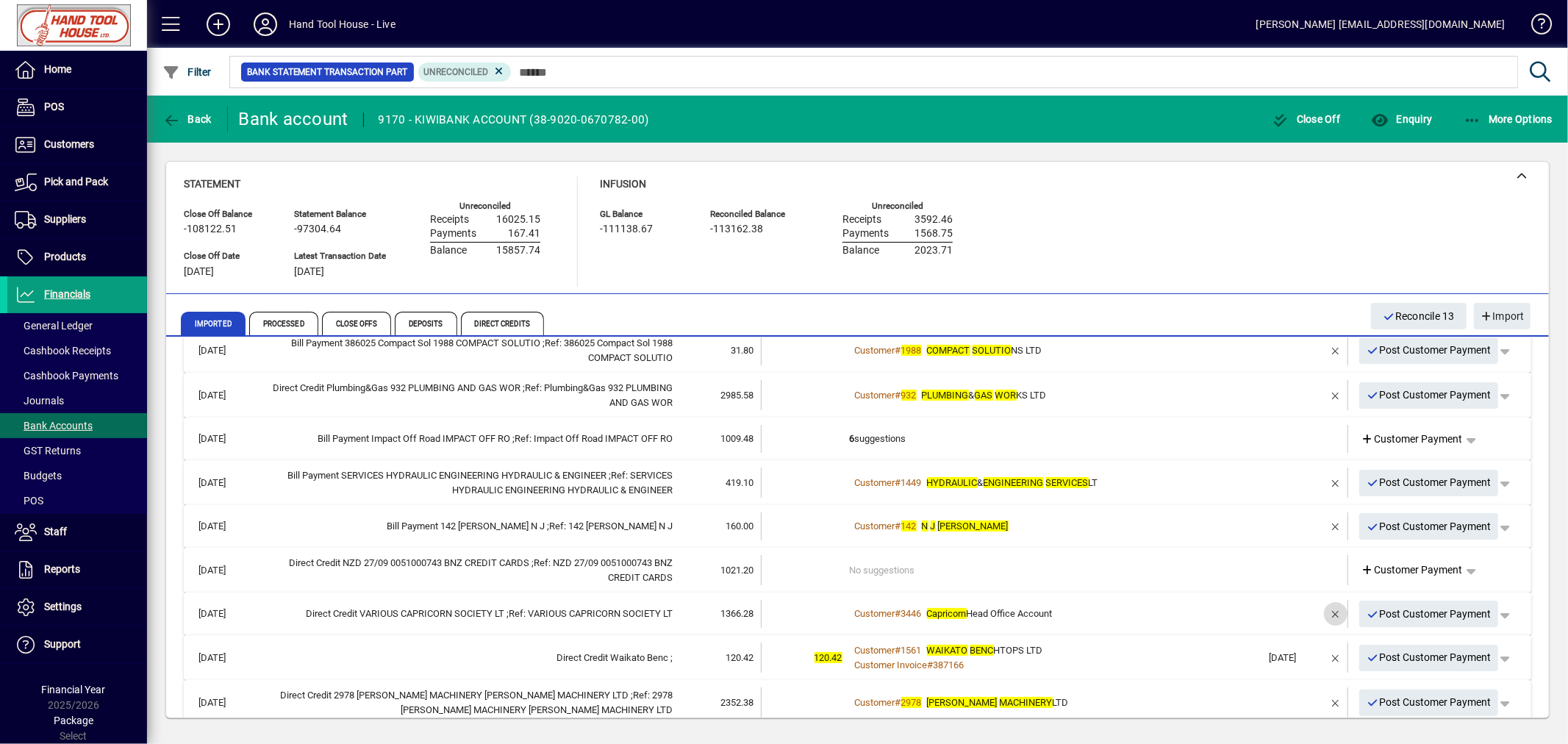
click at [1331, 614] on span "button" at bounding box center [1335, 613] width 35 height 35
click at [1386, 613] on span "Customer Payment" at bounding box center [1412, 614] width 101 height 16
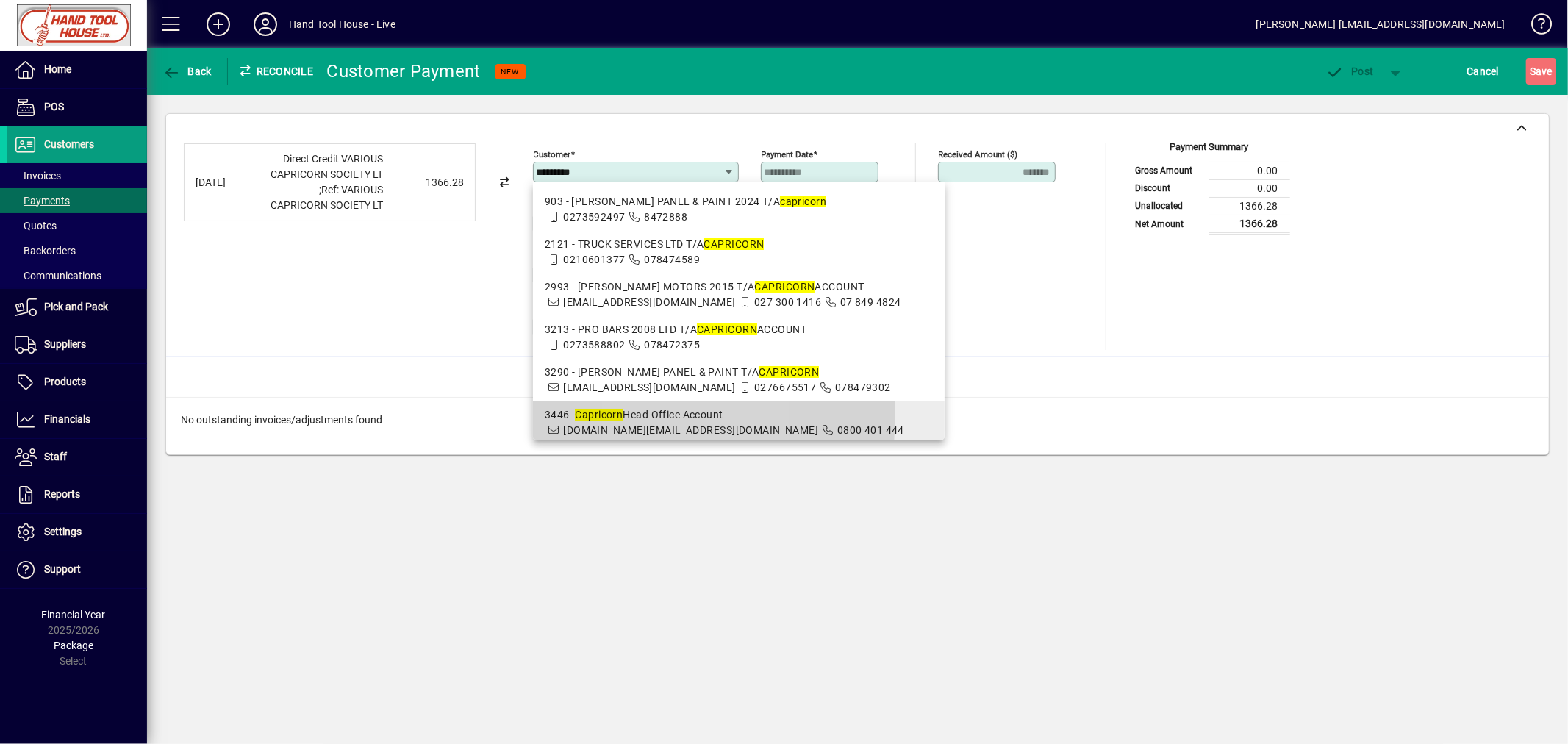
click at [655, 422] on div "3446 - Capricorn Head Office Account" at bounding box center [739, 415] width 388 height 16
type input "**********"
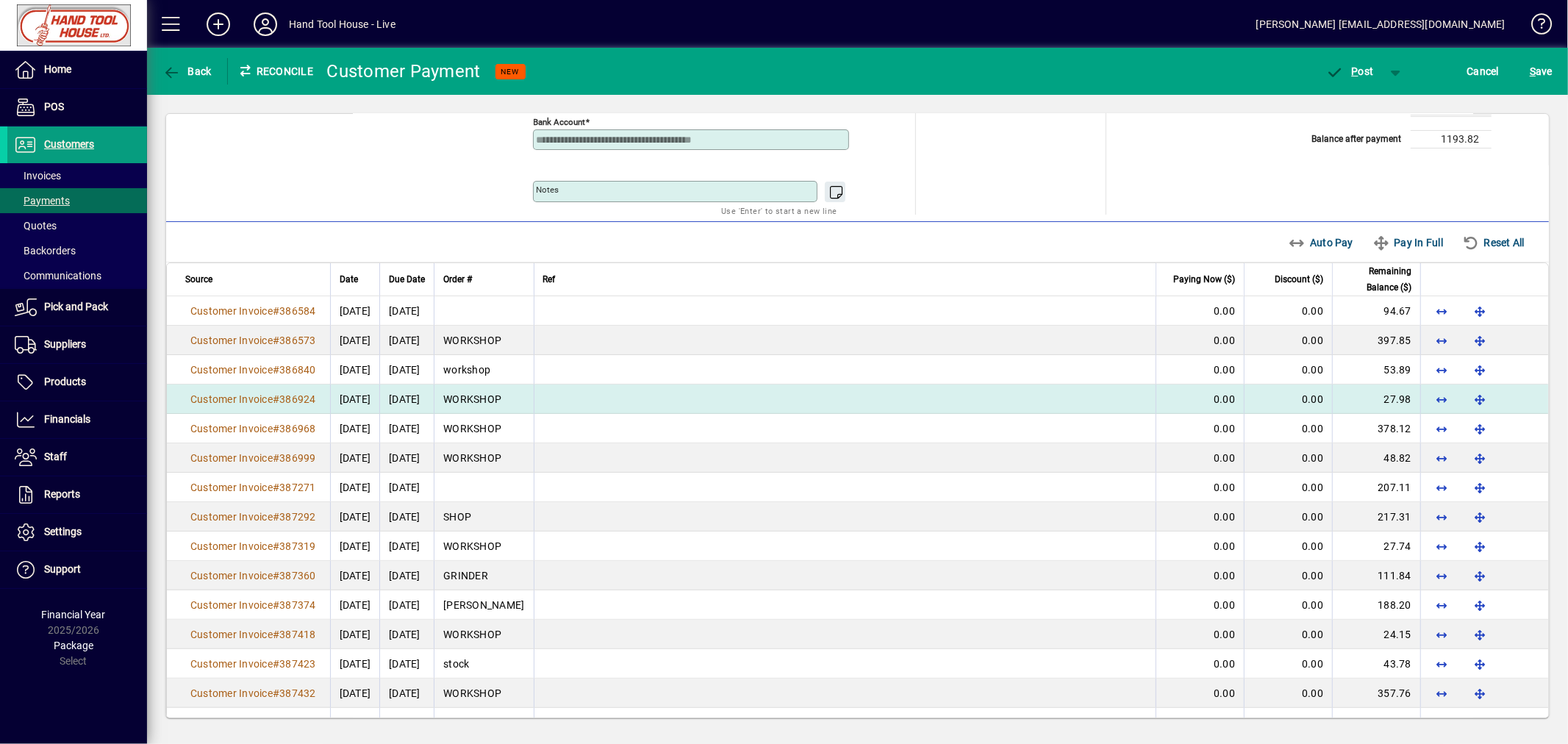
scroll to position [163, 0]
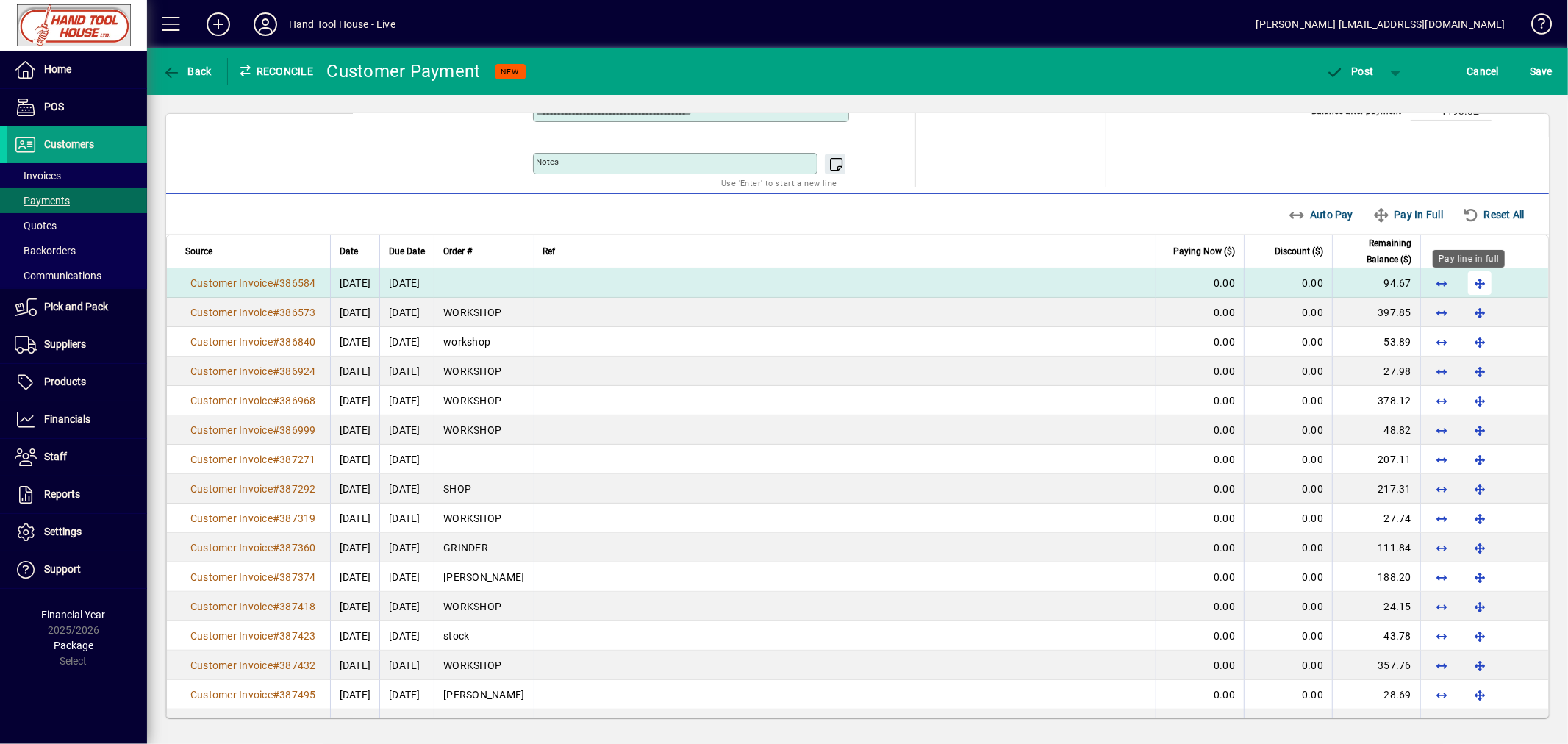
click at [1471, 291] on span "button" at bounding box center [1479, 282] width 35 height 35
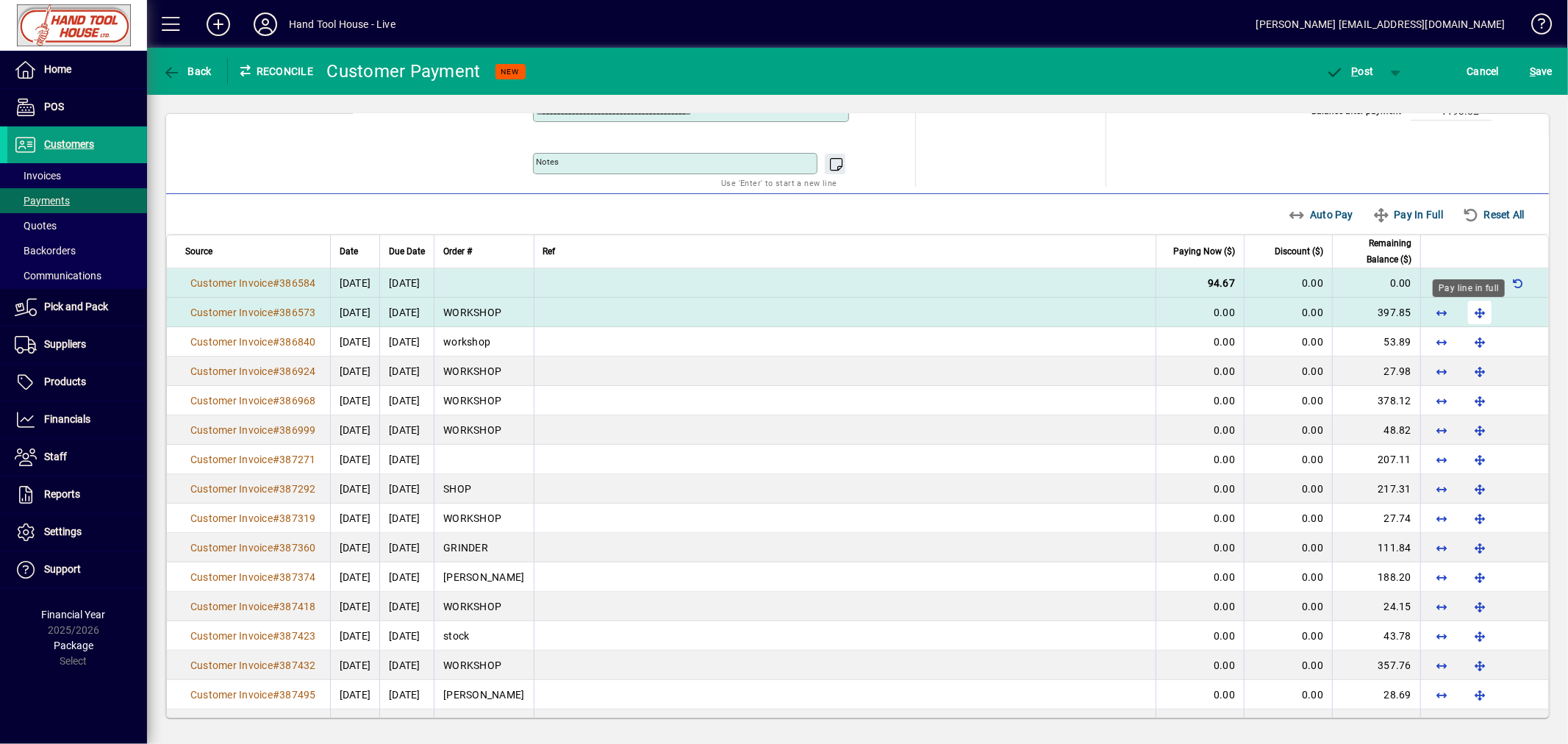
click at [1472, 314] on span "button" at bounding box center [1479, 312] width 35 height 35
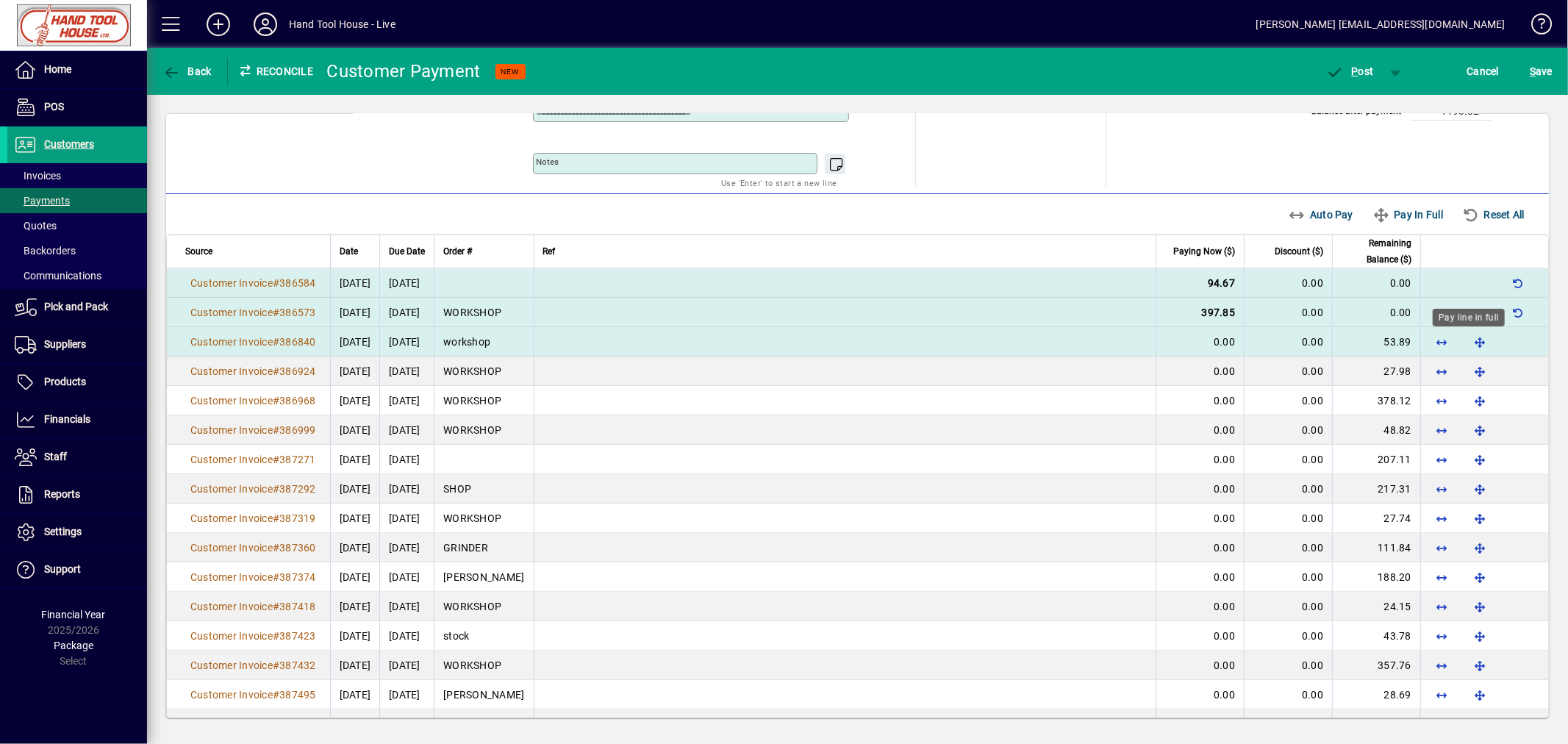
drag, startPoint x: 1471, startPoint y: 342, endPoint x: 1471, endPoint y: 353, distance: 11.0
click at [1471, 343] on span "button" at bounding box center [1479, 341] width 35 height 35
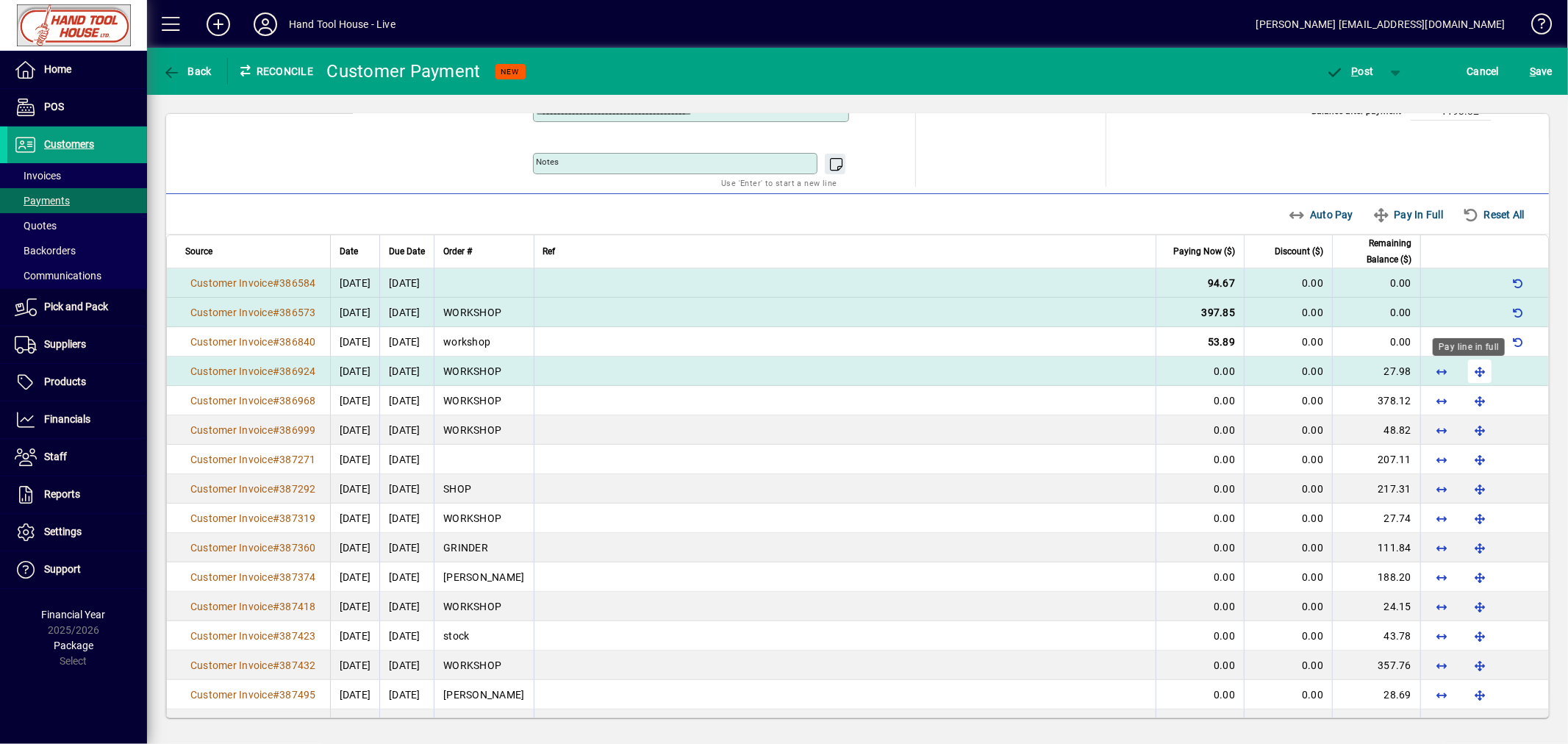
click at [1467, 380] on span "button" at bounding box center [1479, 371] width 35 height 35
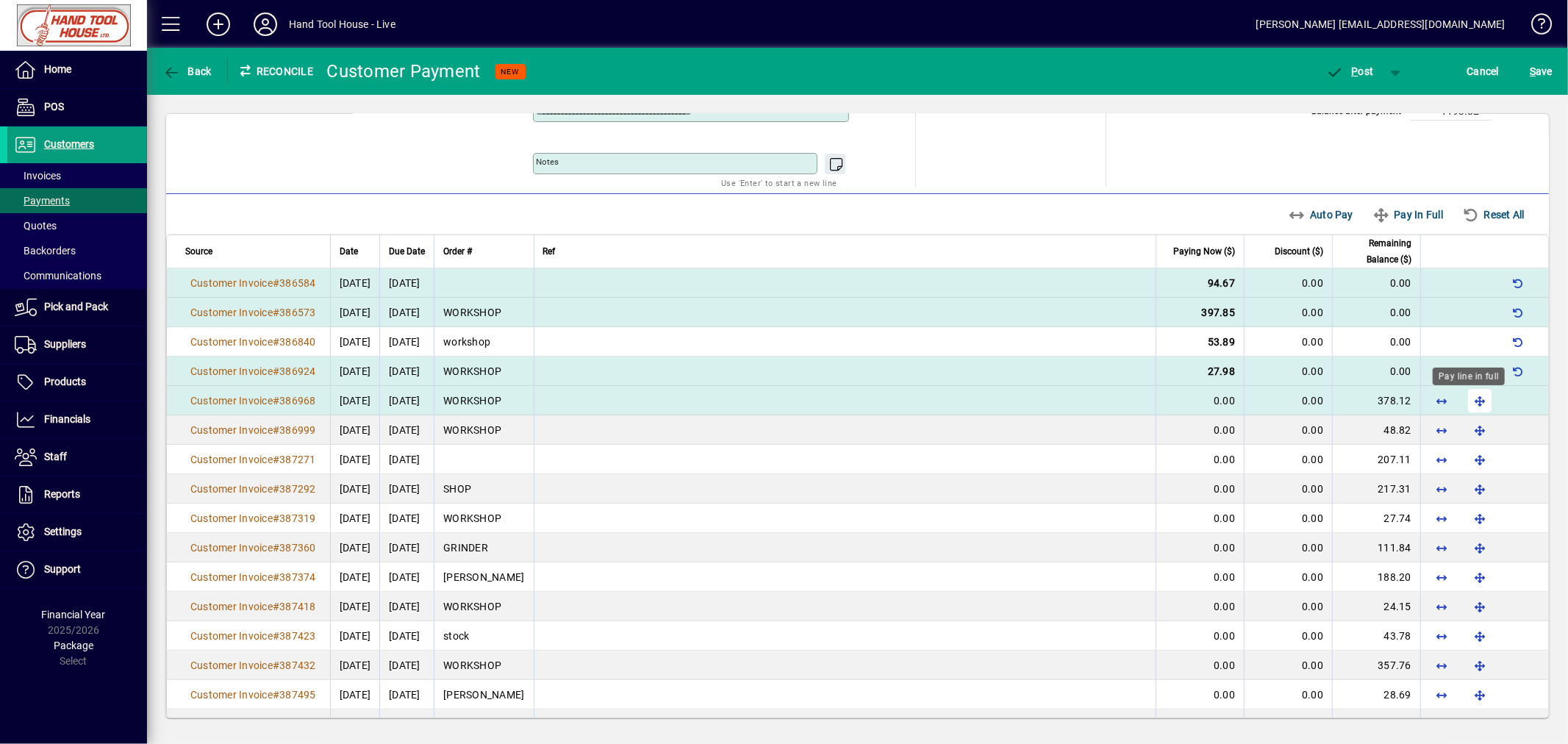
click at [1467, 405] on span "button" at bounding box center [1479, 400] width 35 height 35
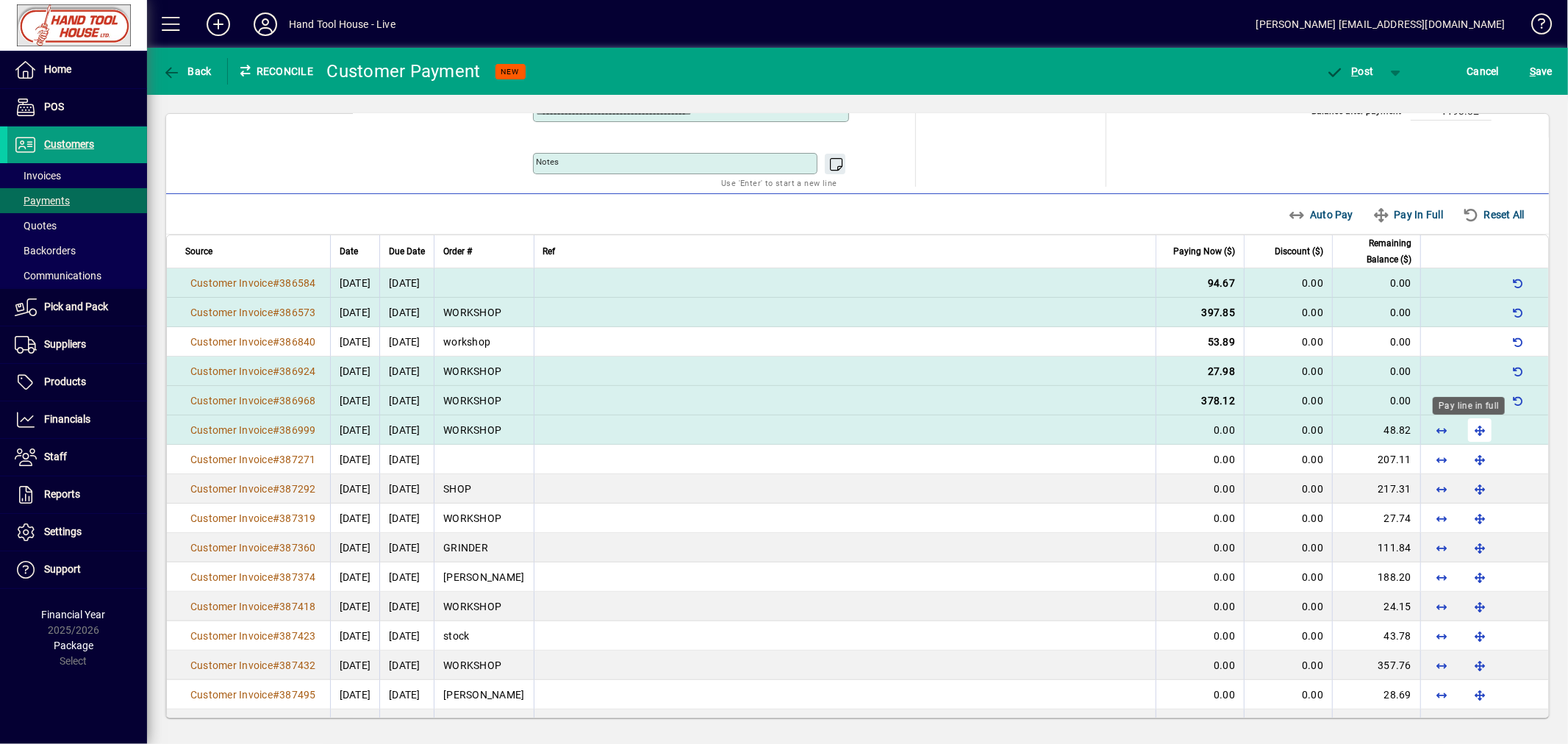
click at [1467, 429] on span "button" at bounding box center [1479, 430] width 35 height 35
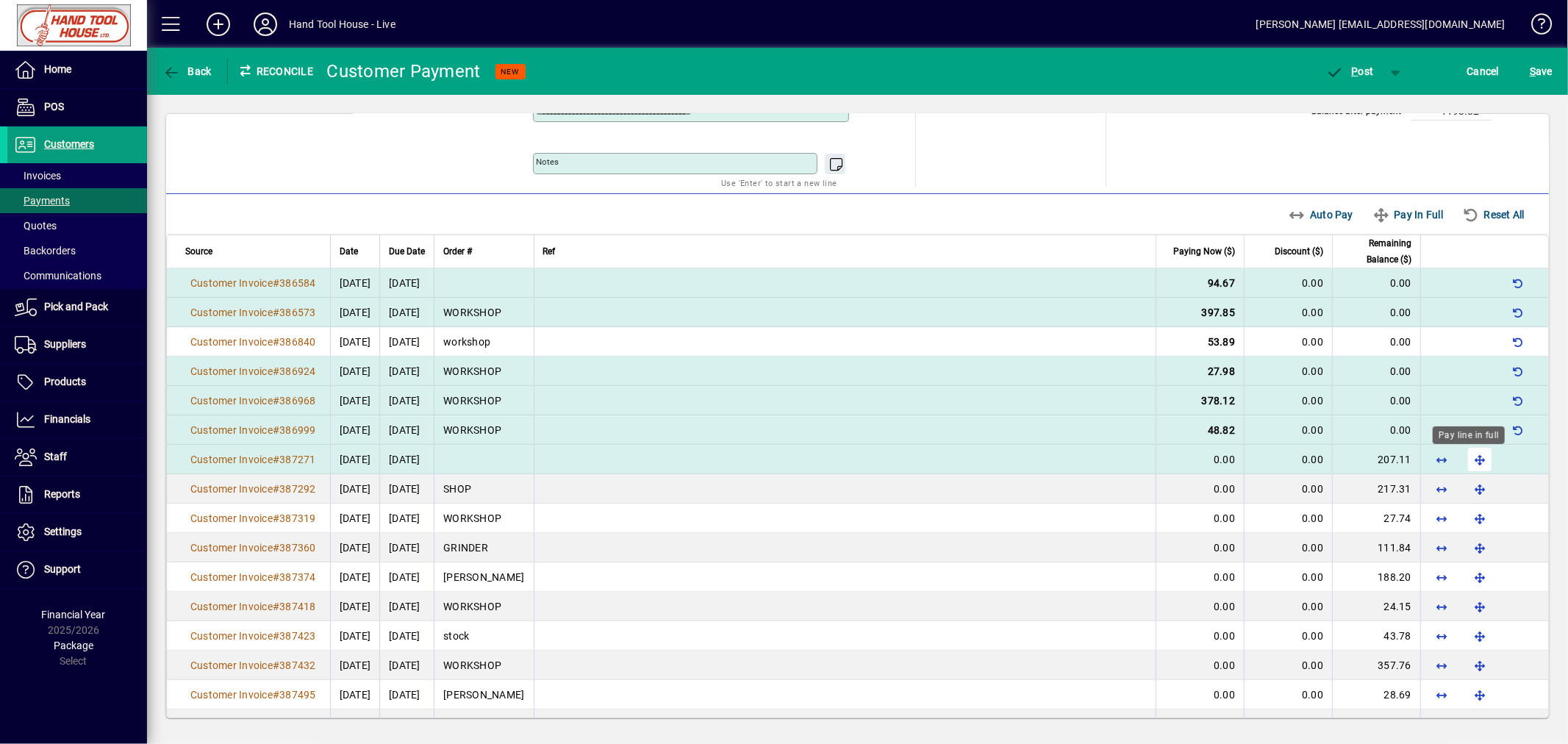
click at [1470, 466] on span "button" at bounding box center [1479, 459] width 35 height 35
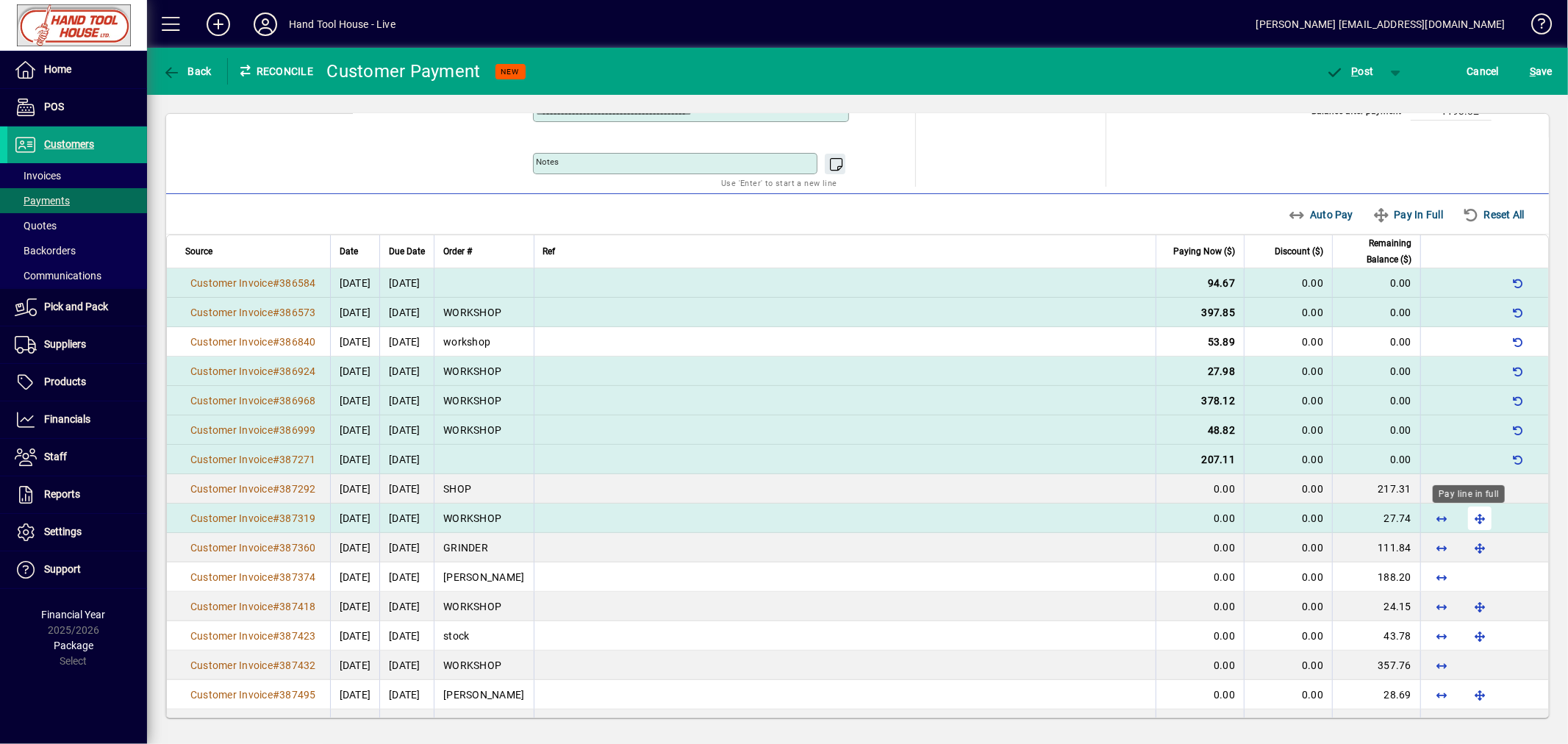
click at [1468, 520] on span "button" at bounding box center [1479, 518] width 35 height 35
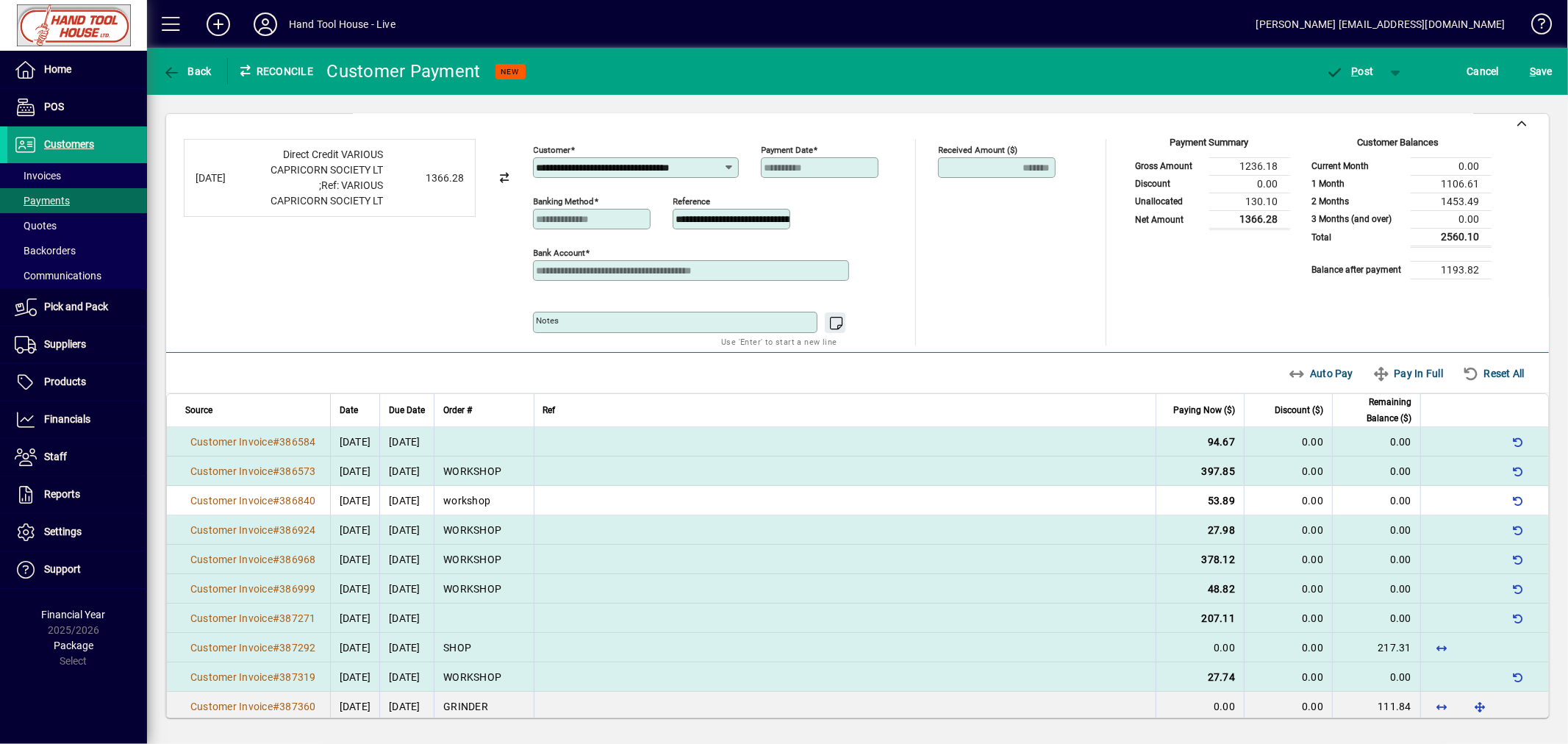
scroll to position [0, 0]
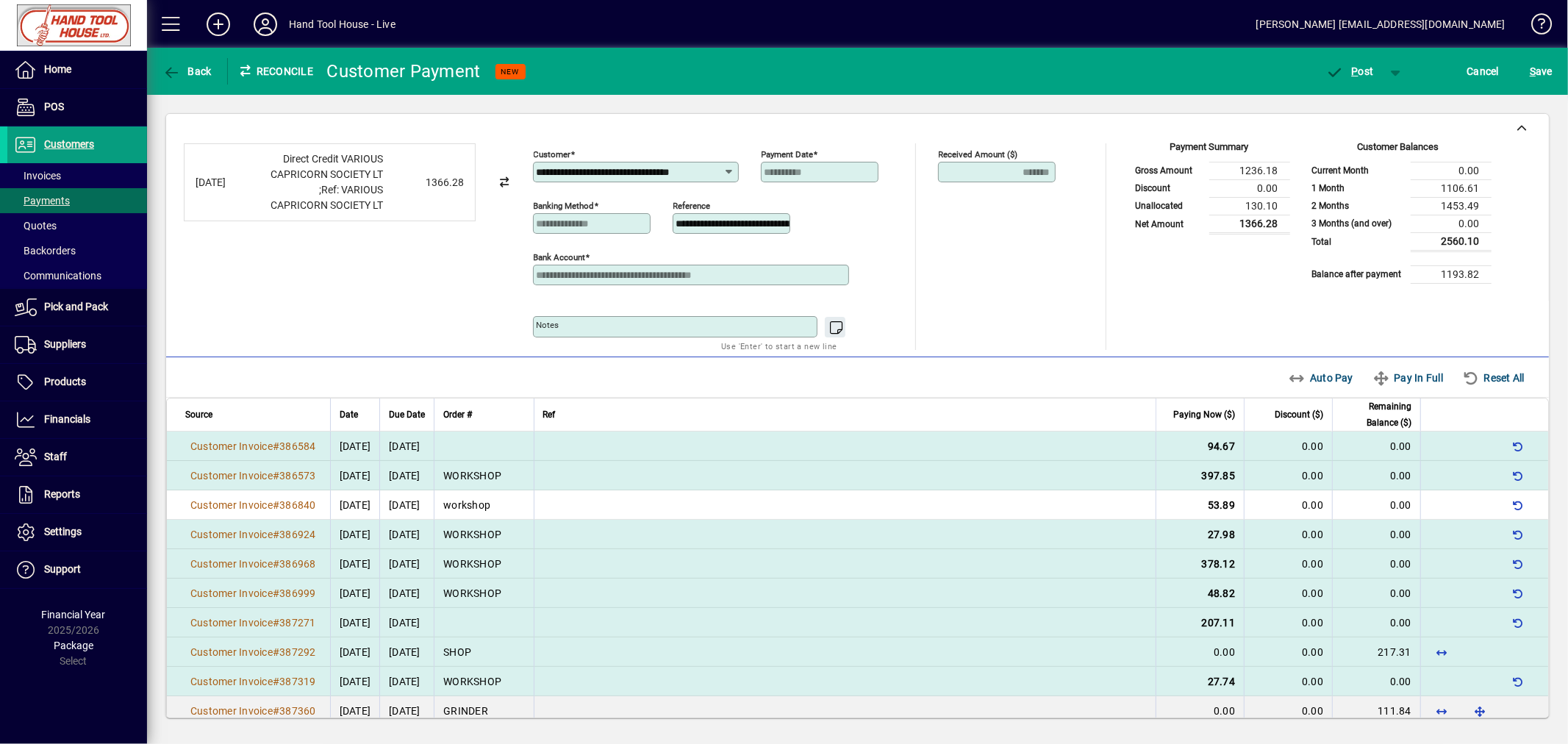
click at [1193, 656] on td "0.00" at bounding box center [1200, 652] width 88 height 29
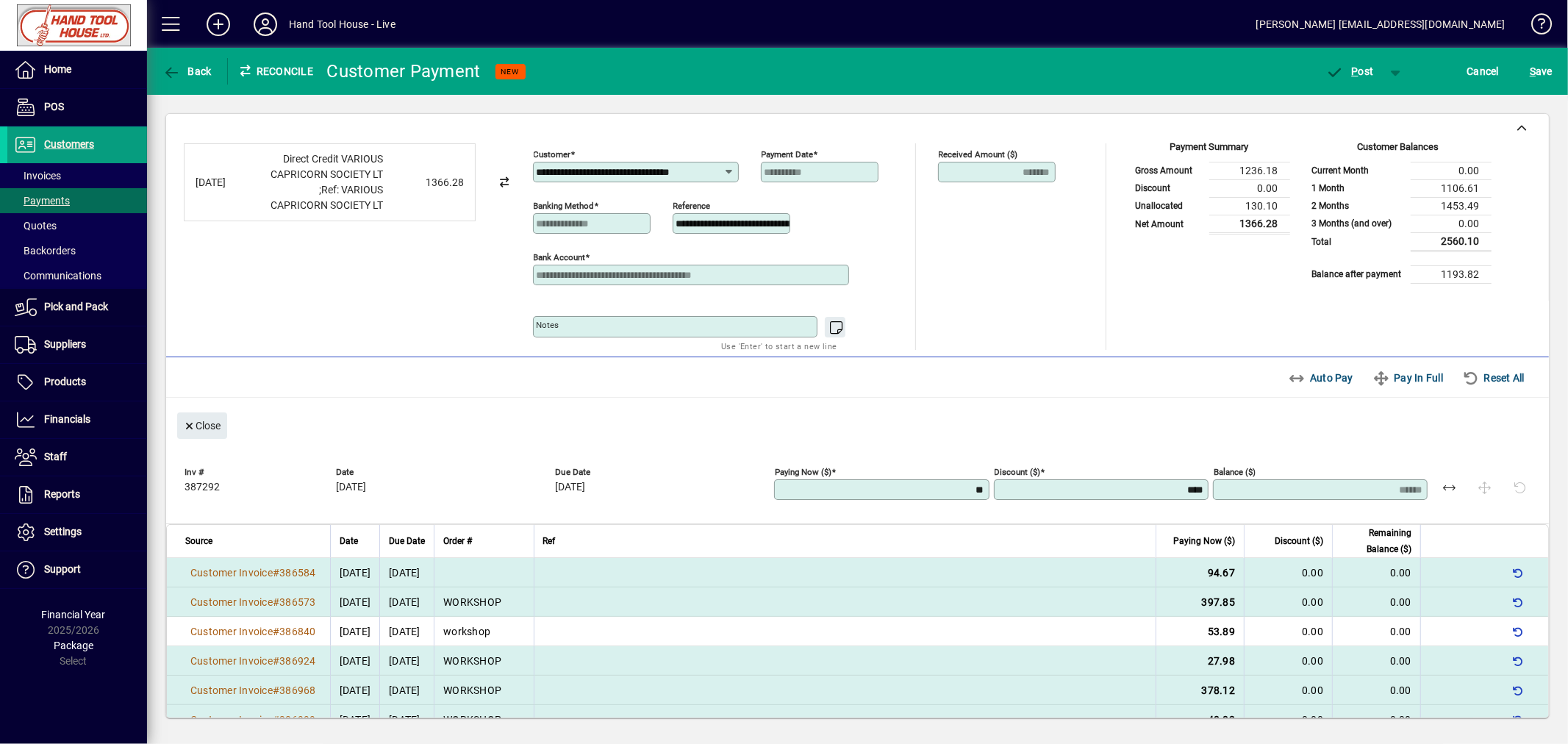
type input "*"
type input "******"
type input "**"
type input "******"
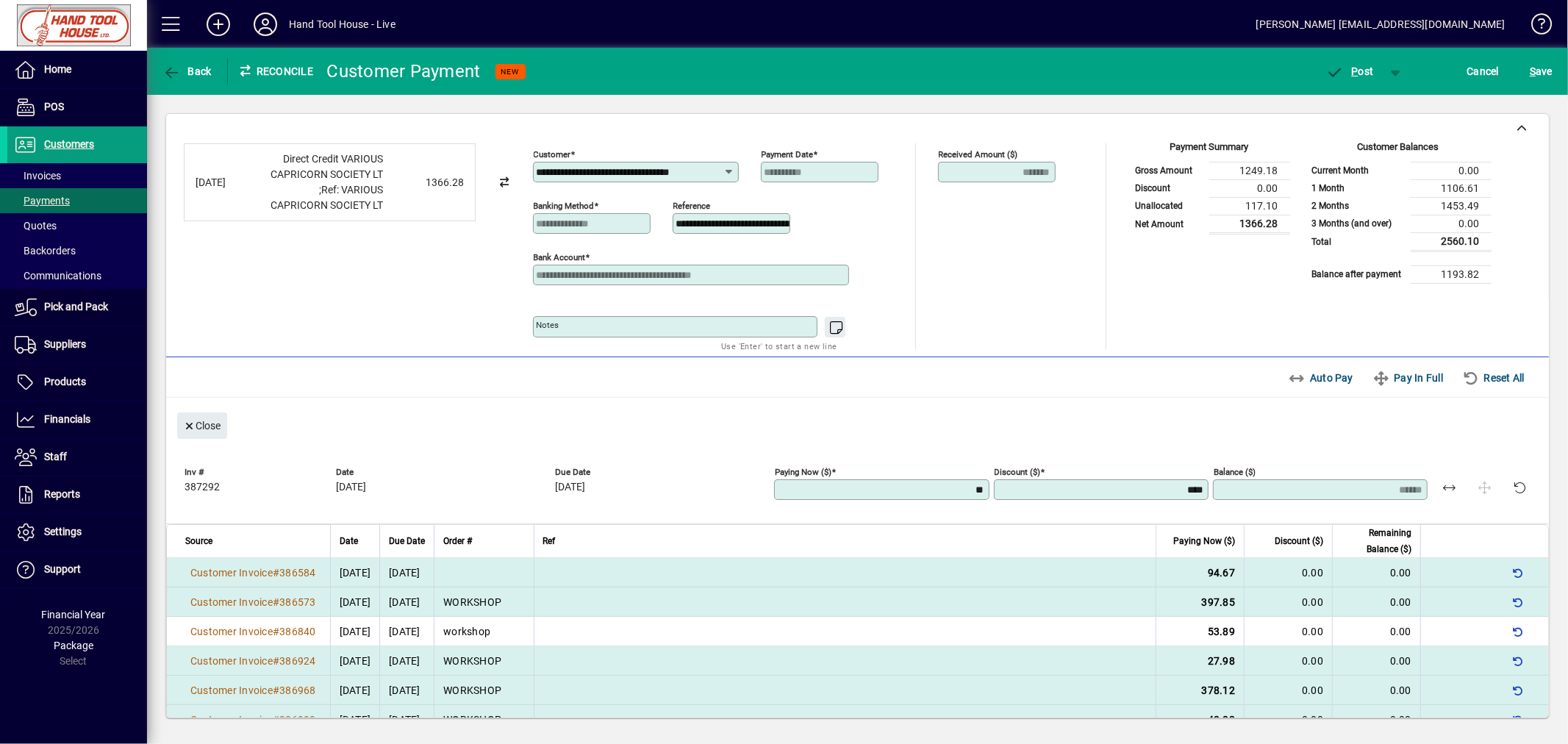
type input "***"
type input "*****"
type input "******"
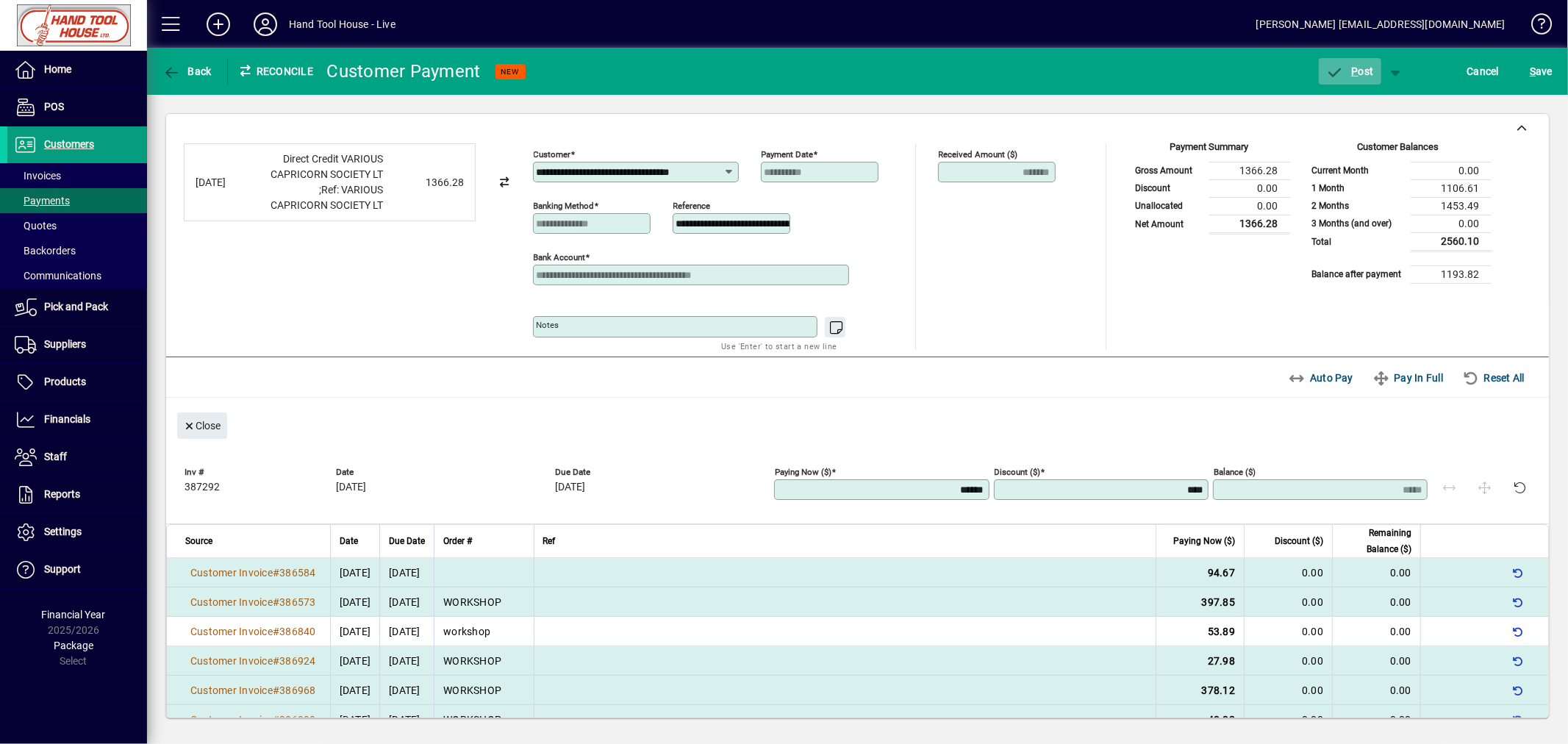
click at [1366, 66] on span "P ost" at bounding box center [1349, 71] width 47 height 11
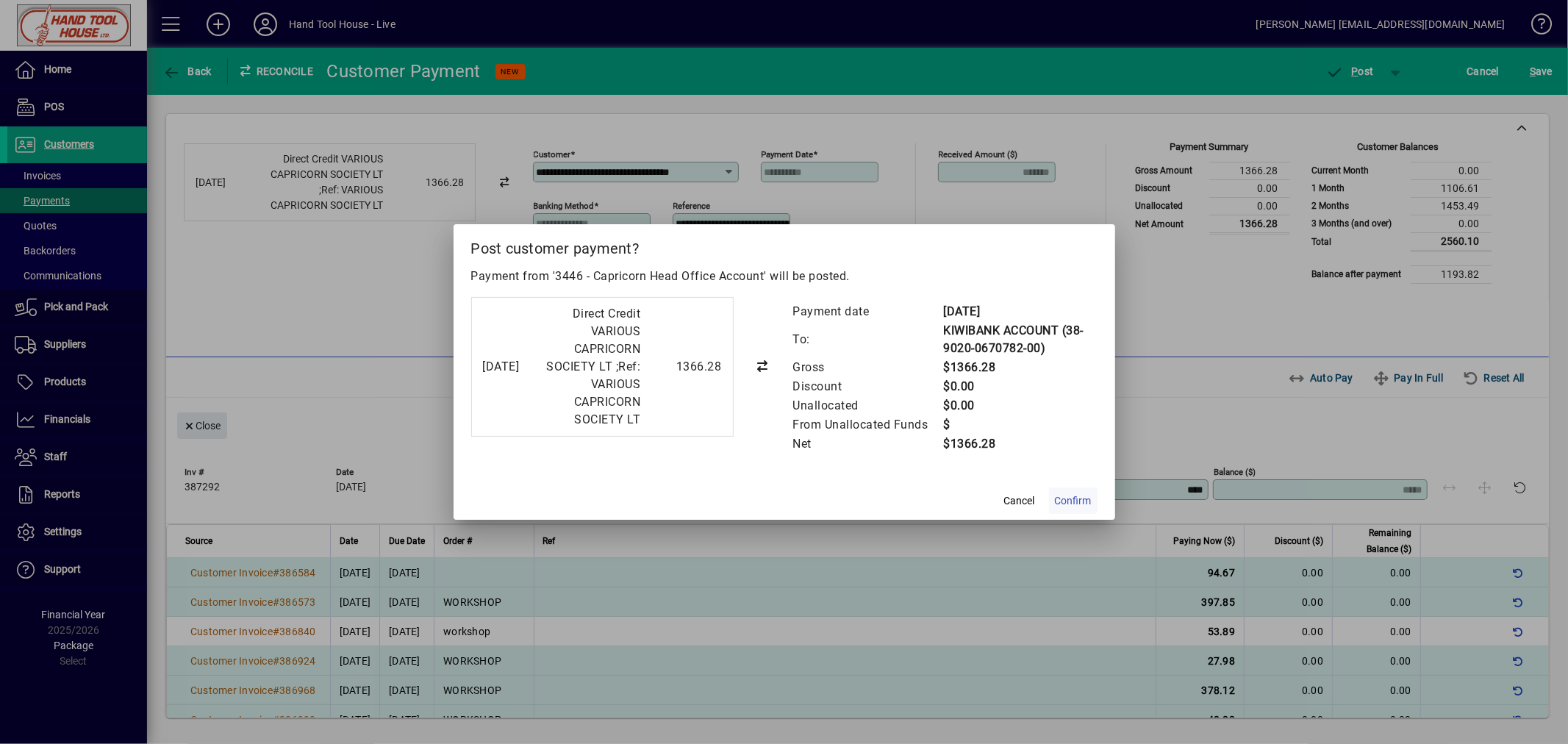
click at [1068, 495] on span "Confirm" at bounding box center [1073, 501] width 37 height 16
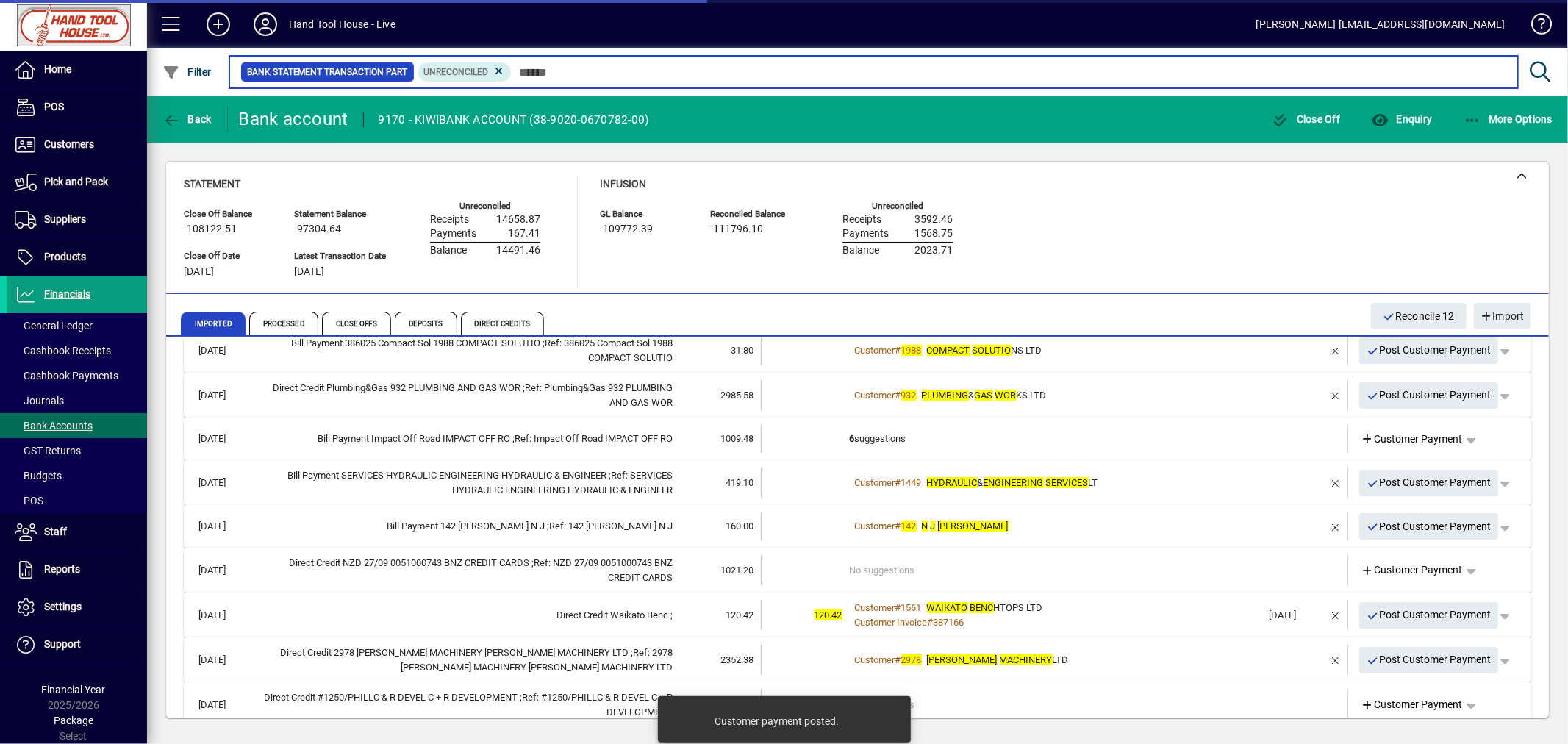
scroll to position [257, 0]
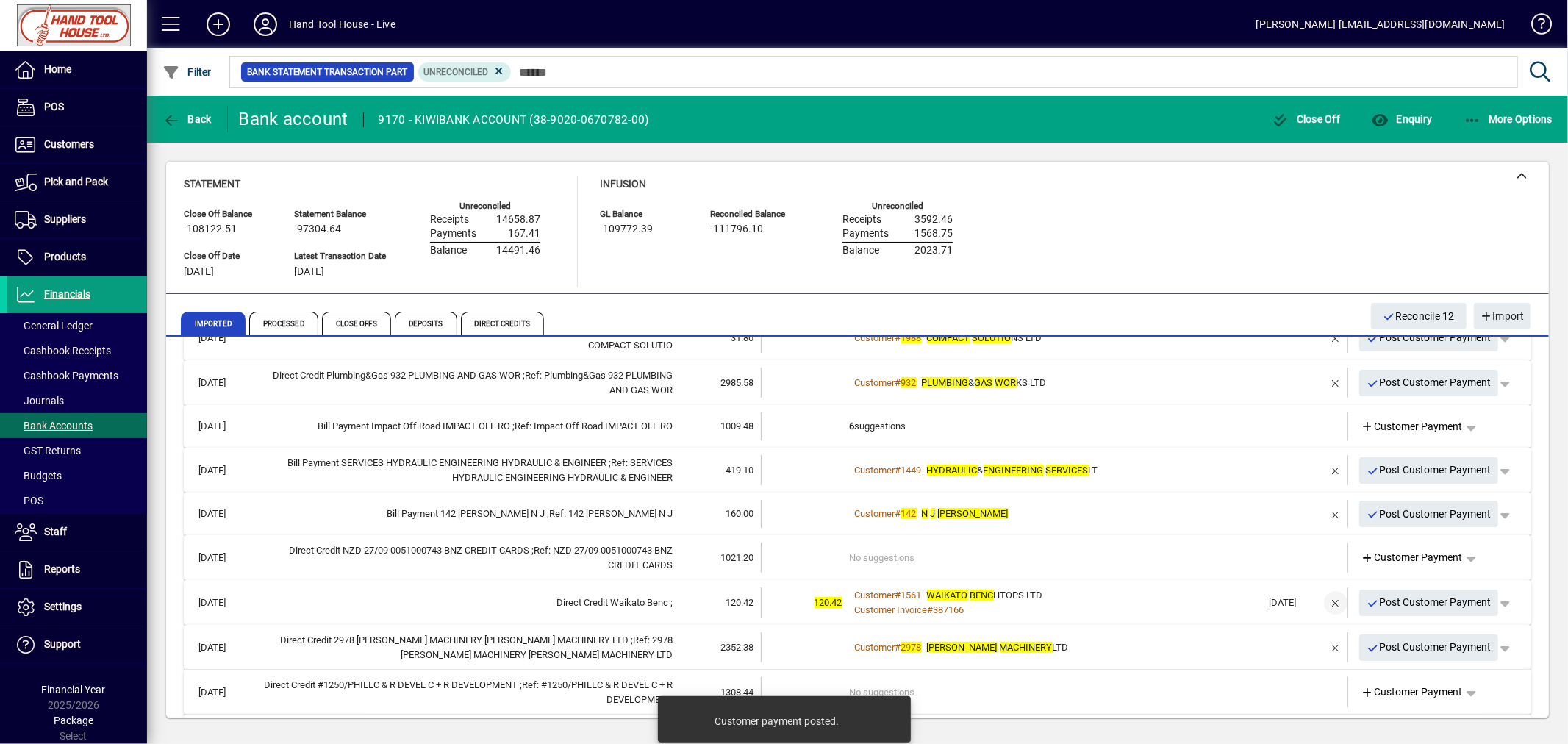
click at [1326, 602] on span "button" at bounding box center [1335, 602] width 35 height 35
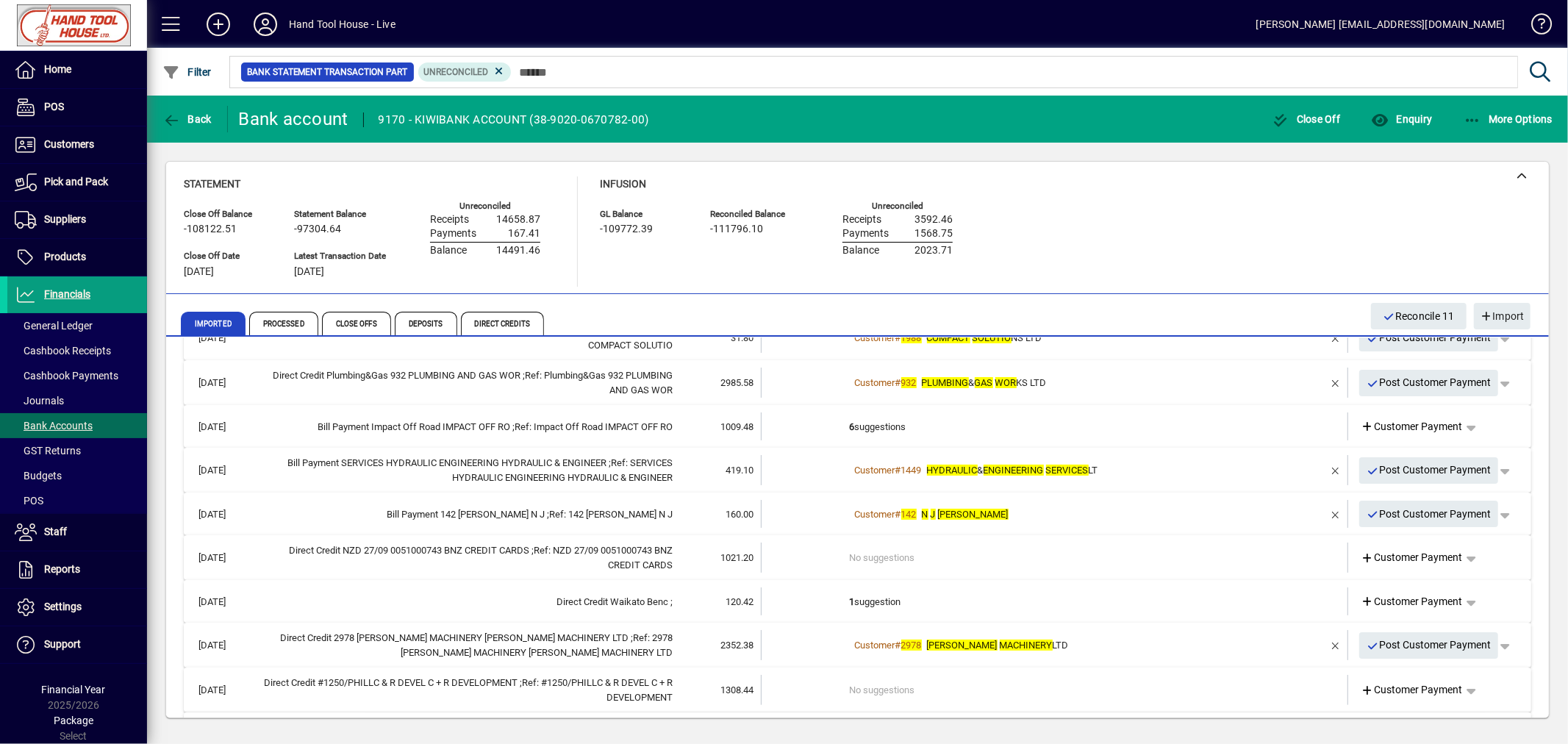
click at [861, 595] on td "1 suggestion" at bounding box center [1056, 602] width 412 height 28
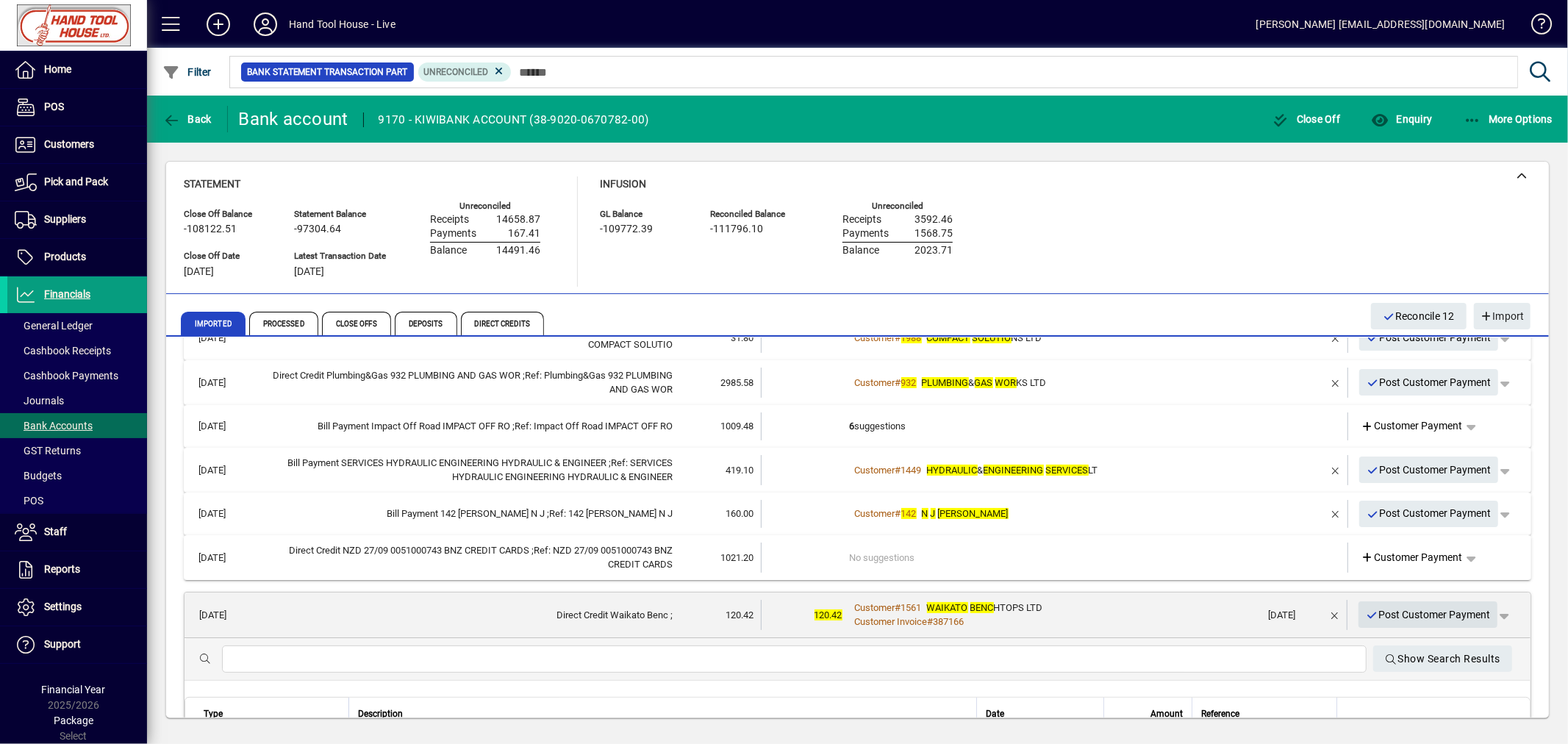
click at [1405, 611] on span "Post Customer Payment" at bounding box center [1428, 615] width 125 height 25
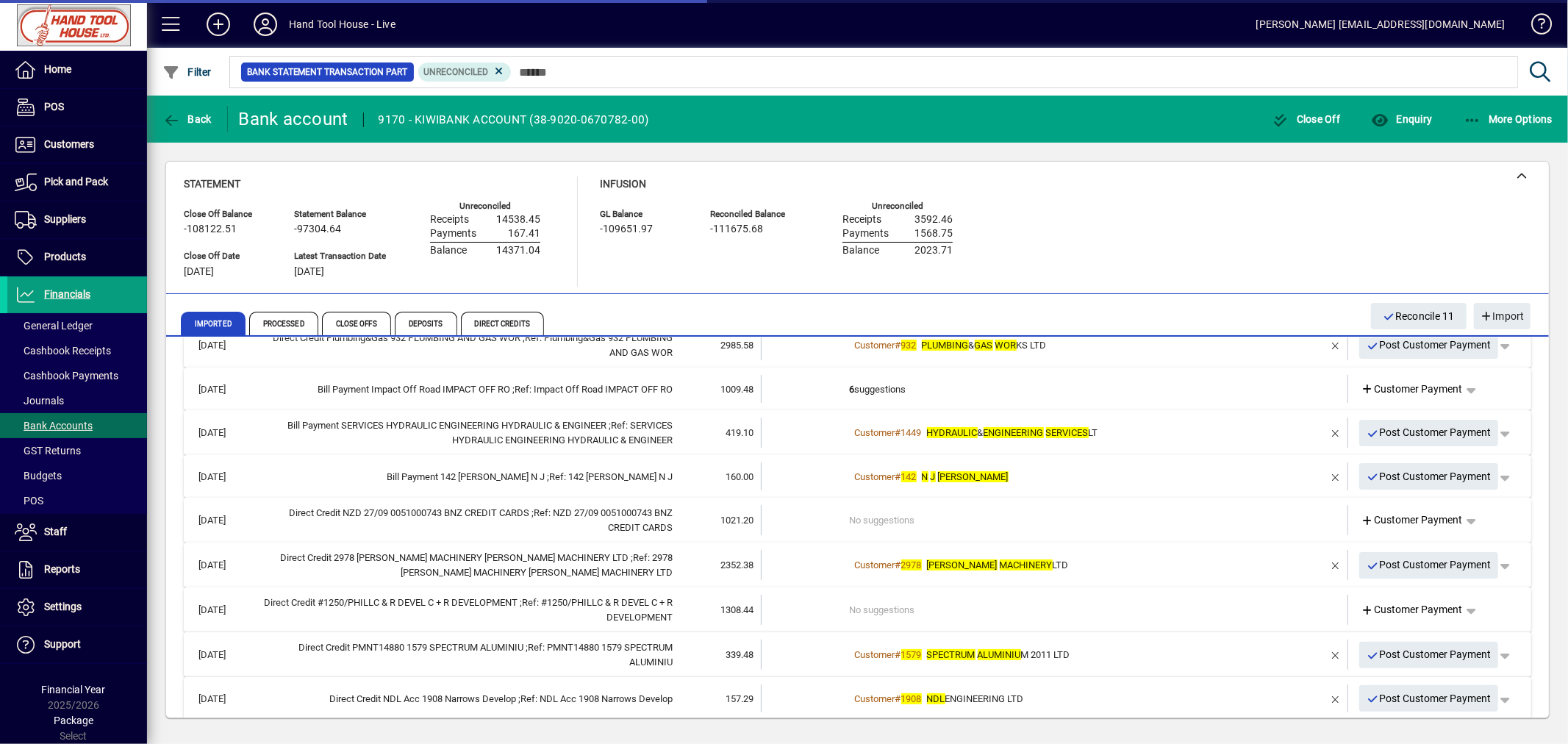
scroll to position [350, 0]
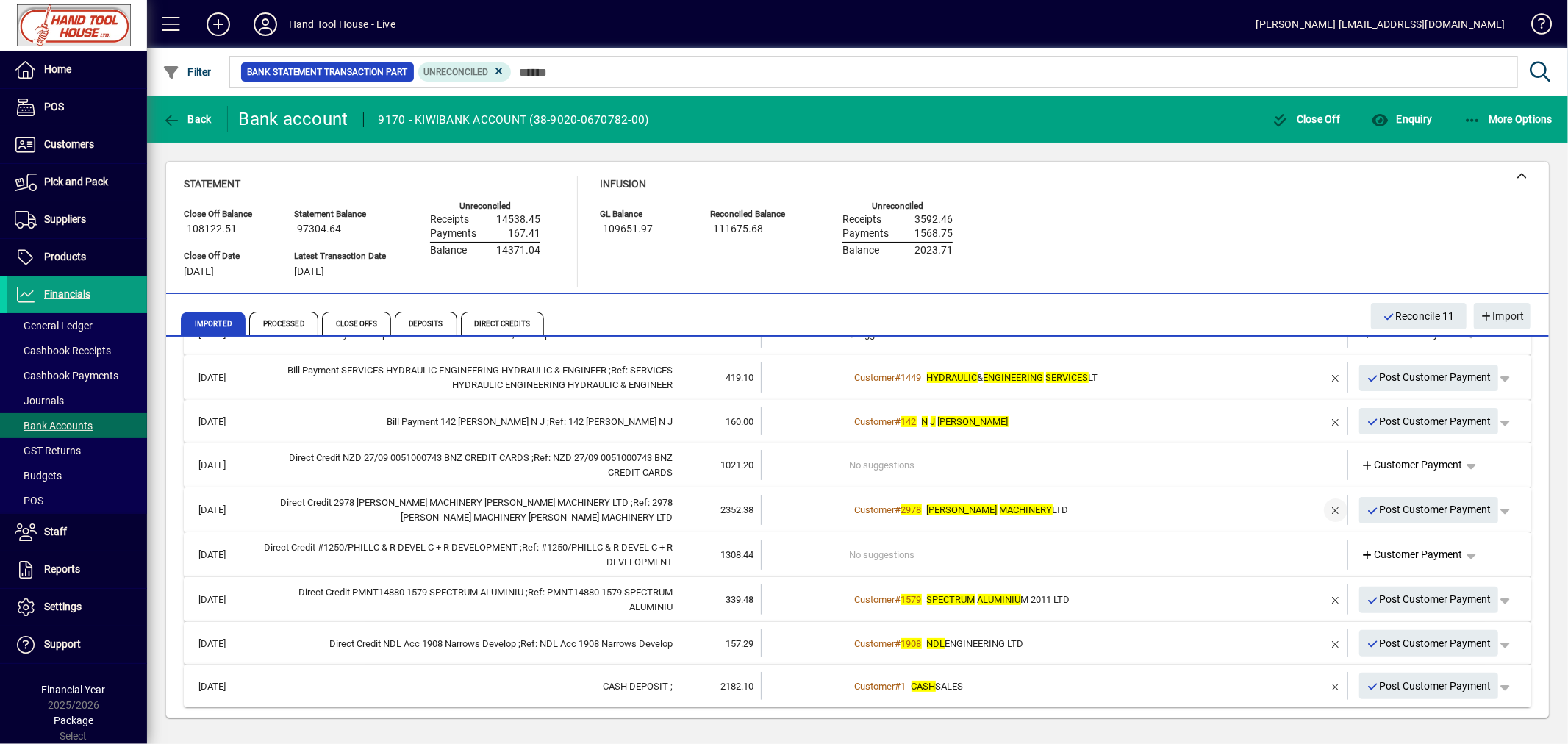
click at [1318, 509] on span "button" at bounding box center [1335, 510] width 35 height 35
click at [1380, 509] on span "Customer Payment" at bounding box center [1412, 509] width 101 height 16
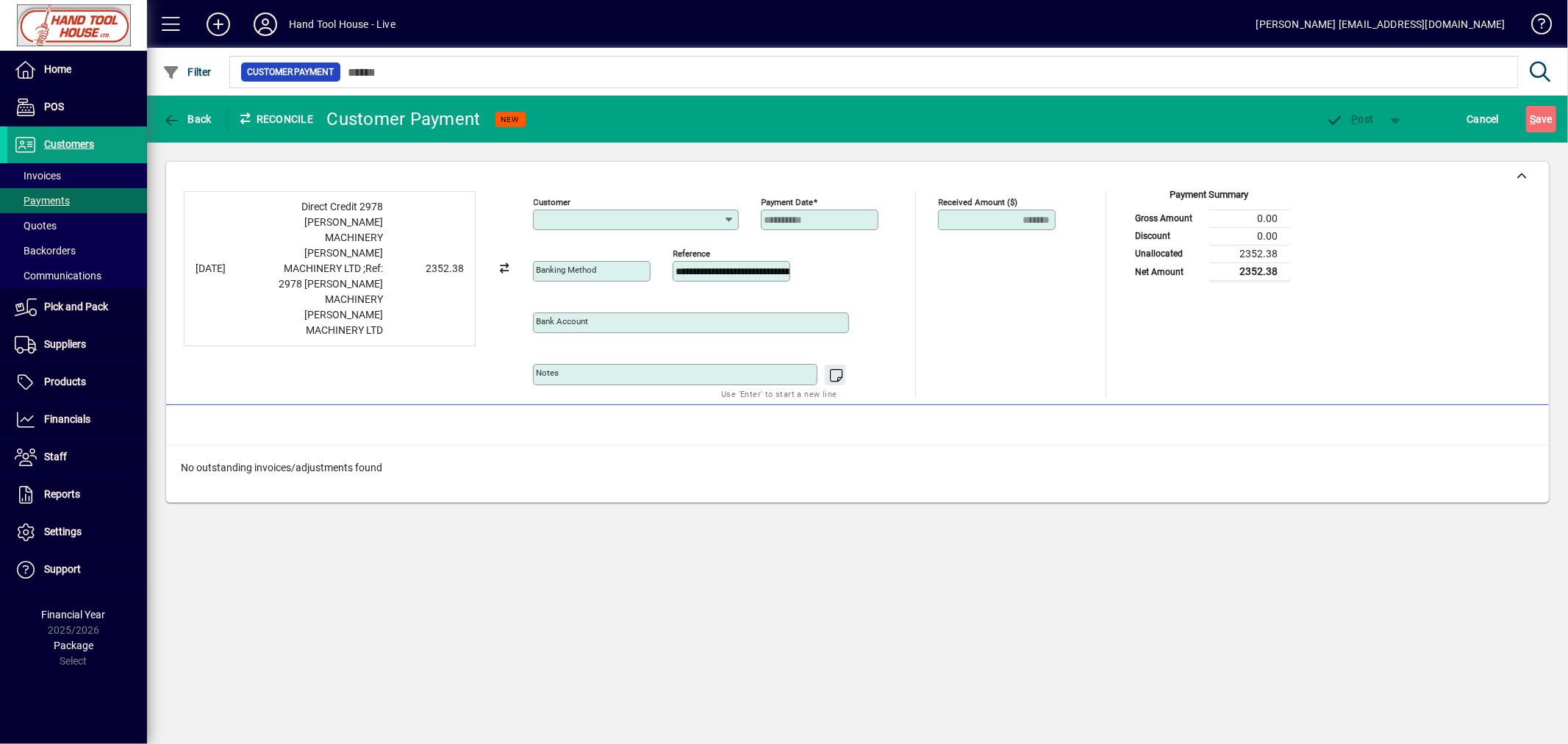
type input "**********"
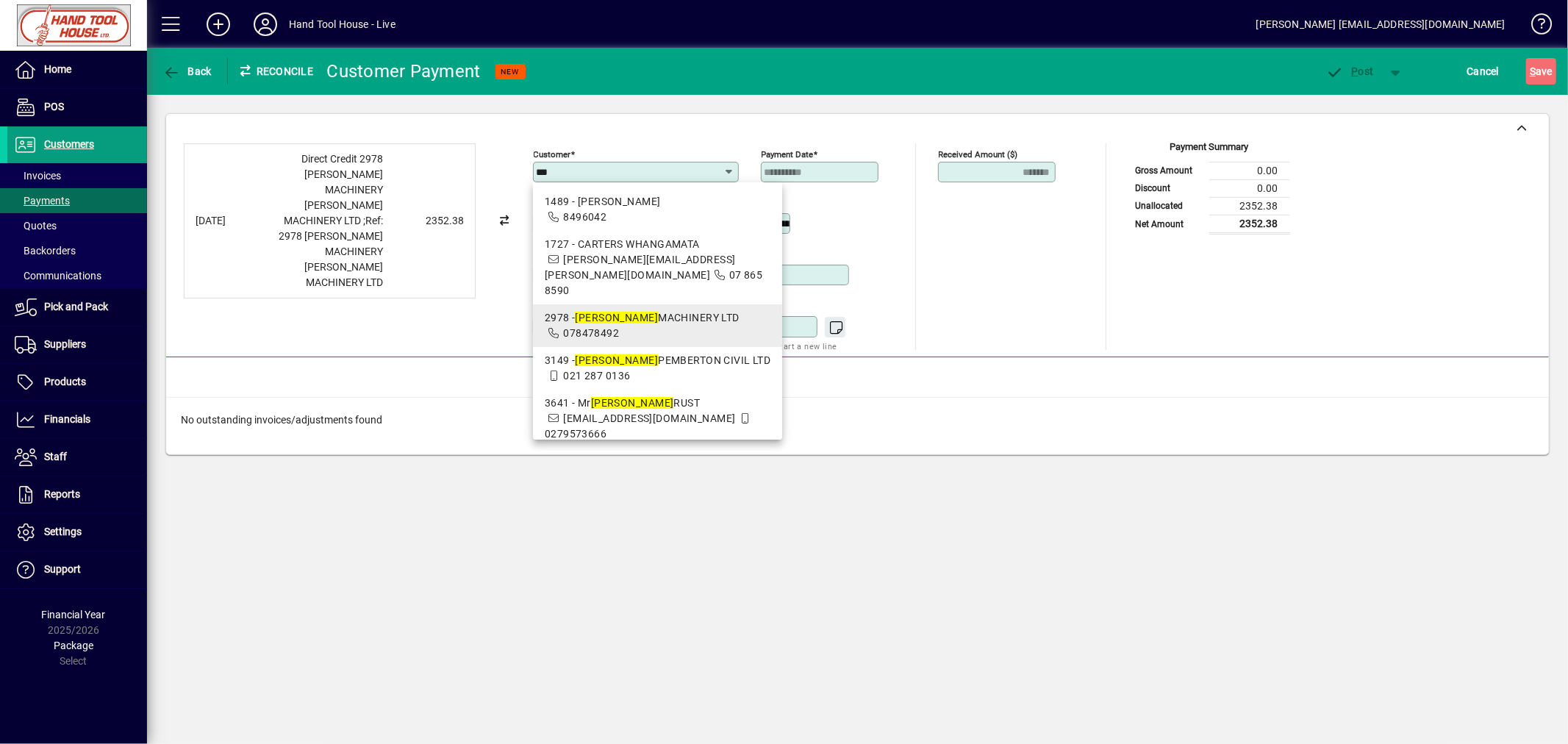
click at [611, 327] on span "078478492" at bounding box center [591, 333] width 56 height 11
type input "**********"
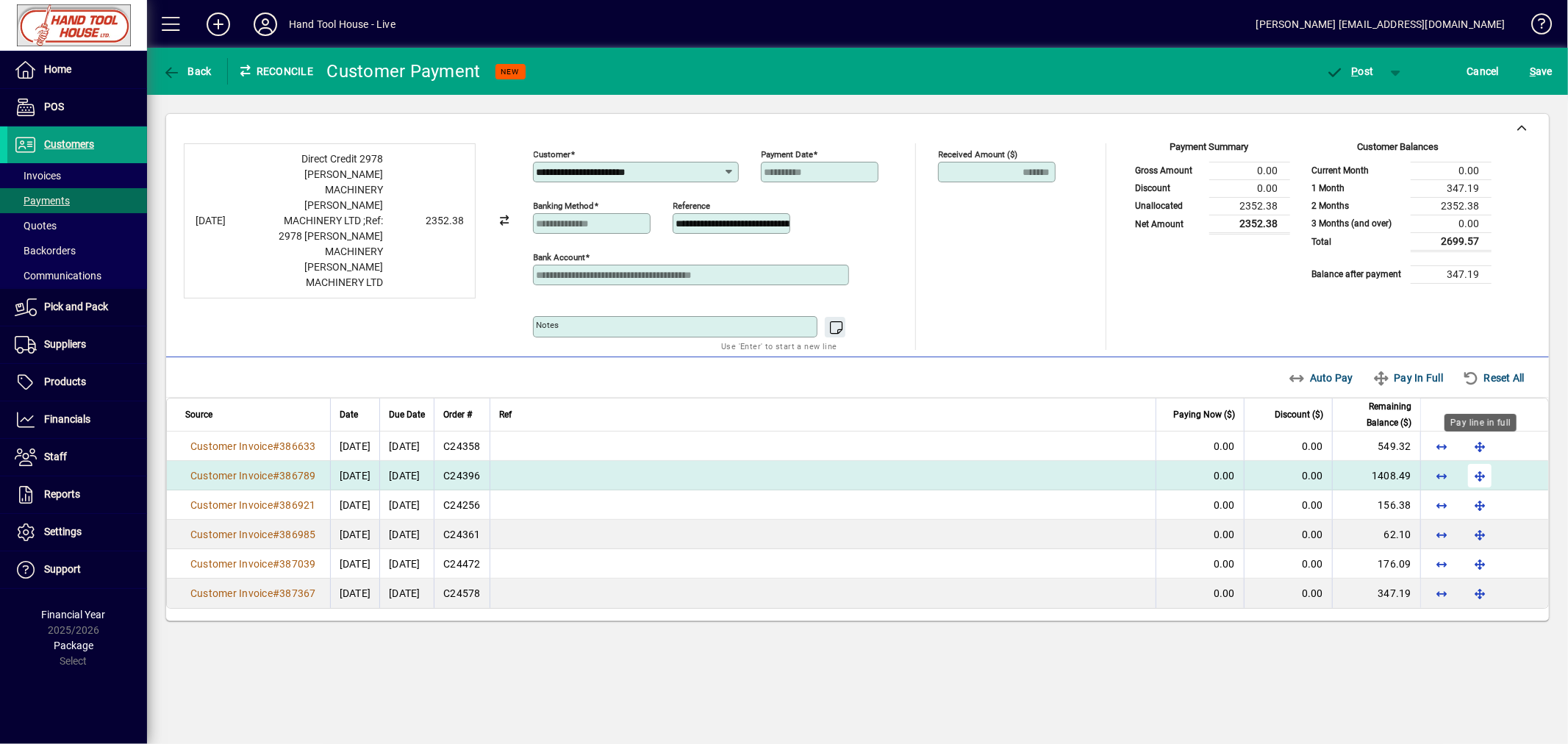
drag, startPoint x: 1489, startPoint y: 449, endPoint x: 1482, endPoint y: 472, distance: 24.0
click at [1488, 451] on span "button" at bounding box center [1479, 446] width 35 height 35
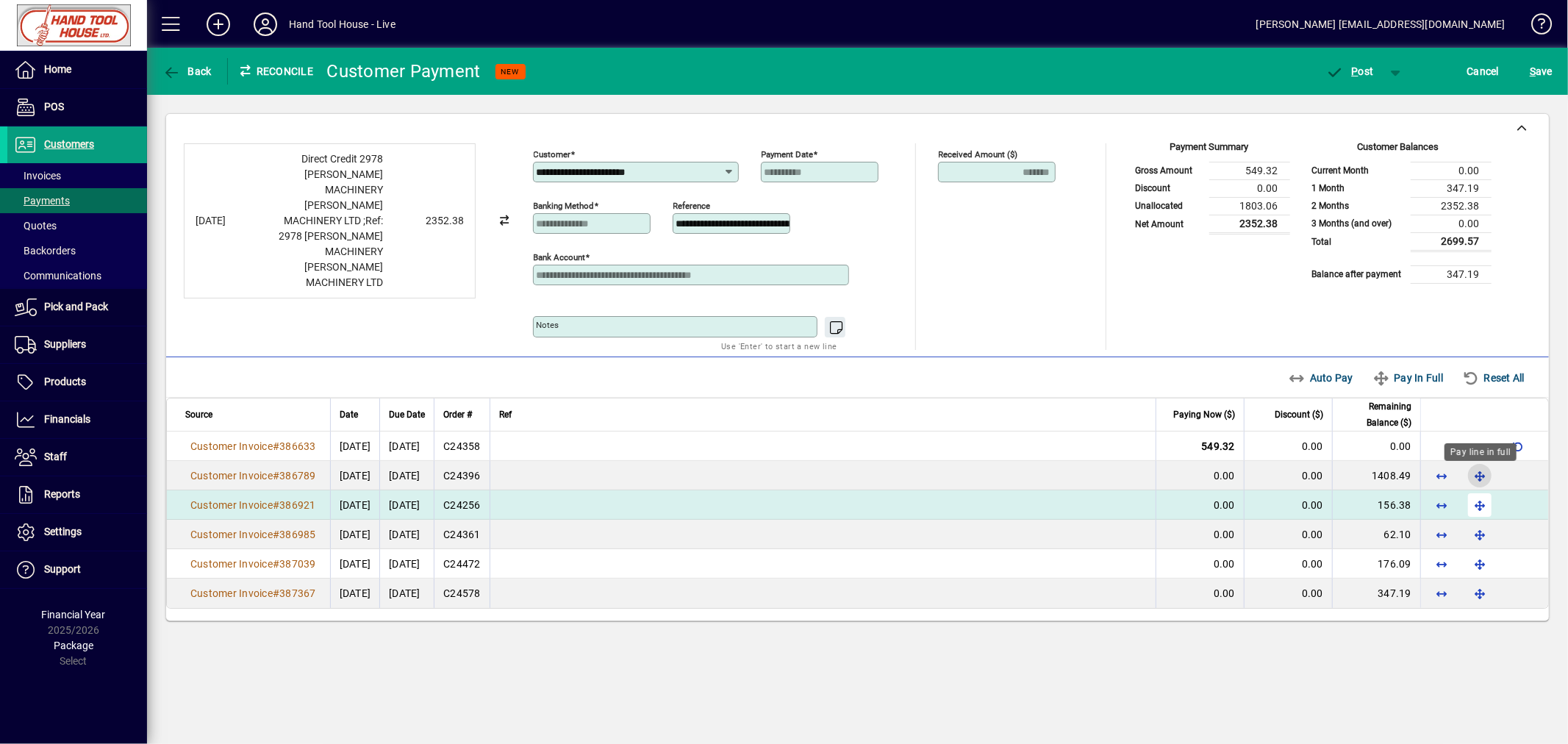
drag, startPoint x: 1478, startPoint y: 480, endPoint x: 1477, endPoint y: 502, distance: 22.0
click at [1478, 482] on span "button" at bounding box center [1479, 476] width 35 height 35
click at [1478, 509] on span "button" at bounding box center [1479, 504] width 35 height 35
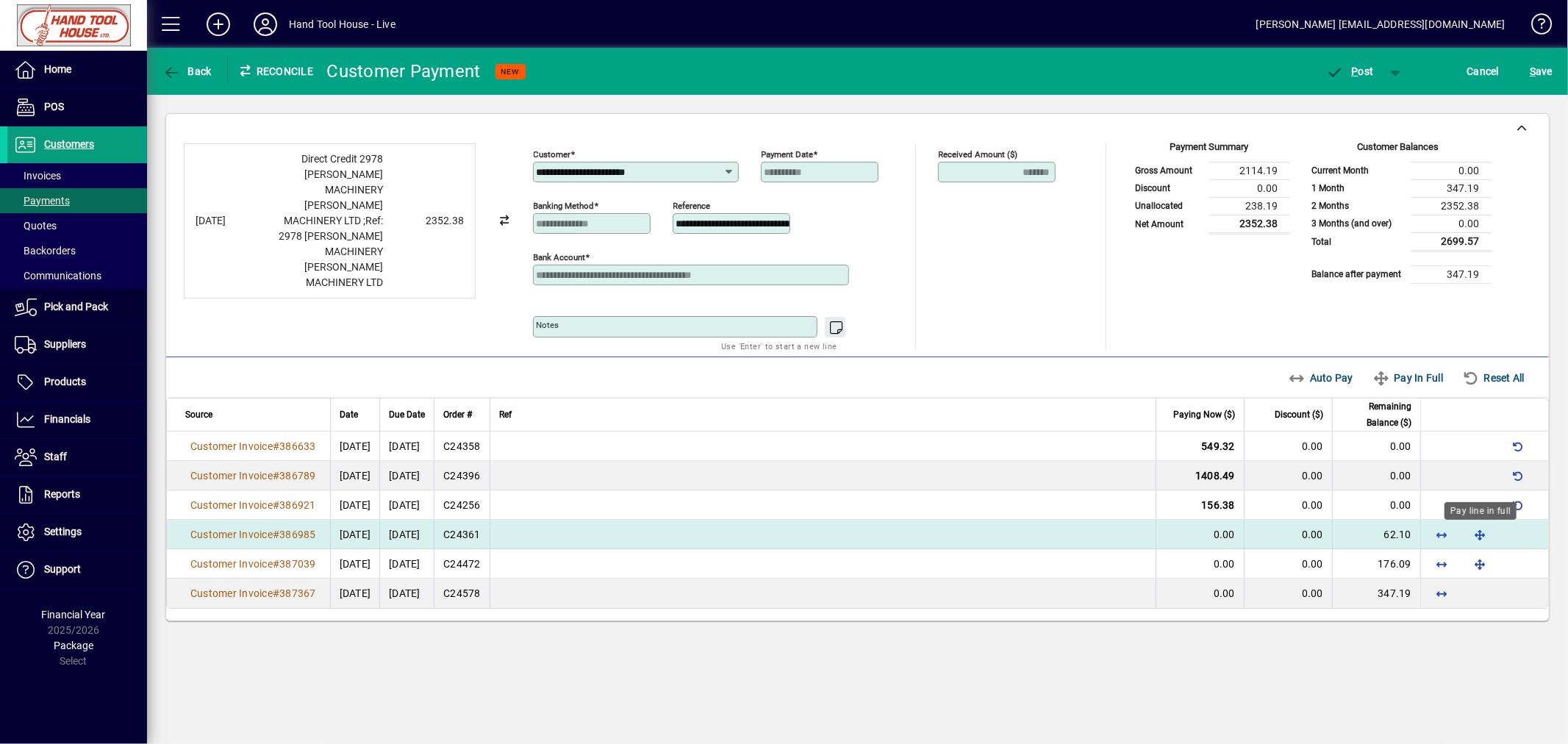
drag, startPoint x: 1483, startPoint y: 534, endPoint x: 1482, endPoint y: 542, distance: 8.1
click at [1482, 535] on span "button" at bounding box center [1479, 534] width 35 height 35
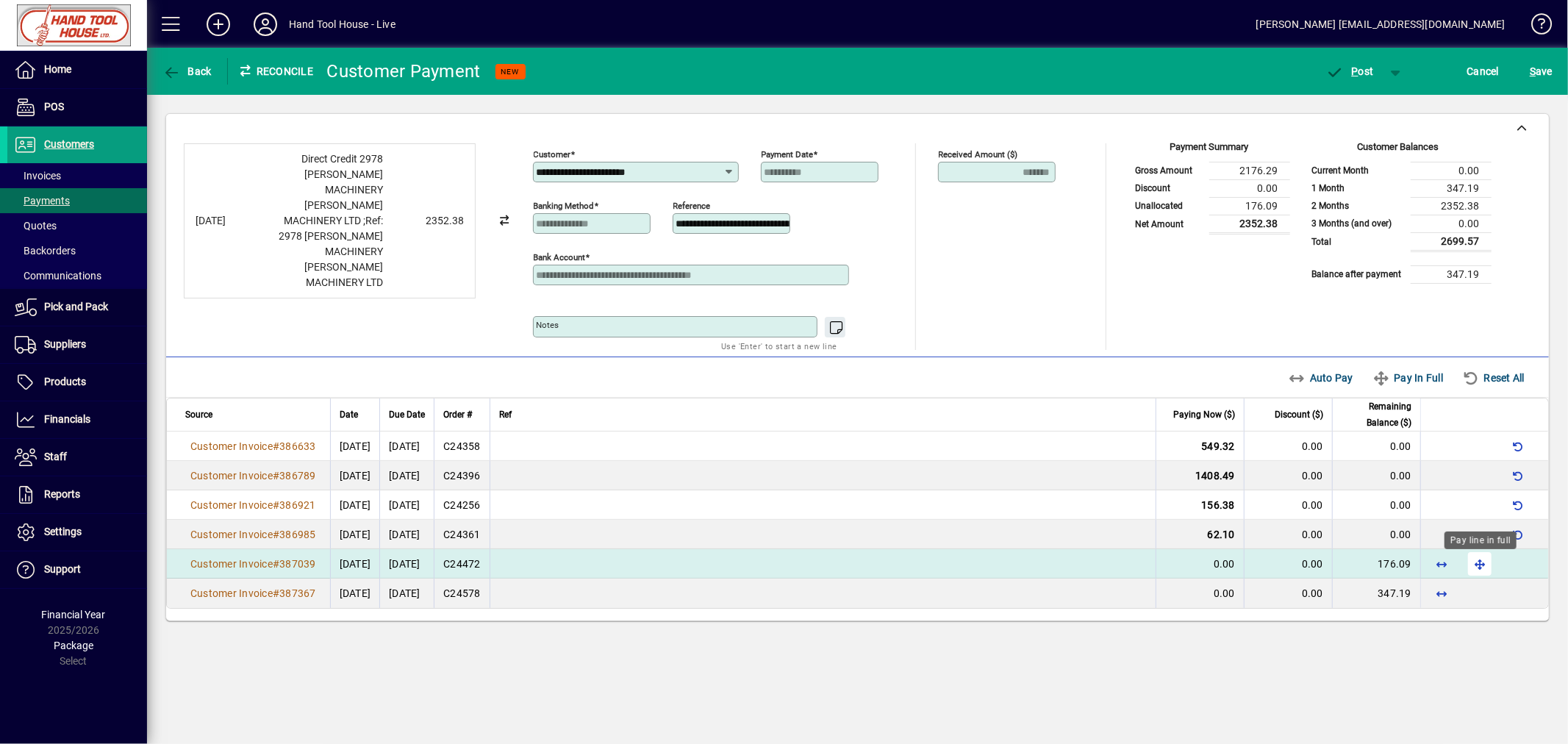
click at [1479, 563] on span "button" at bounding box center [1479, 563] width 35 height 35
click at [1357, 70] on span "P" at bounding box center [1355, 71] width 7 height 11
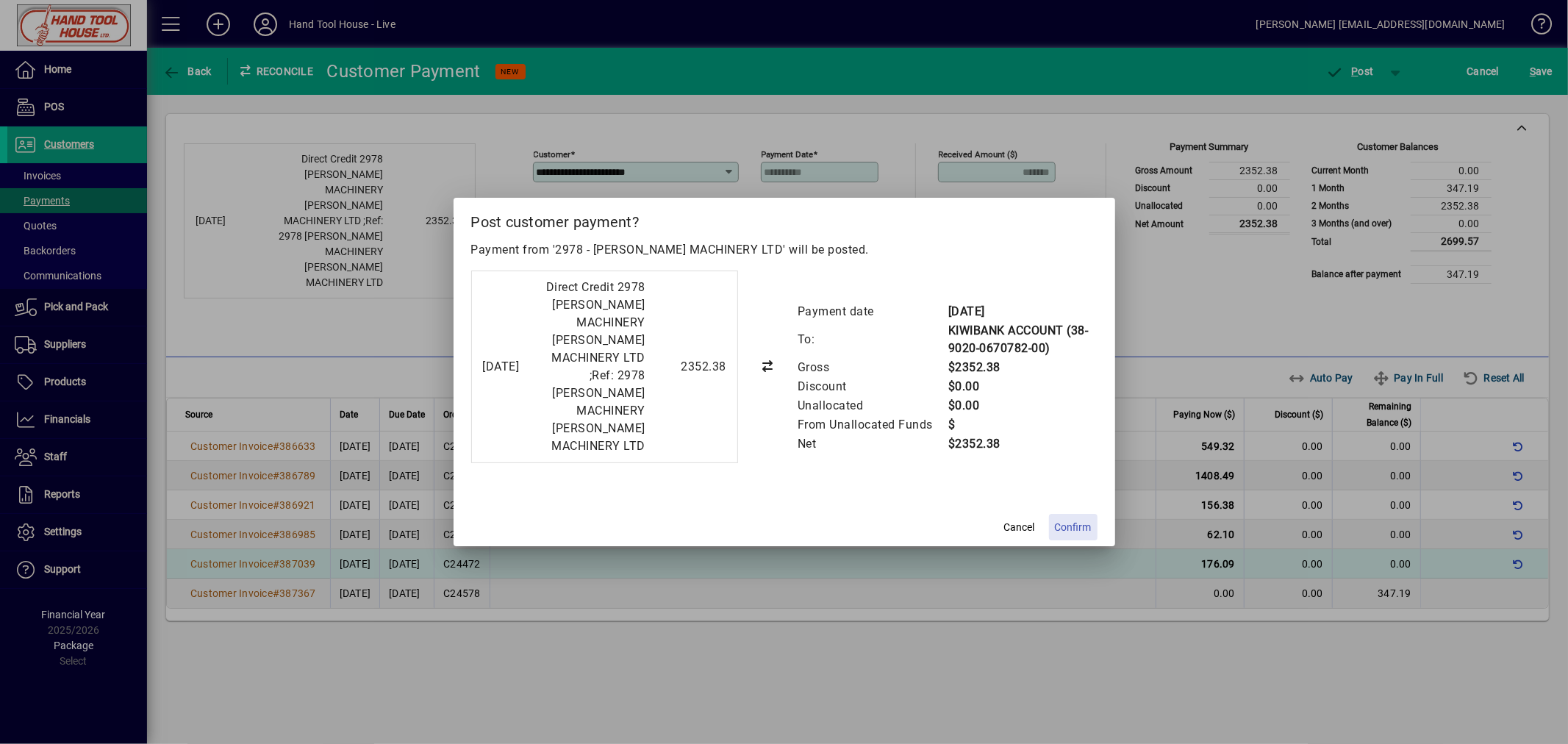
click at [1074, 534] on span "Confirm" at bounding box center [1073, 527] width 37 height 16
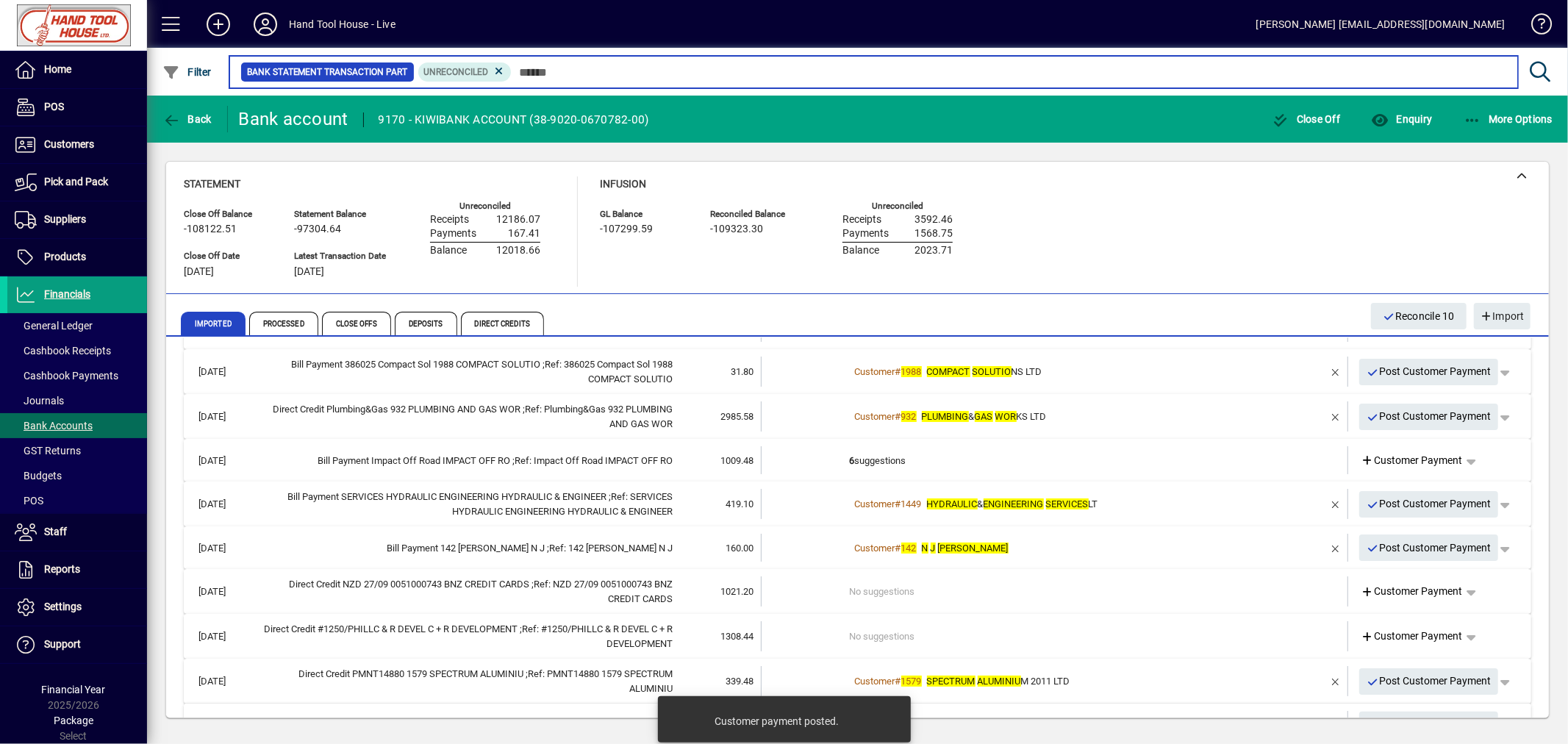
scroll to position [245, 0]
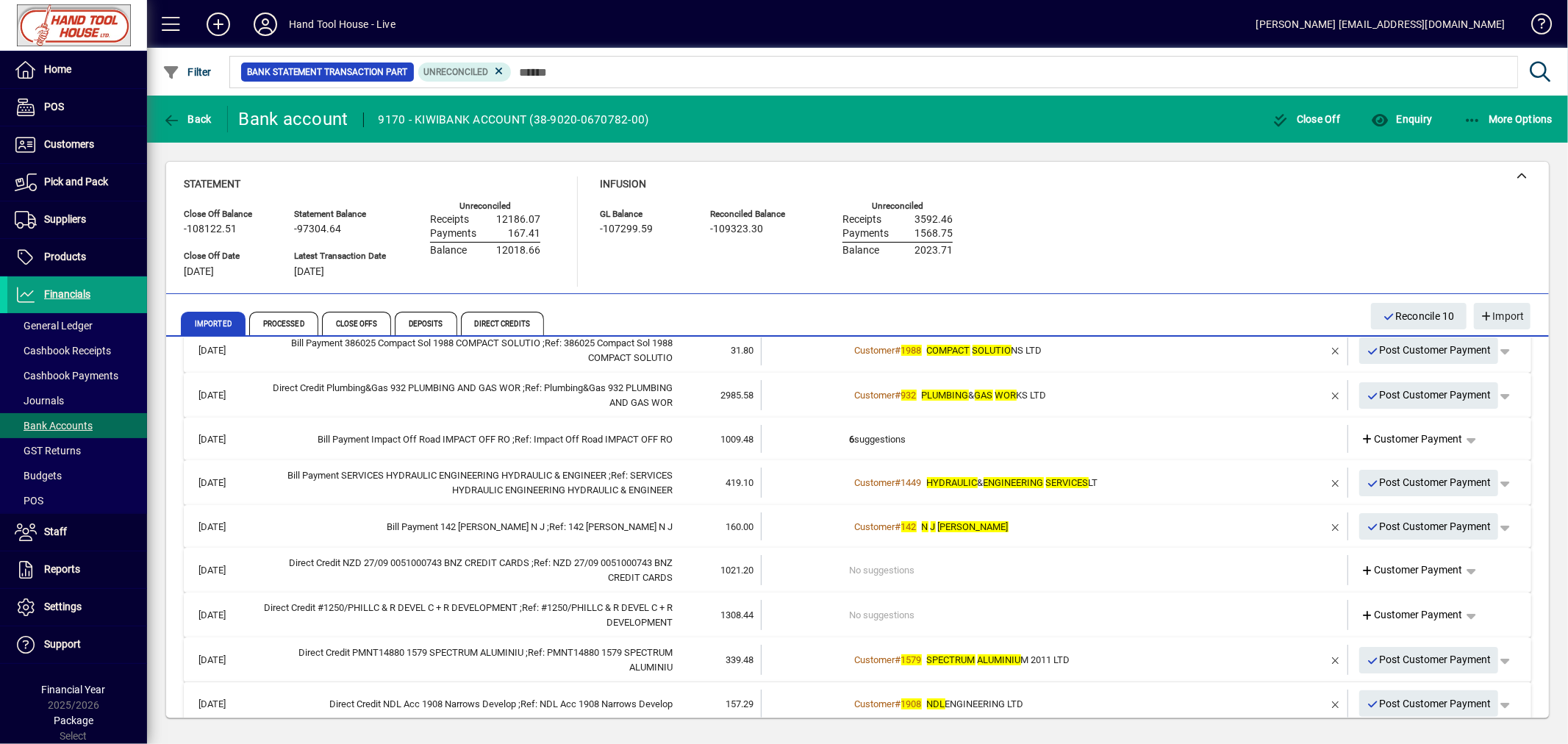
drag, startPoint x: 1413, startPoint y: 613, endPoint x: 1404, endPoint y: 609, distance: 9.8
click at [1413, 613] on span "Customer Payment" at bounding box center [1412, 615] width 101 height 16
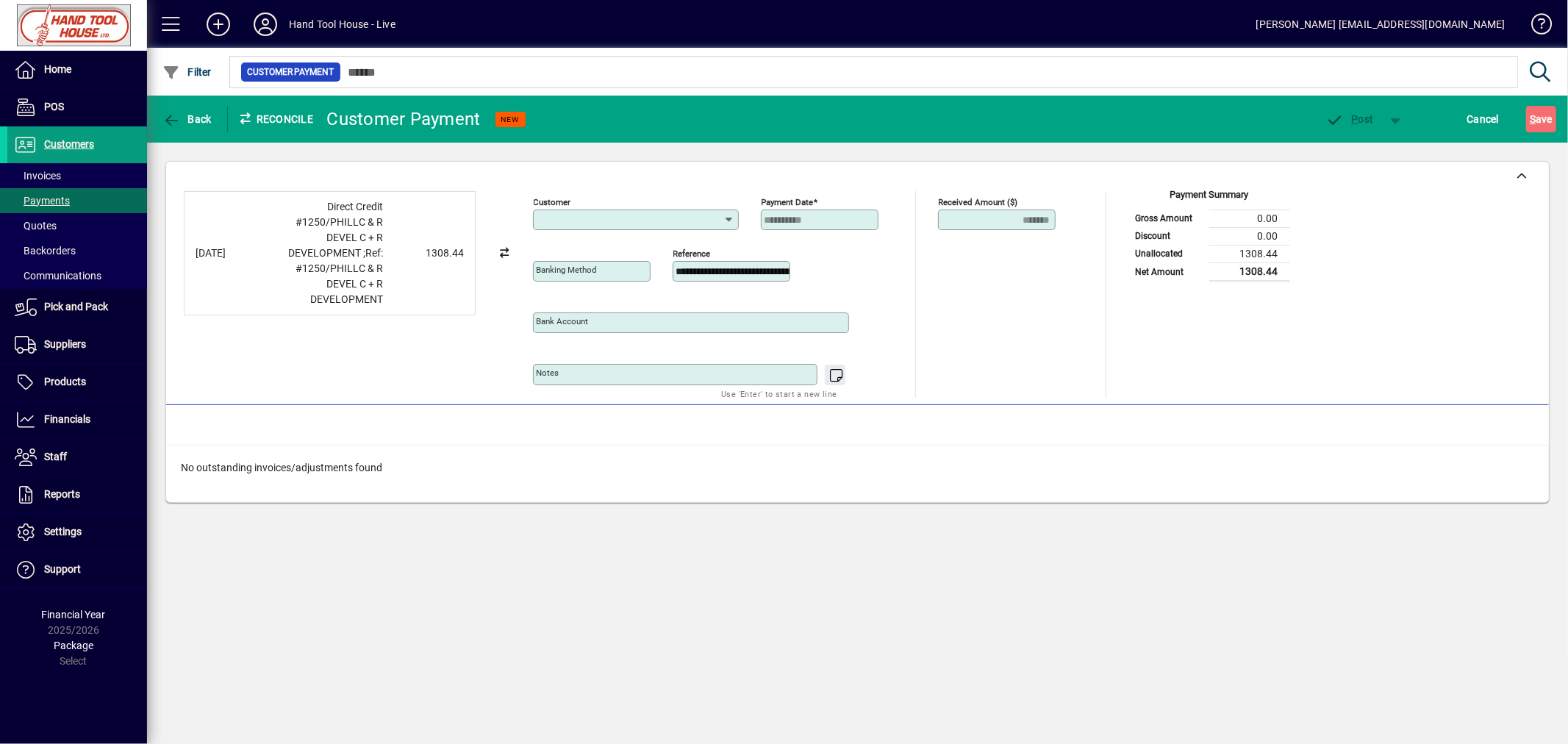
type input "**********"
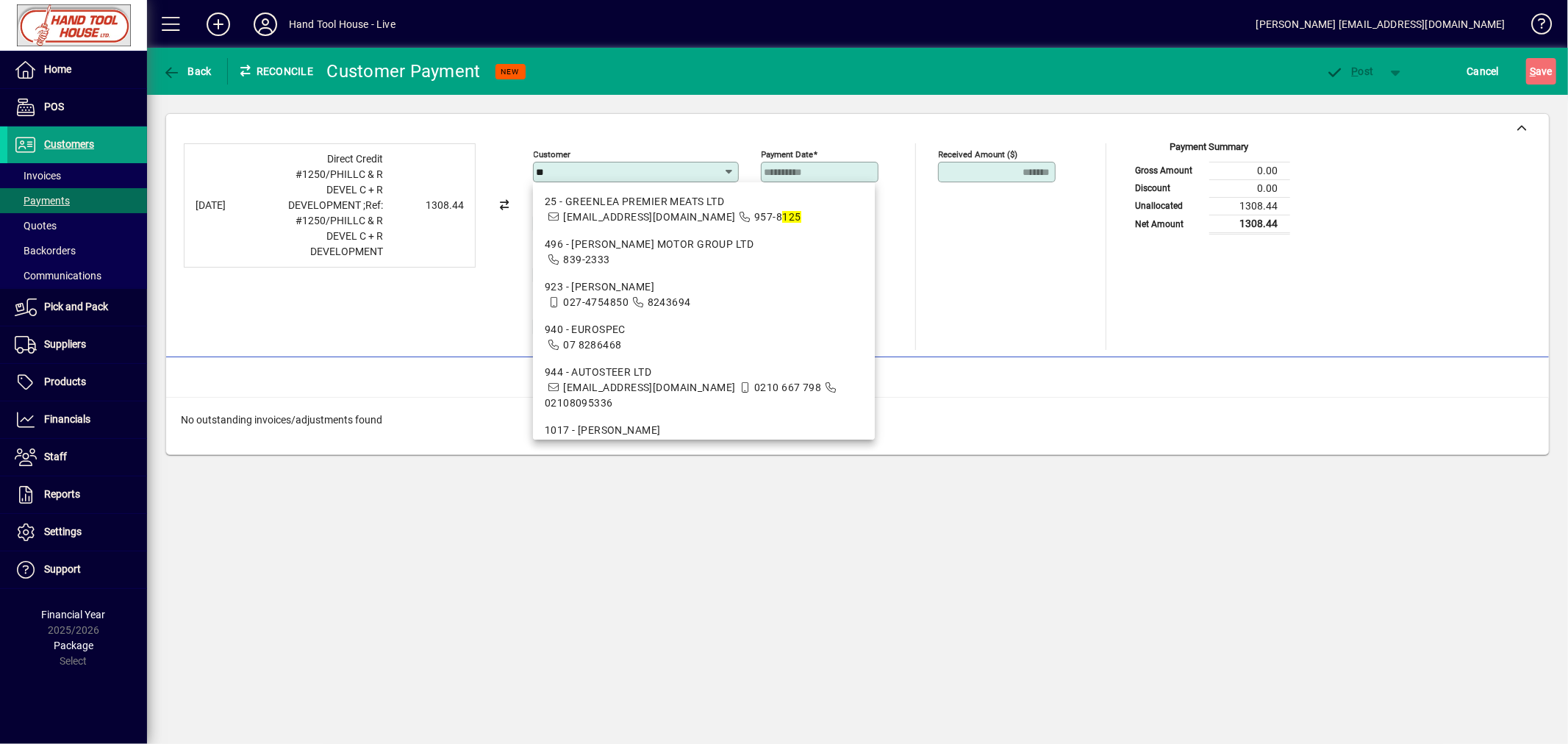
type input "*"
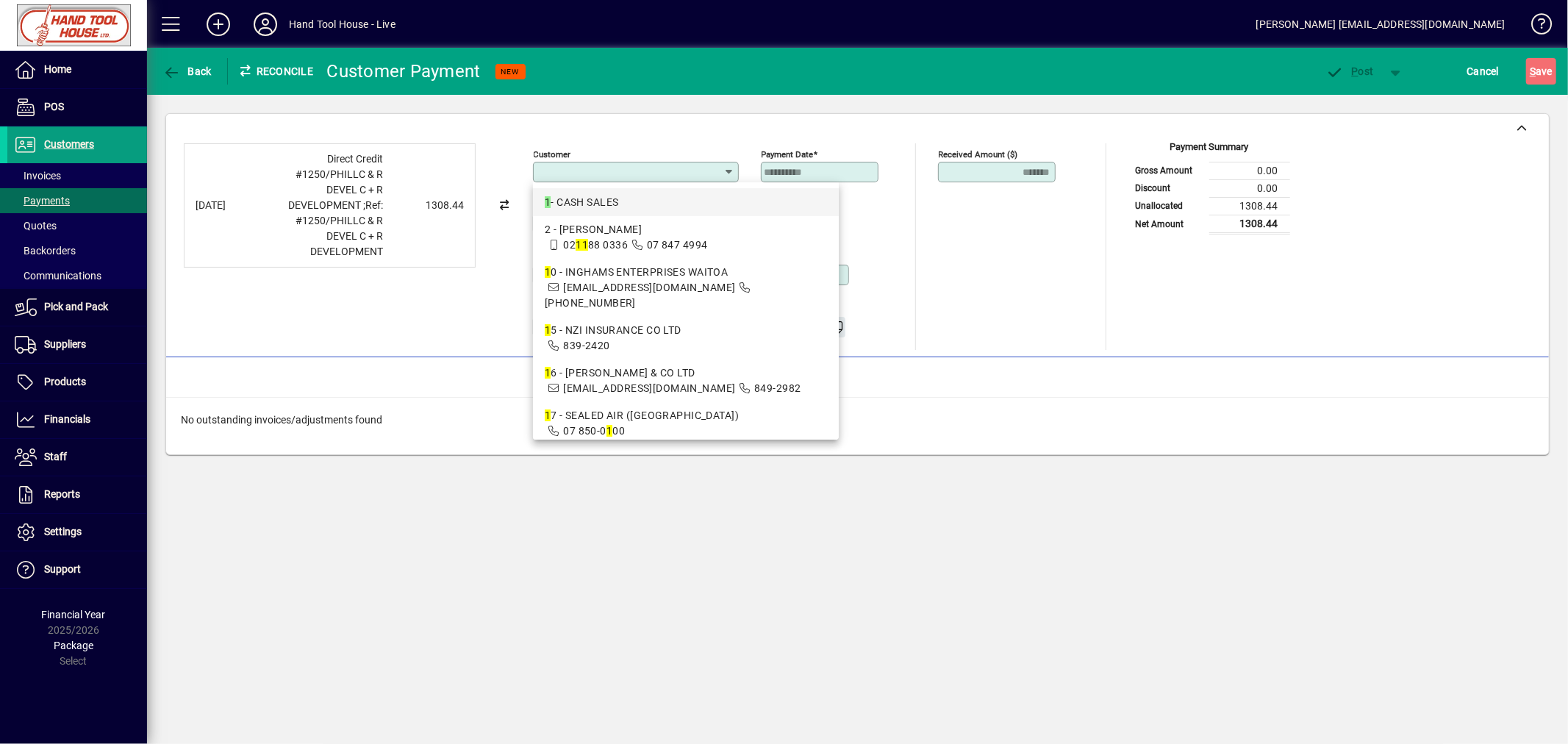
type input "**********"
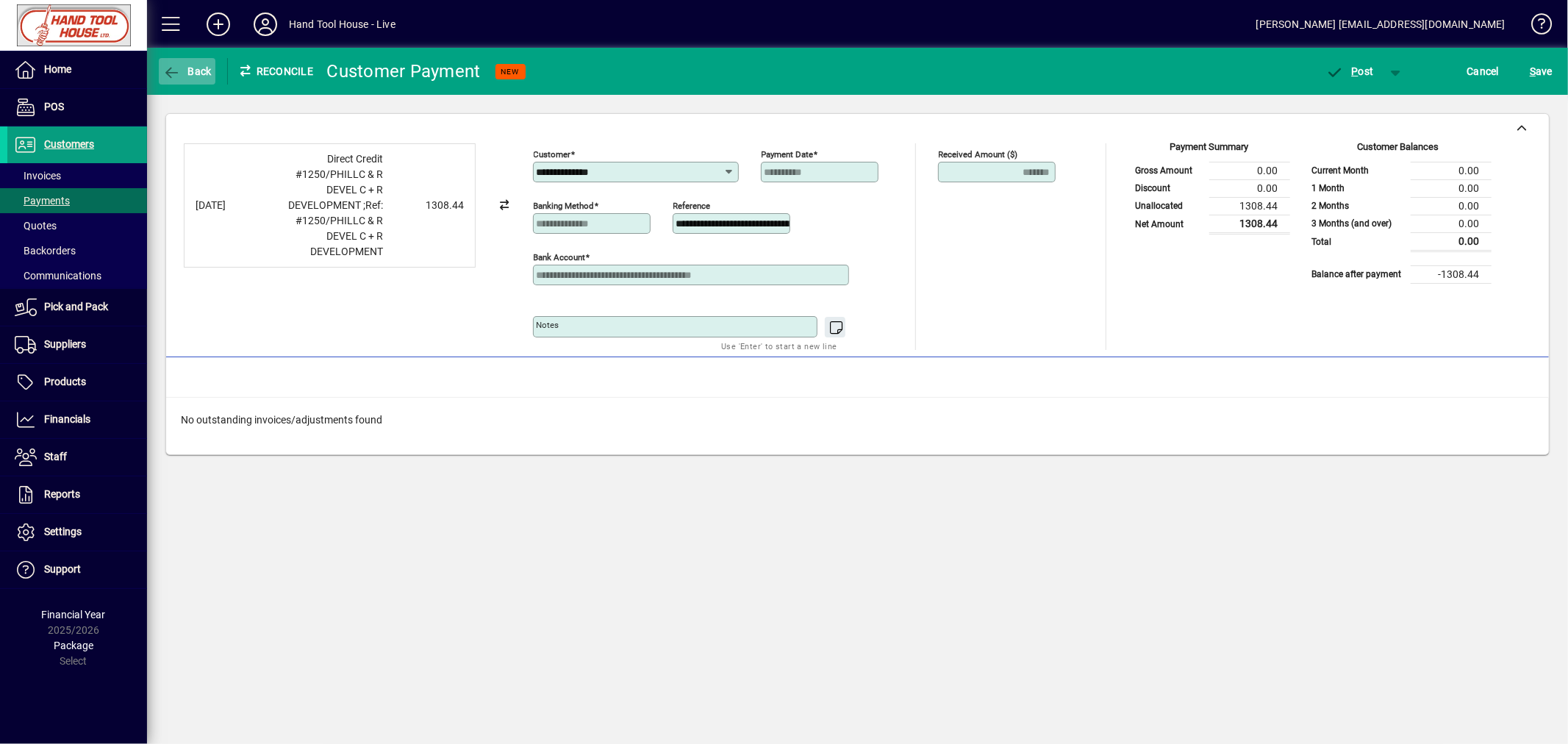
click at [188, 72] on span "Back" at bounding box center [187, 71] width 49 height 11
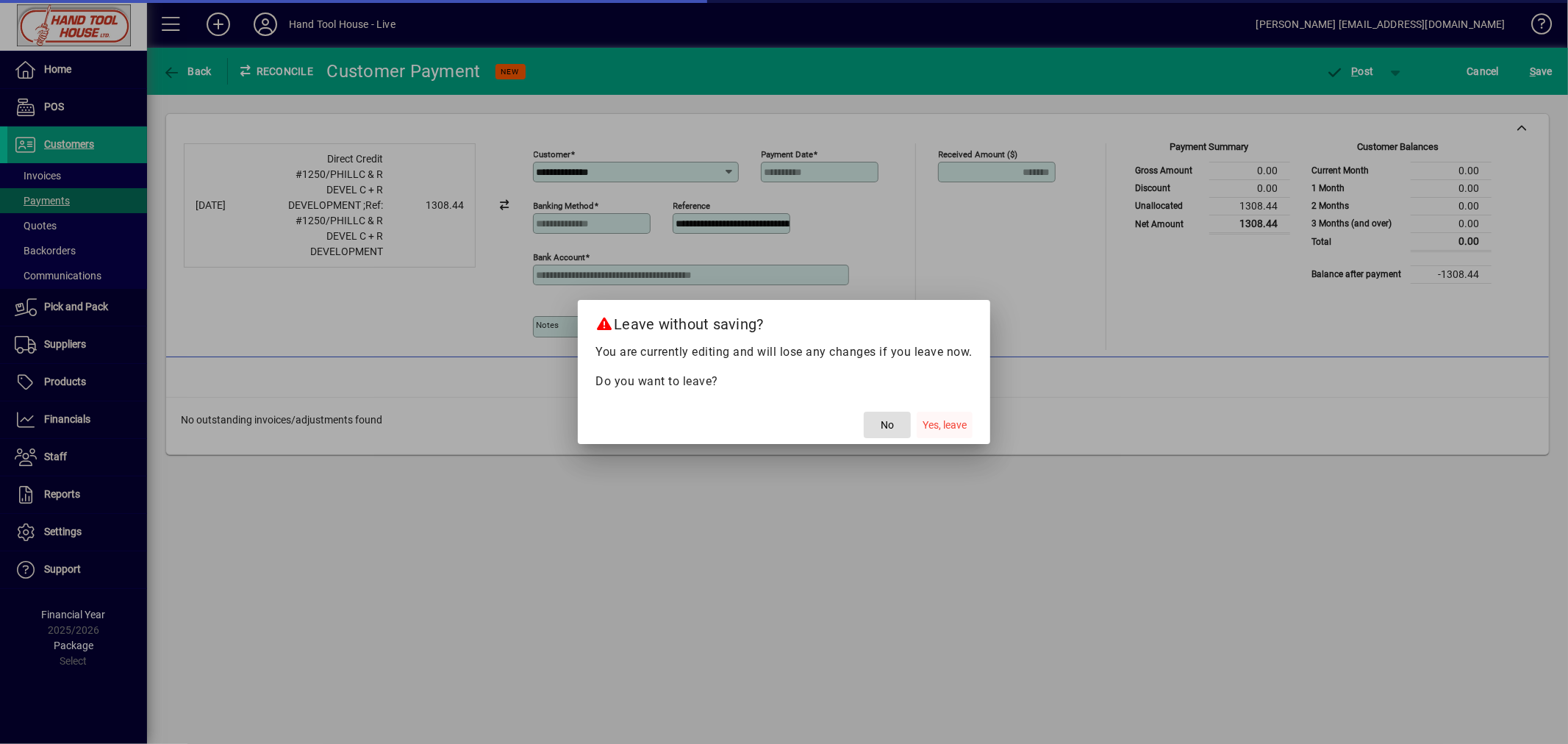
click at [949, 422] on span "Yes, leave" at bounding box center [944, 425] width 44 height 16
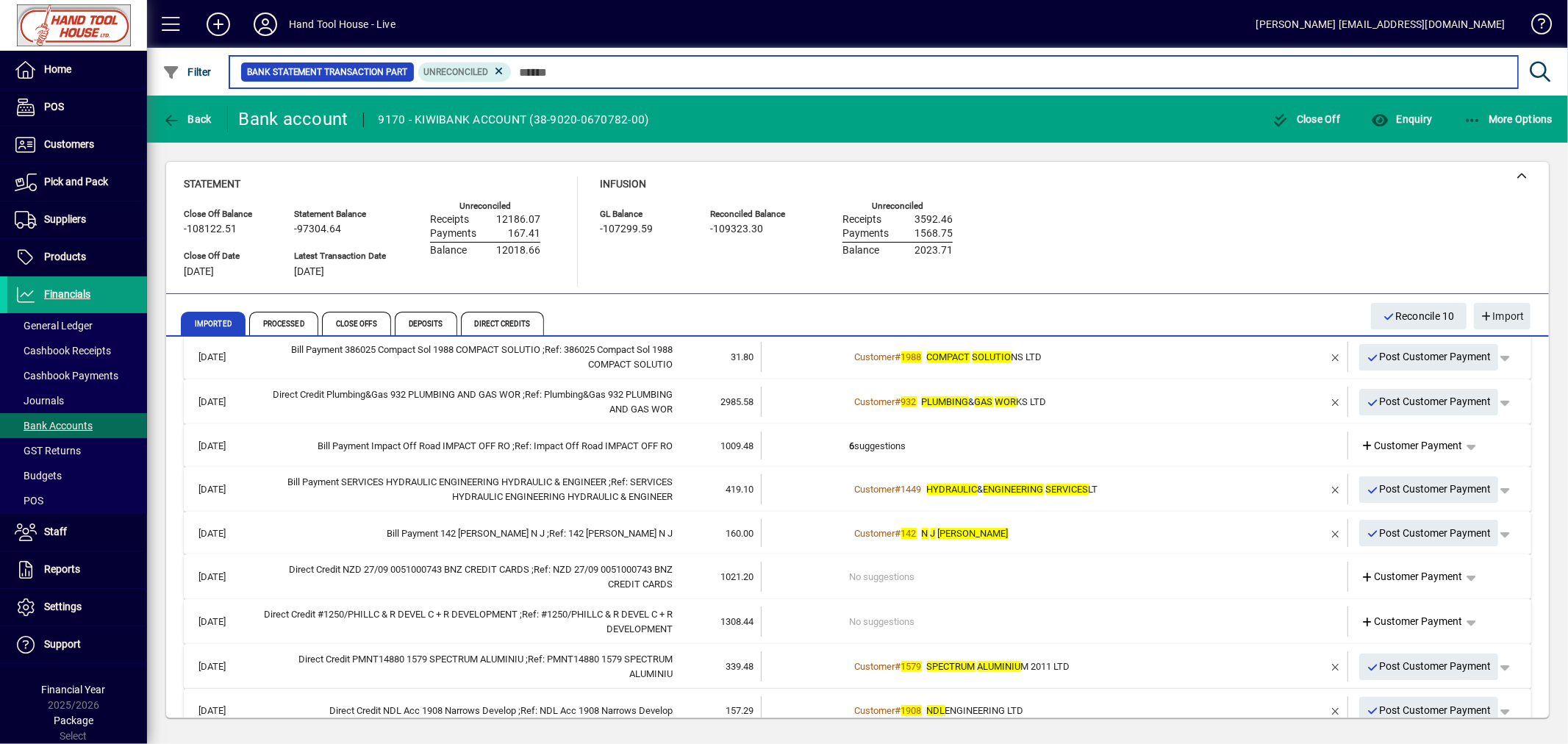
scroll to position [245, 0]
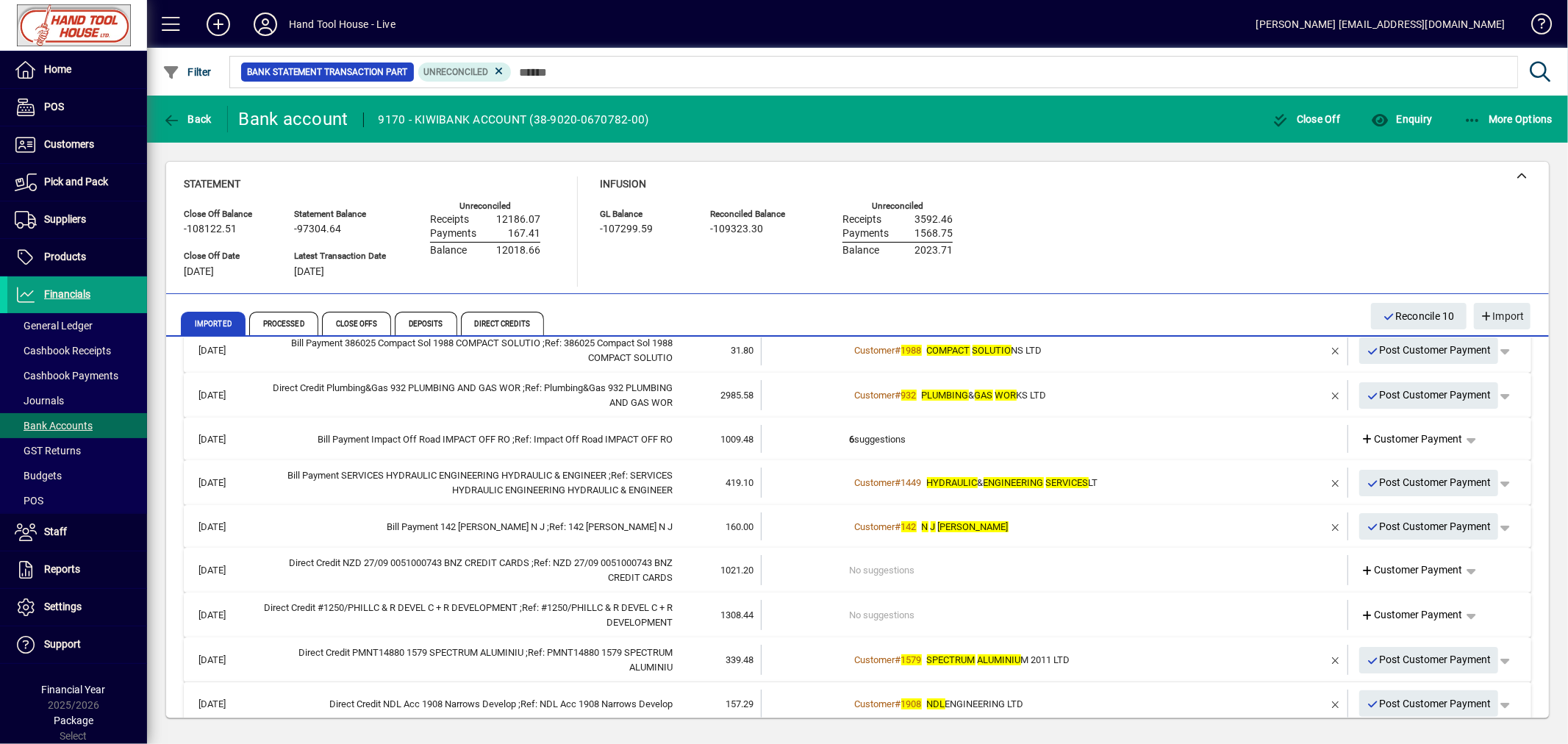
click at [1440, 611] on span "Customer Payment" at bounding box center [1412, 615] width 101 height 16
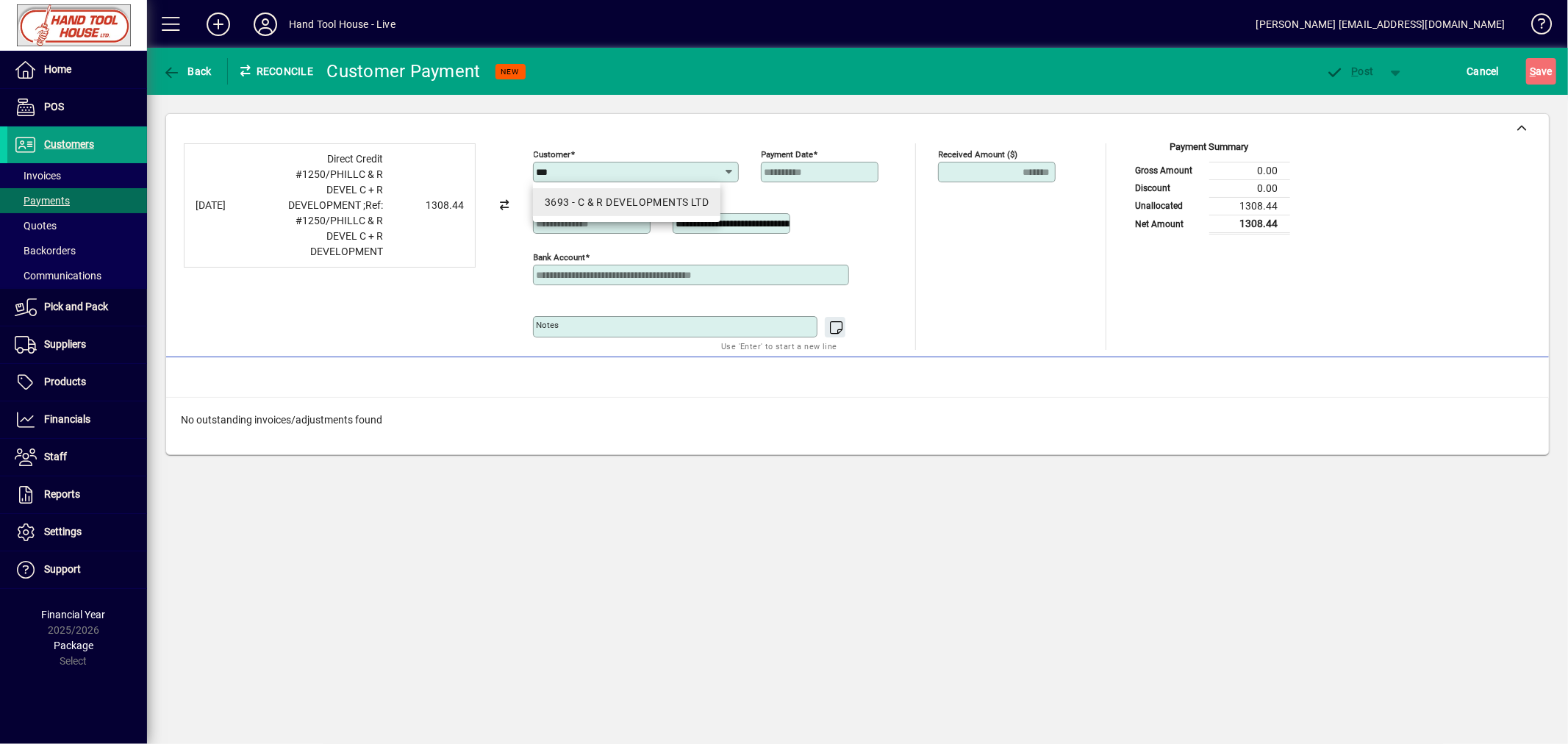
click at [642, 200] on div "3693 - C & R DEVELOPMENTS LTD" at bounding box center [627, 202] width 164 height 16
type input "**********"
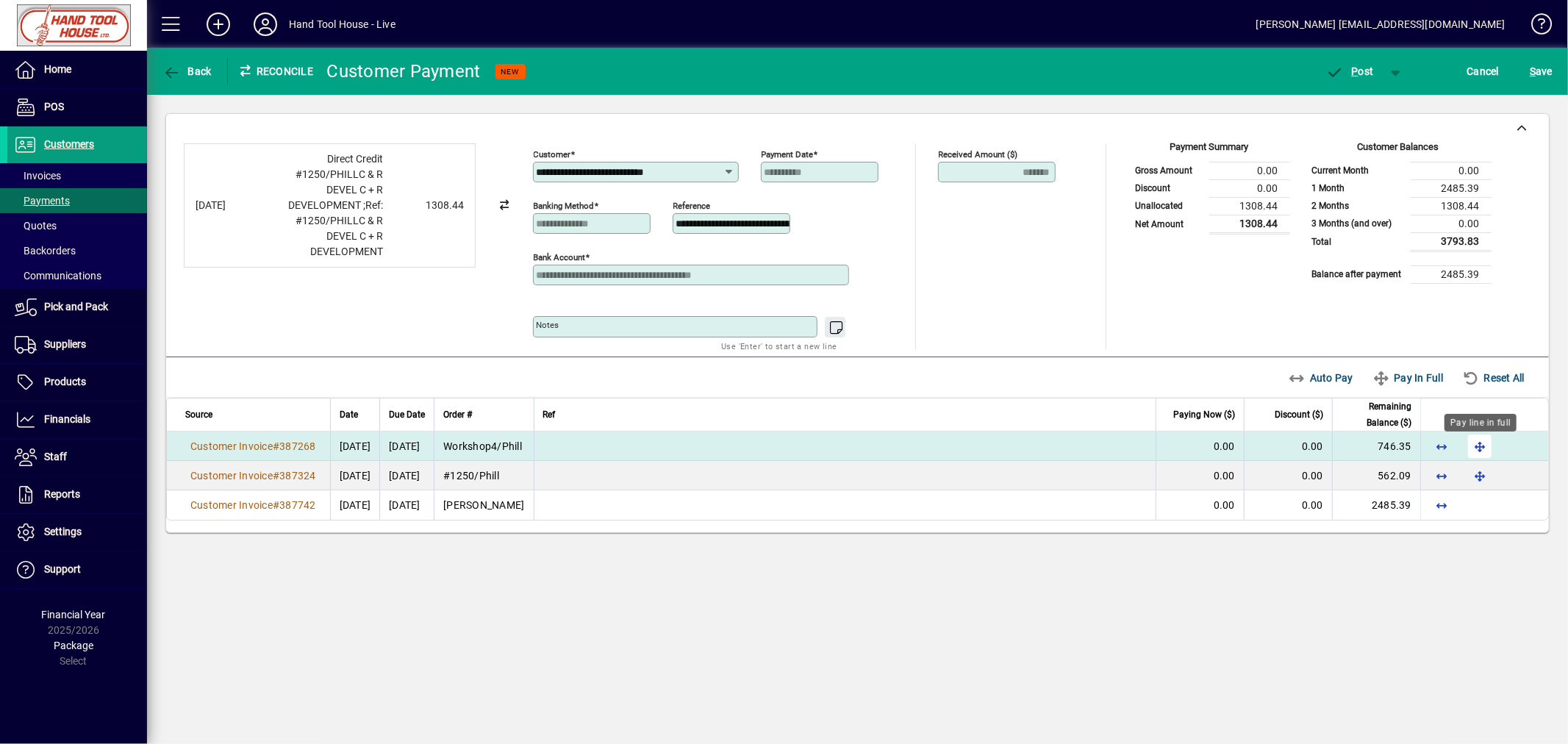
click at [1481, 451] on span "button" at bounding box center [1479, 446] width 35 height 35
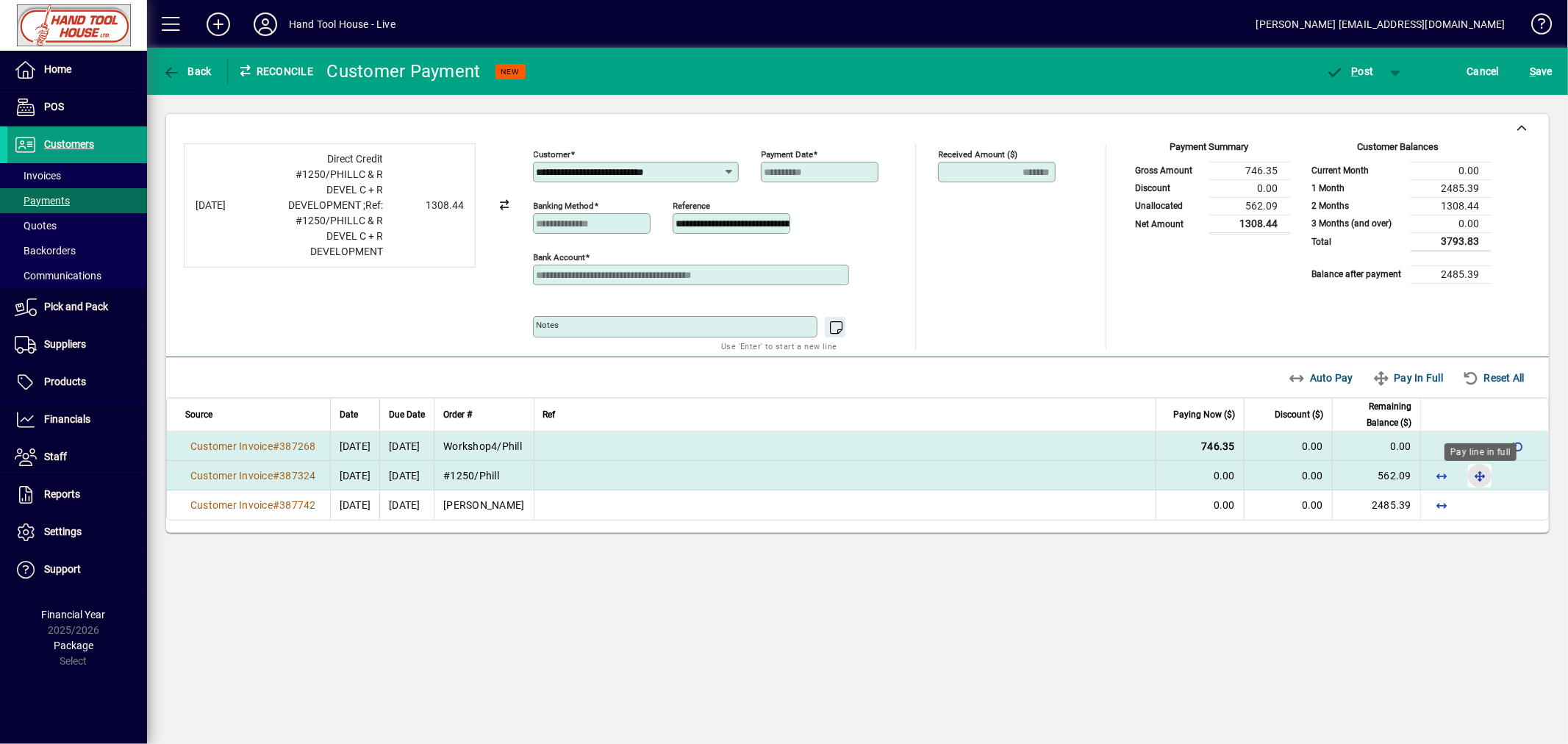
click at [1478, 476] on span "button" at bounding box center [1479, 476] width 35 height 35
click at [1361, 66] on span "P ost" at bounding box center [1349, 71] width 47 height 11
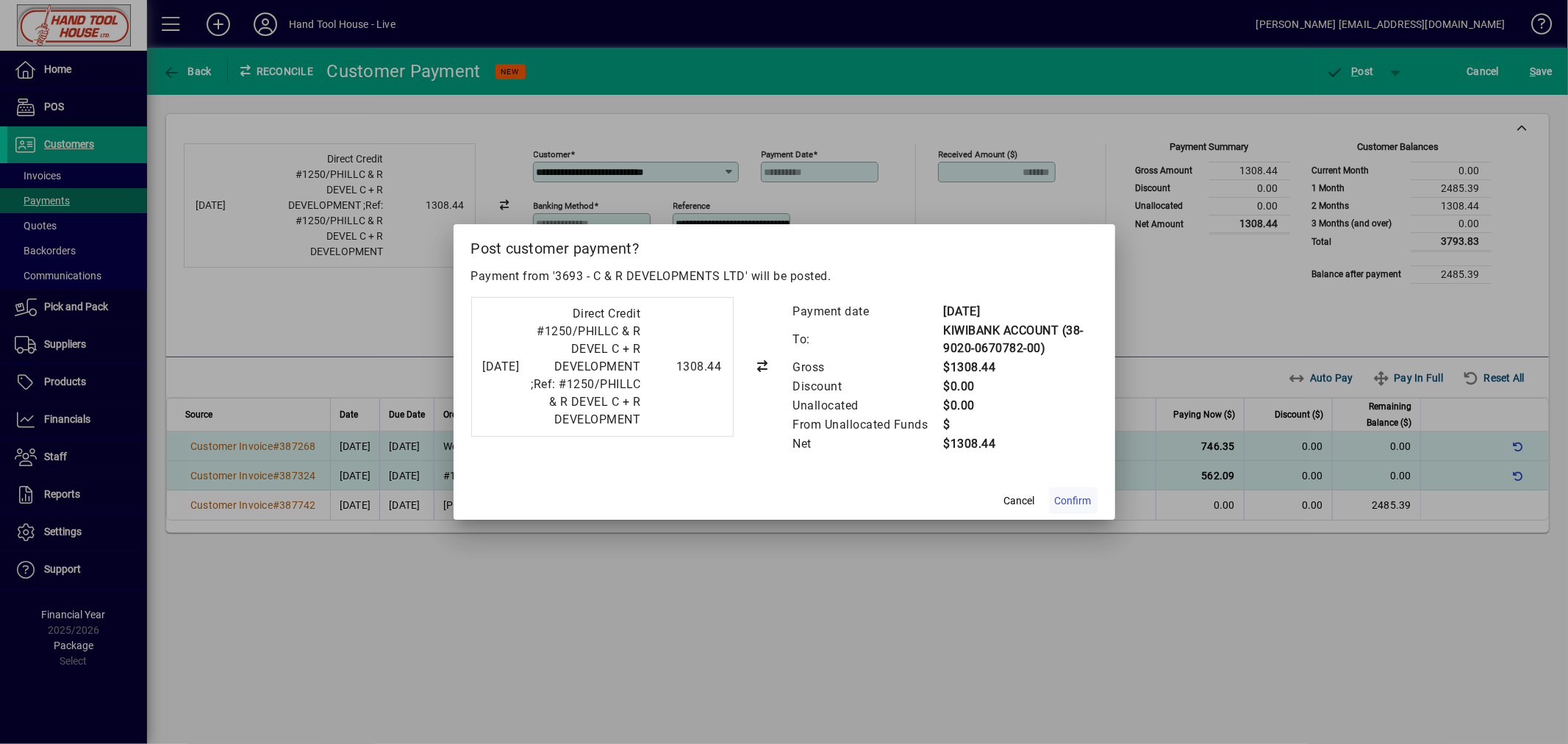
click at [1077, 509] on span "Confirm" at bounding box center [1073, 501] width 37 height 16
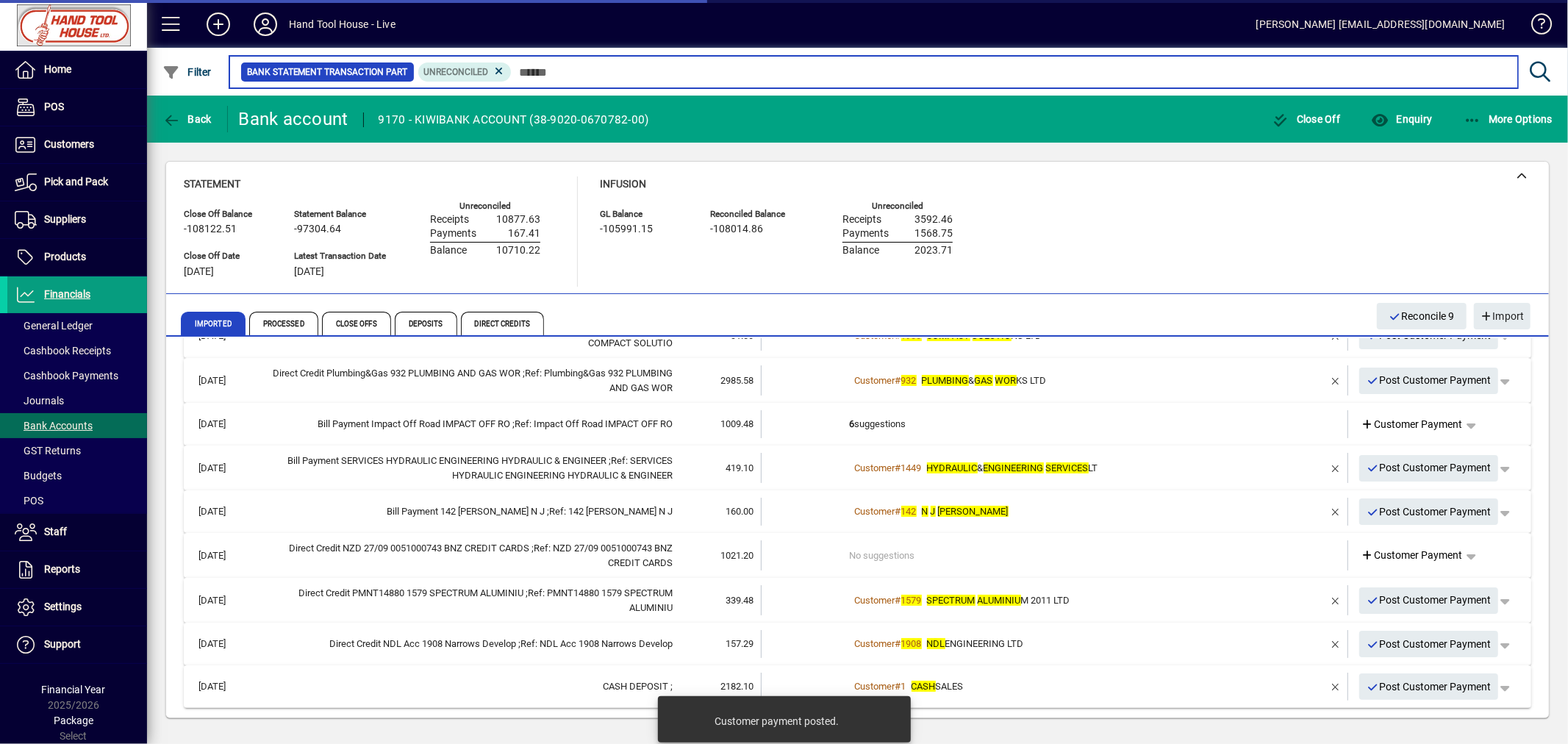
scroll to position [260, 0]
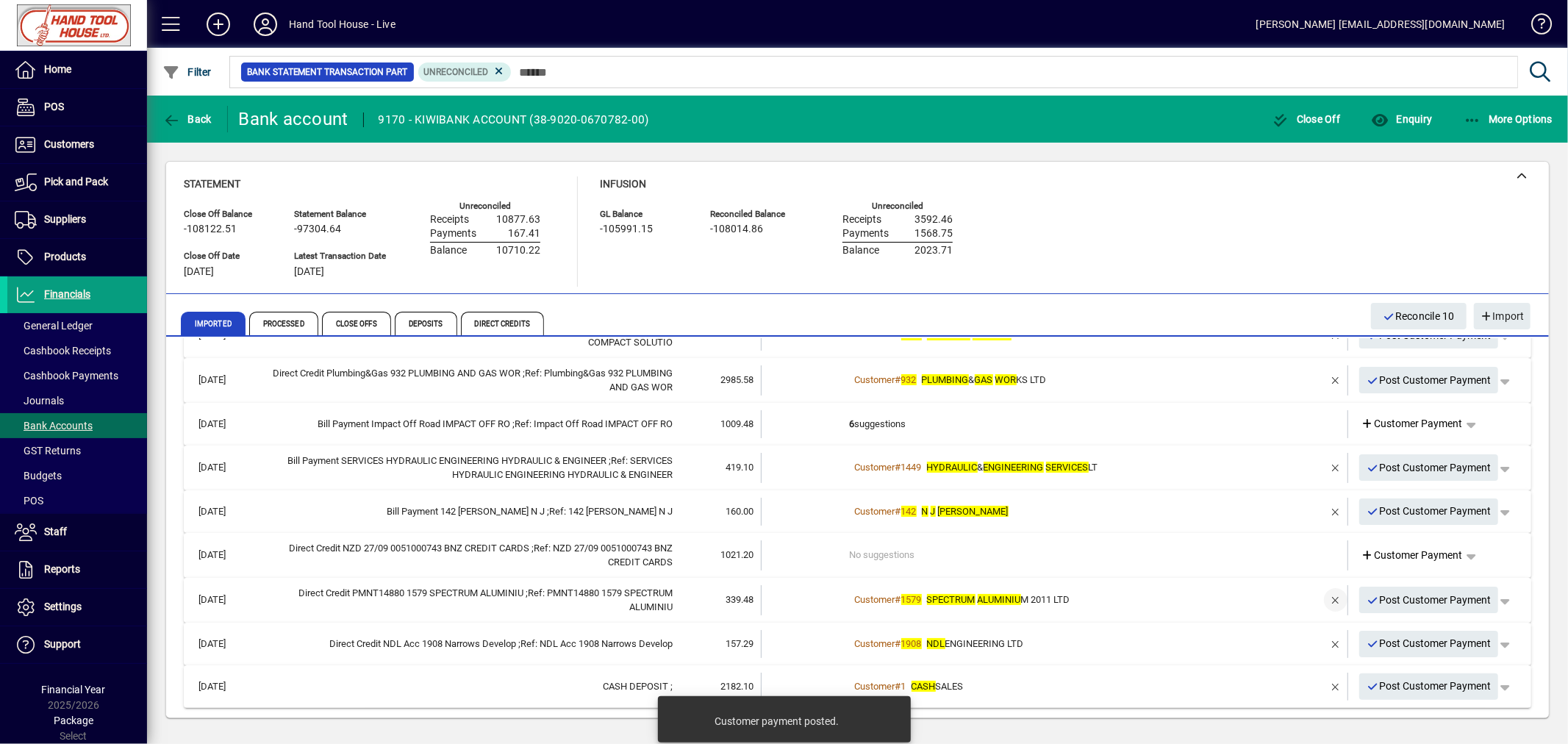
click at [1318, 594] on span "button" at bounding box center [1335, 599] width 35 height 35
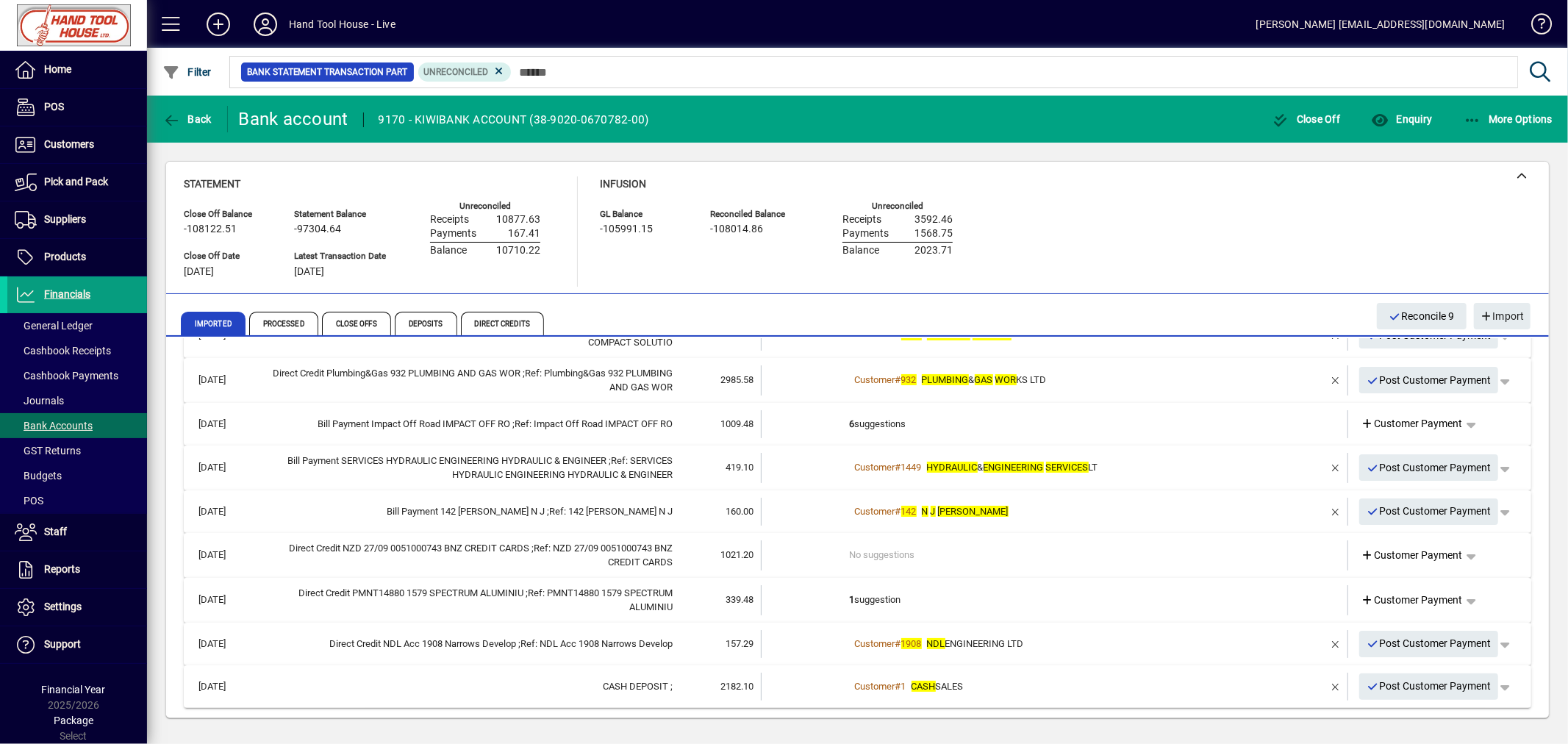
click at [840, 597] on td at bounding box center [805, 600] width 88 height 30
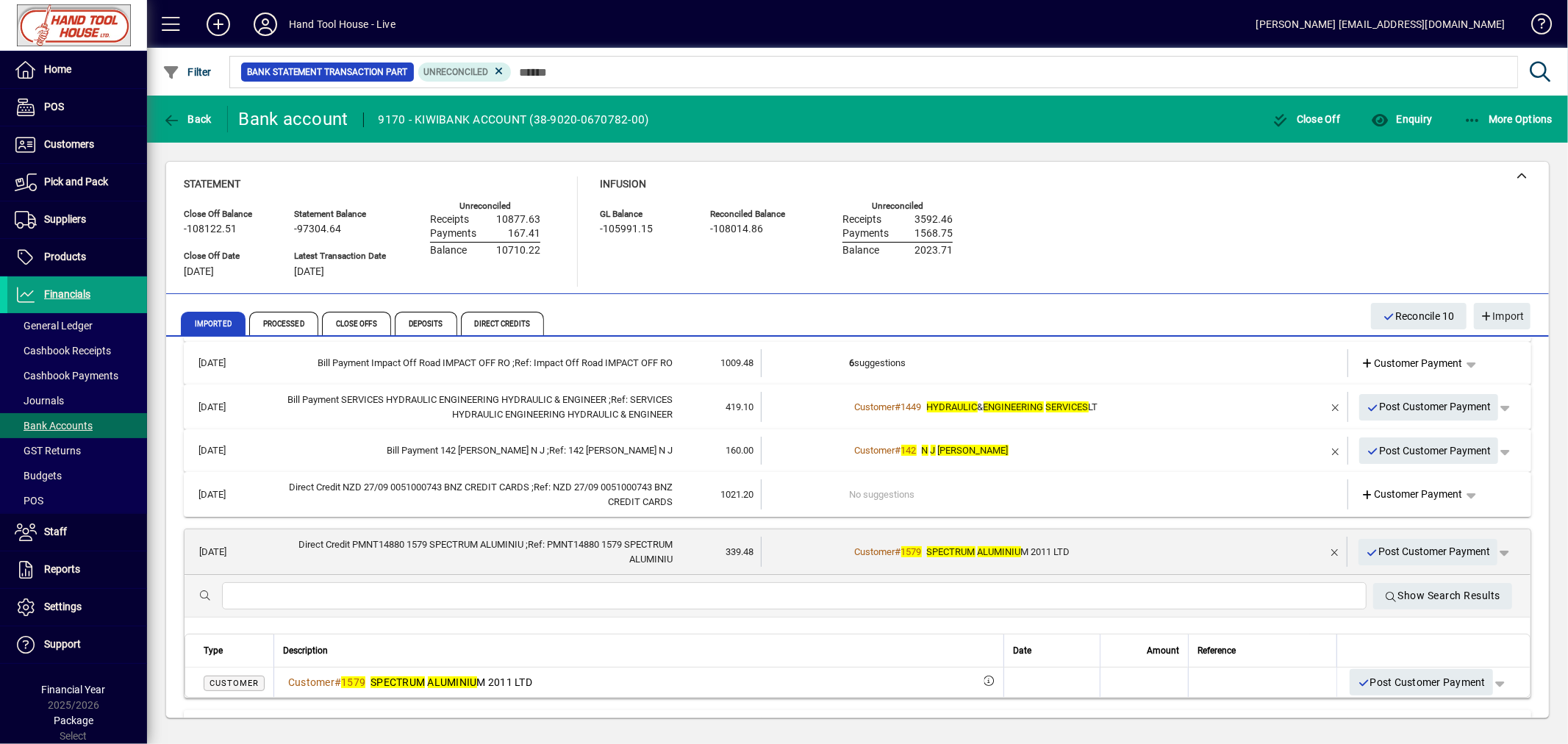
scroll to position [327, 0]
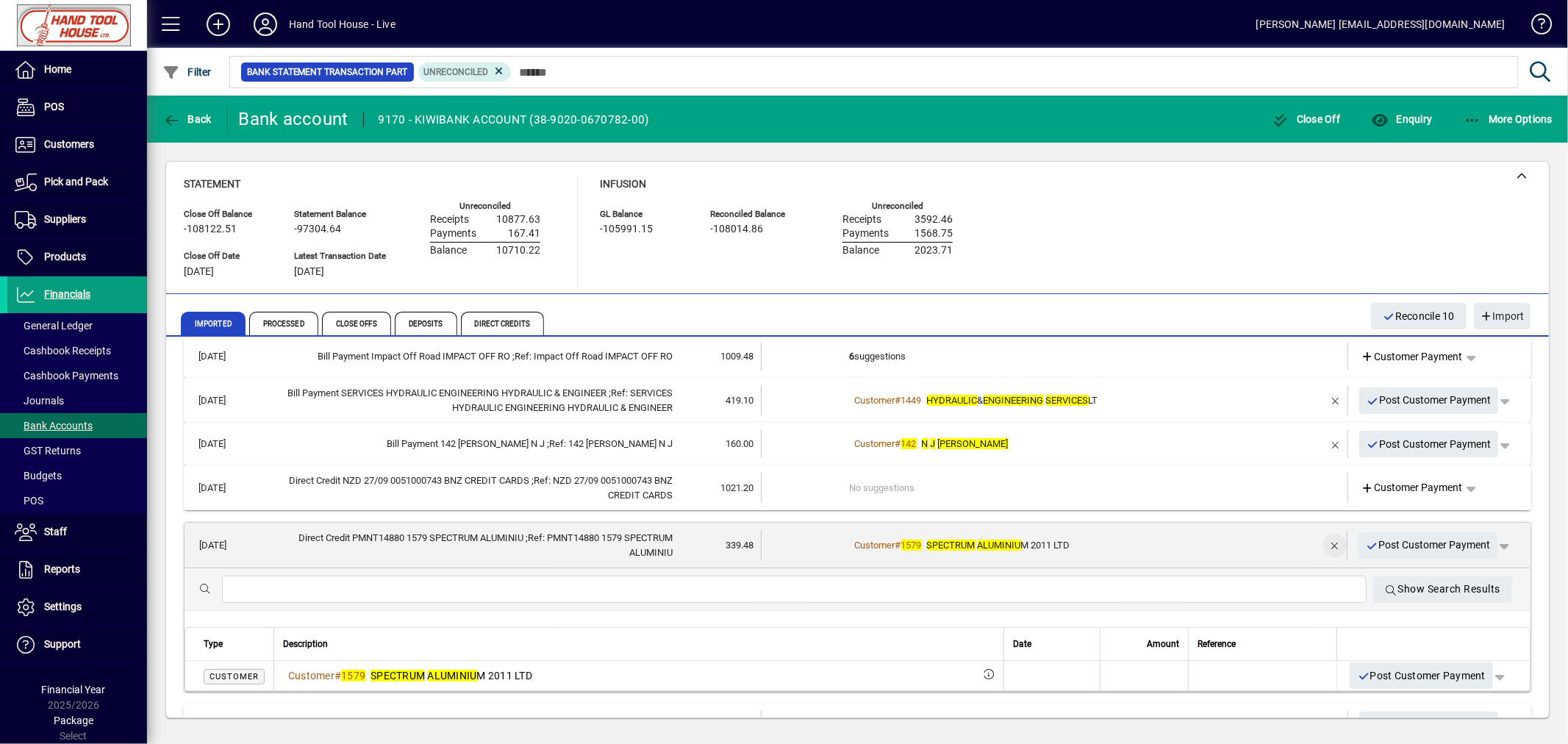
click at [1318, 543] on span "button" at bounding box center [1334, 545] width 35 height 35
click at [1403, 541] on span "Customer Payment" at bounding box center [1411, 545] width 101 height 16
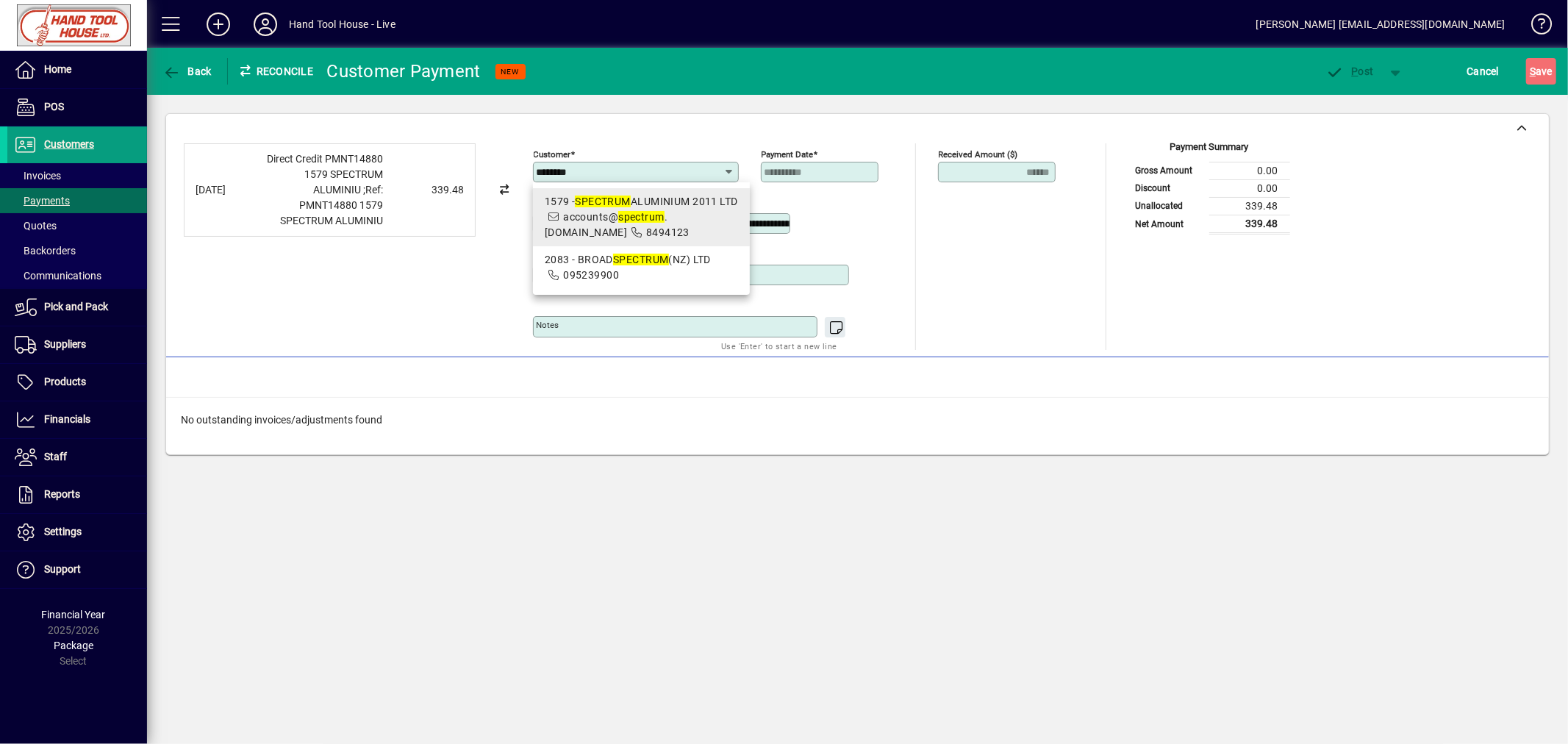
click at [561, 205] on div "1579 - SPECTRUM ALUMINIUM 2011 LTD" at bounding box center [642, 201] width 193 height 16
type input "**********"
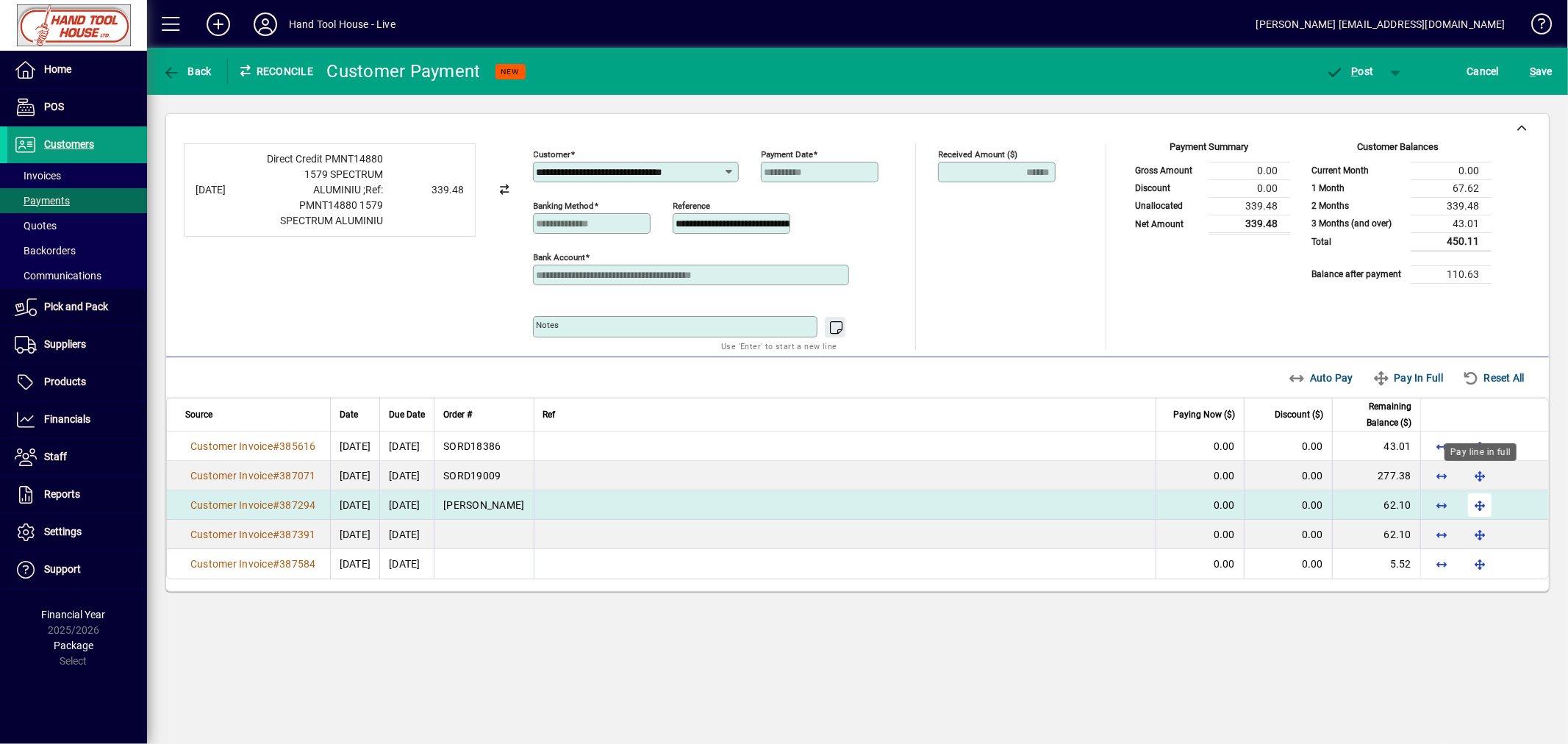
drag, startPoint x: 1478, startPoint y: 480, endPoint x: 1480, endPoint y: 495, distance: 15.1
click at [1478, 480] on span "button" at bounding box center [1479, 476] width 35 height 35
click at [1480, 509] on span "button" at bounding box center [1479, 504] width 35 height 35
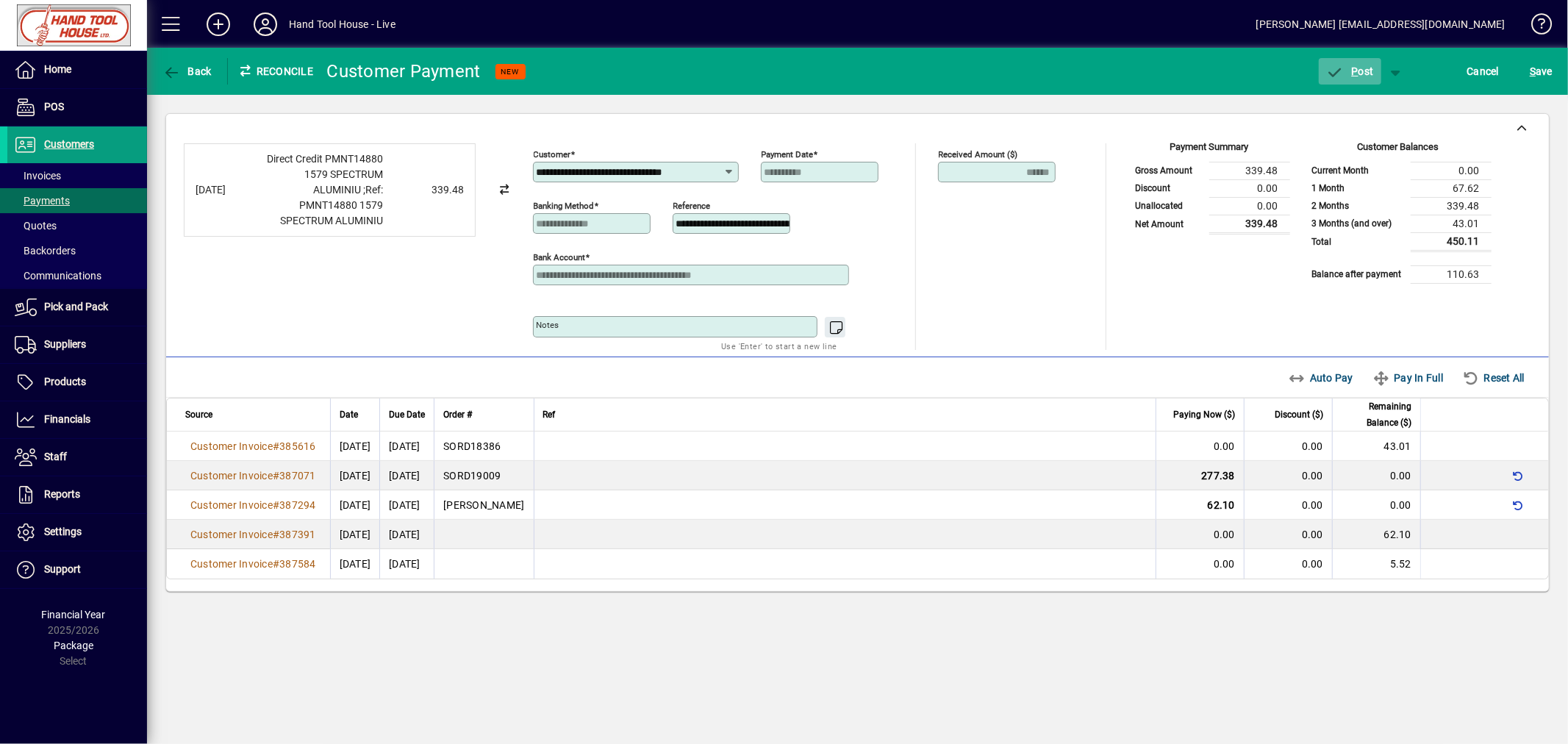
click at [1356, 71] on span "P" at bounding box center [1355, 71] width 7 height 11
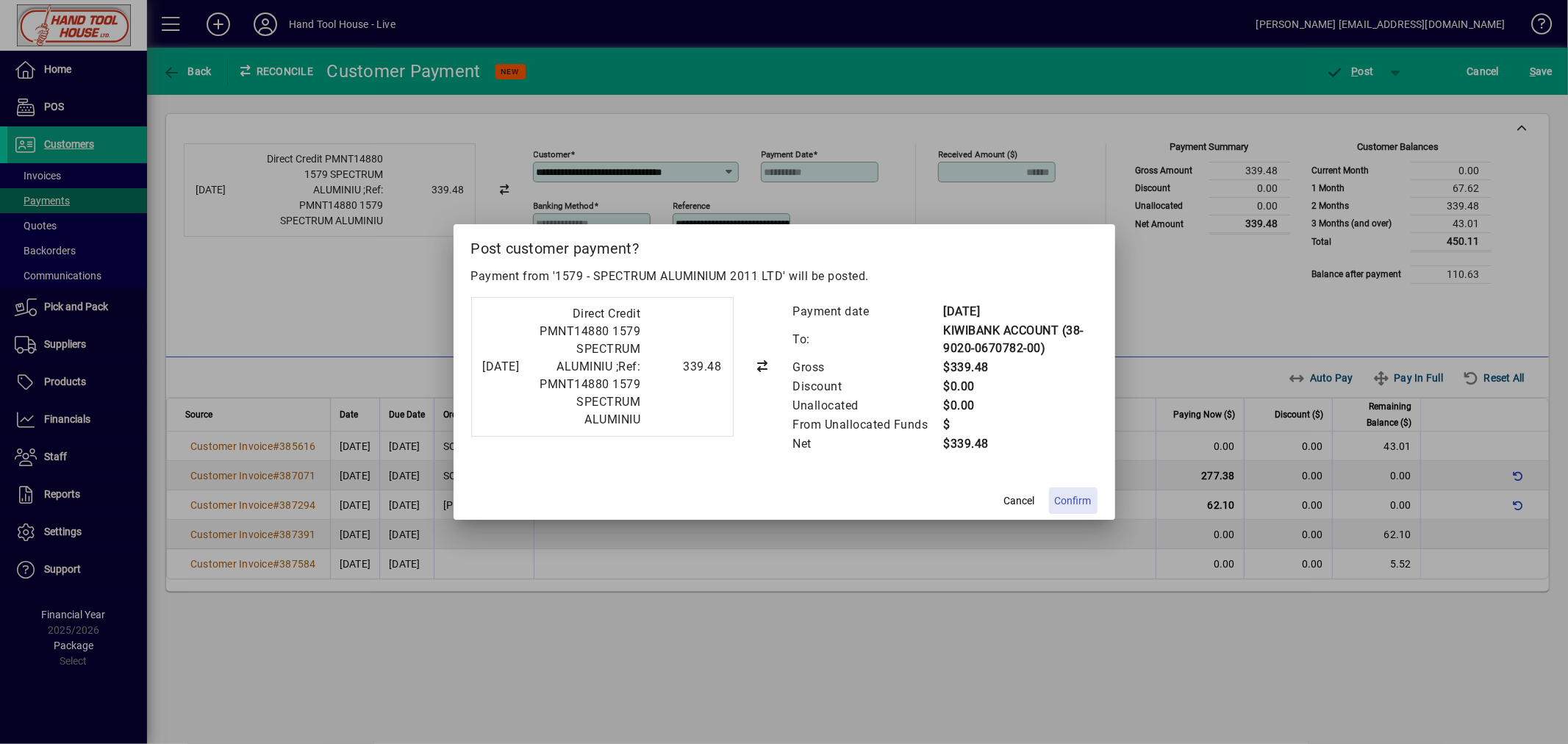
click at [1071, 509] on span "Confirm" at bounding box center [1073, 501] width 37 height 16
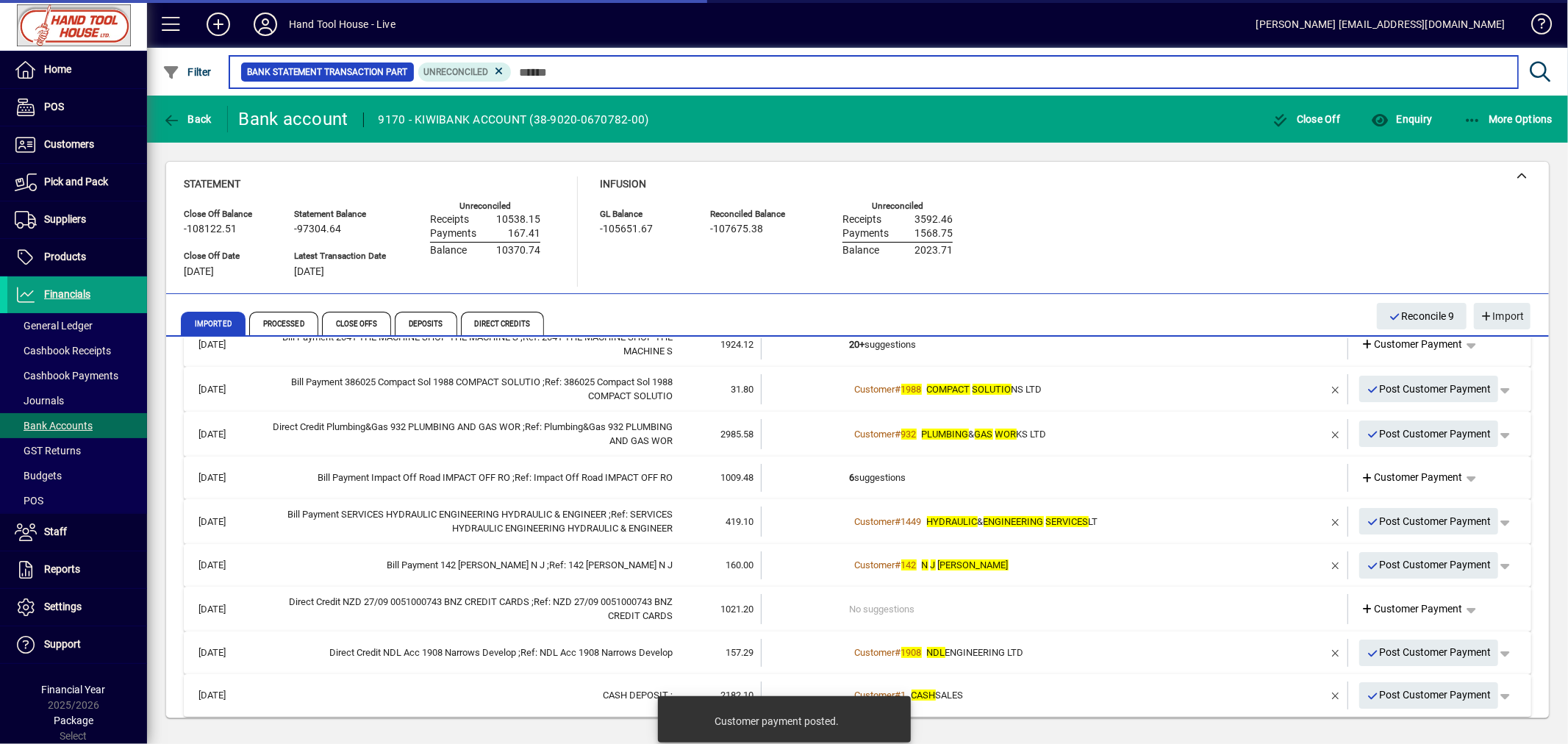
scroll to position [215, 0]
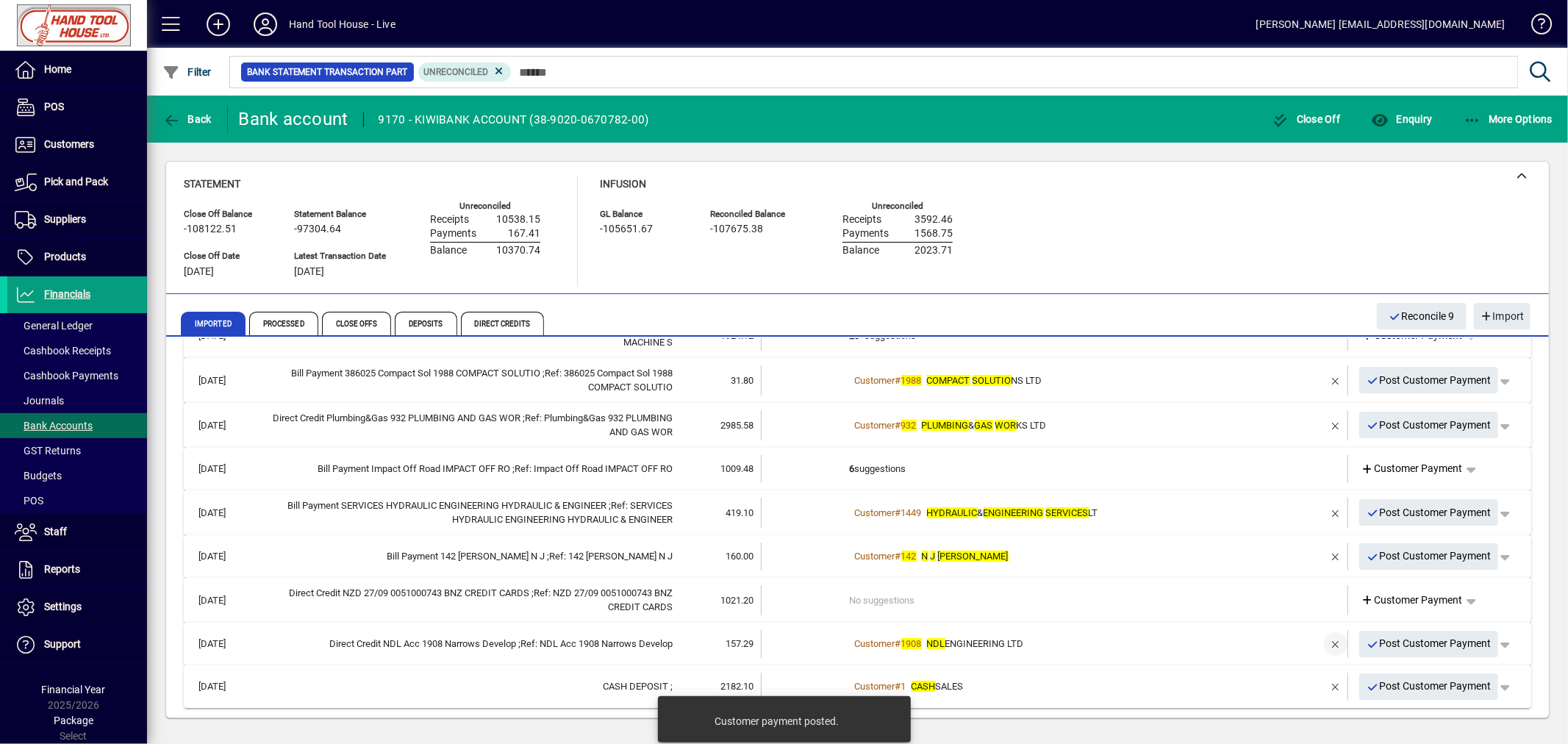
click at [1318, 647] on span "button" at bounding box center [1335, 643] width 35 height 35
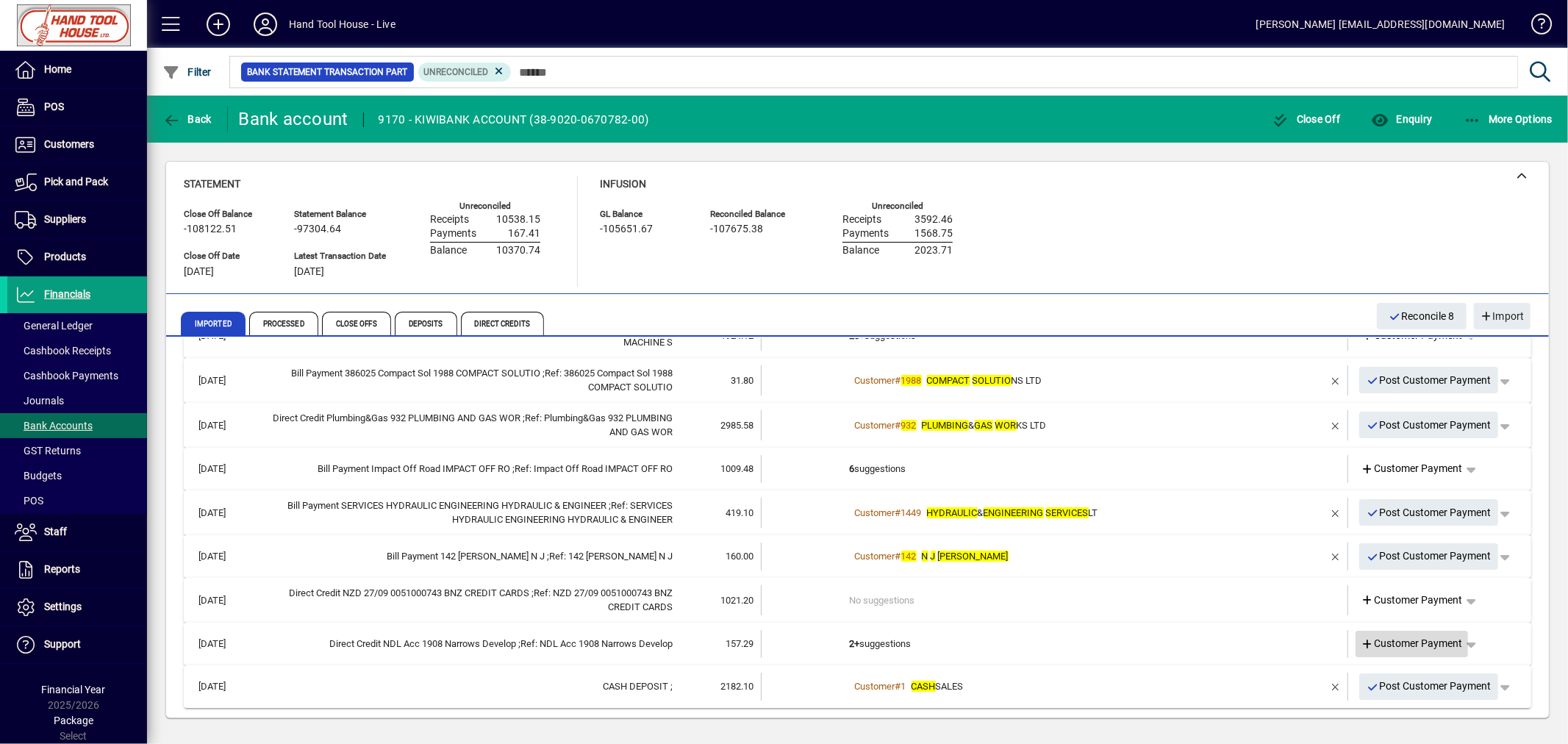
click at [1404, 643] on span "Customer Payment" at bounding box center [1412, 643] width 101 height 16
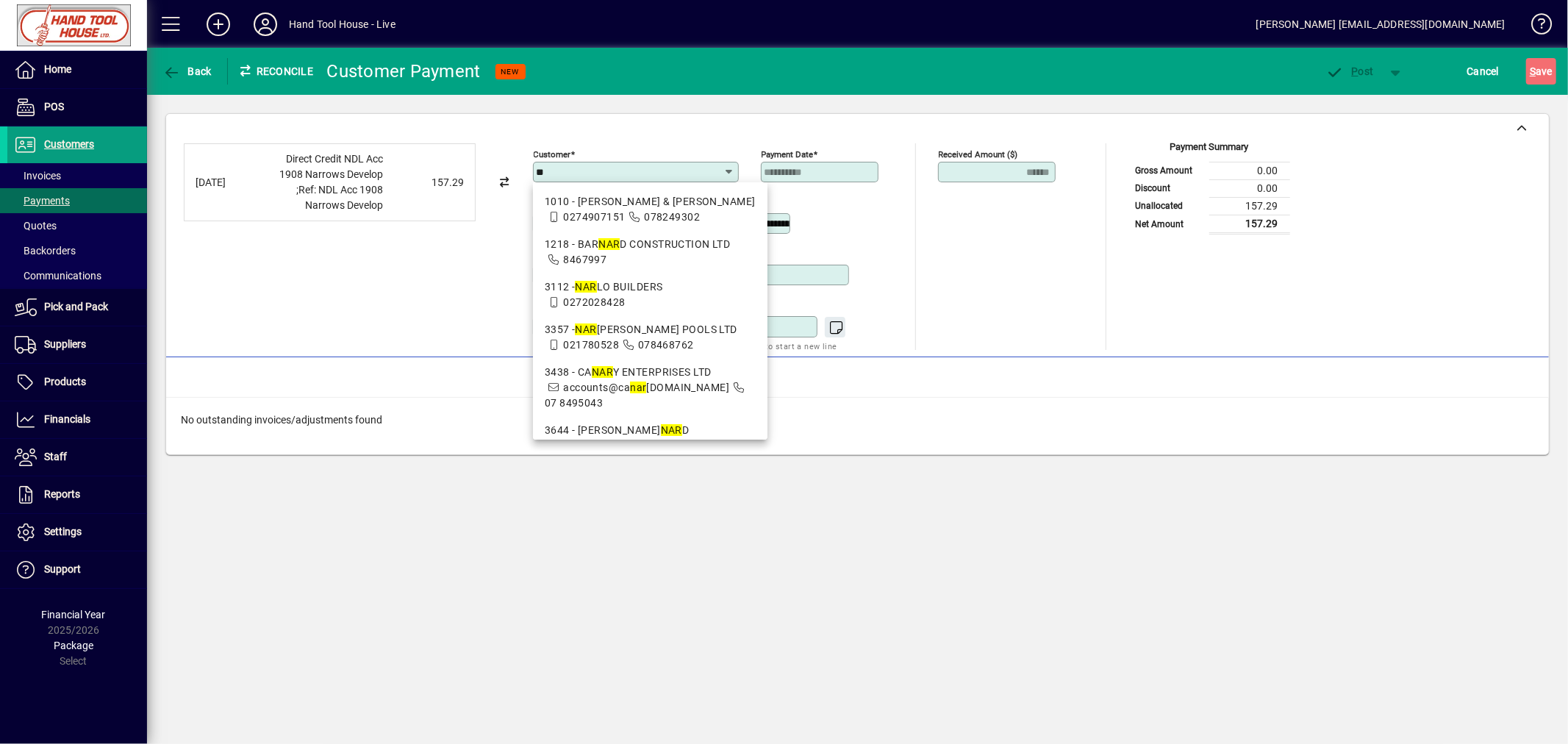
type input "*"
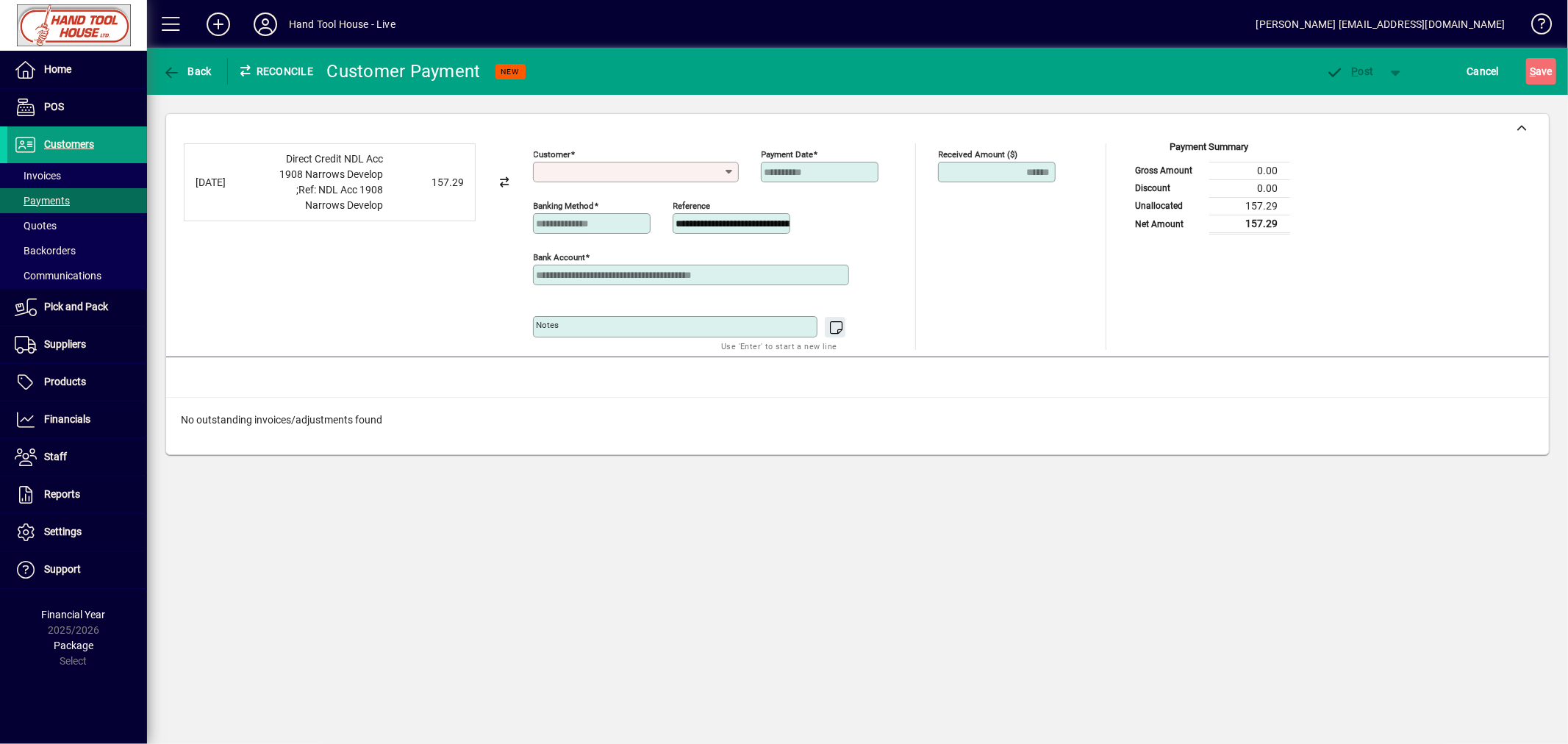
type input "*"
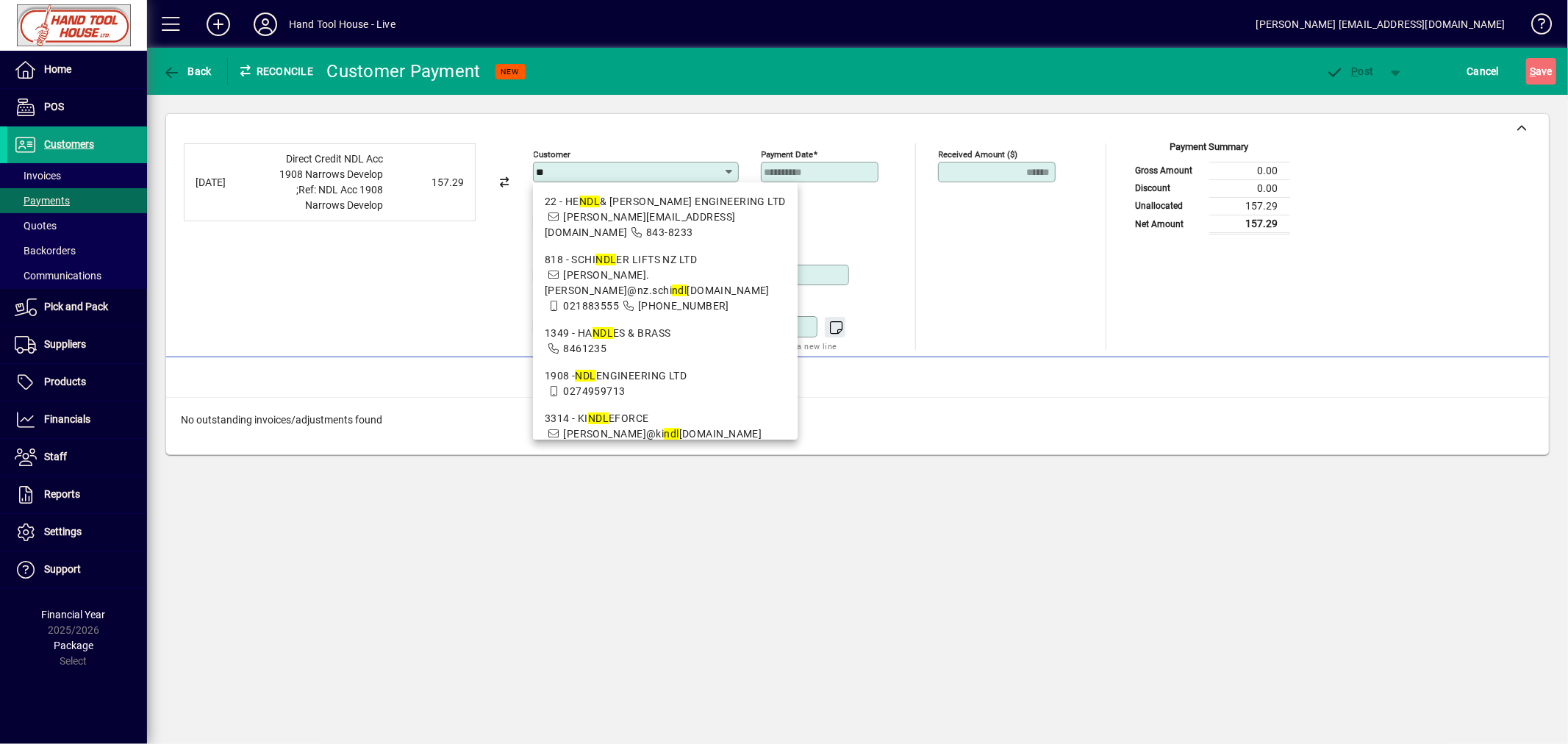
type input "*"
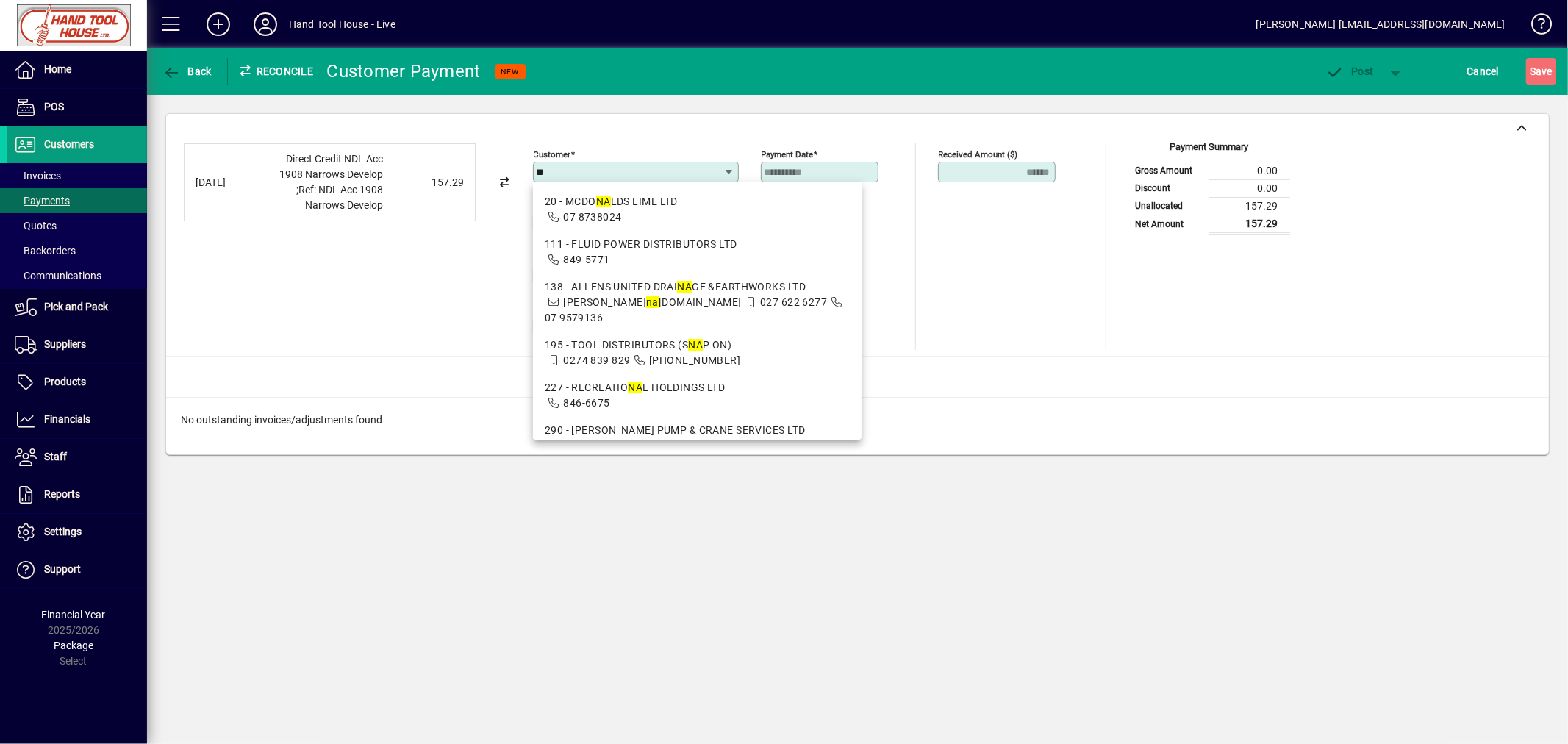
type input "*"
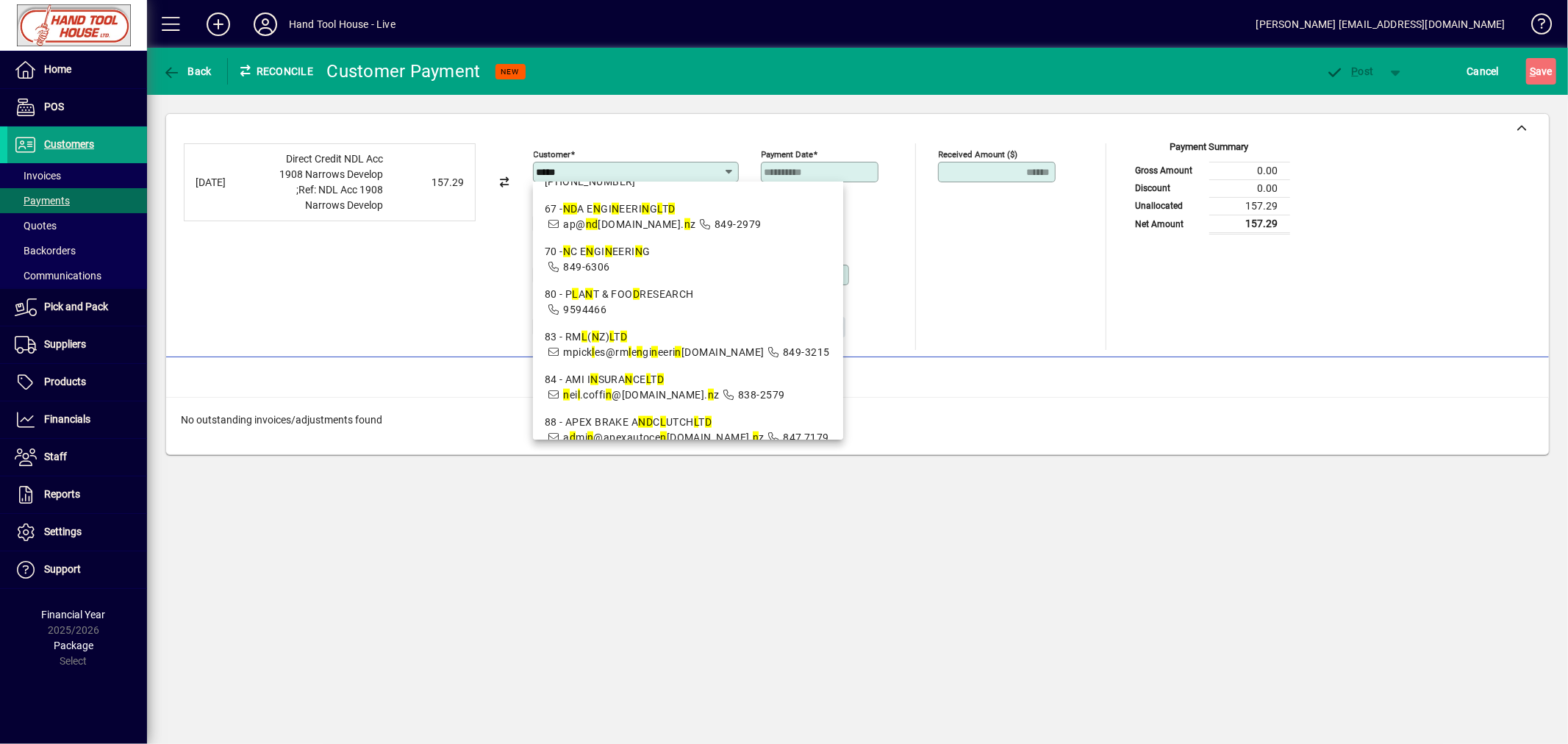
scroll to position [1092, 0]
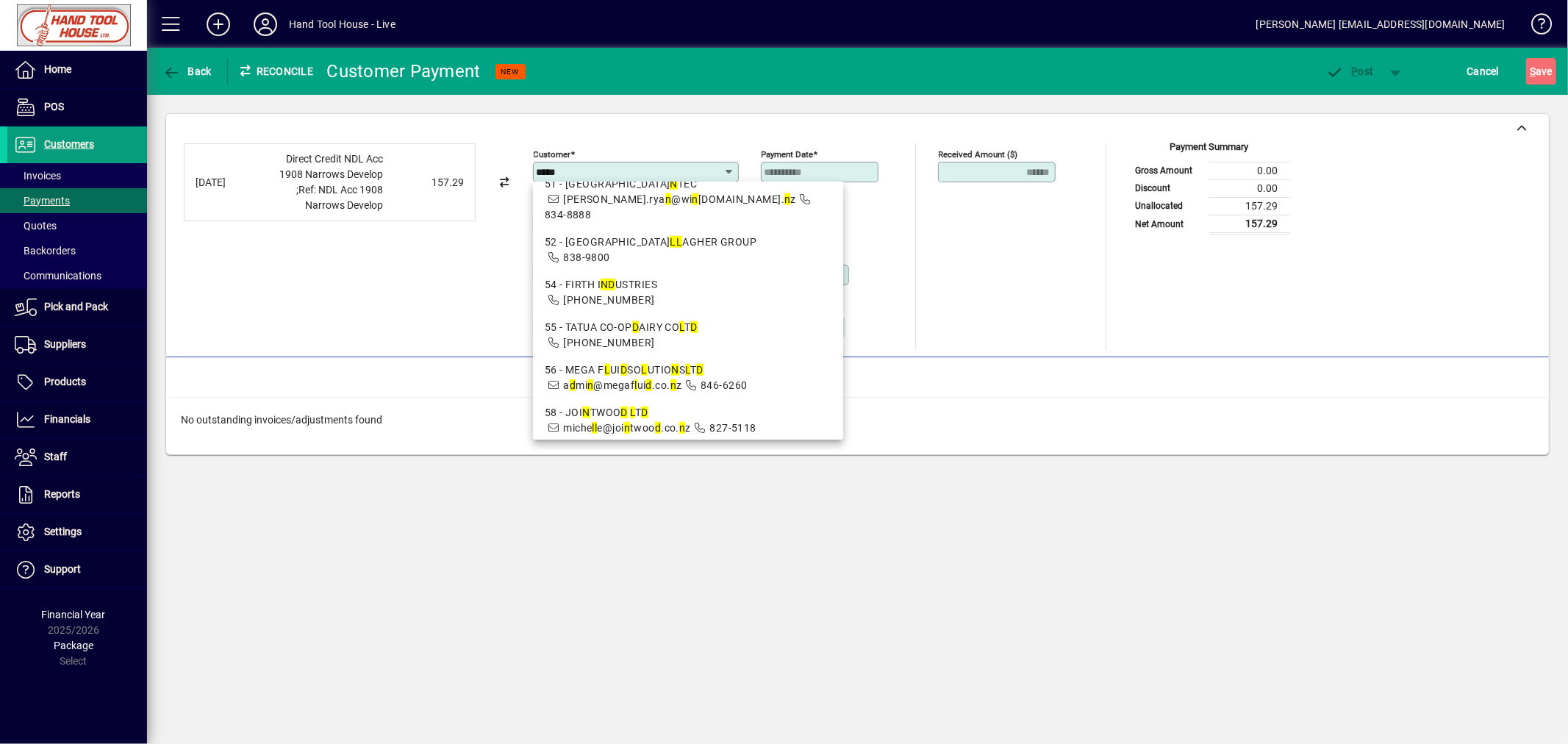
type input "*****"
click at [1017, 353] on div "**********" at bounding box center [857, 235] width 1382 height 243
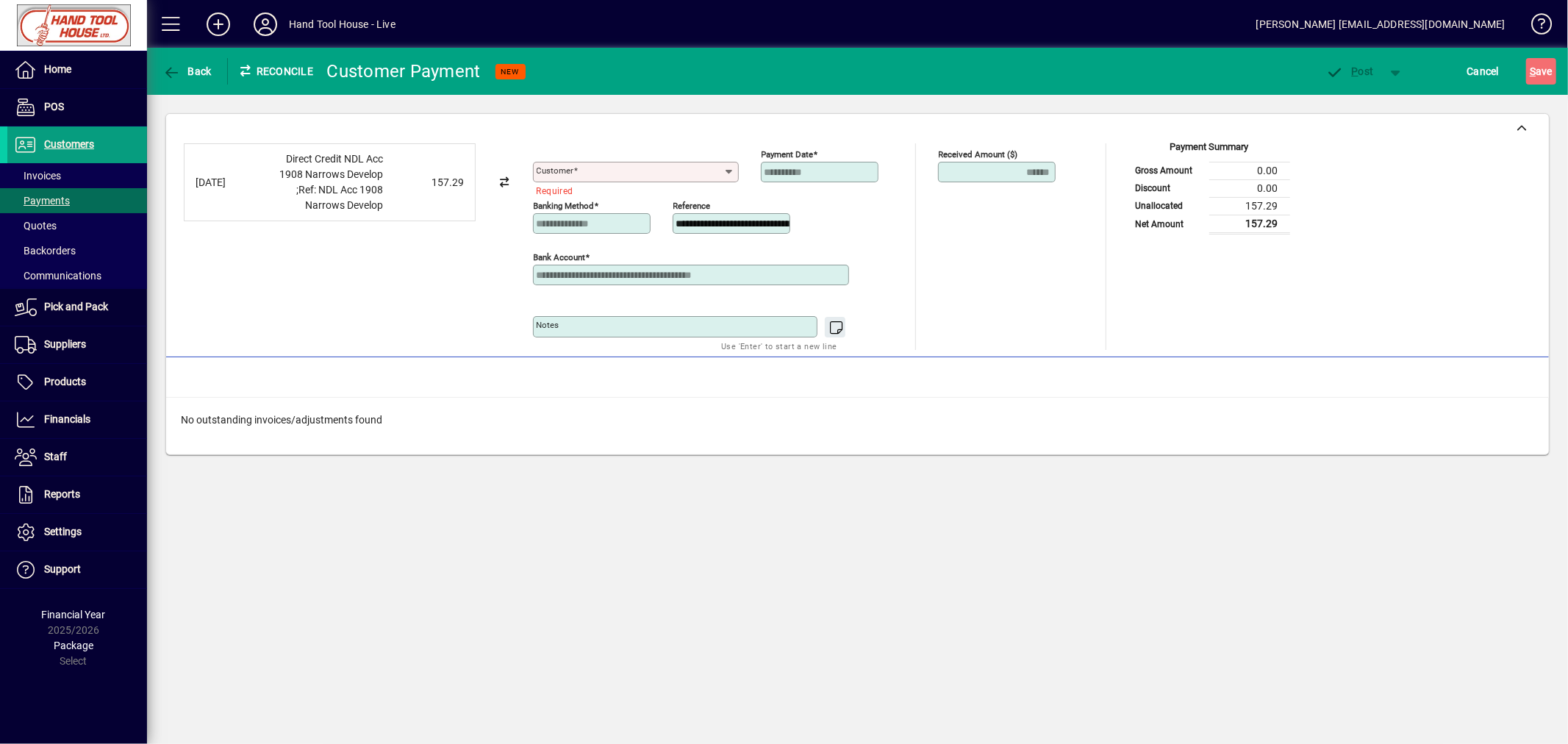
click at [579, 174] on input "Customer" at bounding box center [630, 172] width 187 height 11
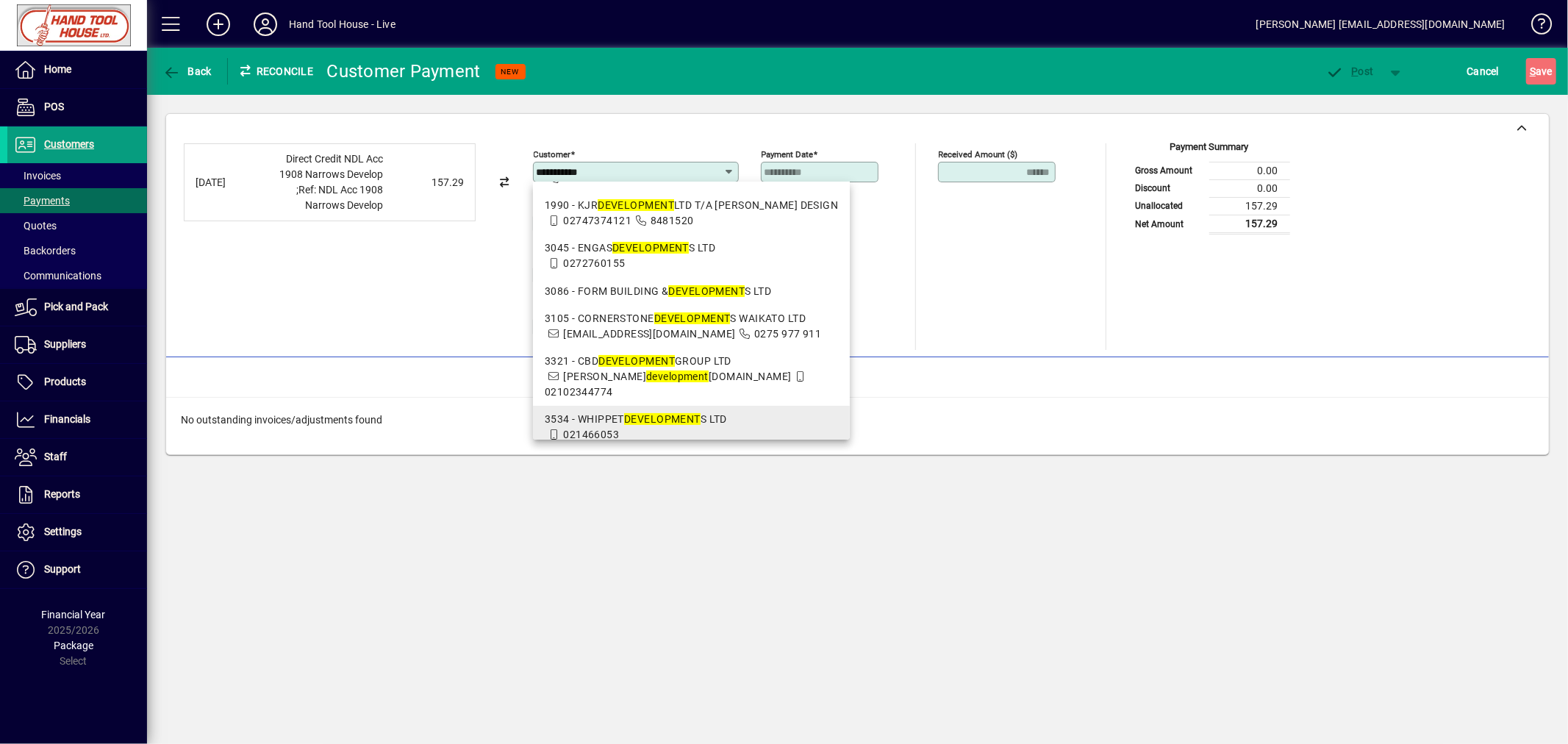
scroll to position [277, 0]
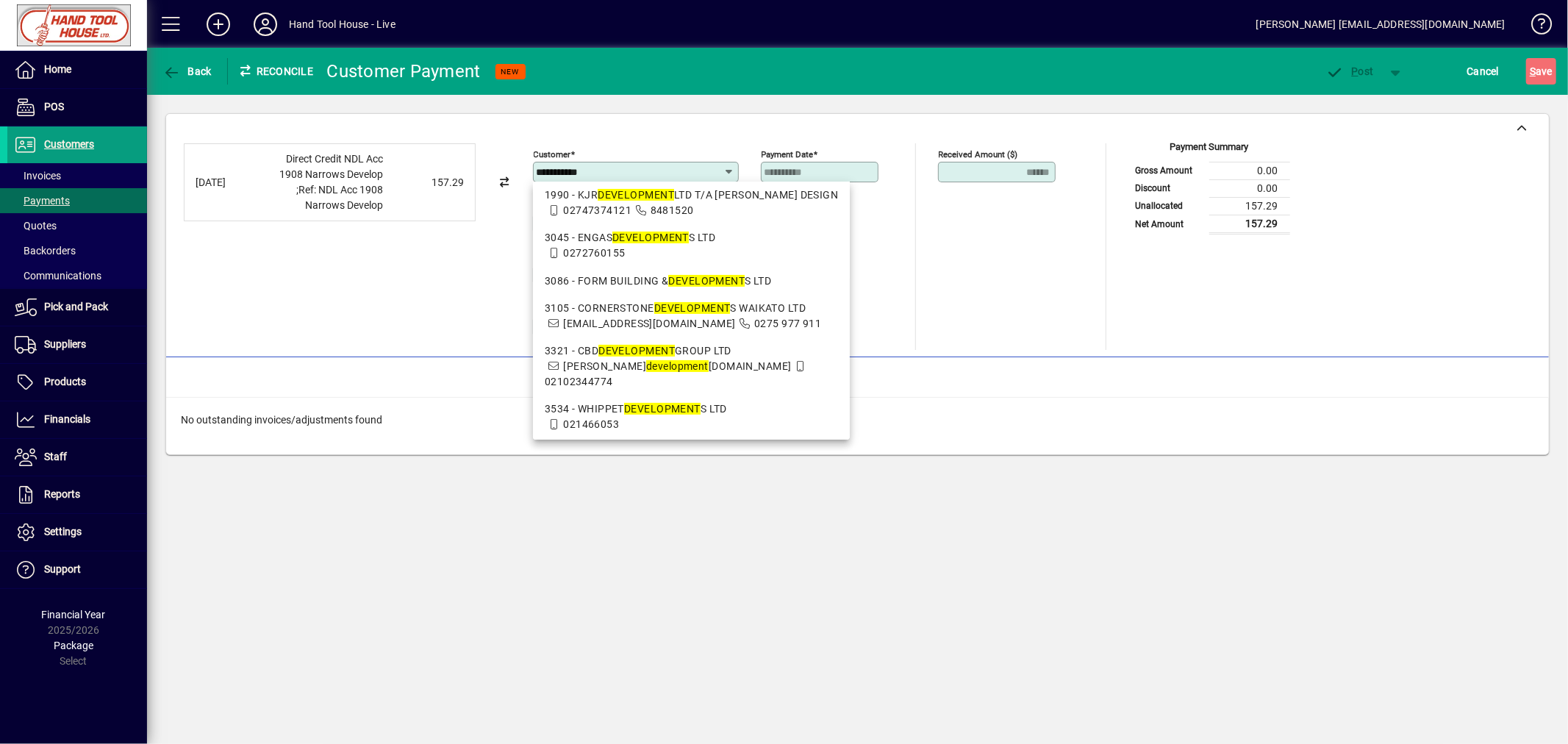
type input "**********"
click at [1013, 326] on div "Received Amount ($) ****** Unallocated Funds ($) 0.00 Allocate ($)" at bounding box center [1014, 246] width 153 height 206
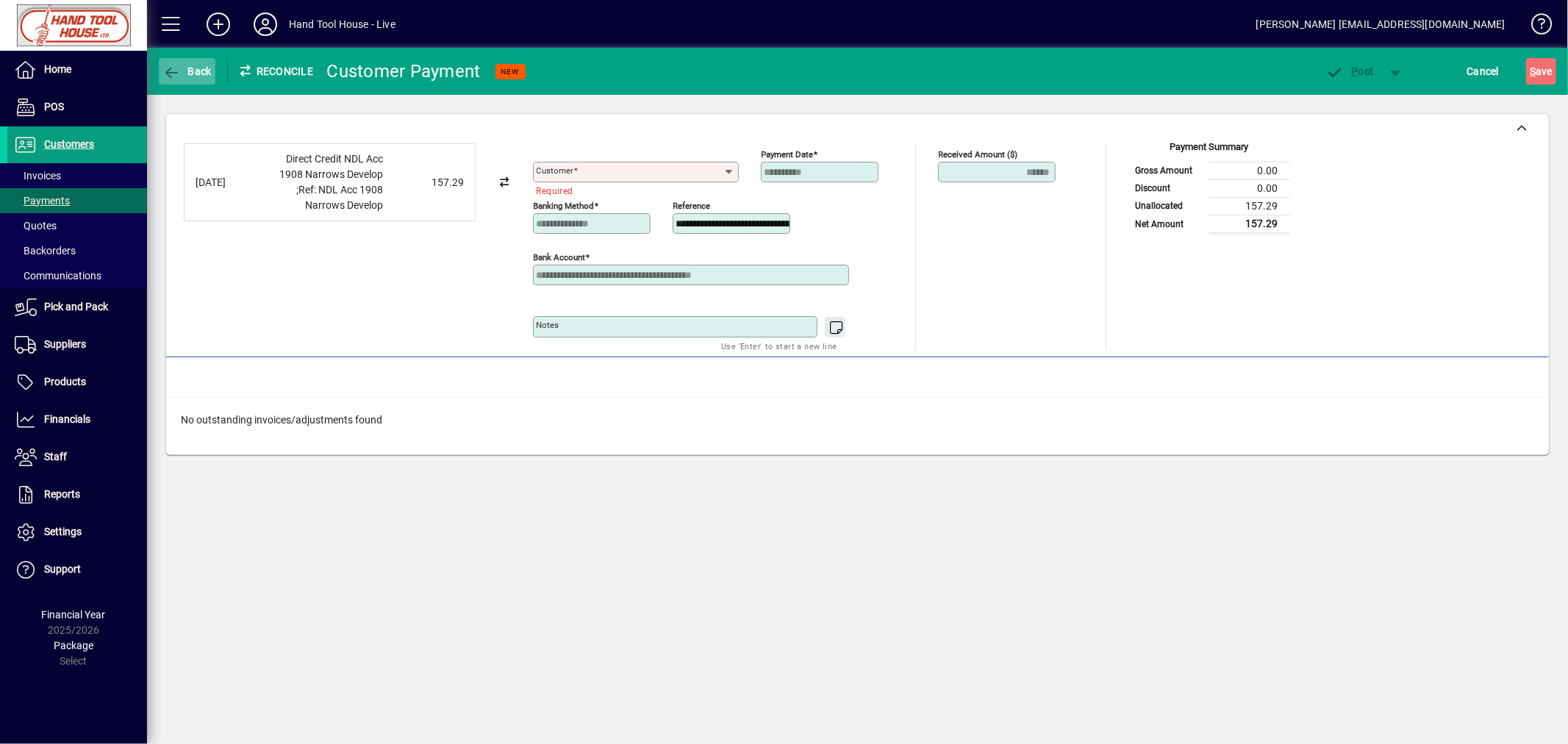
click at [169, 72] on icon "button" at bounding box center [171, 73] width 18 height 15
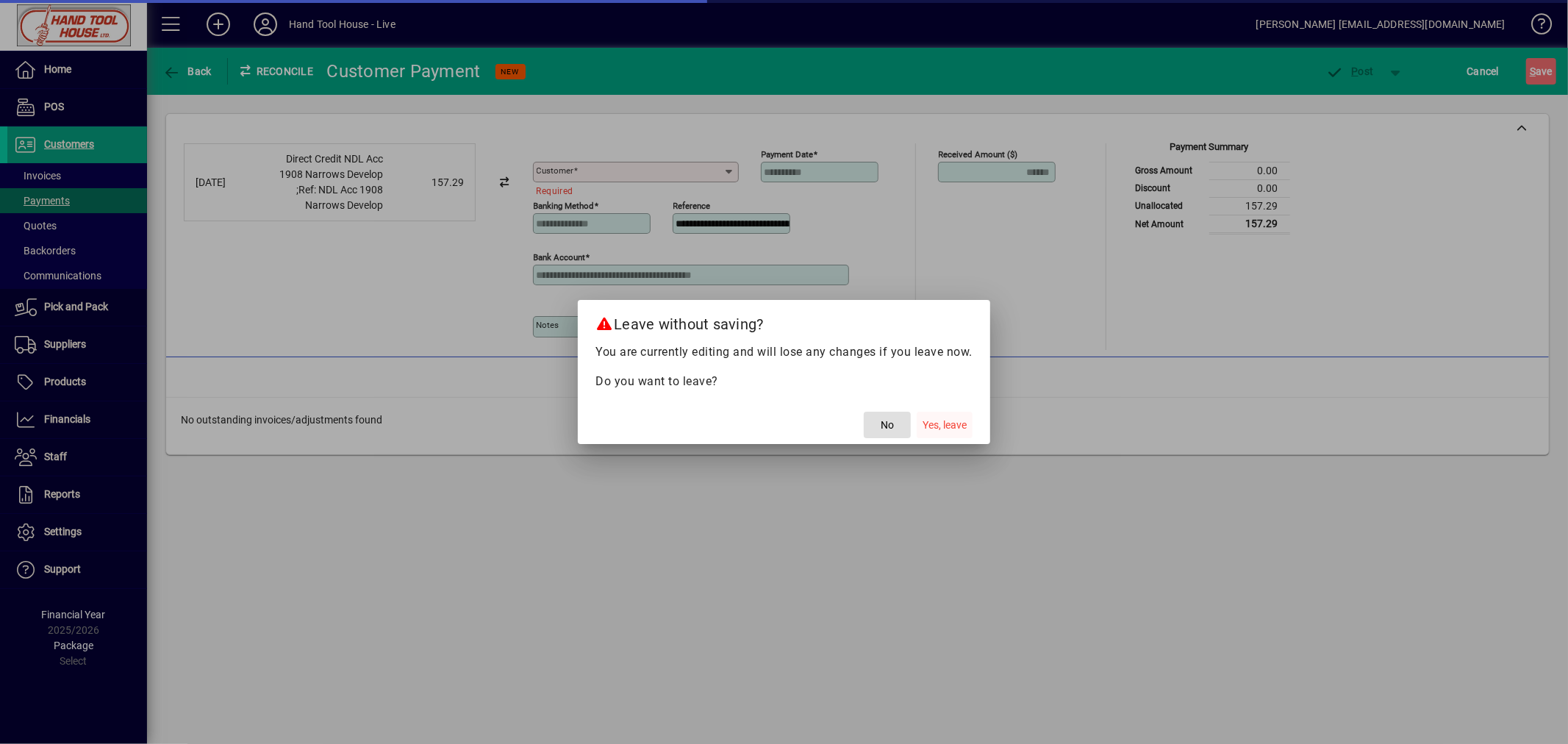
click at [952, 419] on span "Yes, leave" at bounding box center [944, 425] width 44 height 16
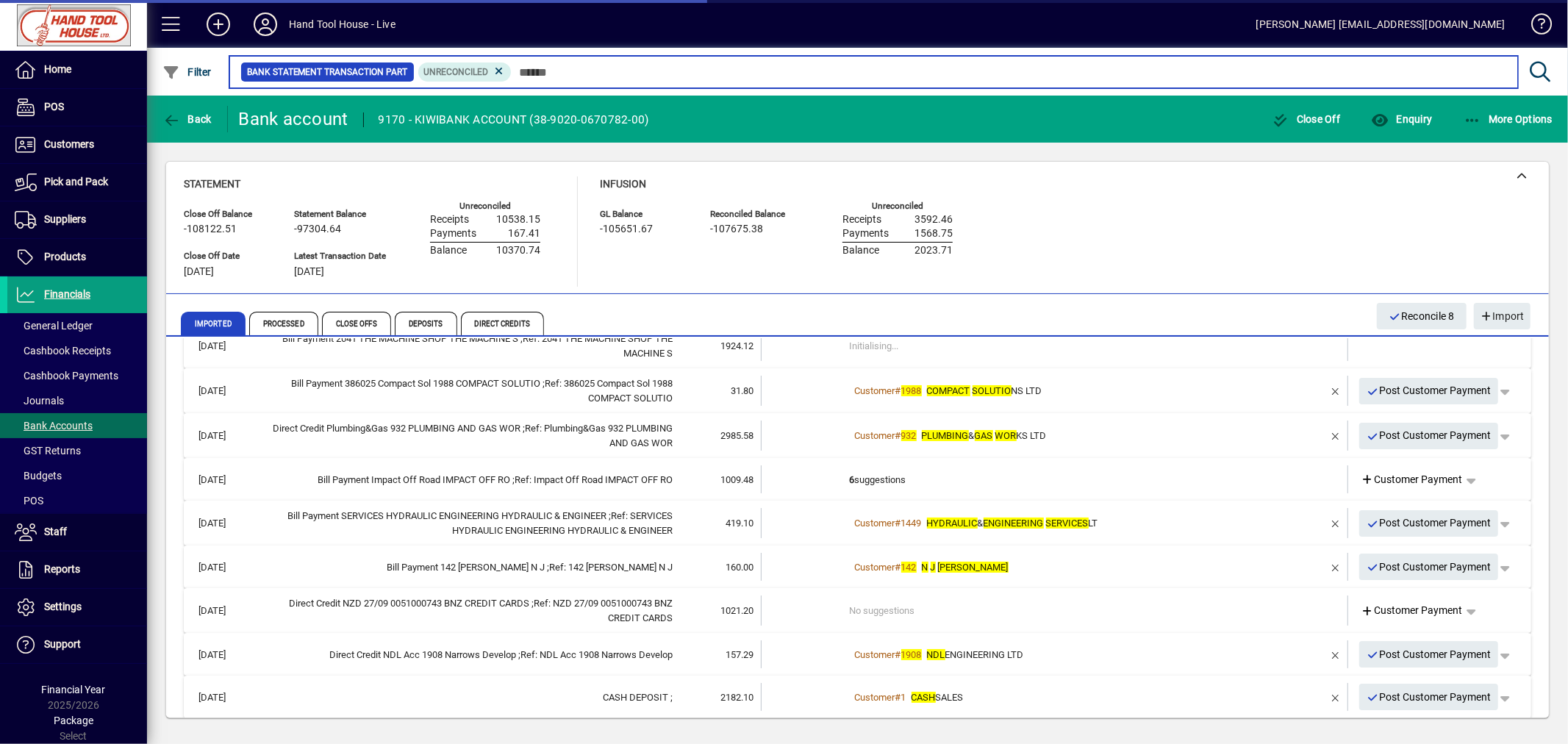
scroll to position [215, 0]
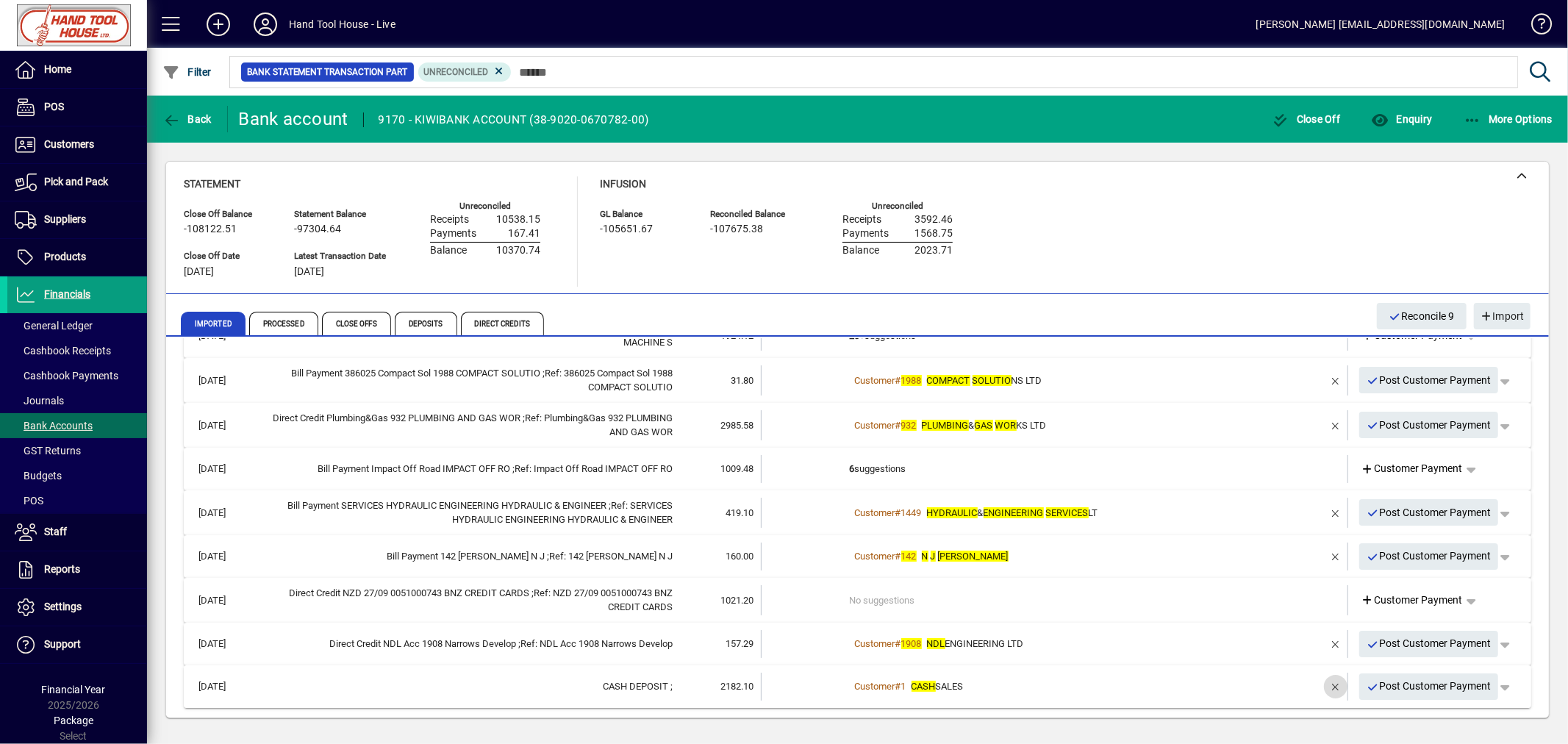
click at [1325, 682] on span "button" at bounding box center [1335, 686] width 35 height 35
click at [841, 682] on td at bounding box center [805, 687] width 88 height 28
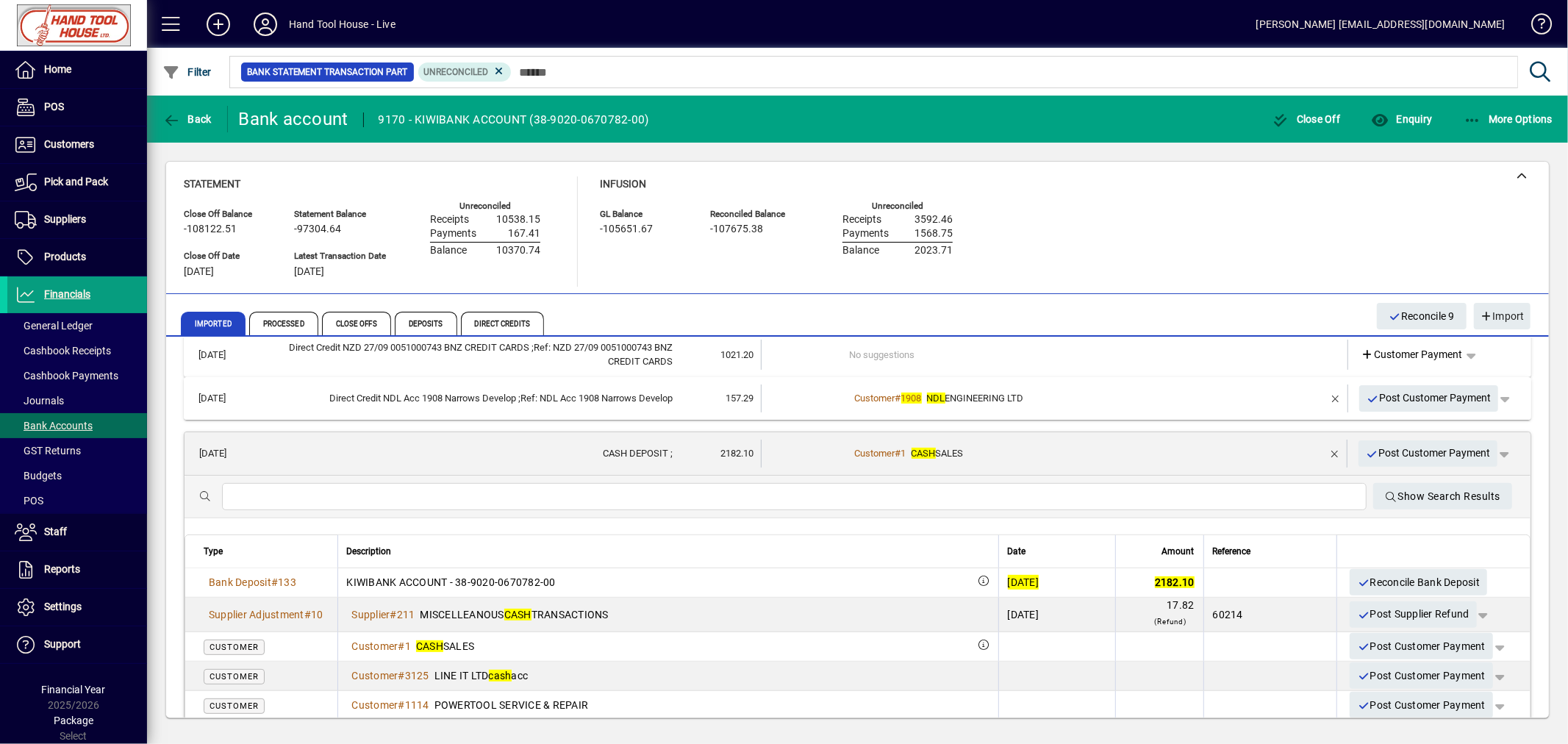
scroll to position [534, 0]
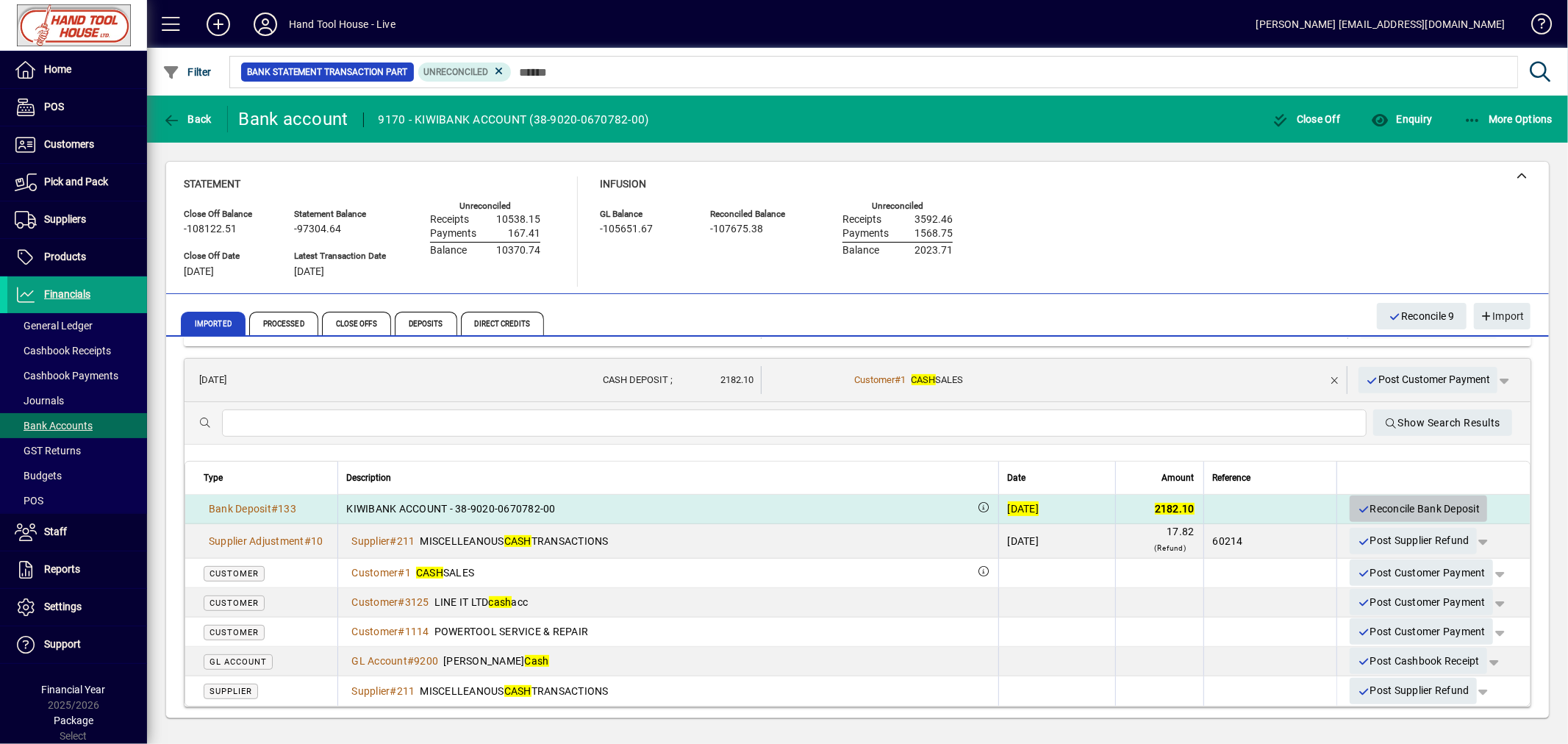
click at [1385, 510] on span "Reconcile Bank Deposit" at bounding box center [1418, 509] width 123 height 25
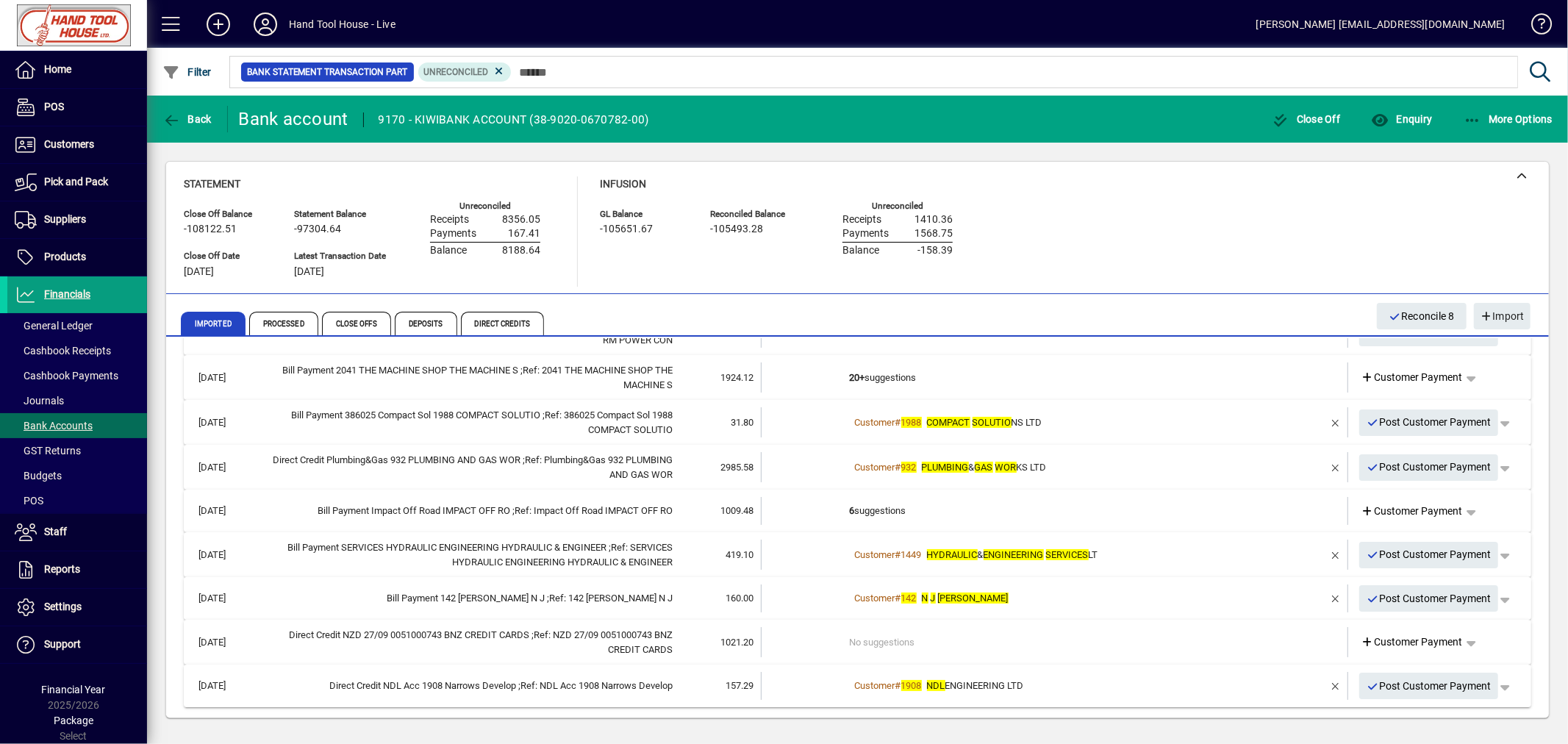
scroll to position [173, 0]
click at [1325, 685] on span "button" at bounding box center [1335, 686] width 35 height 35
click at [1408, 685] on span "Customer Payment" at bounding box center [1412, 687] width 101 height 16
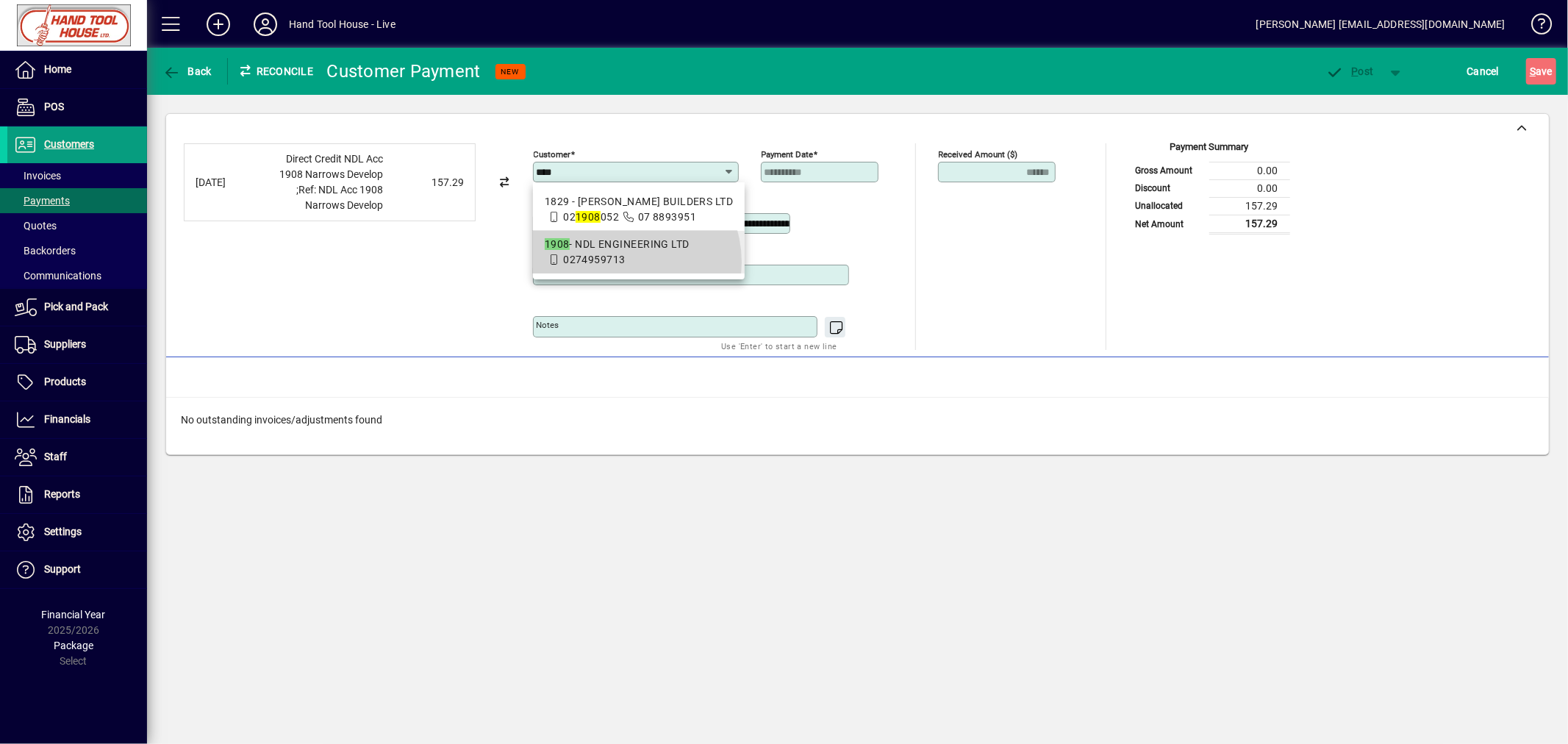
click at [618, 262] on span "0274959713" at bounding box center [593, 259] width 61 height 11
type input "**********"
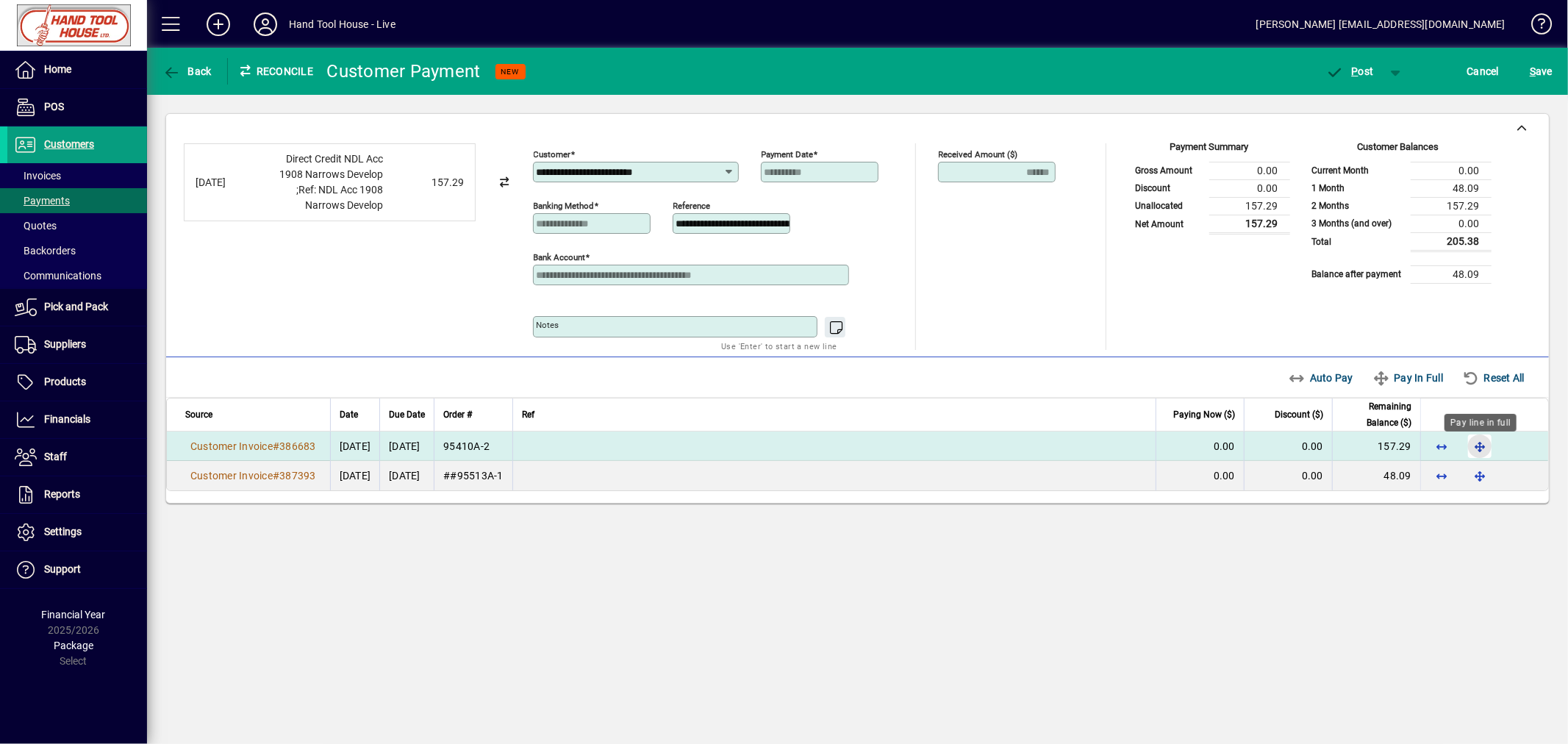
click at [1476, 450] on span "button" at bounding box center [1479, 446] width 35 height 35
click at [1364, 70] on span "P ost" at bounding box center [1349, 71] width 47 height 11
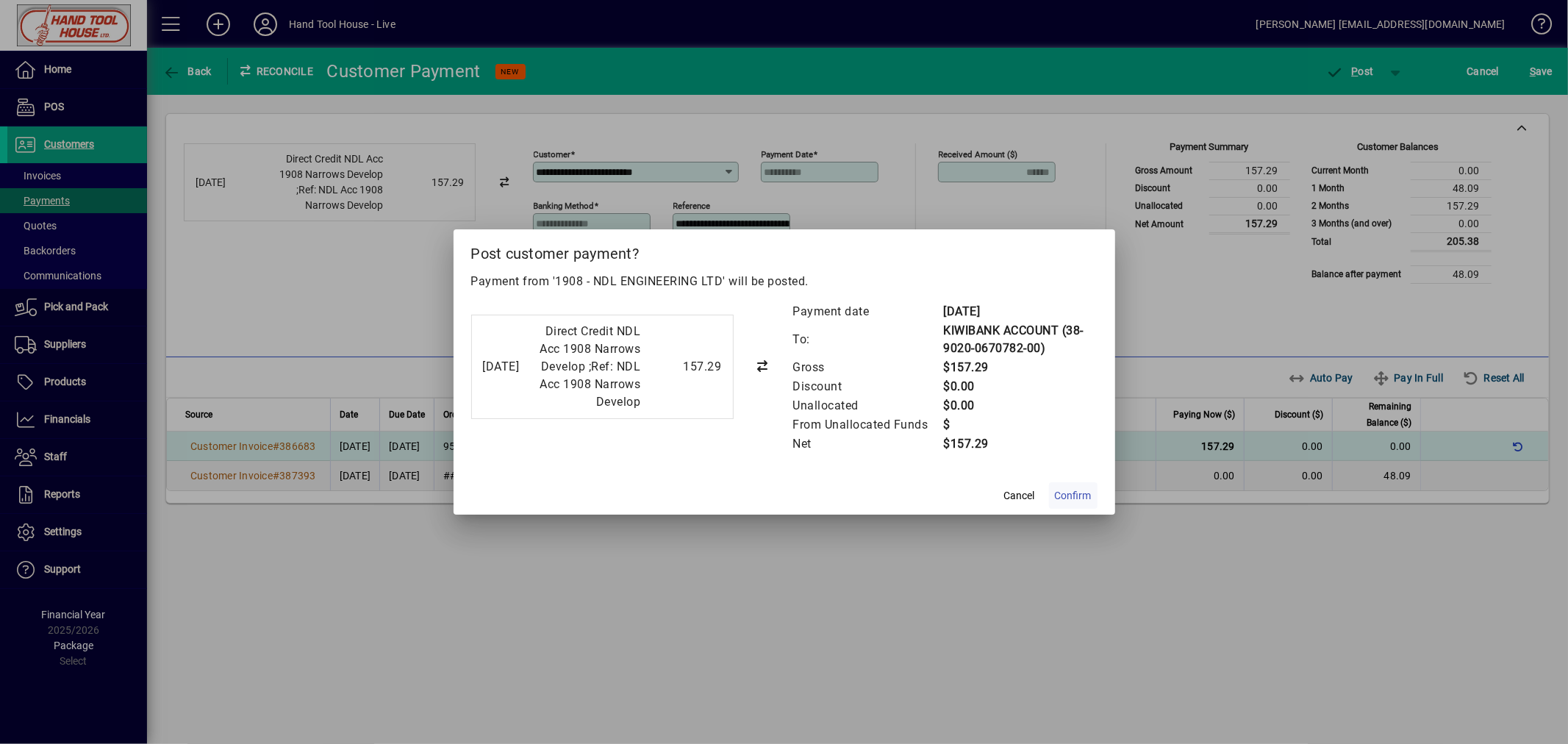
click at [1080, 503] on span "Confirm" at bounding box center [1073, 495] width 37 height 16
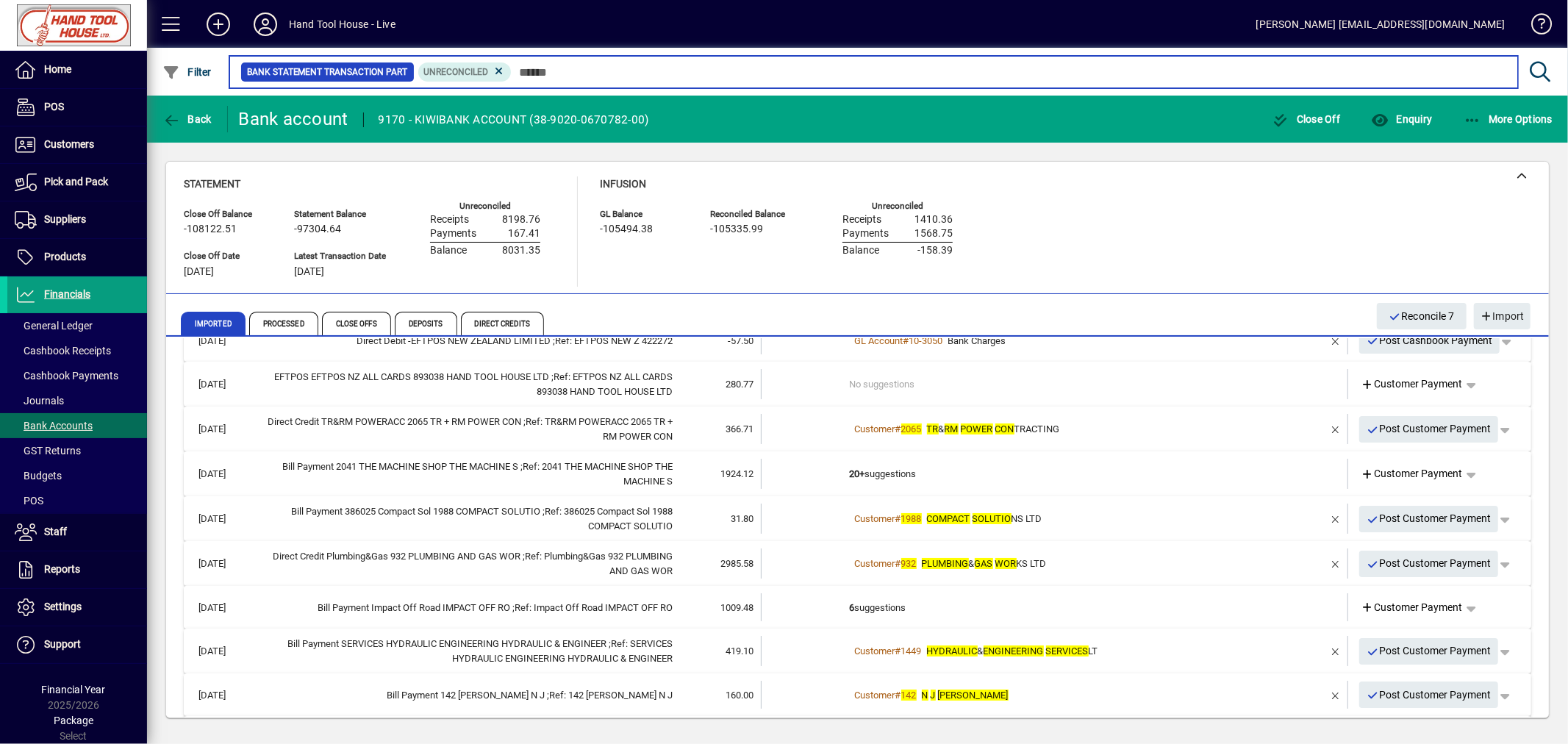
scroll to position [48, 0]
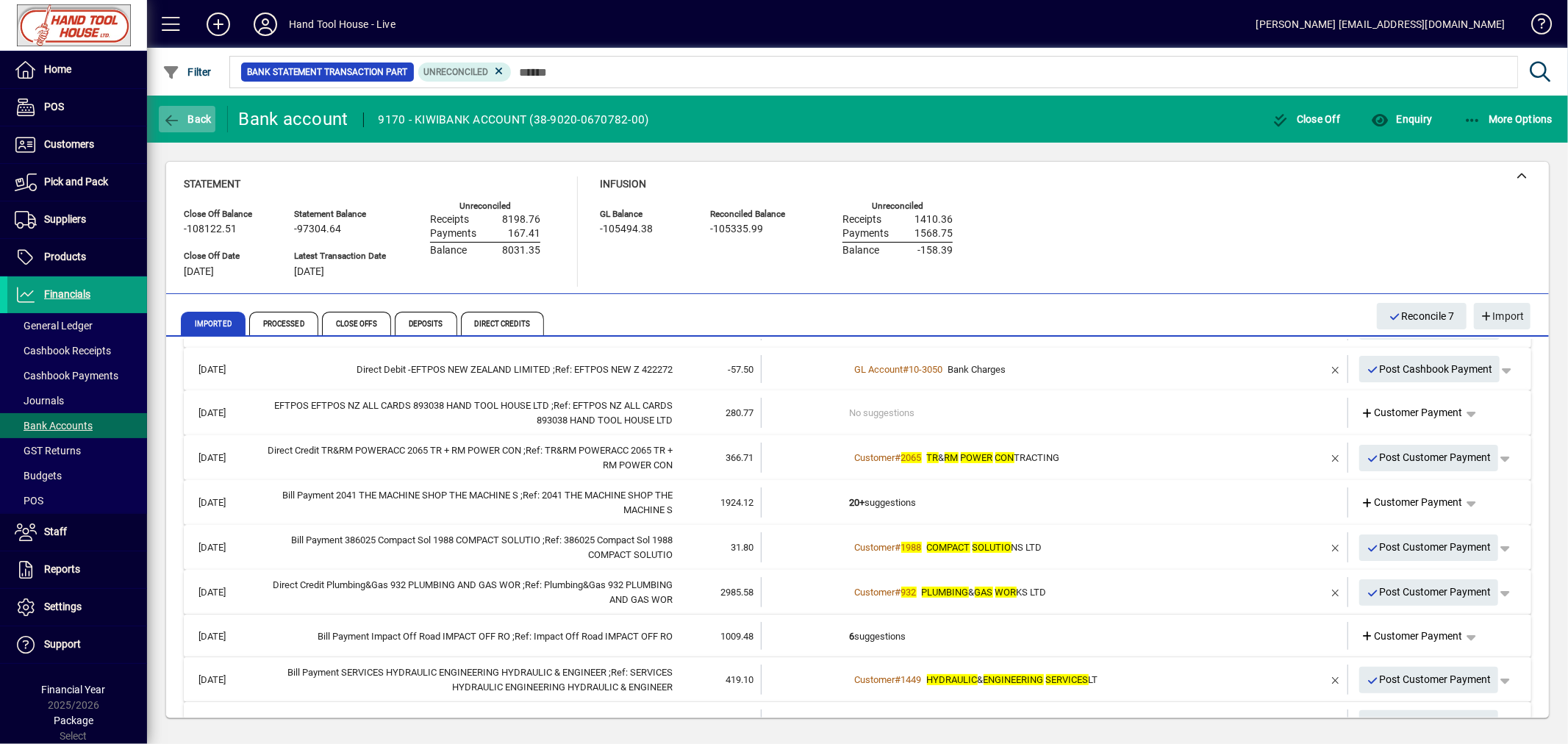
click at [187, 118] on span "Back" at bounding box center [187, 119] width 49 height 11
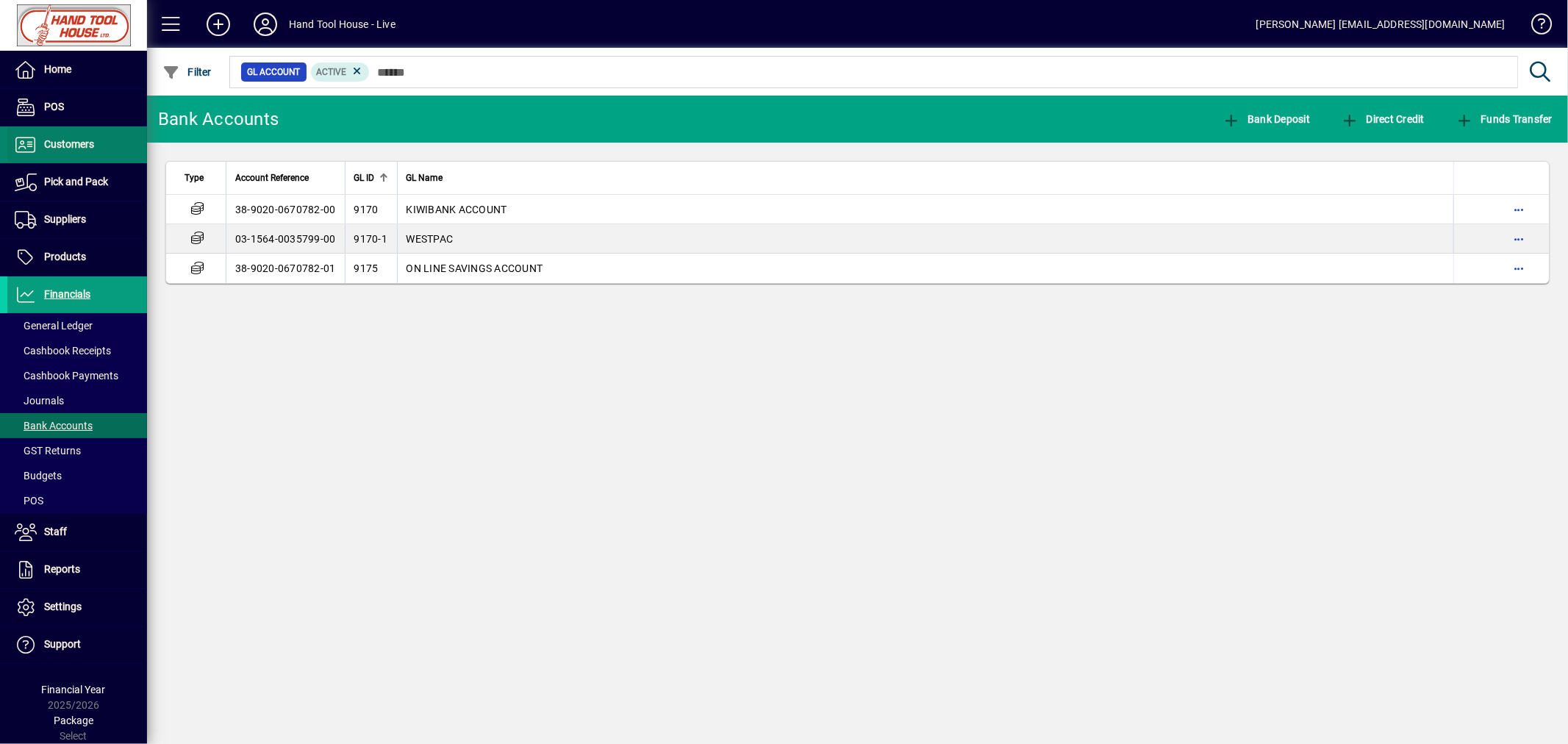
drag, startPoint x: 67, startPoint y: 148, endPoint x: 115, endPoint y: 159, distance: 49.2
click at [67, 148] on span "Customers" at bounding box center [69, 144] width 50 height 11
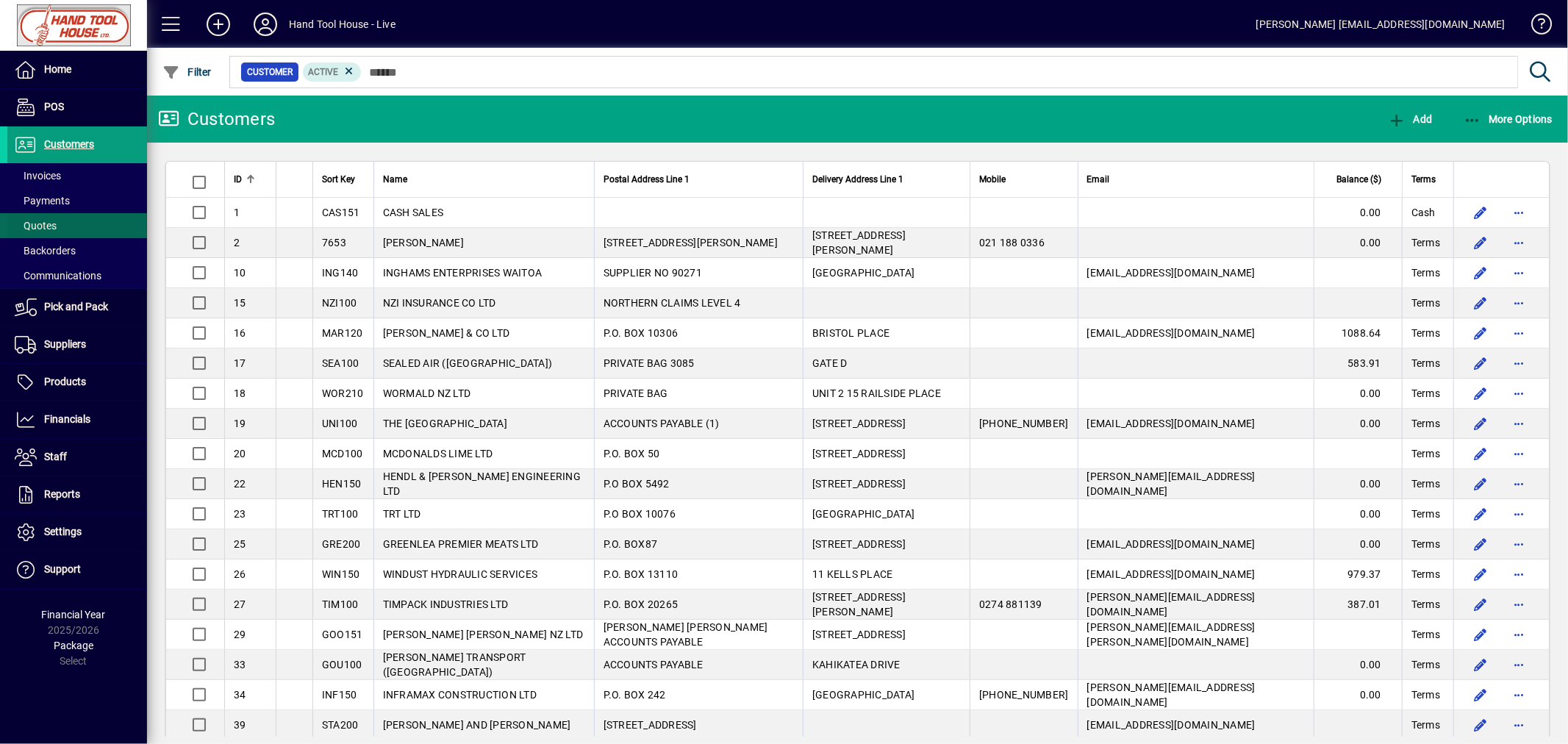
click at [52, 226] on span "Quotes" at bounding box center [35, 226] width 42 height 11
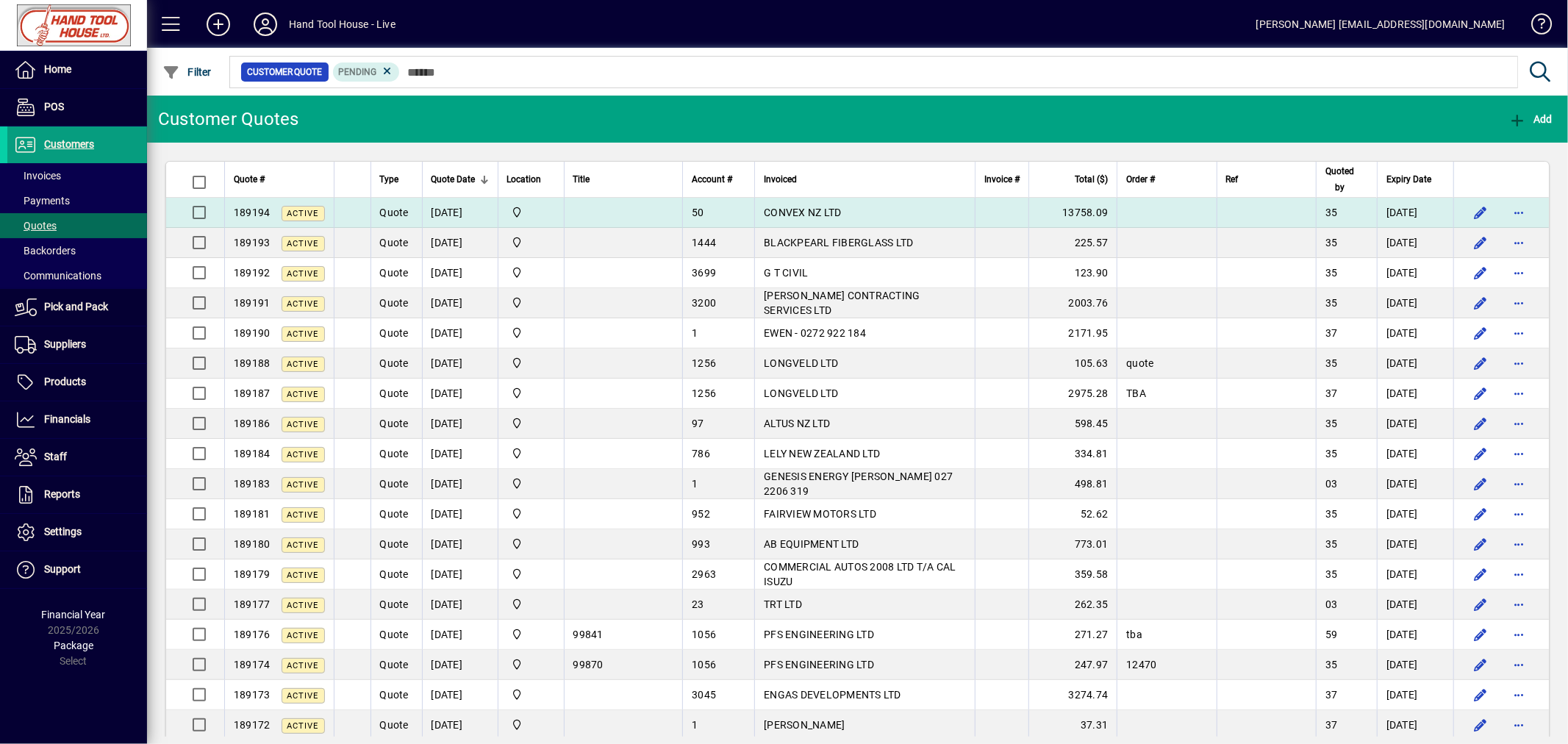
click at [840, 214] on span "CONVEX NZ LTD" at bounding box center [802, 212] width 77 height 11
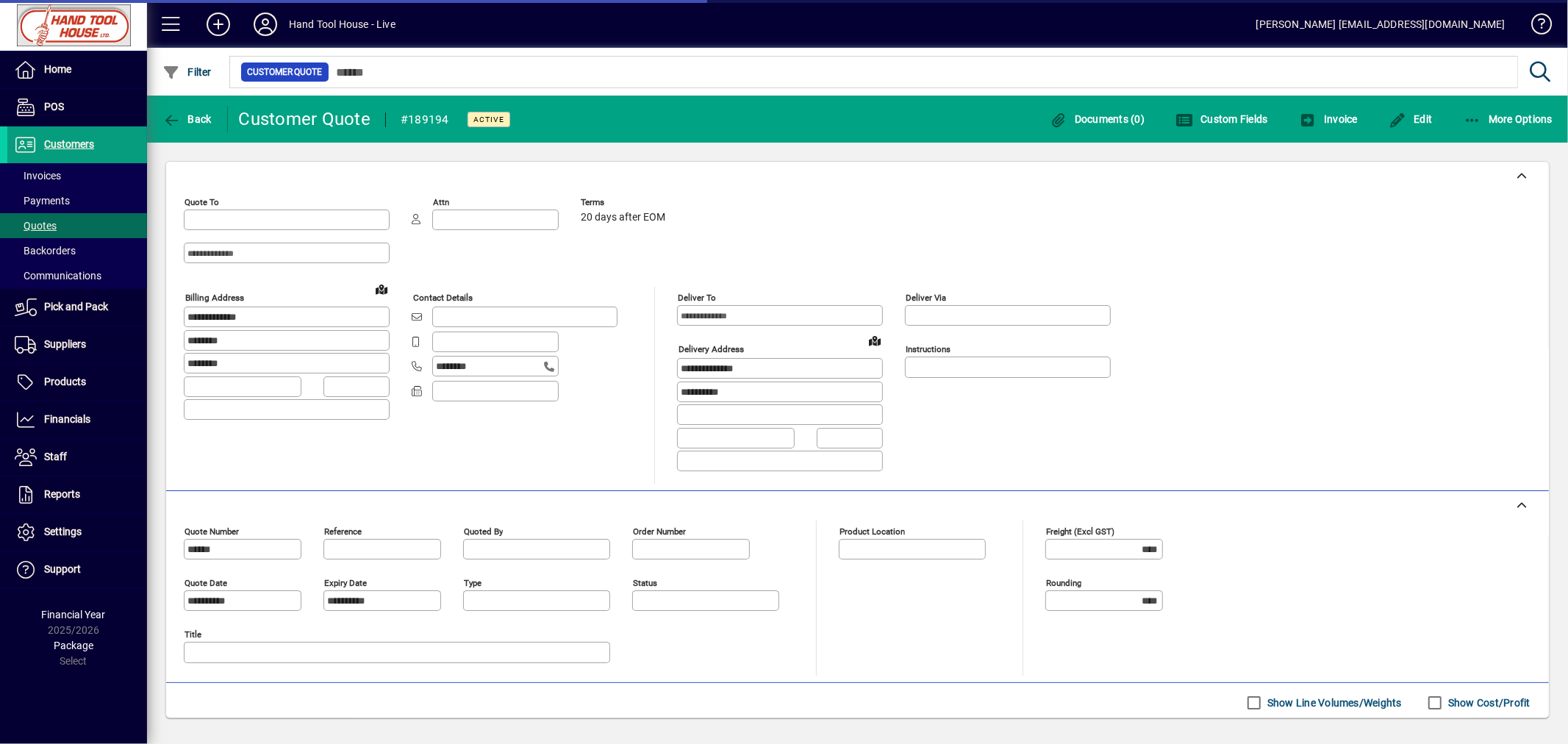
type input "*********"
type input "******"
type input "**********"
type input "********"
type input "**********"
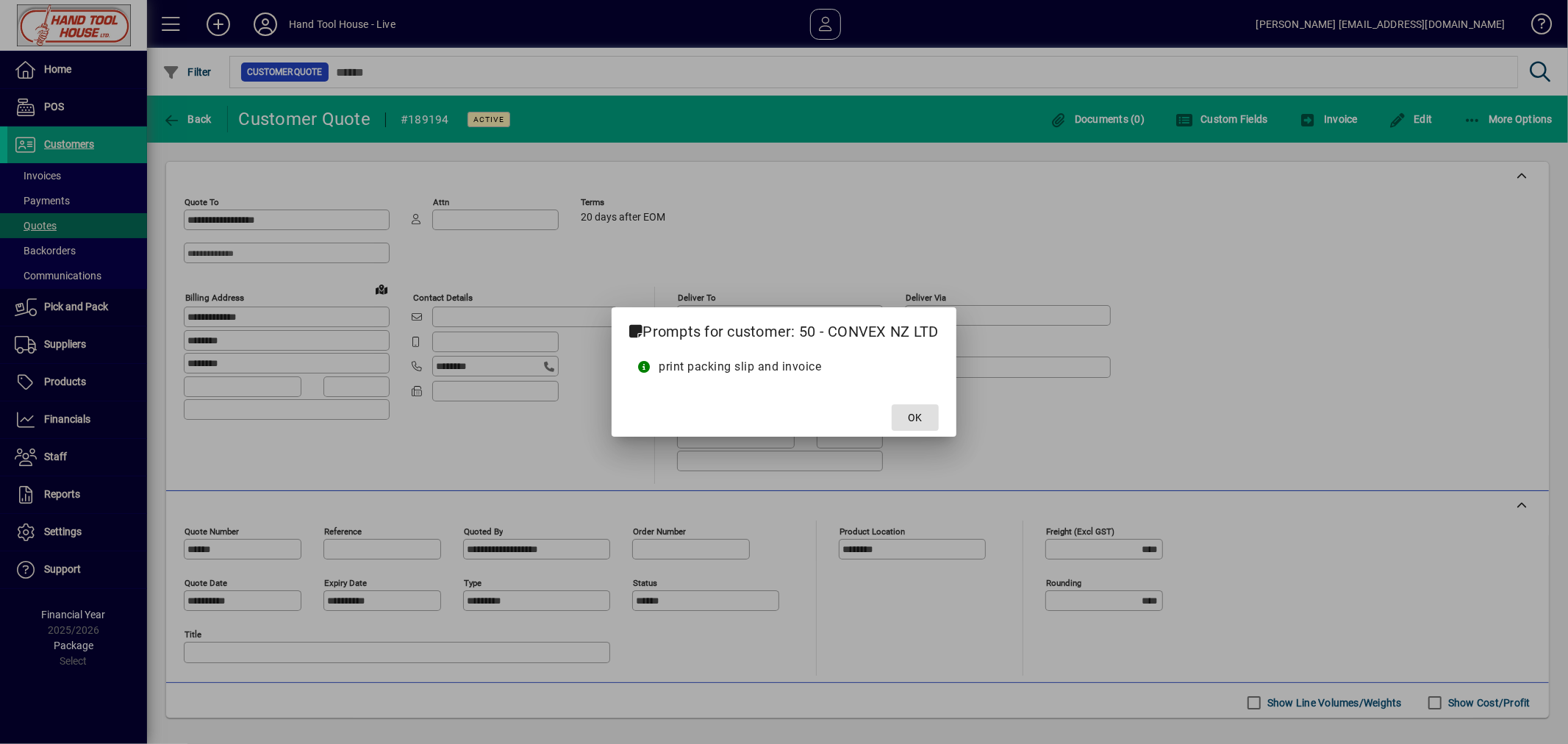
click at [913, 417] on span "OK" at bounding box center [914, 417] width 14 height 16
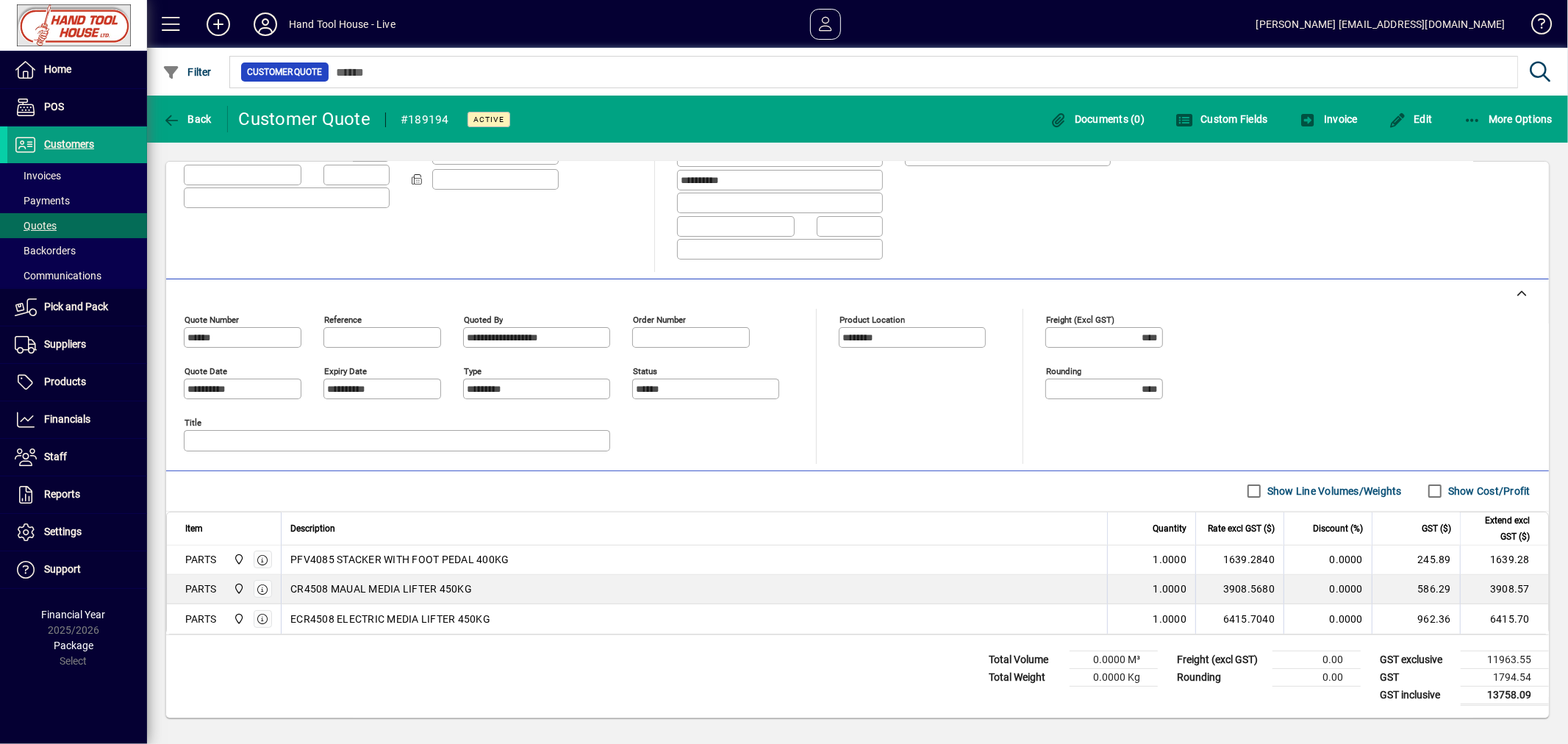
scroll to position [216, 0]
click at [180, 118] on span "Back" at bounding box center [187, 119] width 49 height 11
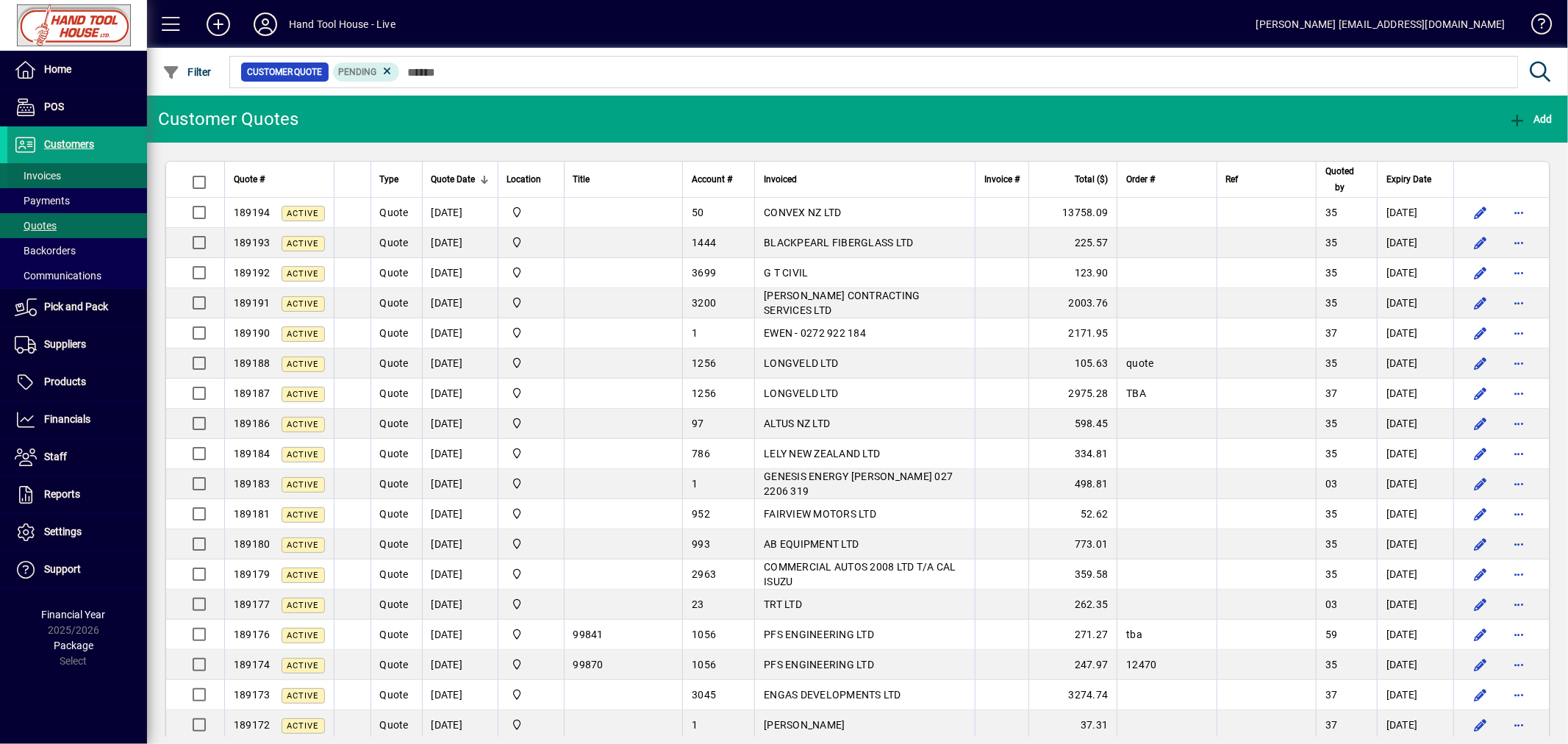
drag, startPoint x: 48, startPoint y: 168, endPoint x: 56, endPoint y: 178, distance: 12.8
click at [47, 169] on span "Invoices" at bounding box center [34, 176] width 54 height 16
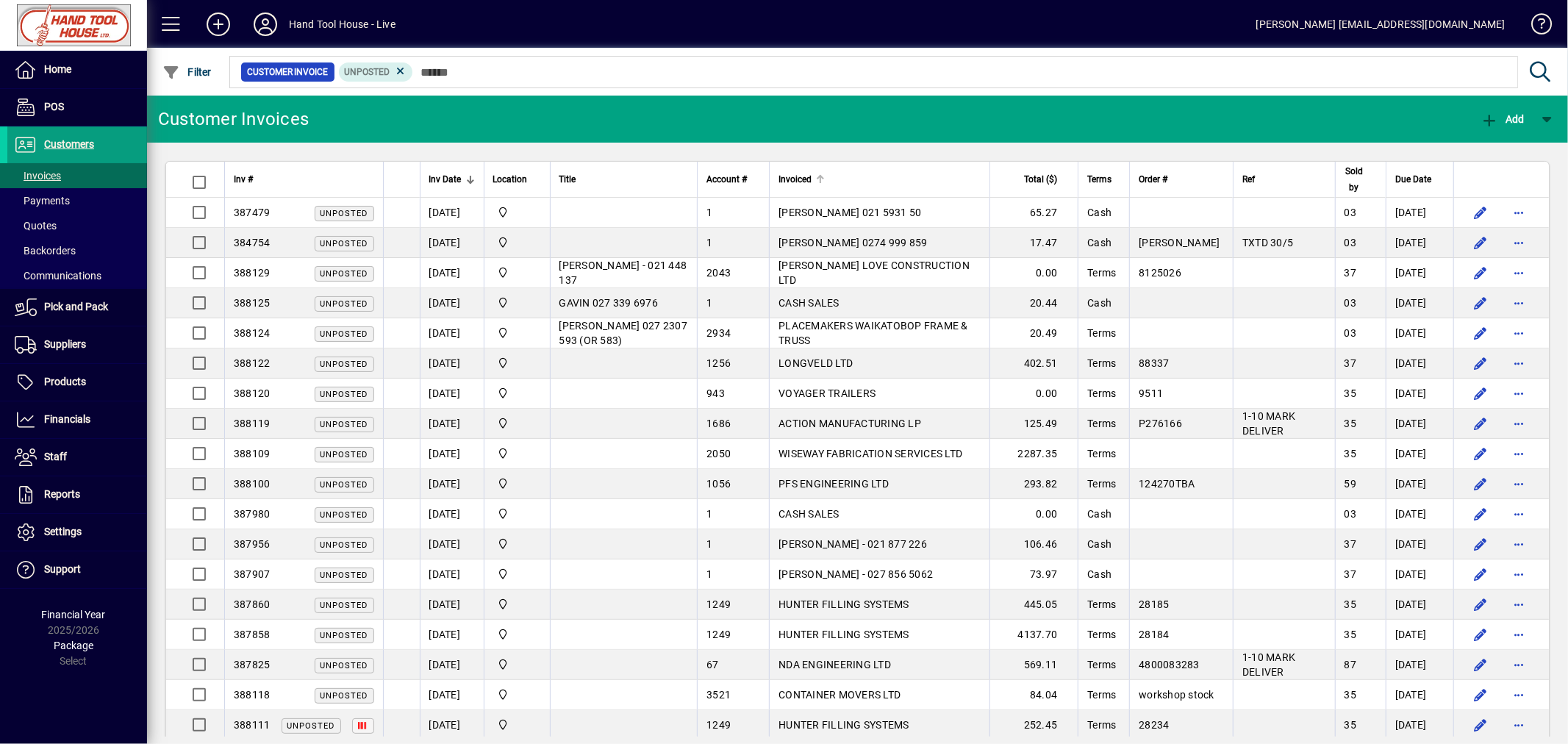
click at [821, 177] on div at bounding box center [818, 177] width 4 height 4
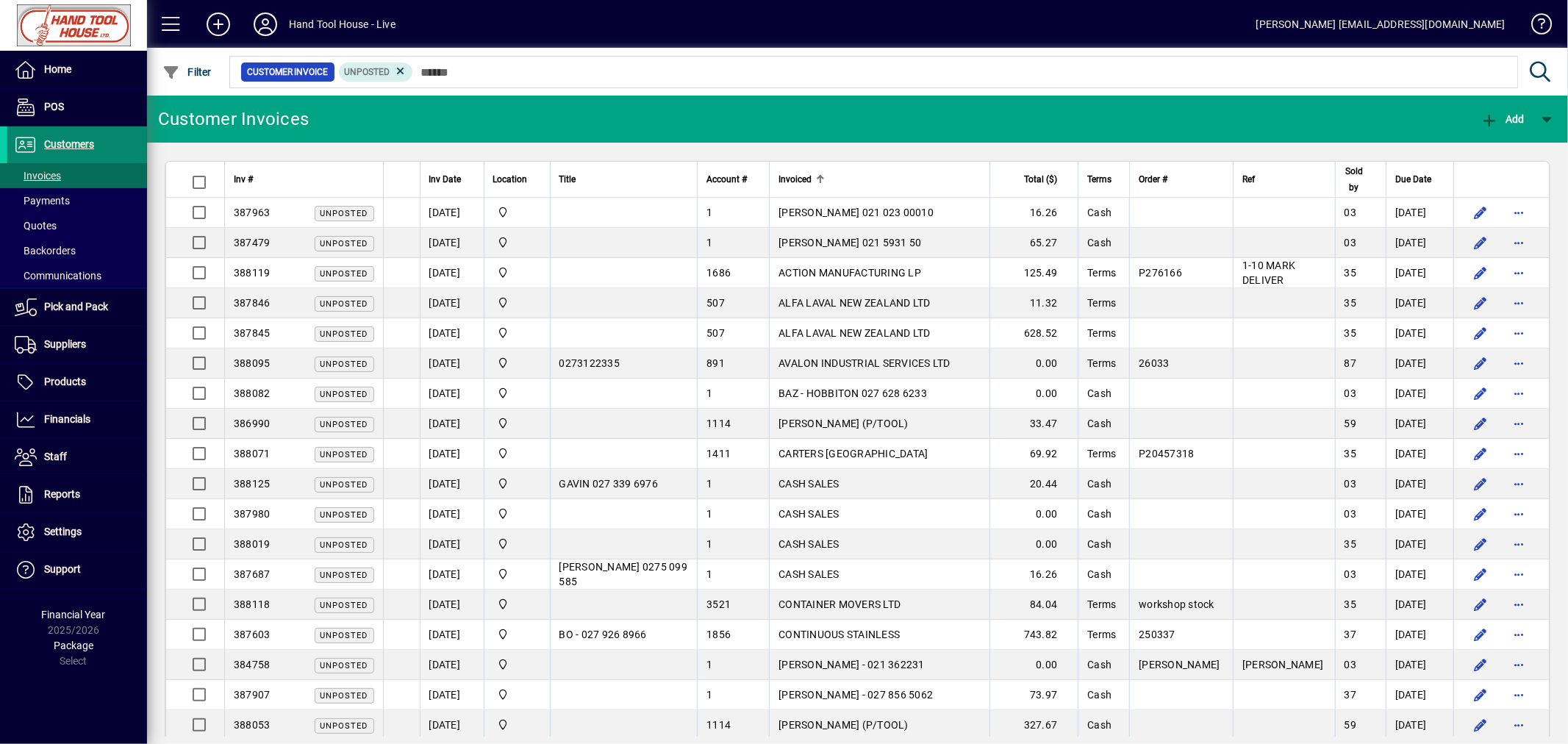
click at [70, 146] on span "Customers" at bounding box center [69, 144] width 50 height 11
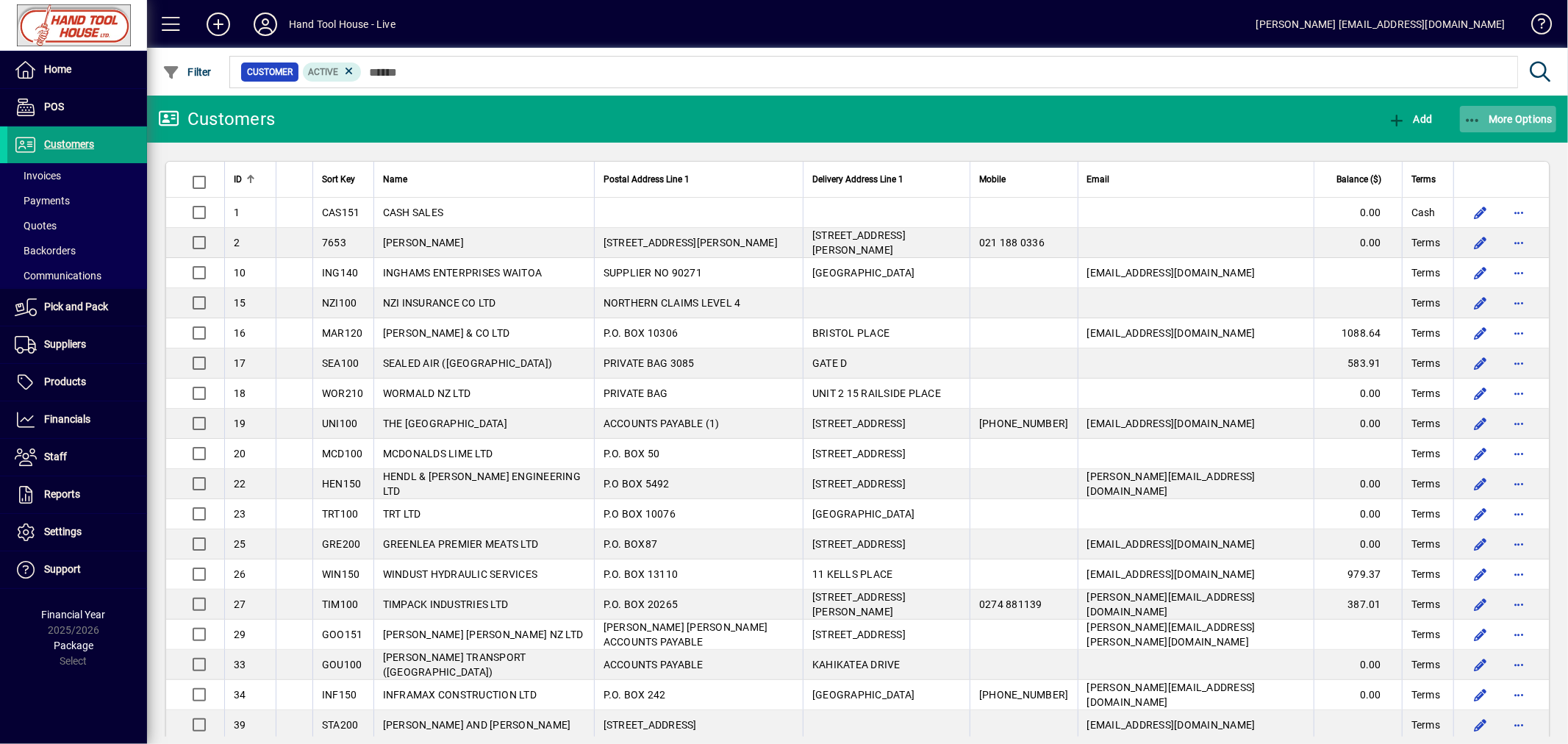
click at [1503, 115] on span "More Options" at bounding box center [1508, 119] width 90 height 11
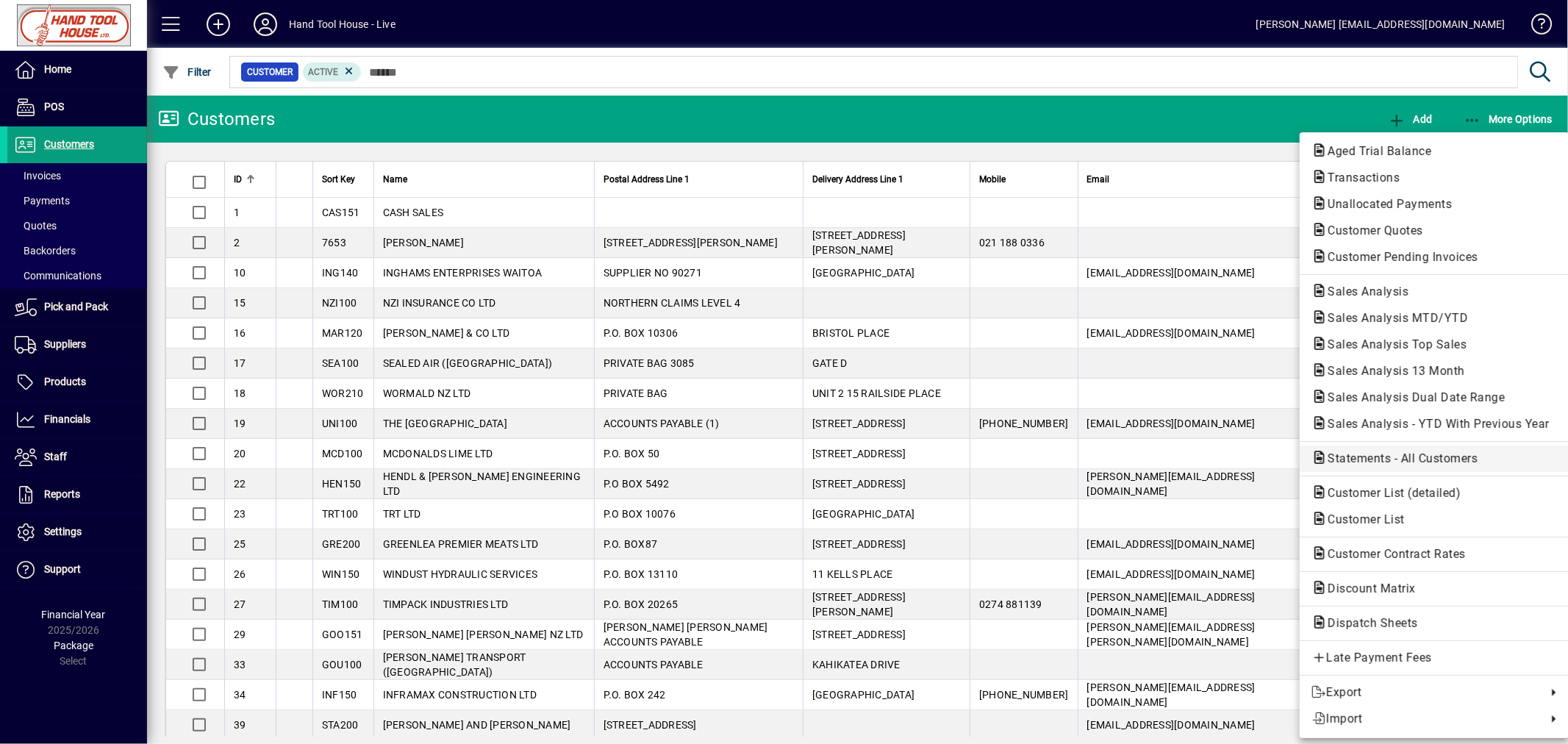
click at [1344, 456] on span "Statements - All Customers" at bounding box center [1398, 458] width 173 height 14
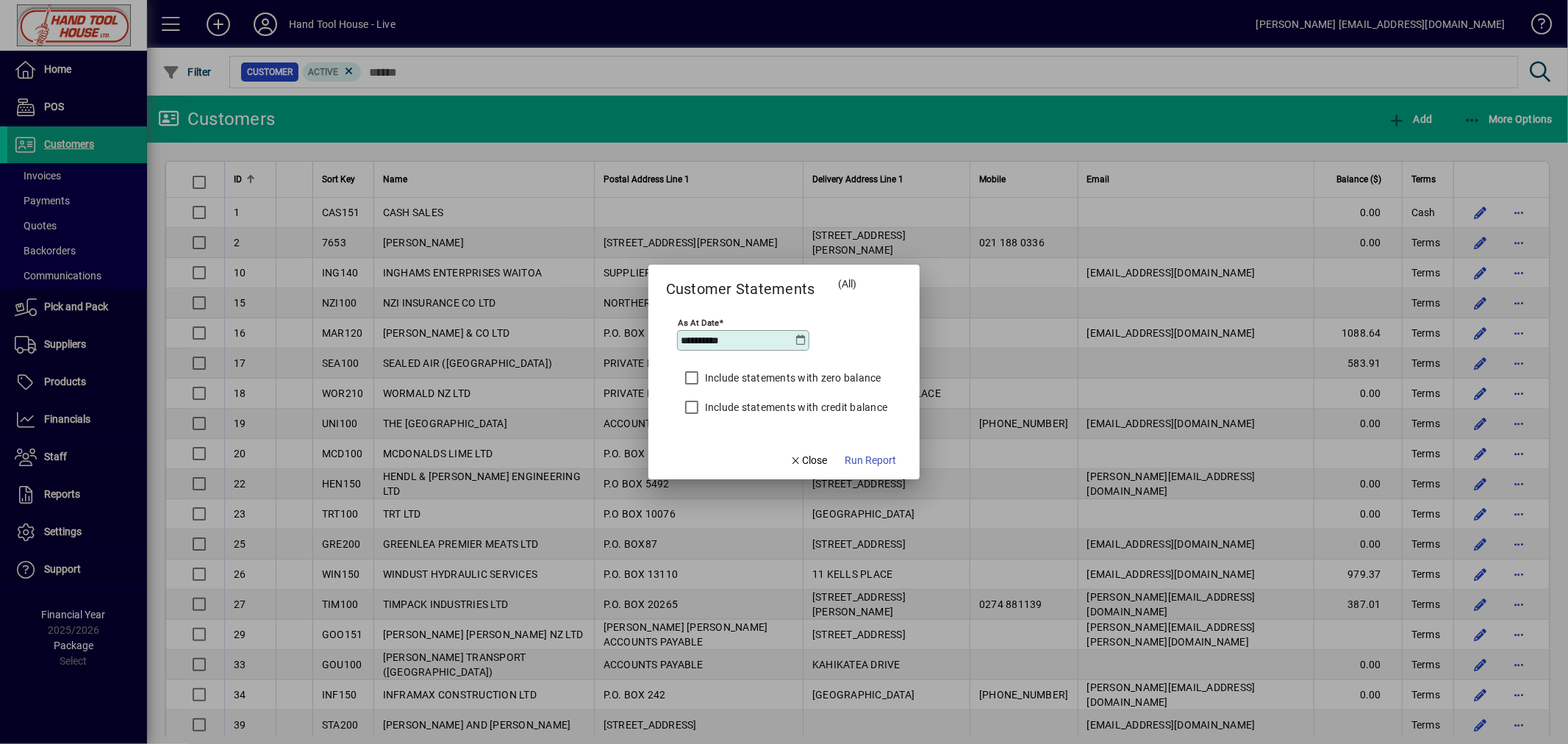
click at [799, 341] on icon at bounding box center [800, 340] width 11 height 11
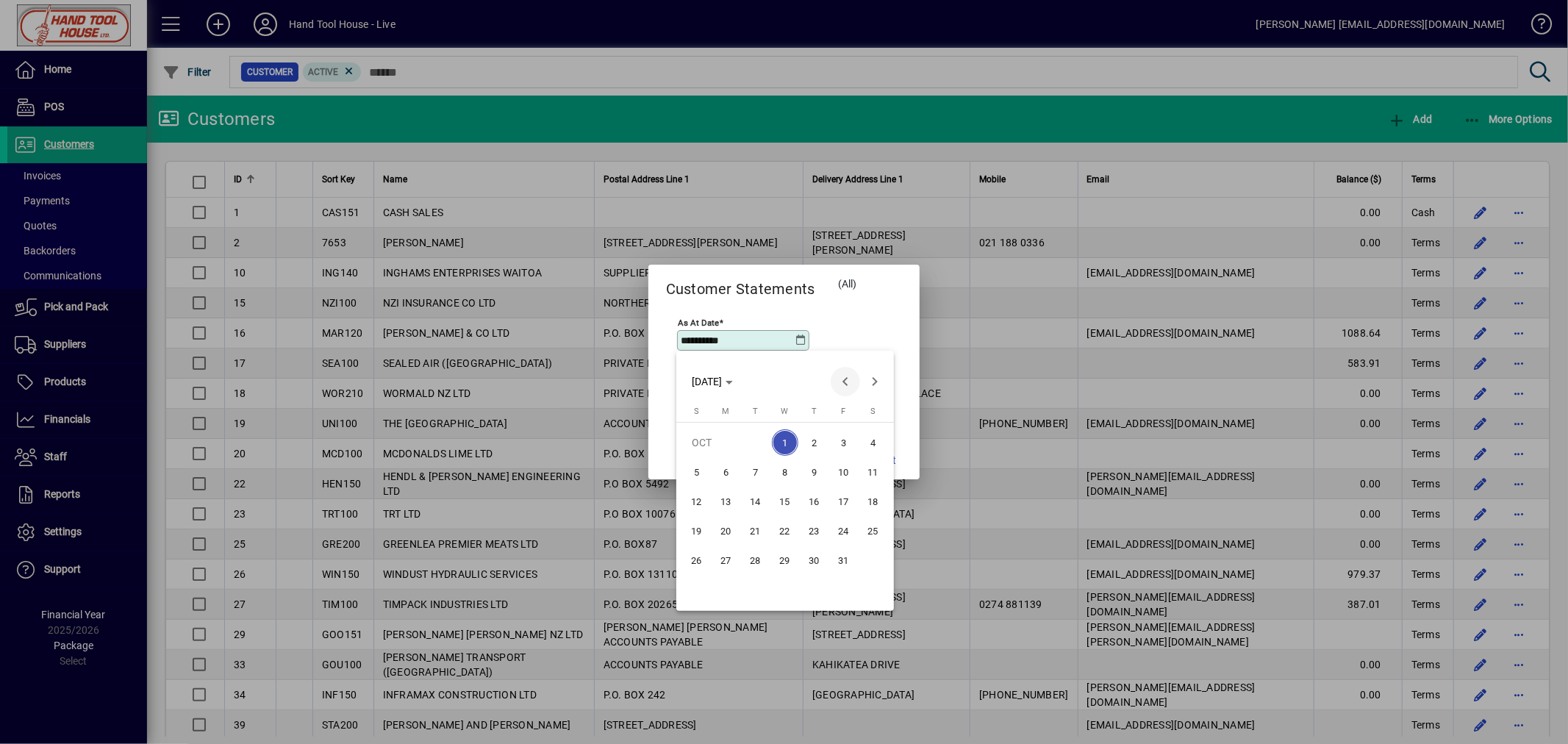
click at [846, 378] on span "Previous month" at bounding box center [845, 381] width 29 height 29
click at [750, 584] on span "30" at bounding box center [755, 589] width 26 height 26
type input "**********"
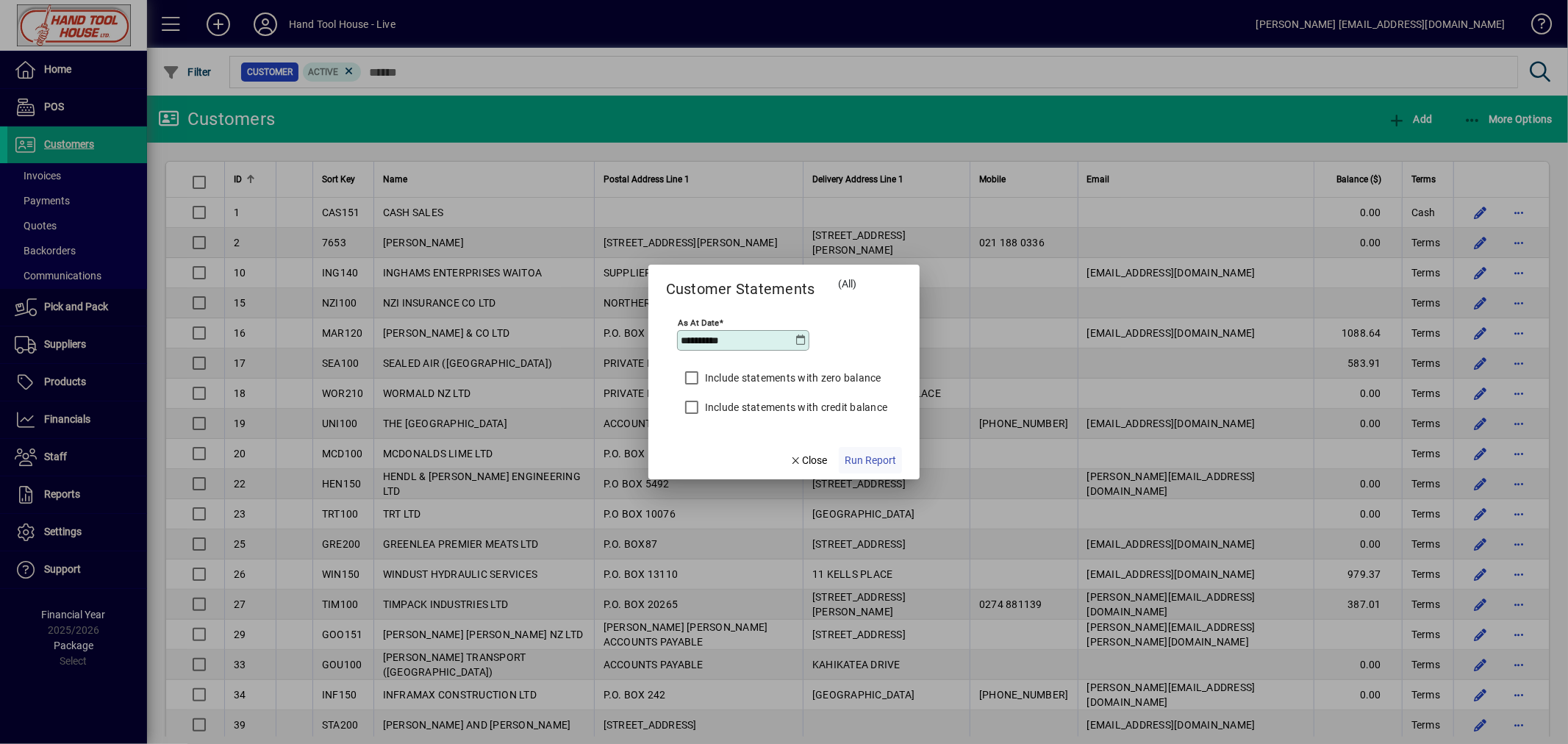
click at [863, 458] on span "Run Report" at bounding box center [870, 460] width 52 height 16
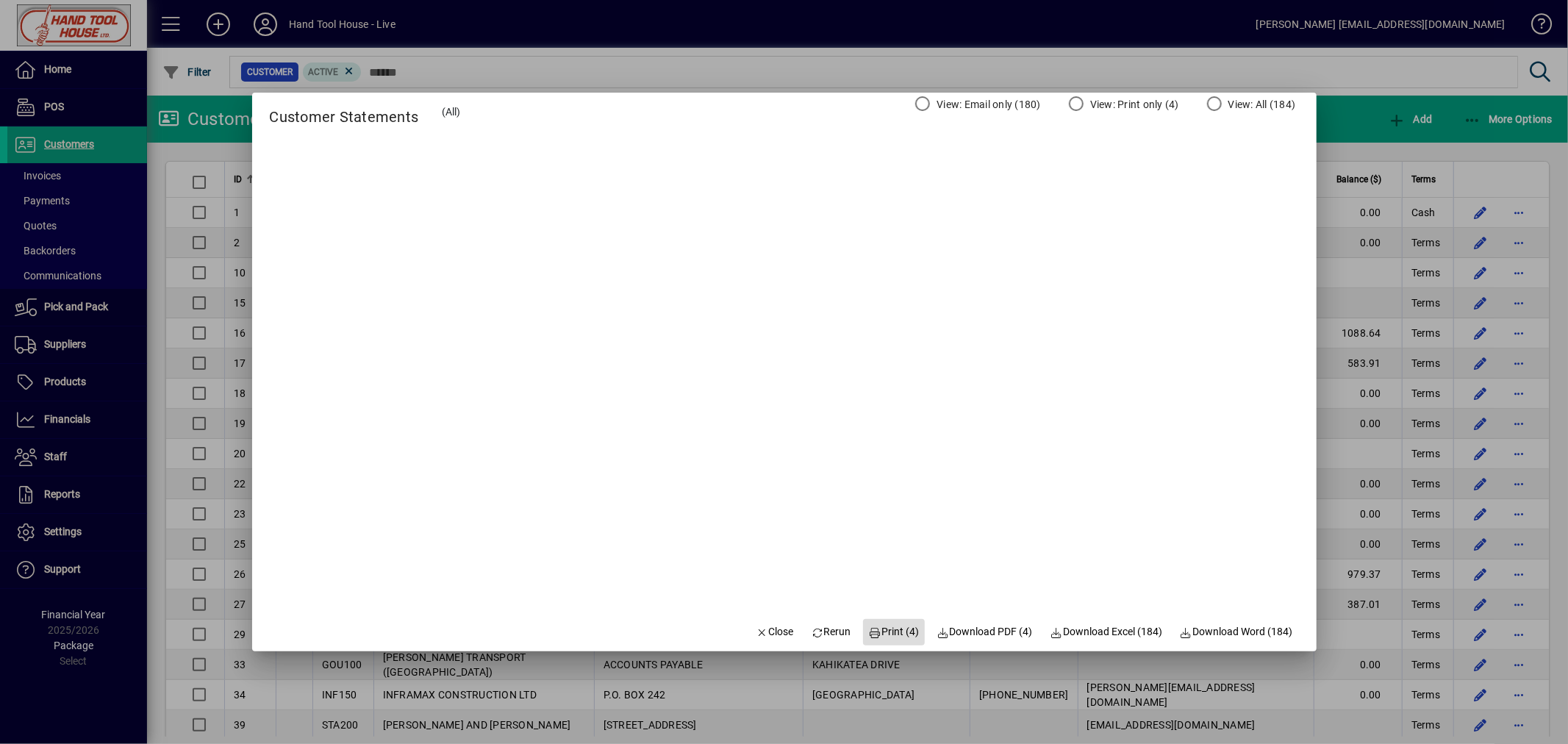
click at [876, 628] on span "Print (4)" at bounding box center [894, 632] width 51 height 16
click at [770, 628] on span "Email (229)" at bounding box center [795, 632] width 65 height 16
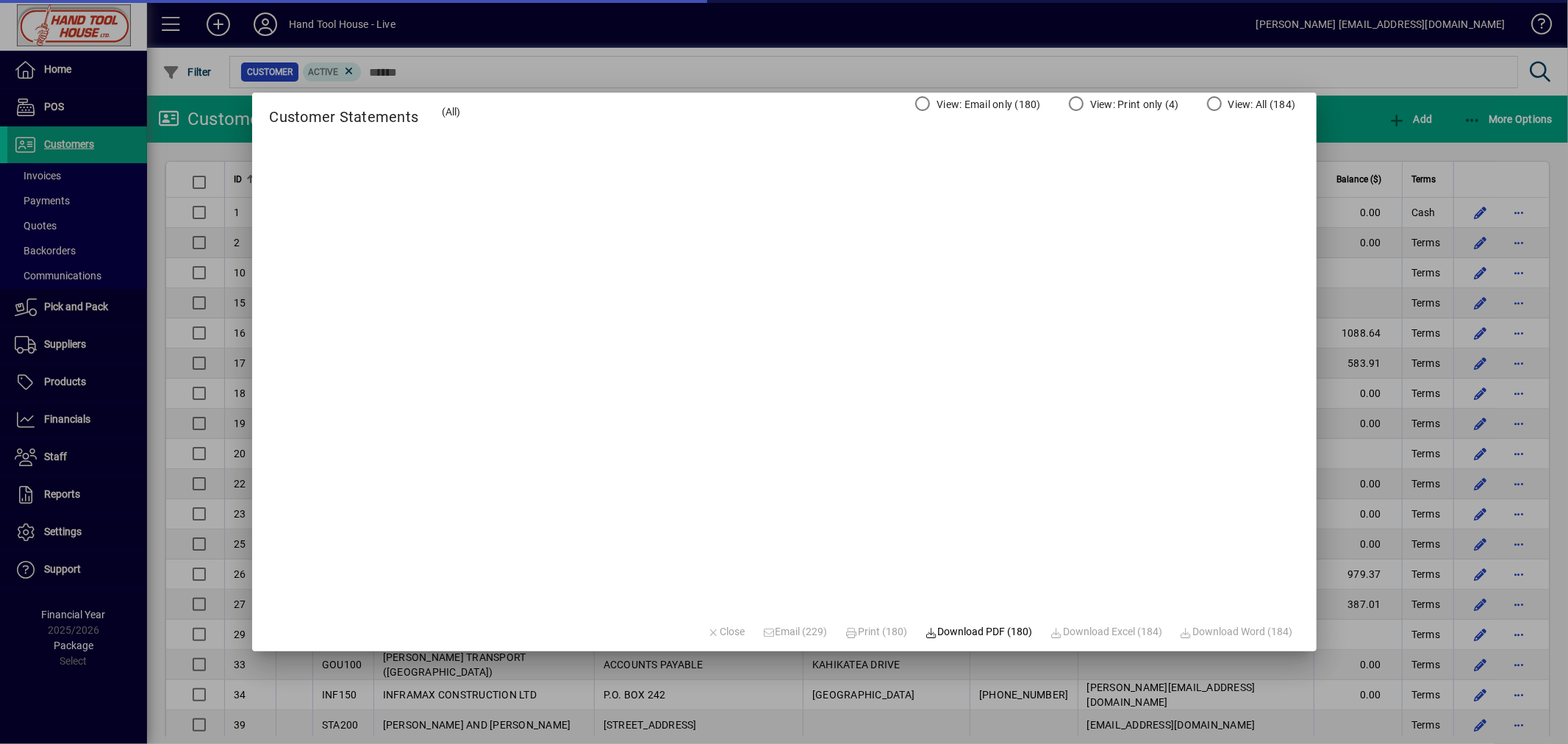
click at [795, 70] on div at bounding box center [784, 372] width 1568 height 744
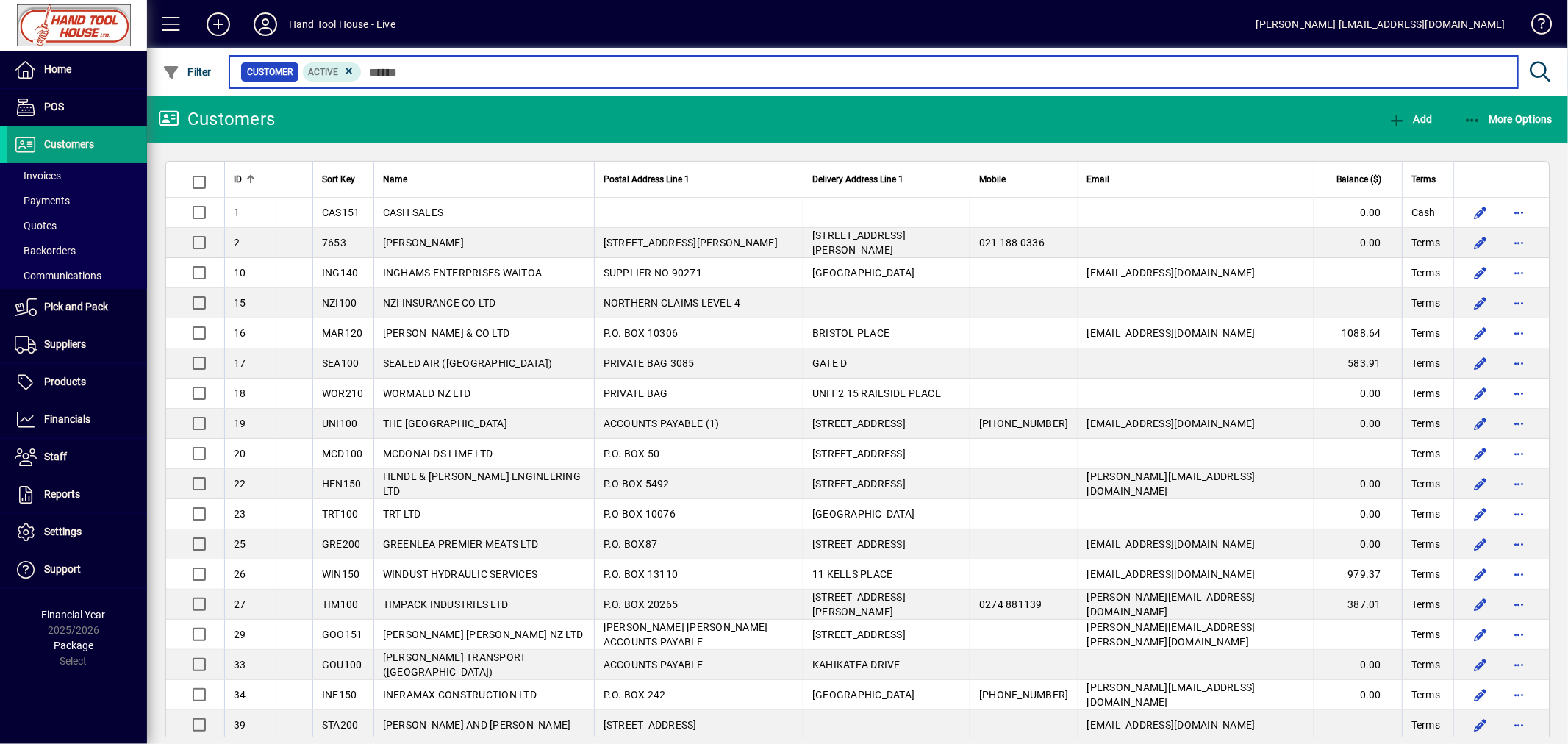
click at [422, 72] on input "text" at bounding box center [934, 71] width 1144 height 20
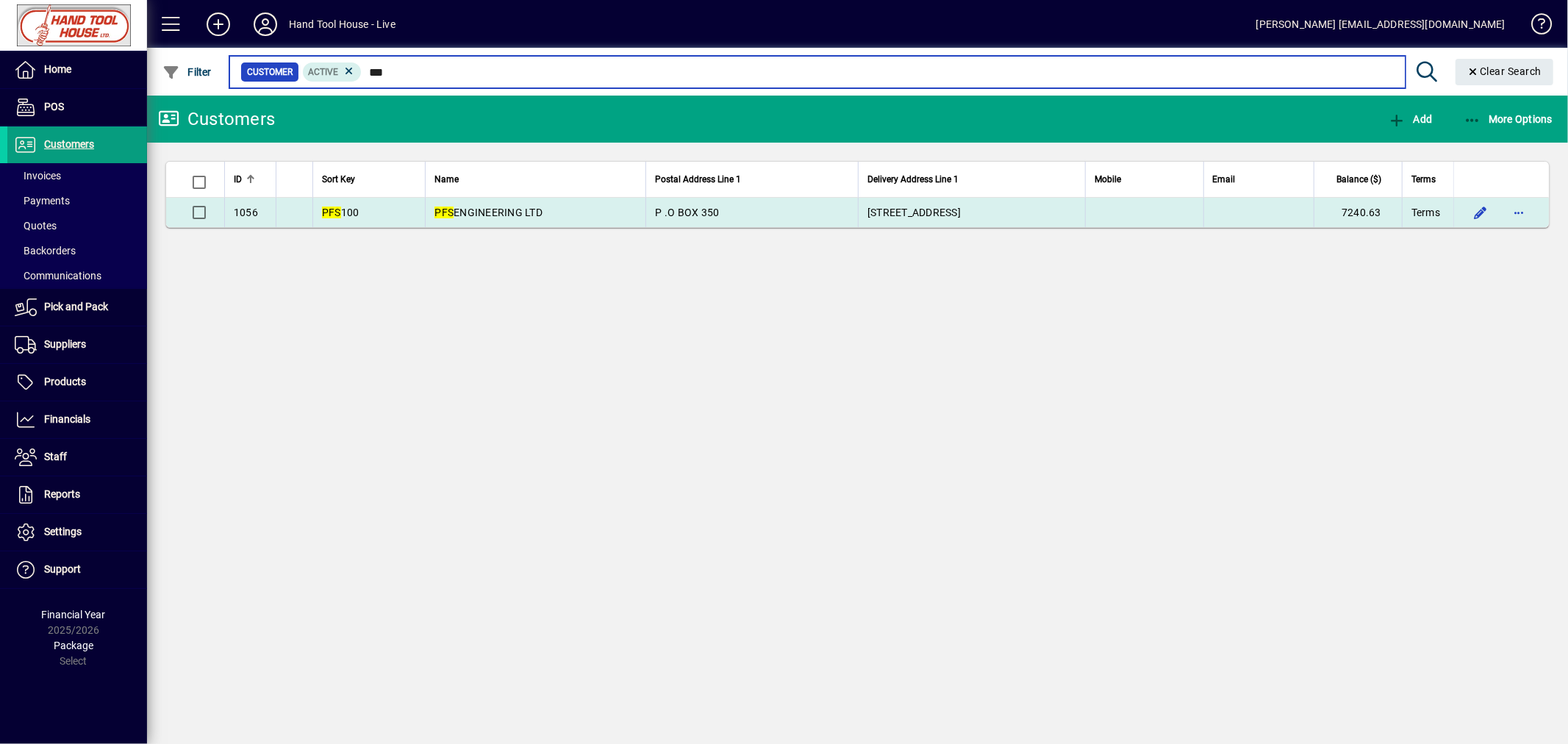
type input "***"
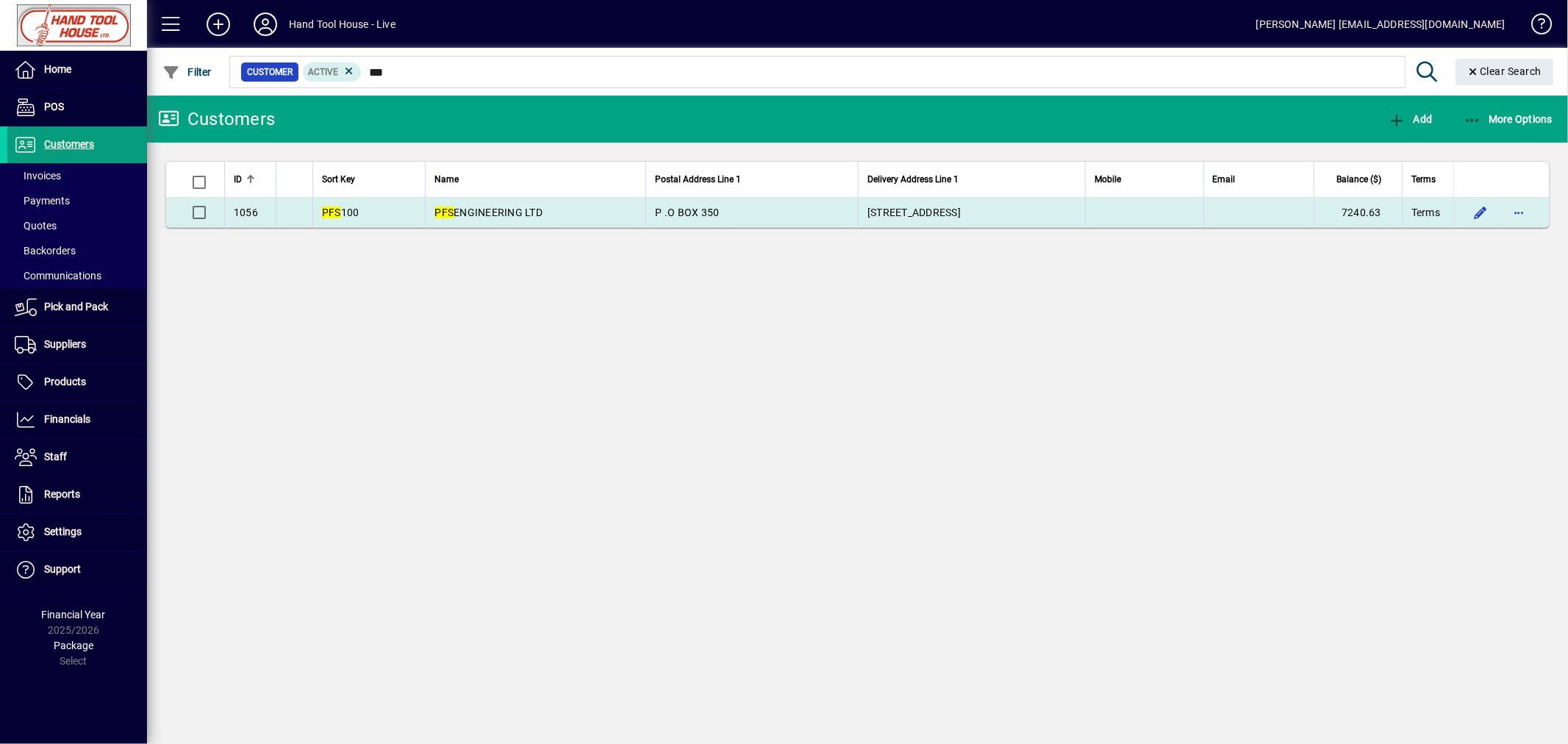
click at [480, 208] on span "PFS ENGINEERING LTD" at bounding box center [489, 212] width 108 height 11
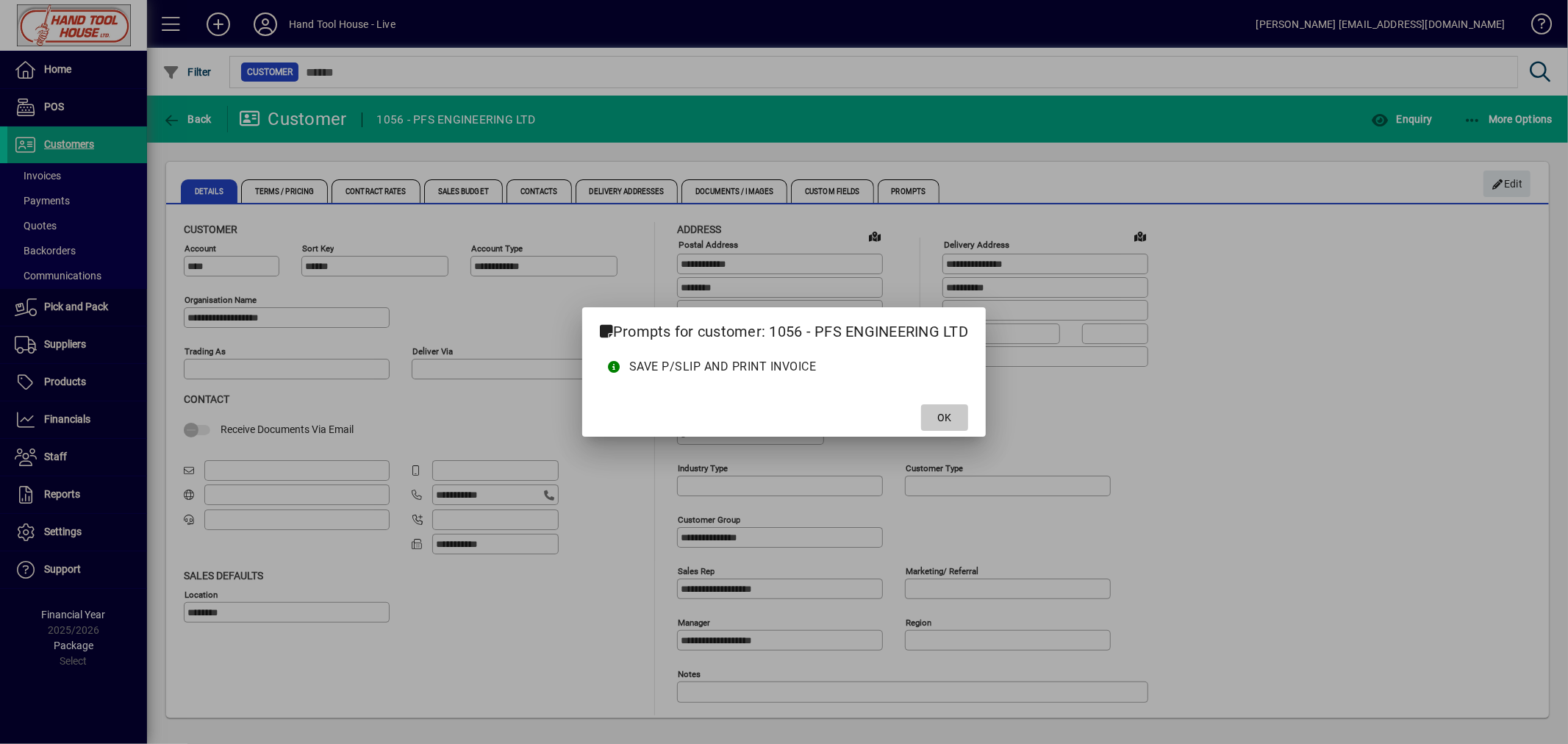
click at [949, 422] on span "OK" at bounding box center [944, 417] width 14 height 16
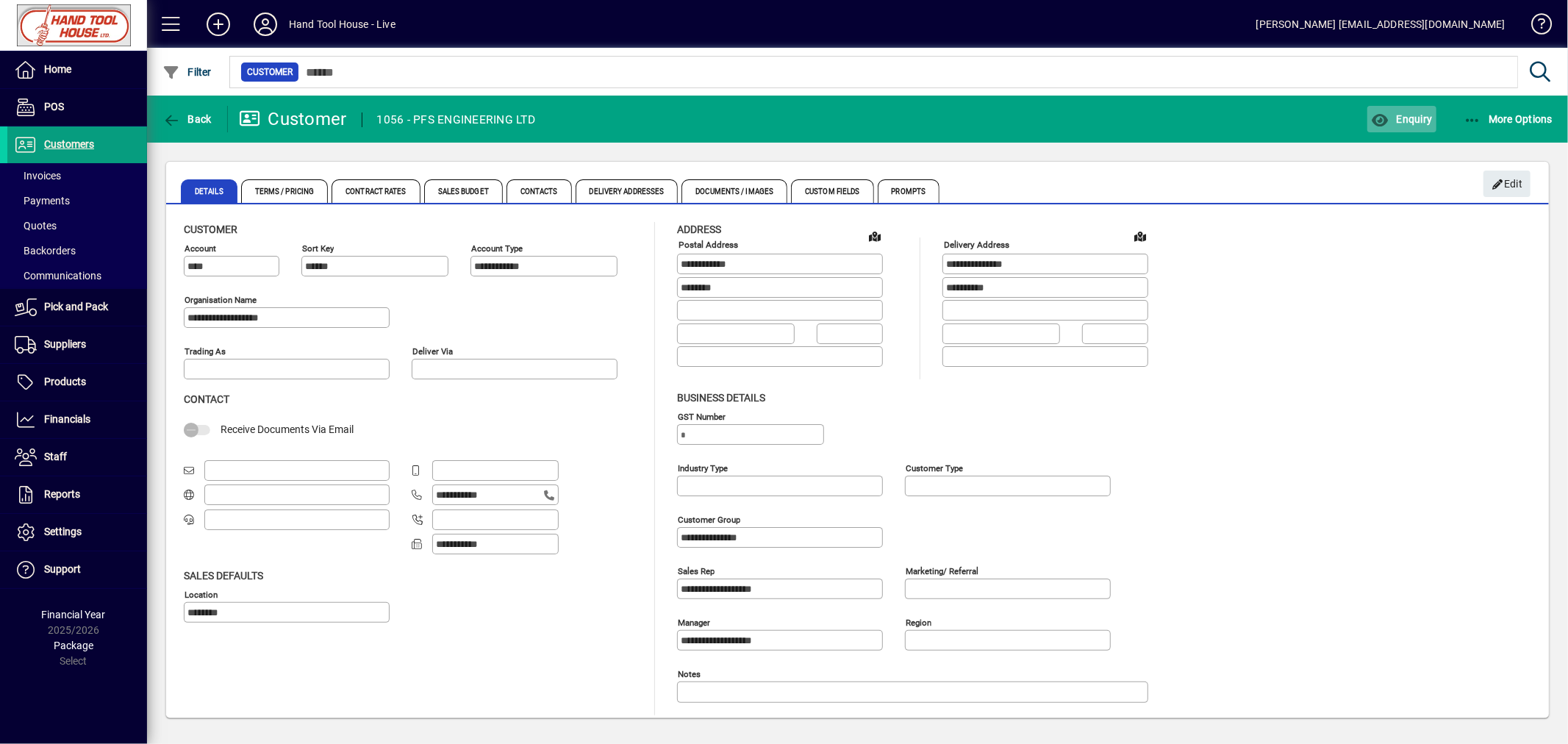
click at [1399, 128] on span "button" at bounding box center [1402, 119] width 69 height 35
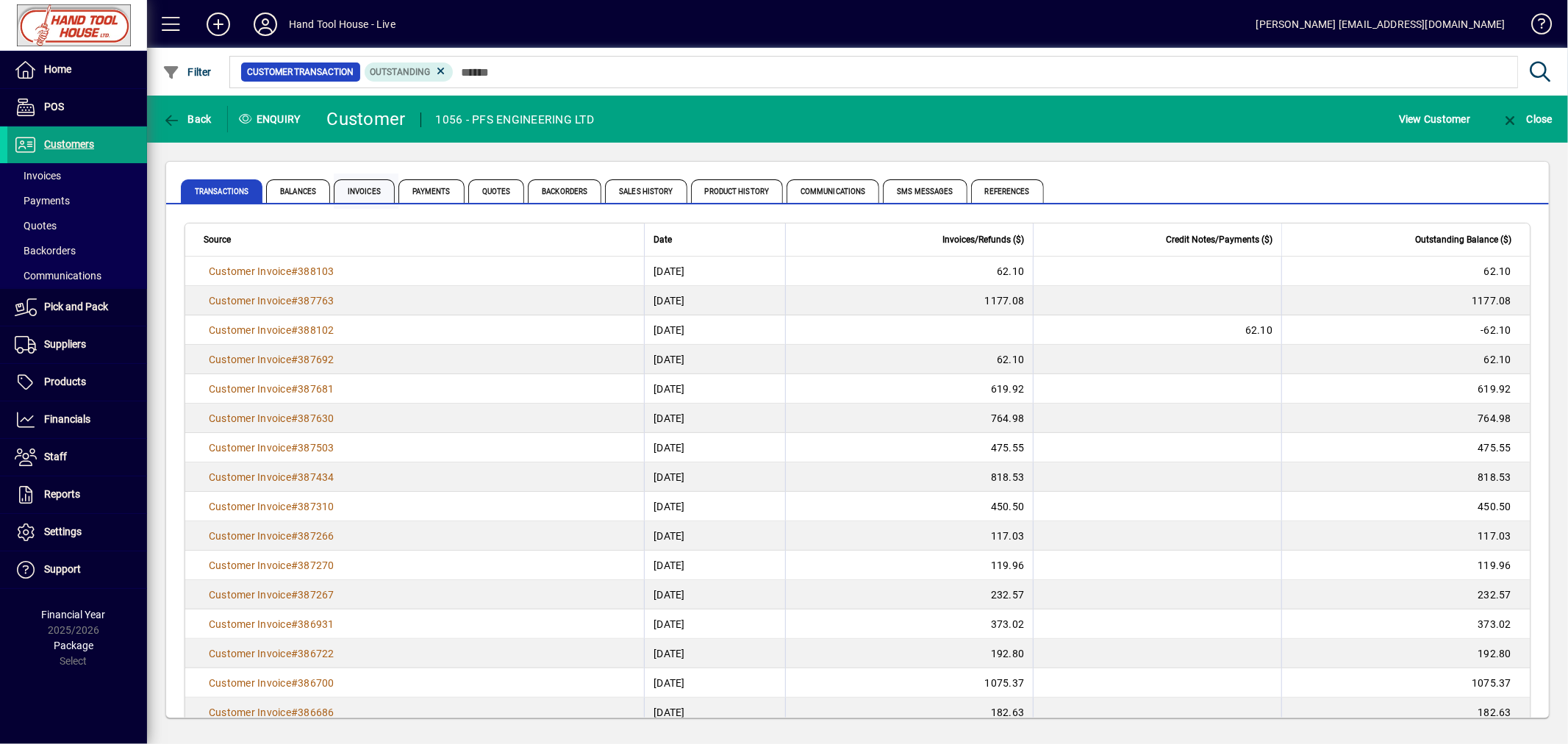
click at [373, 189] on span "Invoices" at bounding box center [364, 191] width 61 height 24
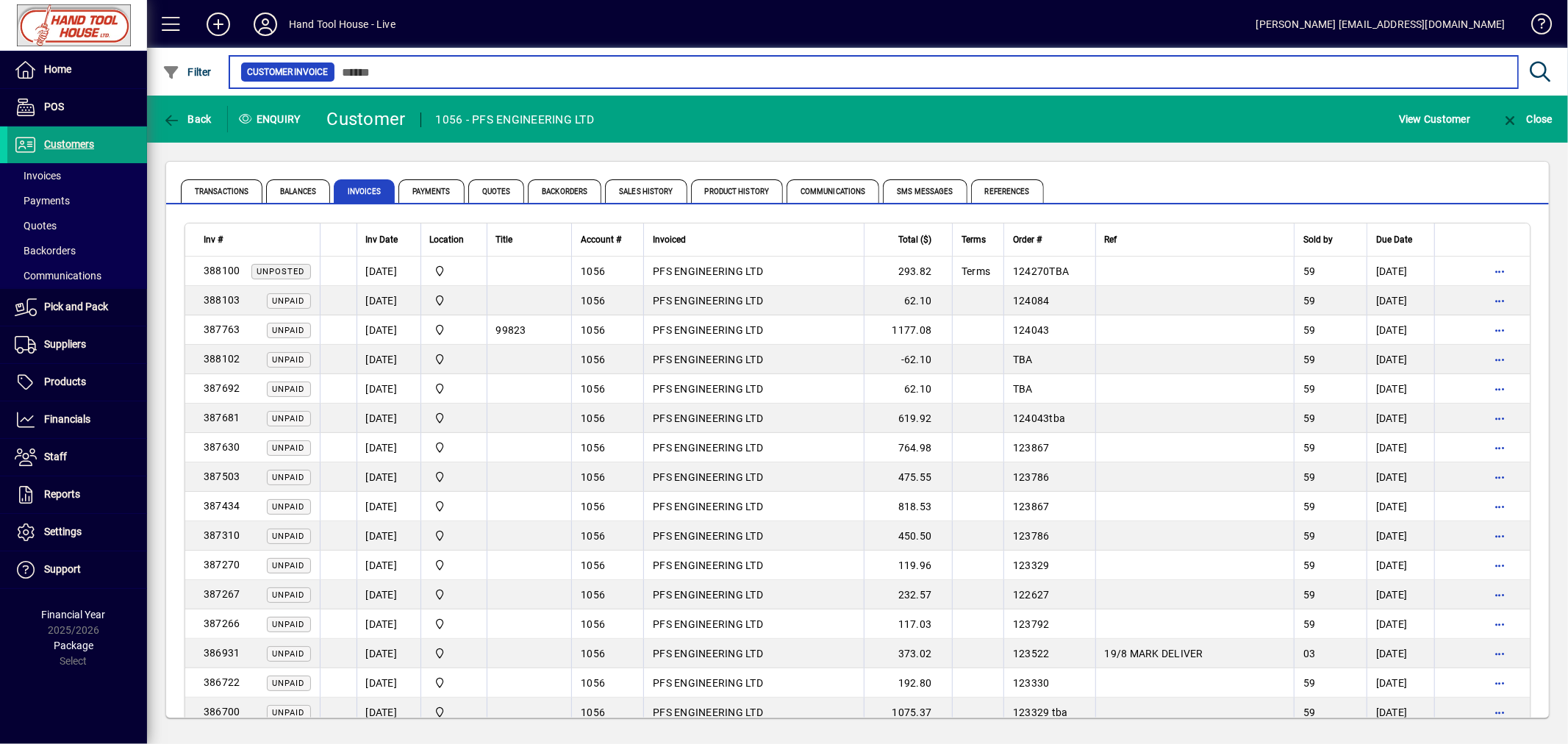
click at [382, 72] on input "text" at bounding box center [921, 71] width 1171 height 20
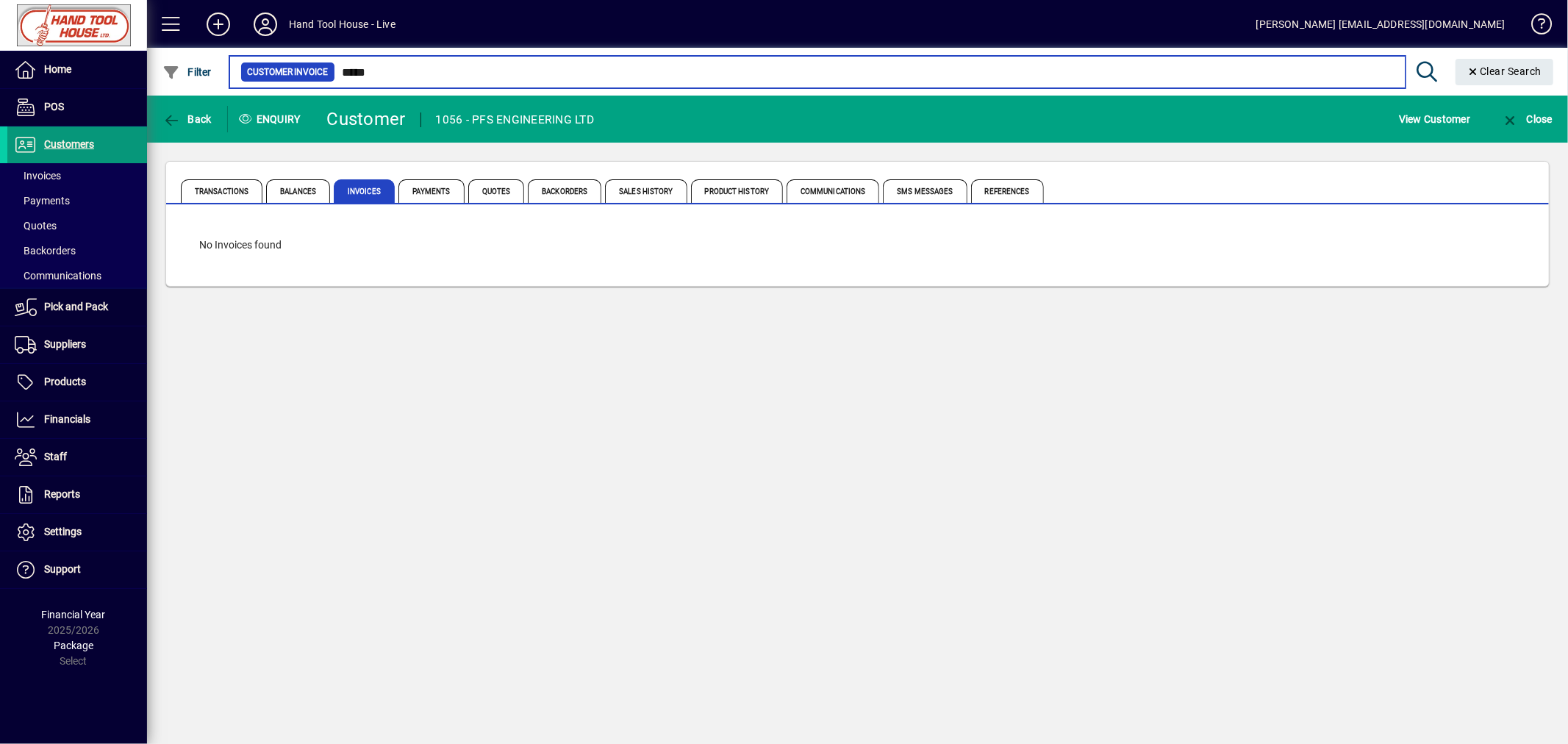
type input "*****"
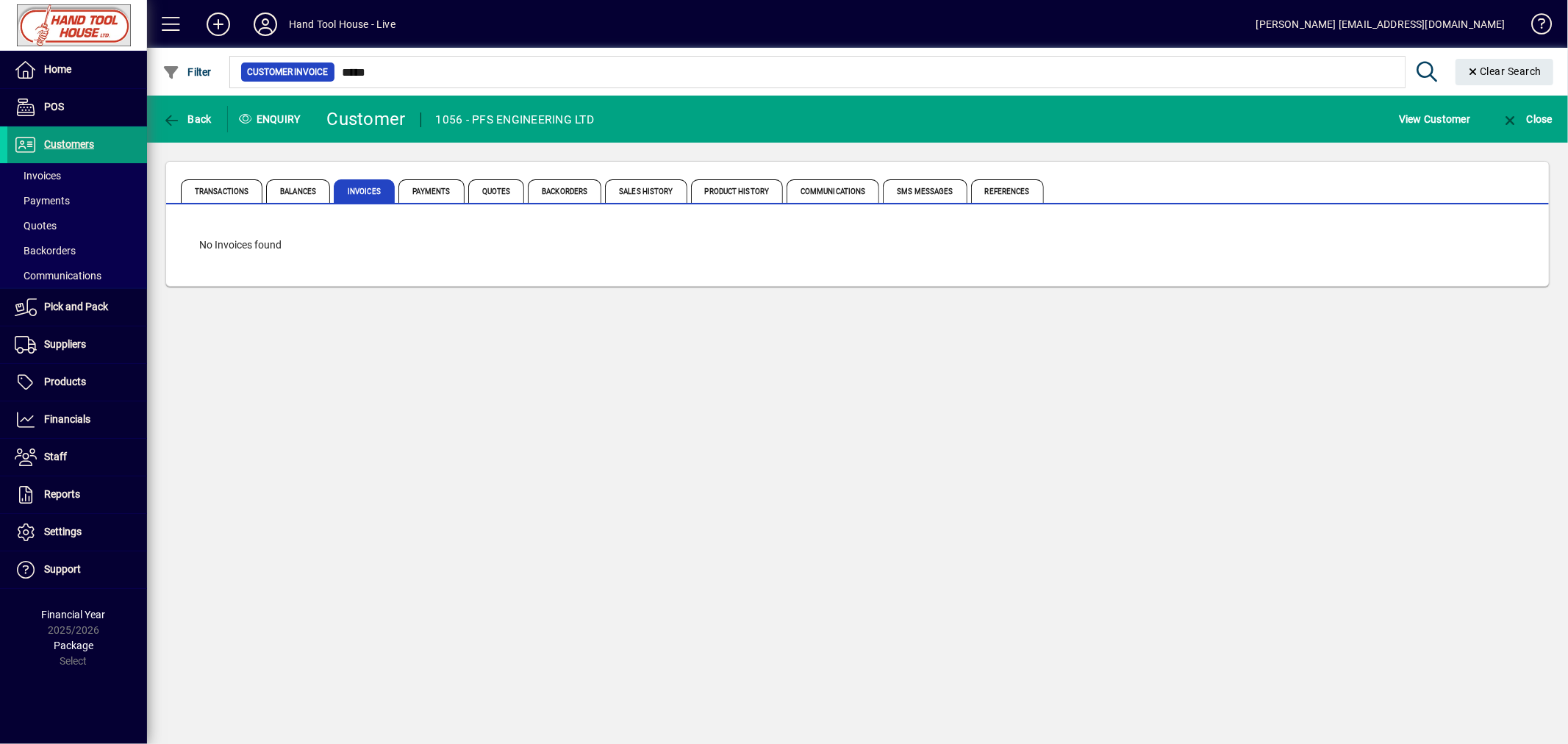
drag, startPoint x: 46, startPoint y: 149, endPoint x: 69, endPoint y: 148, distance: 23.0
click at [46, 149] on span "Customers" at bounding box center [69, 144] width 50 height 11
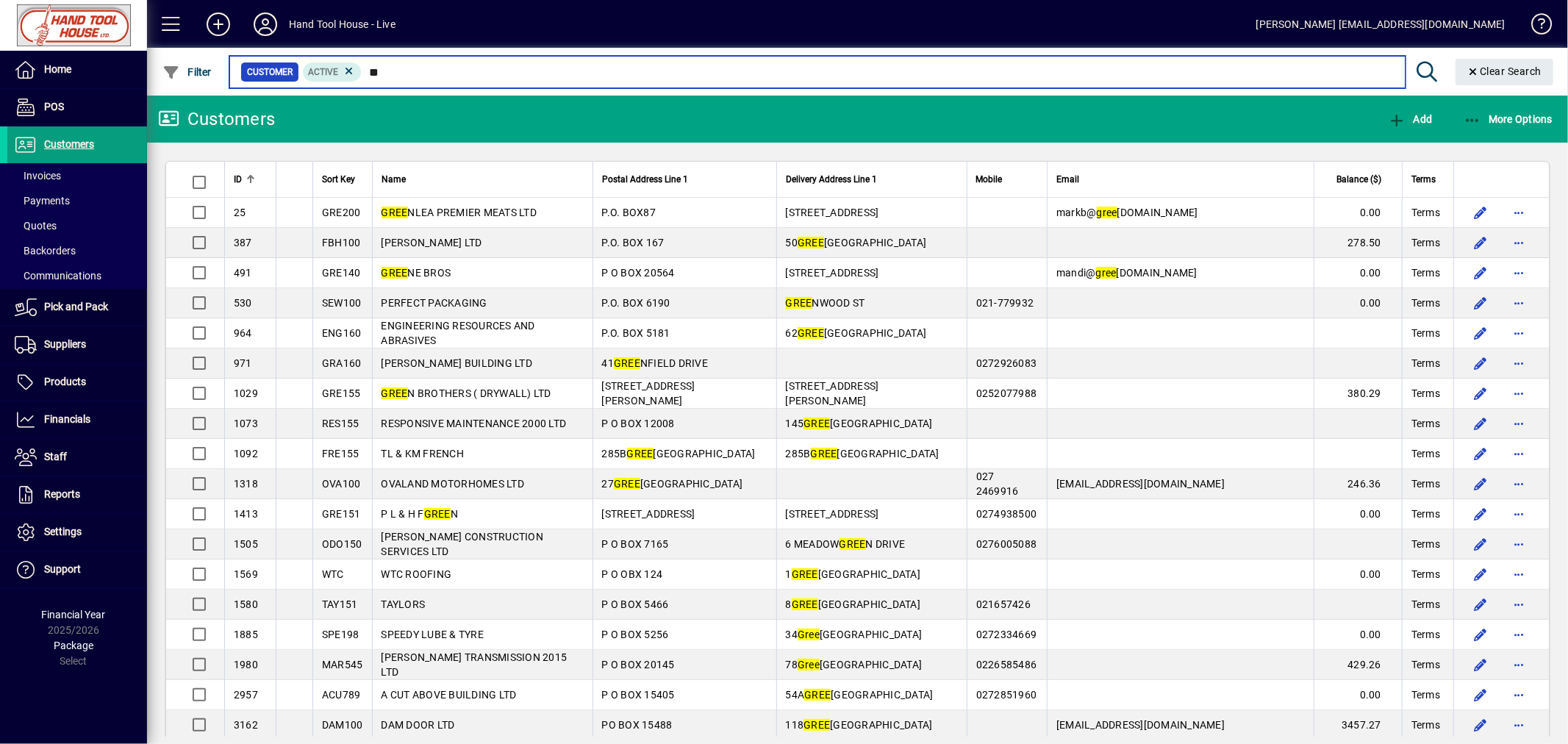
type input "*"
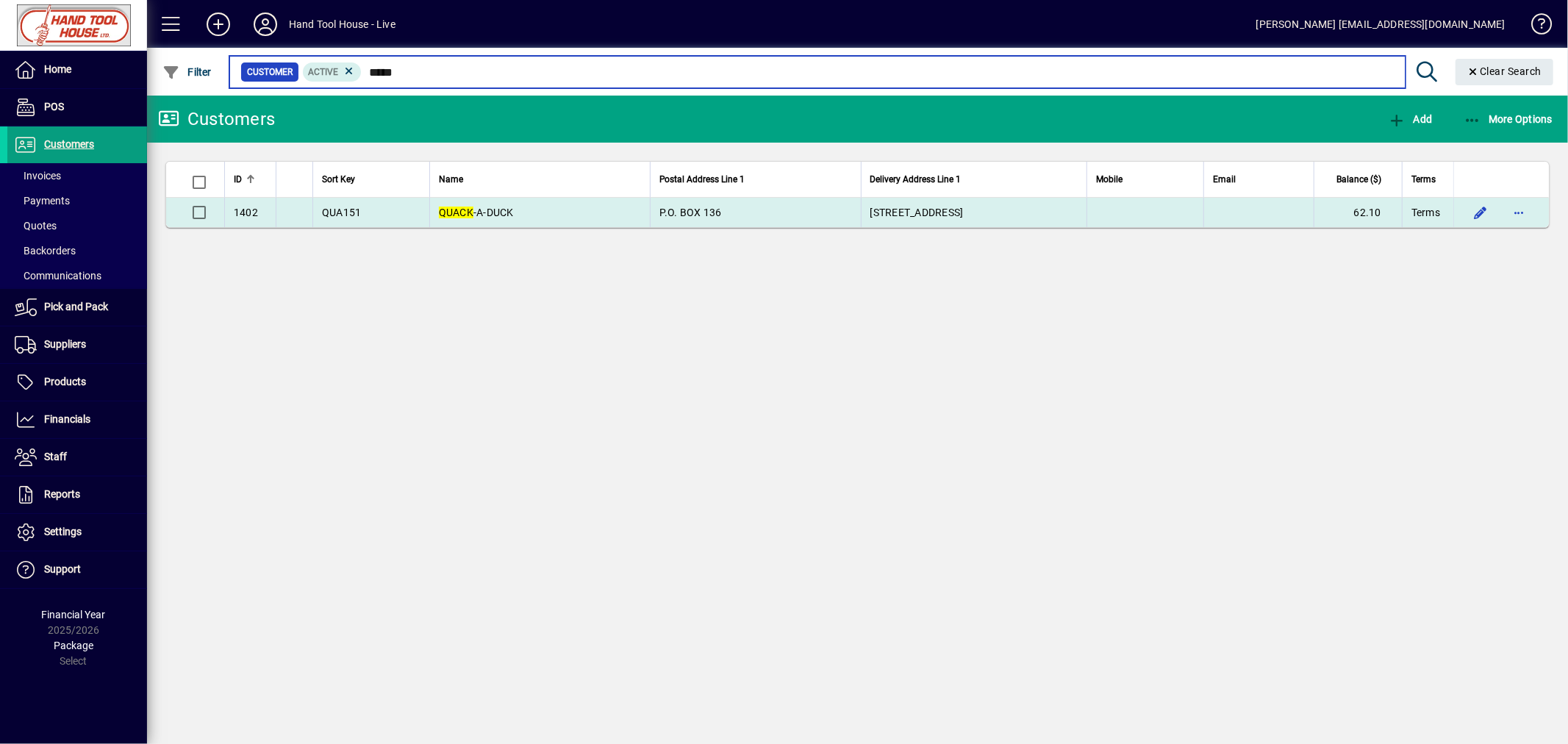
type input "*****"
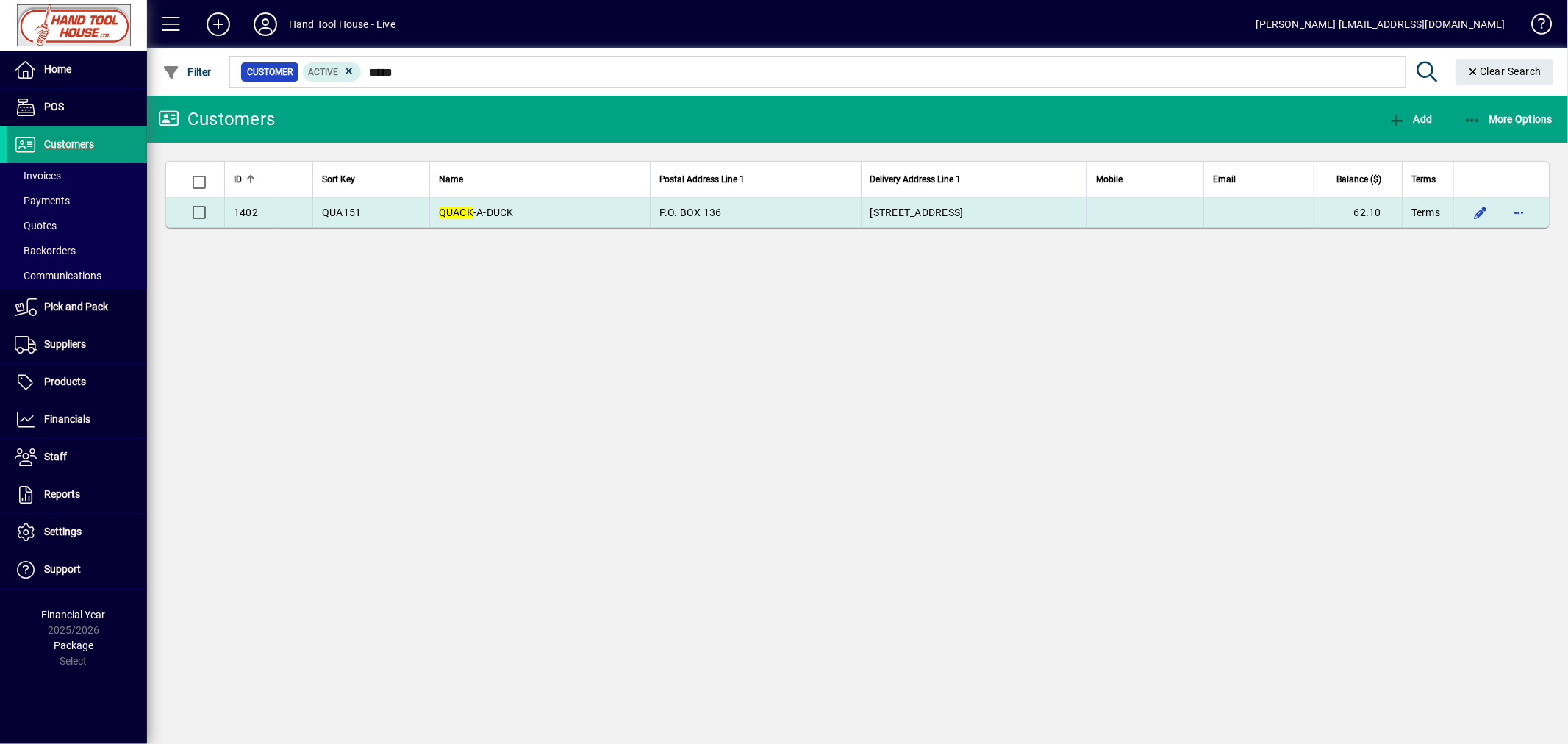
click at [525, 226] on td "QUACK -A-DUCK" at bounding box center [539, 213] width 220 height 29
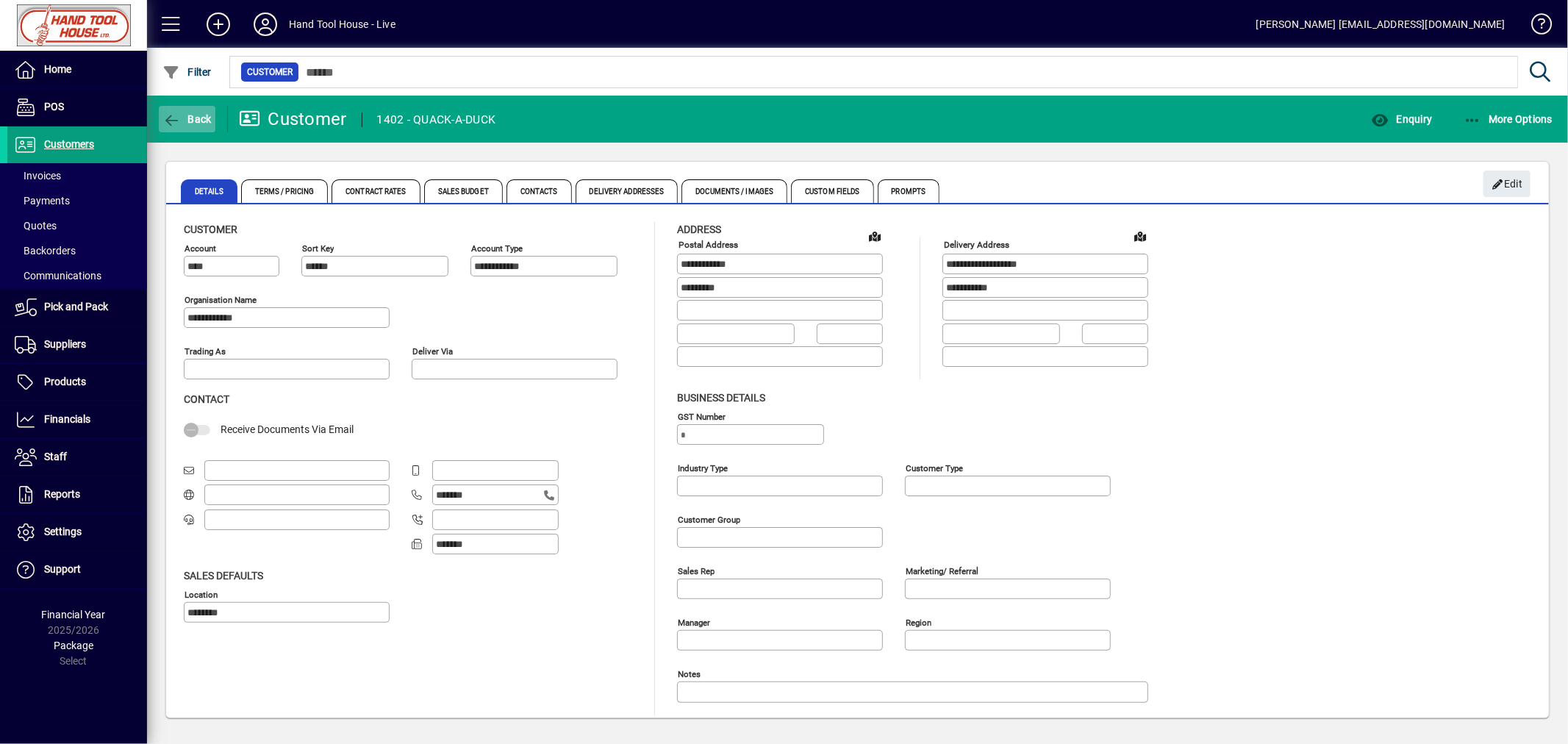
click at [202, 123] on span "Back" at bounding box center [187, 119] width 49 height 11
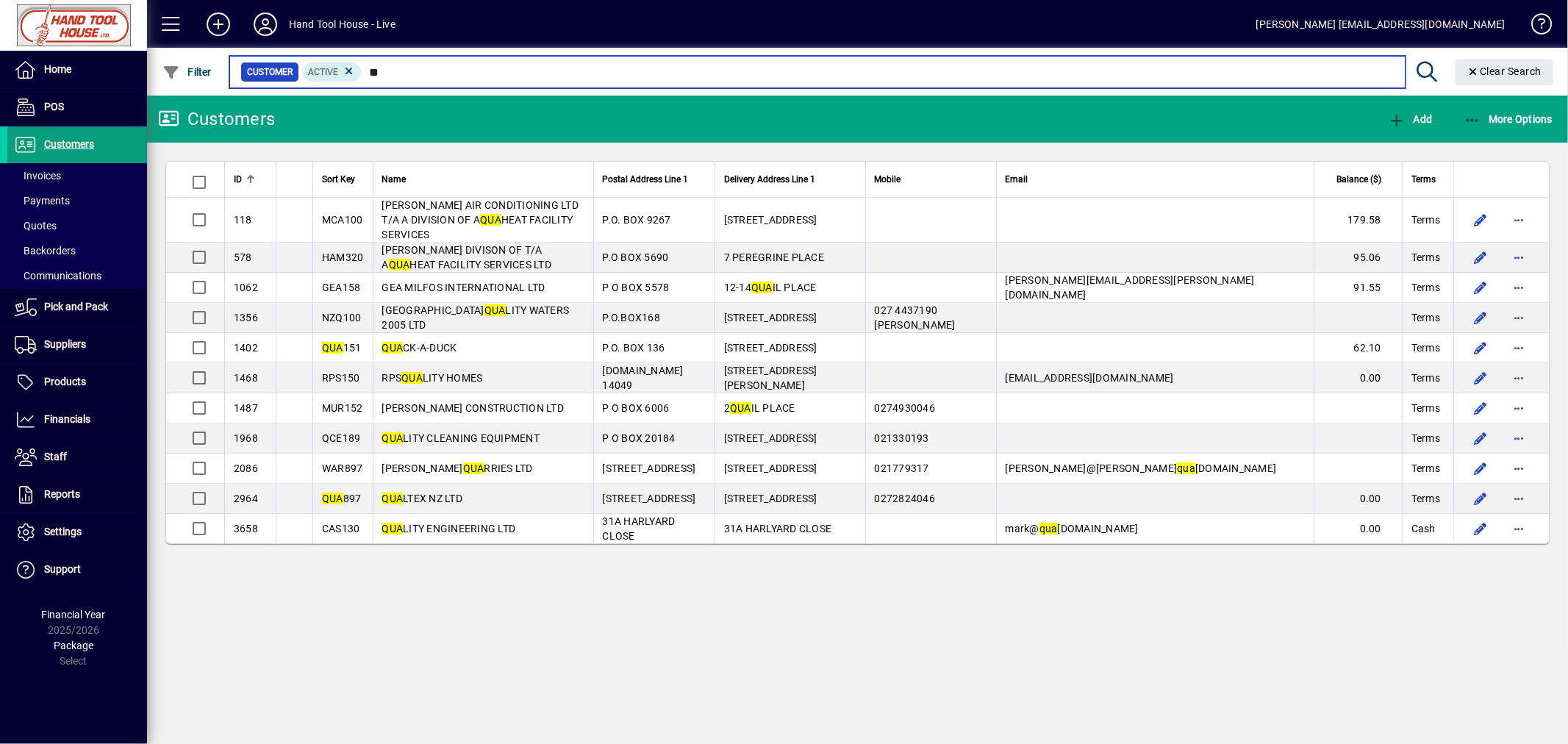
type input "*"
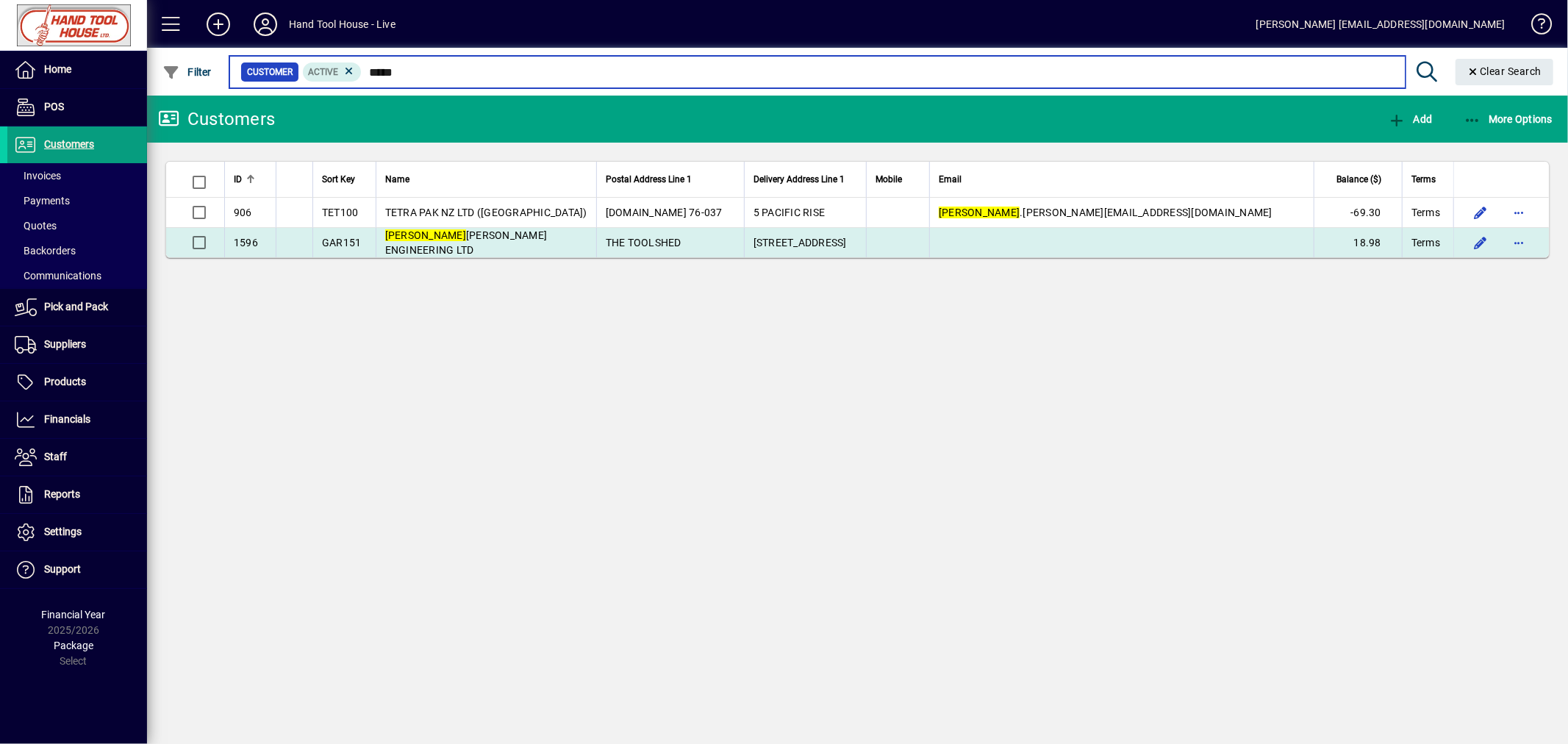
type input "*****"
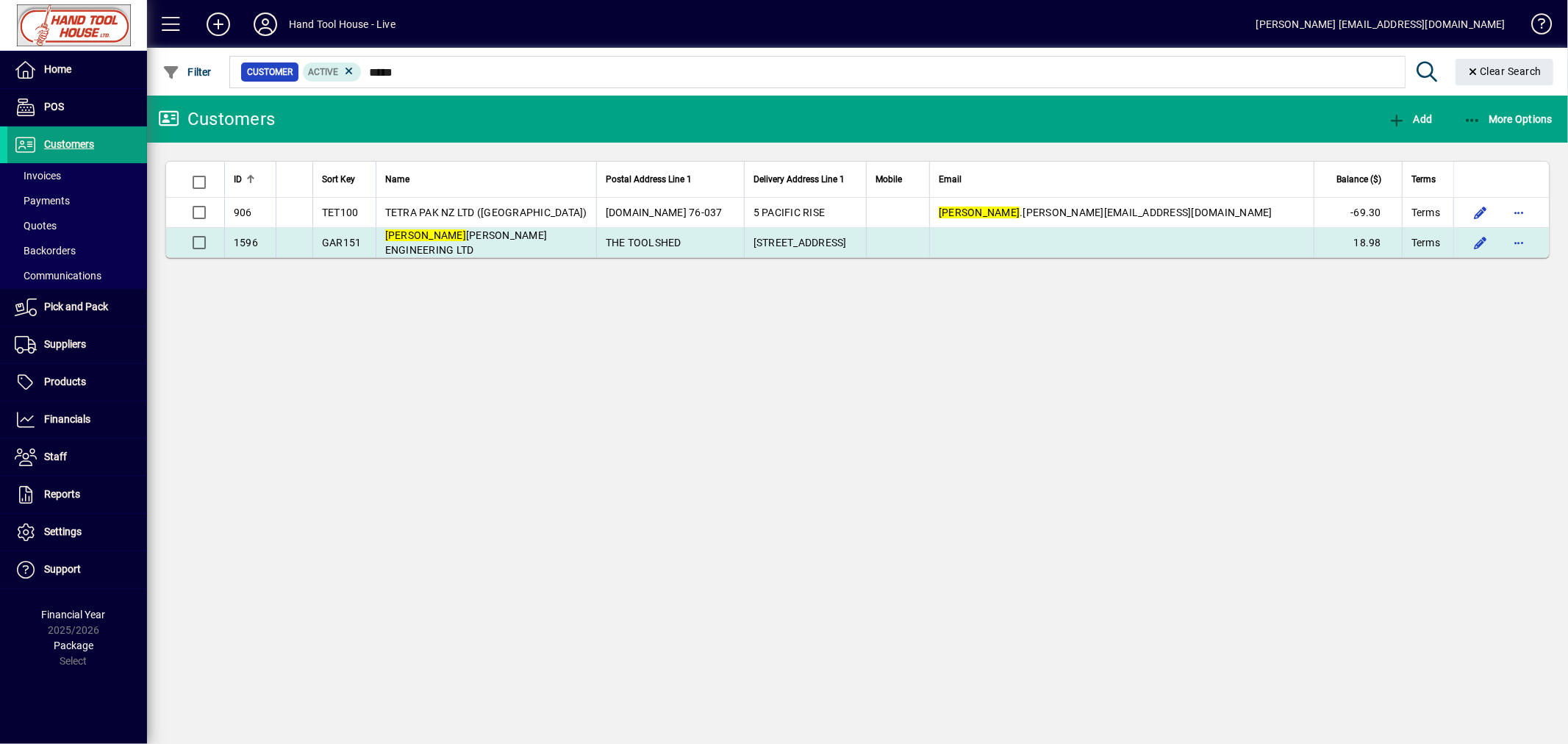
click at [376, 249] on td "GAR151" at bounding box center [344, 242] width 63 height 29
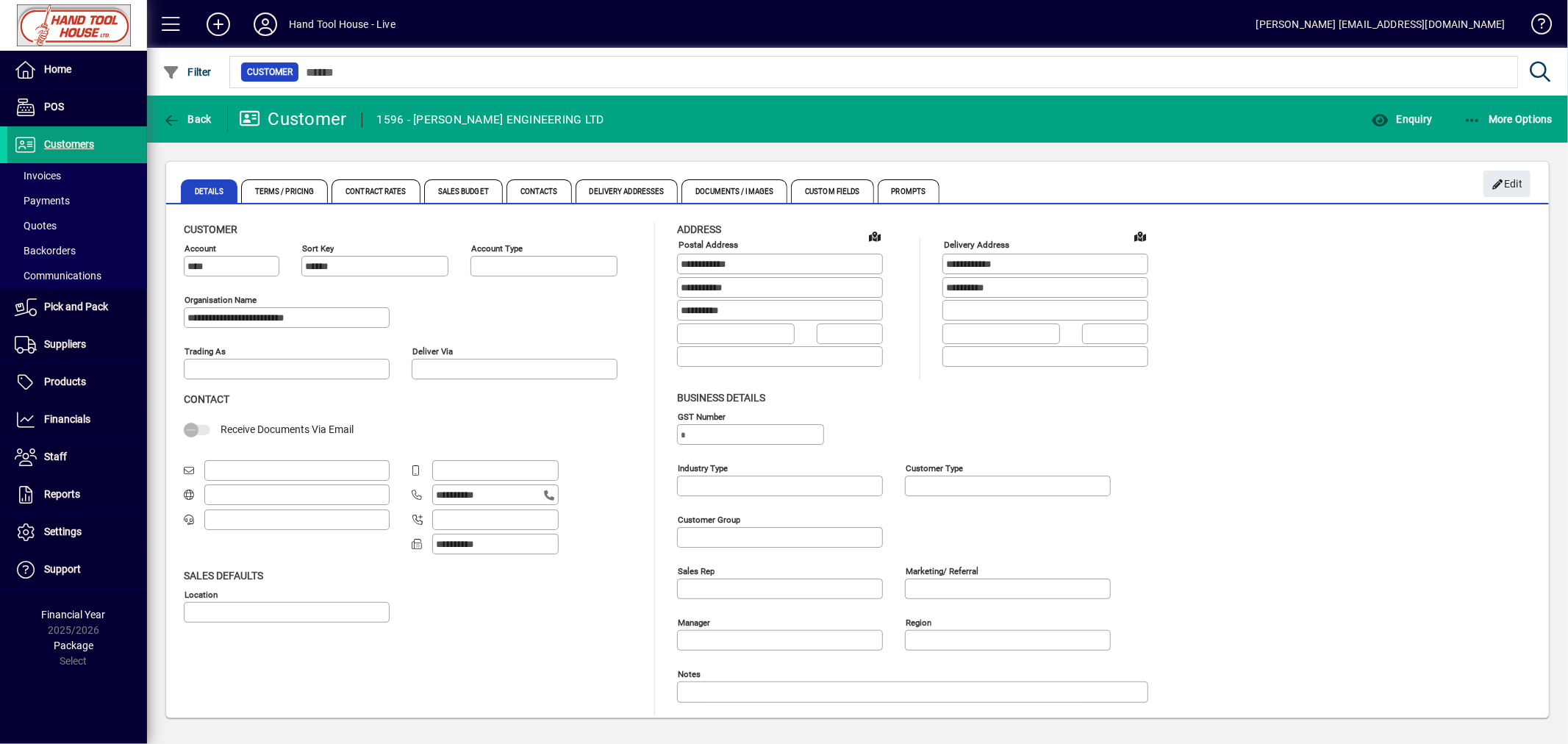
type input "**********"
type input "********"
click at [200, 107] on span "button" at bounding box center [187, 119] width 56 height 35
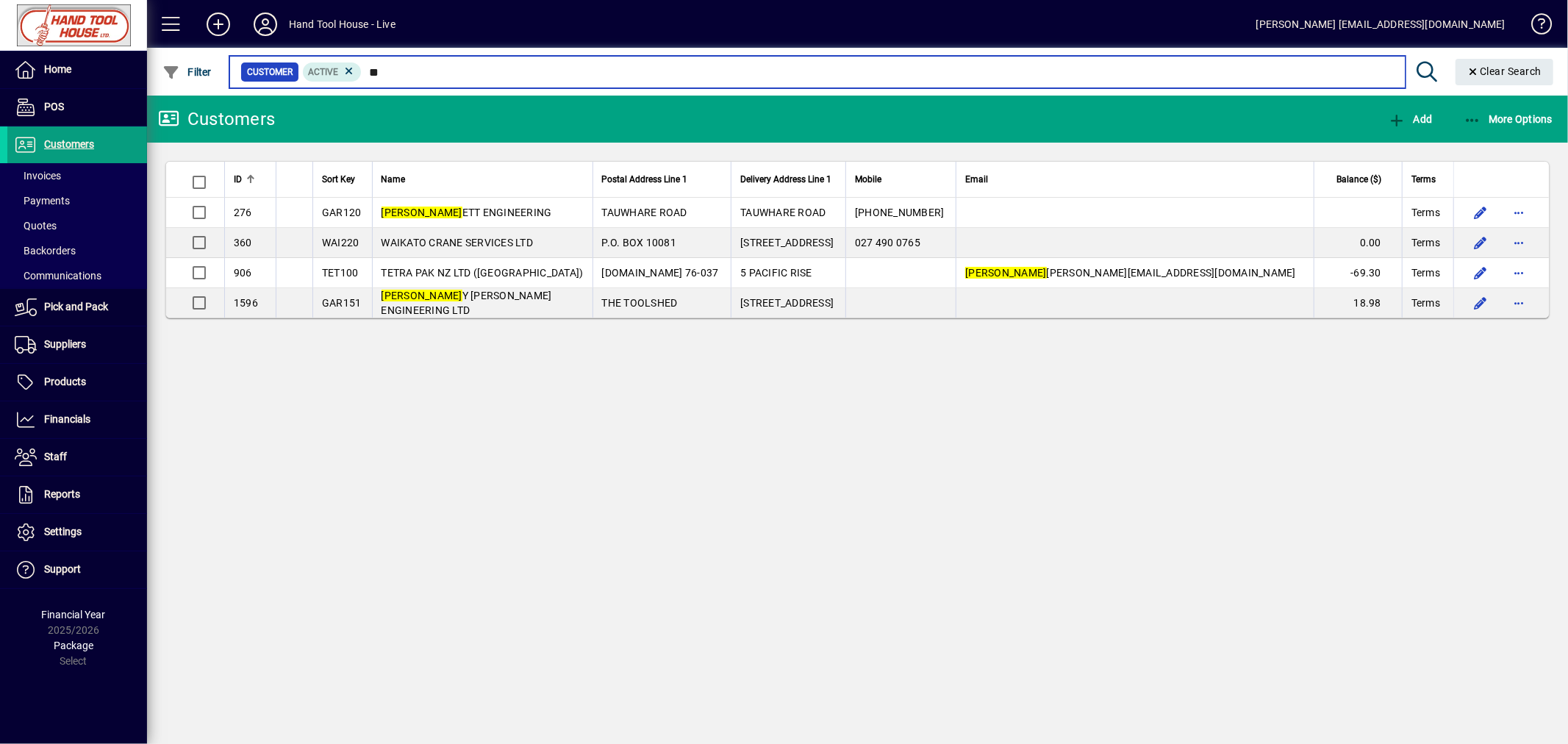
type input "*"
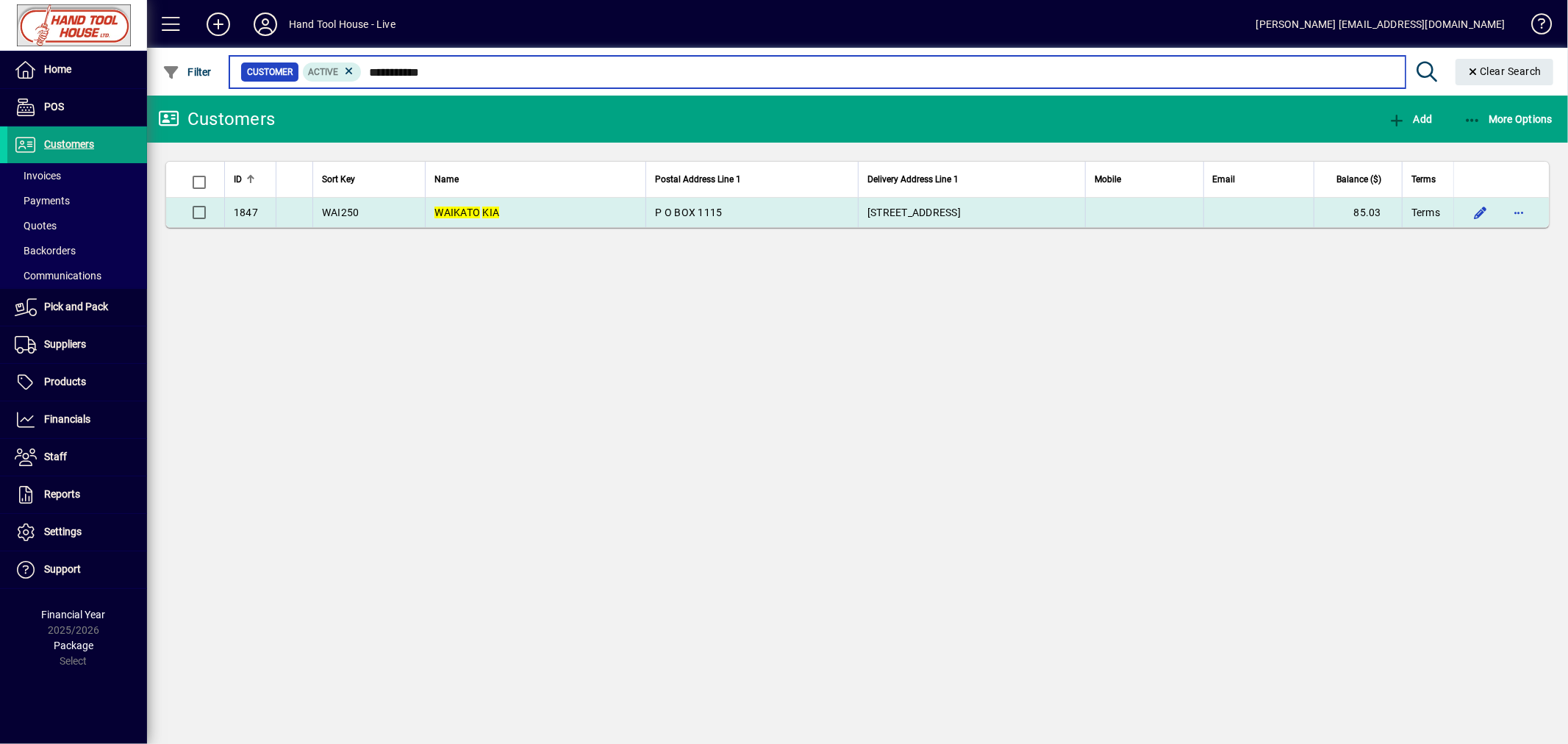
type input "**********"
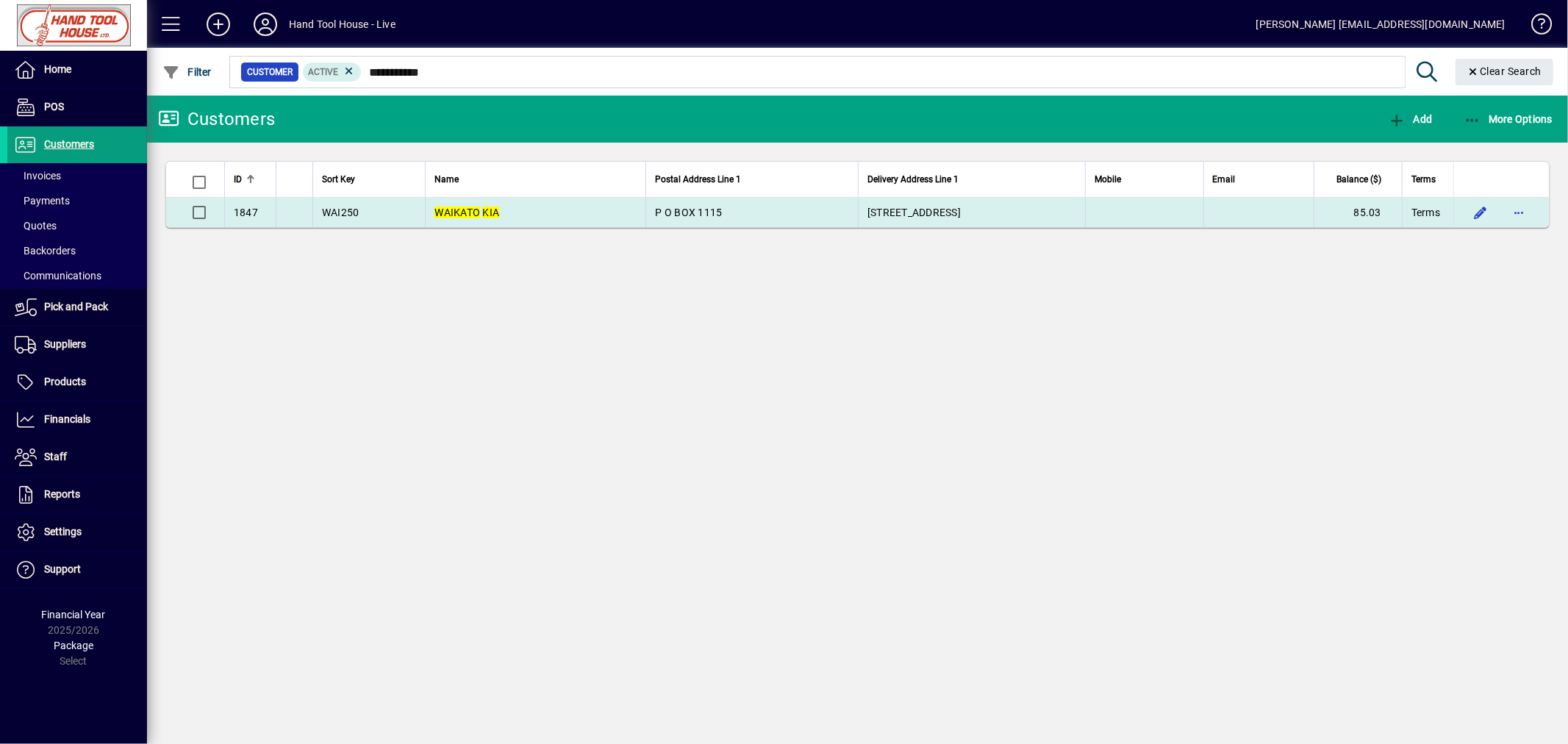
click at [345, 218] on span "WAI250" at bounding box center [340, 212] width 38 height 11
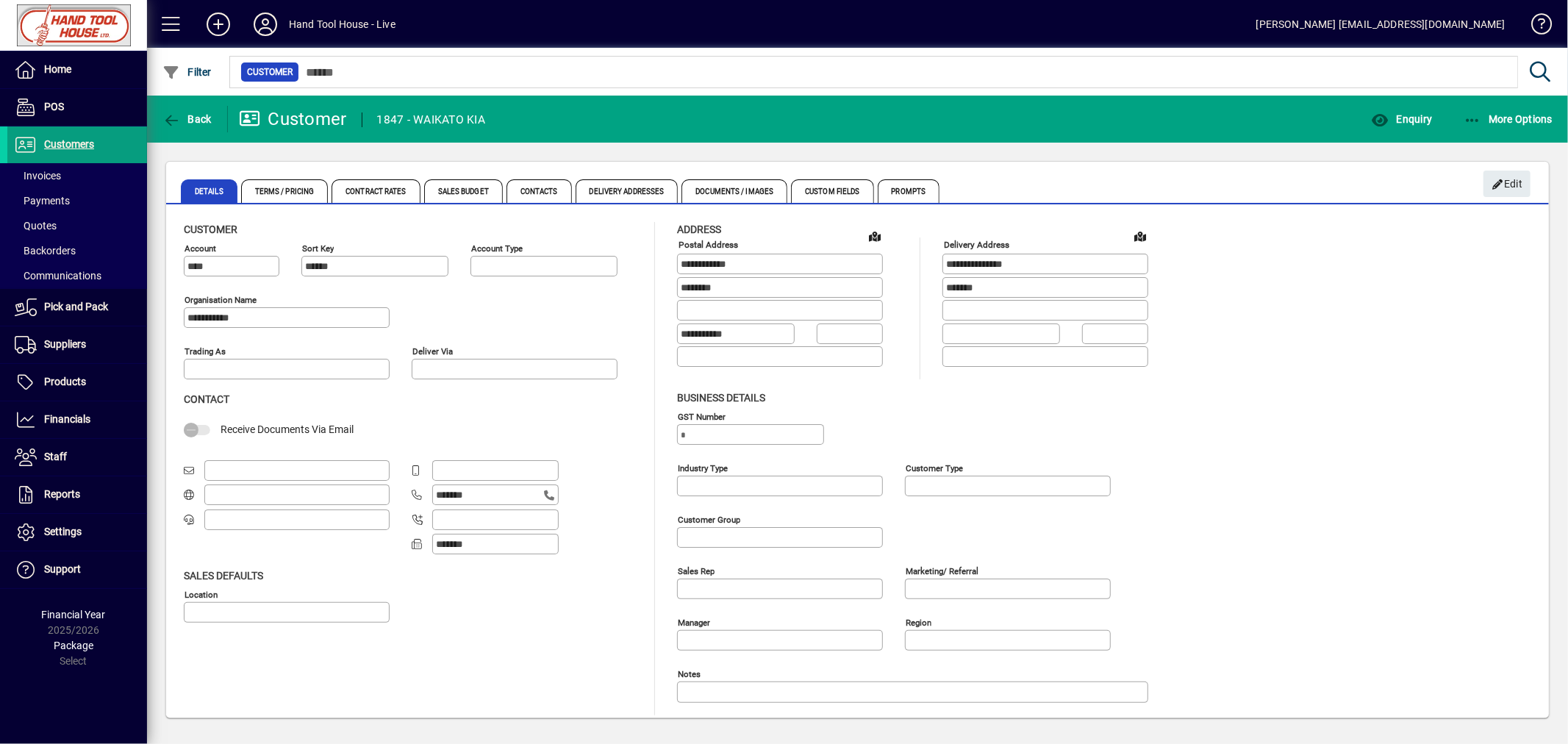
type input "**********"
type input "********"
type input "**********"
click at [190, 115] on span "Back" at bounding box center [187, 119] width 49 height 11
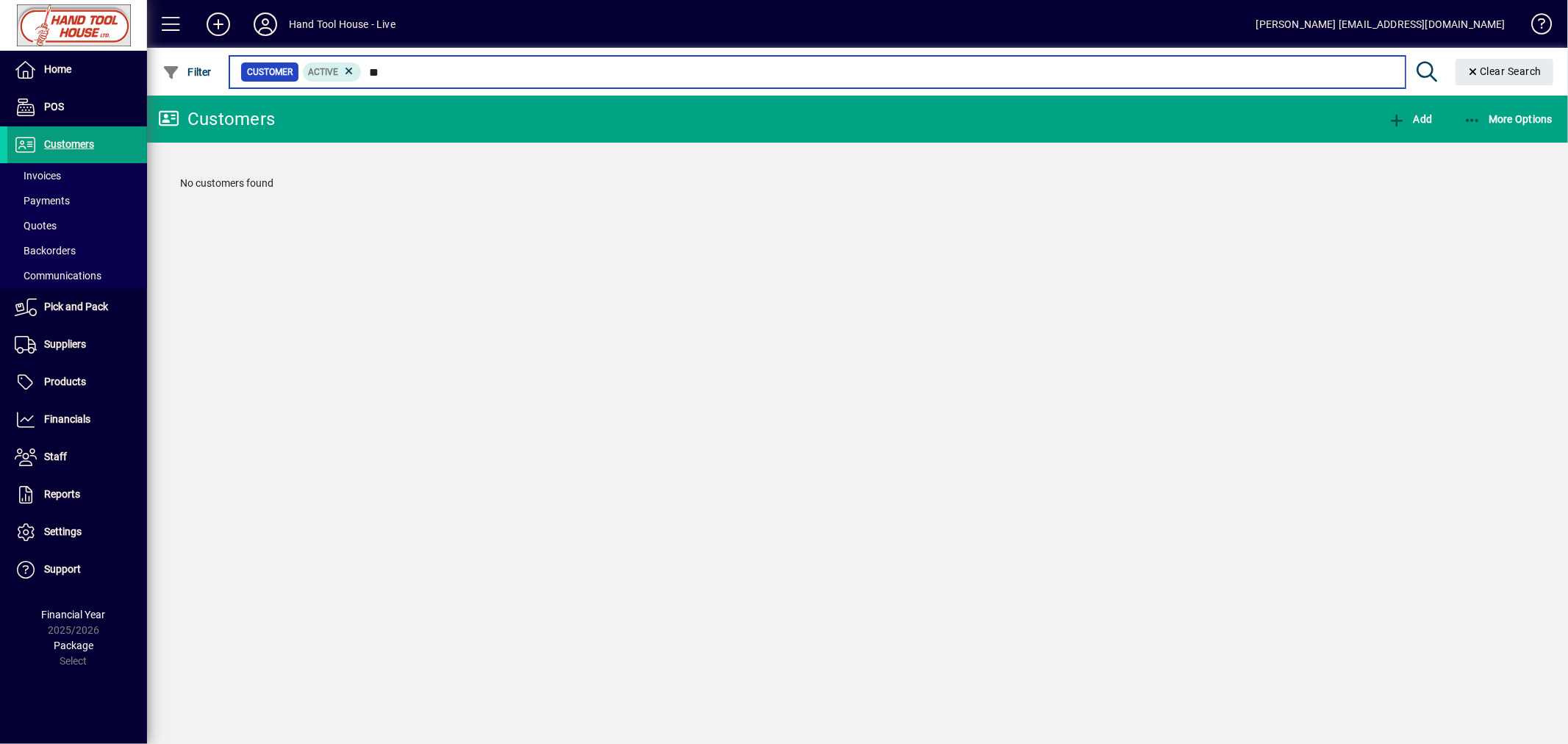
type input "*"
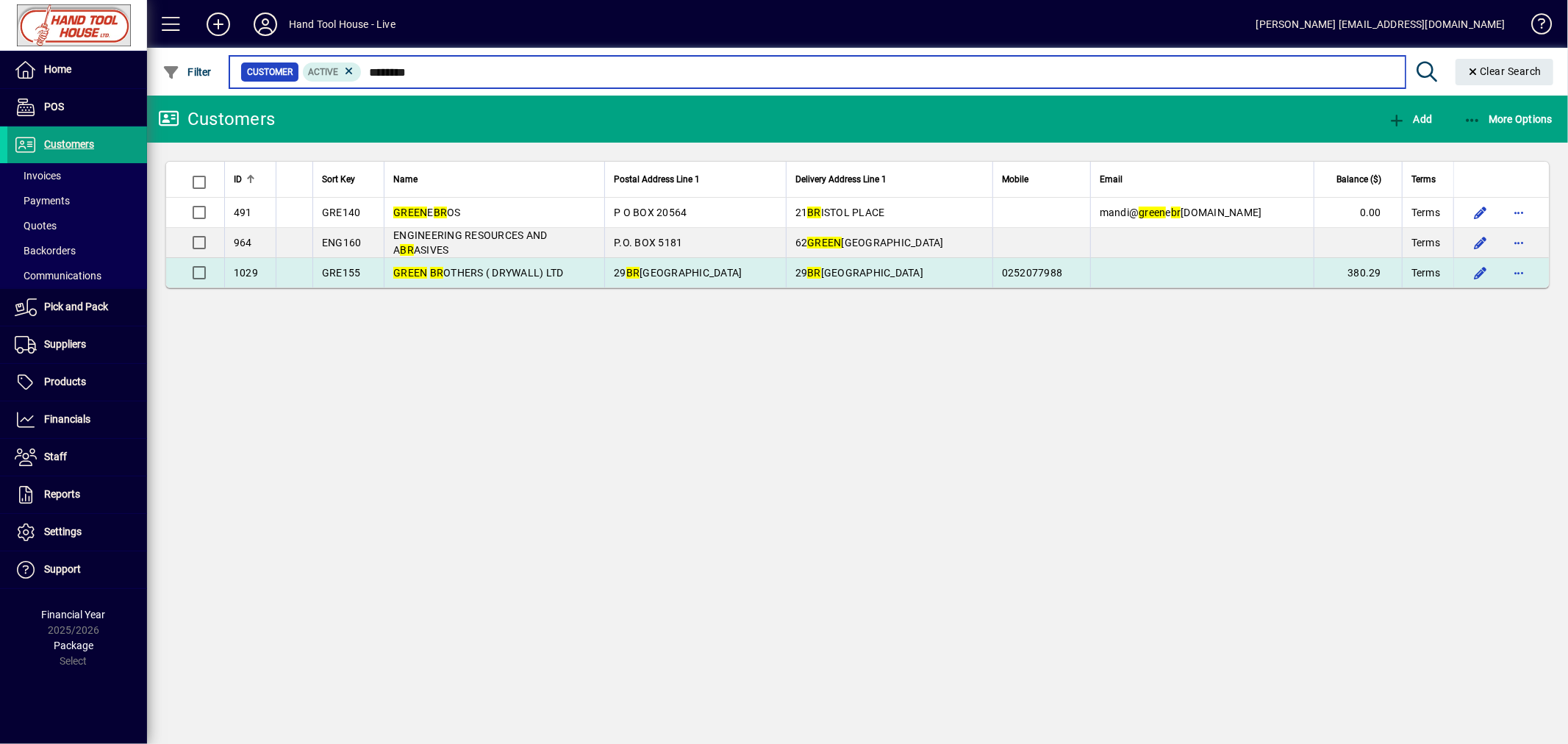
type input "********"
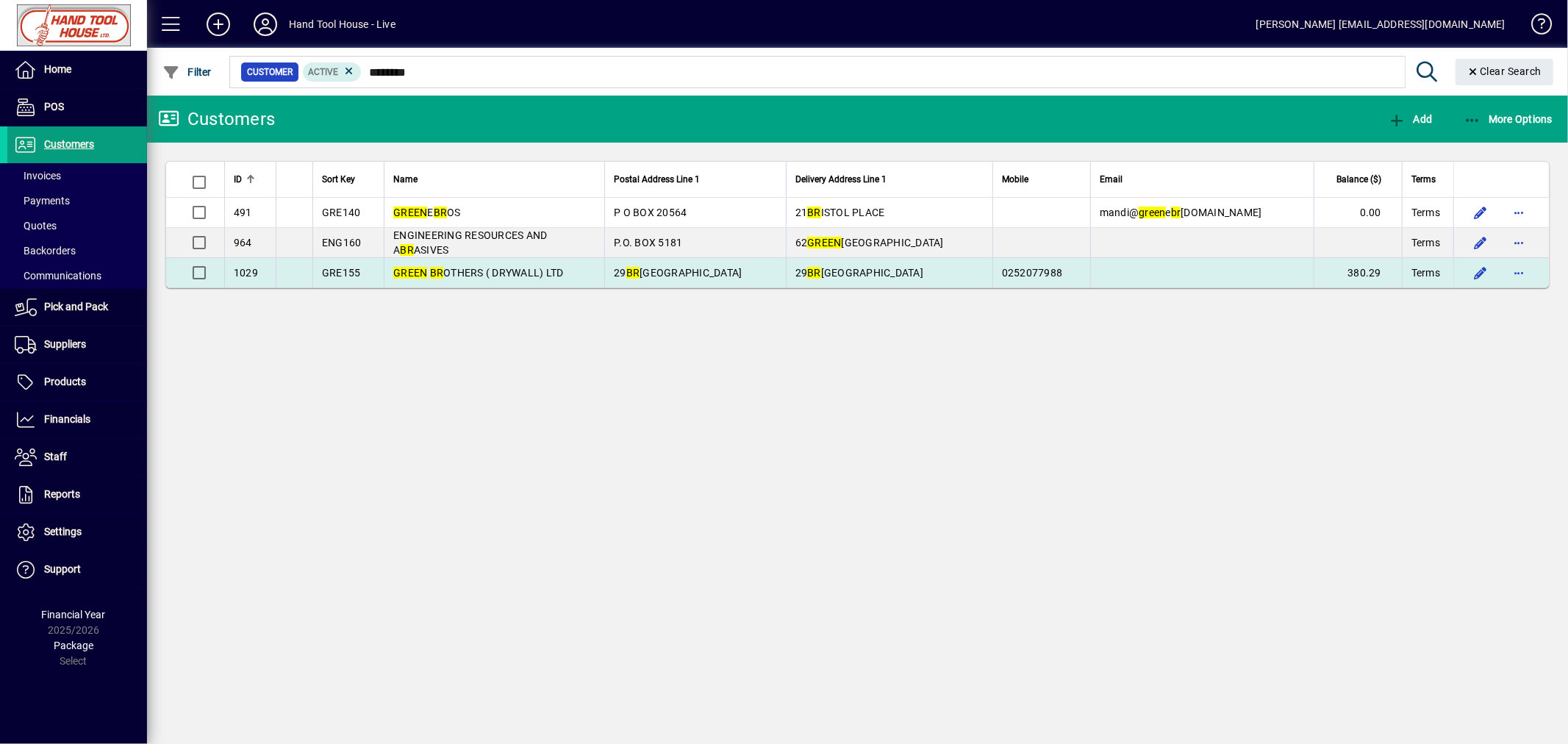
click at [525, 275] on span "GREEN BR OTHERS ( DRYWALL) LTD" at bounding box center [477, 273] width 169 height 11
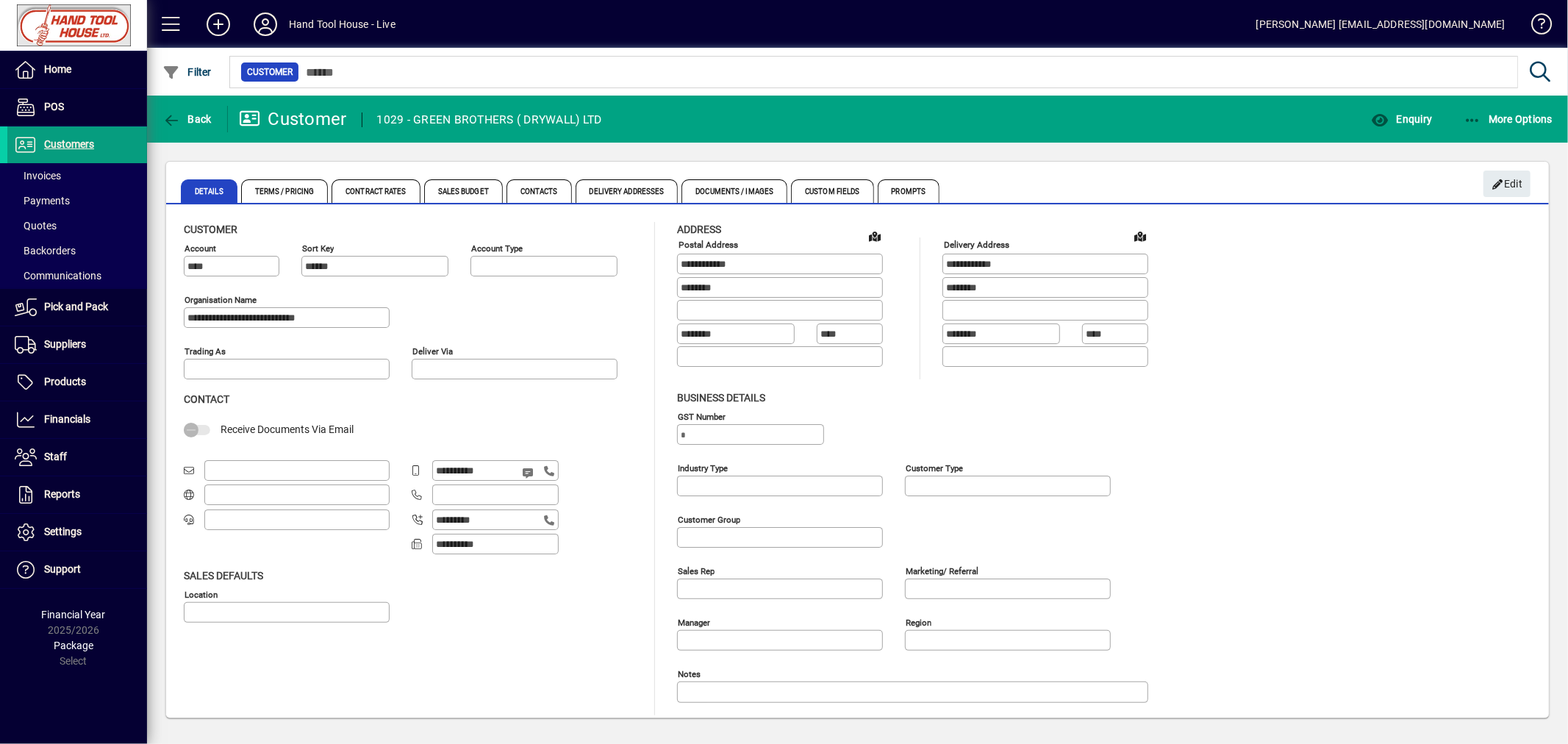
type input "********"
type input "**********"
click at [546, 192] on span "Contacts" at bounding box center [539, 191] width 65 height 24
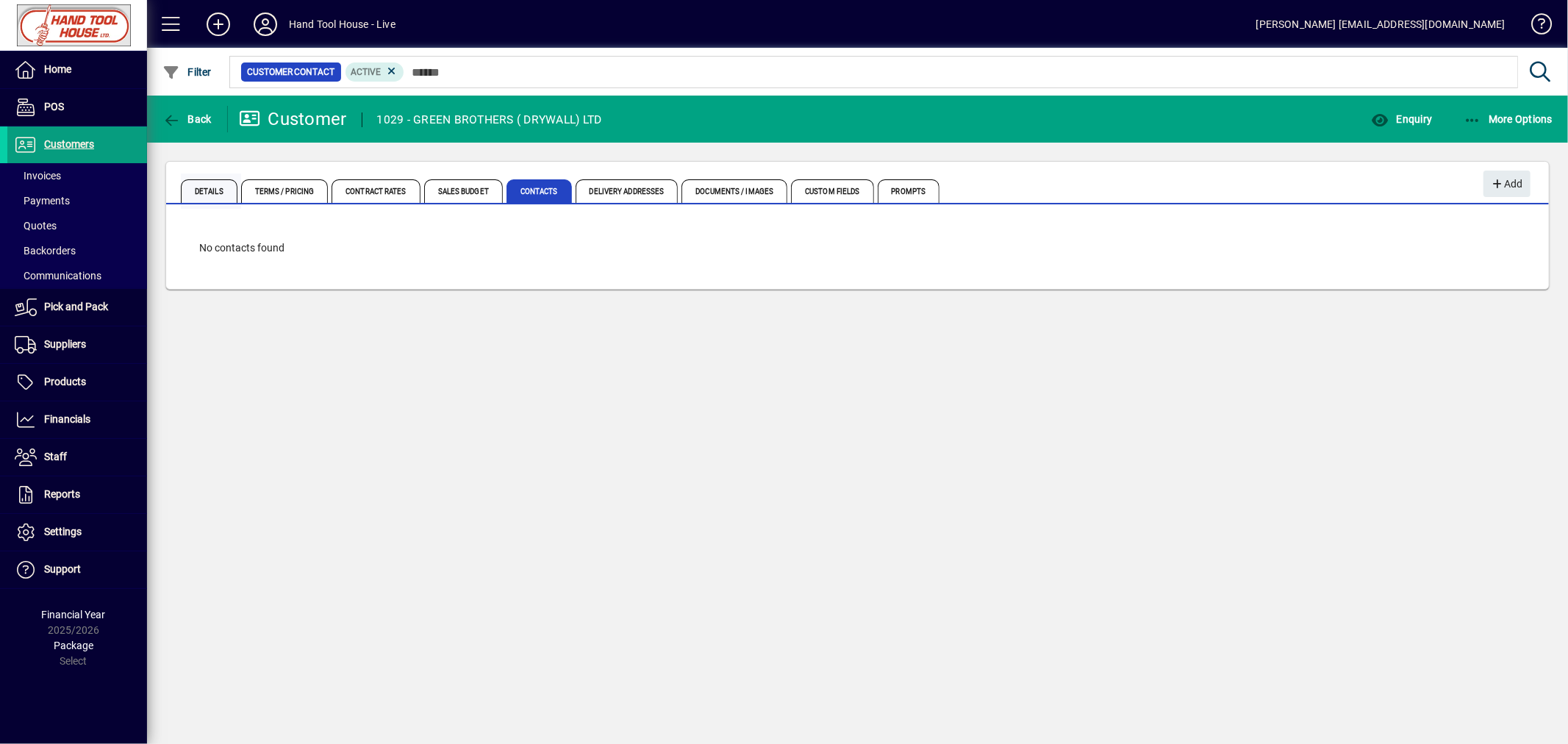
click at [217, 190] on span "Details" at bounding box center [209, 191] width 56 height 24
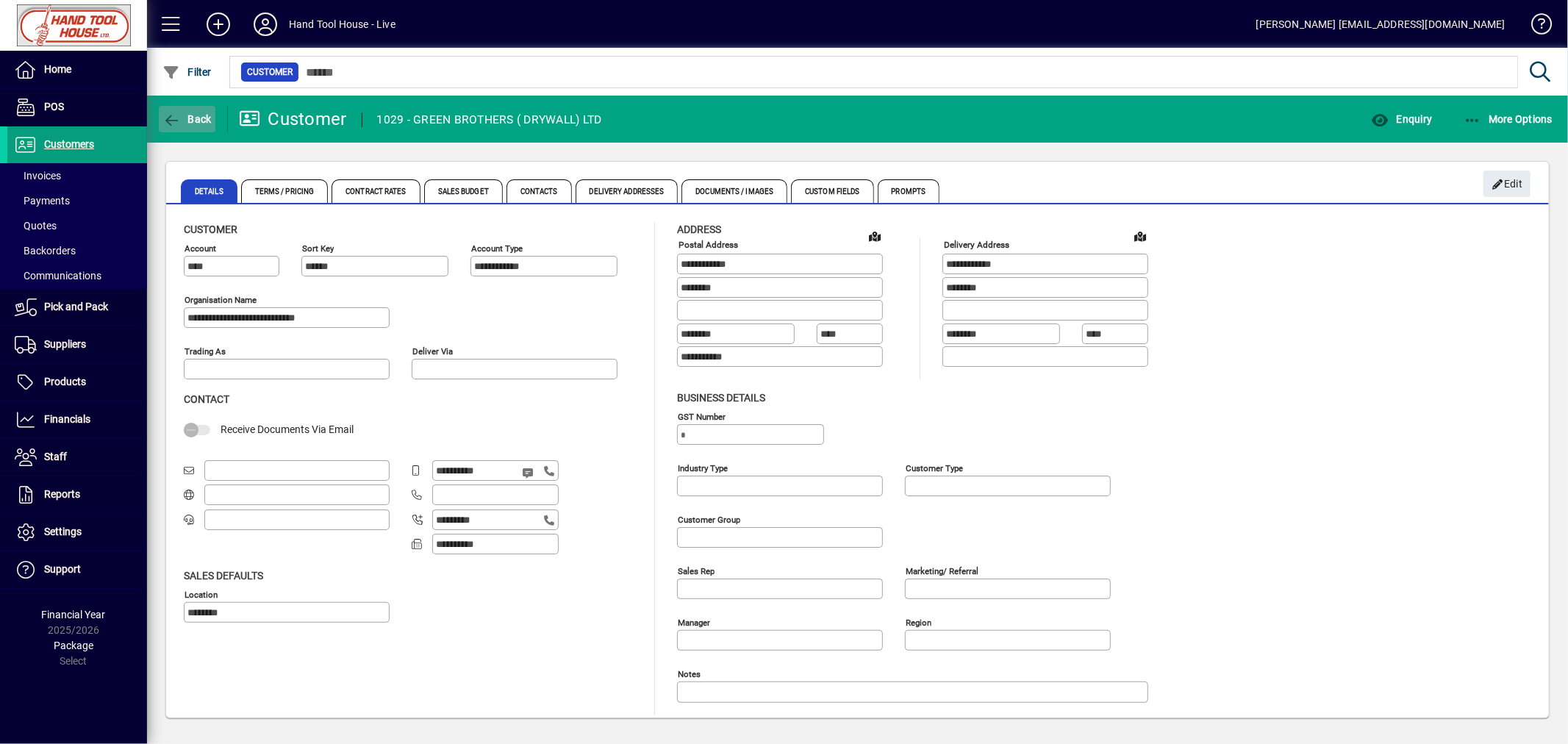
click at [190, 124] on span "button" at bounding box center [187, 119] width 56 height 35
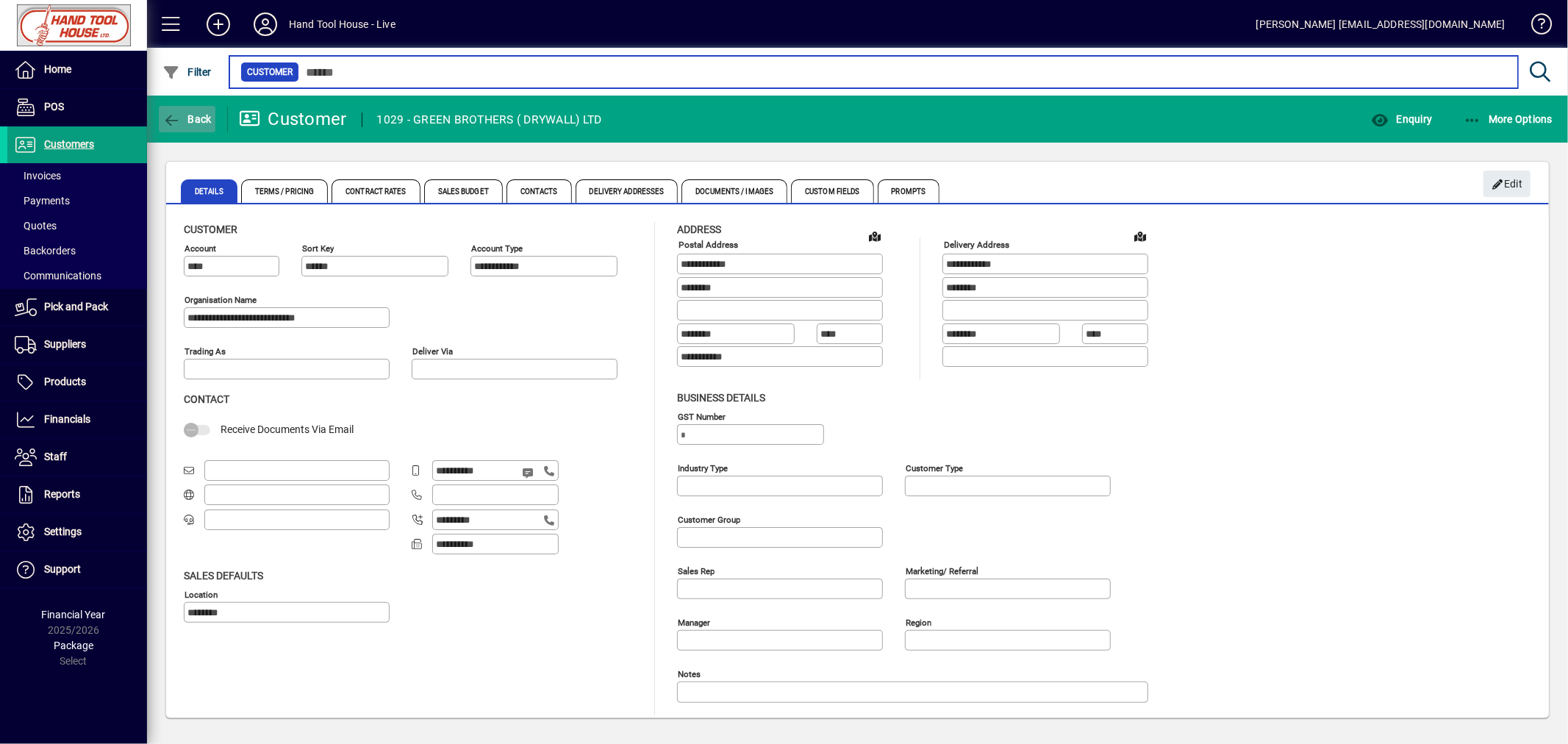
type input "********"
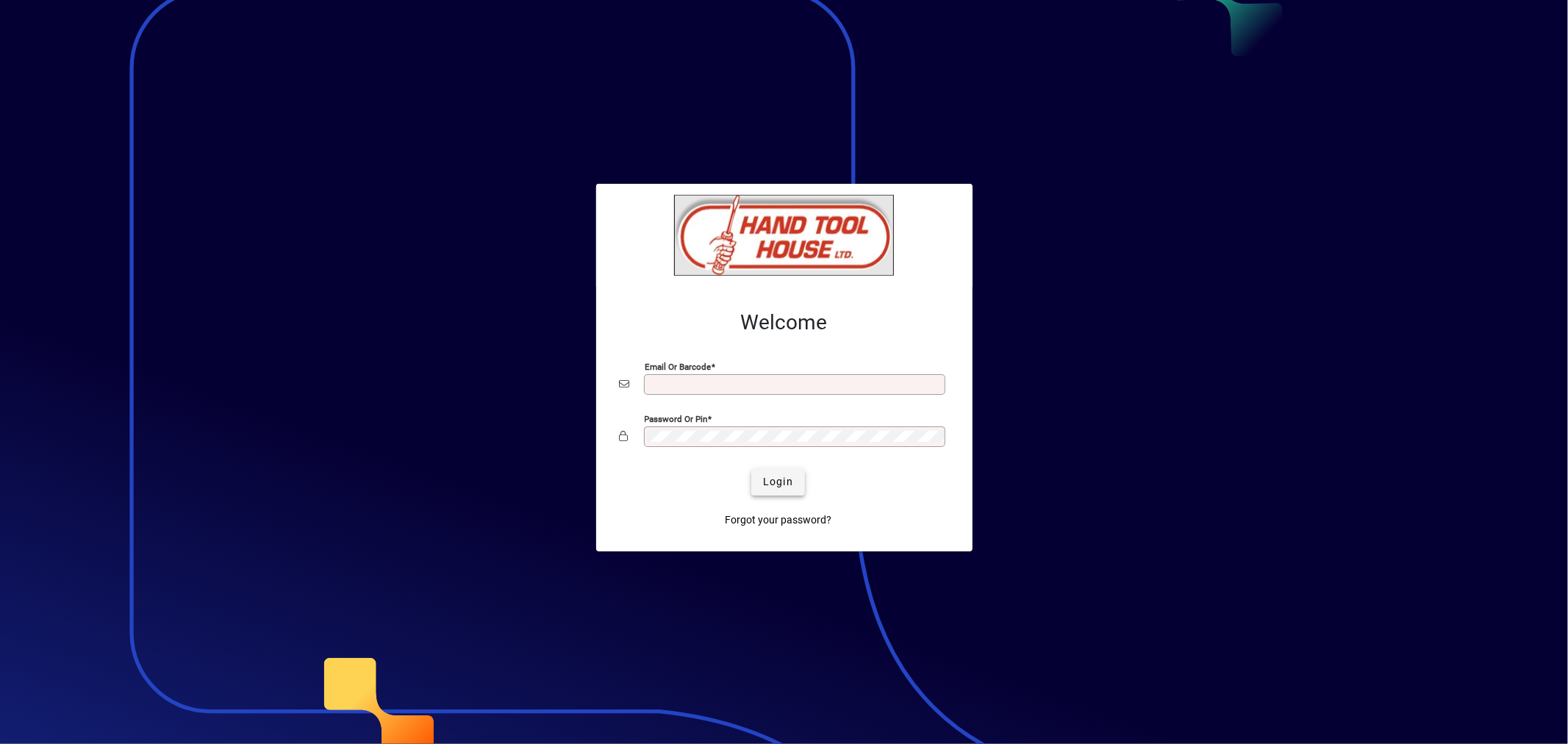
type input "**********"
click at [781, 485] on span "Login" at bounding box center [777, 481] width 30 height 16
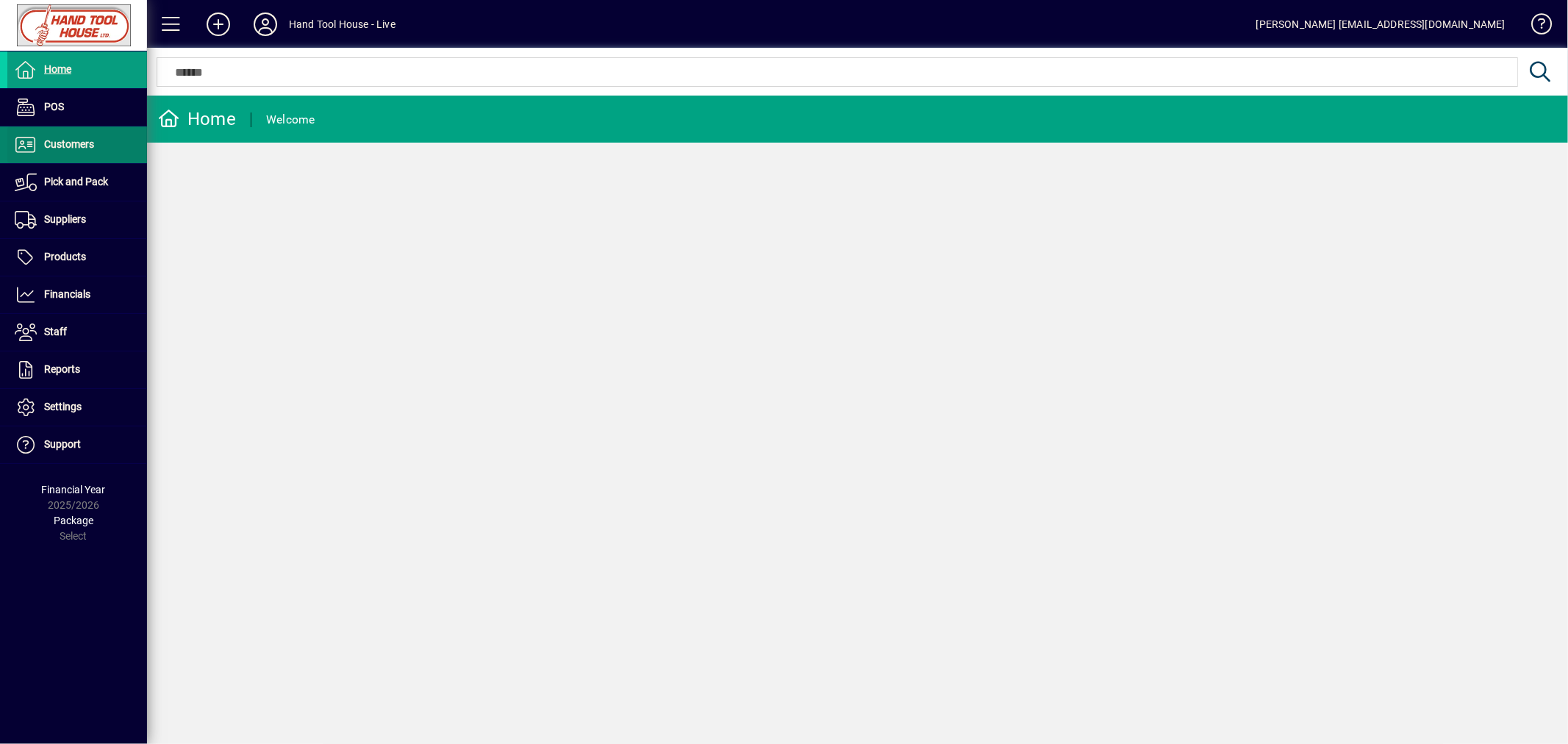
drag, startPoint x: 79, startPoint y: 142, endPoint x: 97, endPoint y: 150, distance: 19.7
click at [79, 142] on span "Customers" at bounding box center [69, 144] width 50 height 11
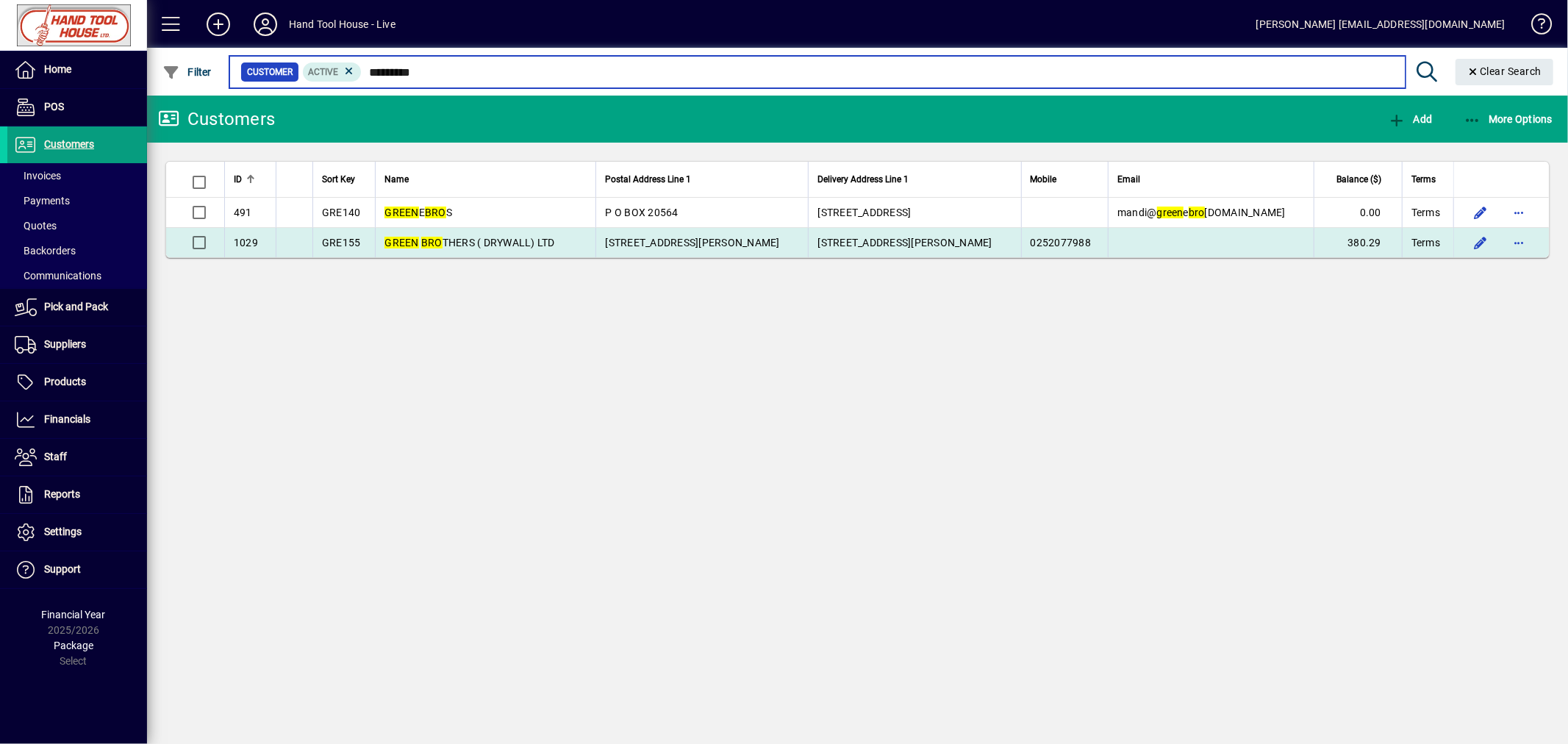
type input "*********"
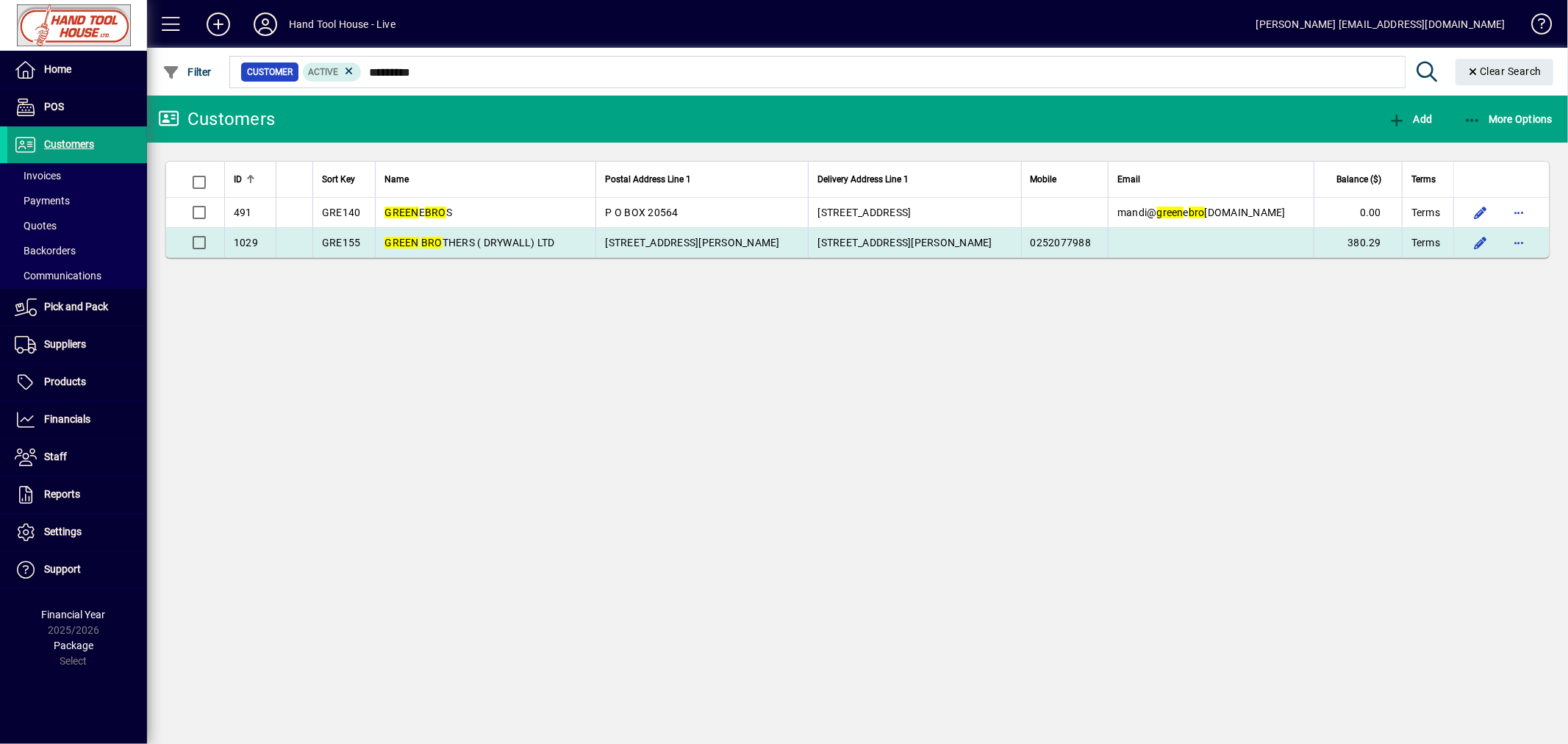
click at [336, 241] on span "GRE155" at bounding box center [341, 242] width 39 height 11
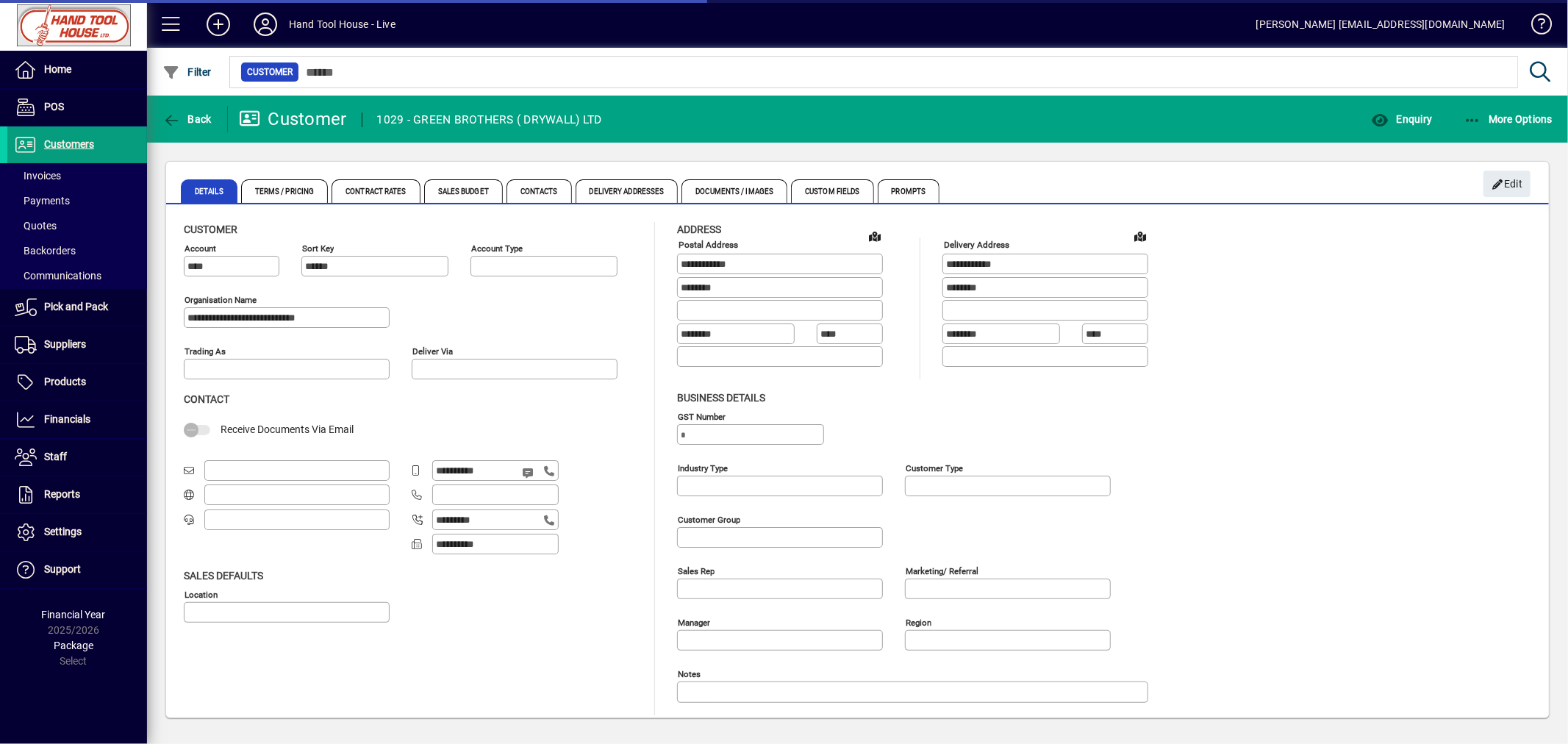
type input "**********"
type input "********"
type input "**********"
